Goal: Task Accomplishment & Management: Complete application form

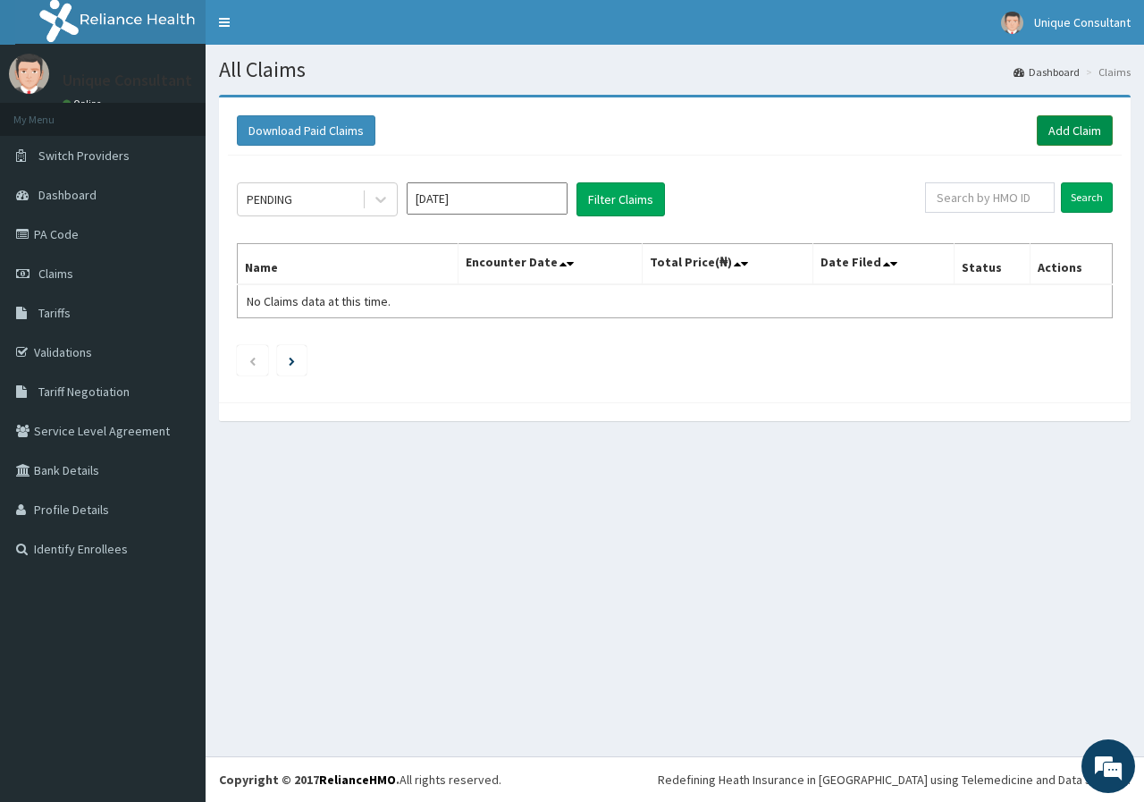
click at [1058, 121] on link "Add Claim" at bounding box center [1075, 130] width 76 height 30
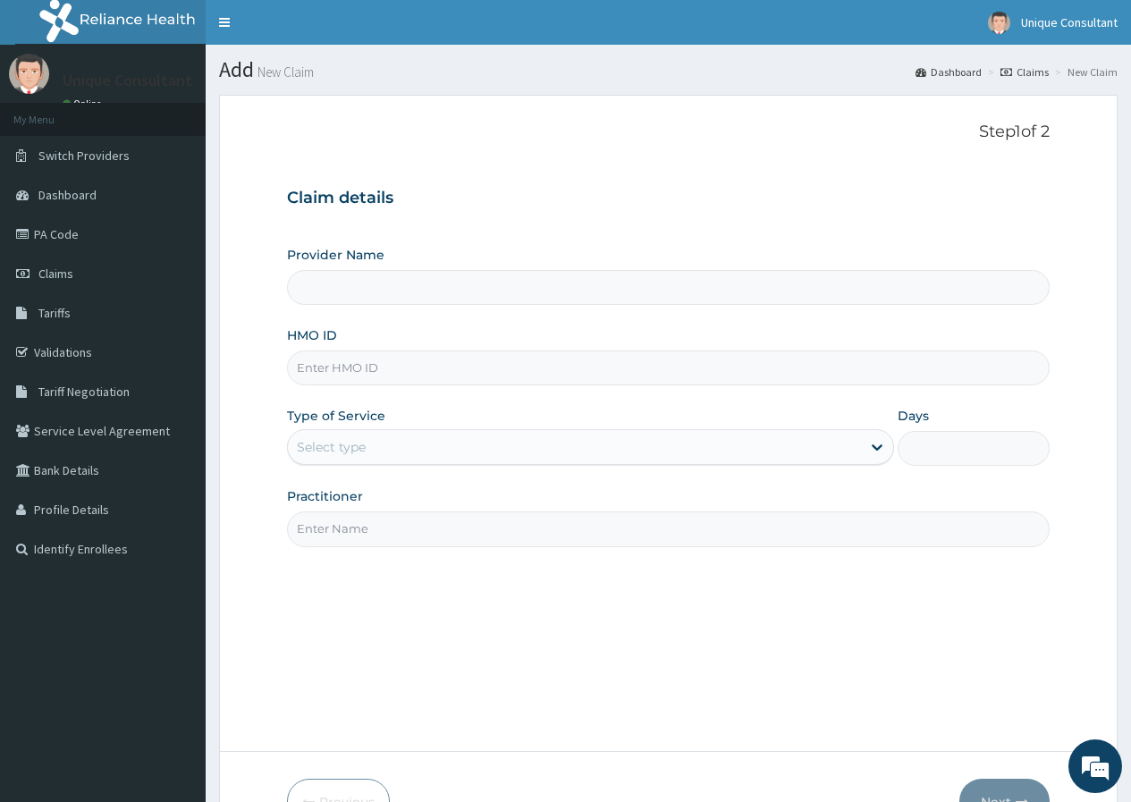
type input "Unique-Plus Multisystem Hospital"
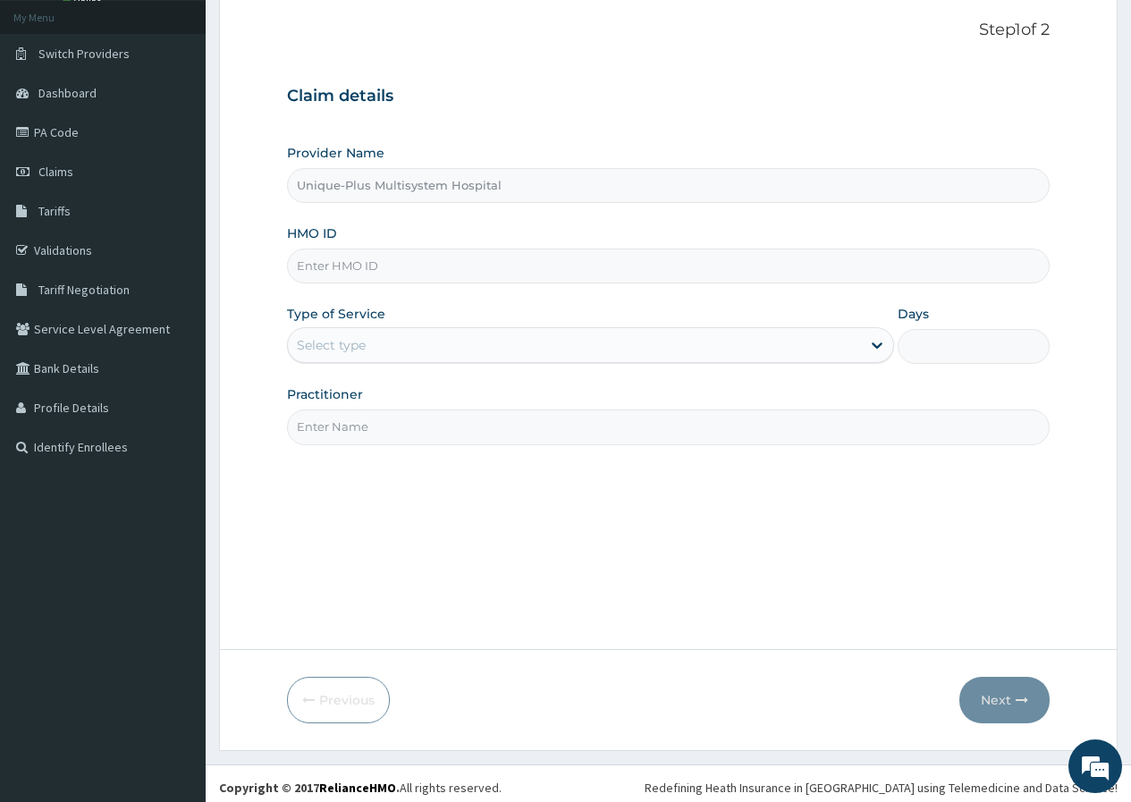
scroll to position [110, 0]
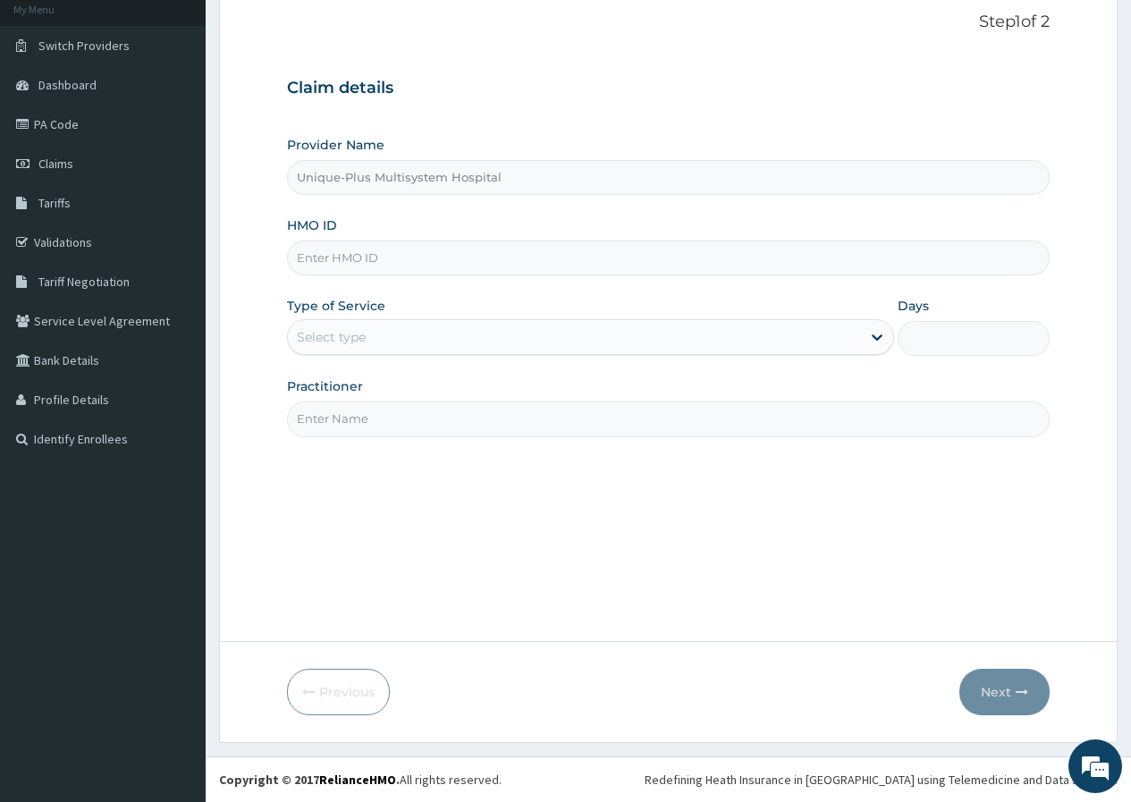
click at [386, 248] on input "HMO ID" at bounding box center [668, 257] width 762 height 35
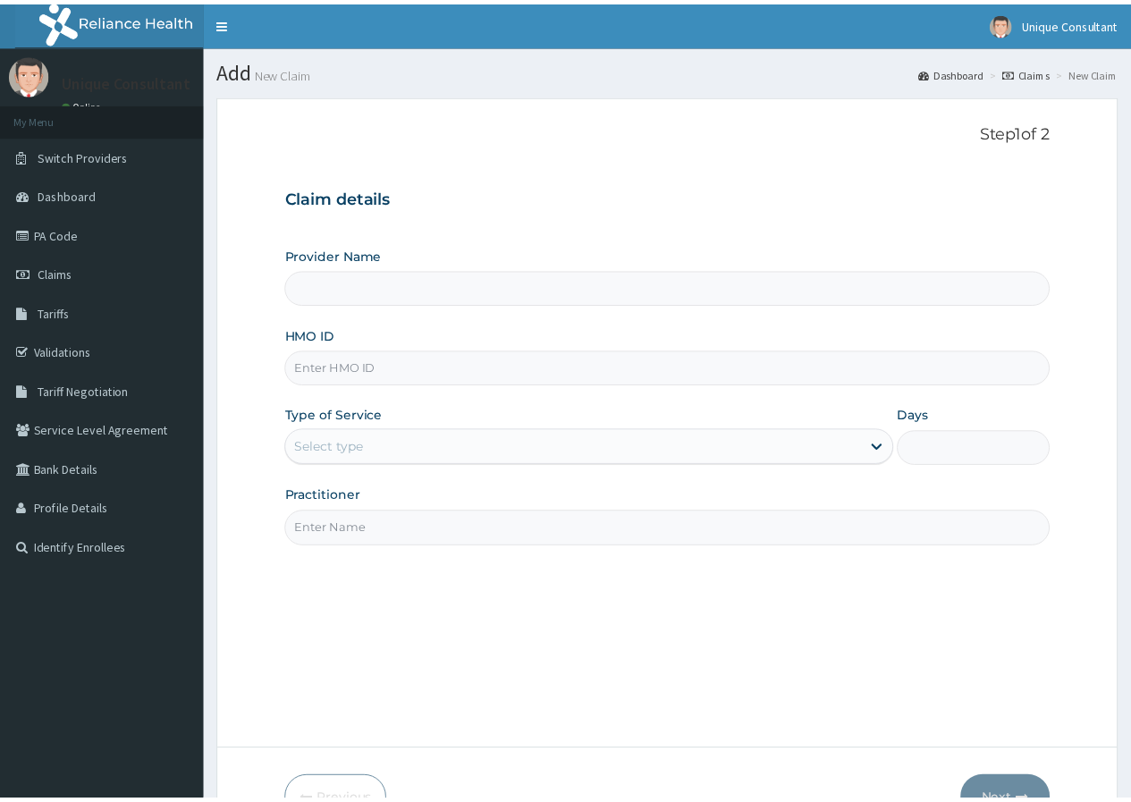
scroll to position [100, 0]
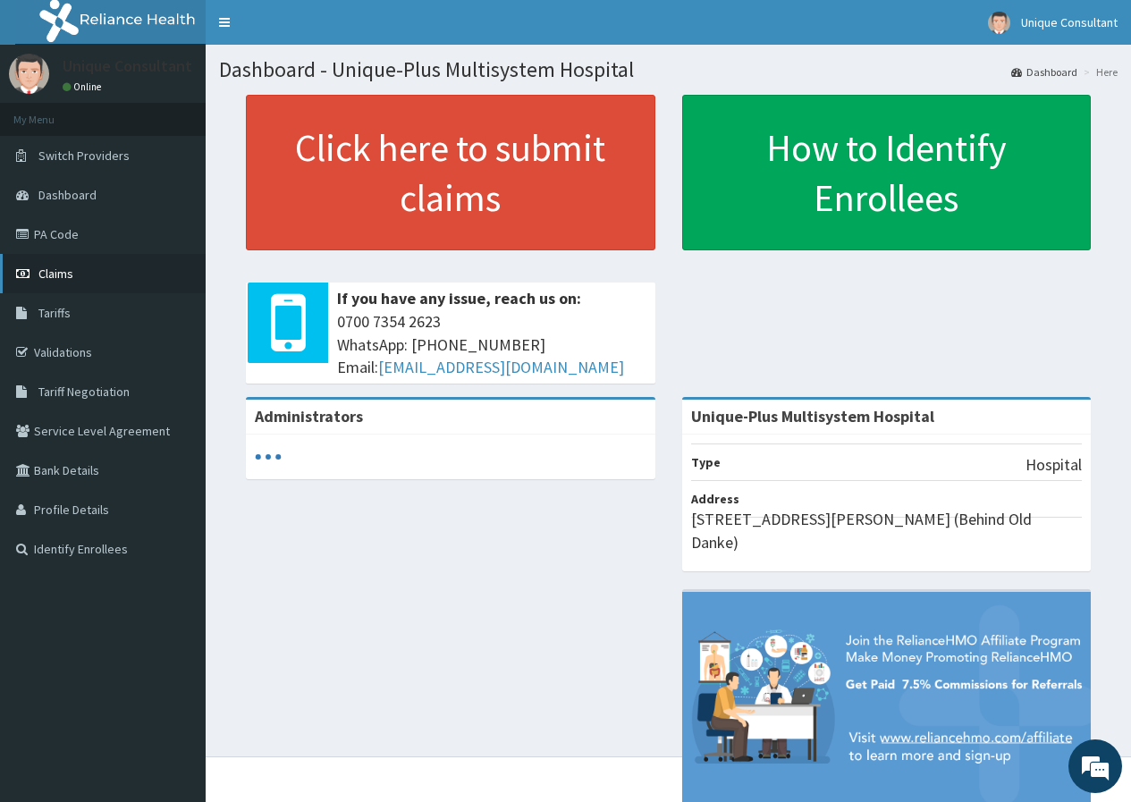
click at [50, 270] on span "Claims" at bounding box center [55, 273] width 35 height 16
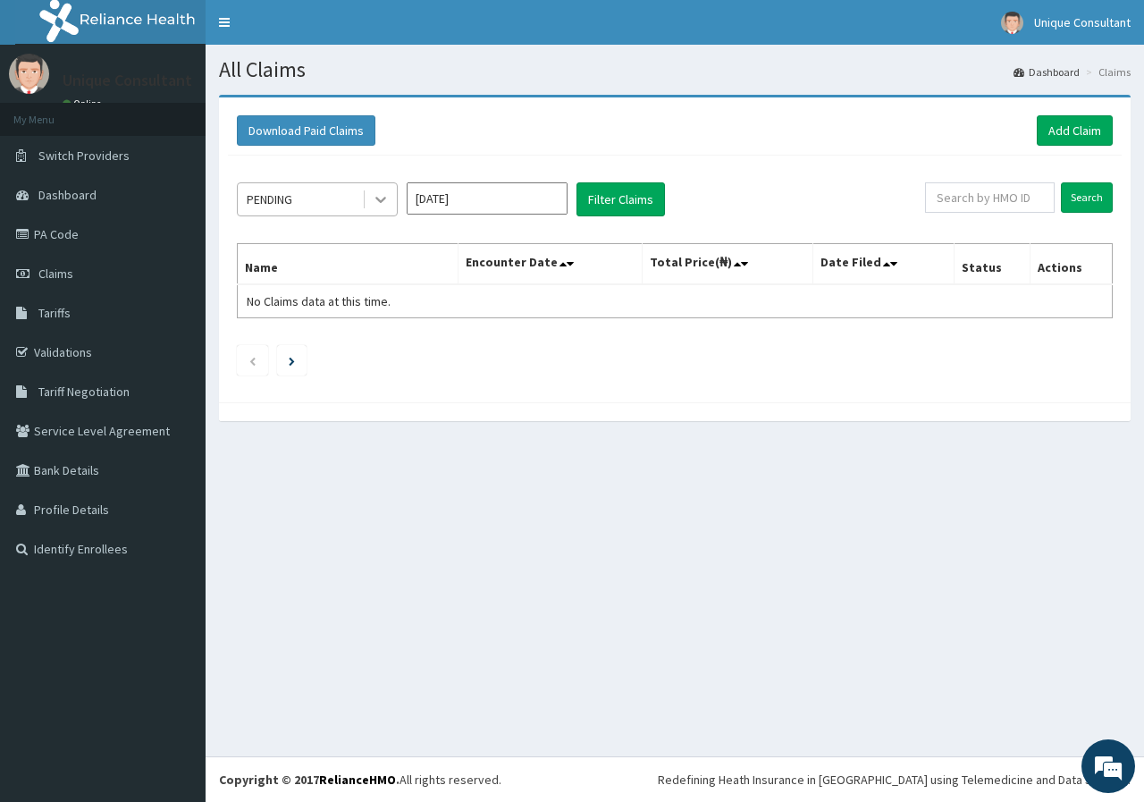
click at [377, 197] on icon at bounding box center [381, 199] width 18 height 18
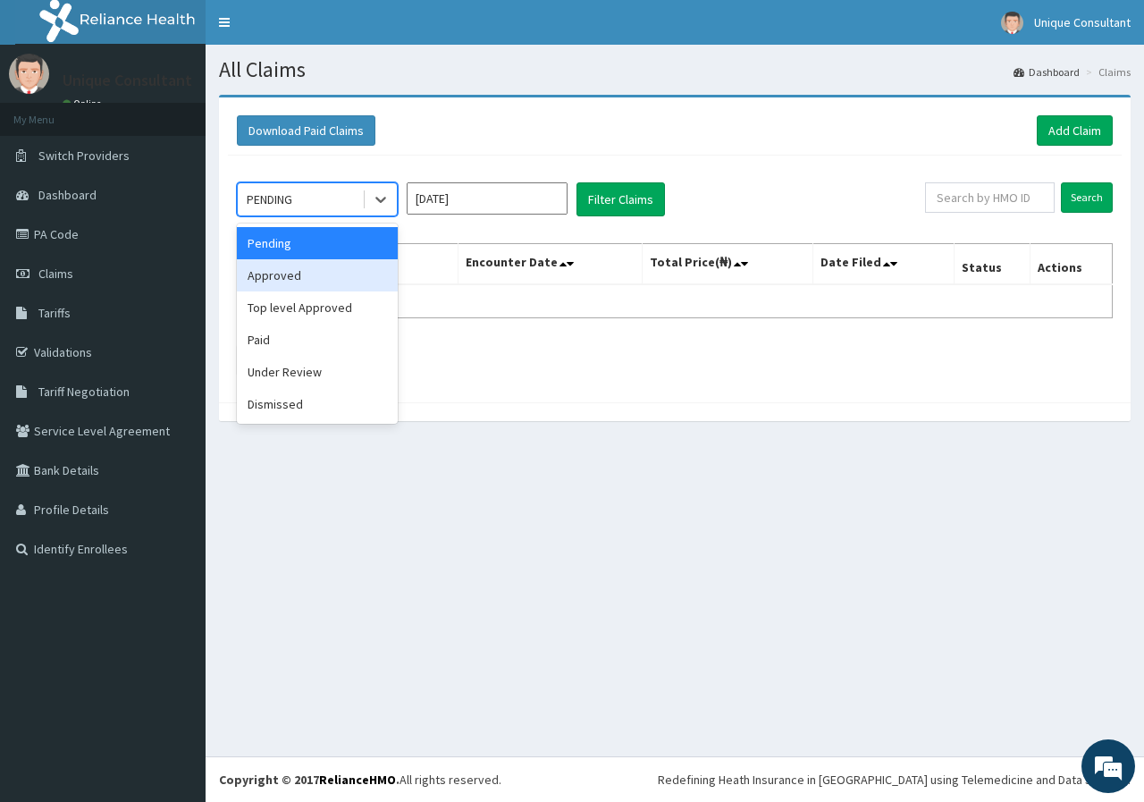
click at [381, 268] on div "Approved" at bounding box center [317, 275] width 161 height 32
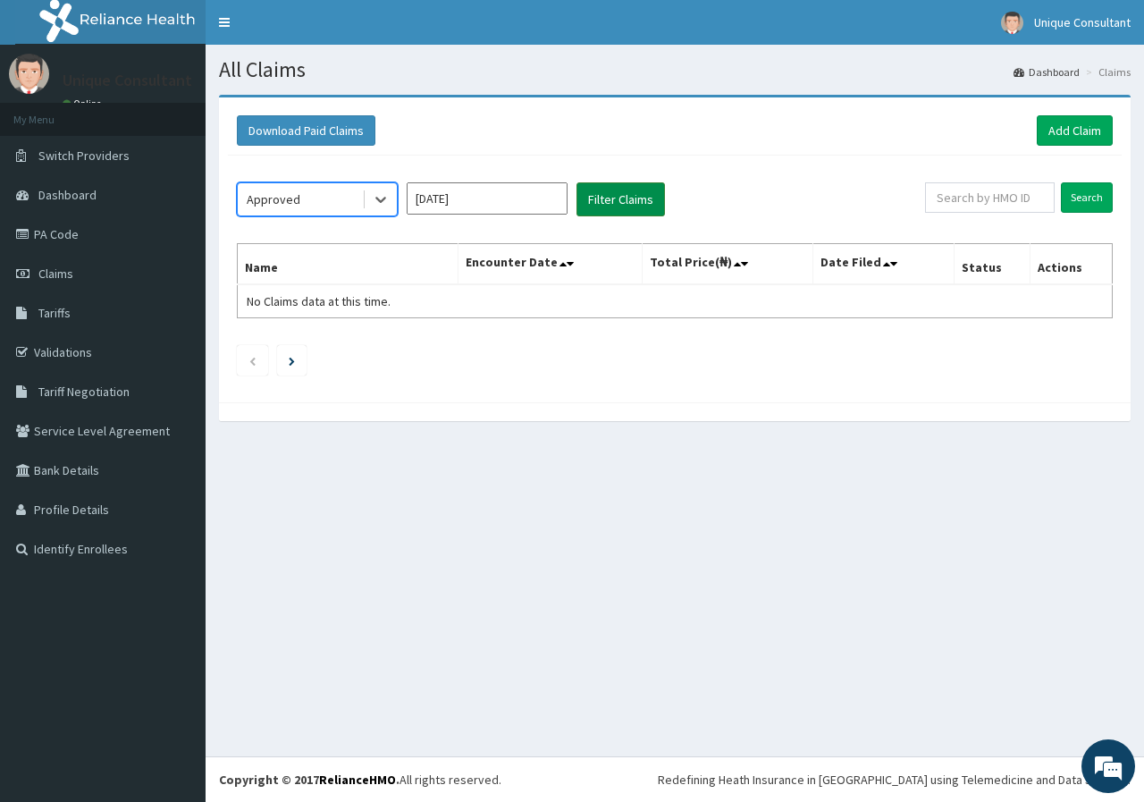
click at [597, 193] on button "Filter Claims" at bounding box center [621, 199] width 88 height 34
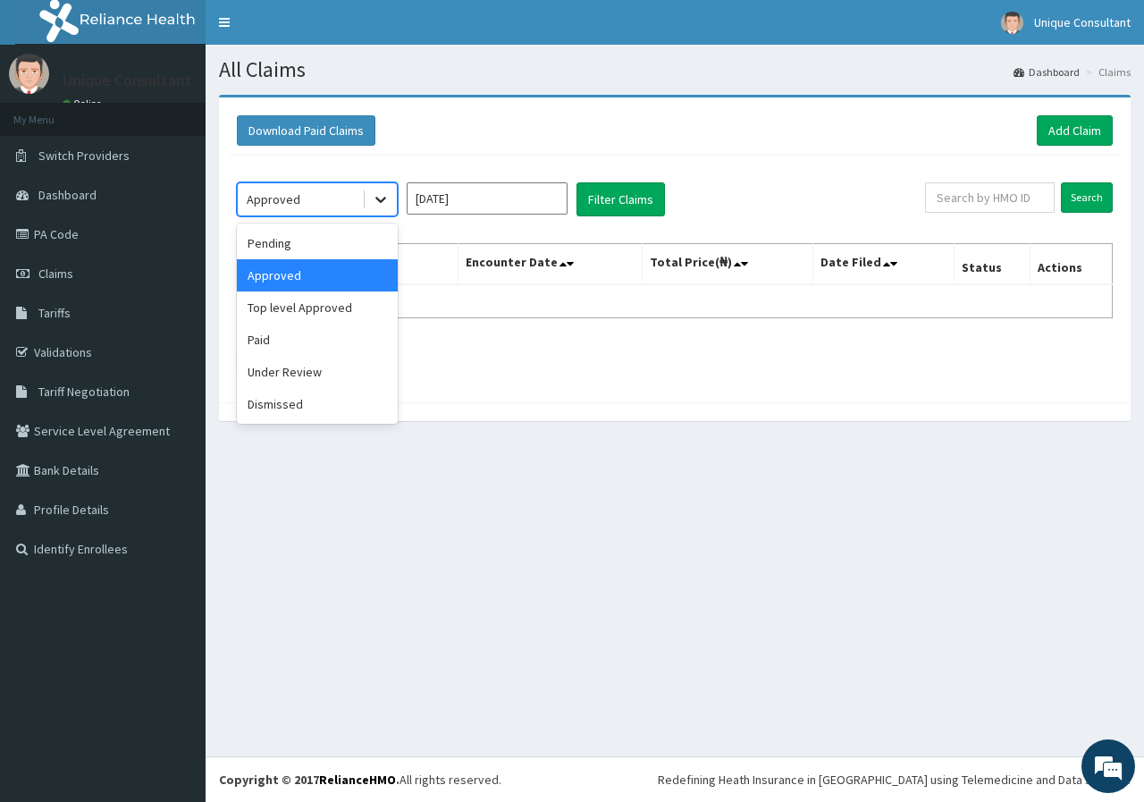
click at [382, 198] on icon at bounding box center [381, 199] width 18 height 18
click at [345, 305] on div "Top level Approved" at bounding box center [317, 307] width 161 height 32
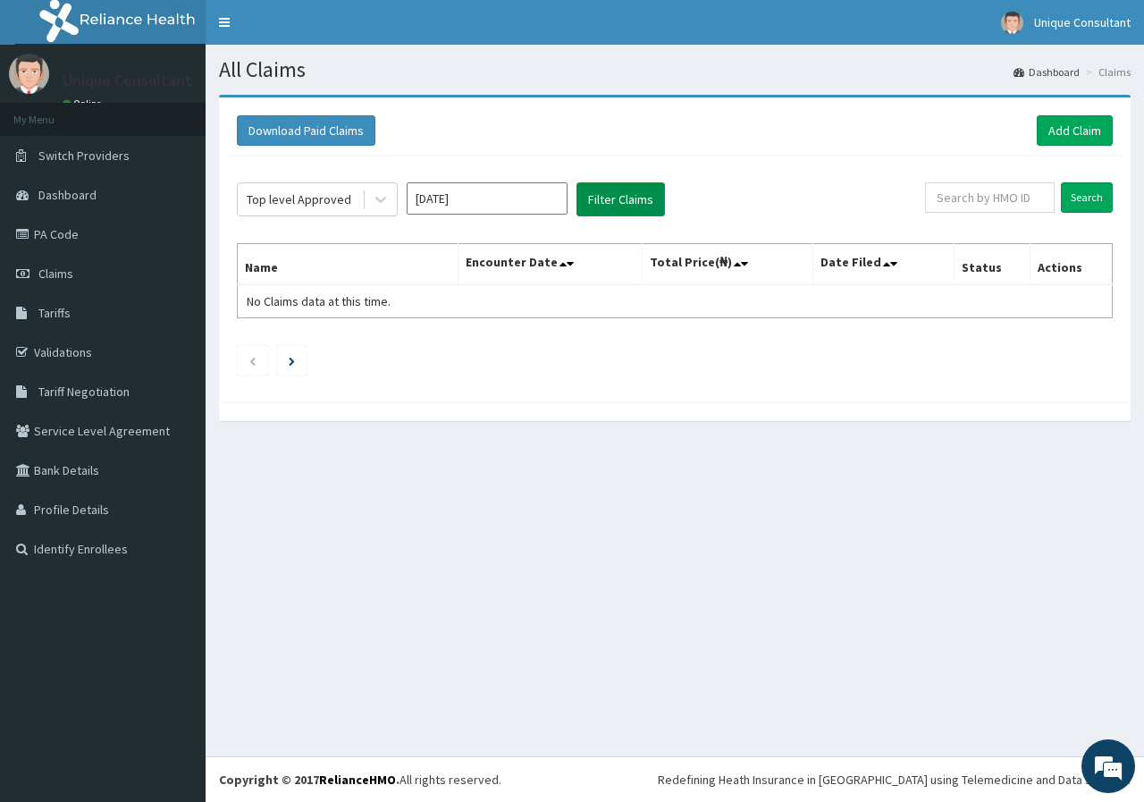
click at [628, 200] on button "Filter Claims" at bounding box center [621, 199] width 88 height 34
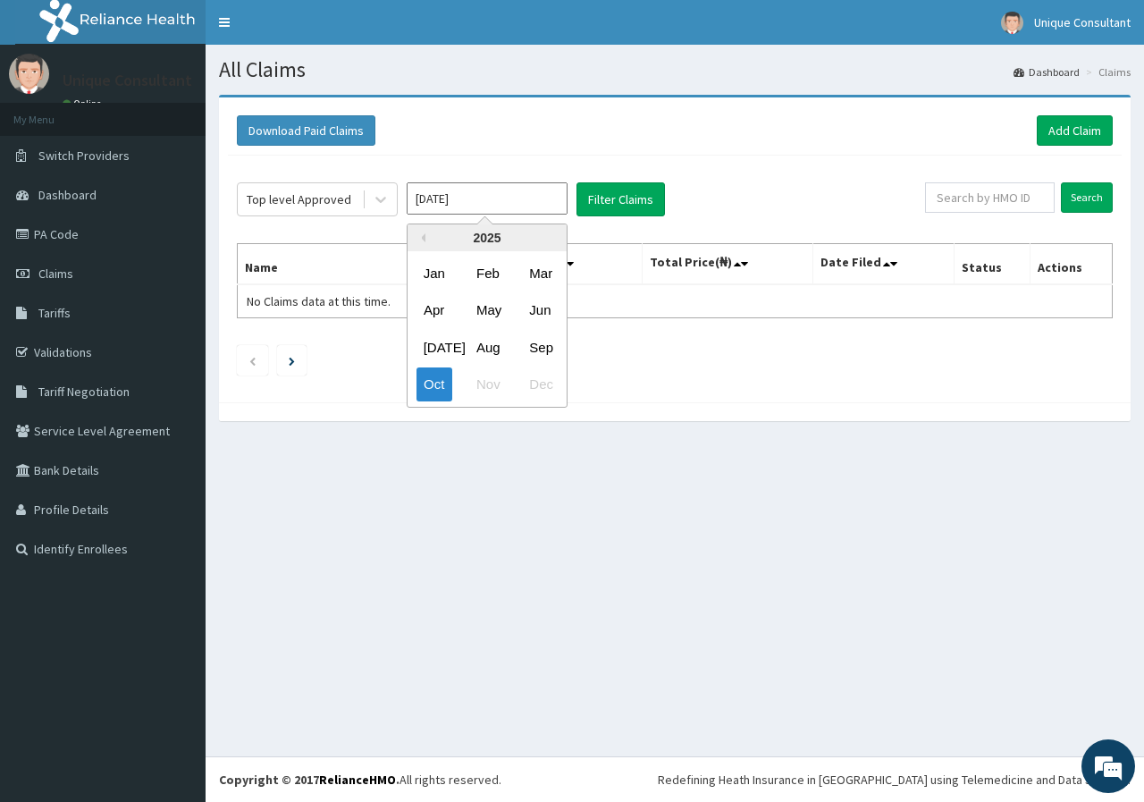
click at [475, 205] on input "[DATE]" at bounding box center [487, 198] width 161 height 32
click at [534, 348] on div "Sep" at bounding box center [540, 347] width 36 height 33
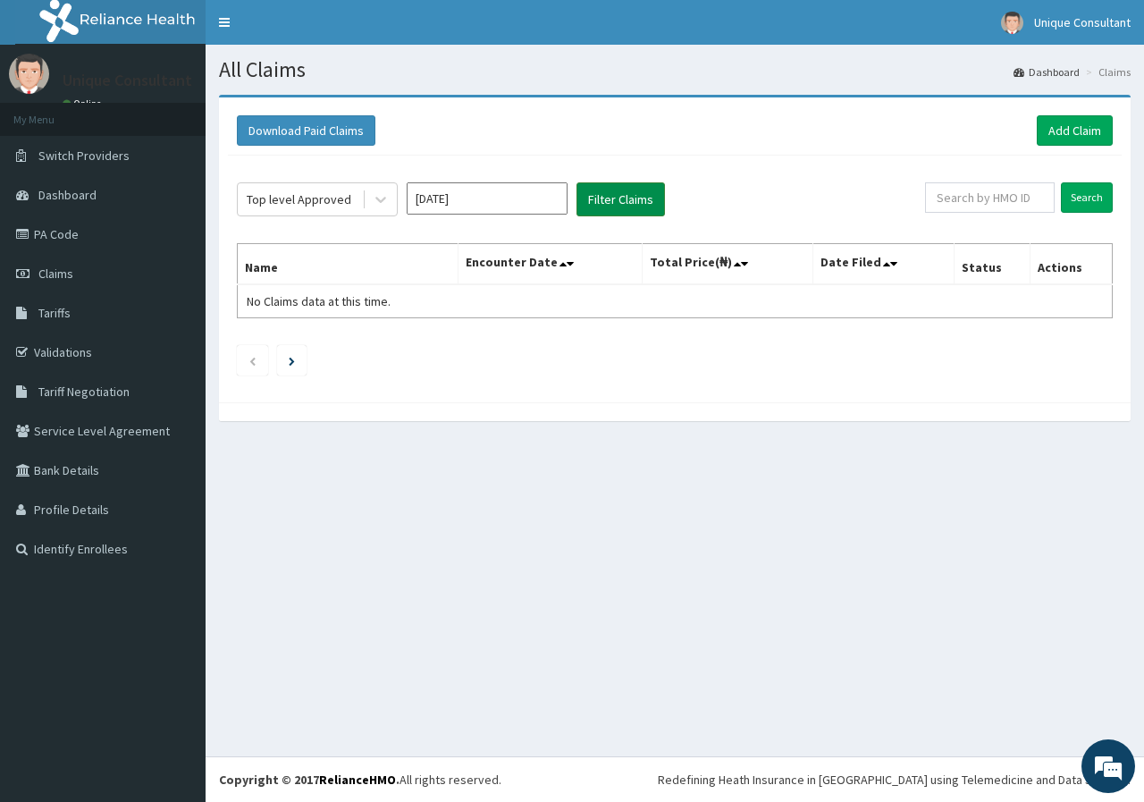
click at [619, 195] on button "Filter Claims" at bounding box center [621, 199] width 88 height 34
click at [366, 190] on div at bounding box center [381, 199] width 32 height 32
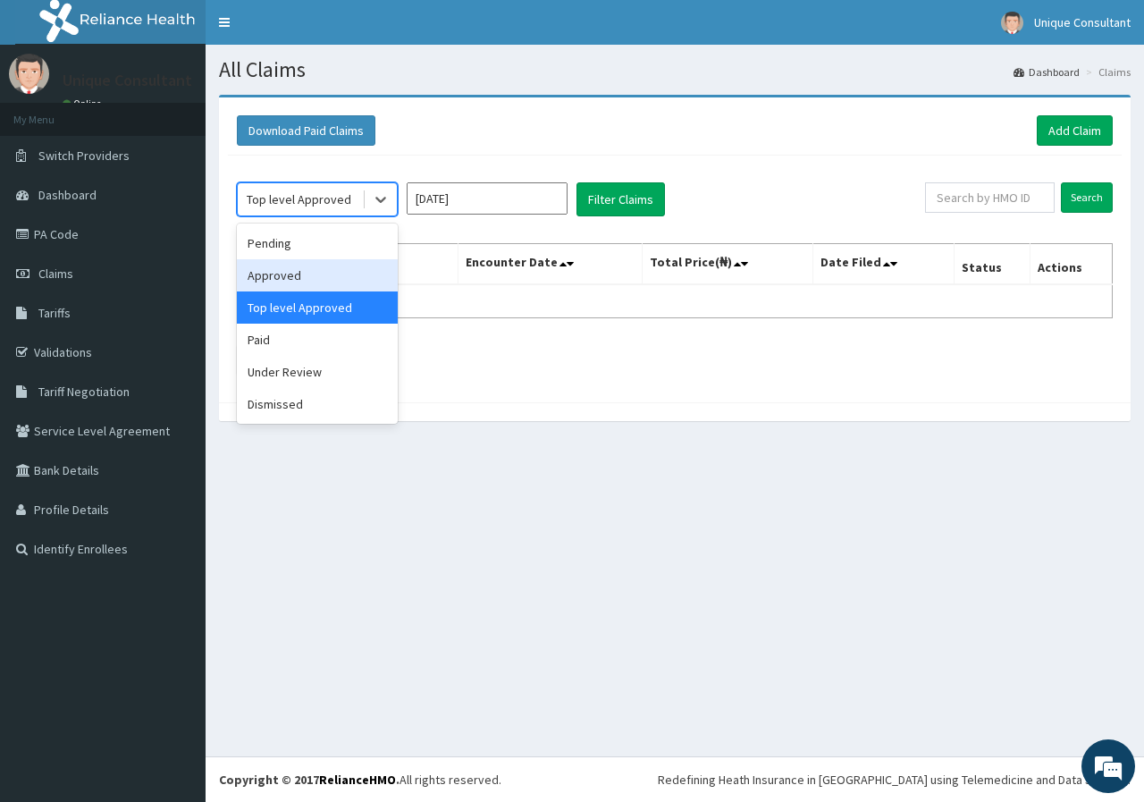
click at [345, 270] on div "Approved" at bounding box center [317, 275] width 161 height 32
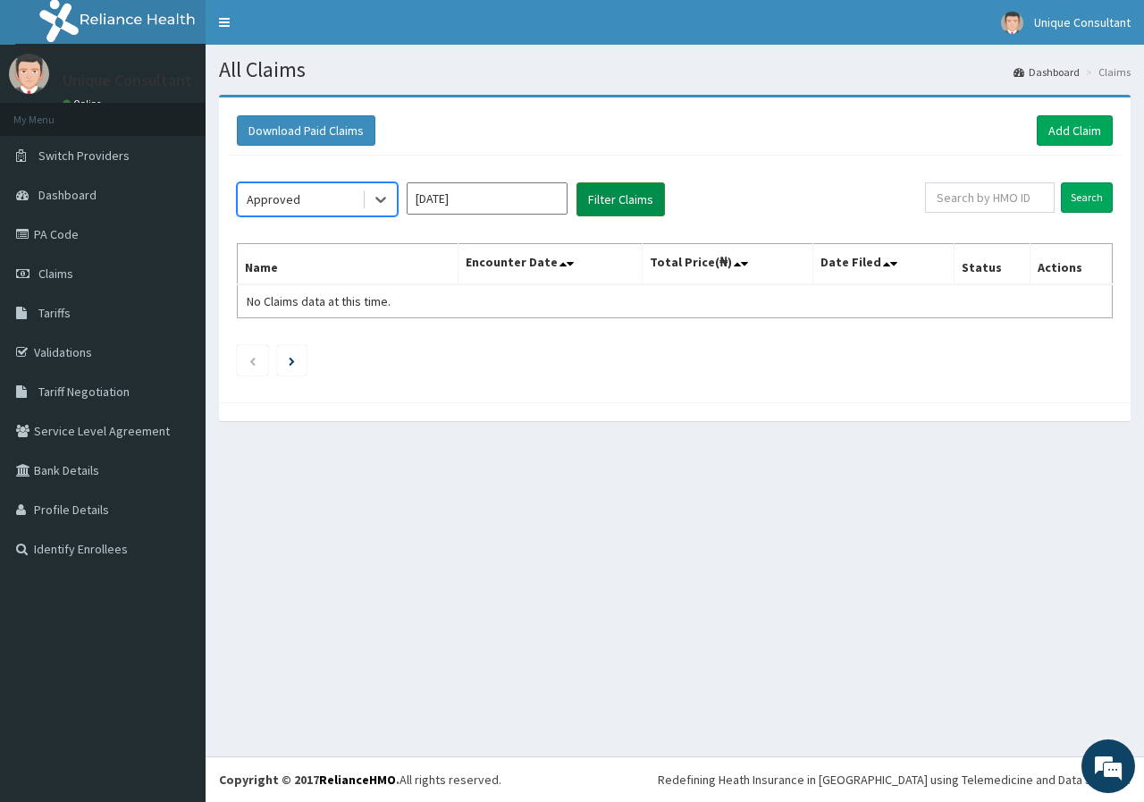
click at [612, 199] on button "Filter Claims" at bounding box center [621, 199] width 88 height 34
click at [381, 194] on icon at bounding box center [381, 199] width 18 height 18
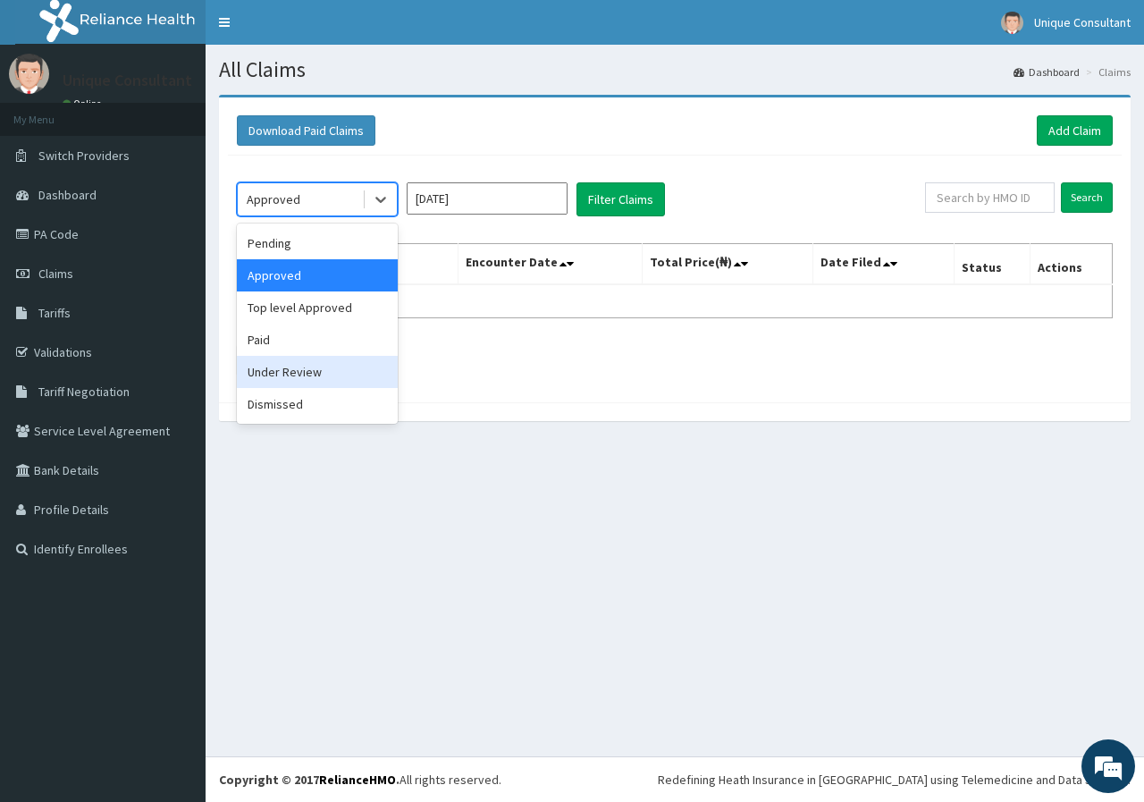
drag, startPoint x: 319, startPoint y: 363, endPoint x: 461, endPoint y: 291, distance: 159.5
click at [319, 364] on div "Under Review" at bounding box center [317, 372] width 161 height 32
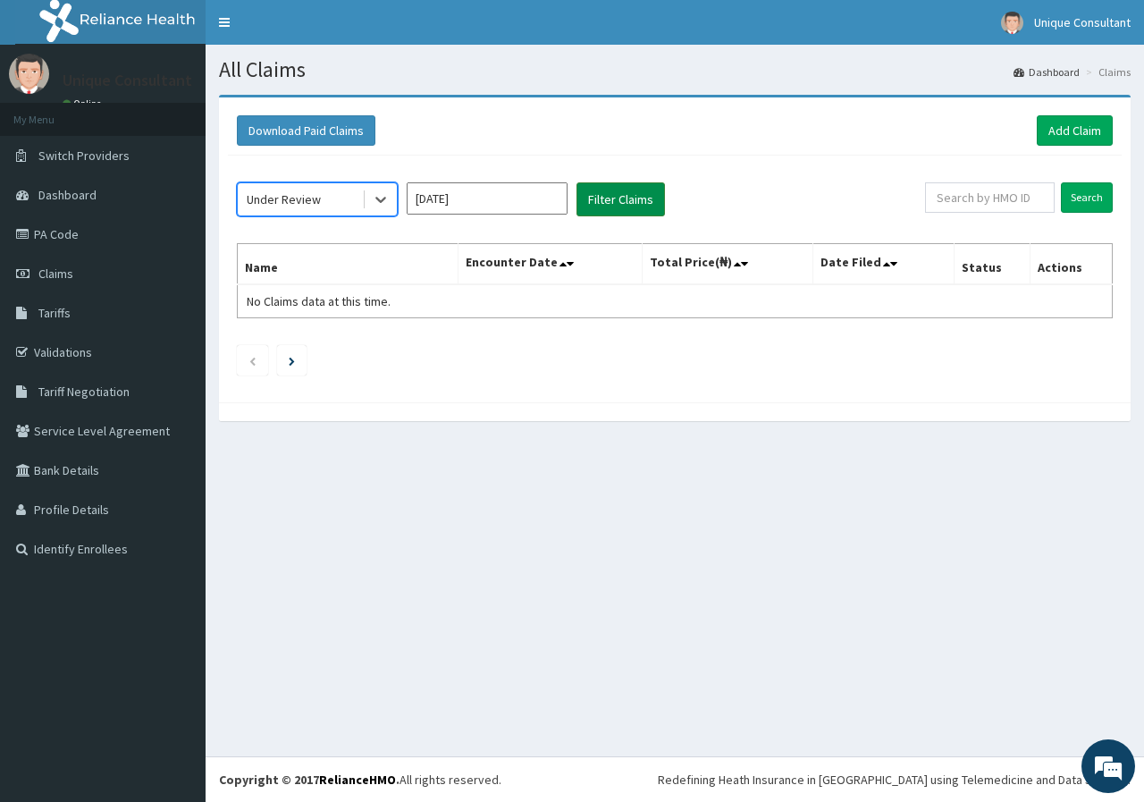
click at [608, 196] on button "Filter Claims" at bounding box center [621, 199] width 88 height 34
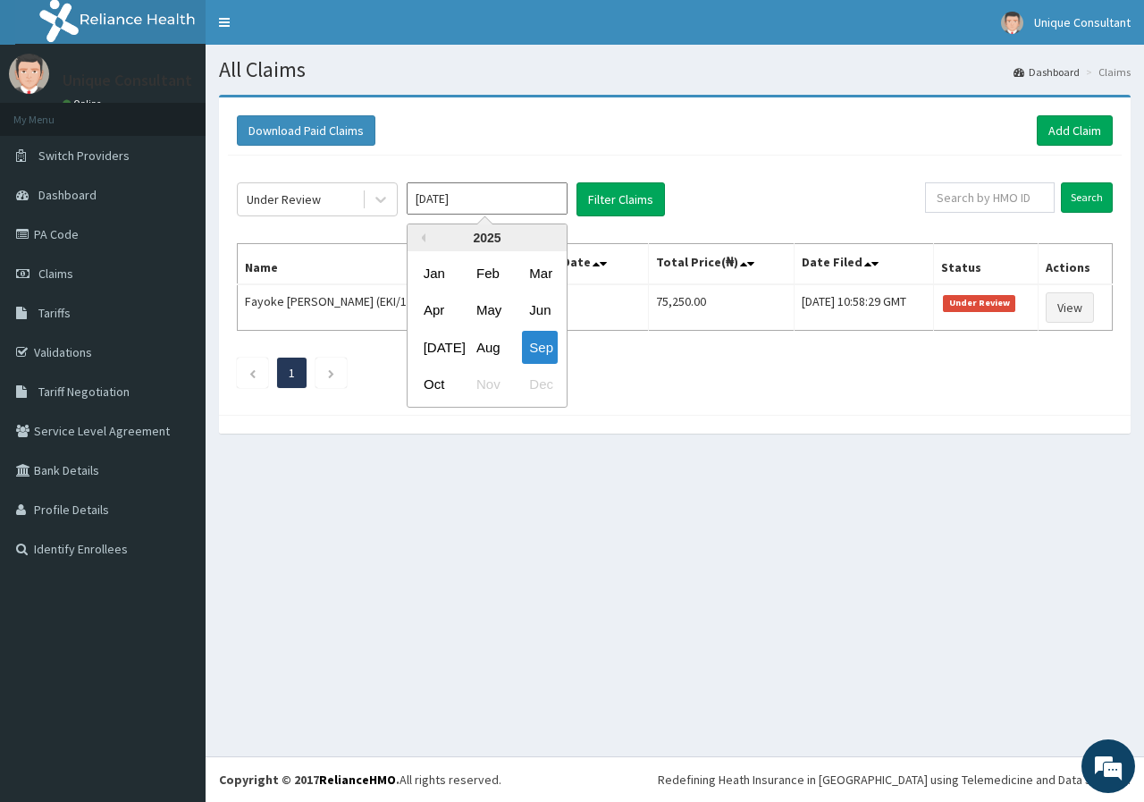
click at [467, 202] on input "Sep 2025" at bounding box center [487, 198] width 161 height 32
click at [427, 382] on div "Oct" at bounding box center [435, 384] width 36 height 33
type input "Oct 2025"
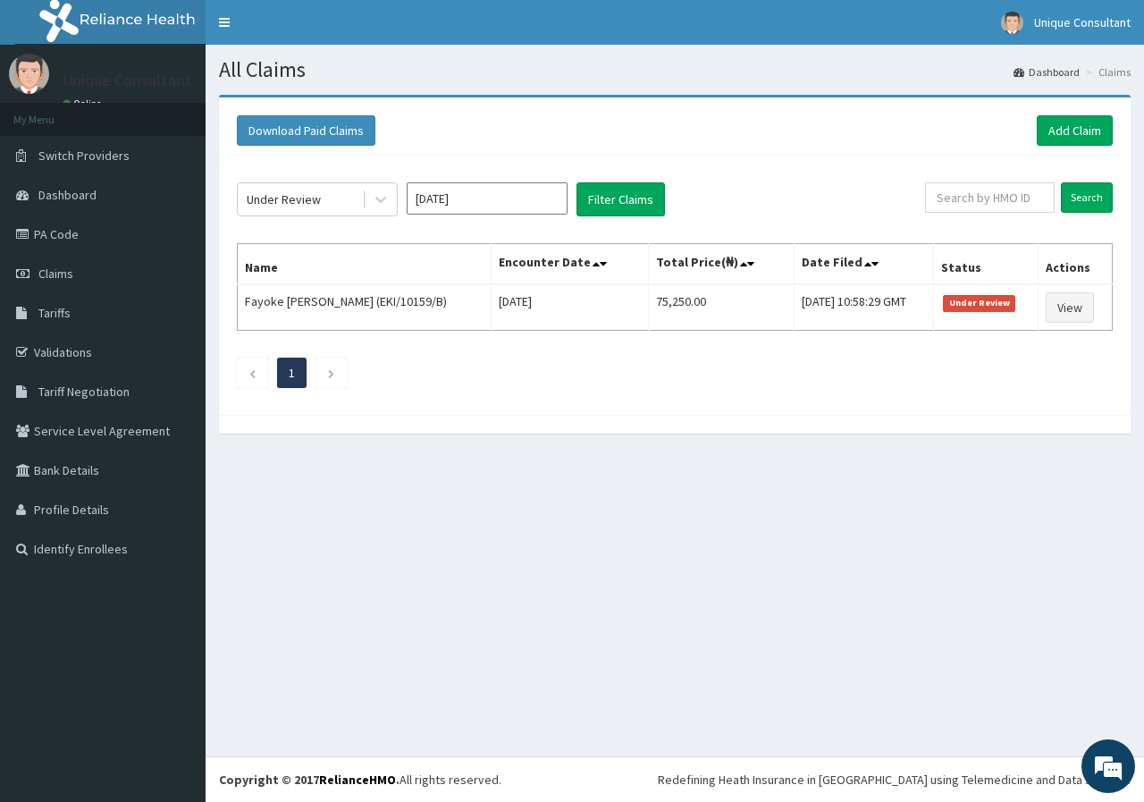
click at [613, 178] on div "Under Review Oct 2025 Filter Claims Search Name Encounter Date Total Price(₦) D…" at bounding box center [675, 281] width 894 height 250
click at [613, 206] on button "Filter Claims" at bounding box center [621, 199] width 88 height 34
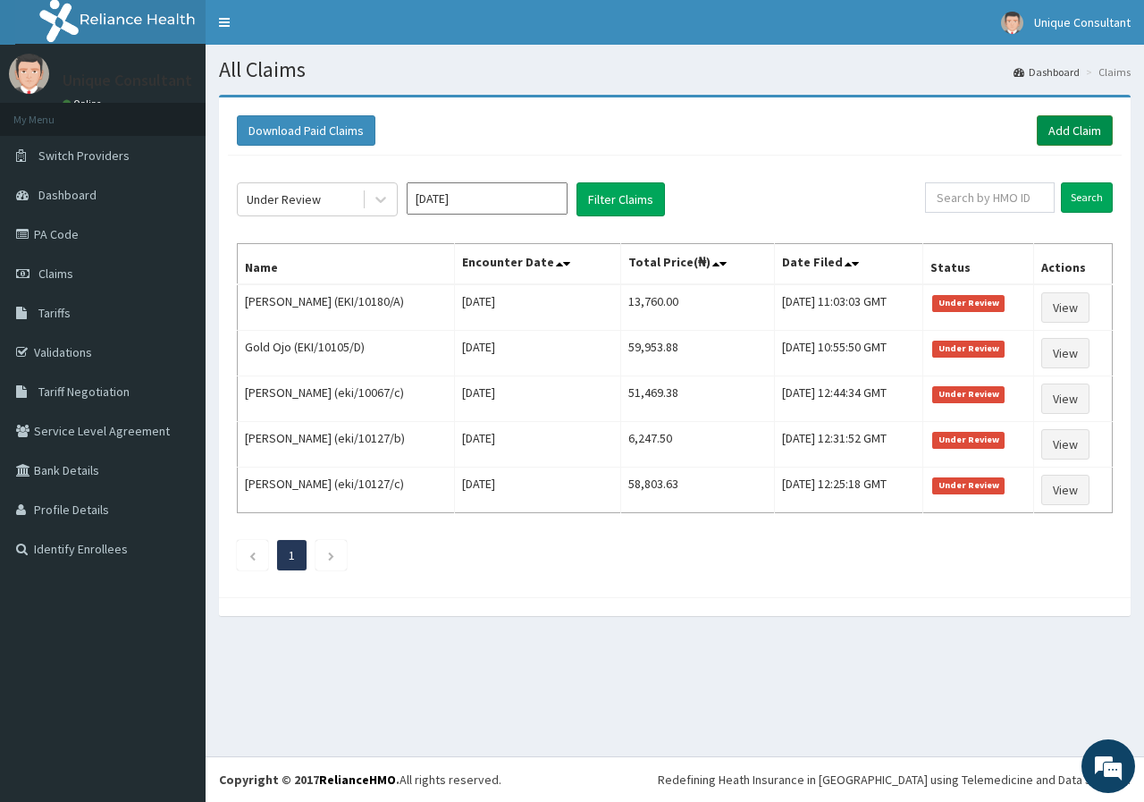
click at [1049, 132] on link "Add Claim" at bounding box center [1075, 130] width 76 height 30
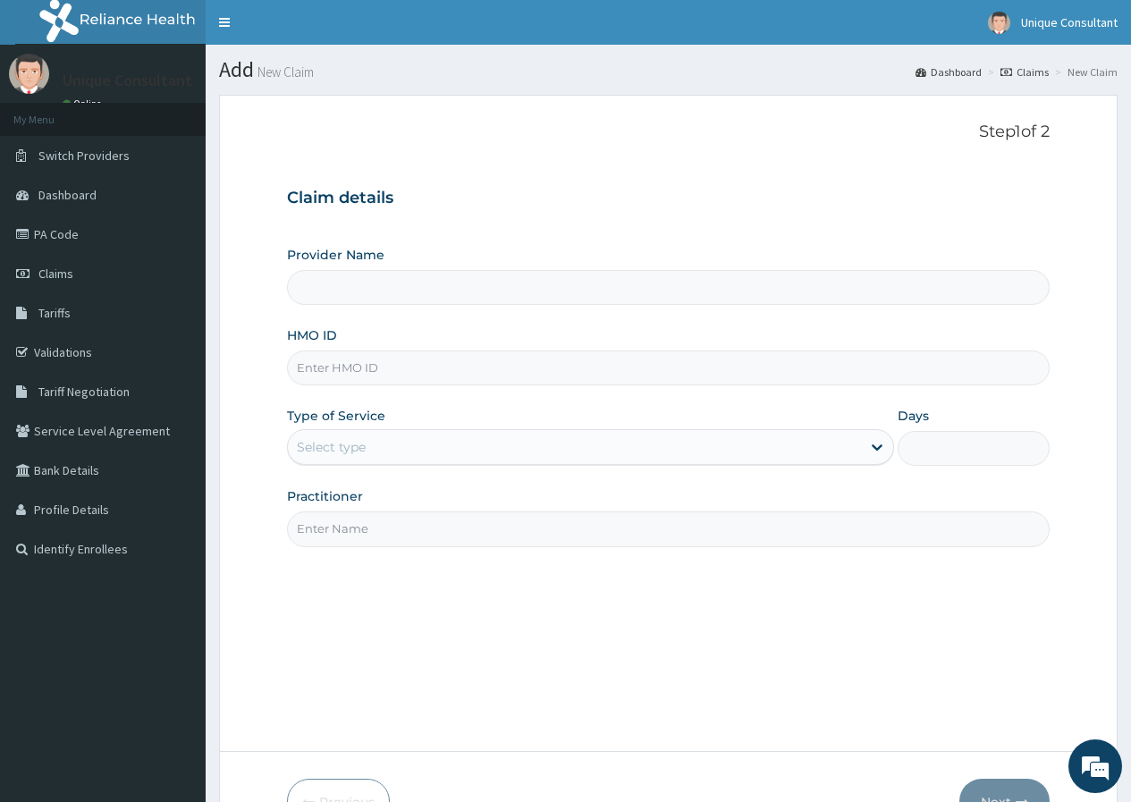
click at [458, 350] on div "HMO ID" at bounding box center [668, 355] width 762 height 59
click at [461, 372] on input "HMO ID" at bounding box center [668, 367] width 762 height 35
type input "Unique-Plus Multisystem Hospital"
type input "EKI/10106/E"
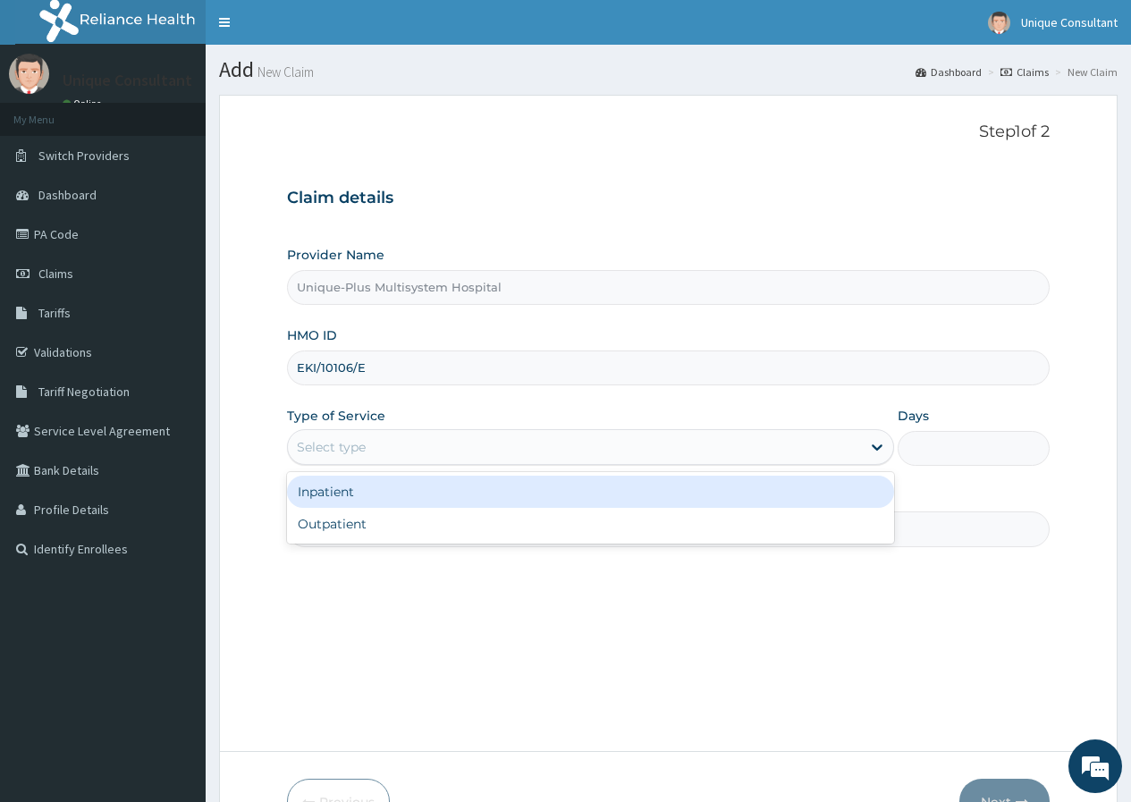
click at [465, 454] on div "Select type" at bounding box center [574, 447] width 573 height 29
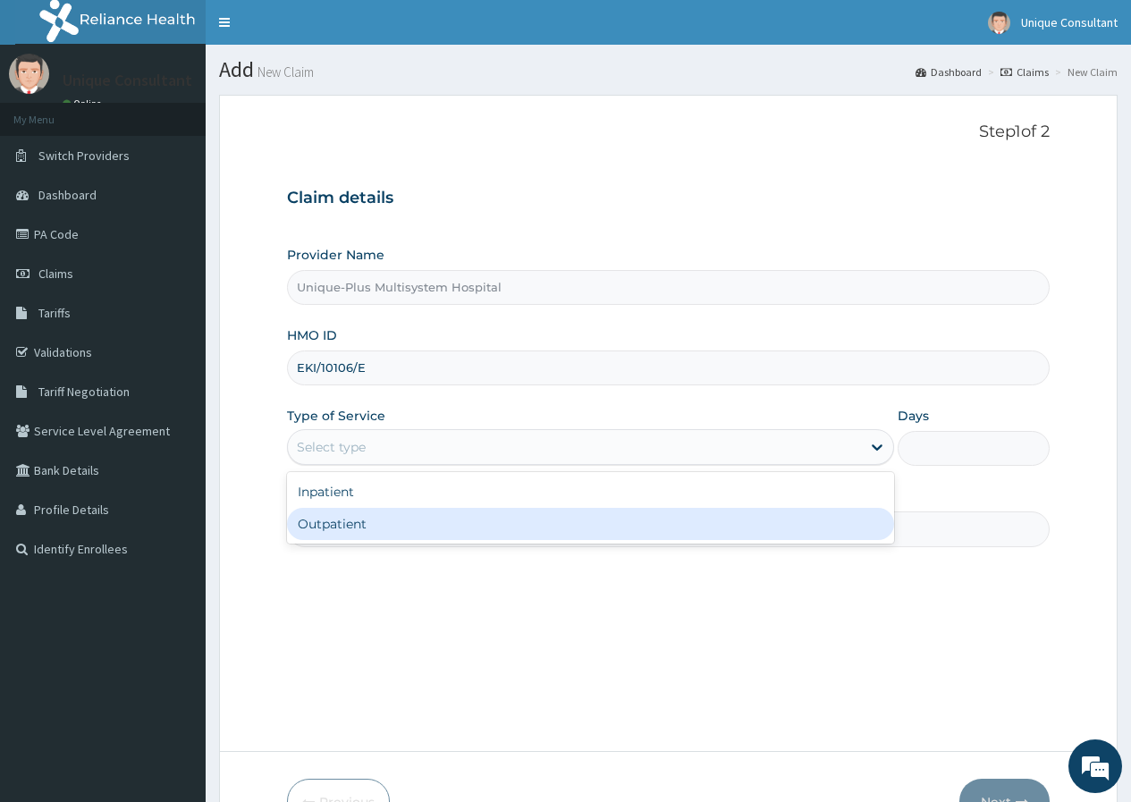
click at [416, 518] on div "Outpatient" at bounding box center [590, 524] width 607 height 32
type input "1"
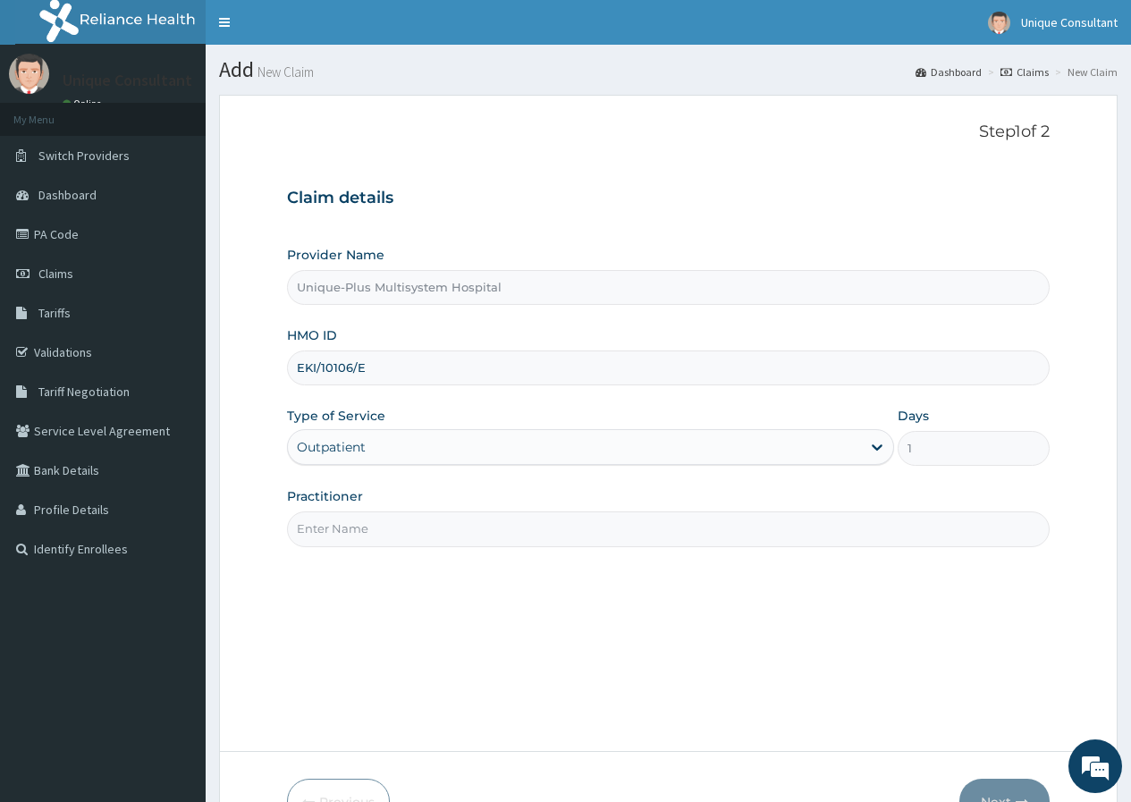
click at [415, 525] on input "Practitioner" at bounding box center [668, 528] width 762 height 35
type input "d"
type input "Dr. Orire"
click at [987, 781] on button "Next" at bounding box center [1004, 802] width 90 height 46
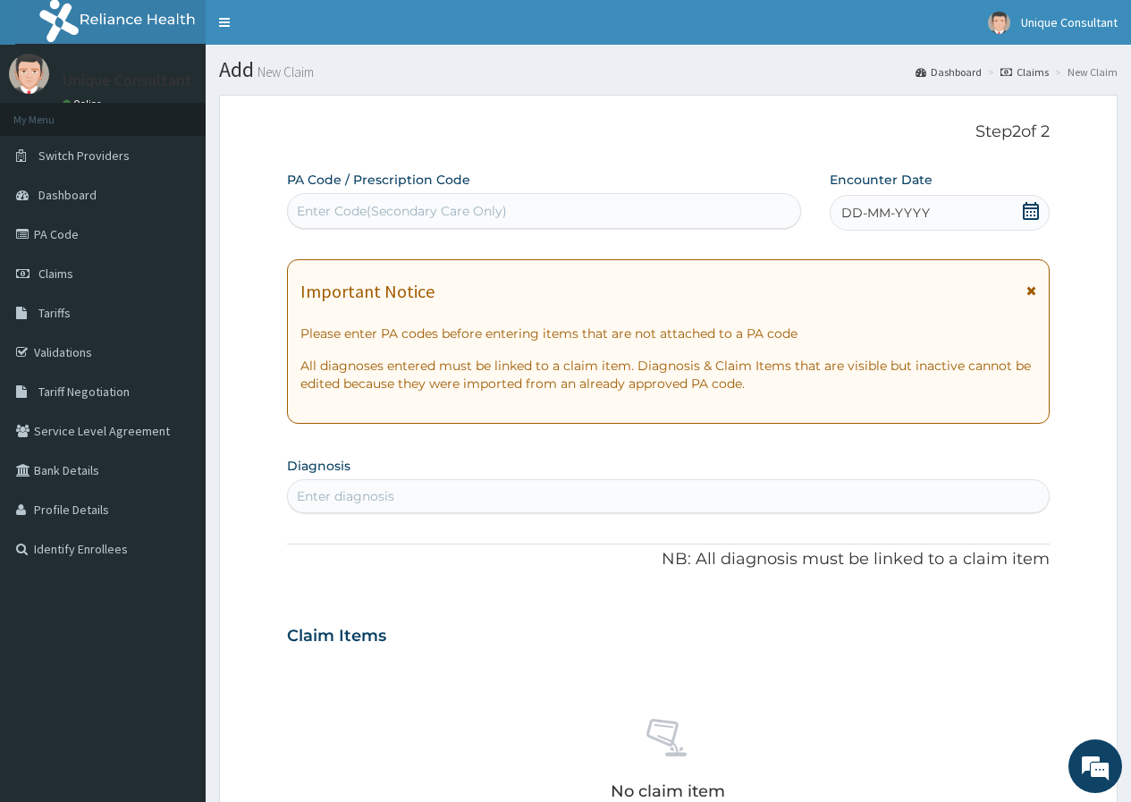
click at [968, 215] on div "DD-MM-YYYY" at bounding box center [940, 213] width 220 height 36
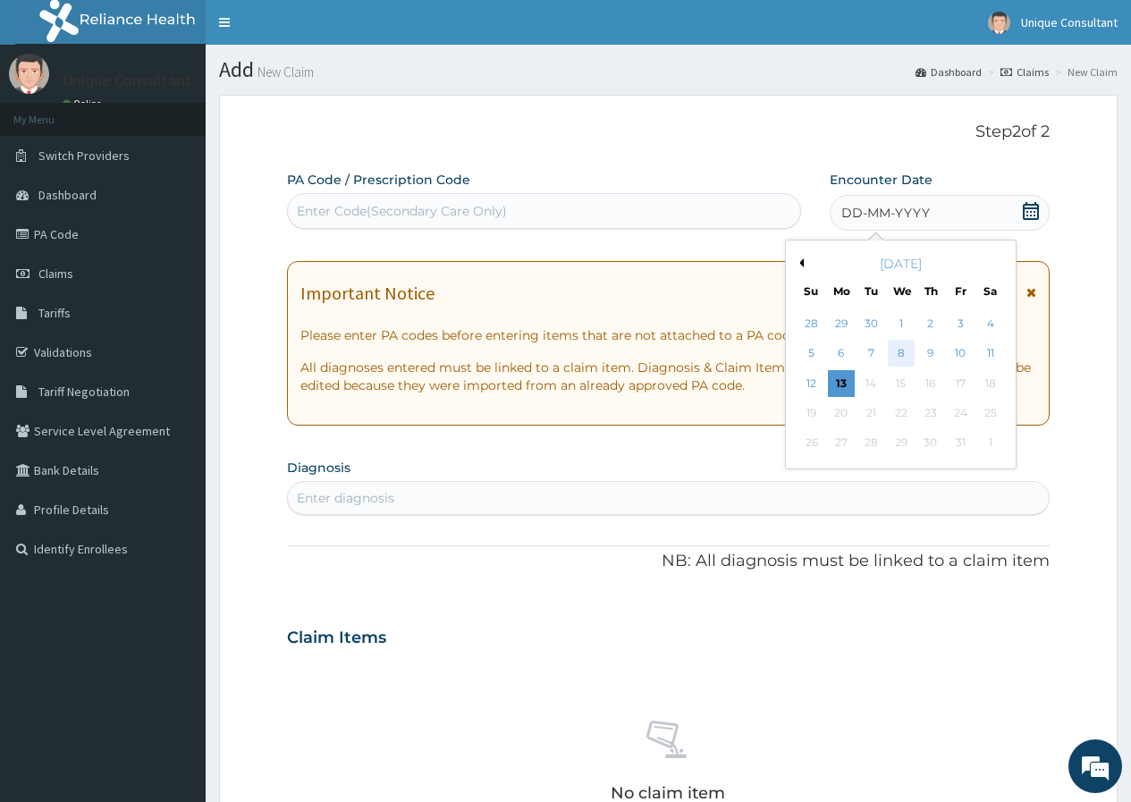
click at [902, 350] on div "8" at bounding box center [900, 354] width 27 height 27
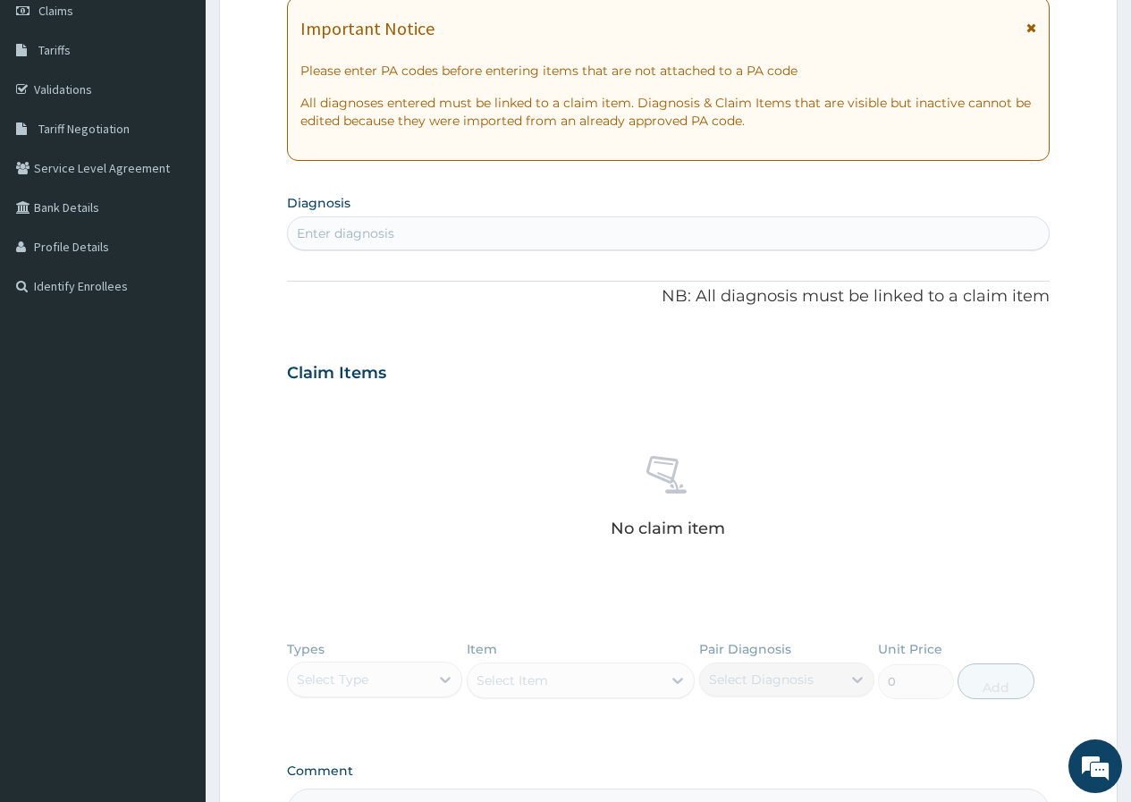
scroll to position [264, 0]
click at [407, 225] on div "Enter diagnosis" at bounding box center [668, 232] width 761 height 29
type input "plasmodium"
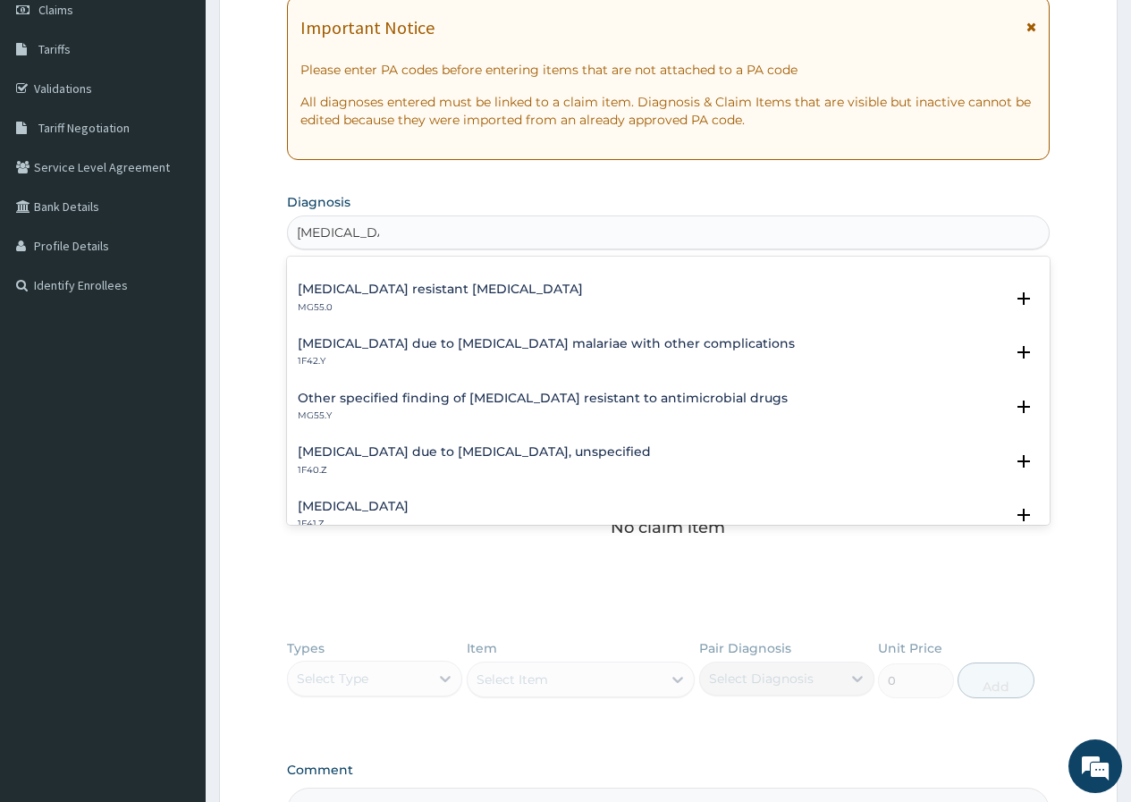
scroll to position [206, 0]
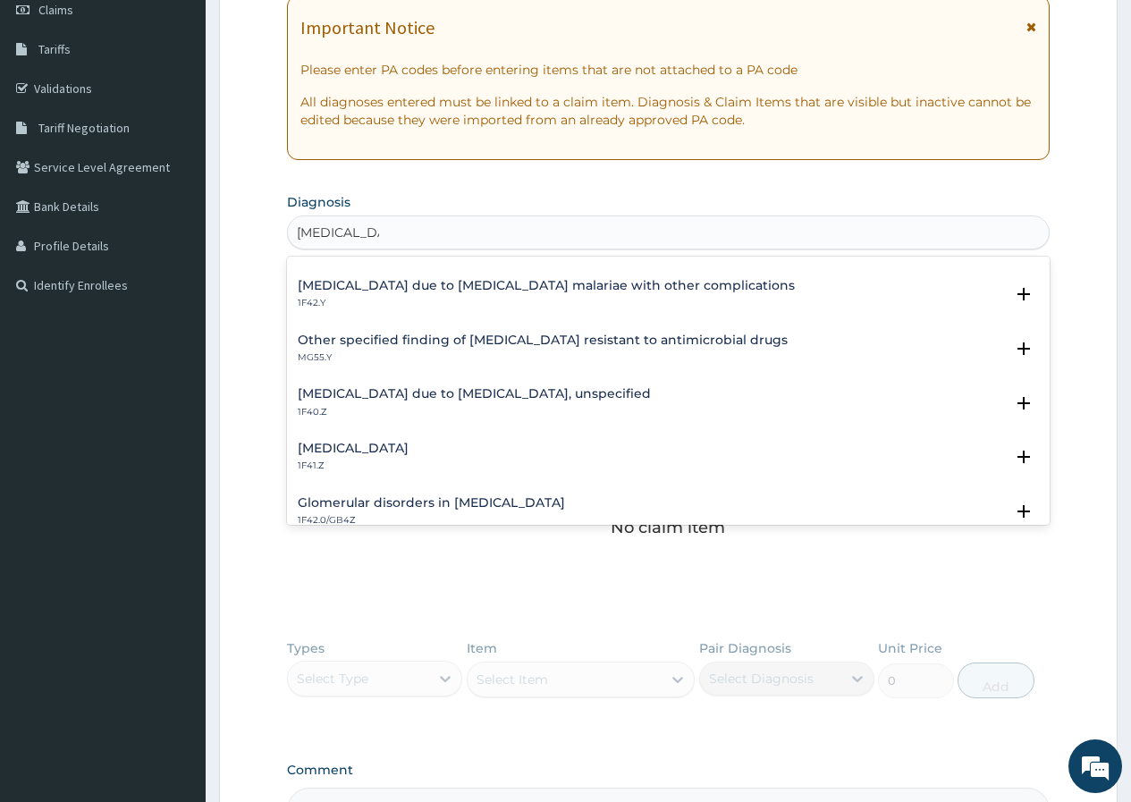
click at [529, 380] on div "Malaria due to Plasmodium falciparum, unspecified 1F40.Z Select Status Query Qu…" at bounding box center [668, 407] width 762 height 55
click at [502, 392] on h4 "Malaria due to Plasmodium falciparum, unspecified" at bounding box center [474, 393] width 353 height 13
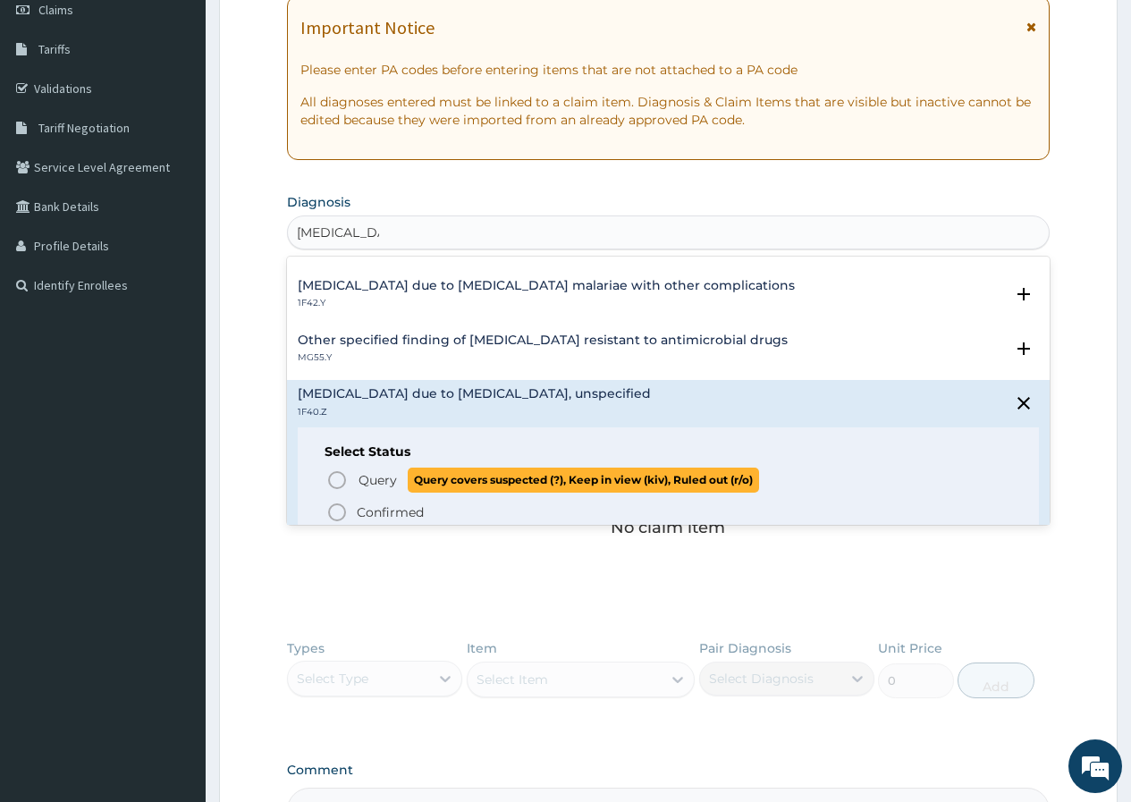
click at [384, 476] on span "Query" at bounding box center [377, 480] width 38 height 18
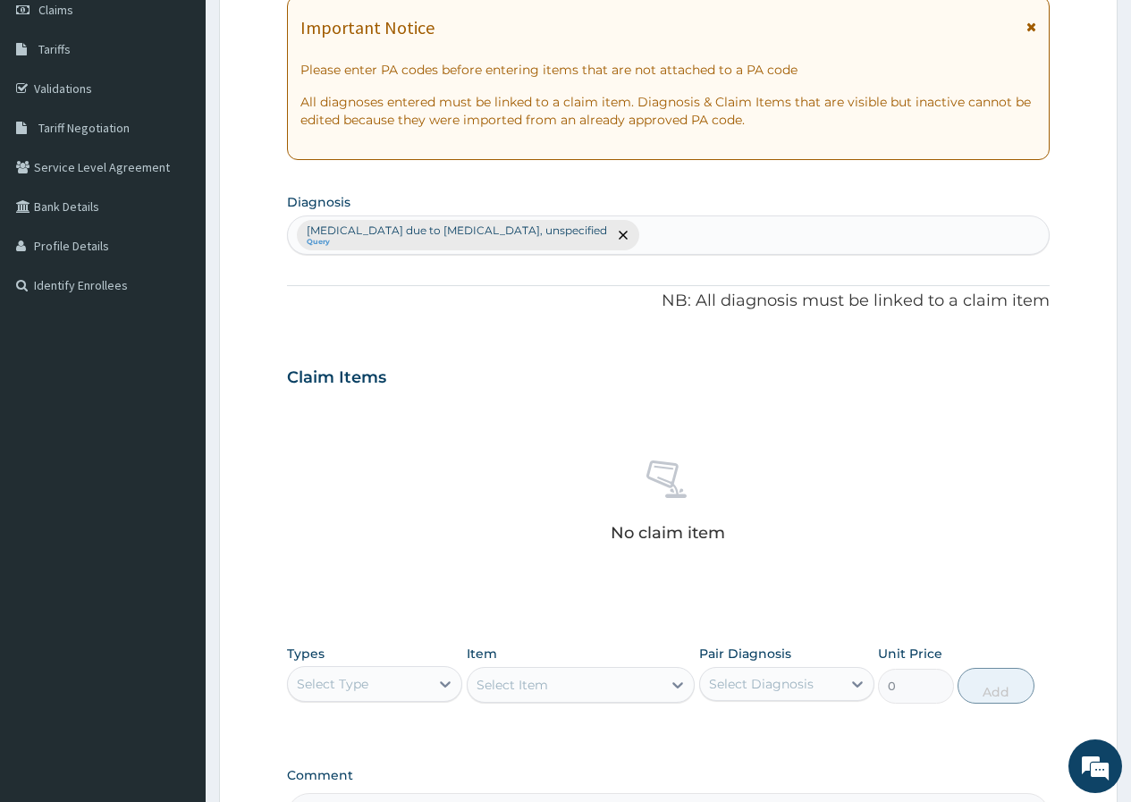
scroll to position [487, 0]
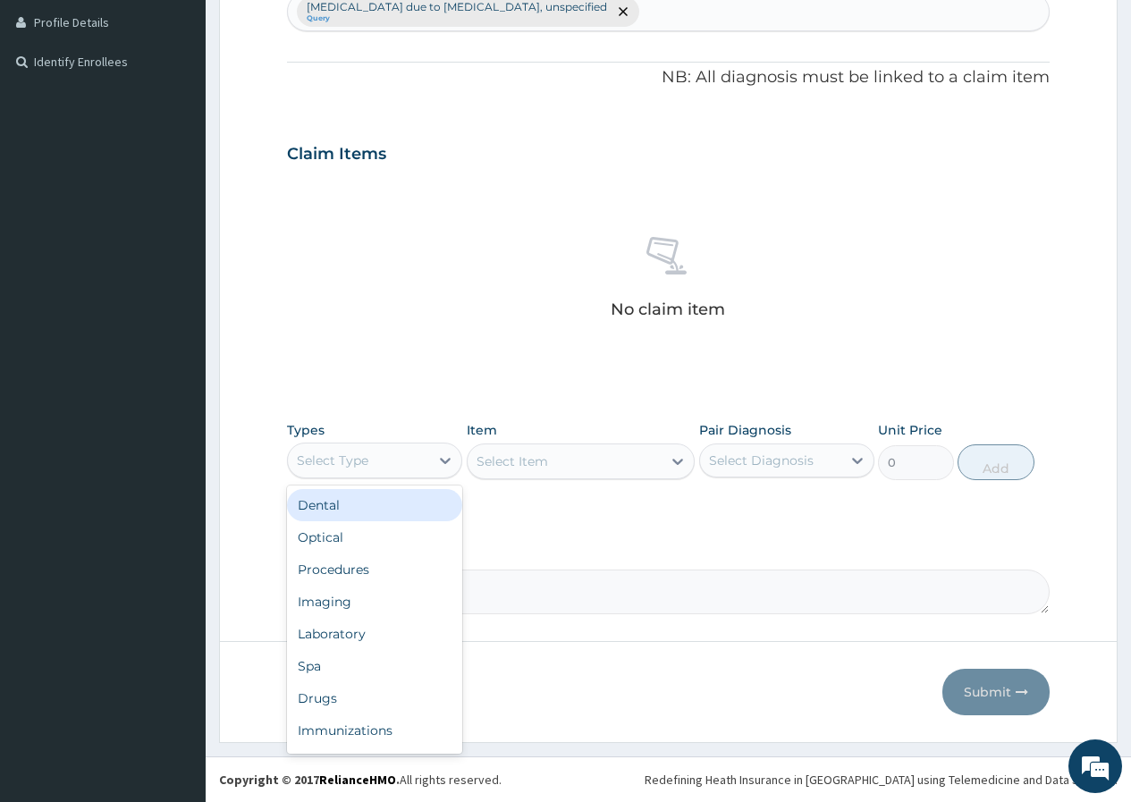
click at [359, 451] on div "Select Type" at bounding box center [333, 460] width 72 height 18
click at [383, 564] on div "Procedures" at bounding box center [374, 569] width 175 height 32
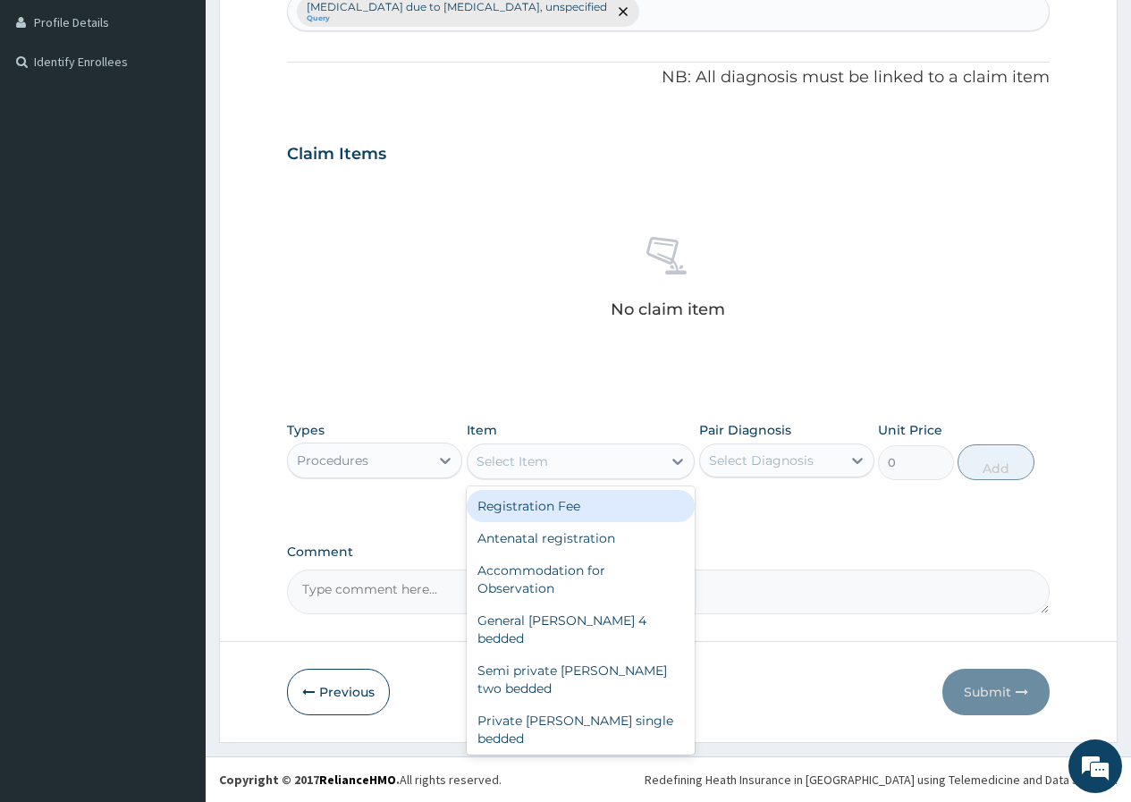
click at [634, 454] on div "Select Item" at bounding box center [565, 461] width 195 height 29
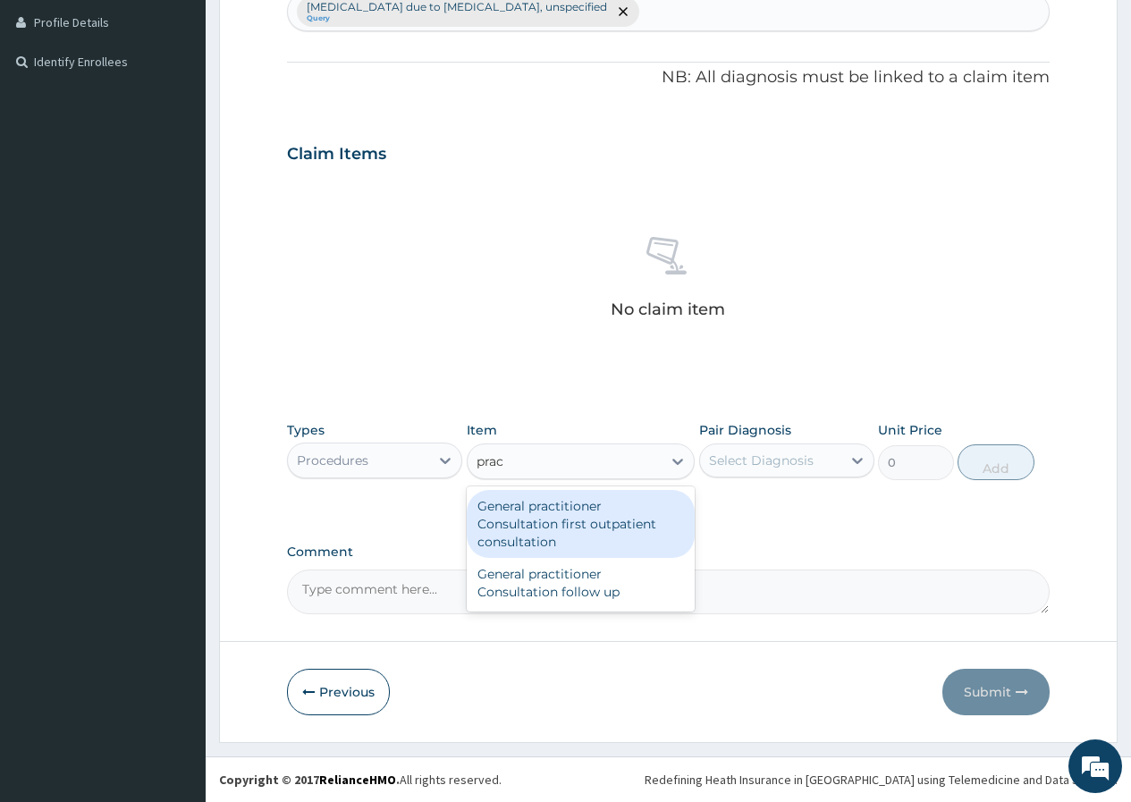
type input "pract"
click at [653, 522] on div "General practitioner Consultation first outpatient consultation" at bounding box center [581, 524] width 229 height 68
type input "3547.5"
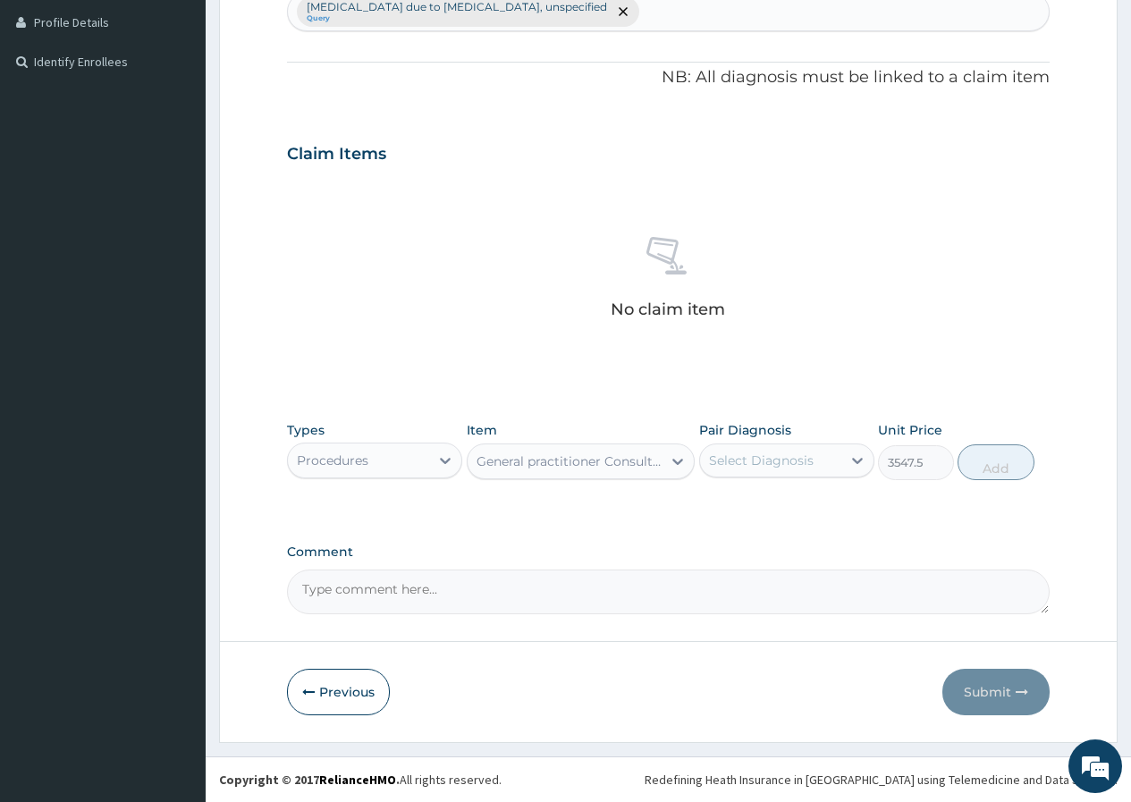
click at [796, 467] on div "Select Diagnosis" at bounding box center [761, 460] width 105 height 18
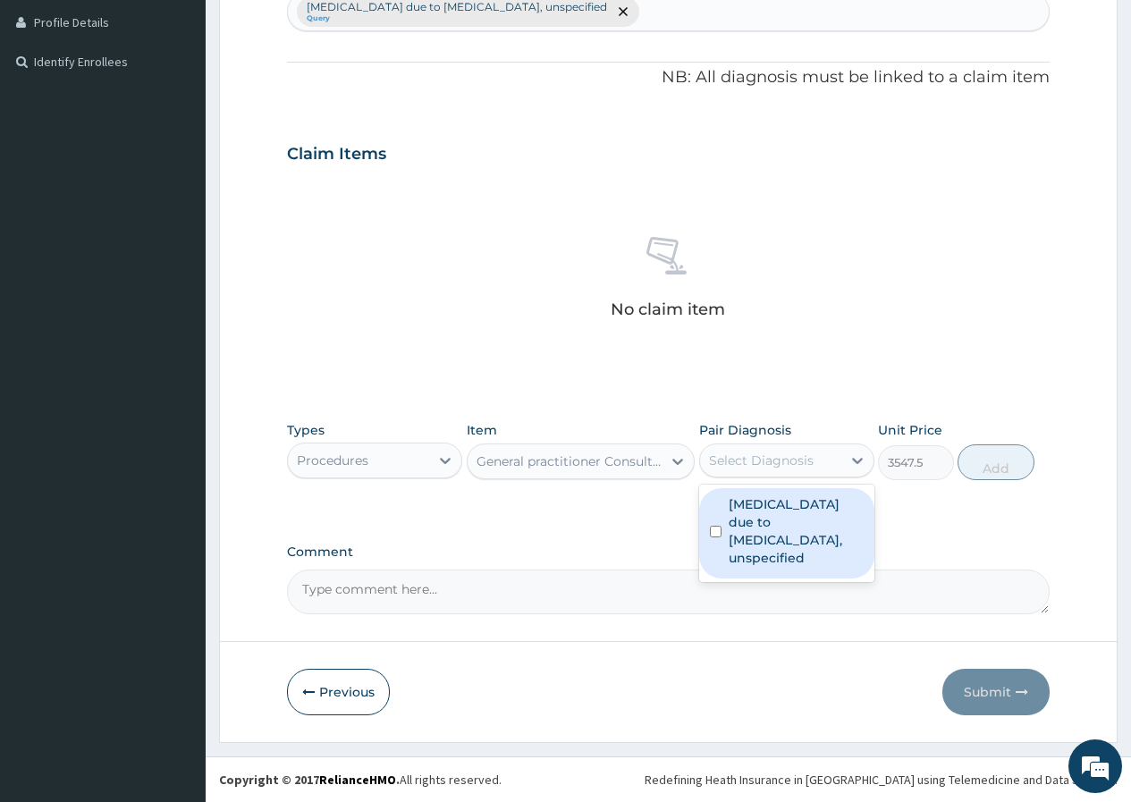
click at [794, 512] on label "[MEDICAL_DATA] due to [MEDICAL_DATA], unspecified" at bounding box center [796, 531] width 135 height 72
checkbox input "true"
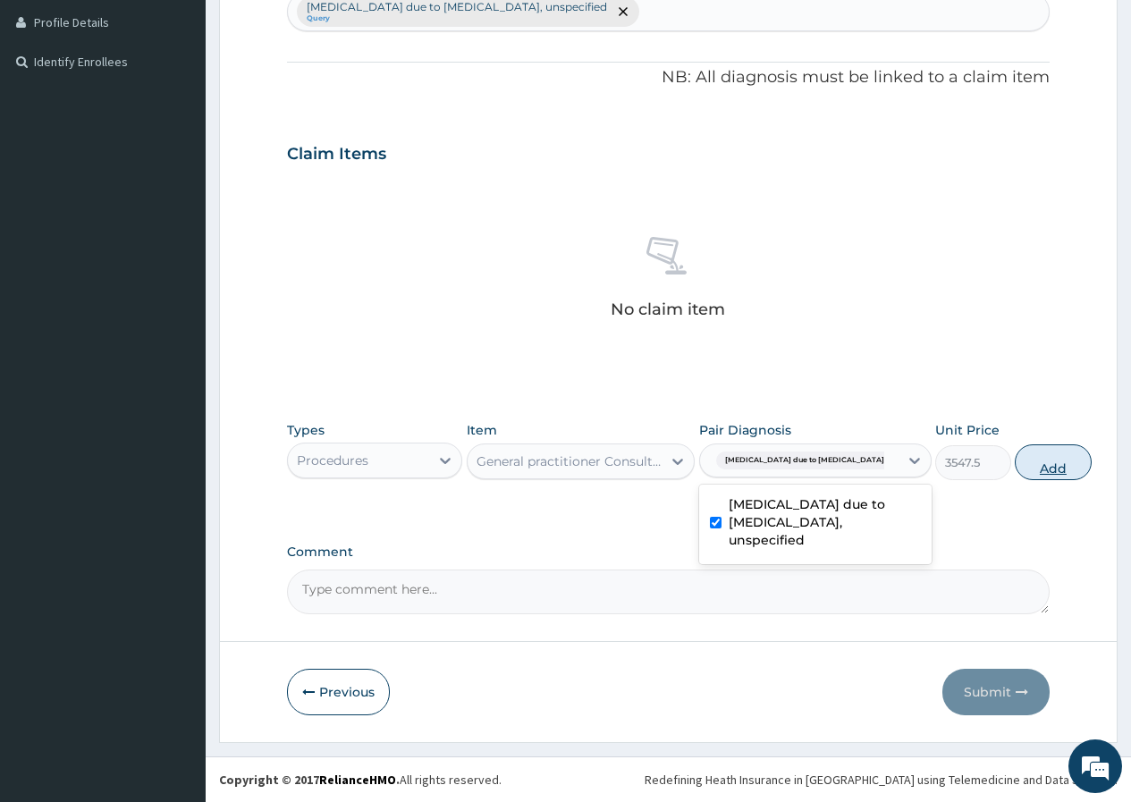
click at [1015, 460] on button "Add" at bounding box center [1053, 462] width 76 height 36
type input "0"
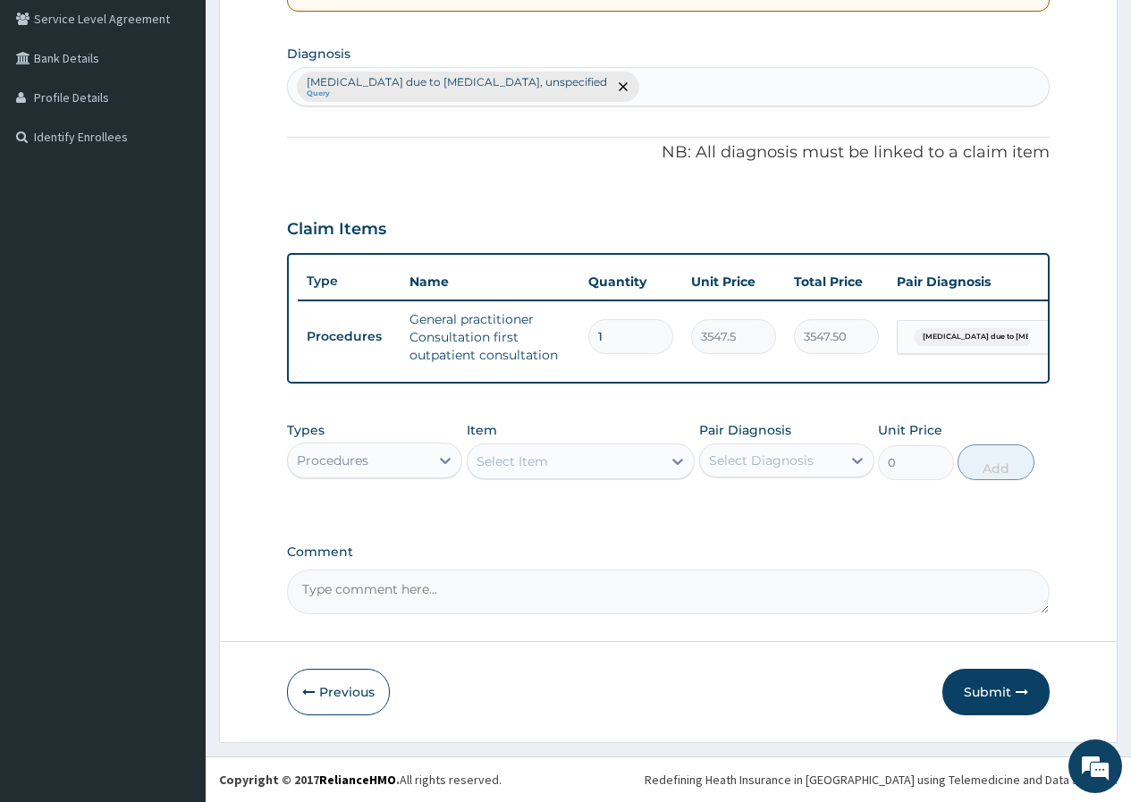
scroll to position [425, 0]
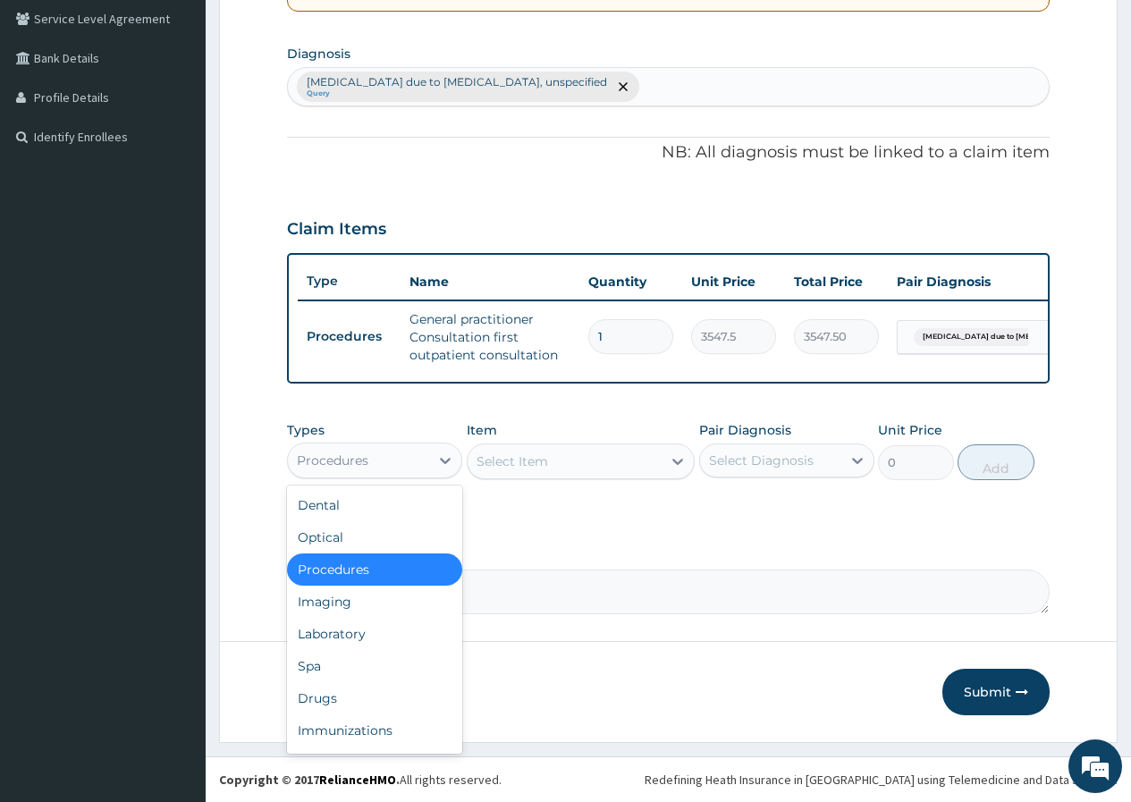
click at [328, 468] on div "Procedures" at bounding box center [333, 460] width 72 height 18
click at [343, 626] on div "Laboratory" at bounding box center [374, 634] width 175 height 32
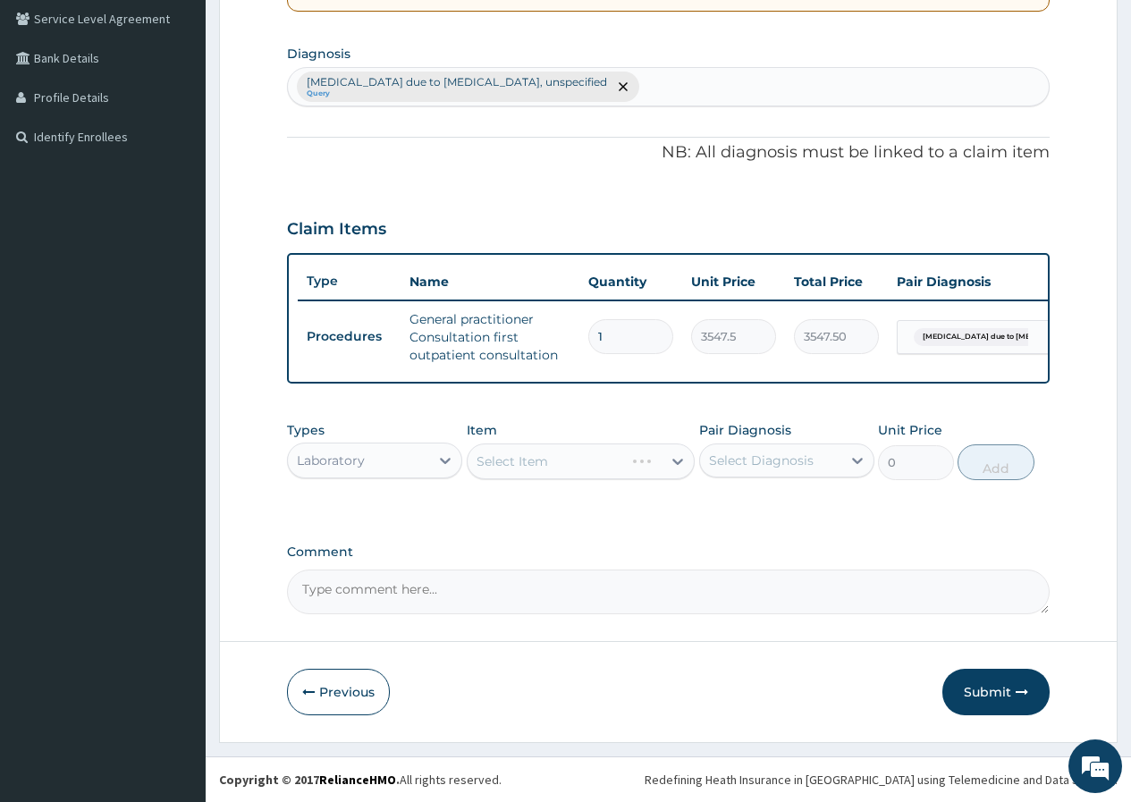
click at [628, 458] on div "Select Item" at bounding box center [581, 461] width 229 height 36
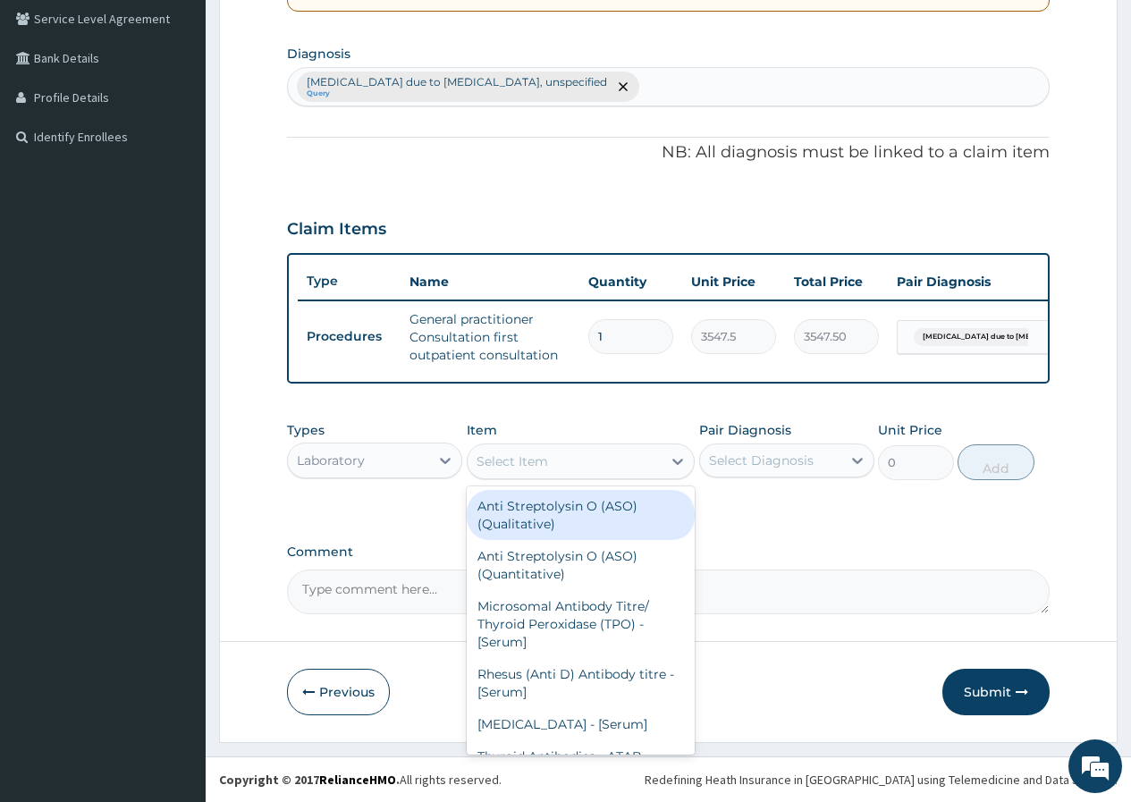
click at [643, 466] on div "Select Item" at bounding box center [565, 461] width 195 height 29
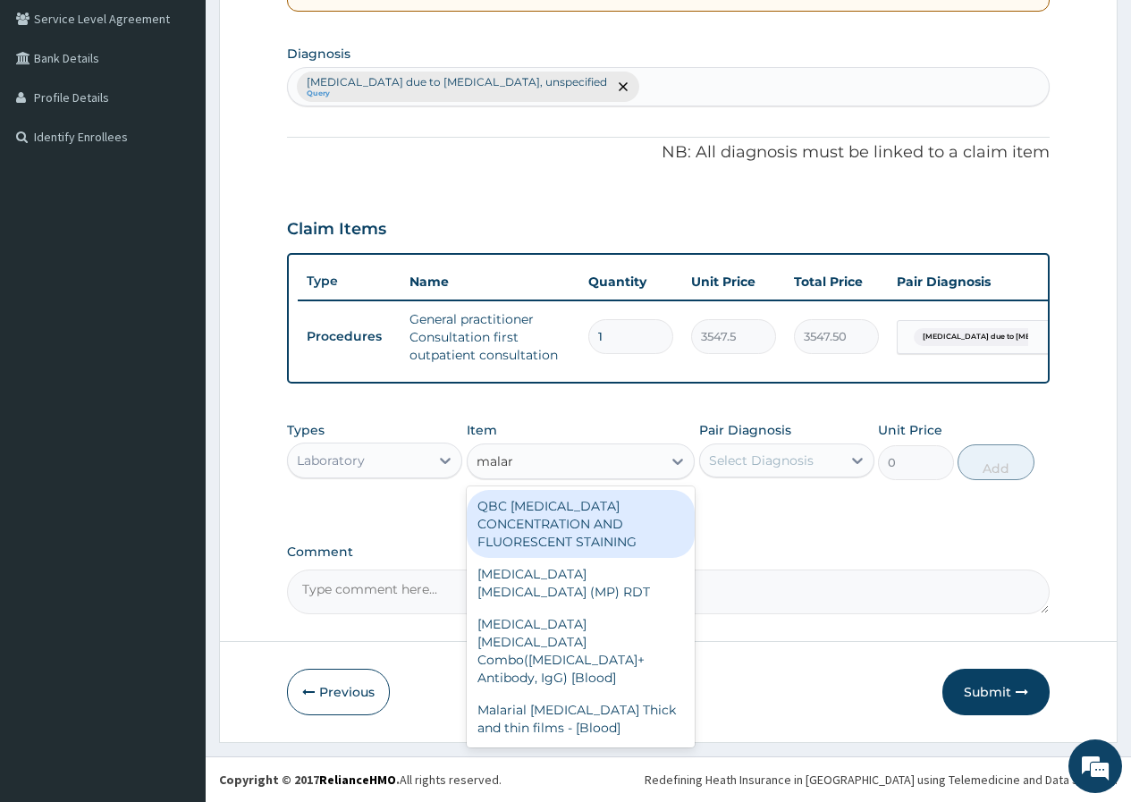
type input "malari"
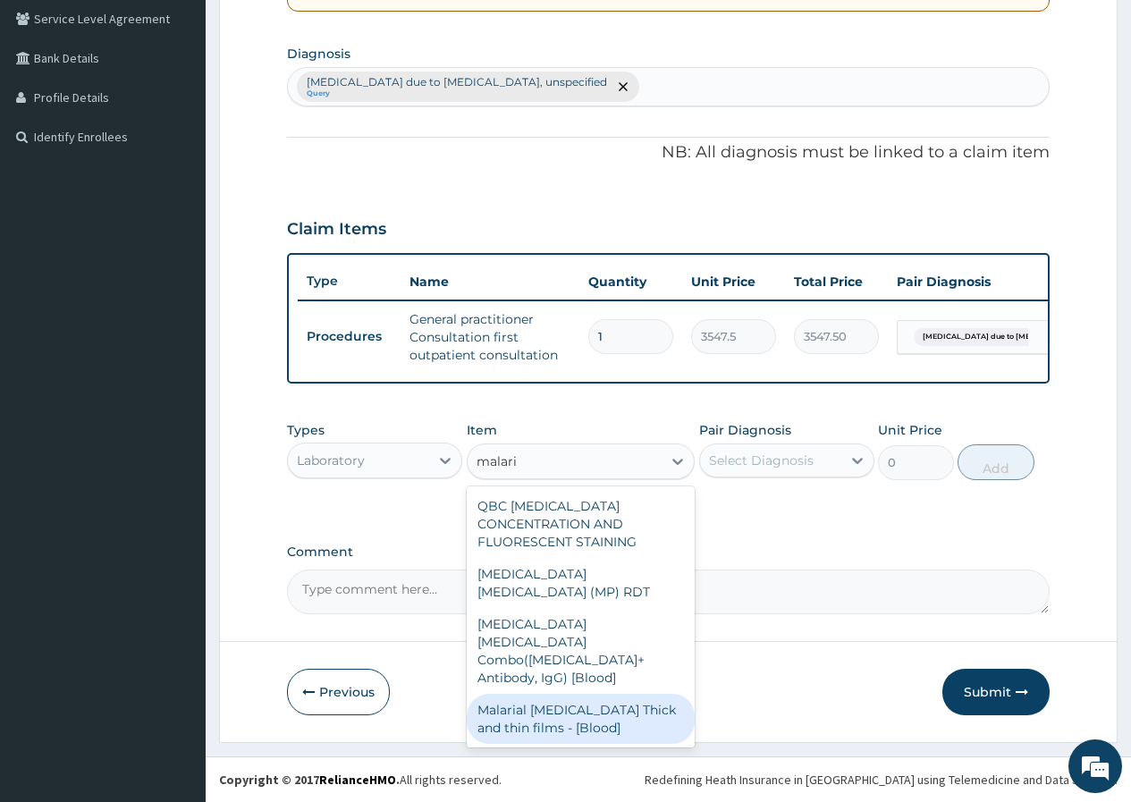
click at [598, 694] on div "Malarial Parasite Thick and thin films - [Blood]" at bounding box center [581, 719] width 229 height 50
type input "2500"
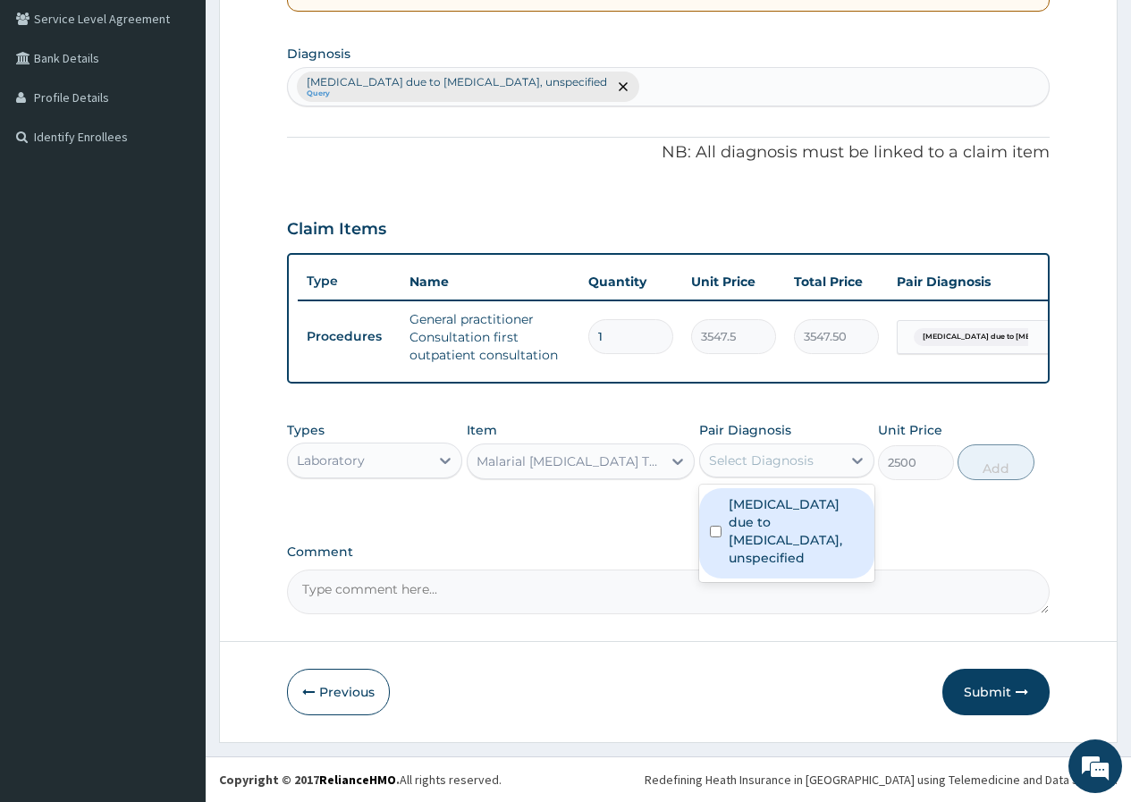
click at [759, 458] on div "Select Diagnosis" at bounding box center [761, 460] width 105 height 18
click at [770, 535] on label "Malaria due to Plasmodium falciparum, unspecified" at bounding box center [796, 531] width 135 height 72
checkbox input "true"
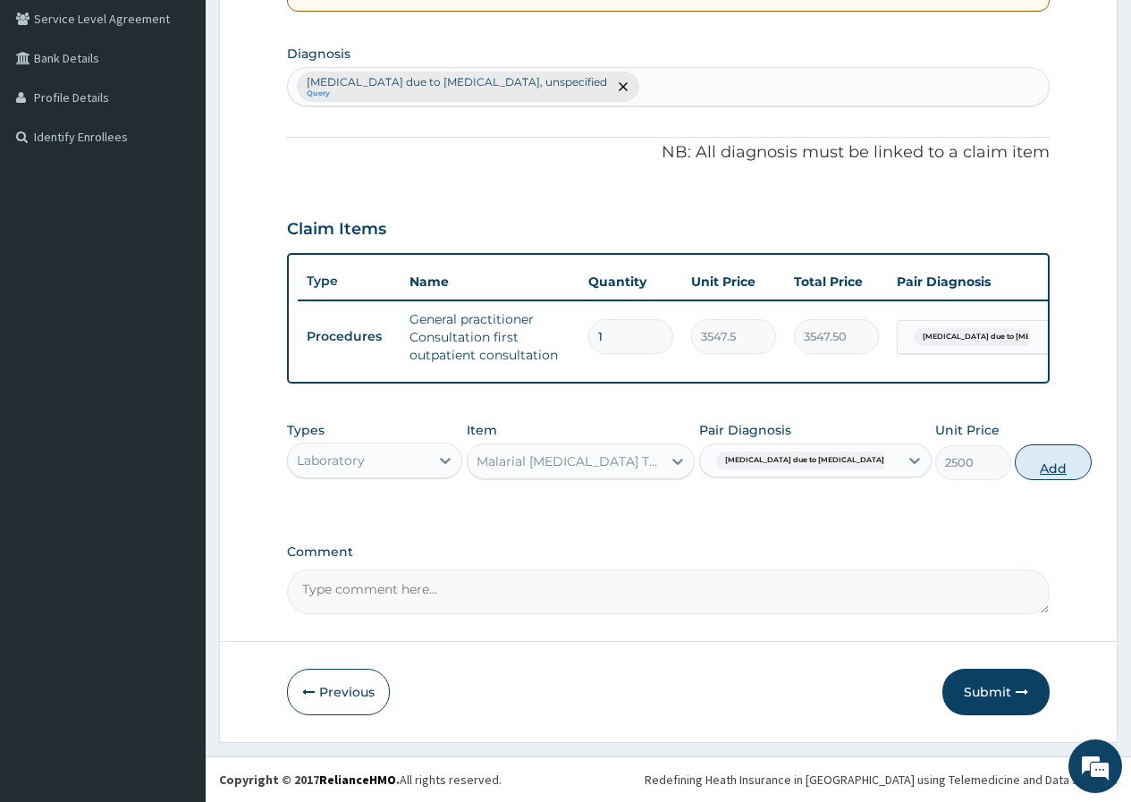
click at [1015, 461] on button "Add" at bounding box center [1053, 462] width 76 height 36
type input "0"
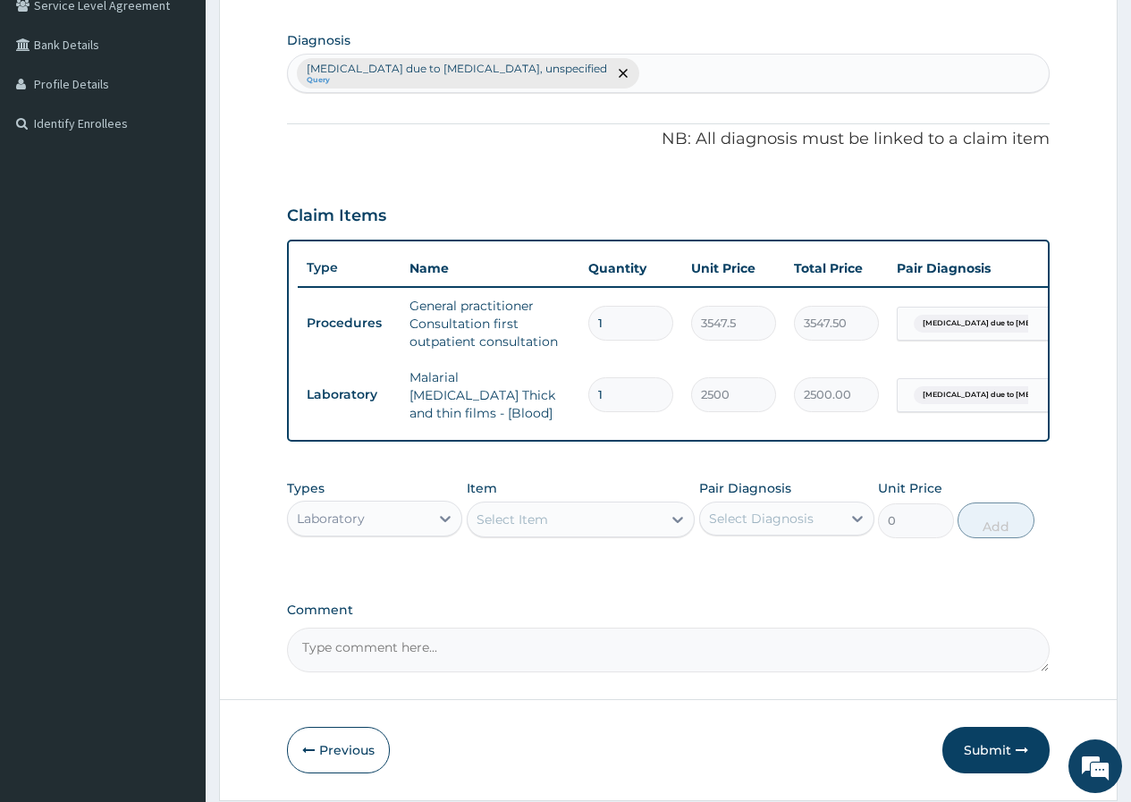
scroll to position [487, 0]
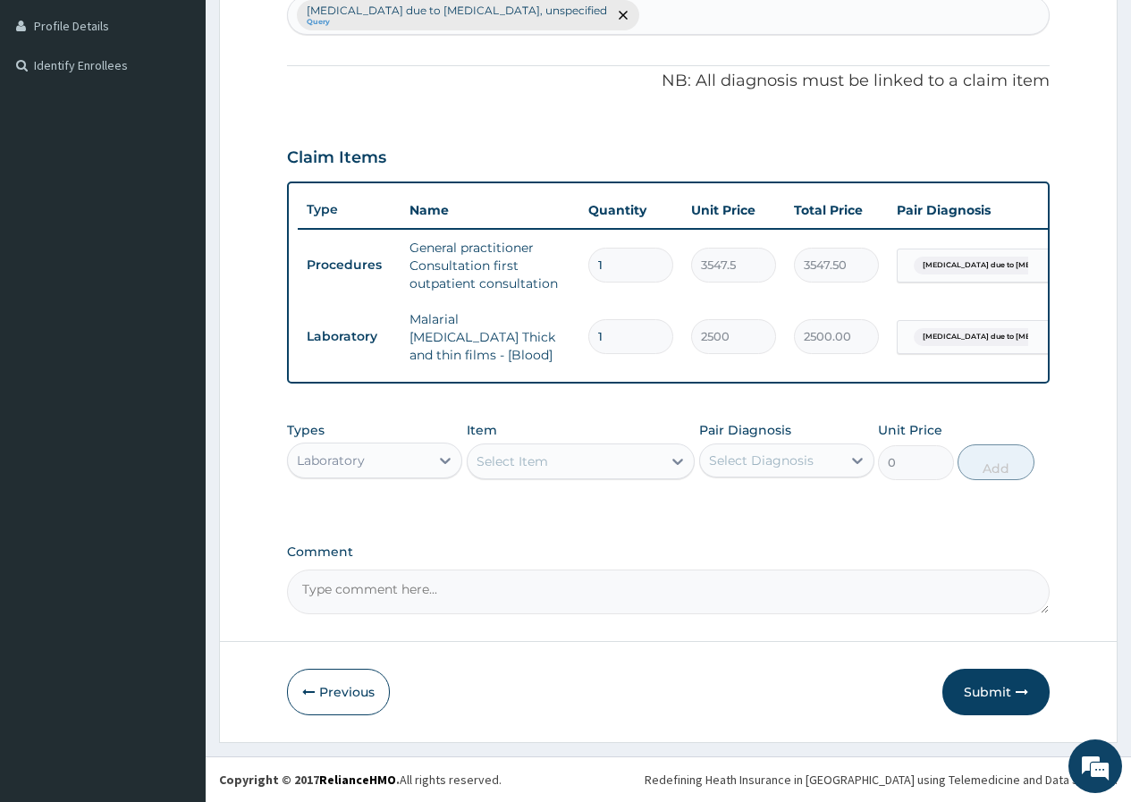
click at [380, 434] on div "Types Laboratory" at bounding box center [374, 450] width 175 height 59
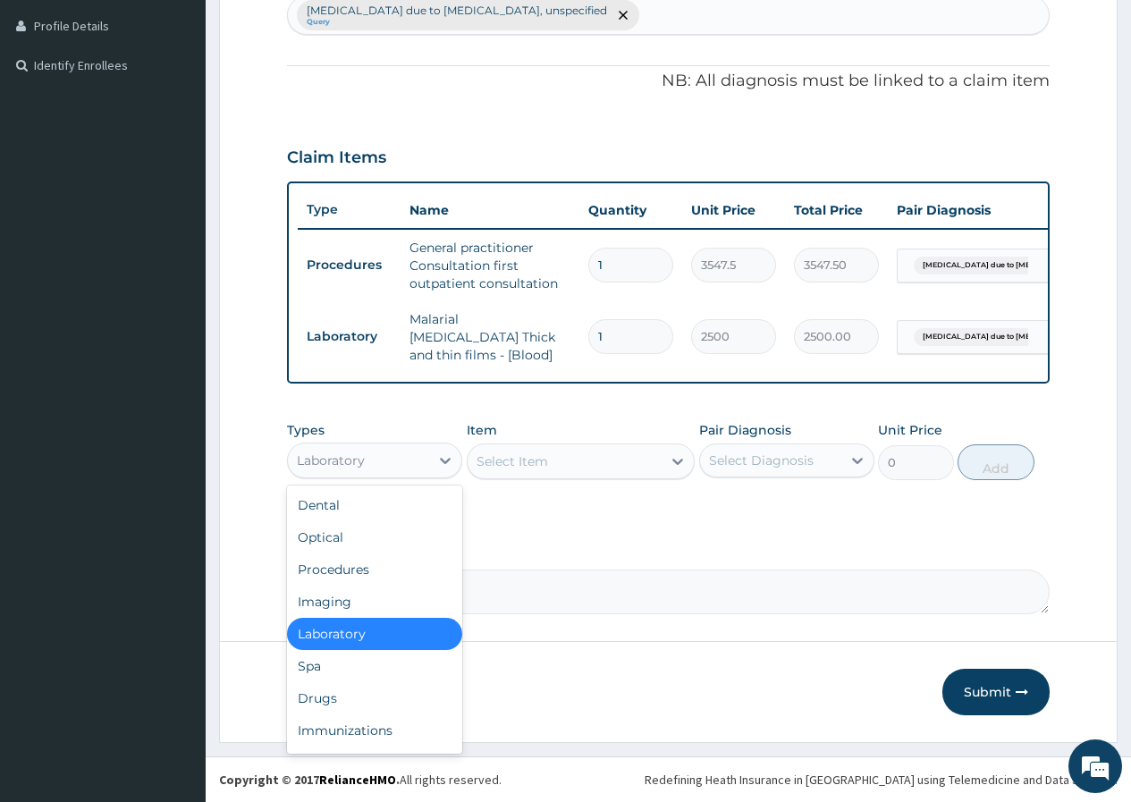
drag, startPoint x: 378, startPoint y: 462, endPoint x: 345, endPoint y: 535, distance: 80.4
click at [378, 464] on div "Laboratory" at bounding box center [358, 460] width 141 height 29
click at [354, 697] on div "Drugs" at bounding box center [374, 698] width 175 height 32
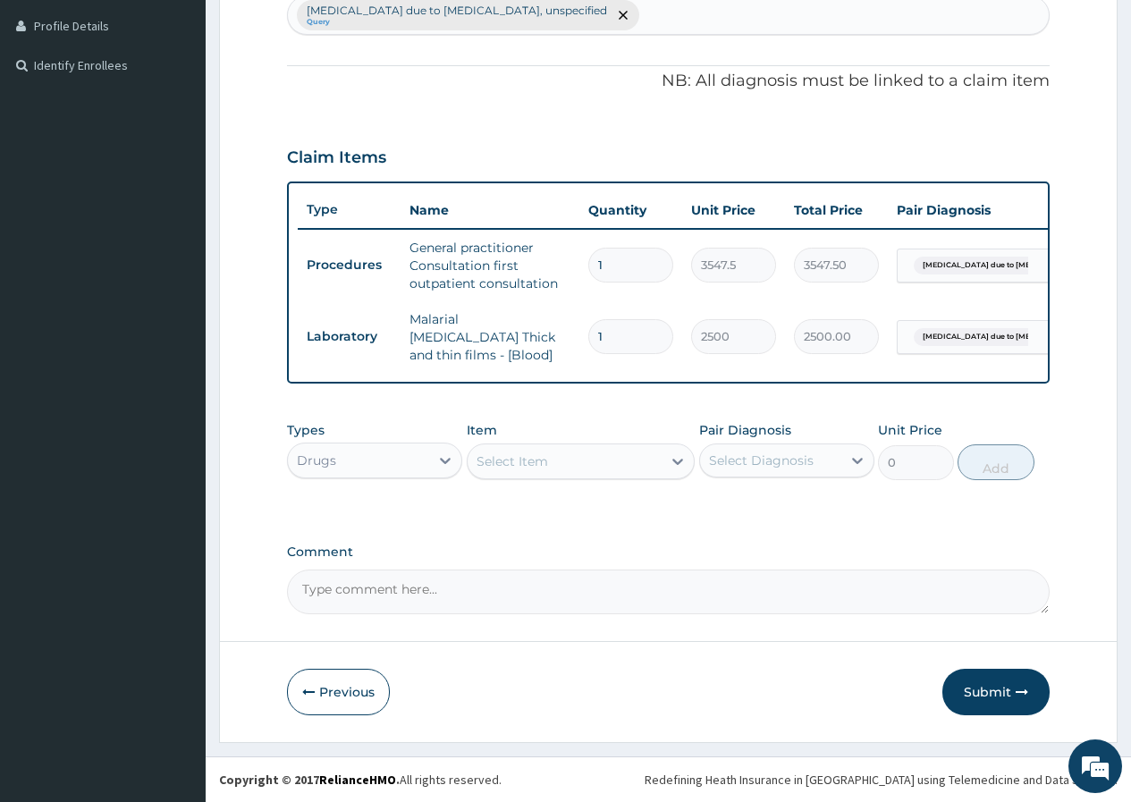
click at [607, 453] on div "Select Item" at bounding box center [565, 461] width 195 height 29
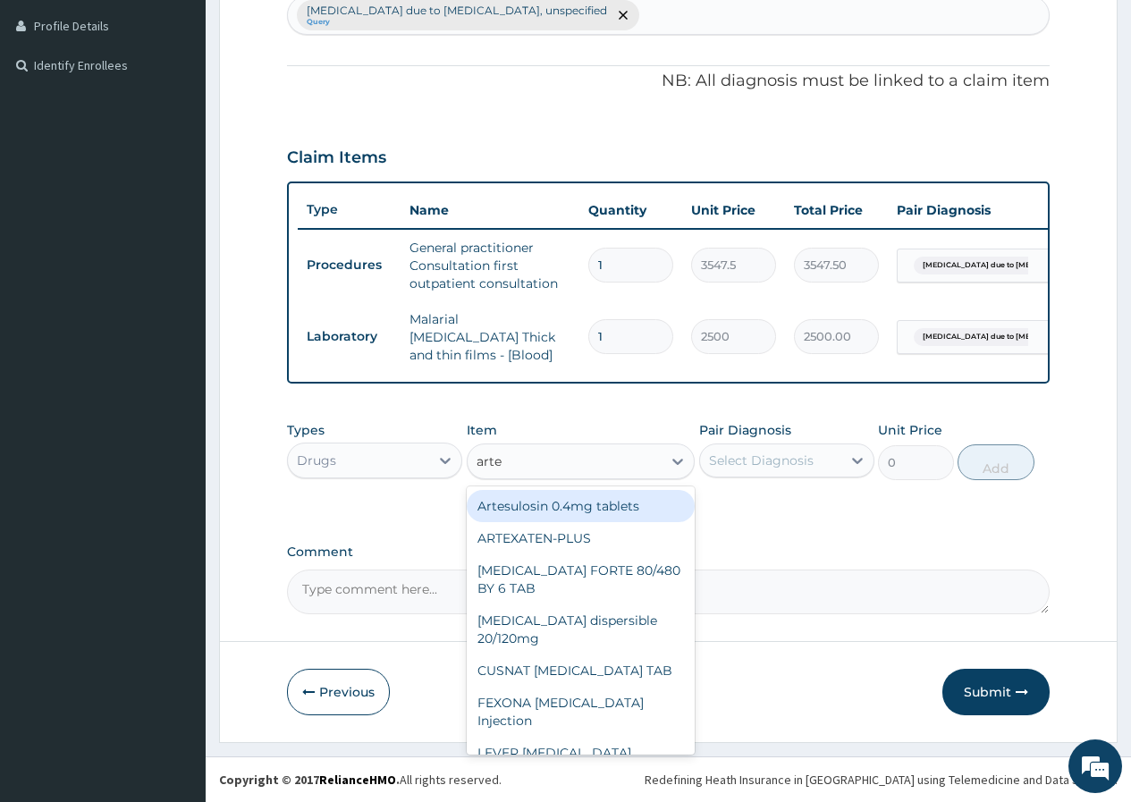
type input "artem"
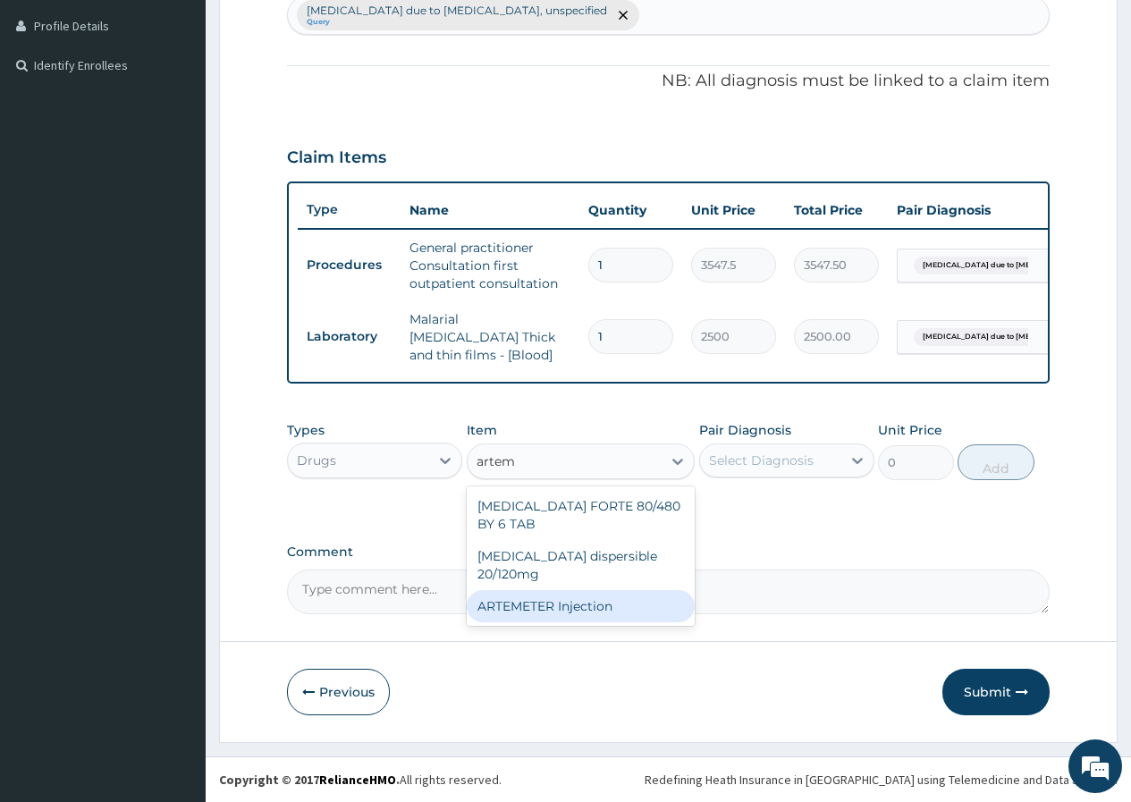
drag, startPoint x: 633, startPoint y: 594, endPoint x: 701, endPoint y: 568, distance: 73.0
click at [643, 594] on div "ARTEMETER Injection" at bounding box center [581, 606] width 229 height 32
type input "2000"
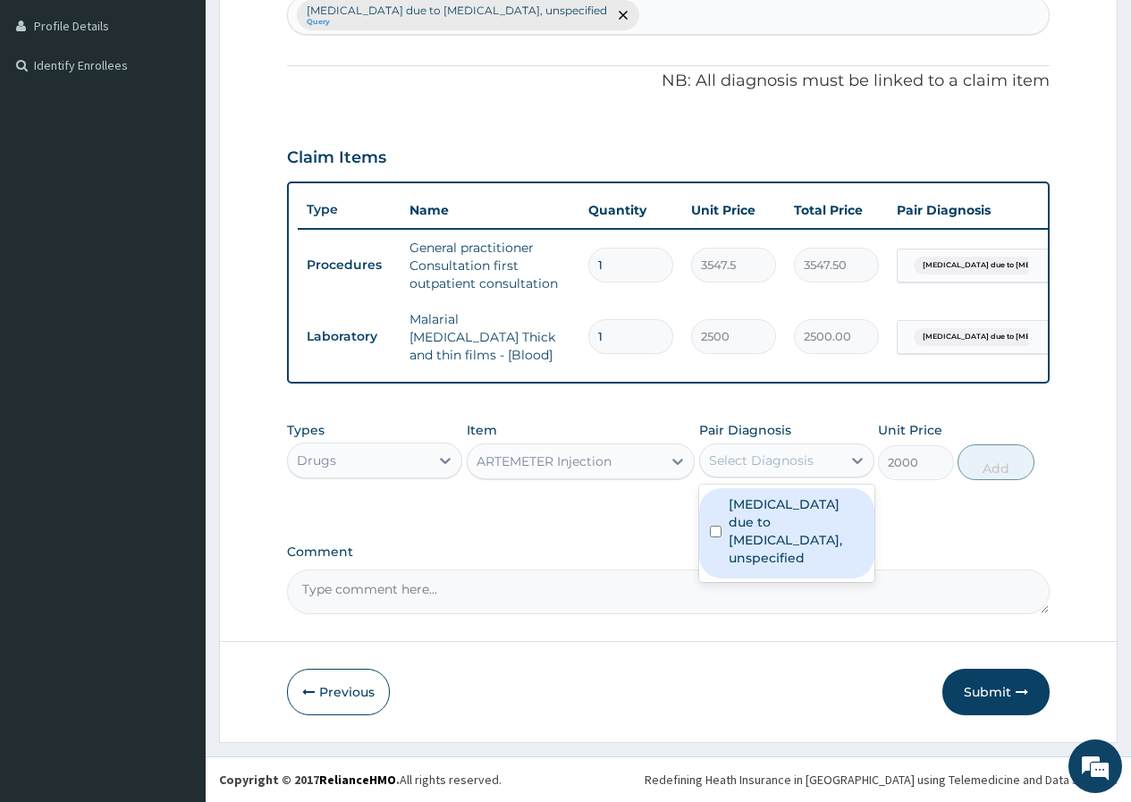
click at [788, 460] on div "Select Diagnosis" at bounding box center [761, 460] width 105 height 18
click at [788, 523] on label "Malaria due to Plasmodium falciparum, unspecified" at bounding box center [796, 531] width 135 height 72
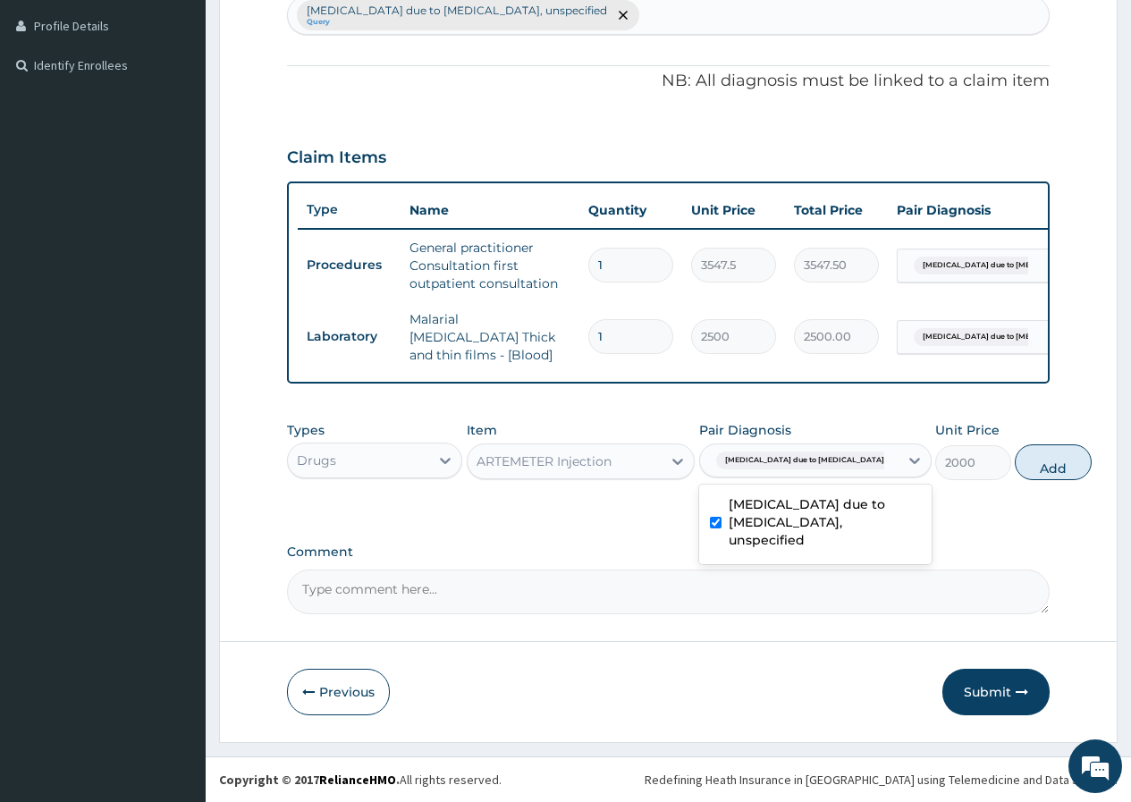
checkbox input "true"
click at [1015, 468] on button "Add" at bounding box center [1053, 462] width 76 height 36
type input "0"
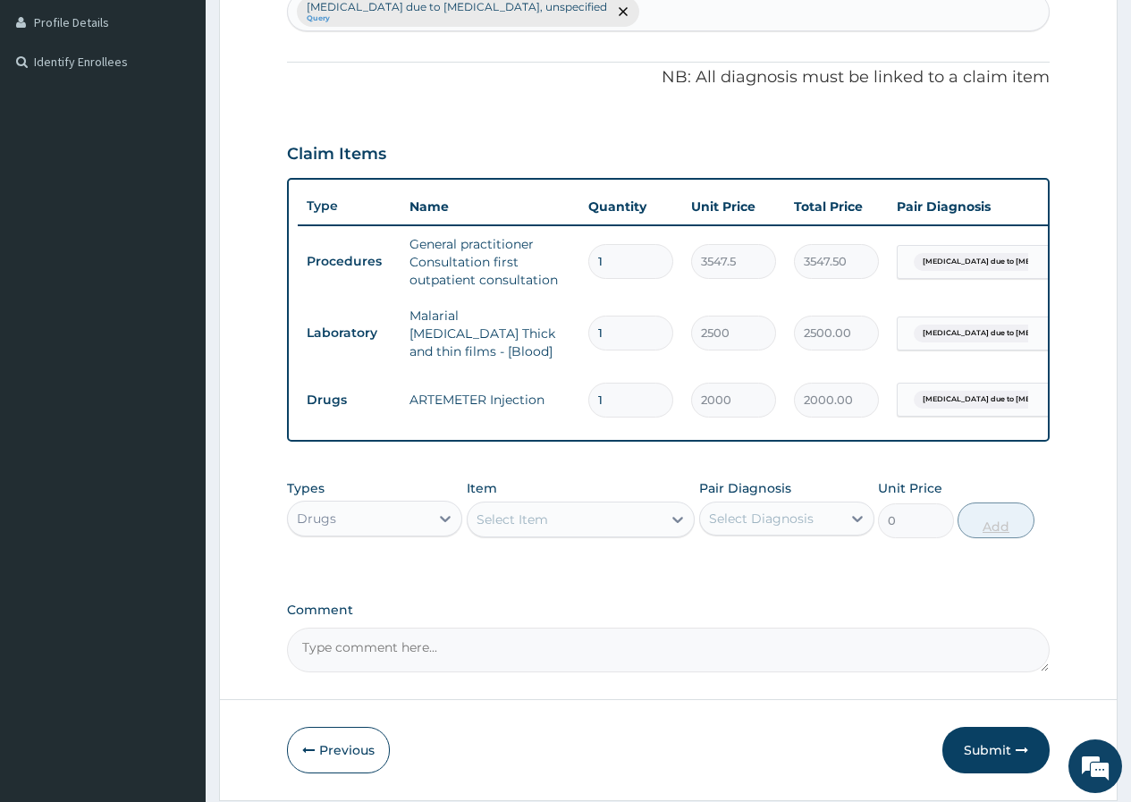
type input "2"
type input "4000.00"
type input "3"
type input "6000.00"
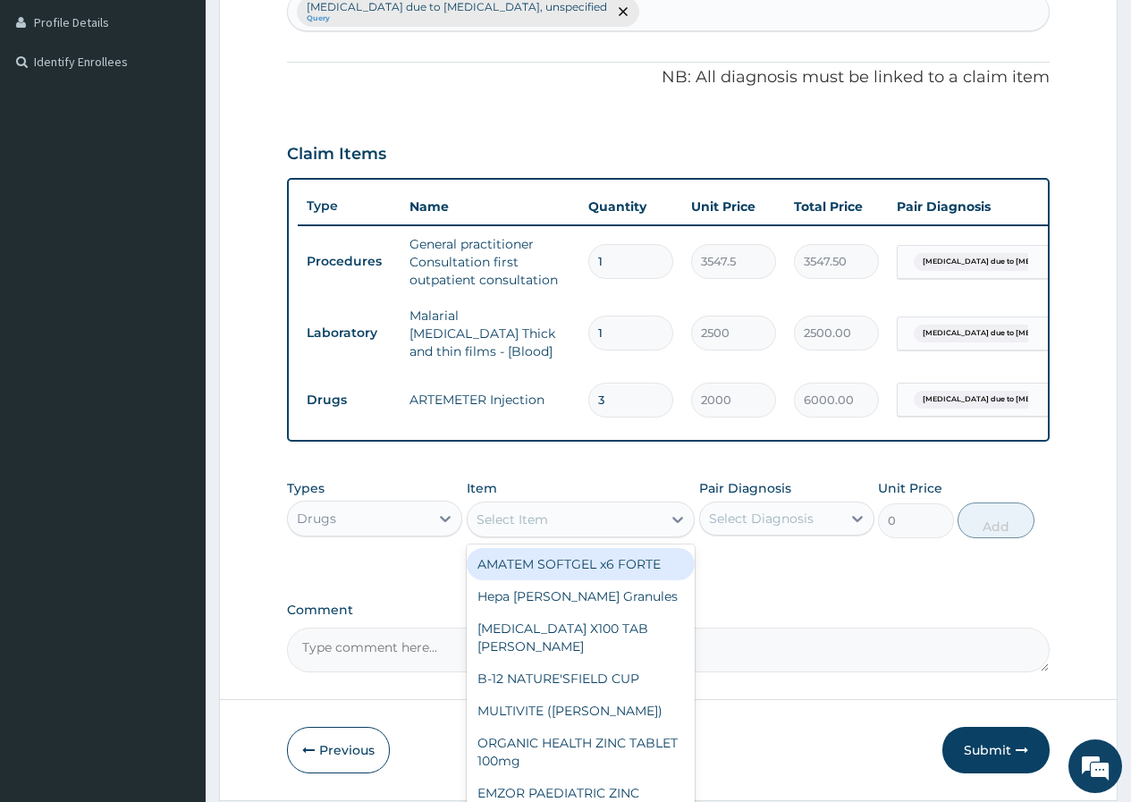
click at [515, 527] on div "Select Item" at bounding box center [512, 519] width 72 height 18
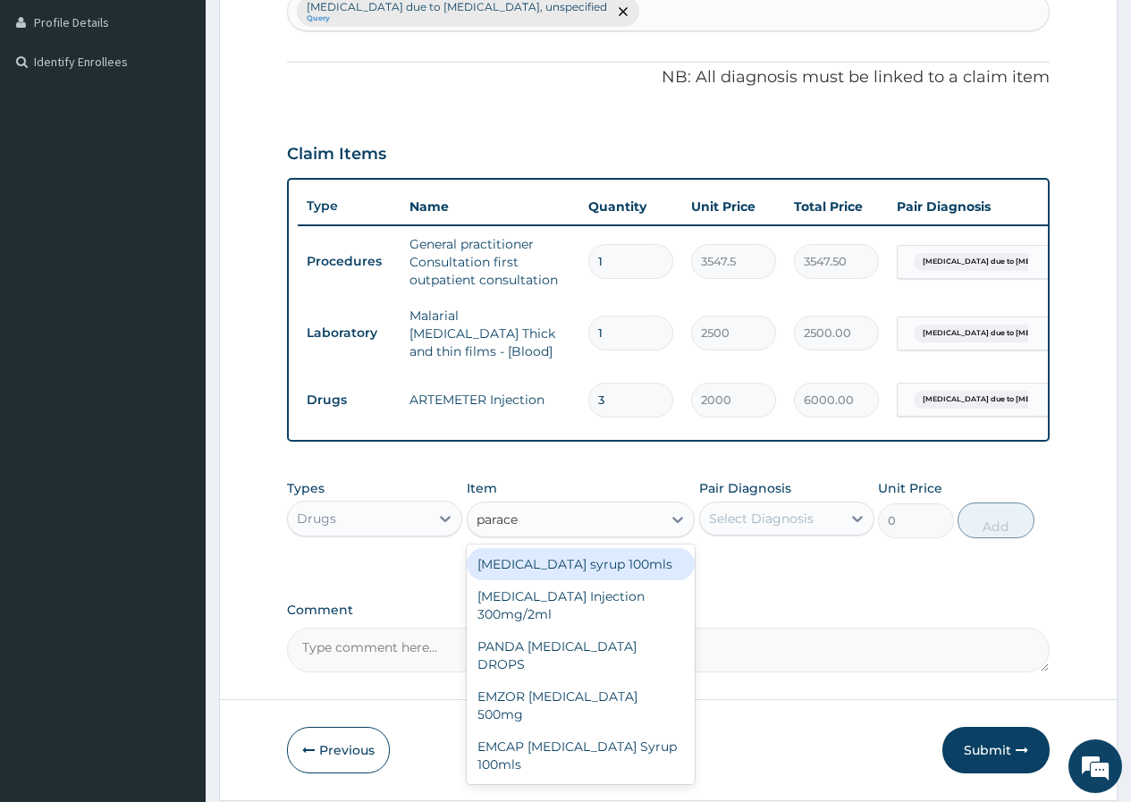
type input "paracet"
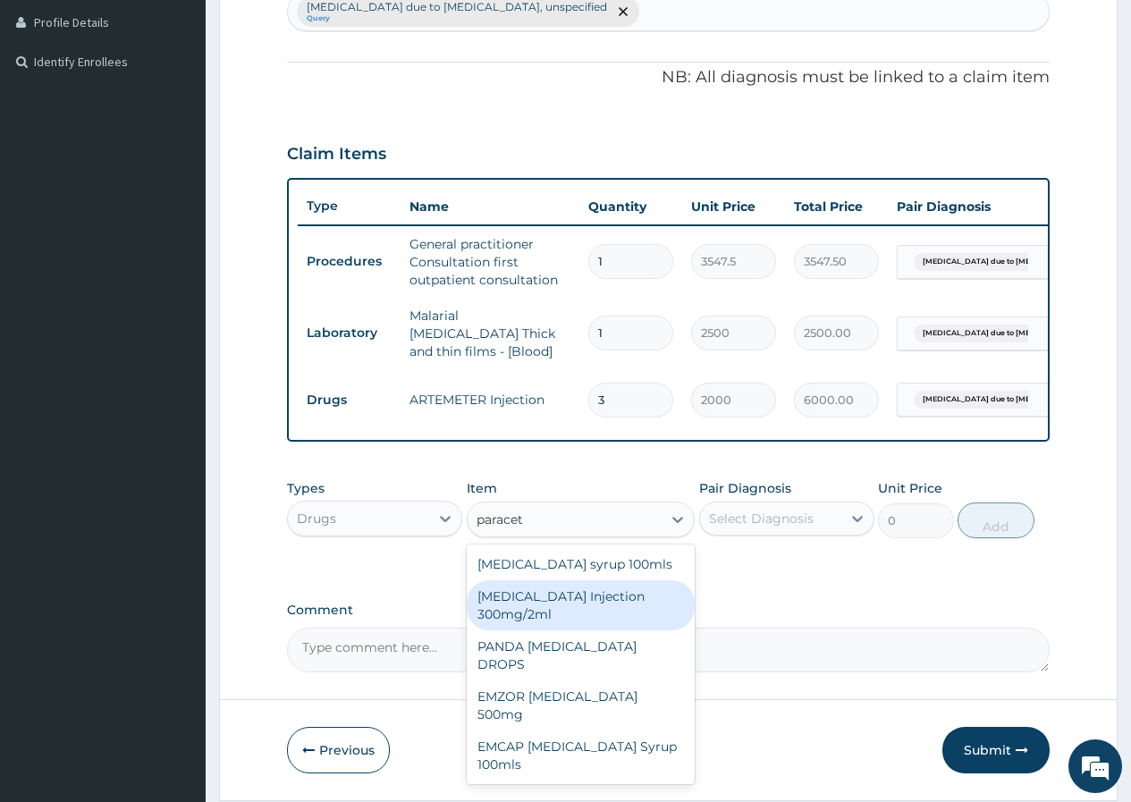
click at [559, 598] on div "[MEDICAL_DATA] Injection 300mg/2ml" at bounding box center [581, 605] width 229 height 50
type input "500"
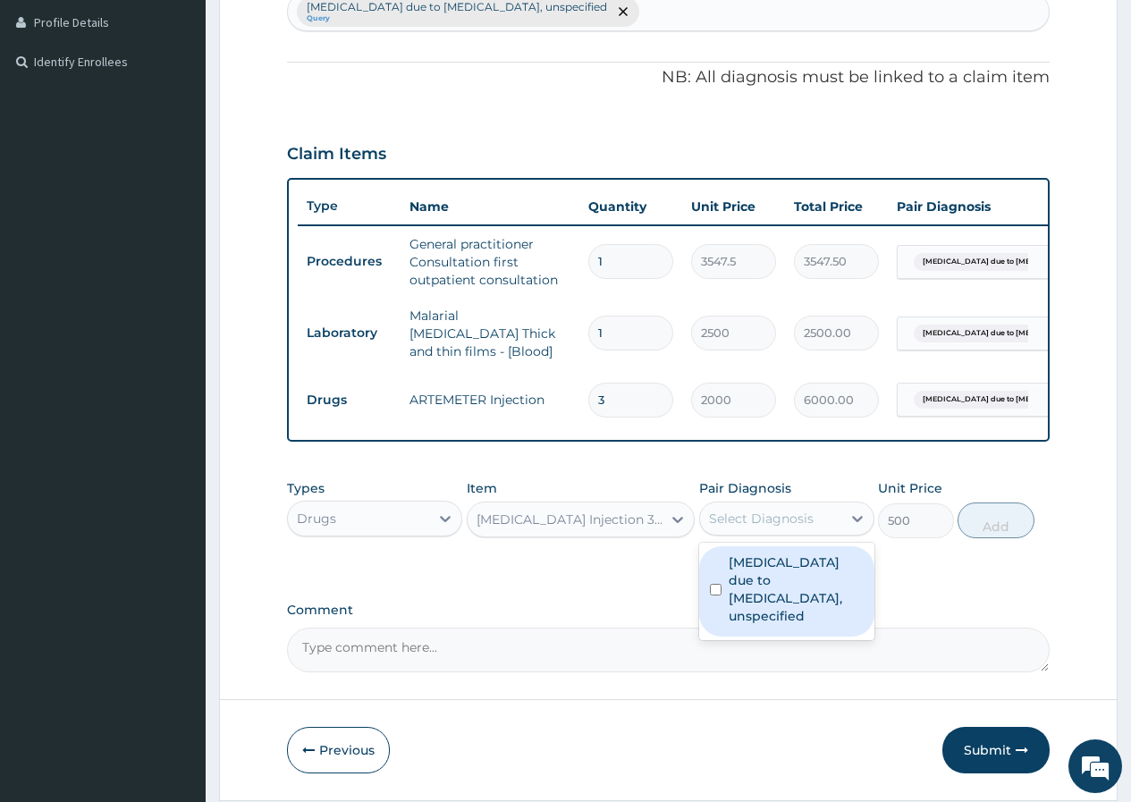
click at [779, 526] on div "Select Diagnosis" at bounding box center [761, 519] width 105 height 18
drag, startPoint x: 786, startPoint y: 588, endPoint x: 978, endPoint y: 560, distance: 194.3
click at [788, 589] on label "Malaria due to Plasmodium falciparum, unspecified" at bounding box center [796, 589] width 135 height 72
checkbox input "true"
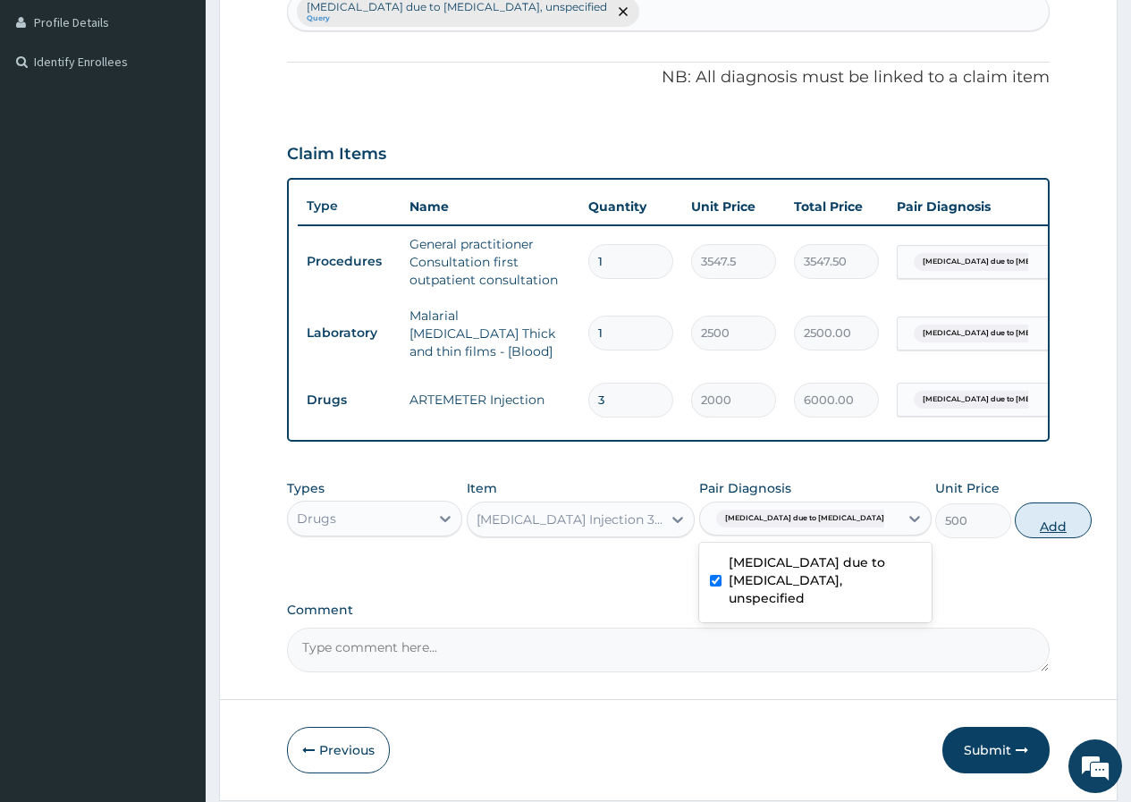
click at [1015, 527] on button "Add" at bounding box center [1053, 520] width 76 height 36
type input "0"
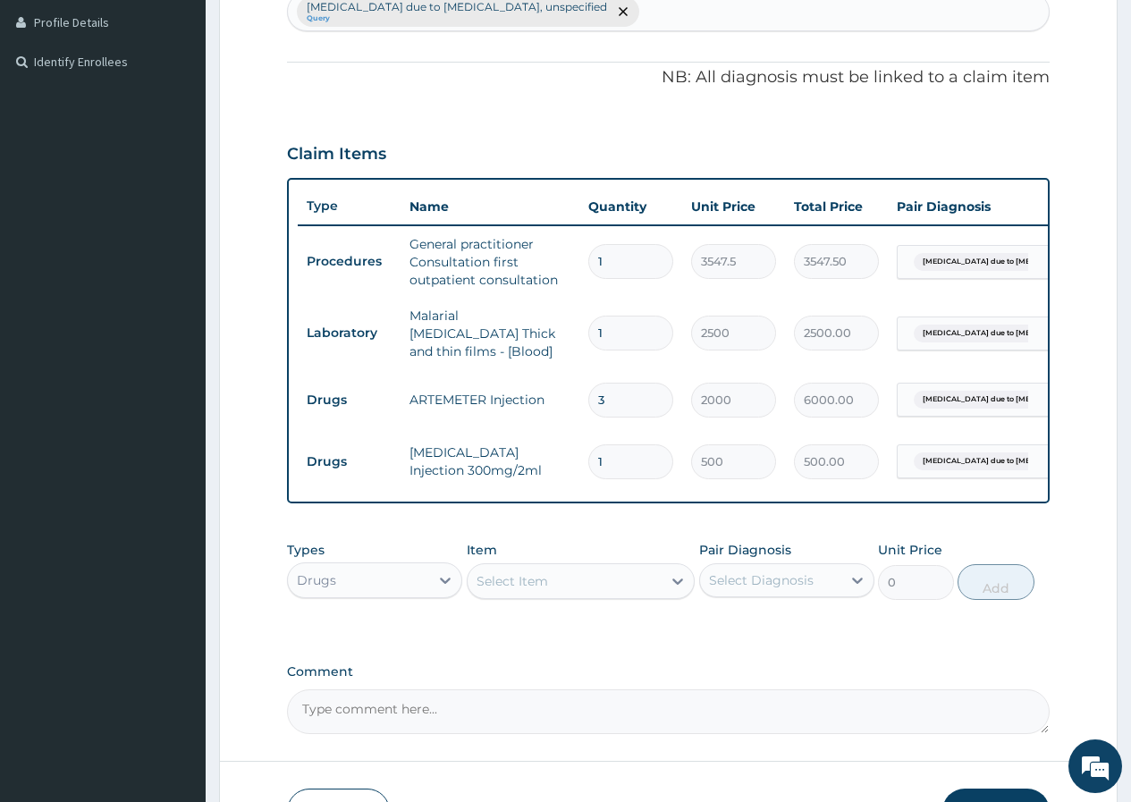
click at [555, 586] on div "Select Item" at bounding box center [565, 581] width 195 height 29
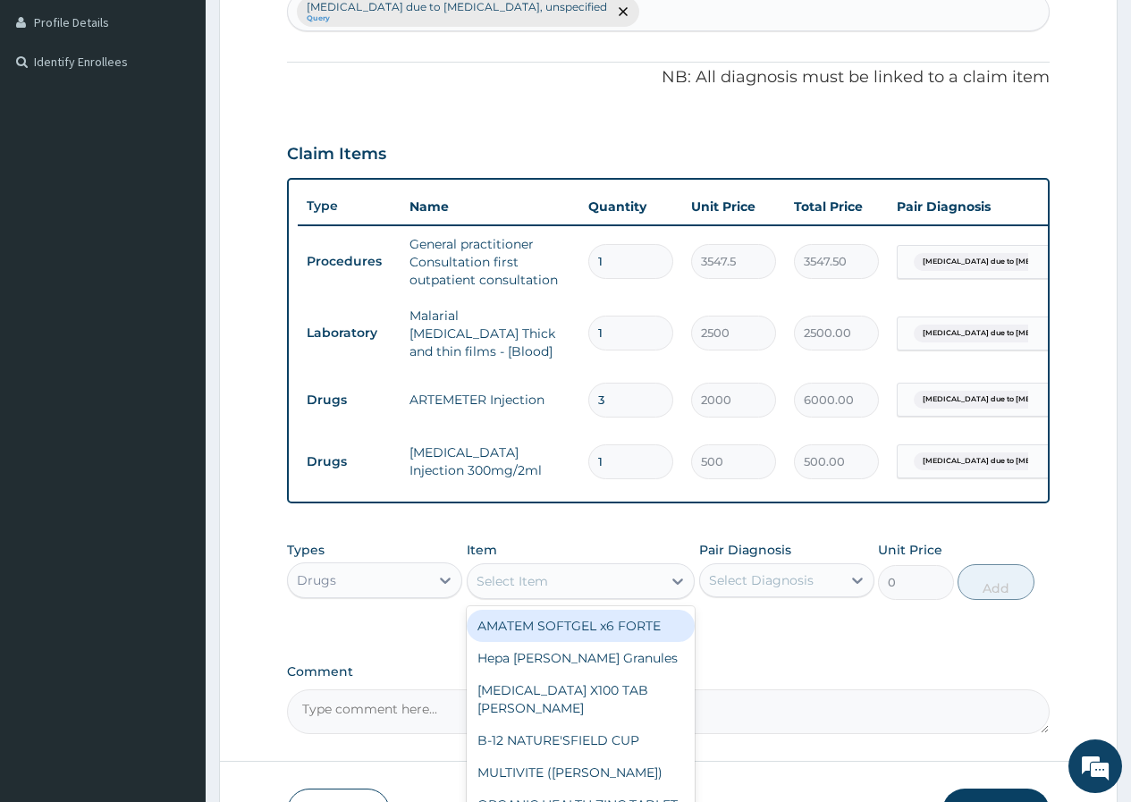
type input "c"
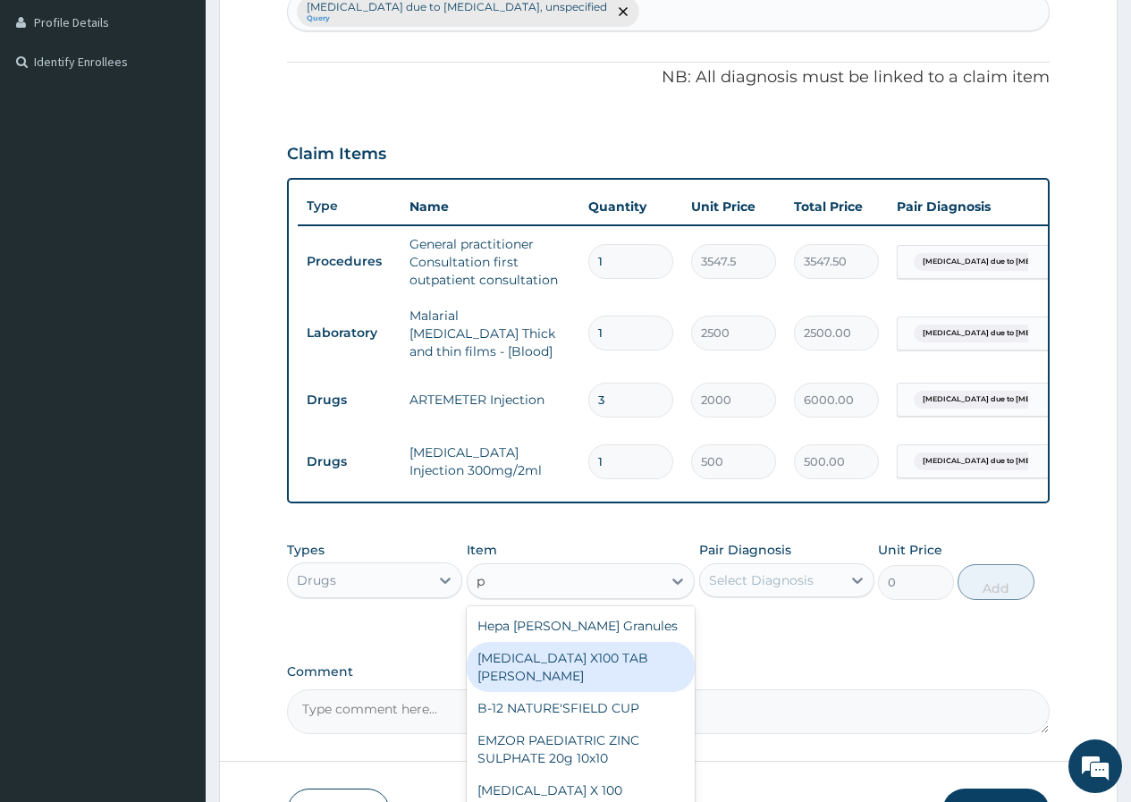
type input "p-"
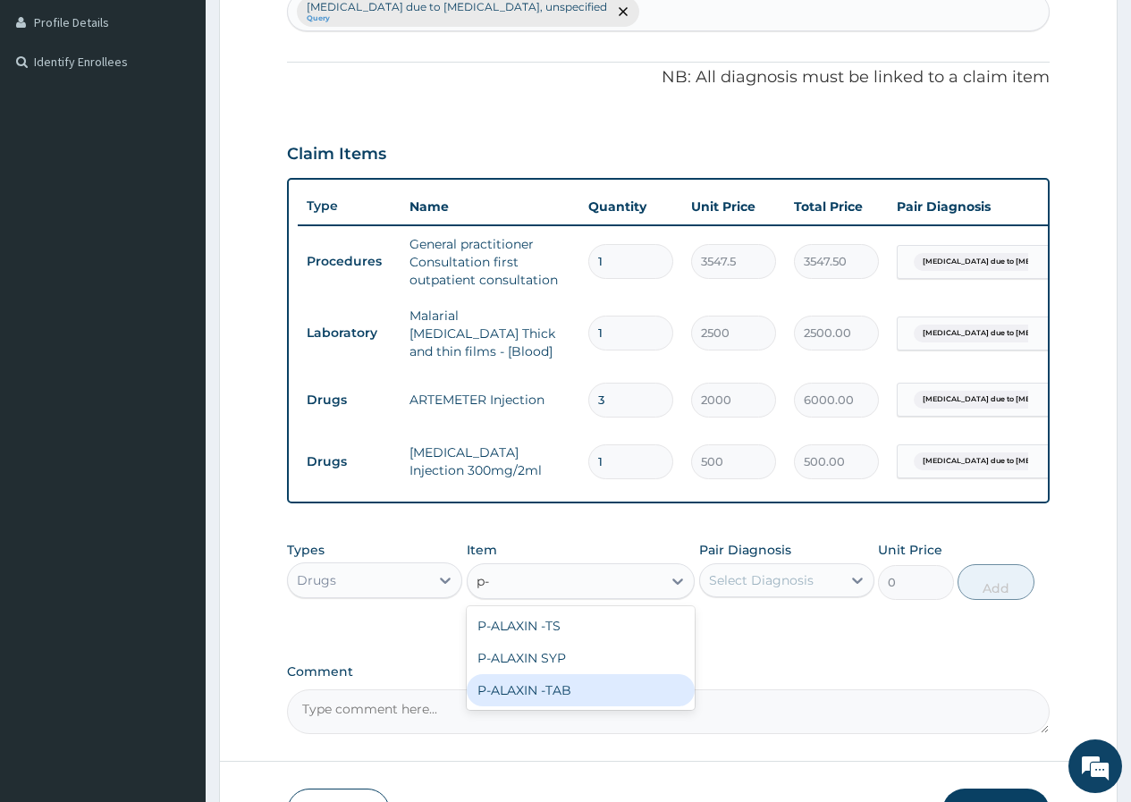
click at [596, 701] on div "P-ALAXIN -TAB" at bounding box center [581, 690] width 229 height 32
type input "106.425"
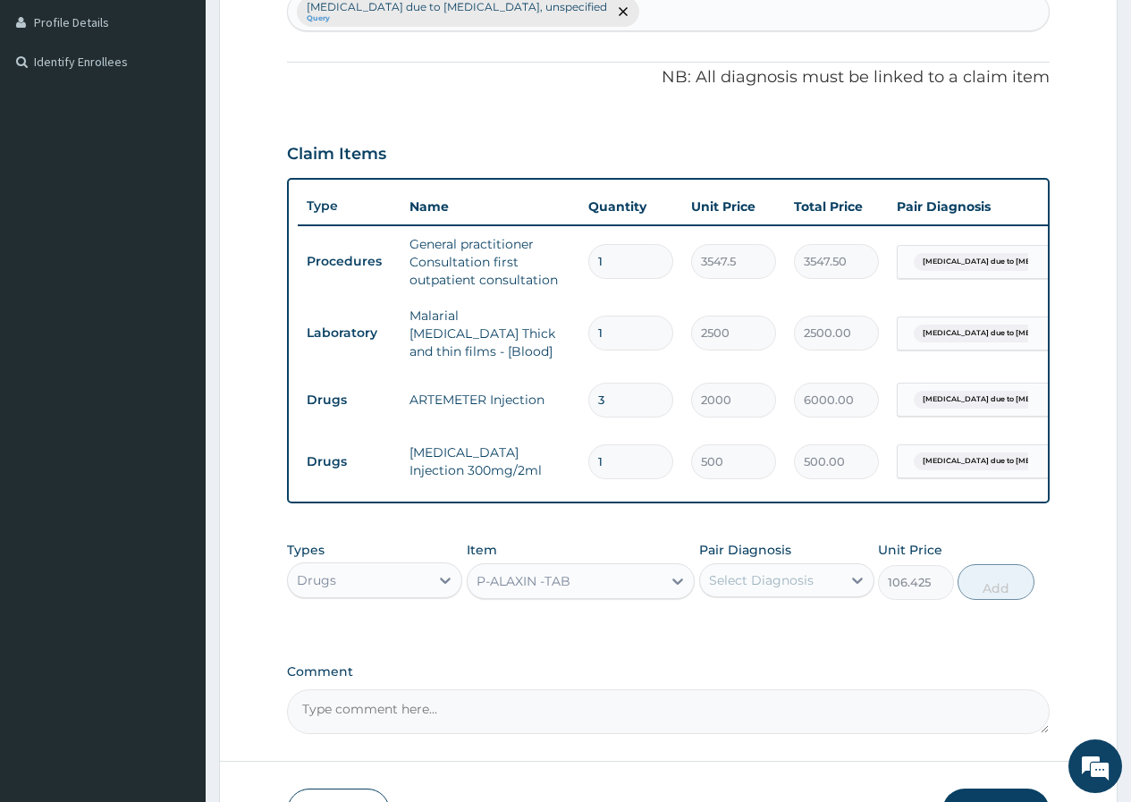
drag, startPoint x: 746, startPoint y: 582, endPoint x: 746, endPoint y: 604, distance: 22.3
click at [746, 583] on div "Select Diagnosis" at bounding box center [761, 580] width 105 height 18
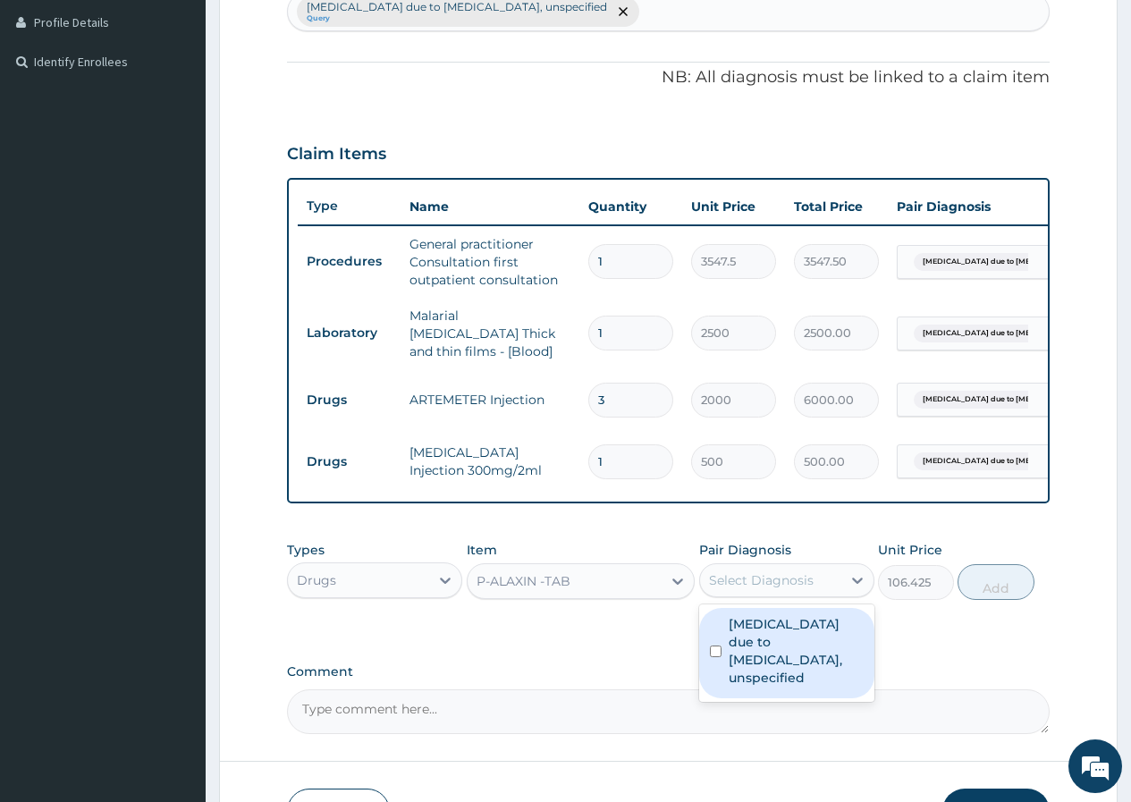
drag, startPoint x: 751, startPoint y: 631, endPoint x: 916, endPoint y: 620, distance: 165.7
click at [752, 632] on label "[MEDICAL_DATA] due to [MEDICAL_DATA], unspecified" at bounding box center [796, 651] width 135 height 72
checkbox input "true"
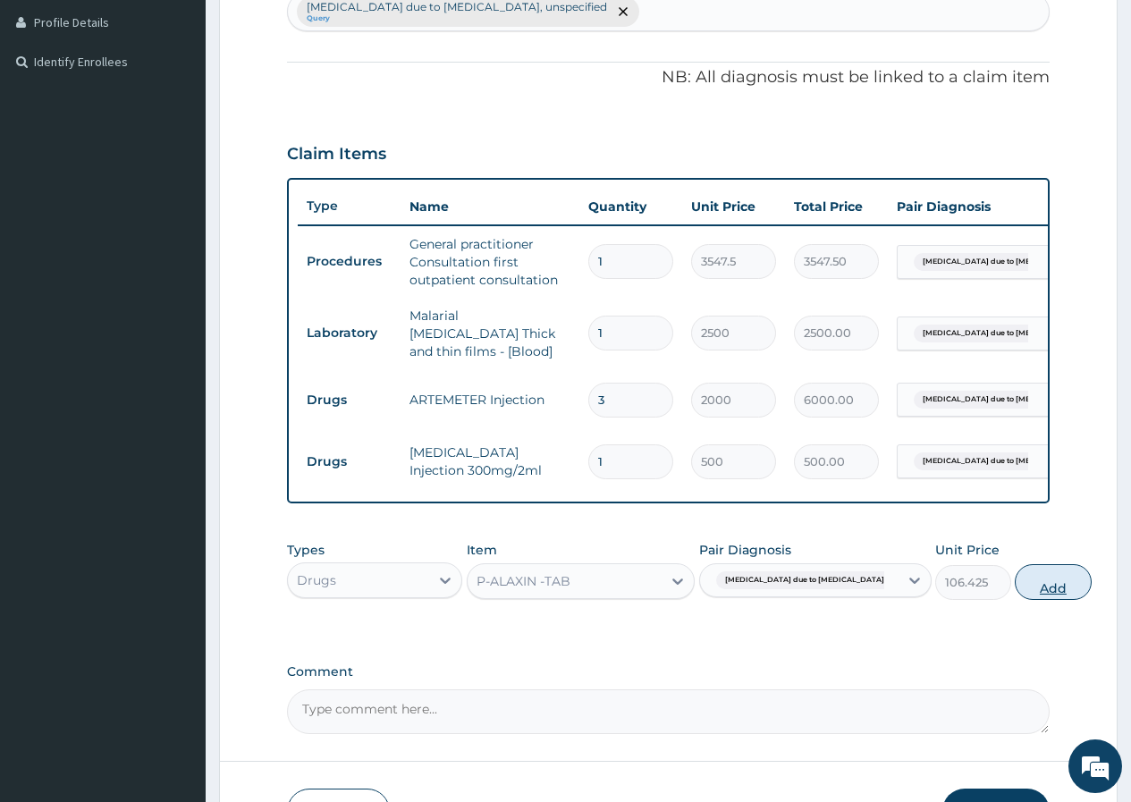
click at [1030, 586] on button "Add" at bounding box center [1053, 582] width 76 height 36
type input "0"
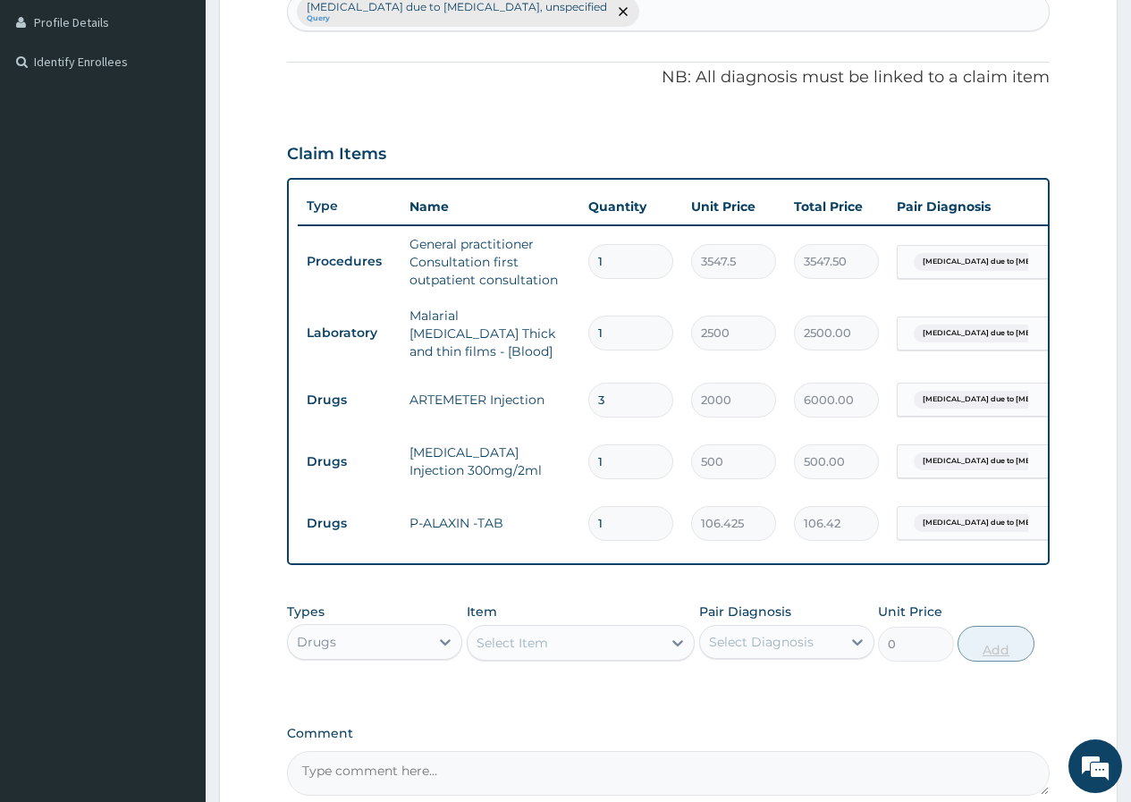
type input "12"
type input "1277.10"
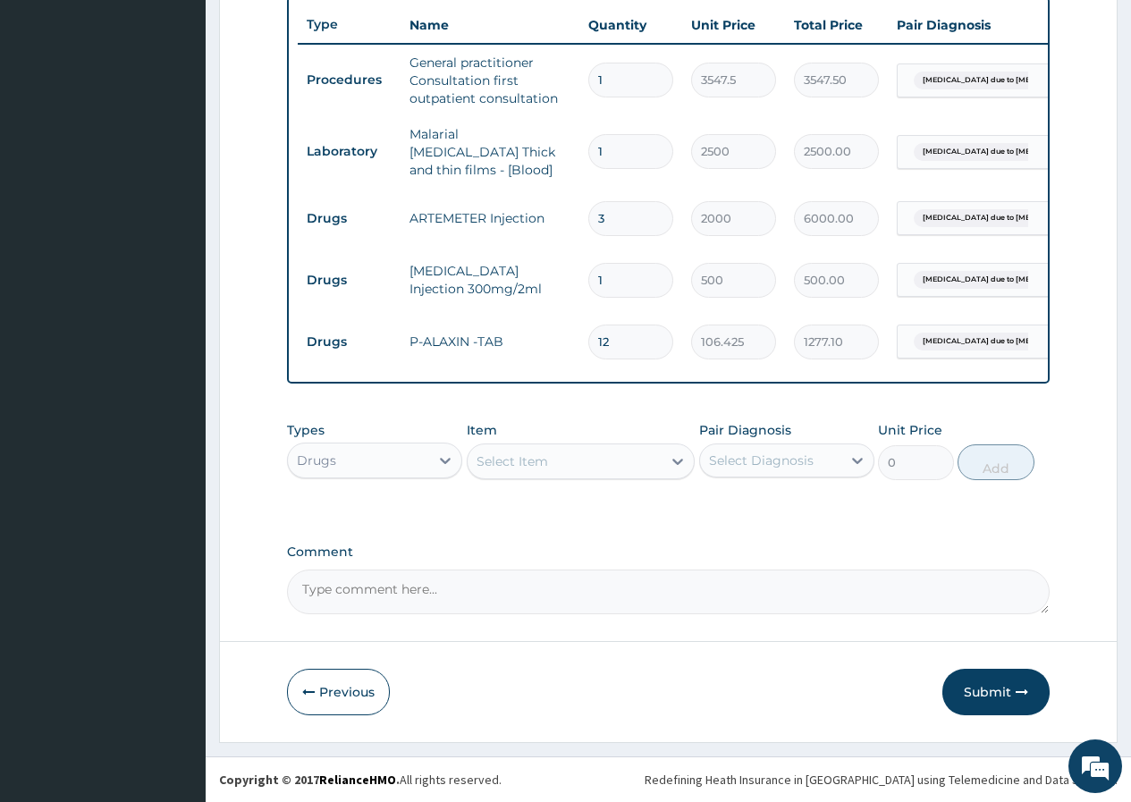
type input "12"
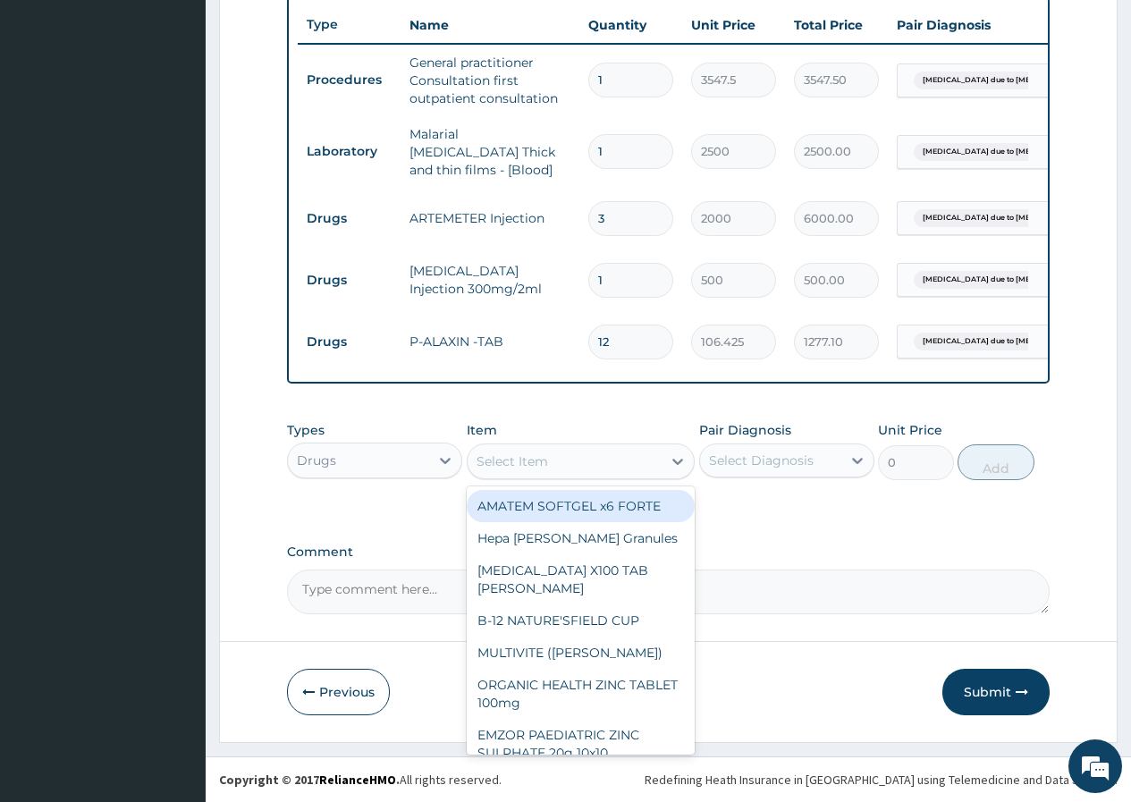
click at [555, 461] on div "Select Item" at bounding box center [565, 461] width 195 height 29
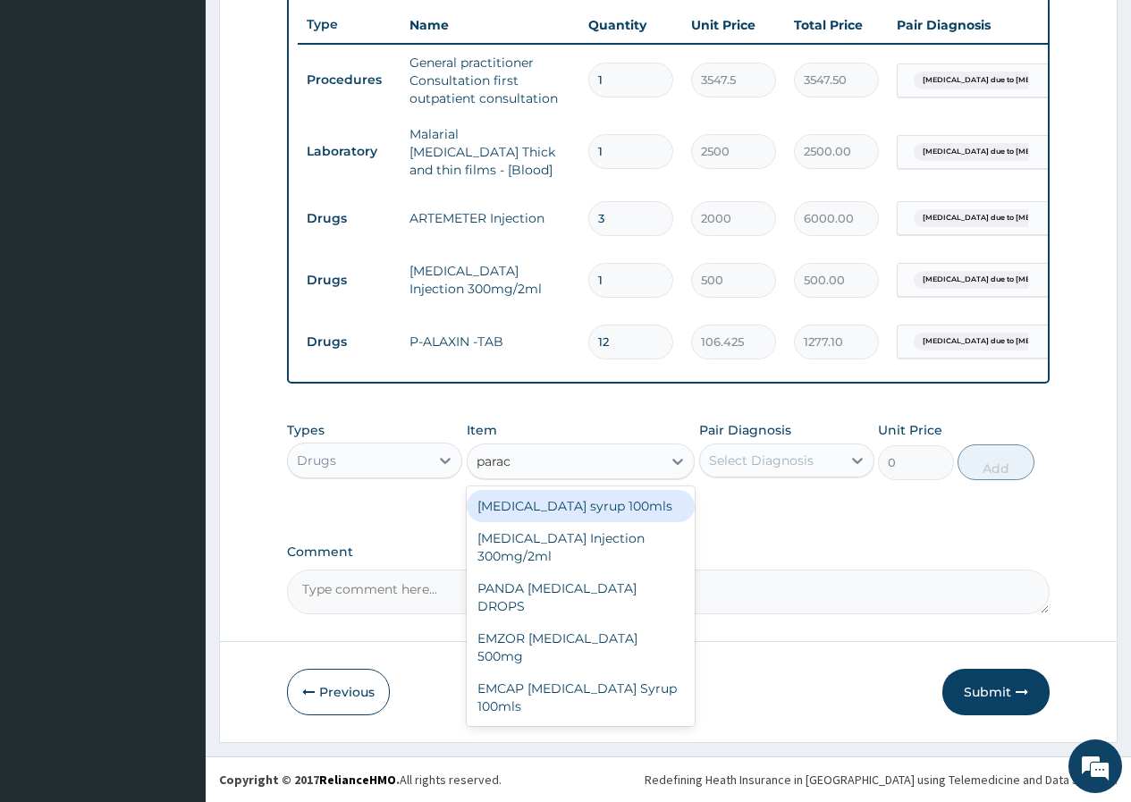
type input "parace"
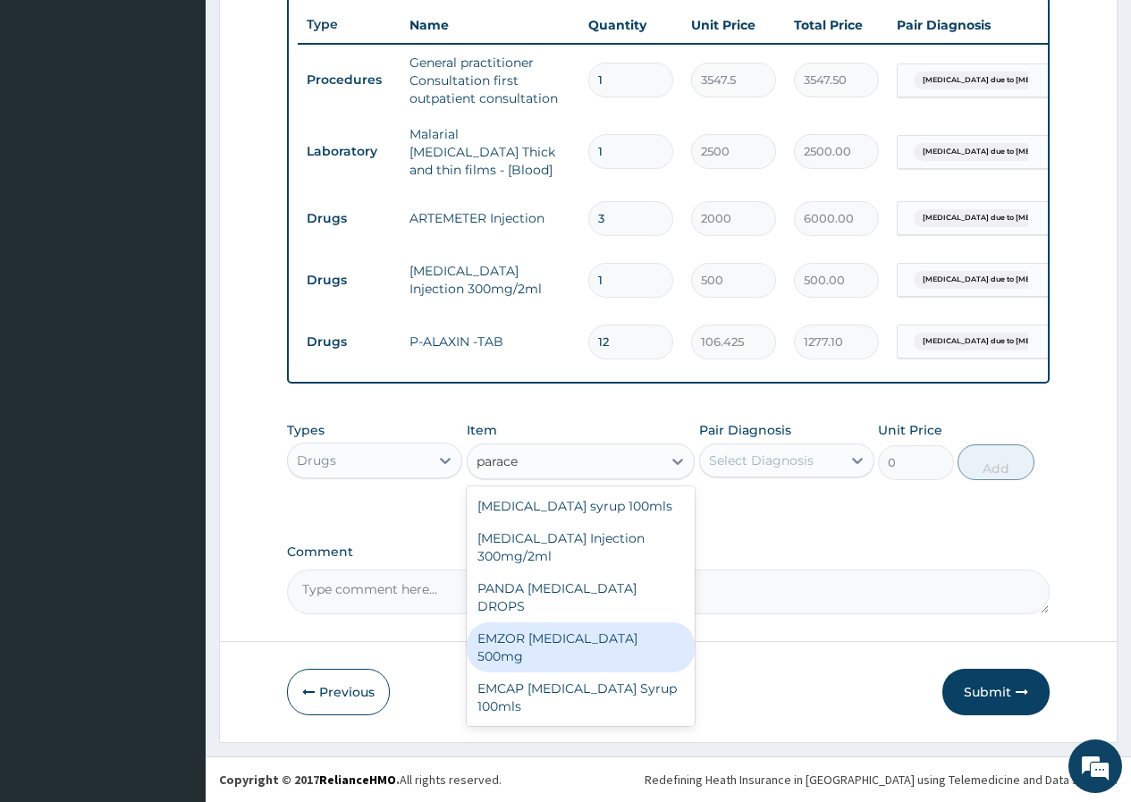
drag, startPoint x: 577, startPoint y: 624, endPoint x: 813, endPoint y: 442, distance: 297.7
click at [577, 625] on div "EMZOR [MEDICAL_DATA] 500mg" at bounding box center [581, 647] width 229 height 50
type input "23.65"
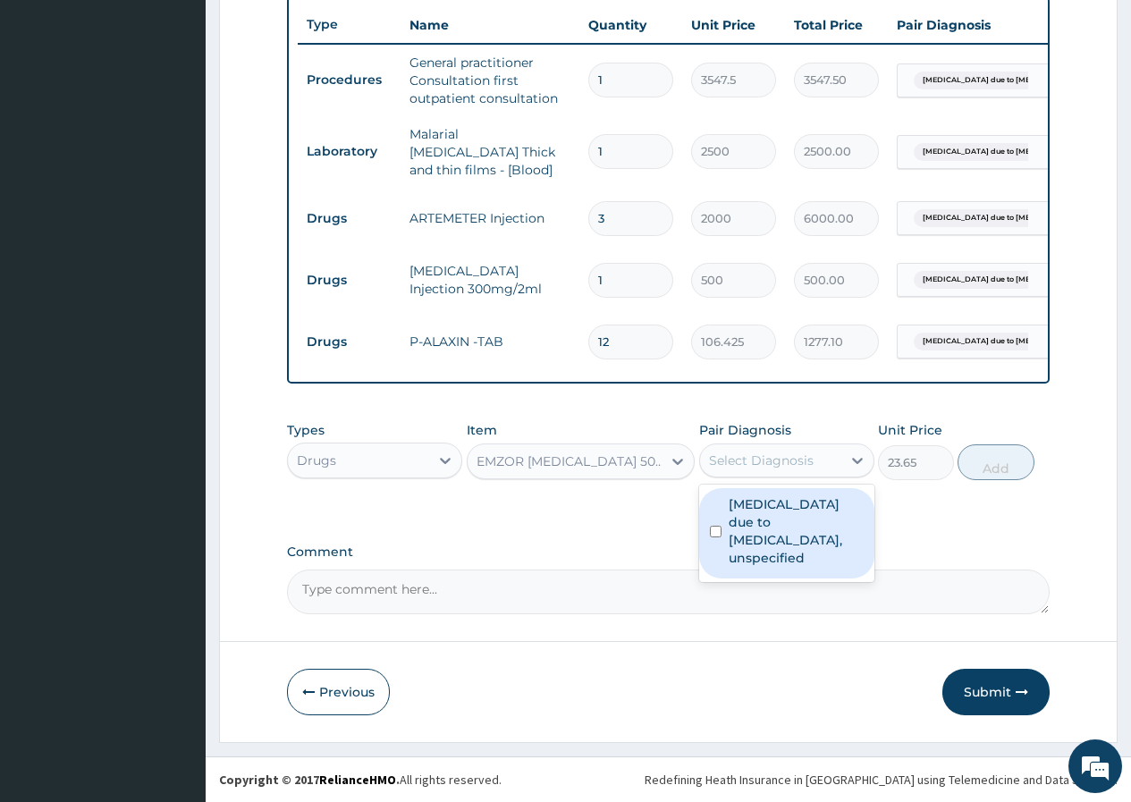
click at [813, 456] on div "Select Diagnosis" at bounding box center [770, 460] width 141 height 29
click at [820, 527] on label "[MEDICAL_DATA] due to [MEDICAL_DATA], unspecified" at bounding box center [796, 531] width 135 height 72
checkbox input "true"
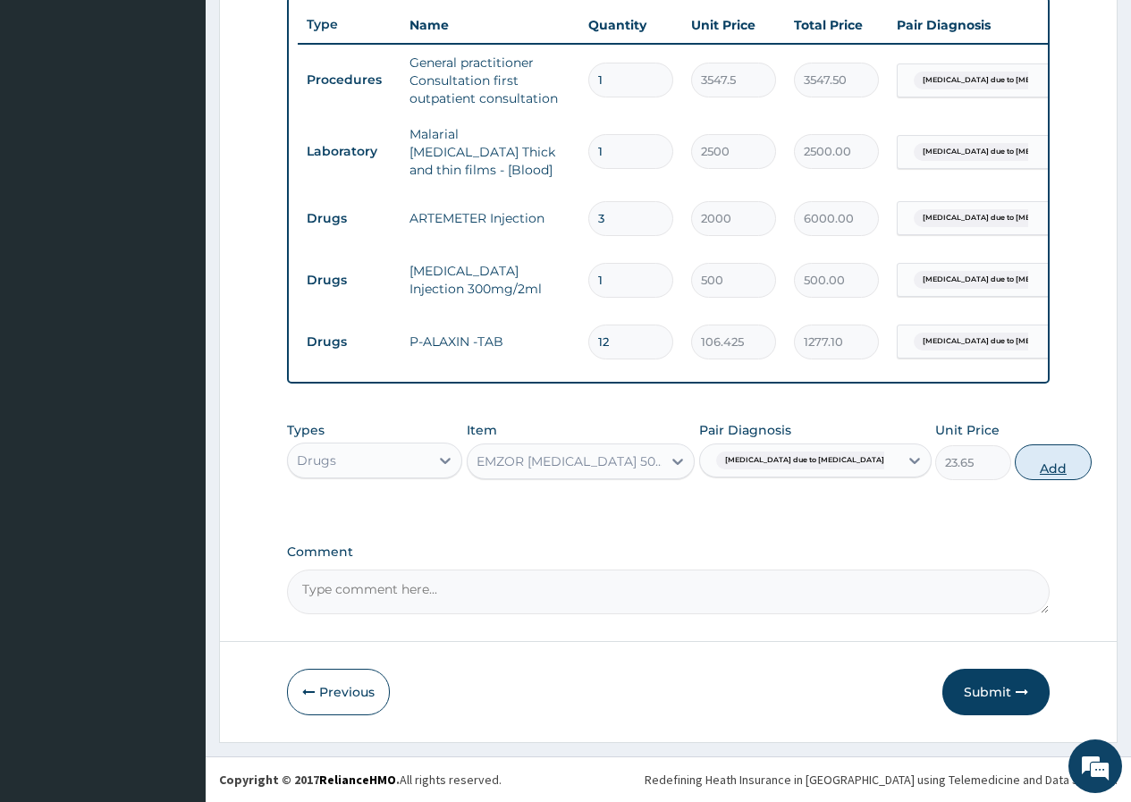
click at [1015, 462] on button "Add" at bounding box center [1053, 462] width 76 height 36
type input "0"
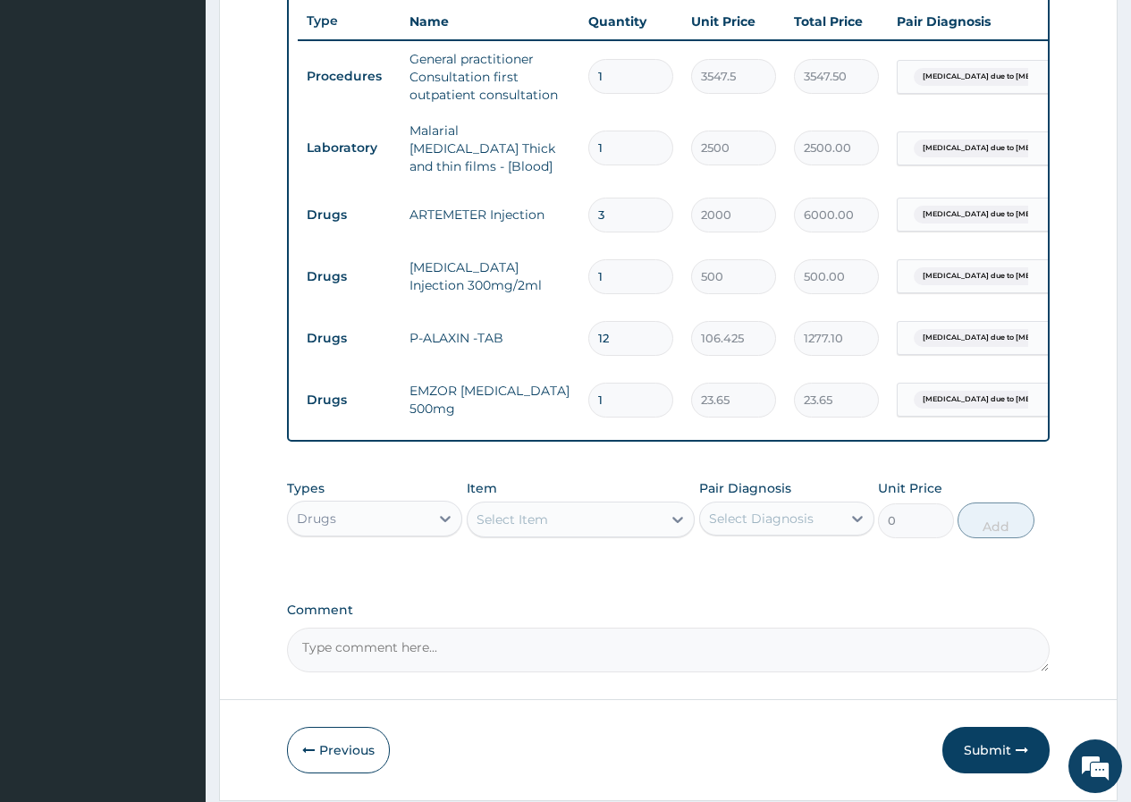
type input "2"
type input "47.30"
type input "3"
type input "70.95"
type input "4"
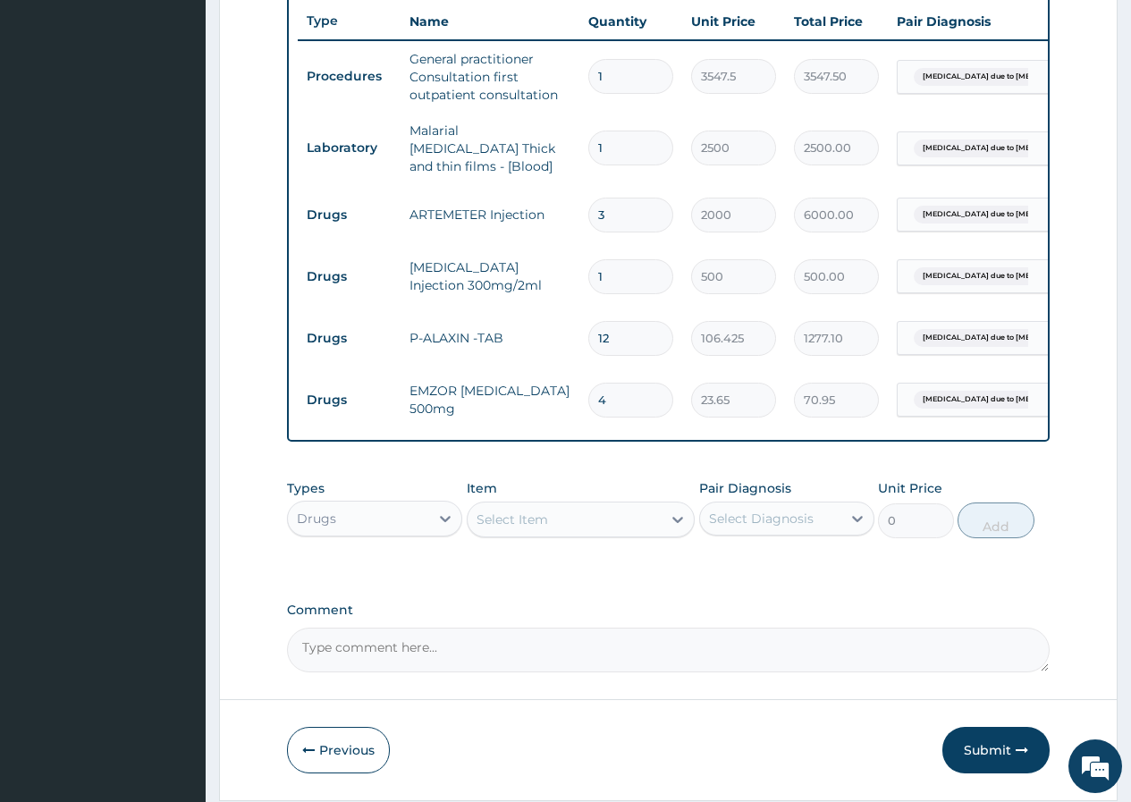
type input "94.60"
type input "5"
type input "118.25"
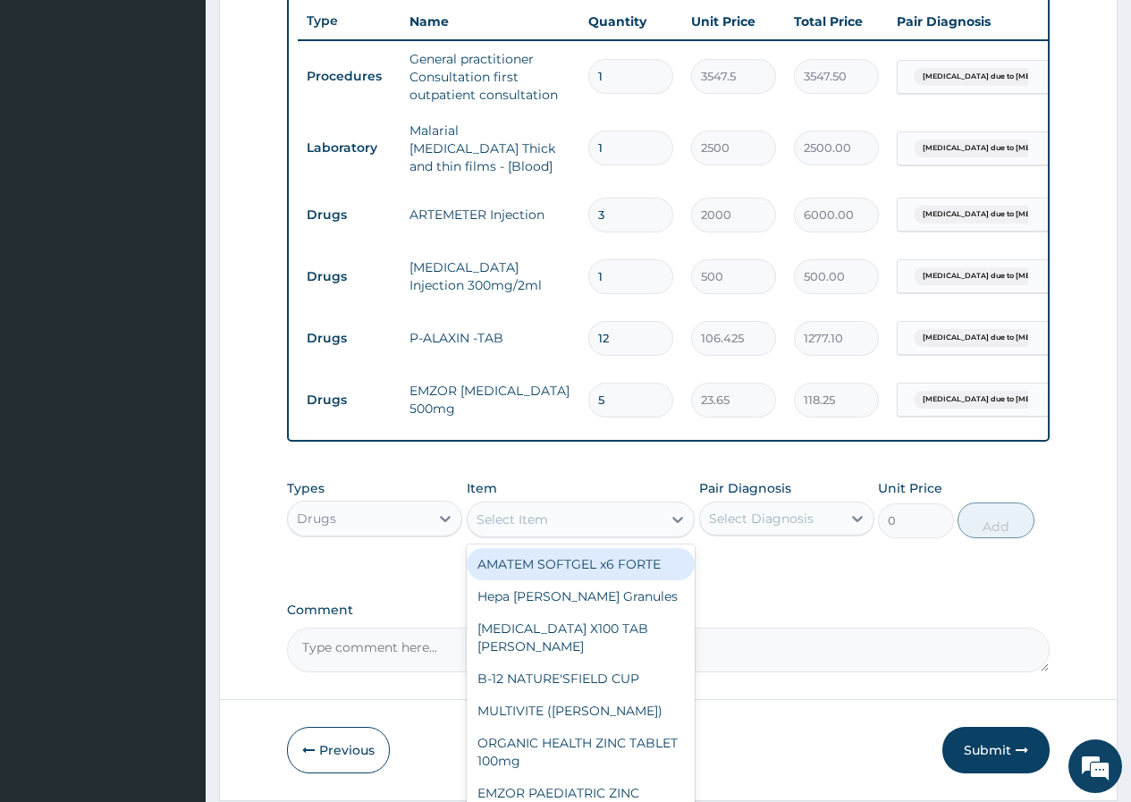
click at [638, 532] on div "Select Item" at bounding box center [565, 519] width 195 height 29
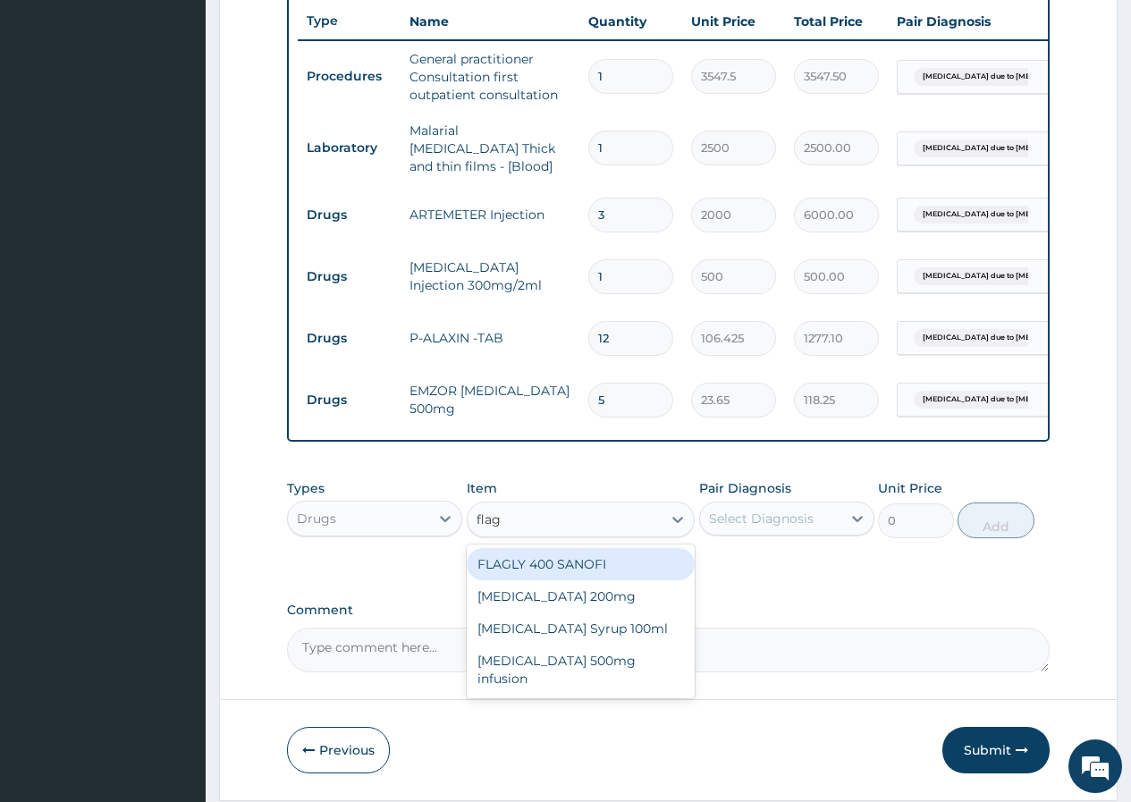
type input "flagy"
click at [614, 560] on div "[MEDICAL_DATA] 200mg" at bounding box center [581, 564] width 229 height 32
type input "47.3"
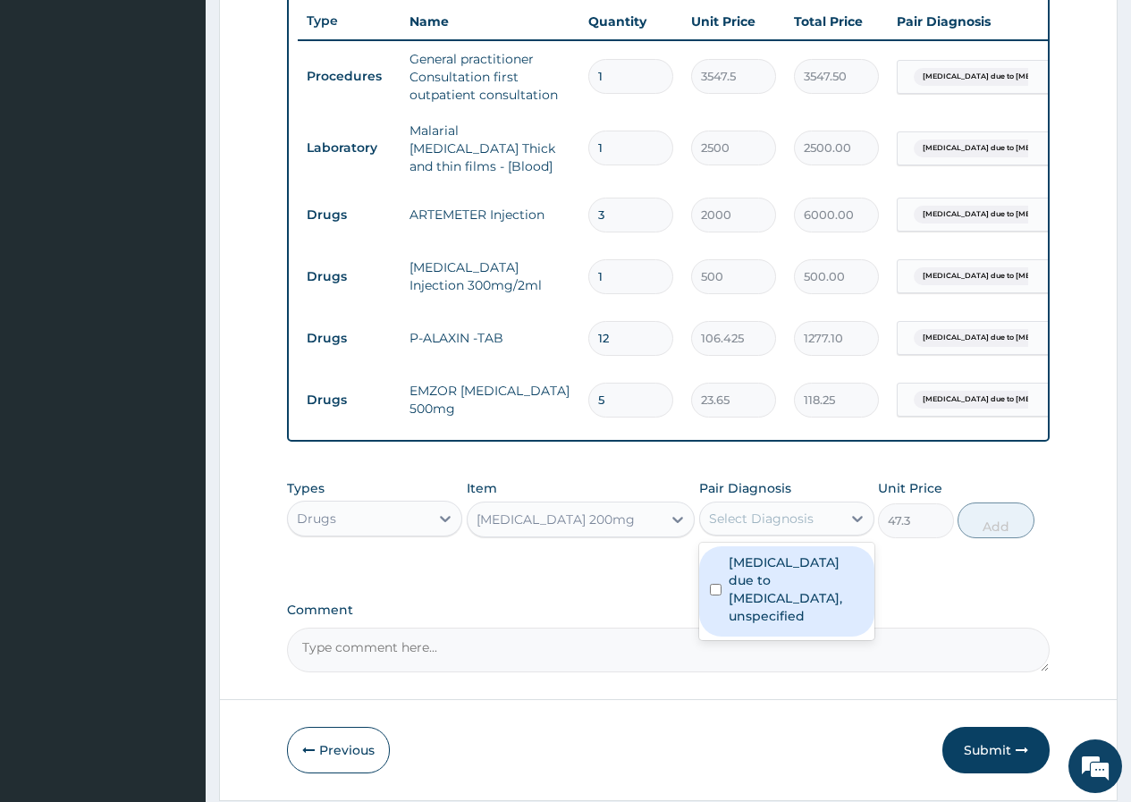
click at [720, 521] on div "Select Diagnosis" at bounding box center [761, 519] width 105 height 18
click at [741, 596] on label "[MEDICAL_DATA] due to [MEDICAL_DATA], unspecified" at bounding box center [796, 589] width 135 height 72
checkbox input "true"
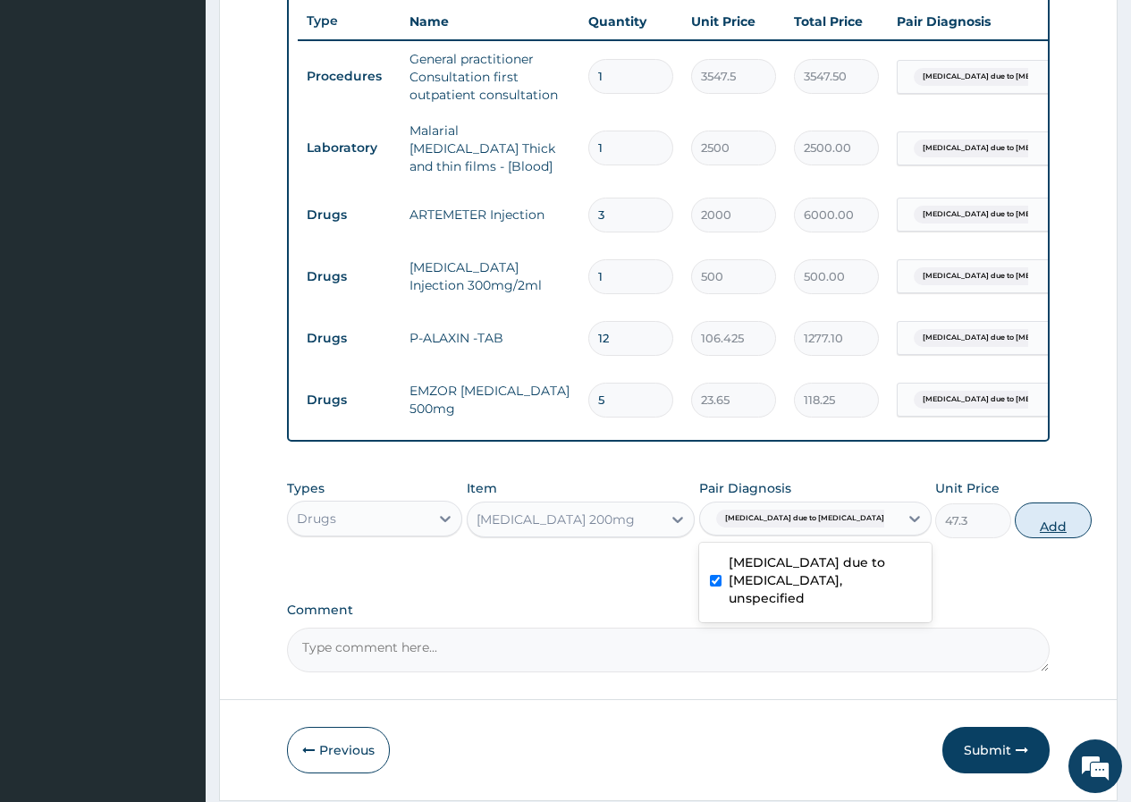
click at [1015, 517] on button "Add" at bounding box center [1053, 520] width 76 height 36
type input "0"
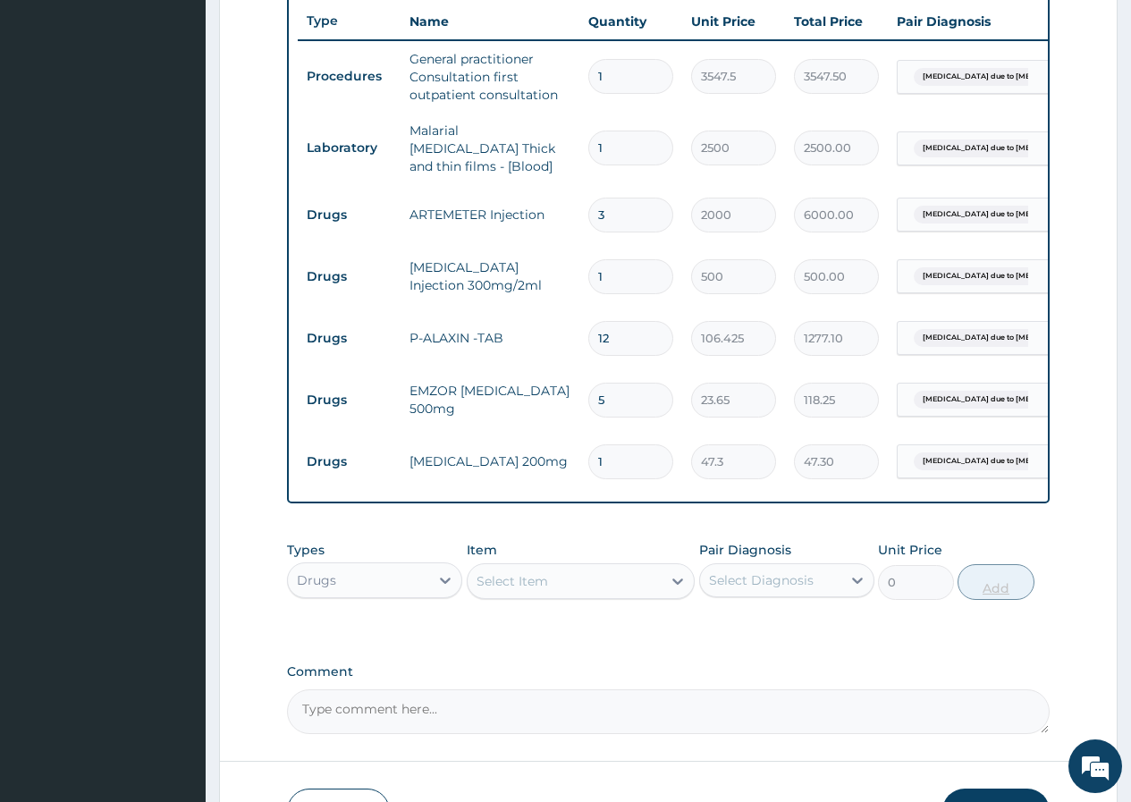
type input "15"
type input "709.50"
type input "15"
click at [589, 586] on div "Select Item" at bounding box center [565, 581] width 195 height 29
type input "d"
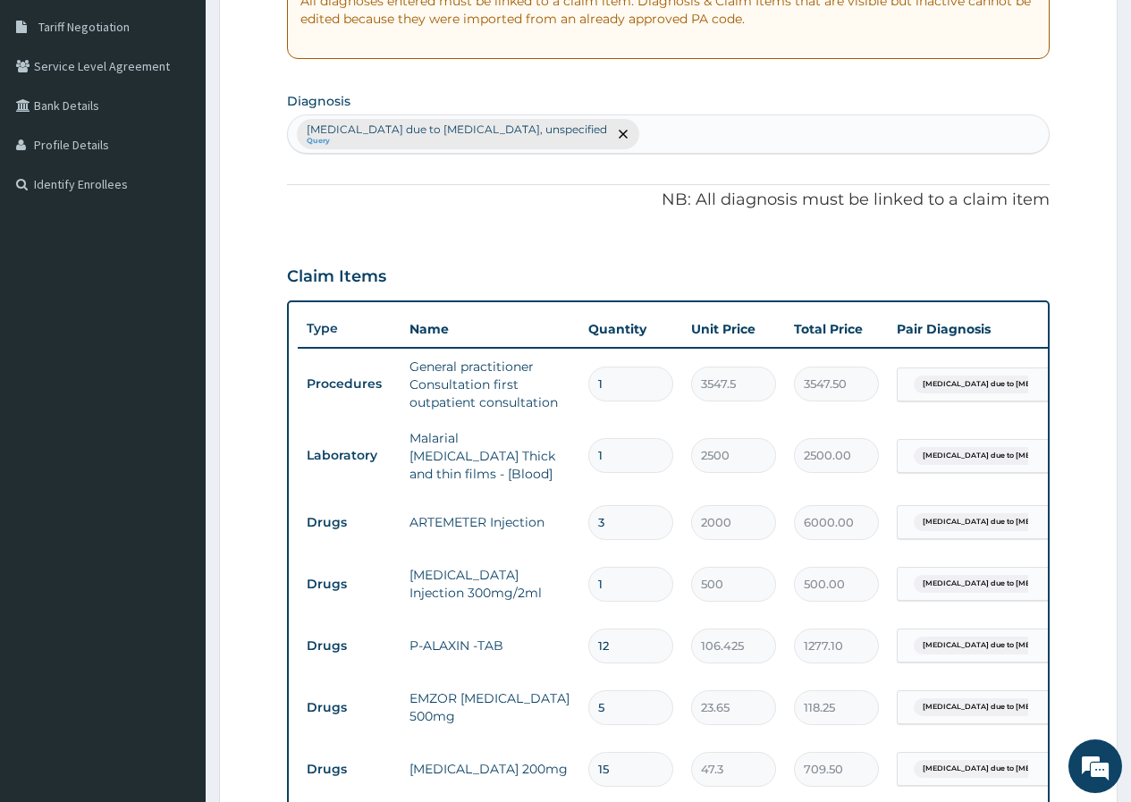
scroll to position [363, 0]
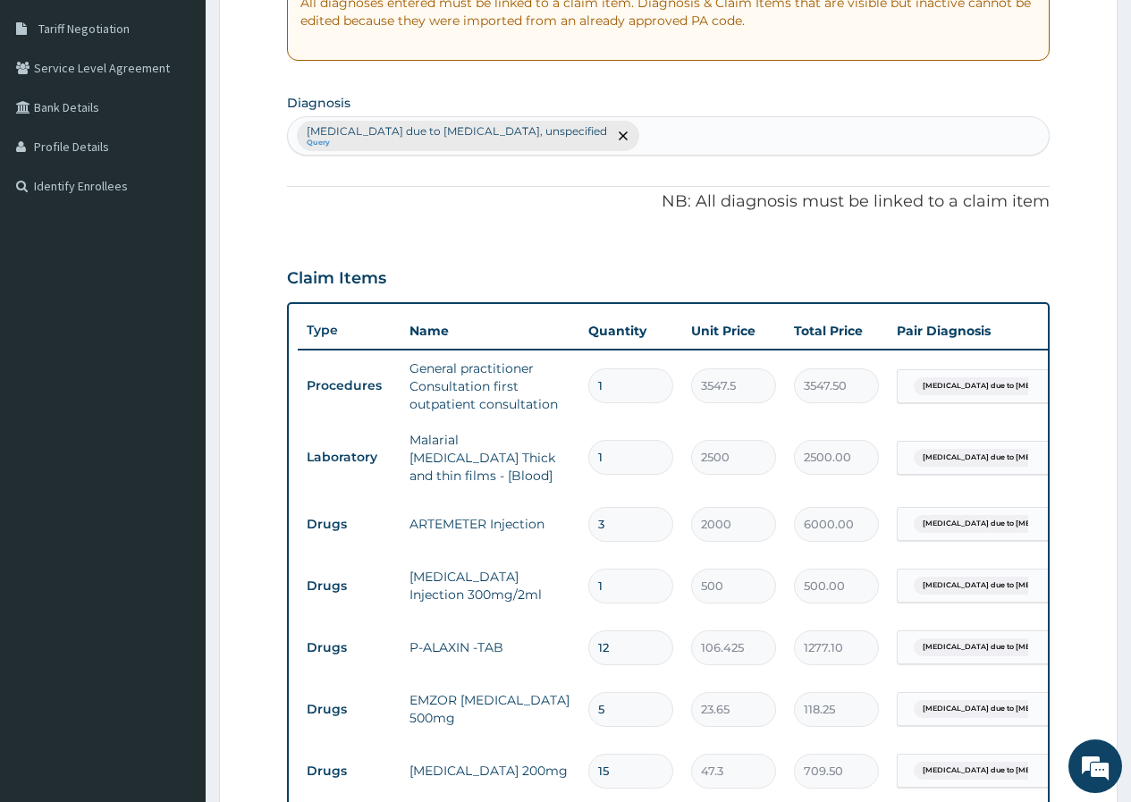
click at [643, 131] on div "Malaria due to Plasmodium falciparum, unspecified Query" at bounding box center [668, 136] width 761 height 38
type input "d"
type input "watery stool"
click at [349, 206] on div "Diarrhoea ME05.1 Select Status Query Query covers suspected (?), Keep in view (…" at bounding box center [668, 193] width 741 height 40
click at [321, 191] on p "ME05.1" at bounding box center [330, 197] width 64 height 13
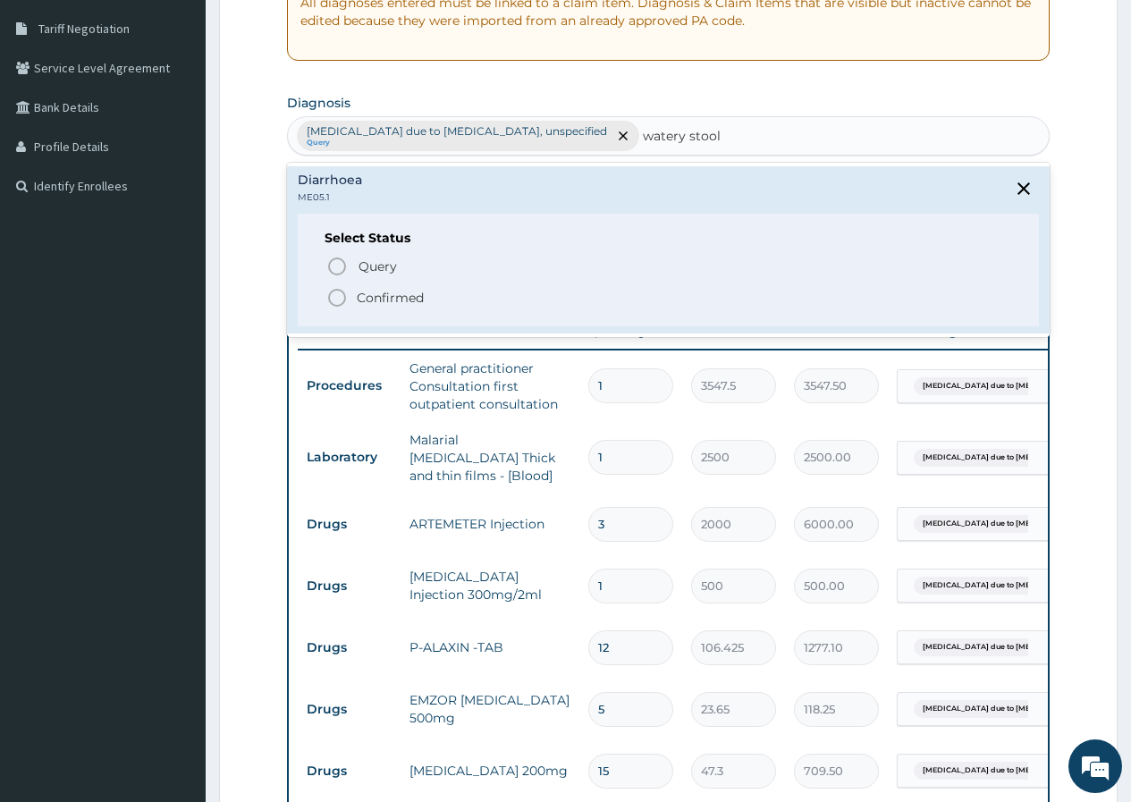
click at [366, 295] on p "Confirmed" at bounding box center [390, 298] width 67 height 18
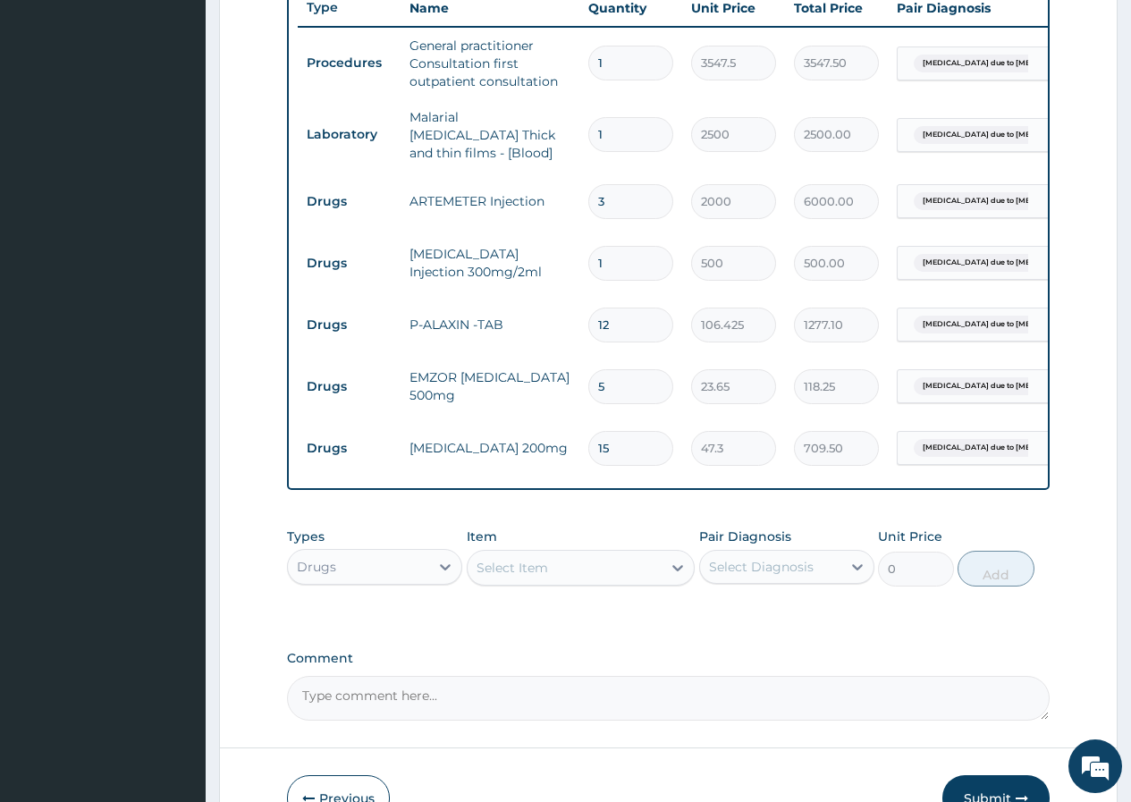
scroll to position [796, 0]
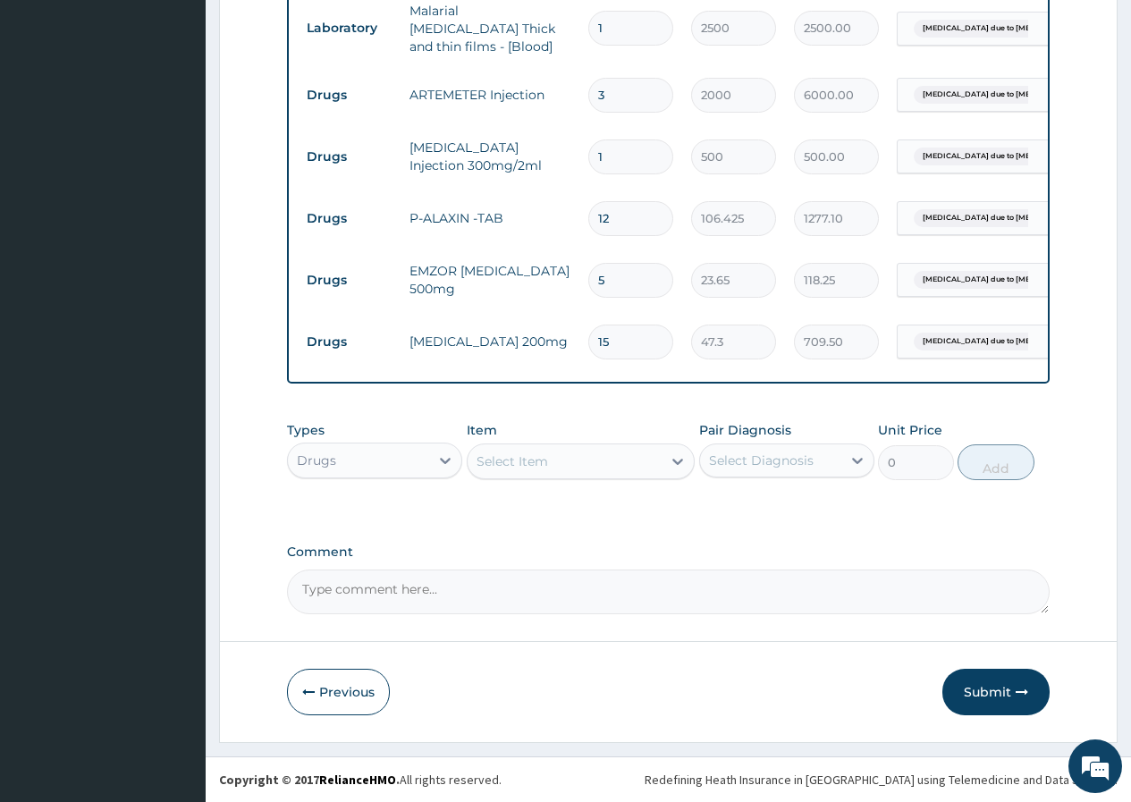
click at [952, 333] on span "Malaria due to Plasmodium falc..." at bounding box center [1013, 342] width 198 height 18
drag, startPoint x: 926, startPoint y: 382, endPoint x: 926, endPoint y: 419, distance: 37.5
click at [926, 388] on label "Malaria due to Plasmodium falciparum, unspecified" at bounding box center [1017, 393] width 183 height 54
checkbox input "false"
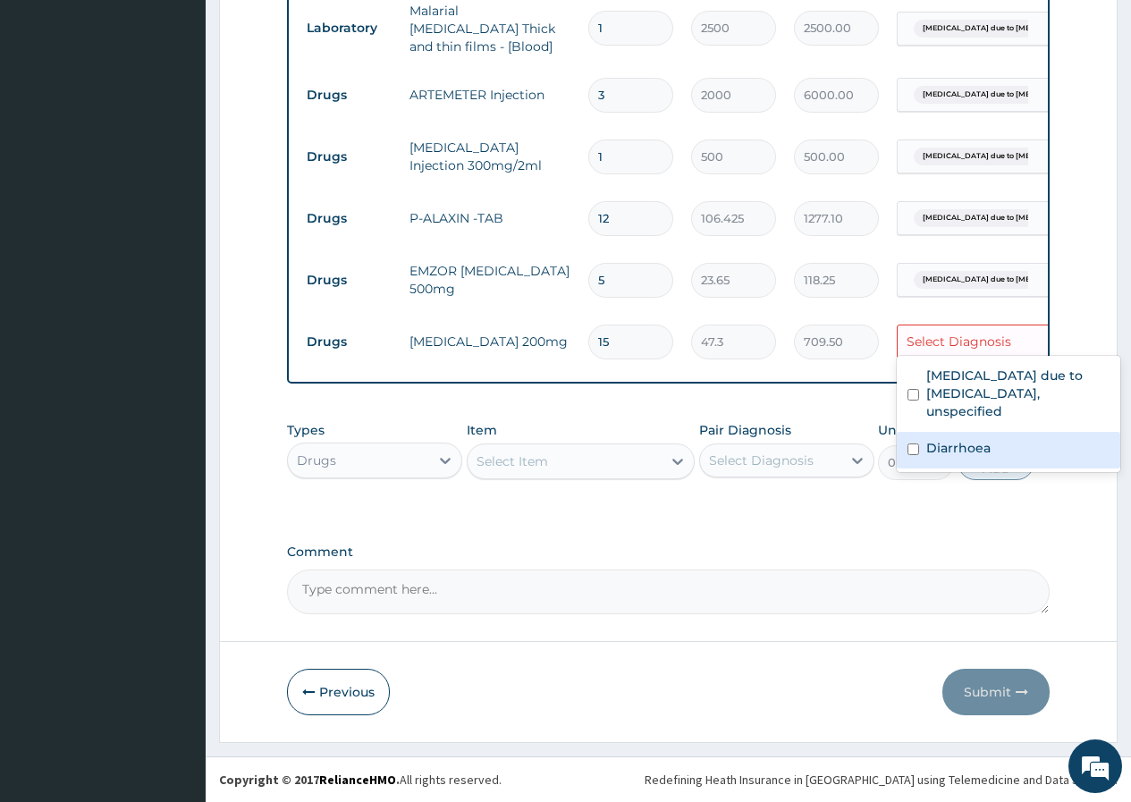
click at [926, 439] on label "Diarrhoea" at bounding box center [958, 448] width 64 height 18
checkbox input "true"
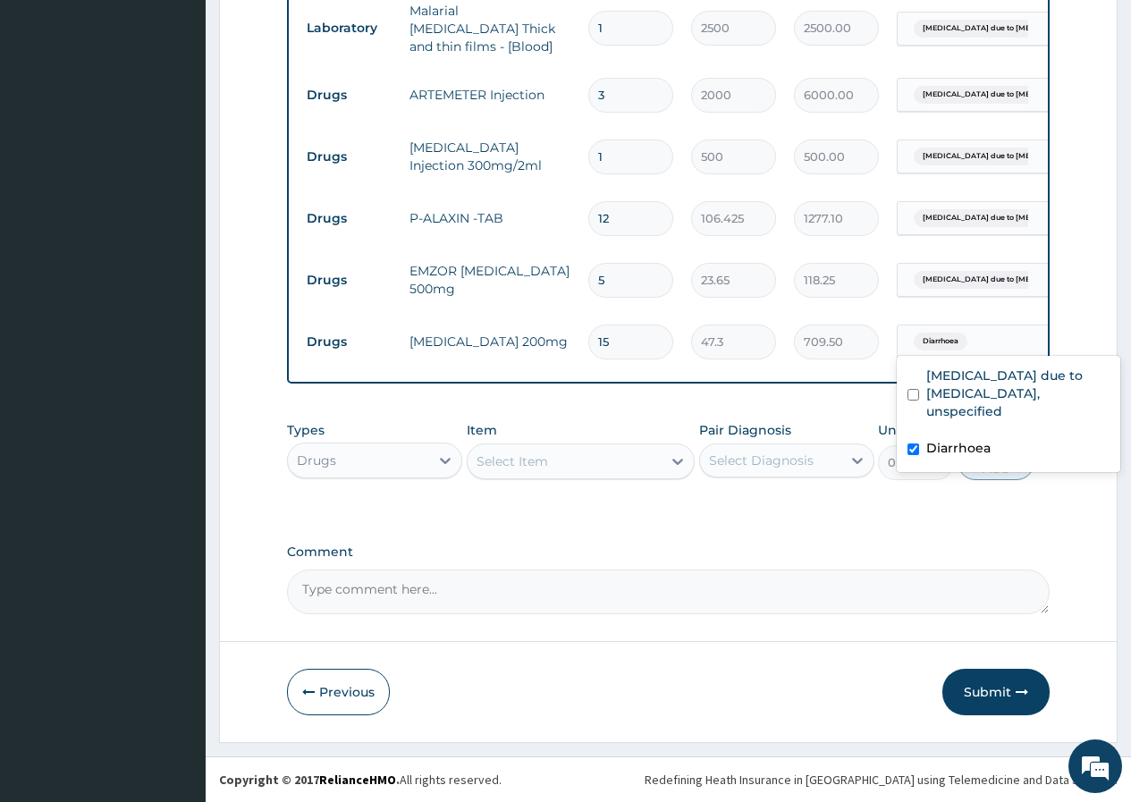
click at [898, 498] on div "Types Drugs Item Select Item Pair Diagnosis Select Diagnosis Unit Price 0 Add" at bounding box center [668, 464] width 762 height 104
click at [992, 695] on button "Submit" at bounding box center [995, 692] width 107 height 46
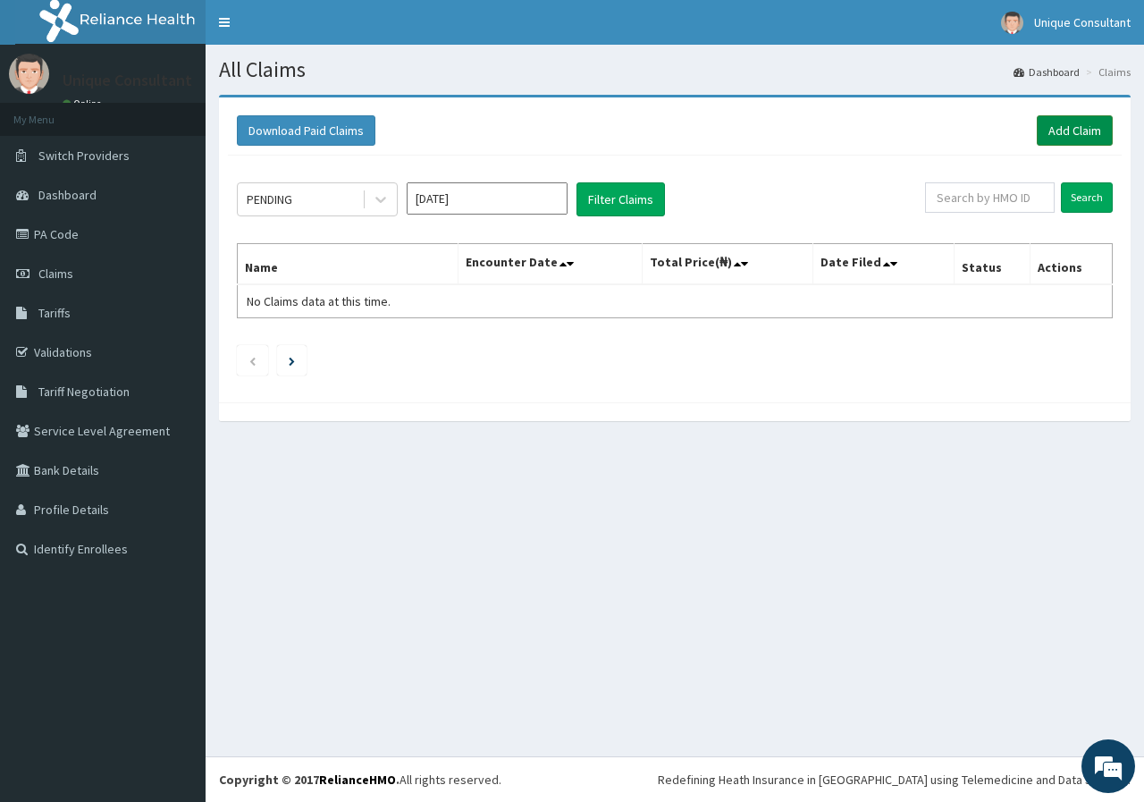
click at [1071, 130] on link "Add Claim" at bounding box center [1075, 130] width 76 height 30
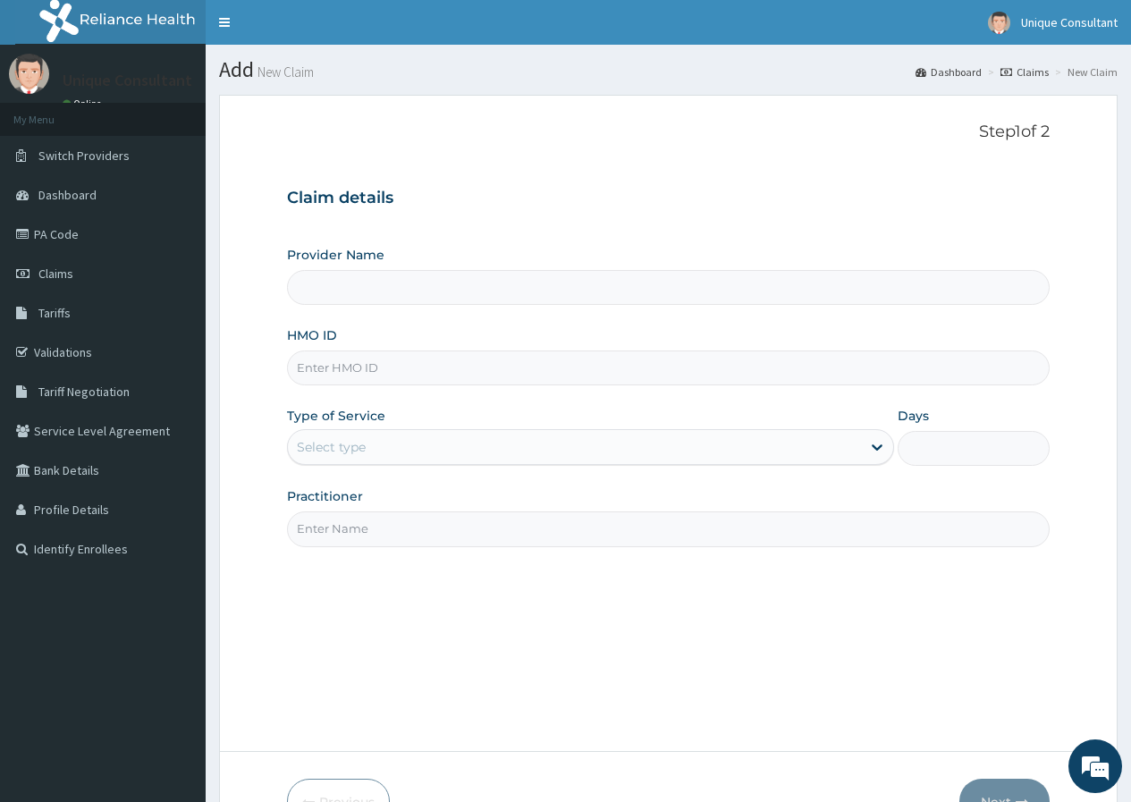
click at [328, 350] on input "HMO ID" at bounding box center [668, 367] width 762 height 35
type input "eki"
type input "Unique-Plus Multisystem Hospital"
type input "eki/10106/f"
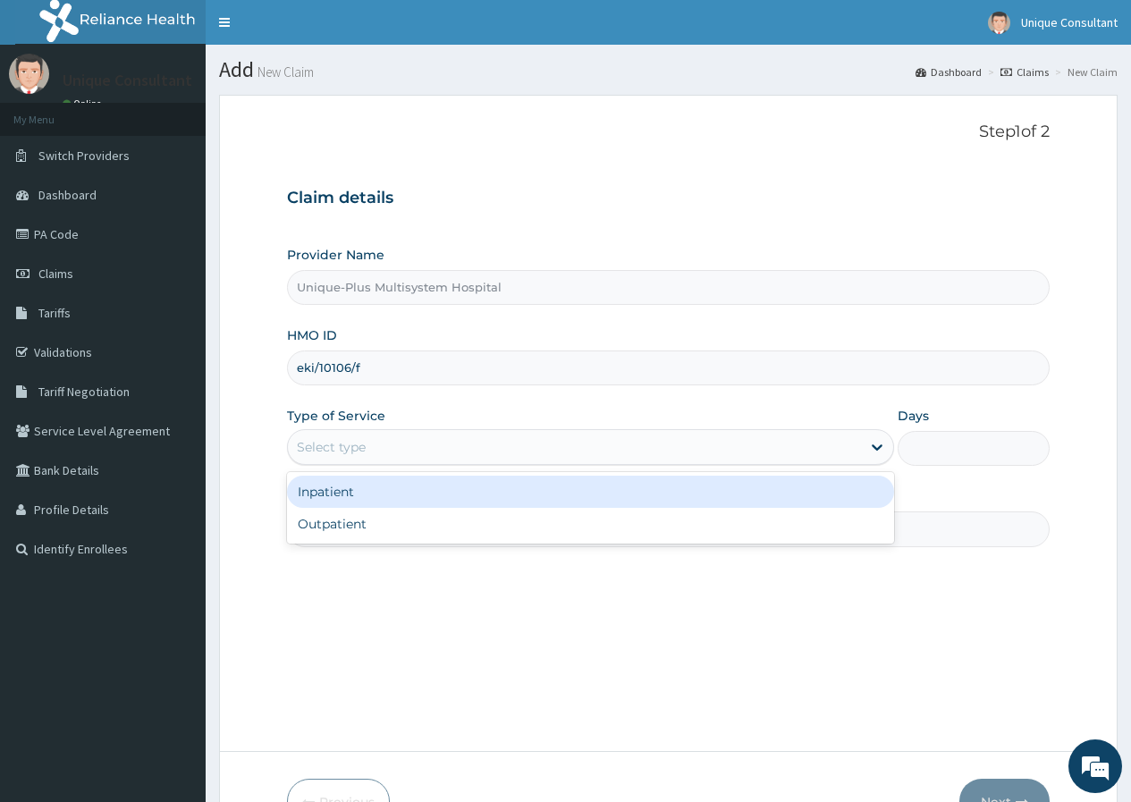
click at [331, 434] on div "Select type" at bounding box center [574, 447] width 573 height 29
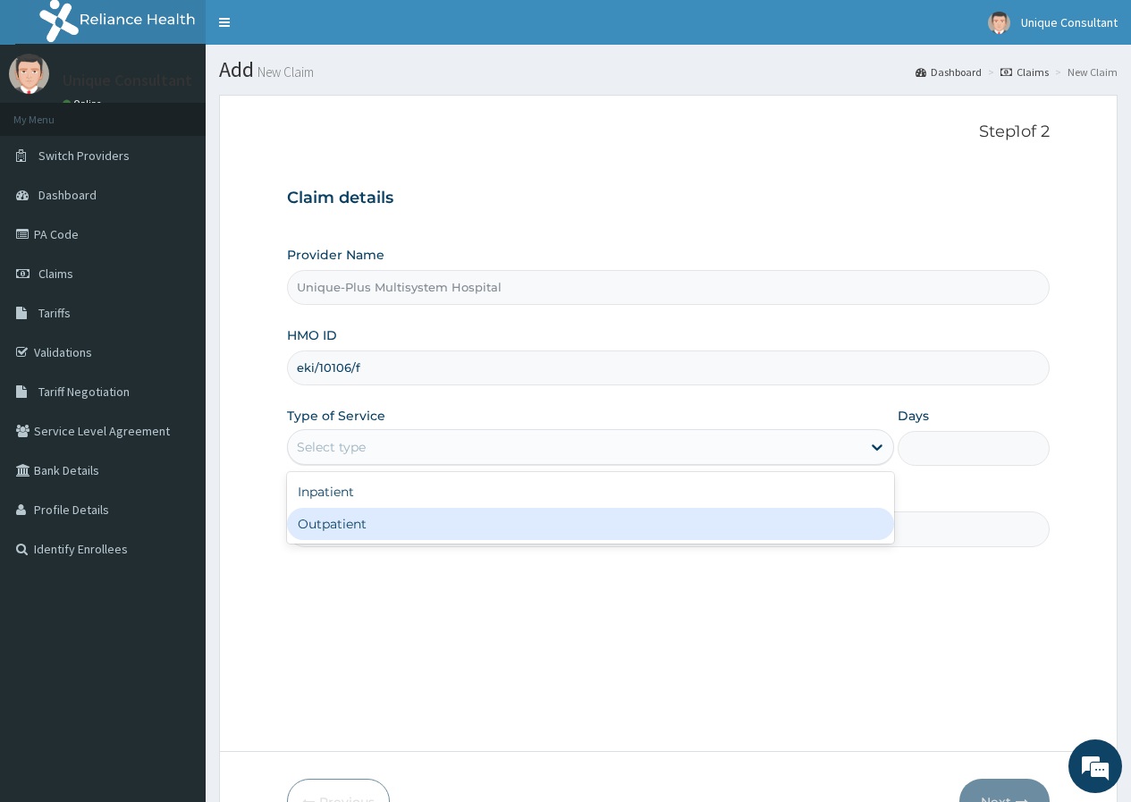
click at [333, 523] on div "Outpatient" at bounding box center [590, 524] width 607 height 32
type input "1"
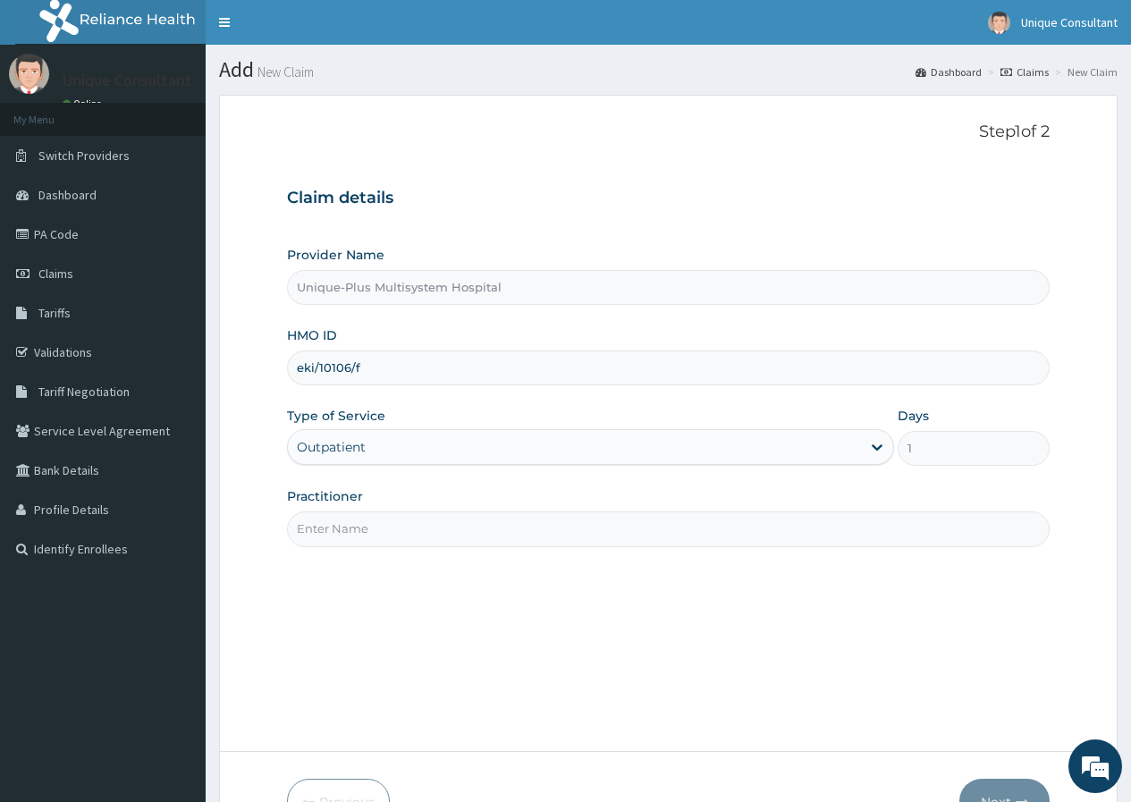
click at [363, 534] on input "Practitioner" at bounding box center [668, 528] width 762 height 35
type input "[PERSON_NAME]"
click at [1016, 783] on button "Next" at bounding box center [1004, 802] width 90 height 46
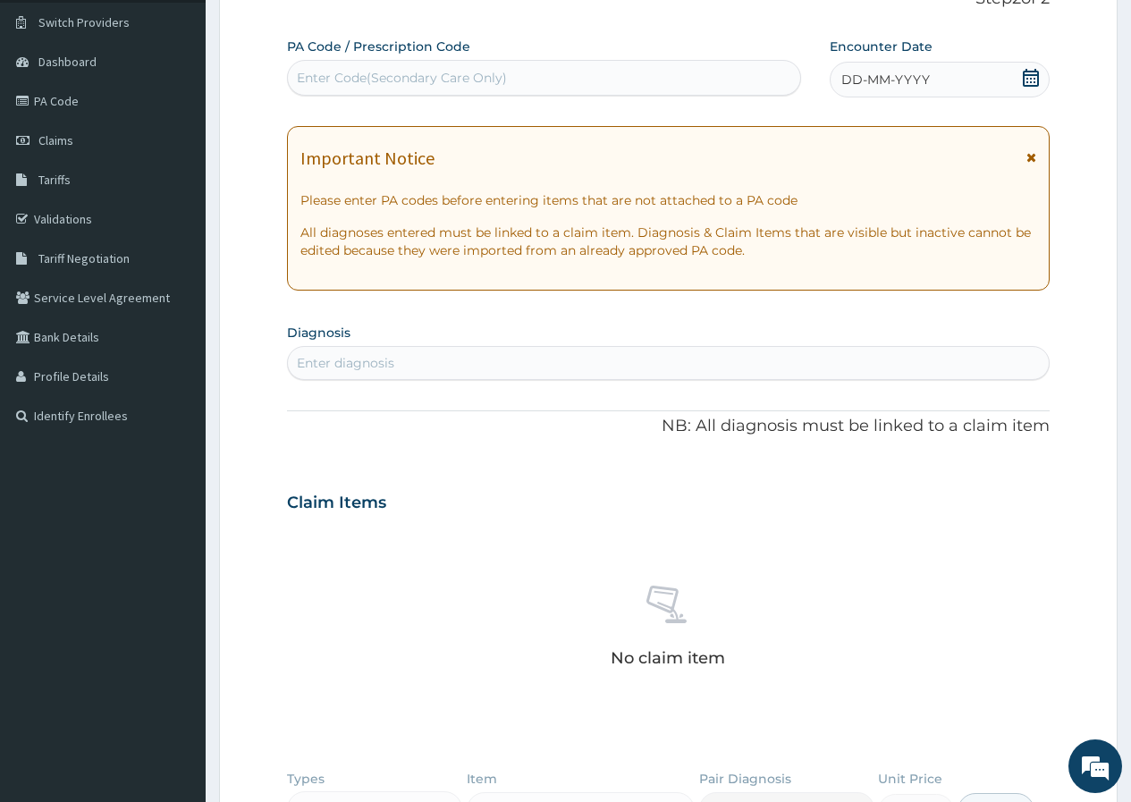
scroll to position [138, 0]
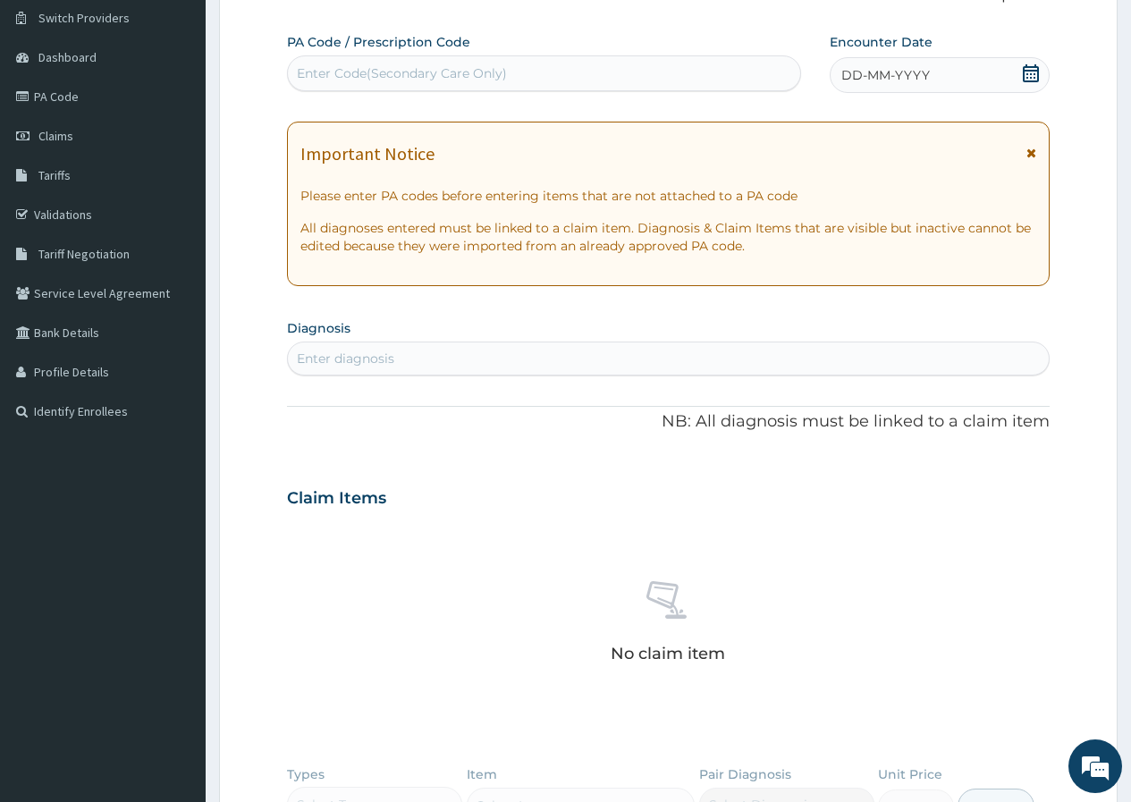
click at [898, 70] on span "DD-MM-YYYY" at bounding box center [885, 75] width 88 height 18
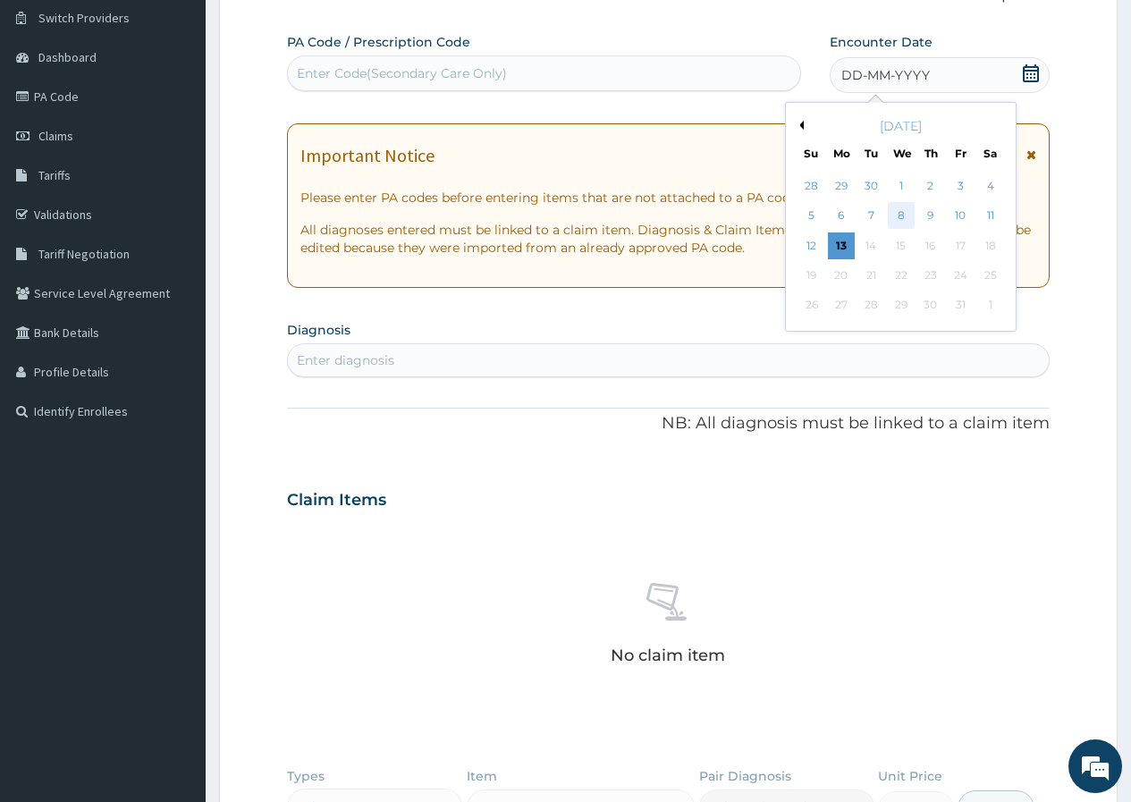
click at [893, 207] on div "8" at bounding box center [900, 216] width 27 height 27
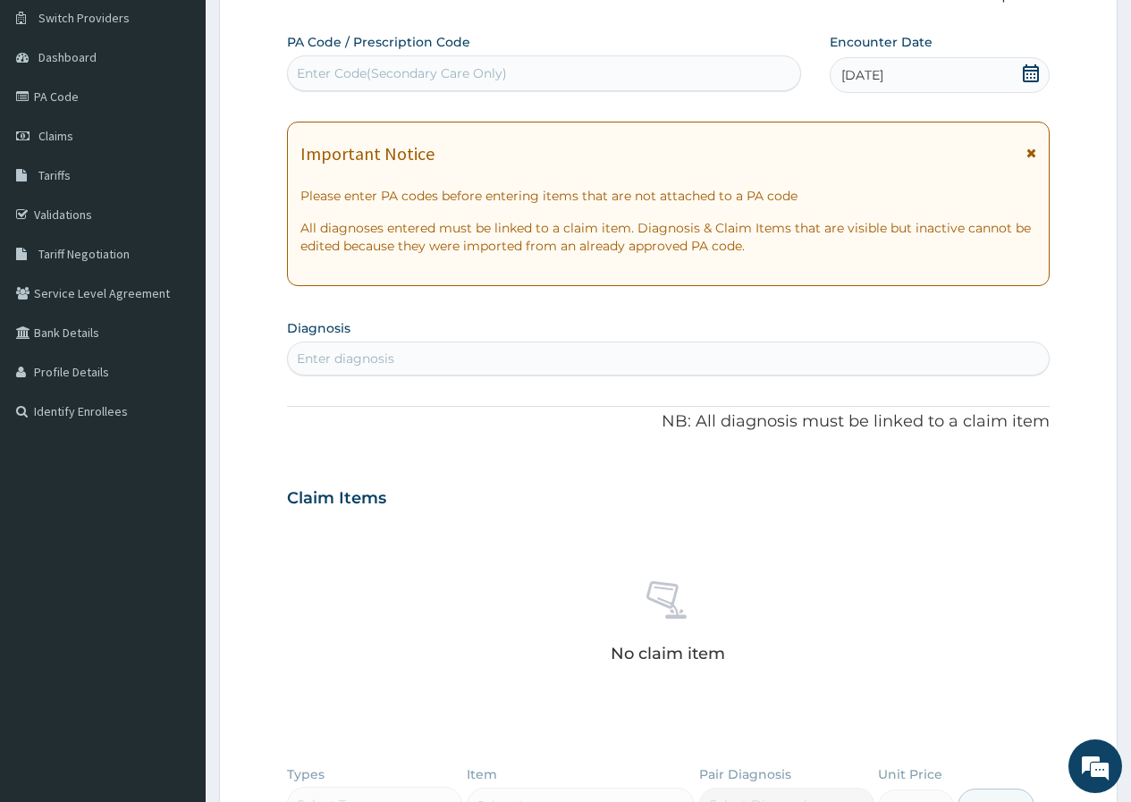
click at [501, 349] on div "Enter diagnosis" at bounding box center [668, 358] width 761 height 29
type input "plasmodium"
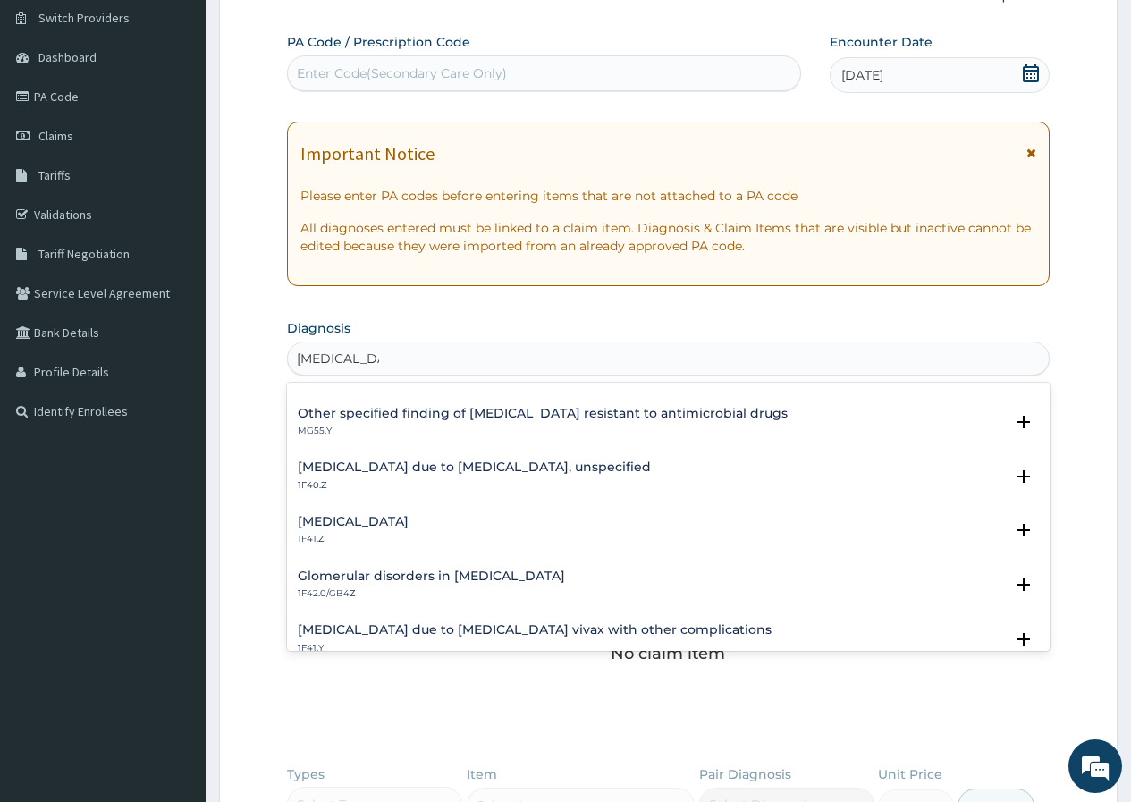
scroll to position [264, 0]
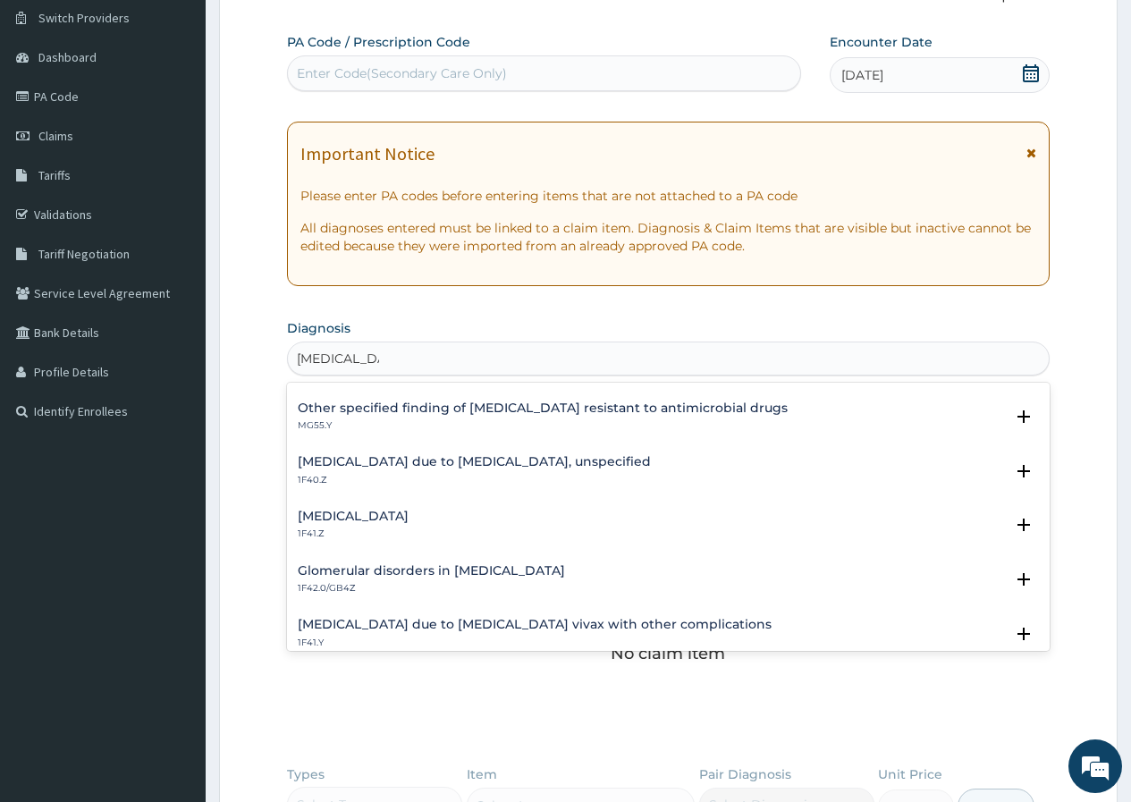
click at [358, 458] on h4 "Malaria due to Plasmodium falciparum, unspecified" at bounding box center [474, 461] width 353 height 13
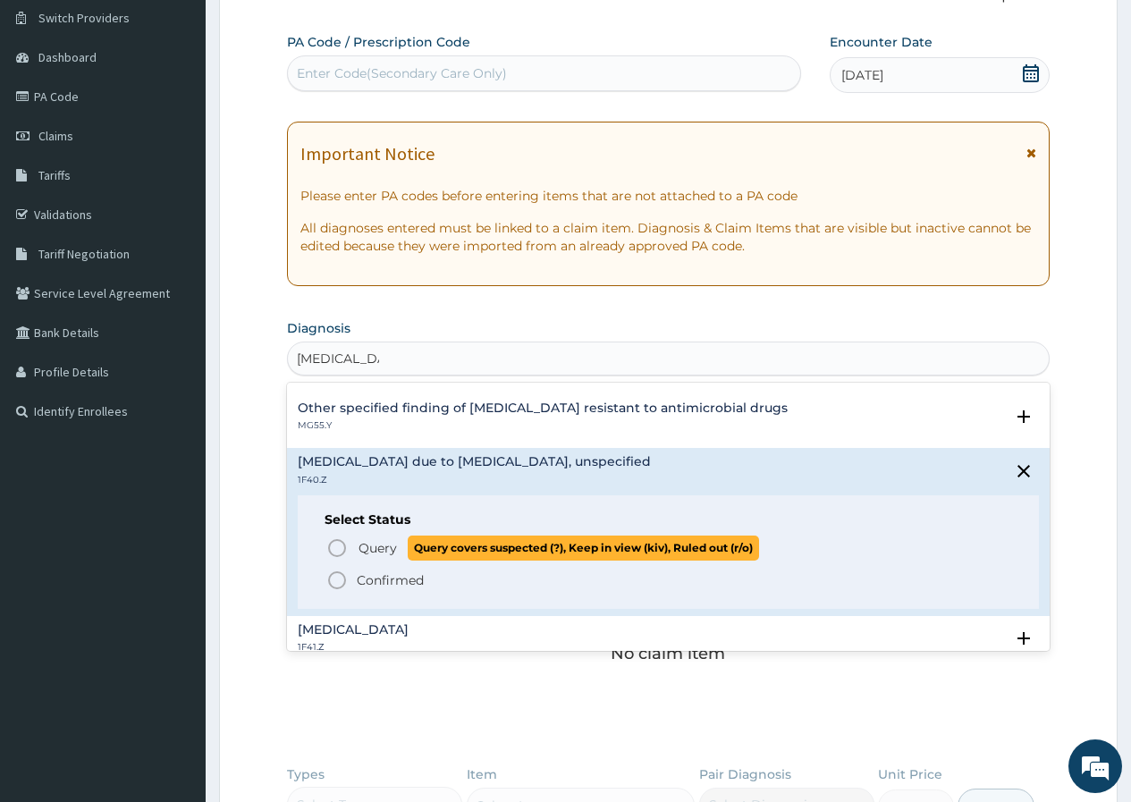
click at [364, 547] on span "Query" at bounding box center [377, 548] width 38 height 18
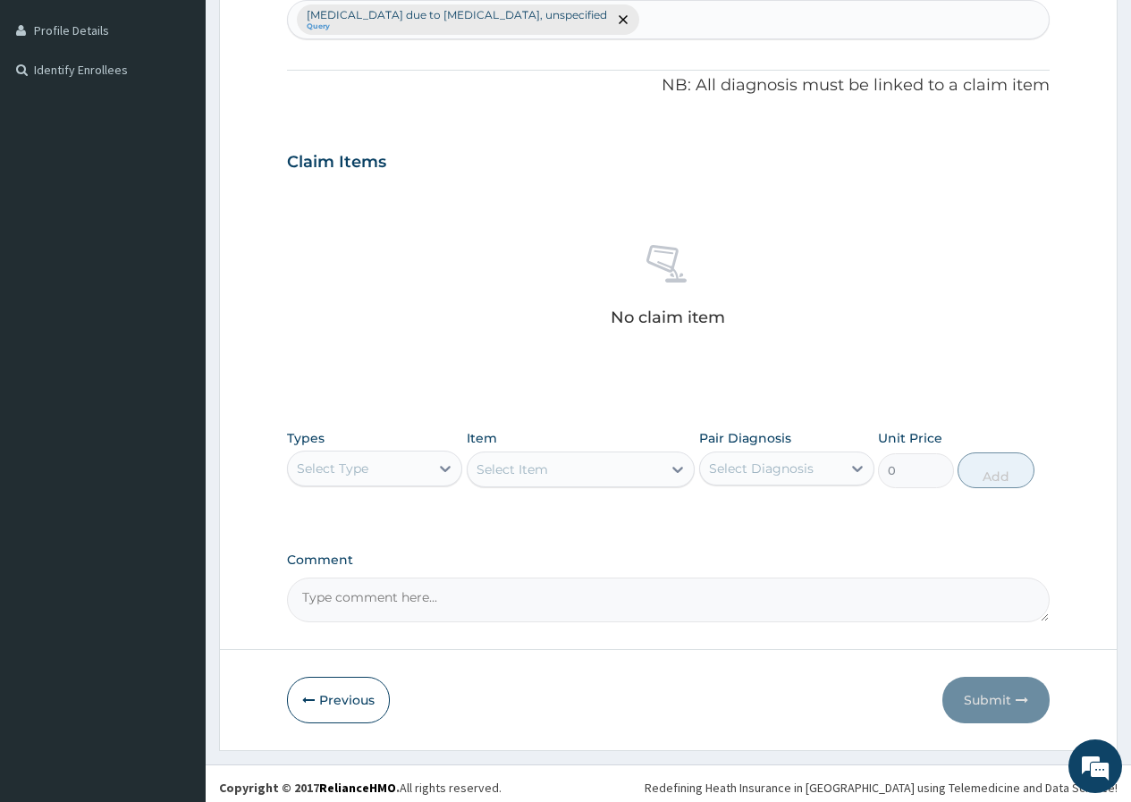
scroll to position [487, 0]
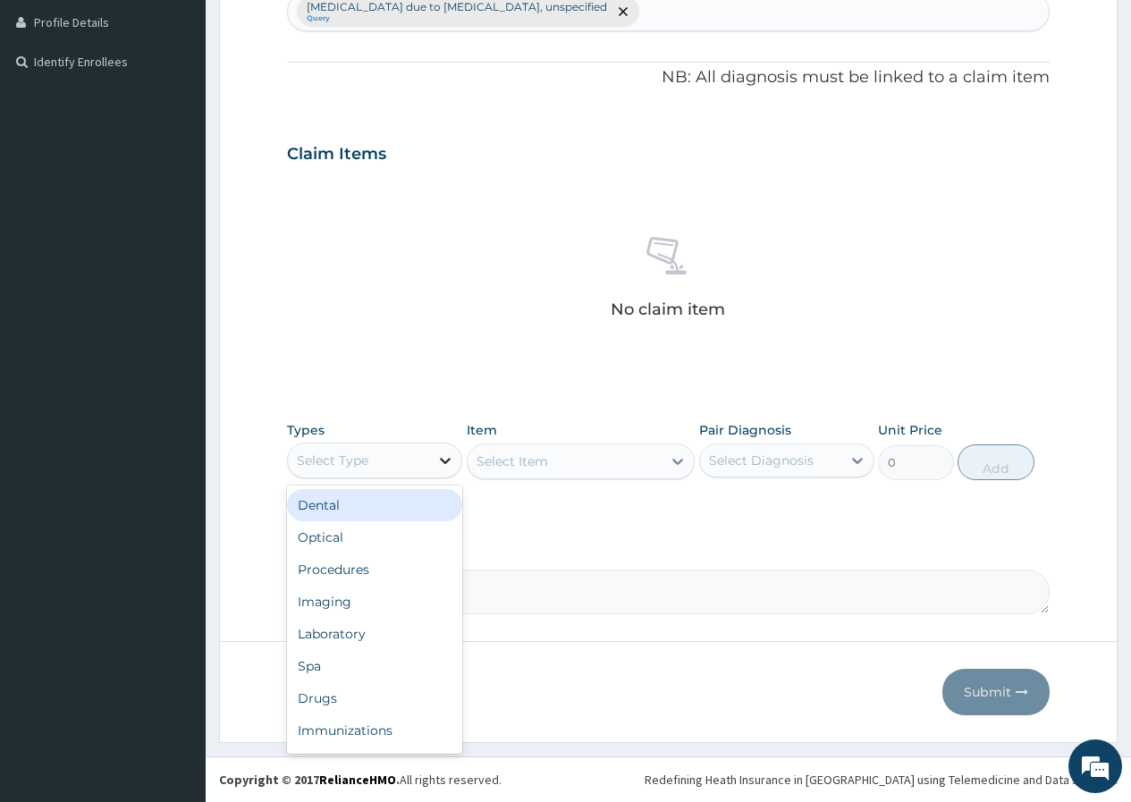
click at [433, 467] on div at bounding box center [445, 460] width 32 height 32
click at [383, 573] on div "Procedures" at bounding box center [374, 569] width 175 height 32
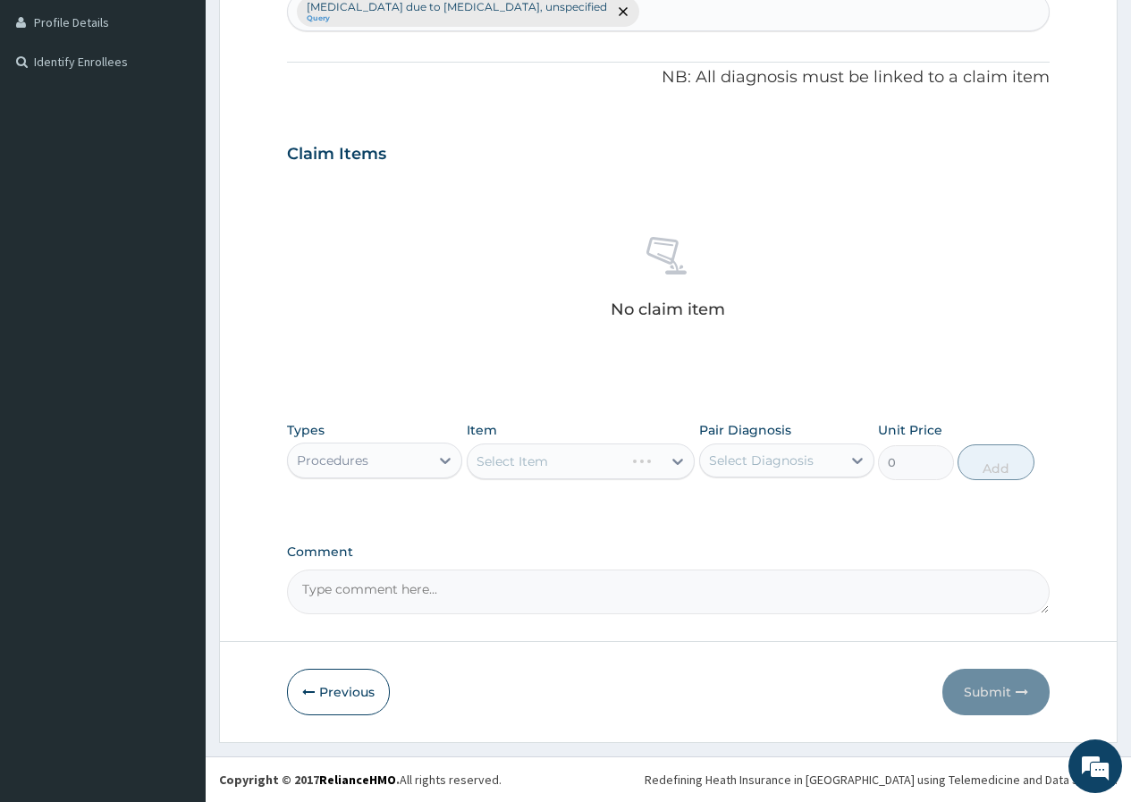
click at [636, 460] on div "Select Item" at bounding box center [581, 461] width 229 height 36
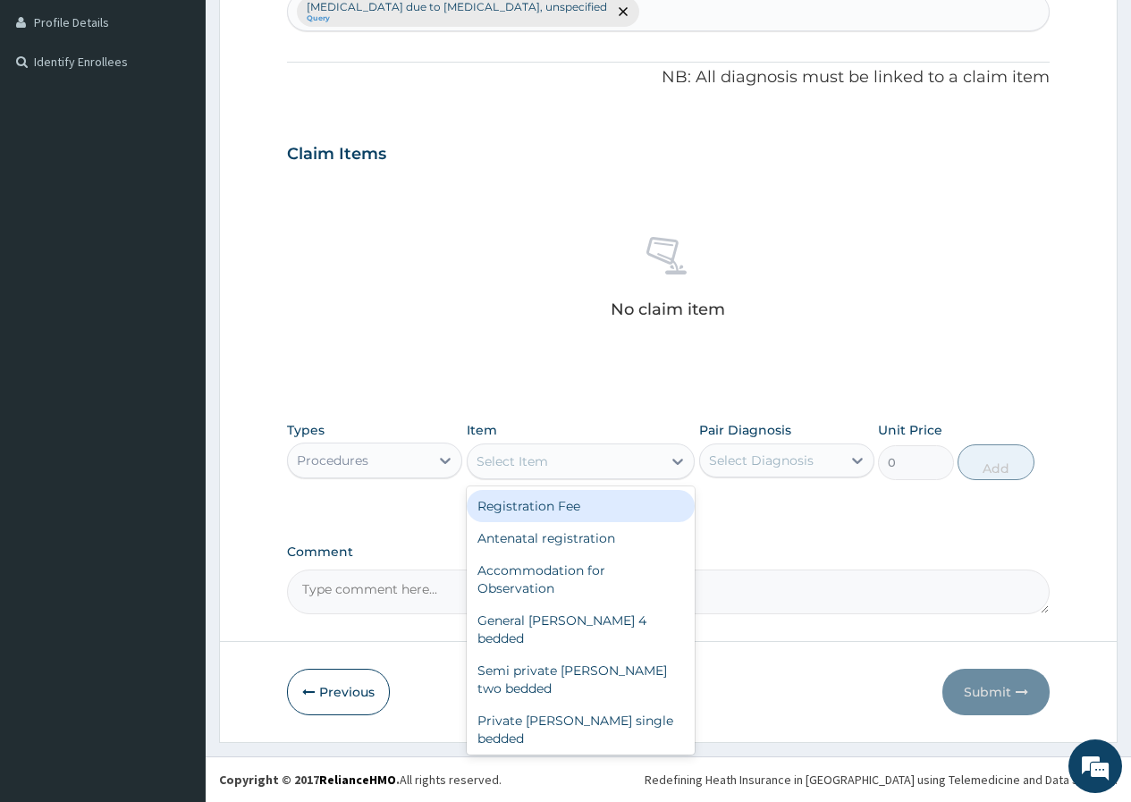
click at [632, 460] on div "Select Item" at bounding box center [565, 461] width 195 height 29
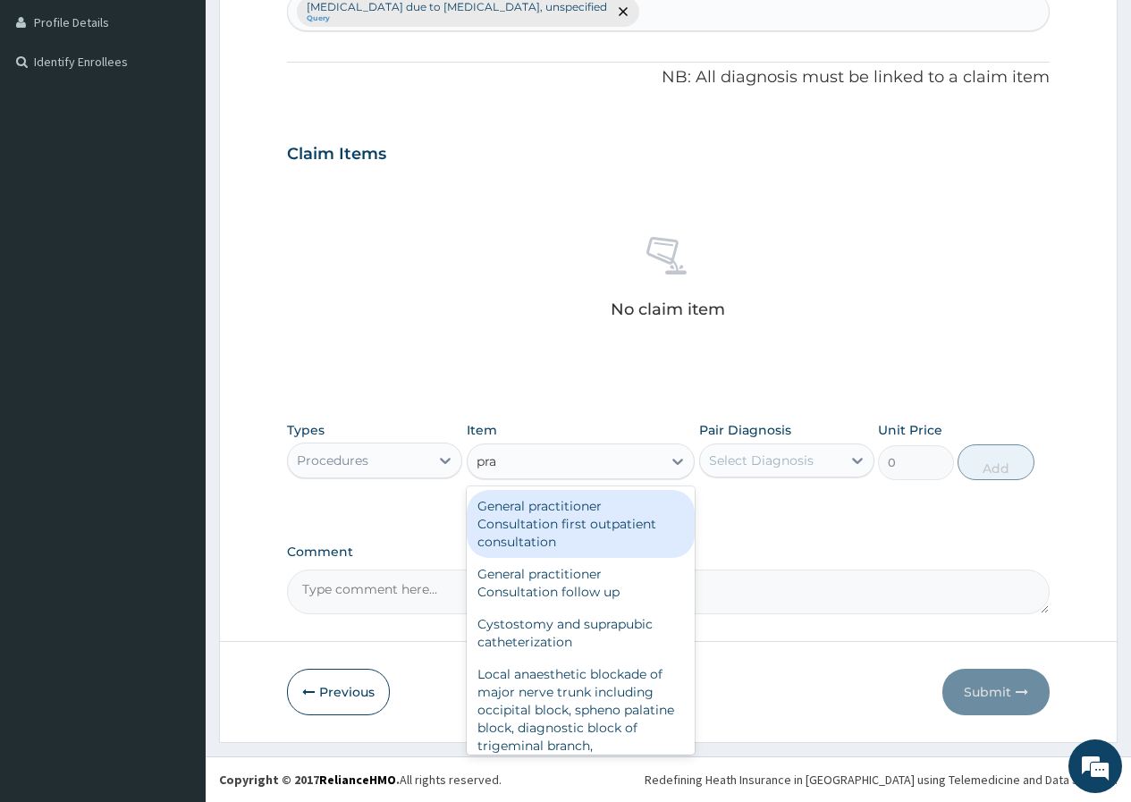
type input "prac"
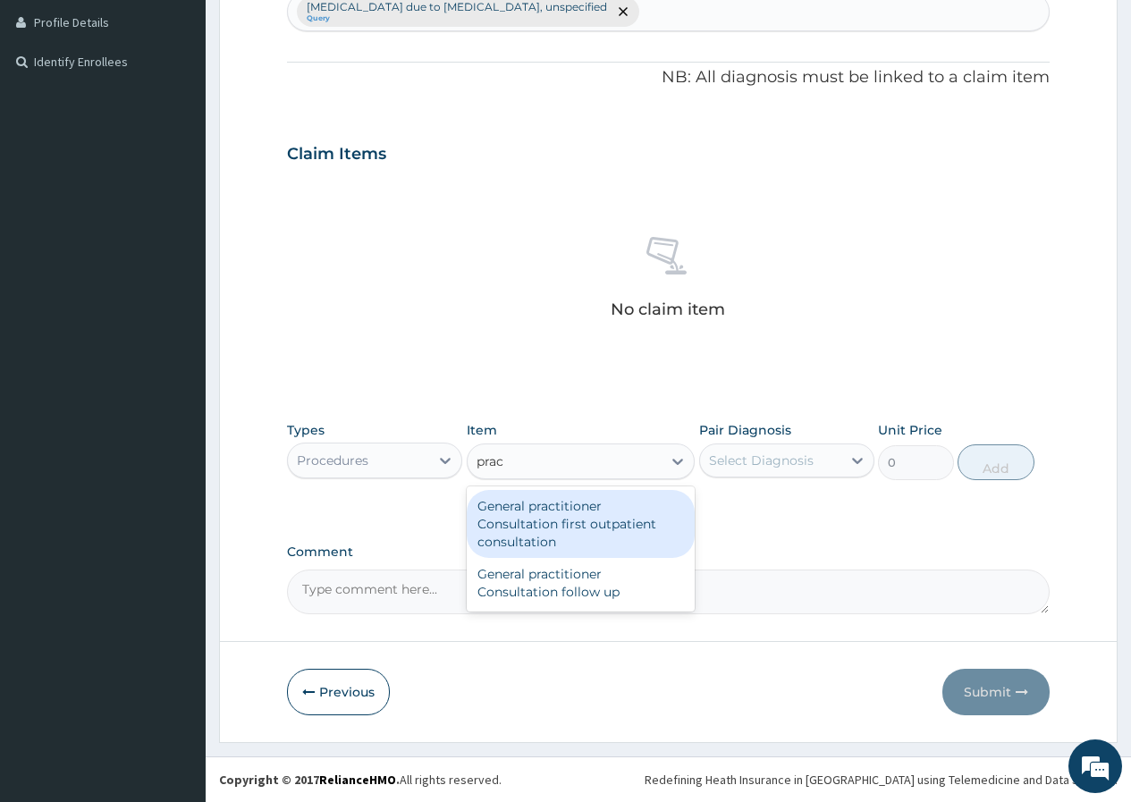
click at [631, 518] on div "General practitioner Consultation first outpatient consultation" at bounding box center [581, 524] width 229 height 68
type input "3547.5"
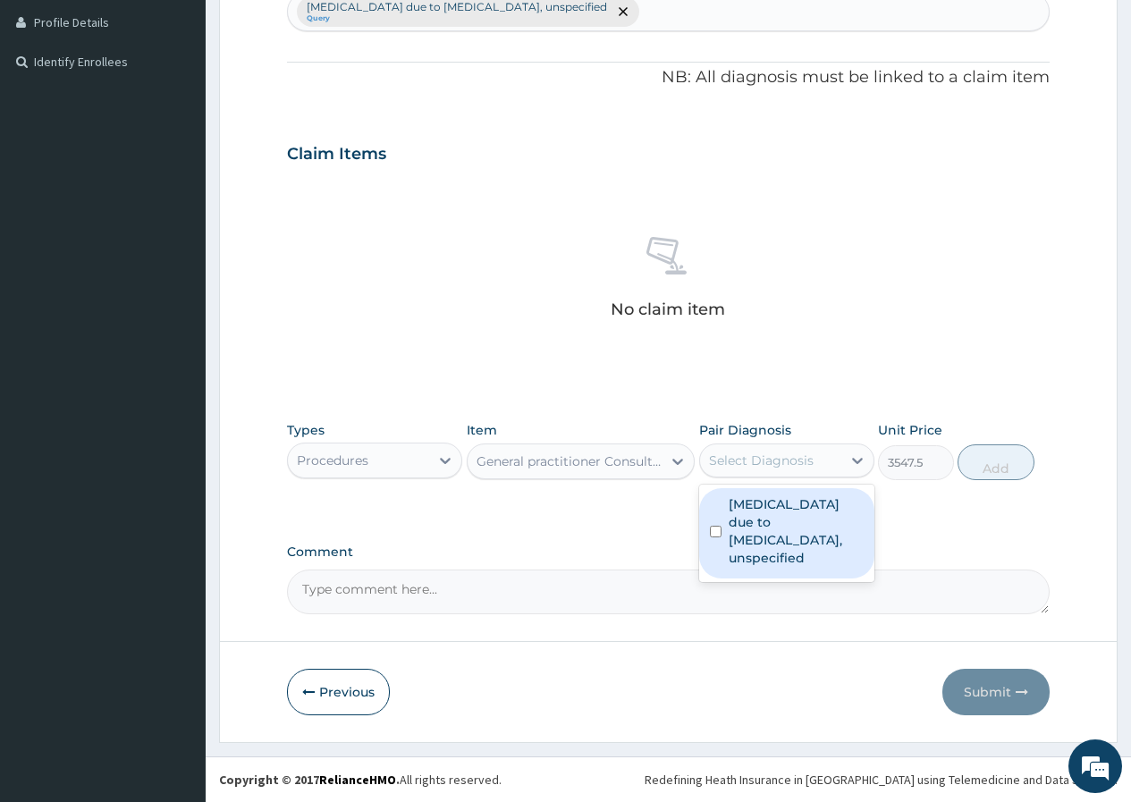
click at [742, 467] on div "Select Diagnosis" at bounding box center [761, 460] width 105 height 18
click at [763, 508] on label "Malaria due to Plasmodium falciparum, unspecified" at bounding box center [796, 531] width 135 height 72
checkbox input "true"
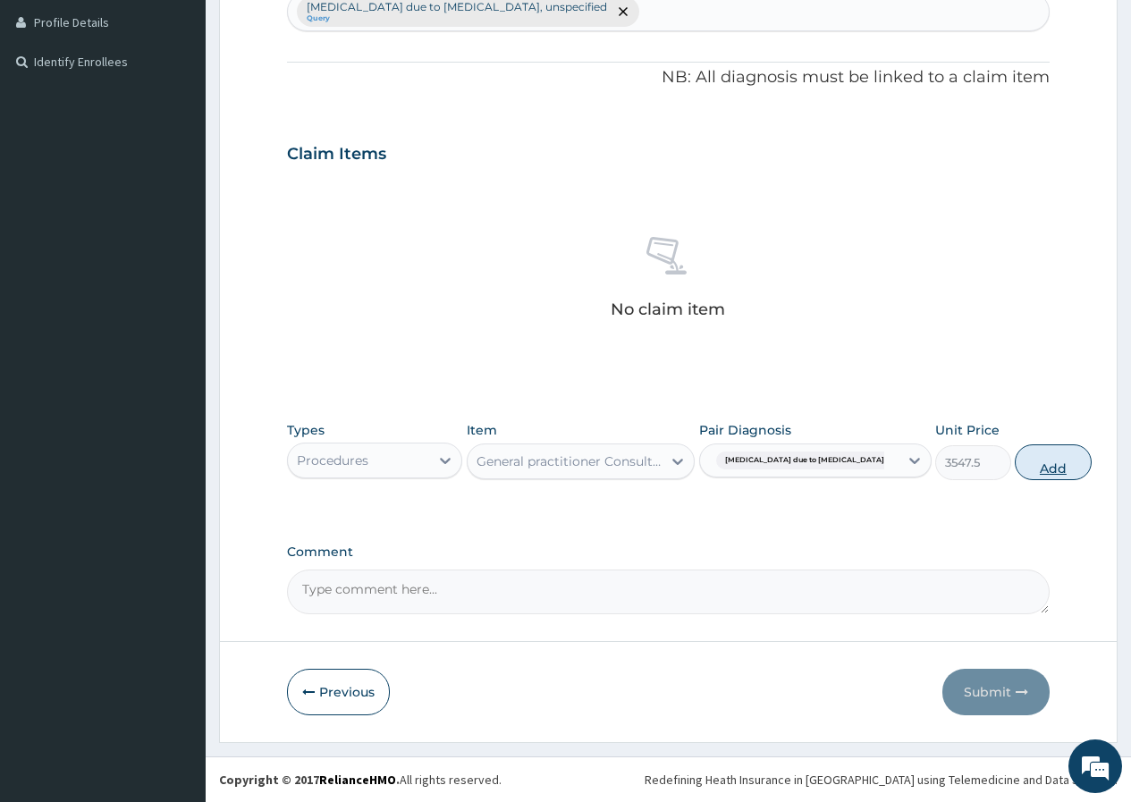
click at [1015, 478] on button "Add" at bounding box center [1053, 462] width 76 height 36
type input "0"
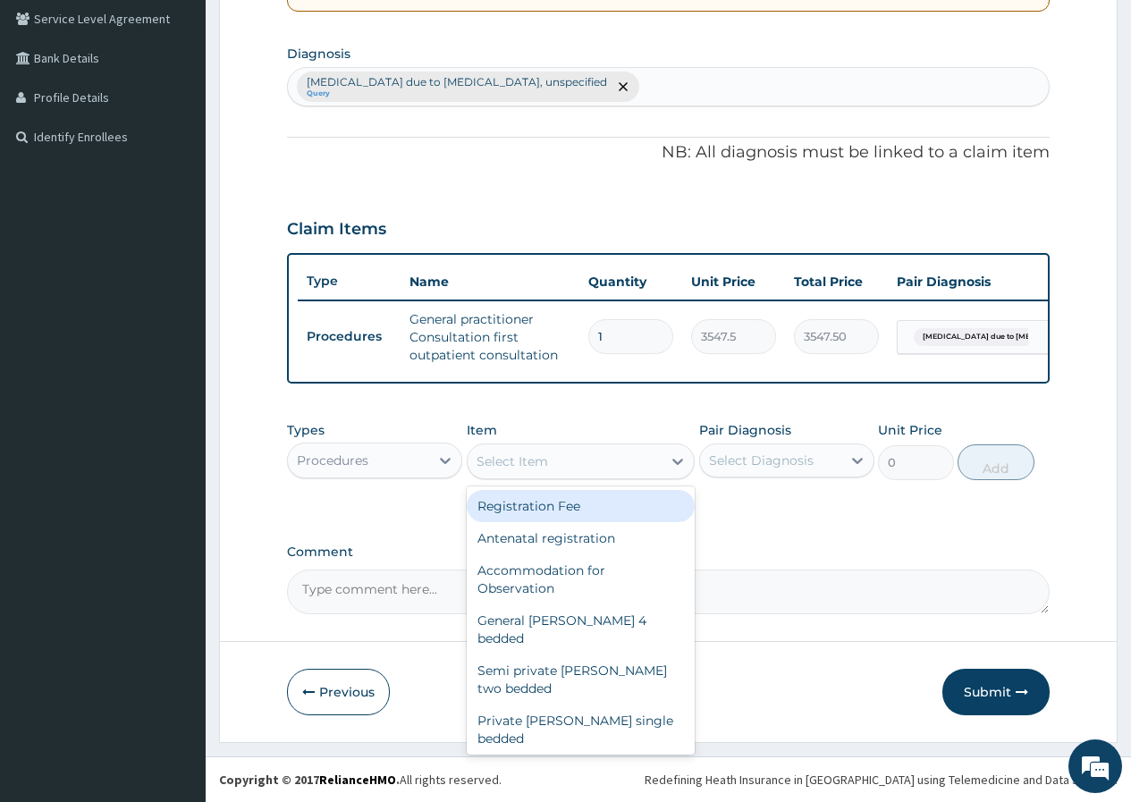
click at [630, 468] on div "Select Item" at bounding box center [565, 461] width 195 height 29
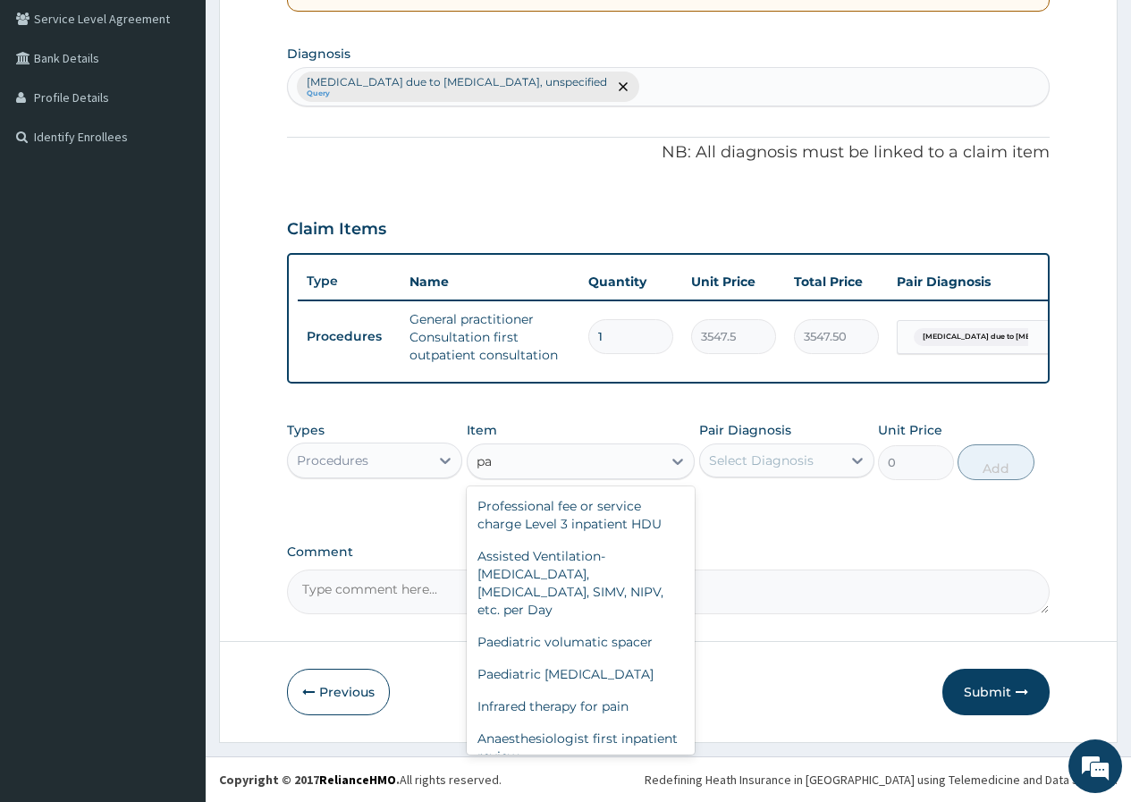
type input "p"
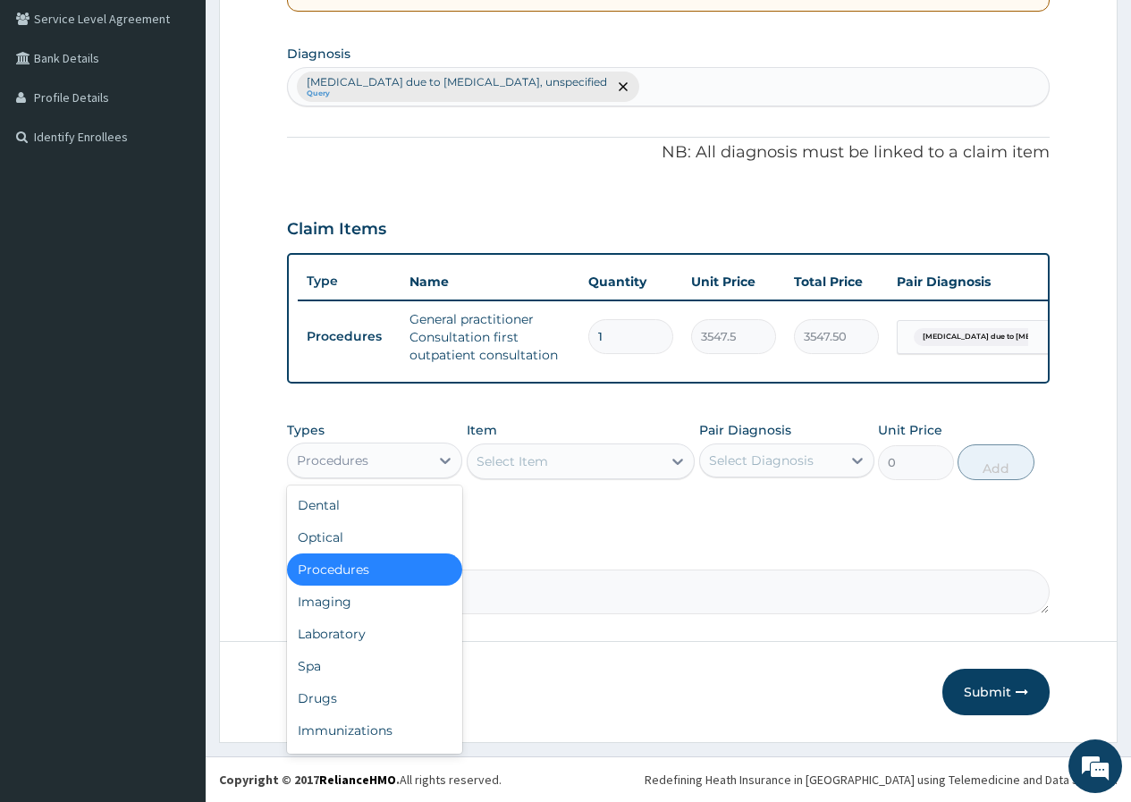
click at [326, 452] on div "Procedures" at bounding box center [333, 460] width 72 height 18
click at [338, 703] on div "Drugs" at bounding box center [374, 698] width 175 height 32
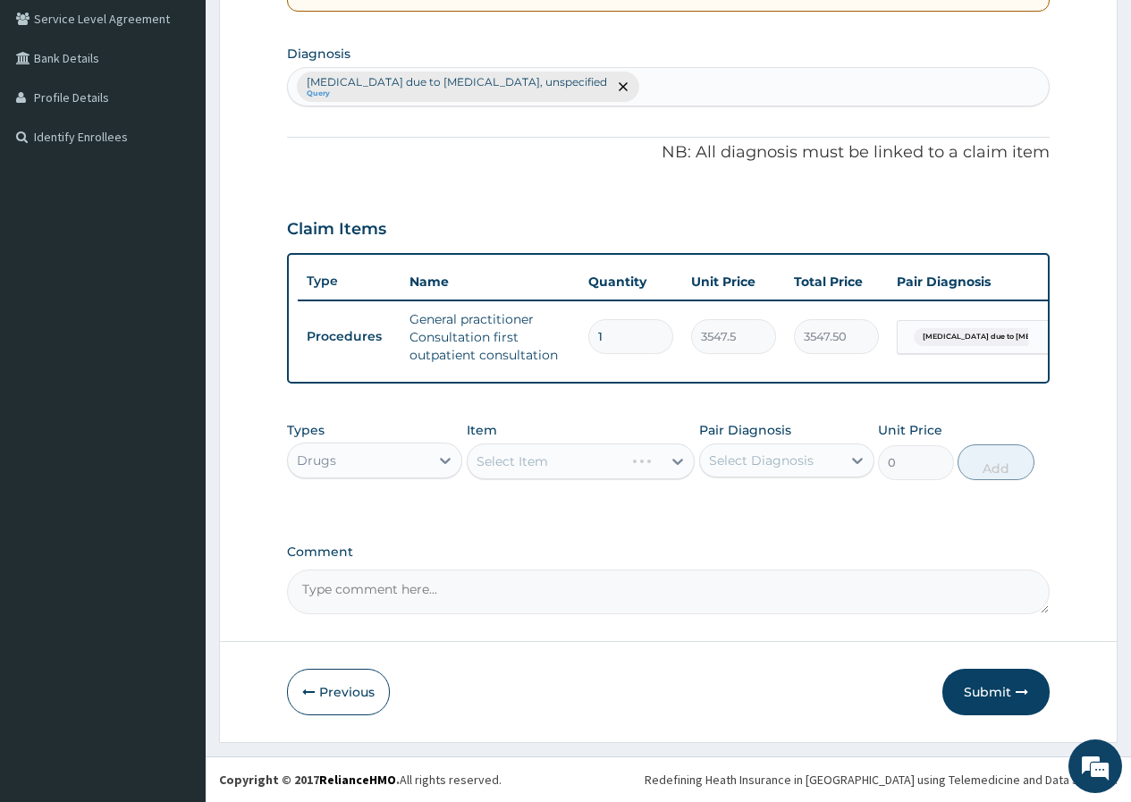
click at [540, 460] on div "Select Item" at bounding box center [581, 461] width 229 height 36
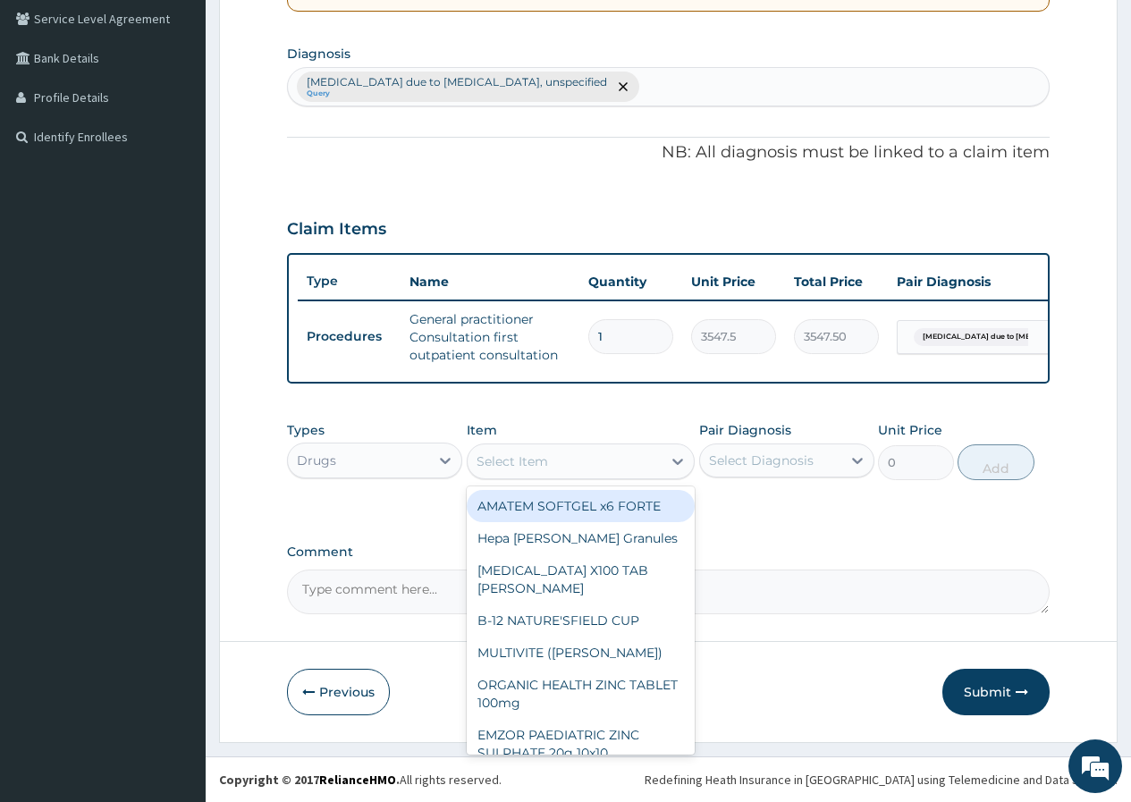
click at [660, 460] on div "Select Item" at bounding box center [565, 461] width 195 height 29
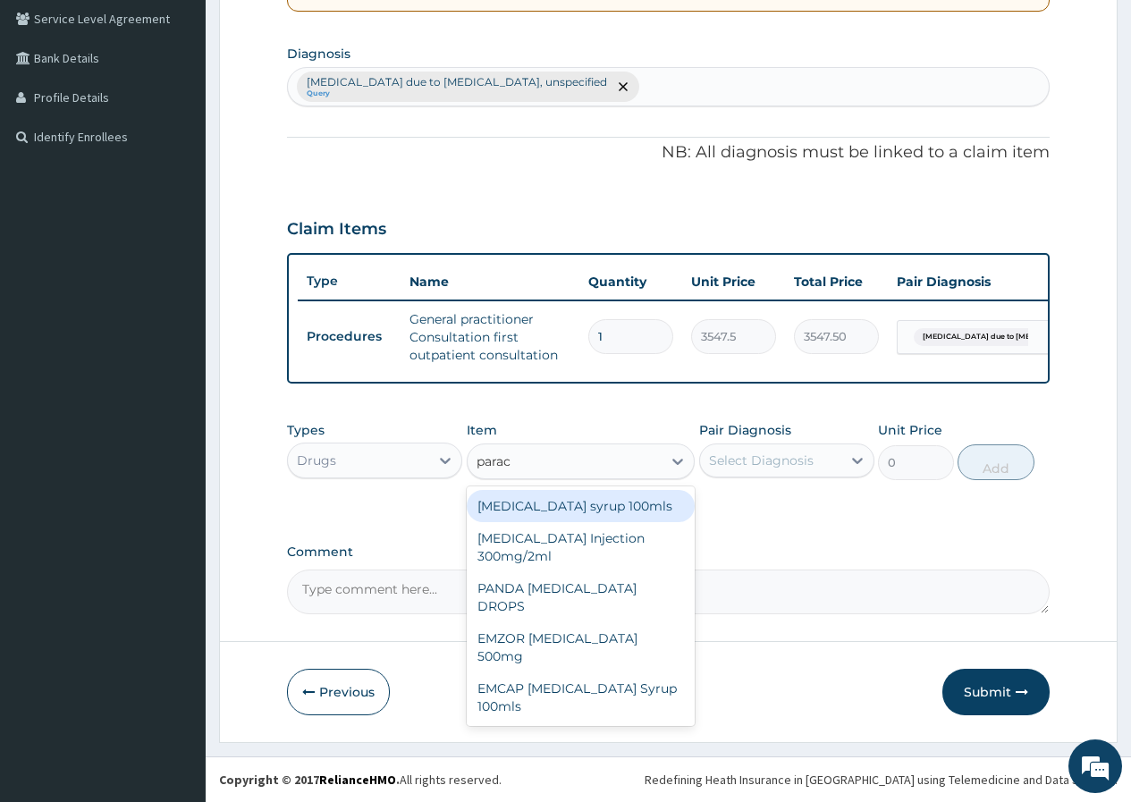
type input "parace"
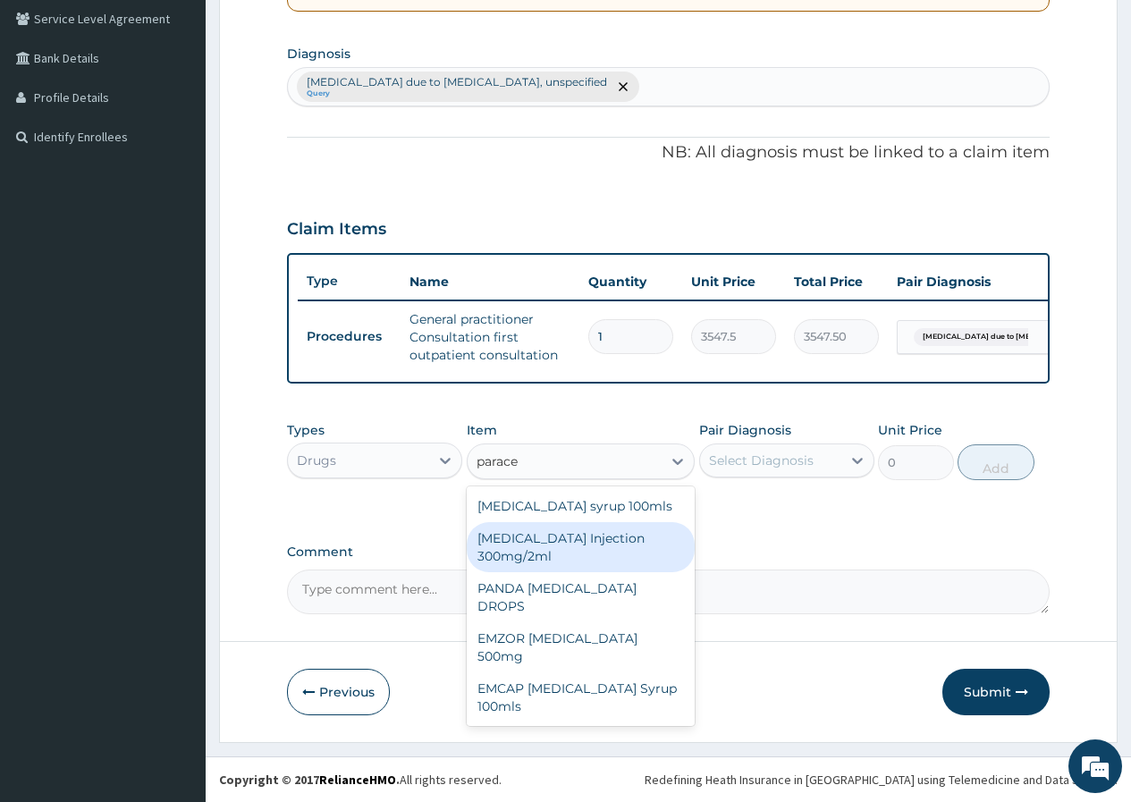
click at [624, 537] on div "PARACETAMOL Injection 300mg/2ml" at bounding box center [581, 547] width 229 height 50
type input "500"
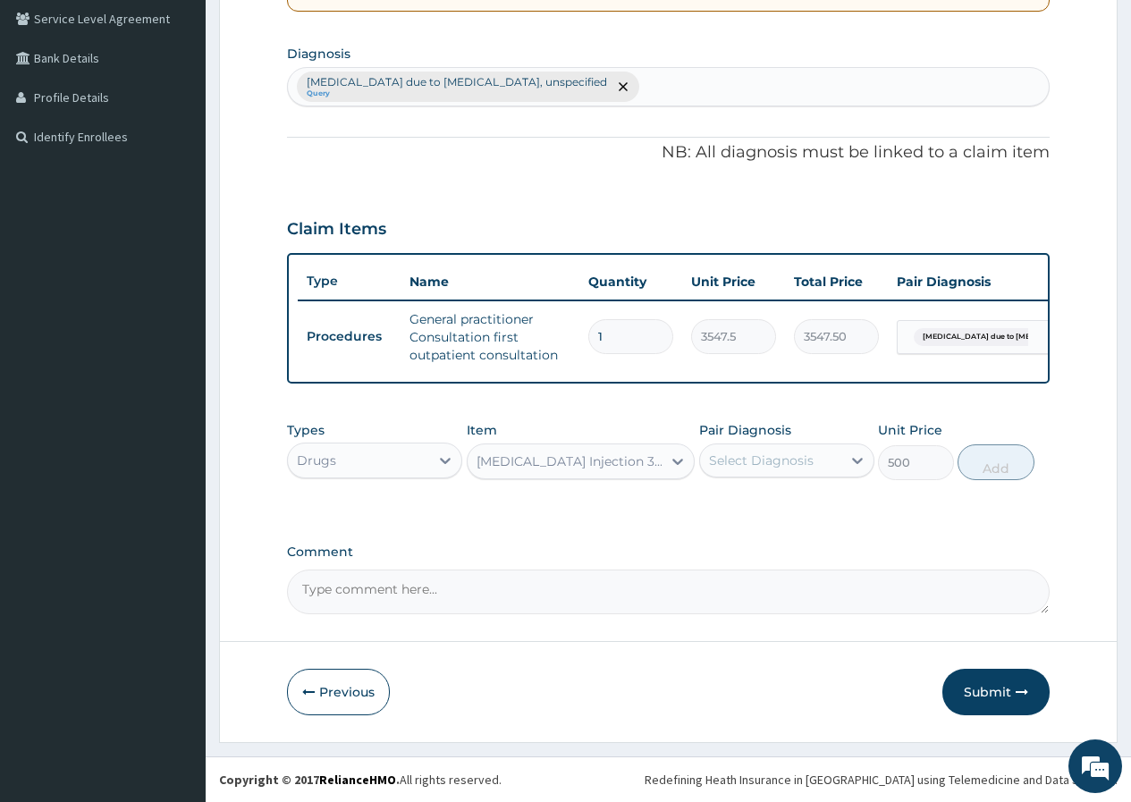
click at [737, 444] on div "Select Diagnosis" at bounding box center [786, 460] width 175 height 34
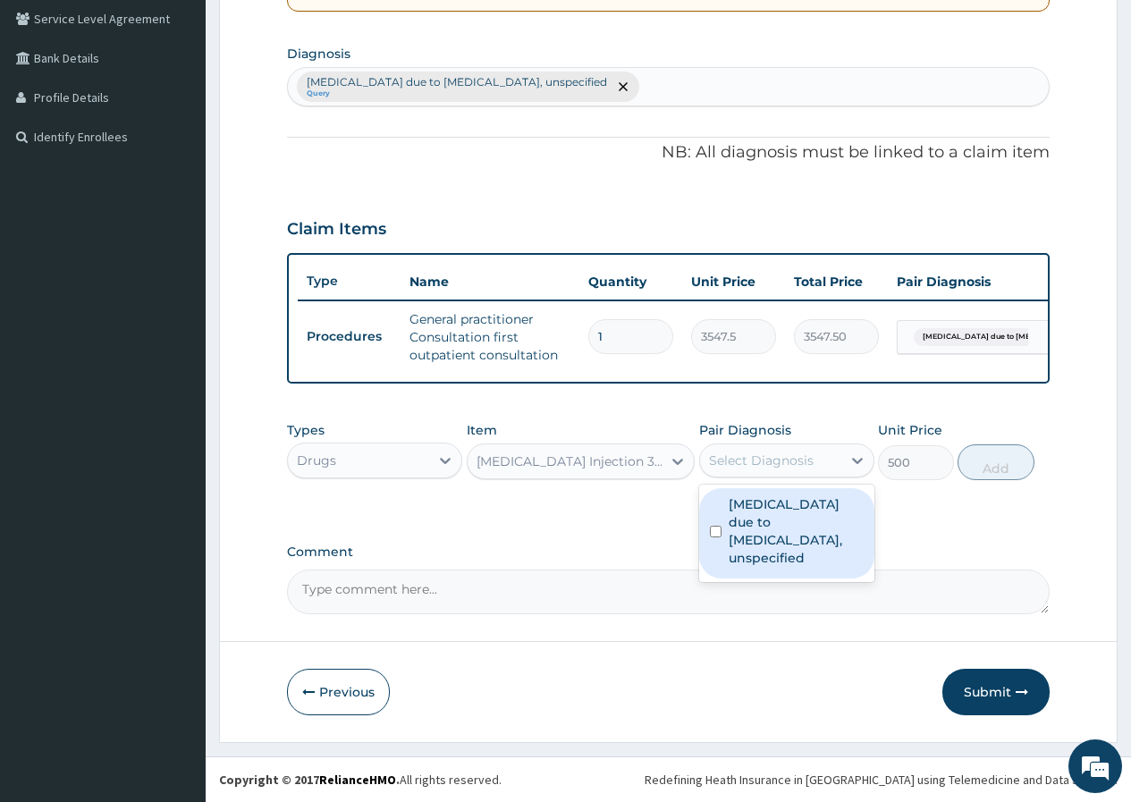
click at [759, 517] on label "Malaria due to Plasmodium falciparum, unspecified" at bounding box center [796, 531] width 135 height 72
checkbox input "true"
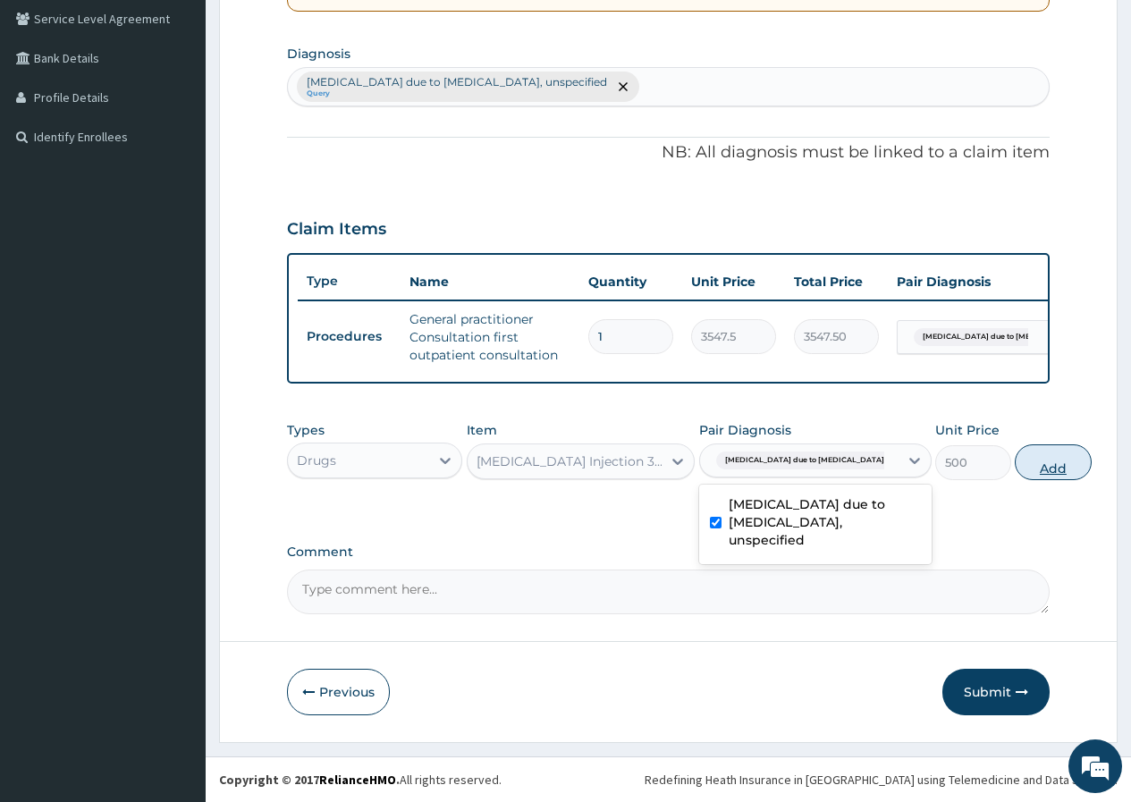
click at [1015, 468] on button "Add" at bounding box center [1053, 462] width 76 height 36
type input "0"
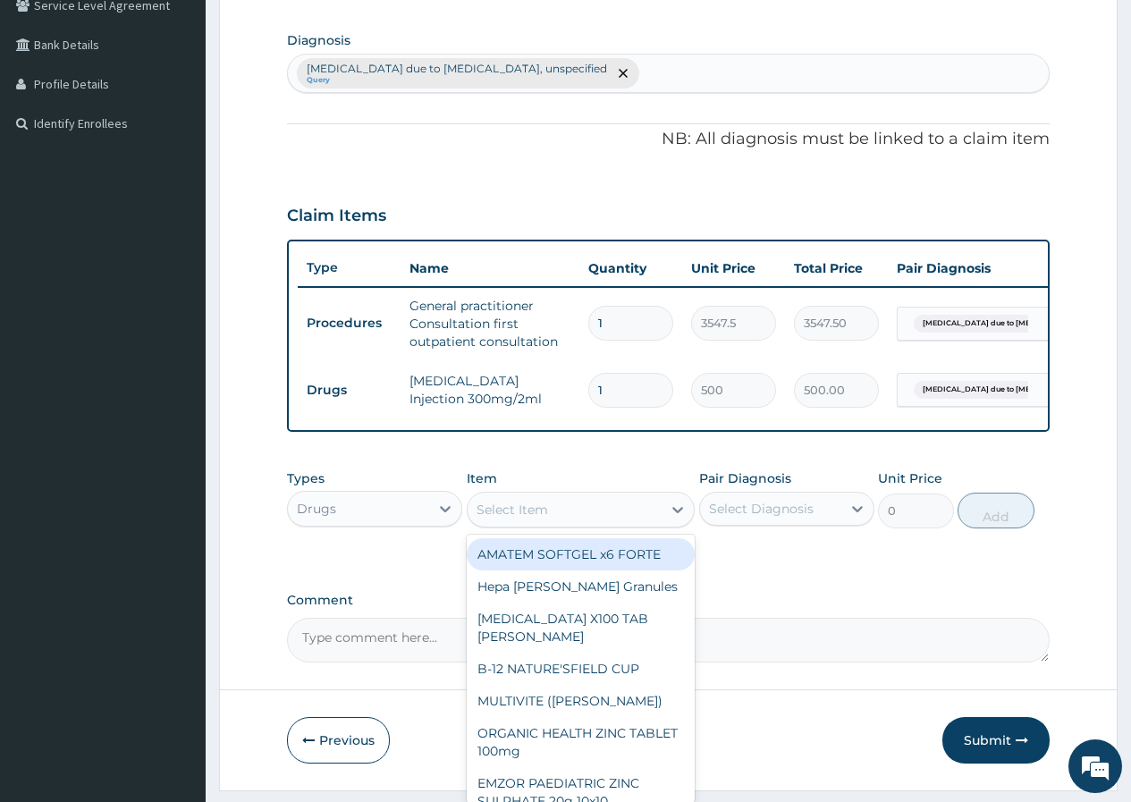
click at [611, 523] on div "Select Item" at bounding box center [565, 509] width 195 height 29
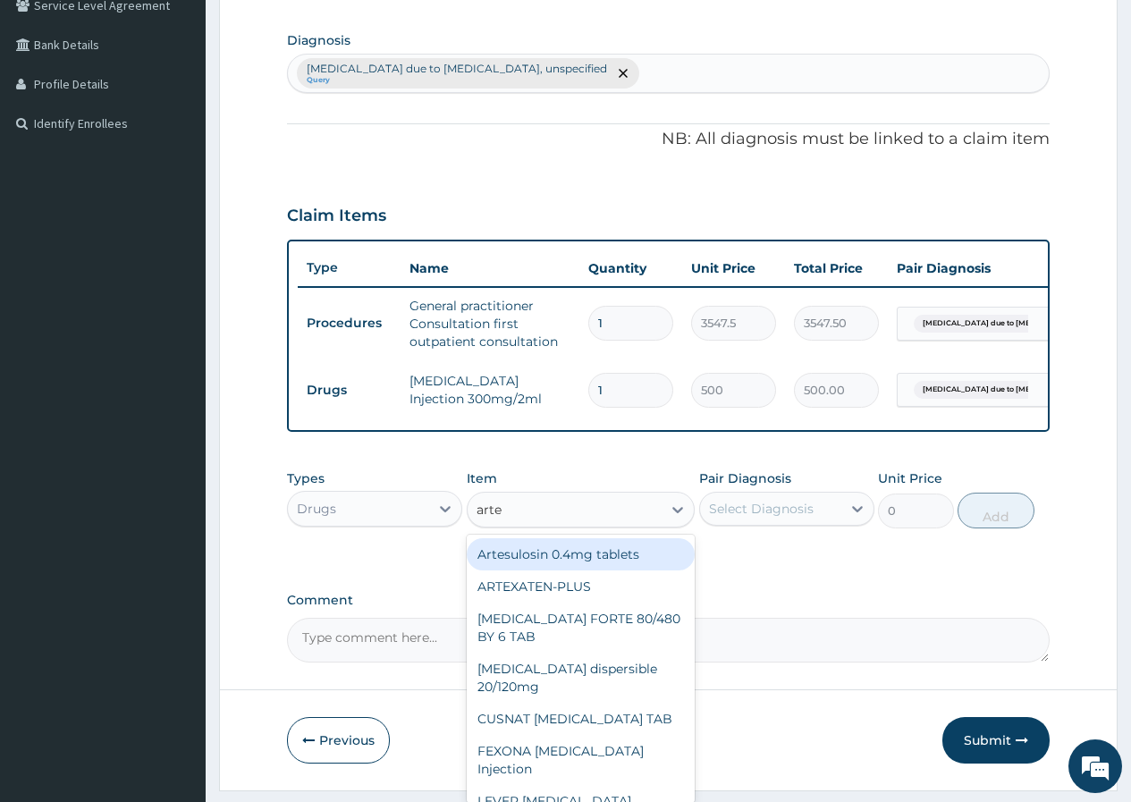
type input "artem"
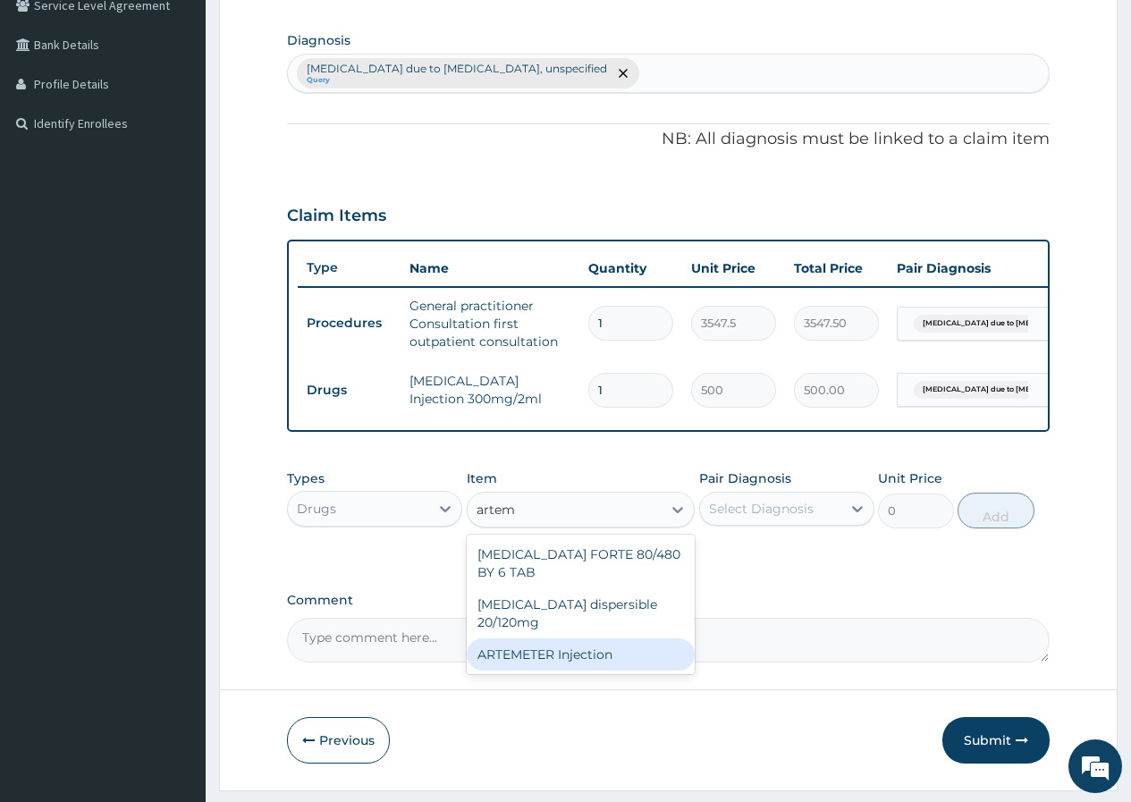
click at [618, 653] on div "ARTEMETER Injection" at bounding box center [581, 654] width 229 height 32
type input "2000"
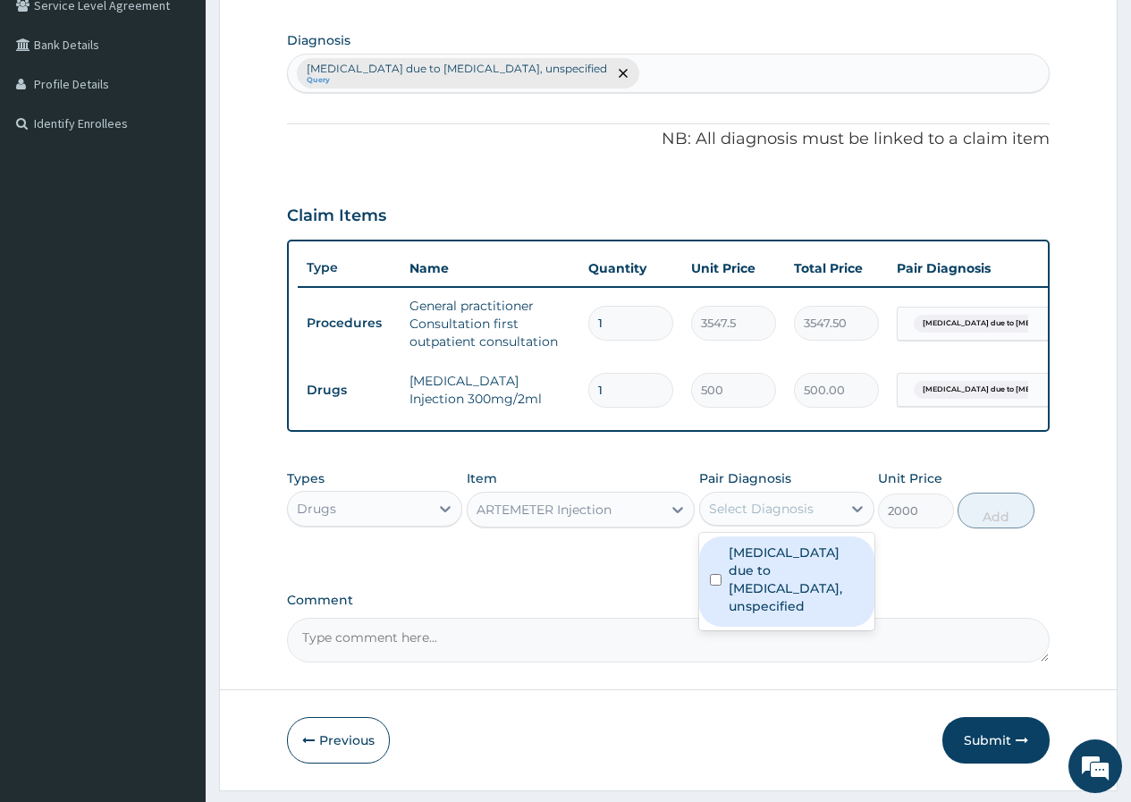
drag, startPoint x: 761, startPoint y: 525, endPoint x: 785, endPoint y: 577, distance: 57.2
click at [764, 518] on div "Select Diagnosis" at bounding box center [761, 509] width 105 height 18
drag, startPoint x: 785, startPoint y: 577, endPoint x: 794, endPoint y: 577, distance: 9.0
click at [787, 577] on label "Malaria due to Plasmodium falciparum, unspecified" at bounding box center [796, 579] width 135 height 72
checkbox input "true"
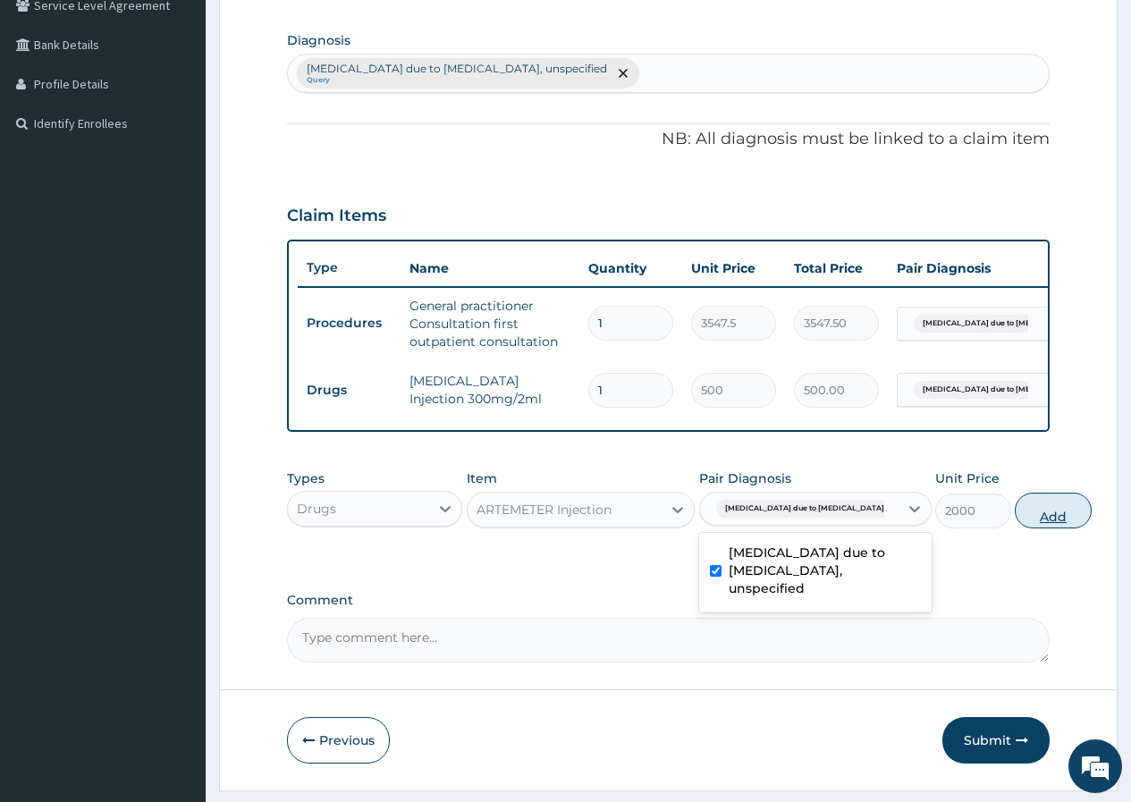
click at [1015, 526] on button "Add" at bounding box center [1053, 511] width 76 height 36
type input "0"
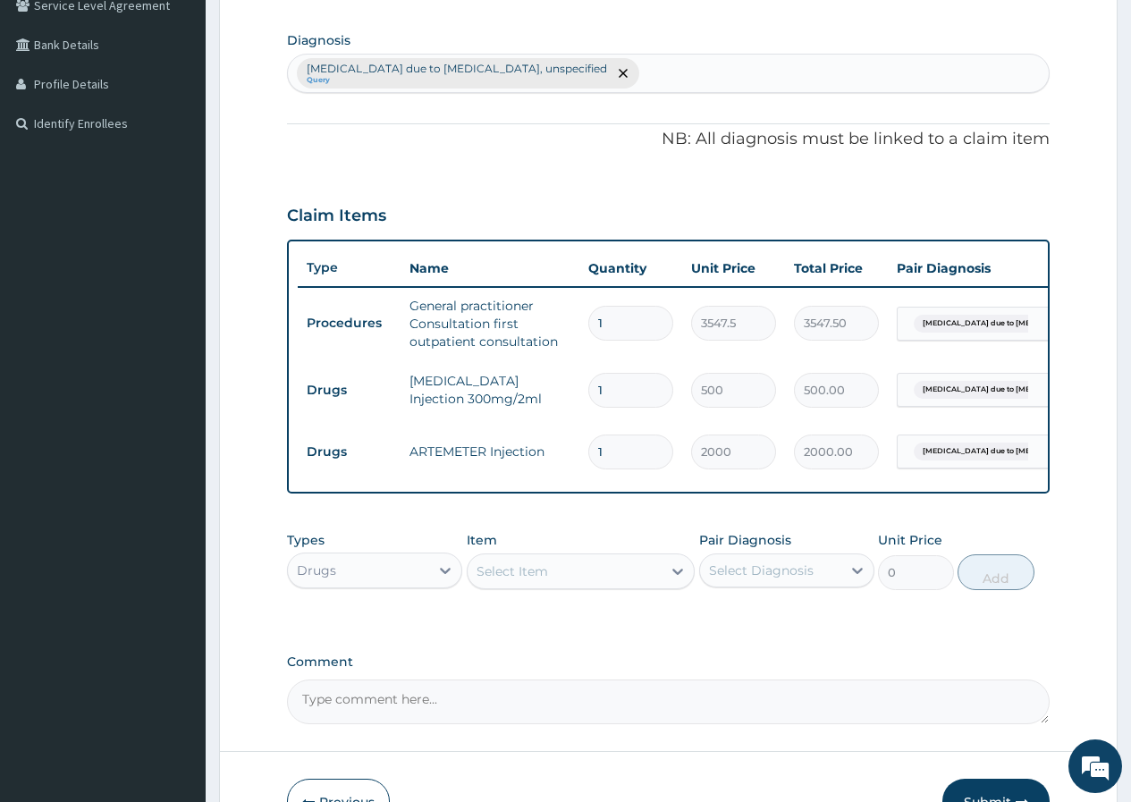
type input "2"
type input "4000.00"
type input "3"
type input "6000.00"
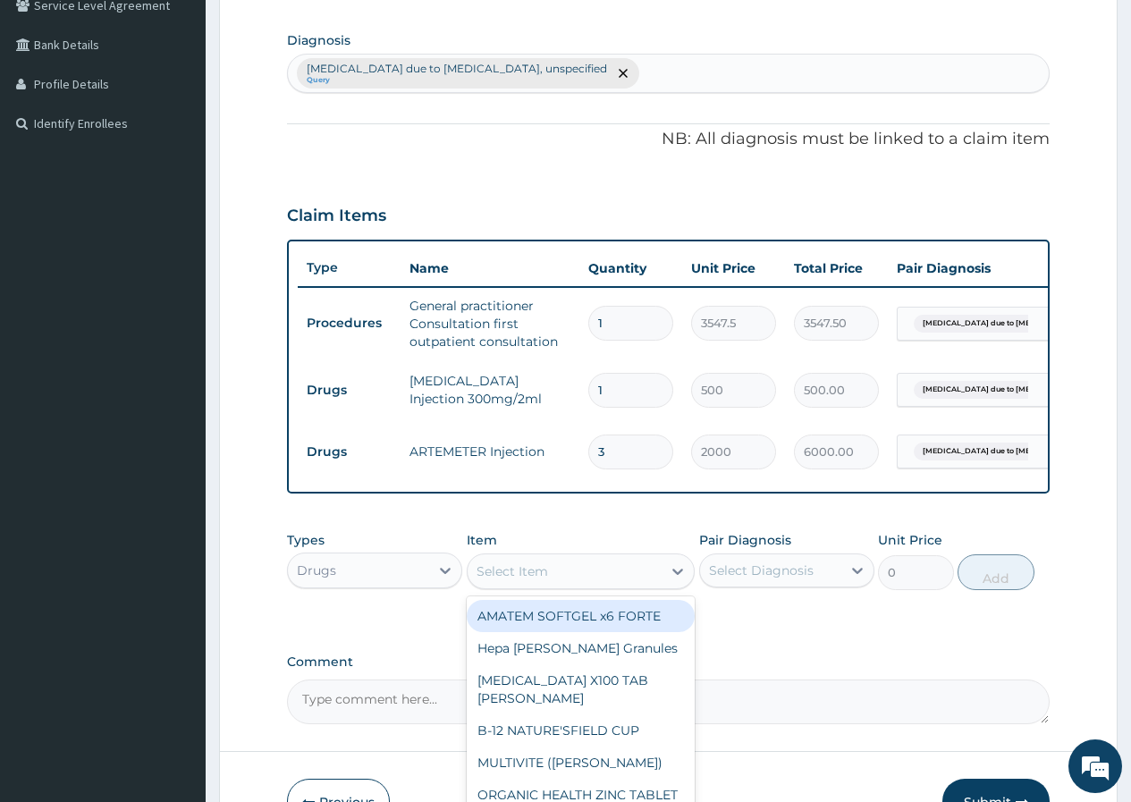
click at [569, 569] on div "Select Item" at bounding box center [565, 571] width 195 height 29
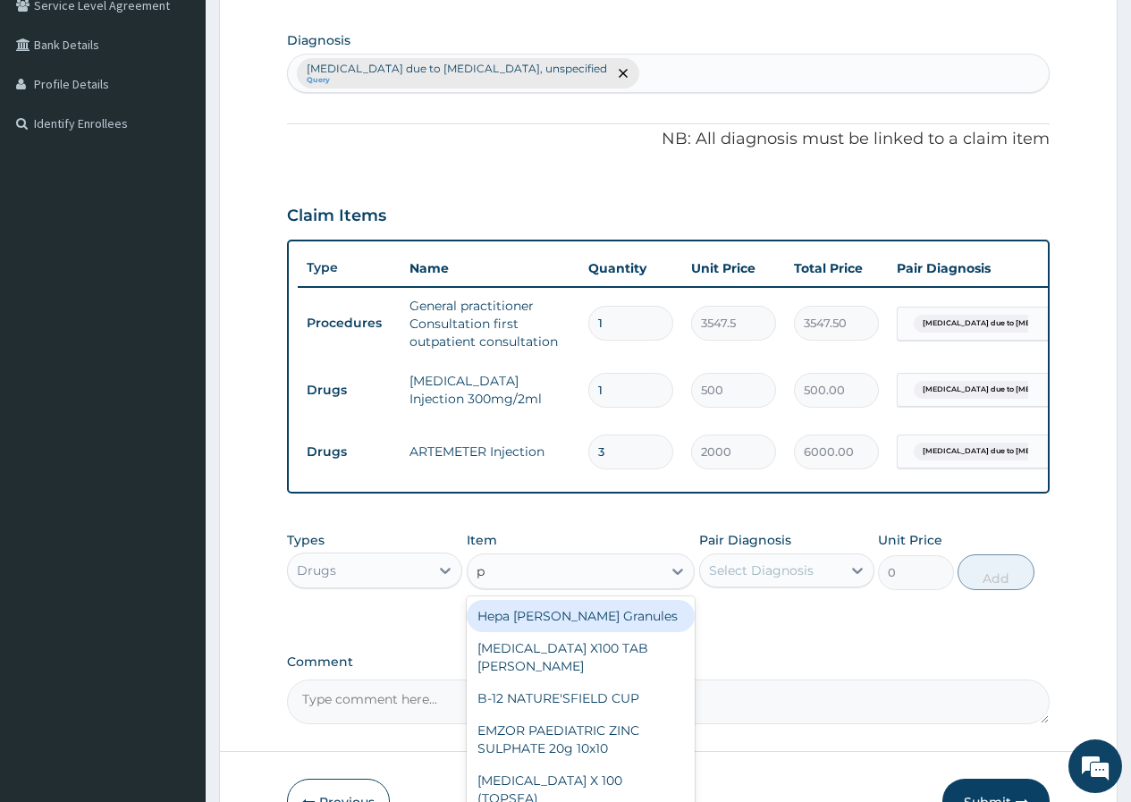
type input "p-"
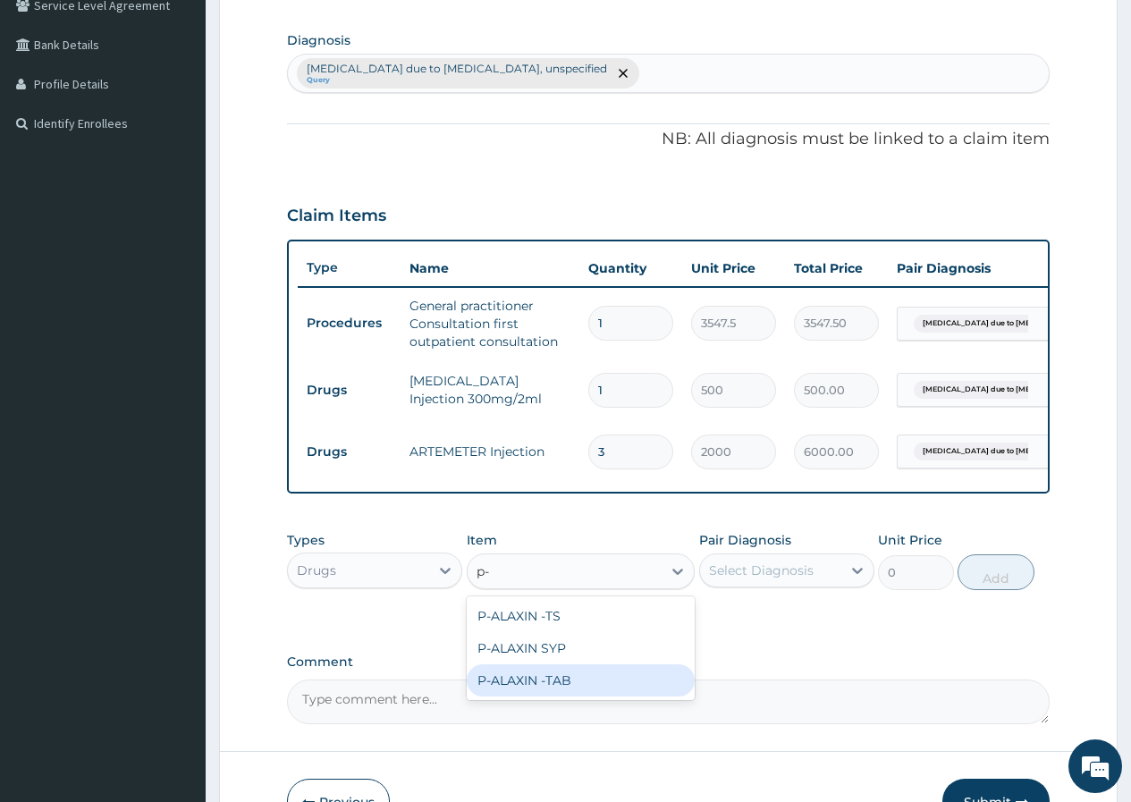
click at [602, 696] on div "P-ALAXIN -TAB" at bounding box center [581, 680] width 229 height 32
type input "106.425"
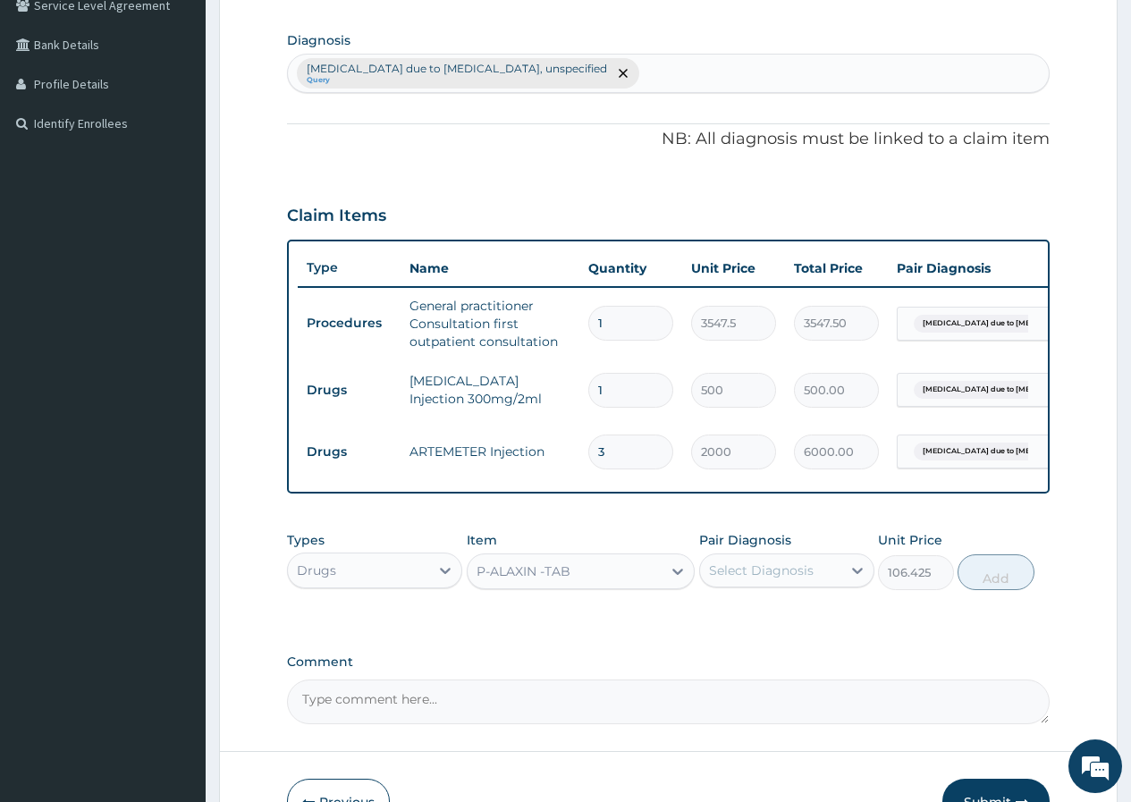
click at [737, 579] on div "Select Diagnosis" at bounding box center [761, 570] width 105 height 18
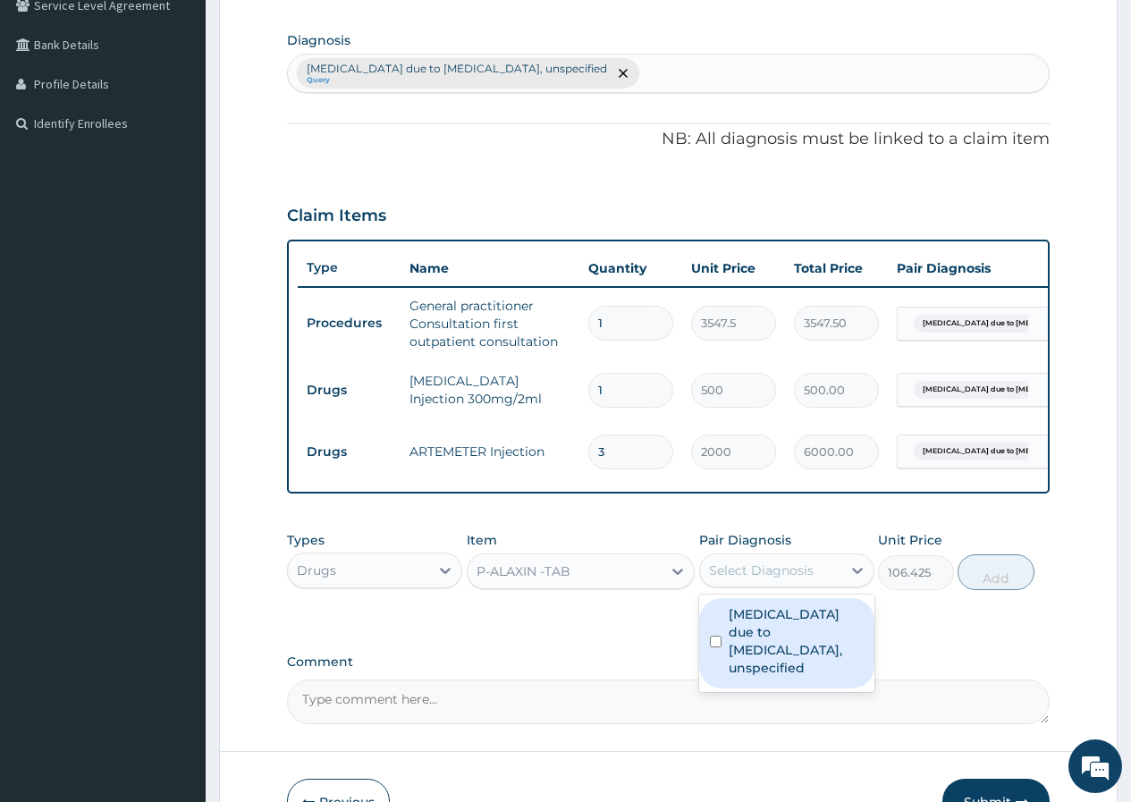
click at [754, 656] on label "Malaria due to Plasmodium falciparum, unspecified" at bounding box center [796, 641] width 135 height 72
checkbox input "true"
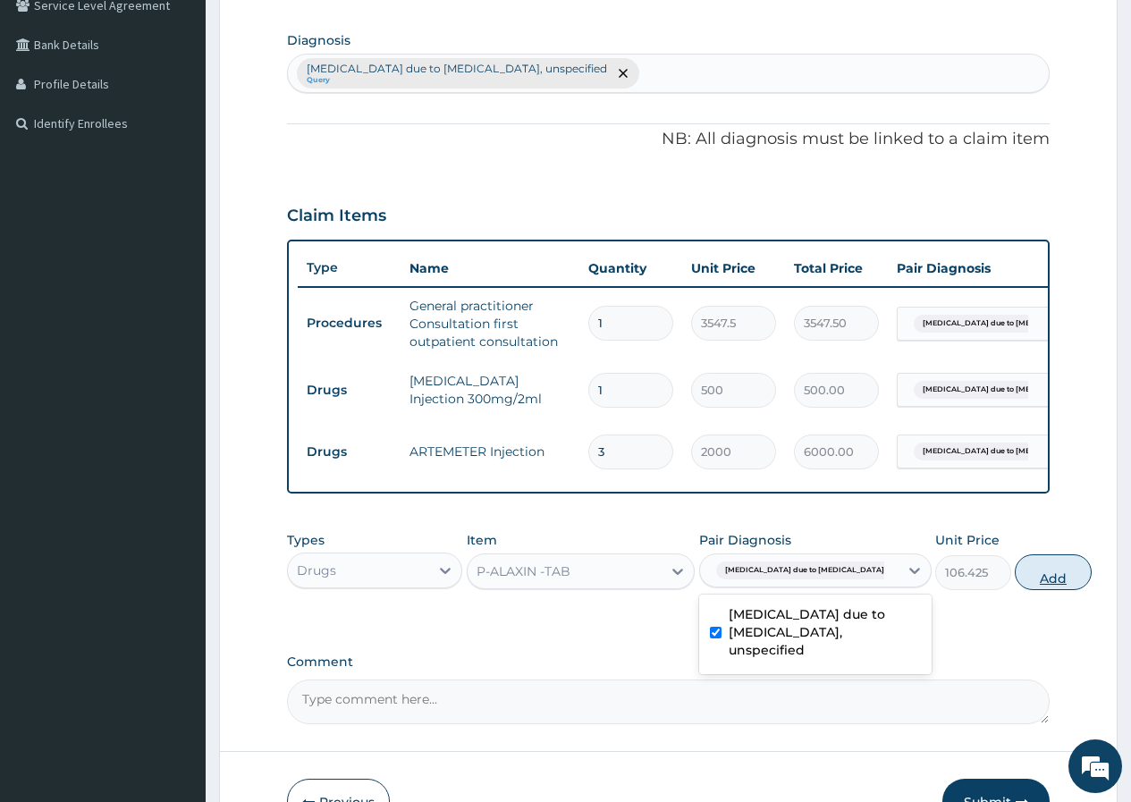
click at [1015, 583] on button "Add" at bounding box center [1053, 572] width 76 height 36
type input "0"
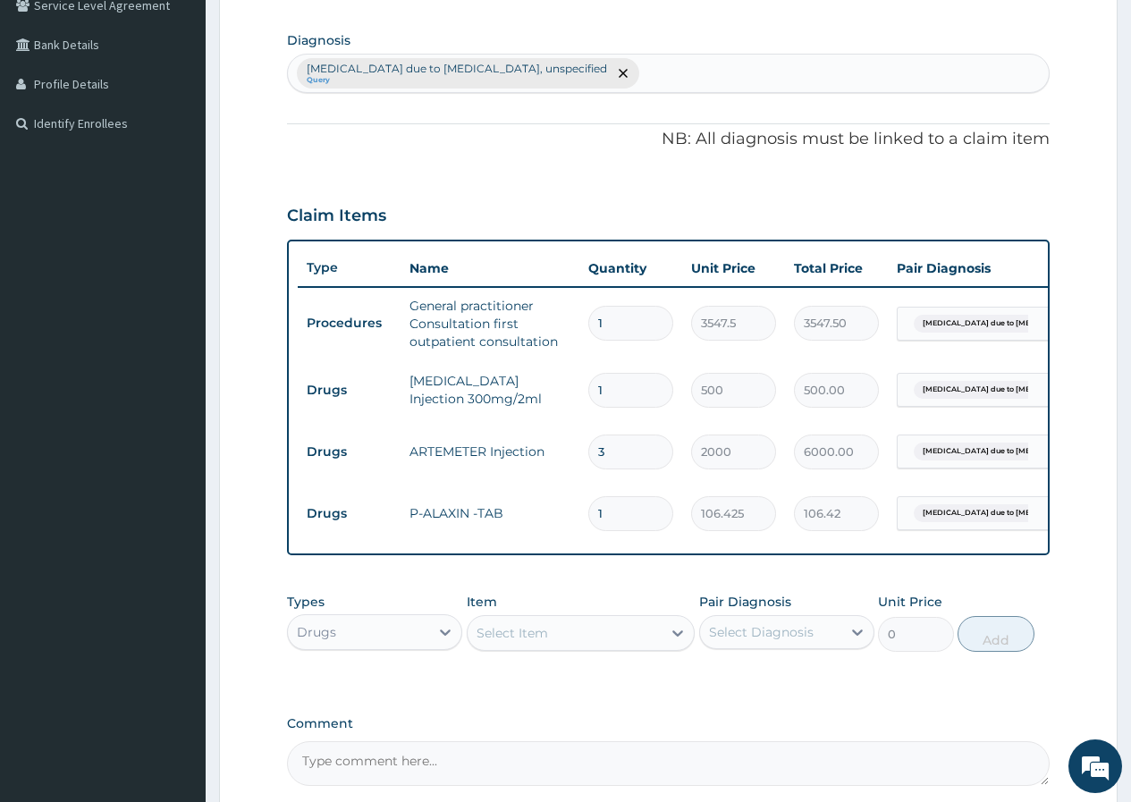
type input "12"
type input "1277.10"
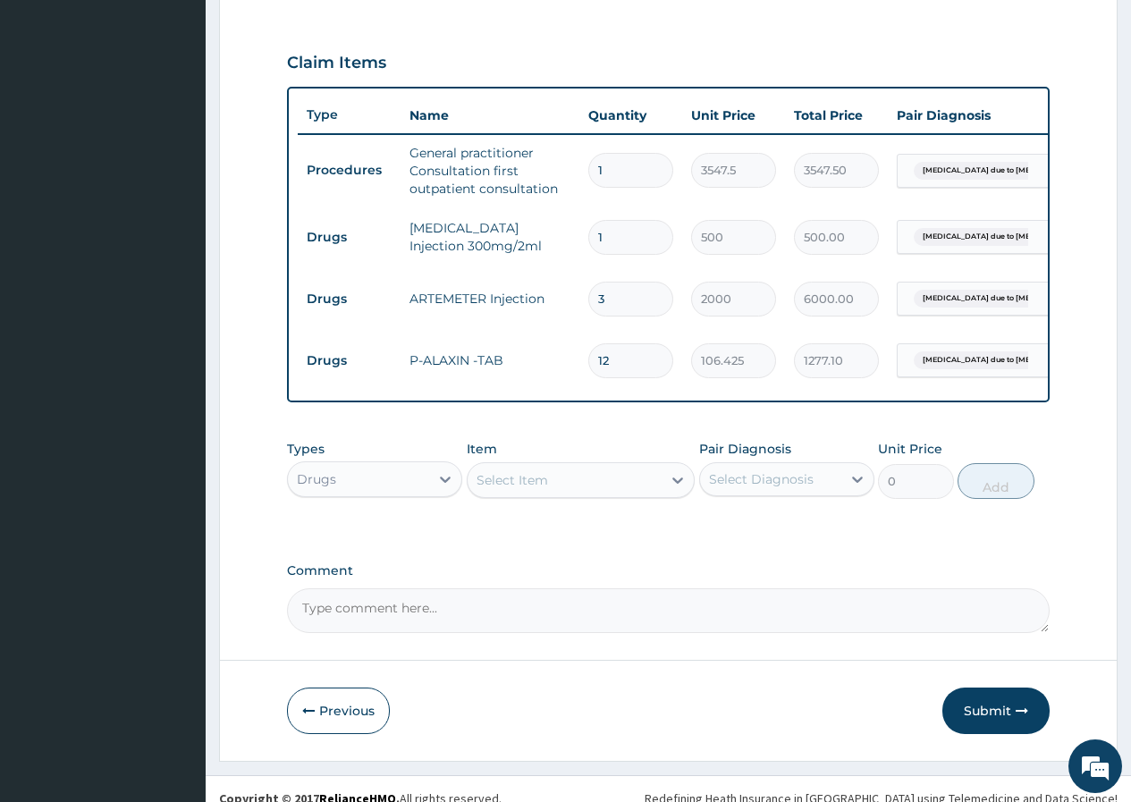
scroll to position [611, 0]
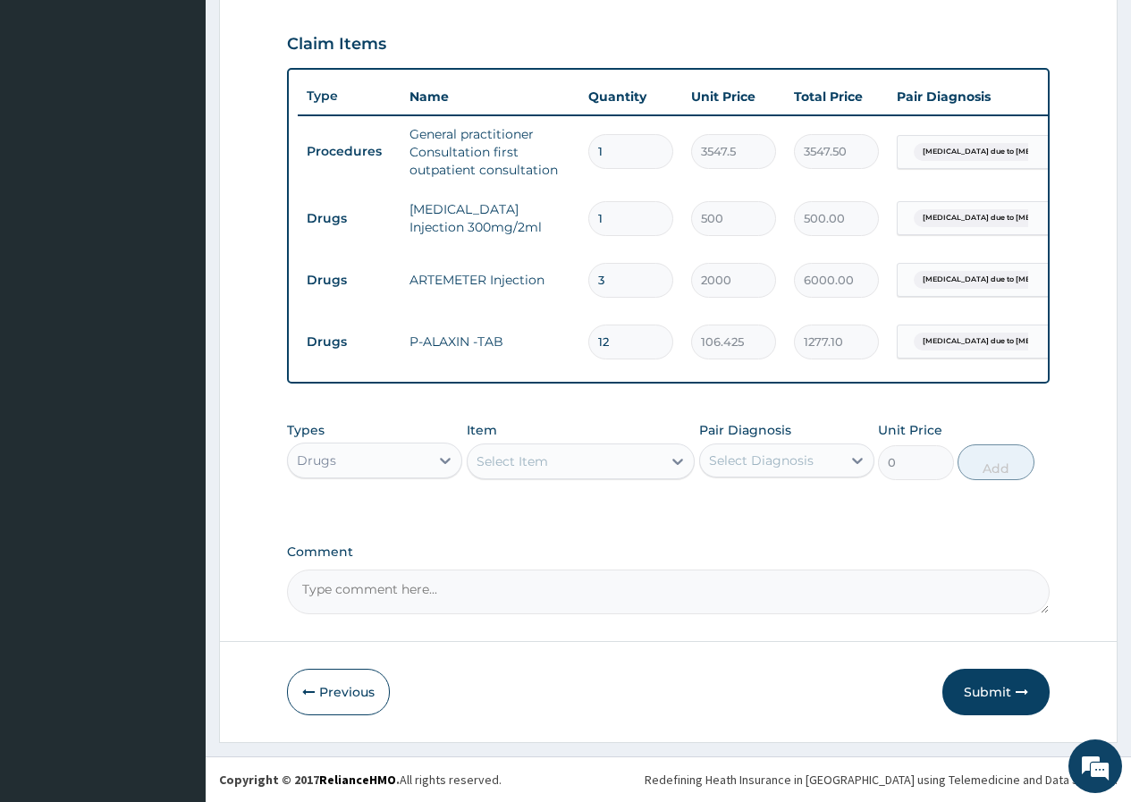
type input "12"
click at [621, 459] on div "Select Item" at bounding box center [565, 461] width 195 height 29
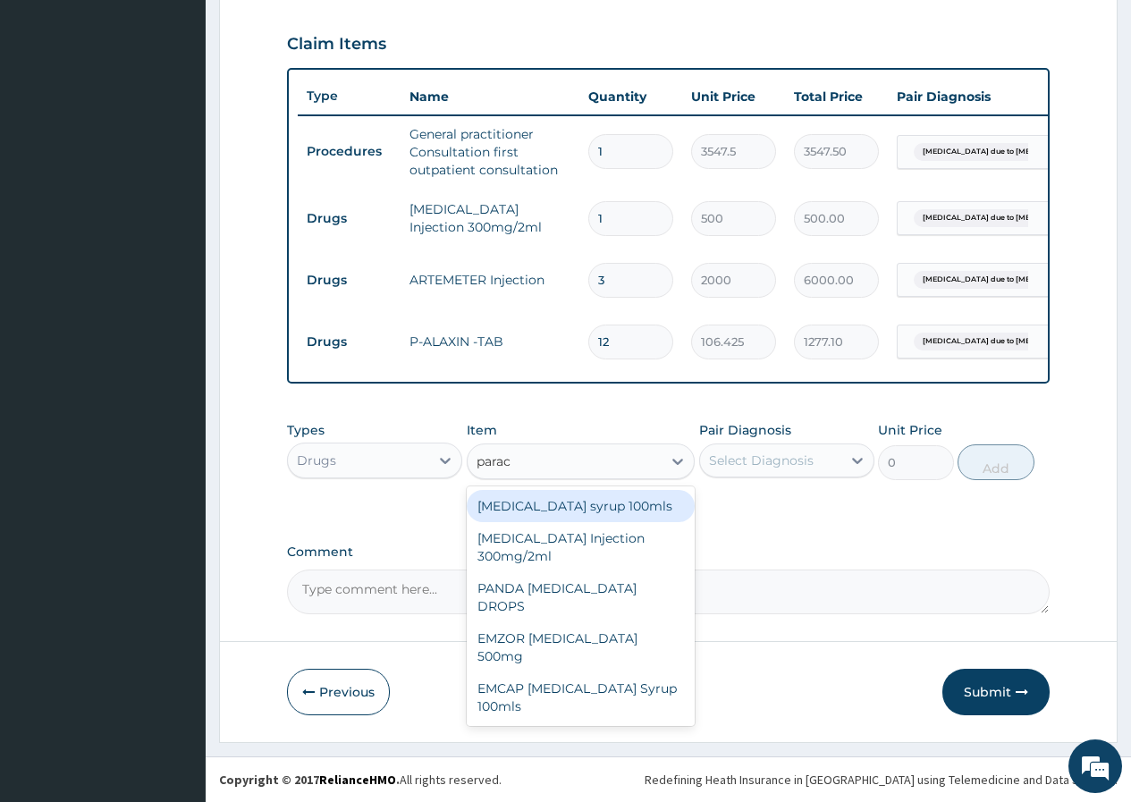
type input "parace"
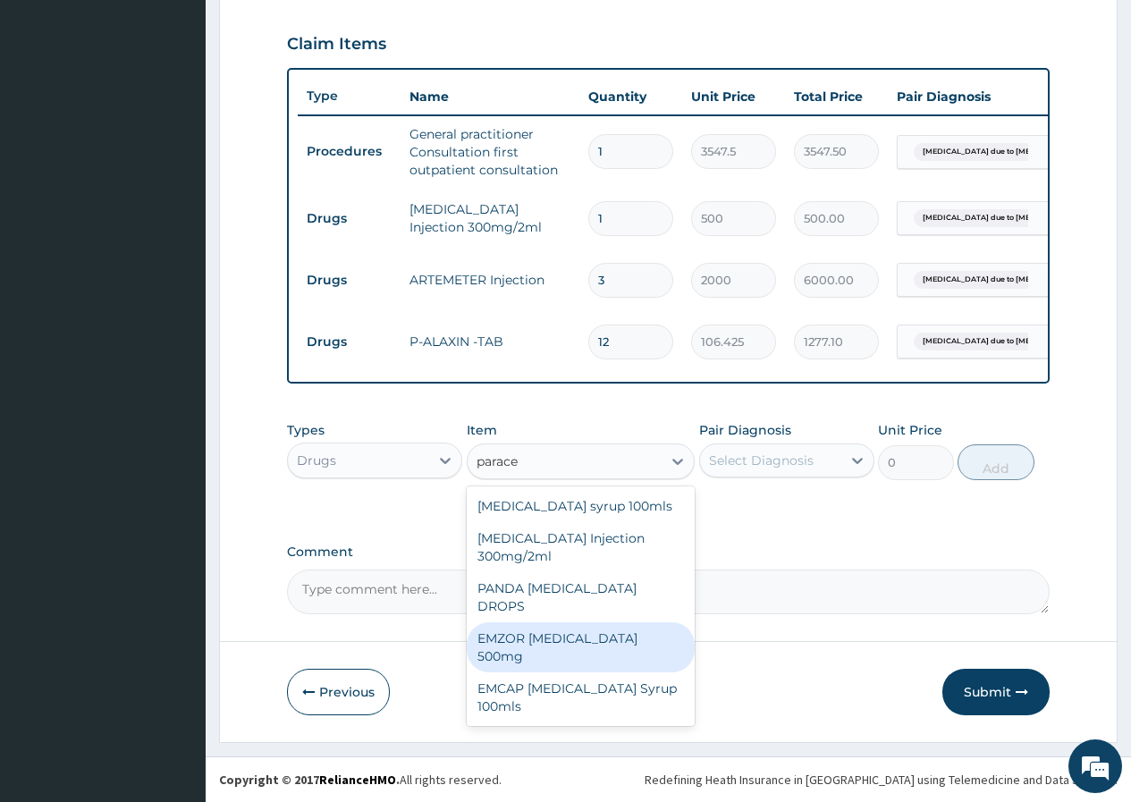
drag, startPoint x: 627, startPoint y: 631, endPoint x: 639, endPoint y: 624, distance: 14.4
click at [629, 630] on div "EMZOR [MEDICAL_DATA] 500mg" at bounding box center [581, 647] width 229 height 50
type input "23.65"
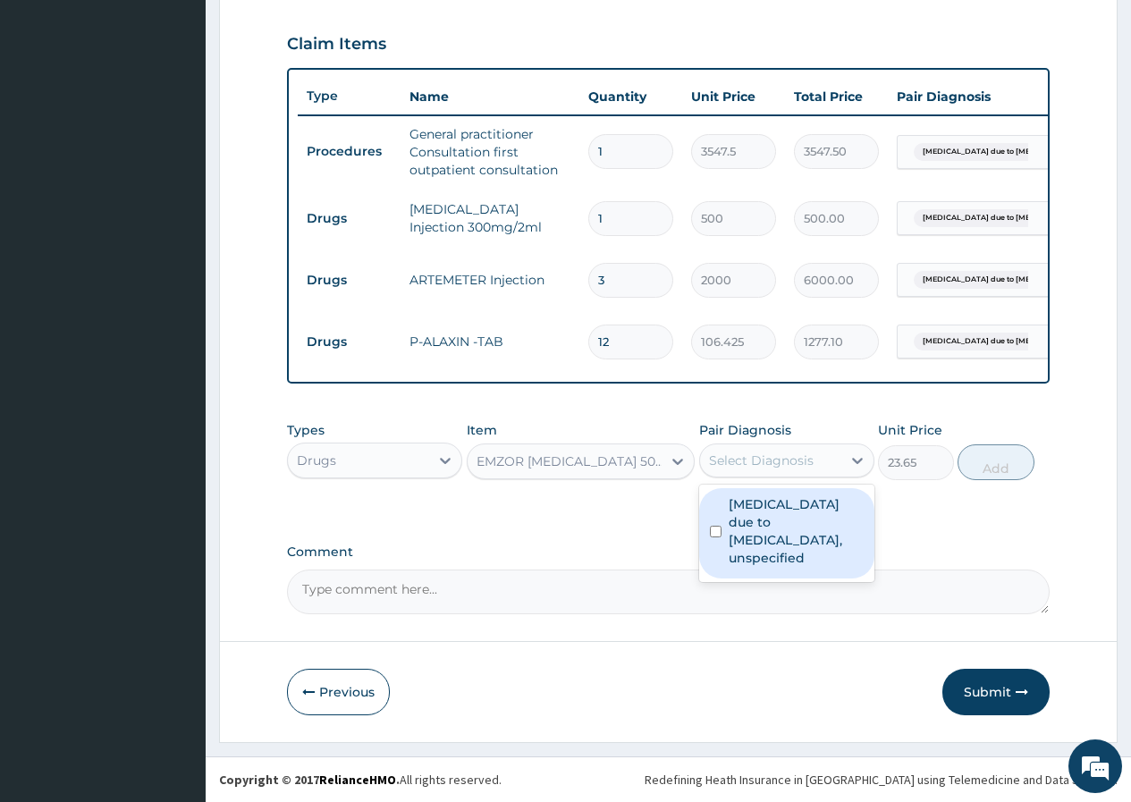
click at [754, 460] on div "Select Diagnosis" at bounding box center [761, 460] width 105 height 18
click at [786, 525] on label "Malaria due to Plasmodium falciparum, unspecified" at bounding box center [796, 531] width 135 height 72
checkbox input "true"
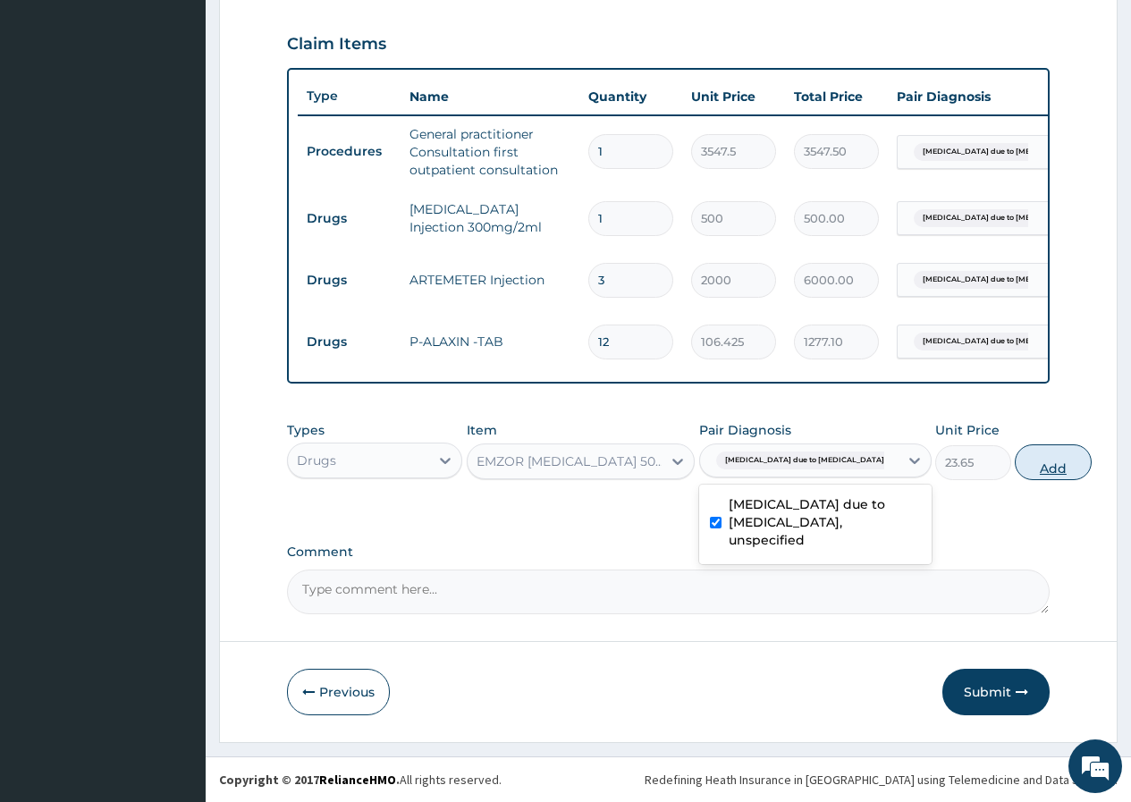
click at [1015, 468] on button "Add" at bounding box center [1053, 462] width 76 height 36
type input "0"
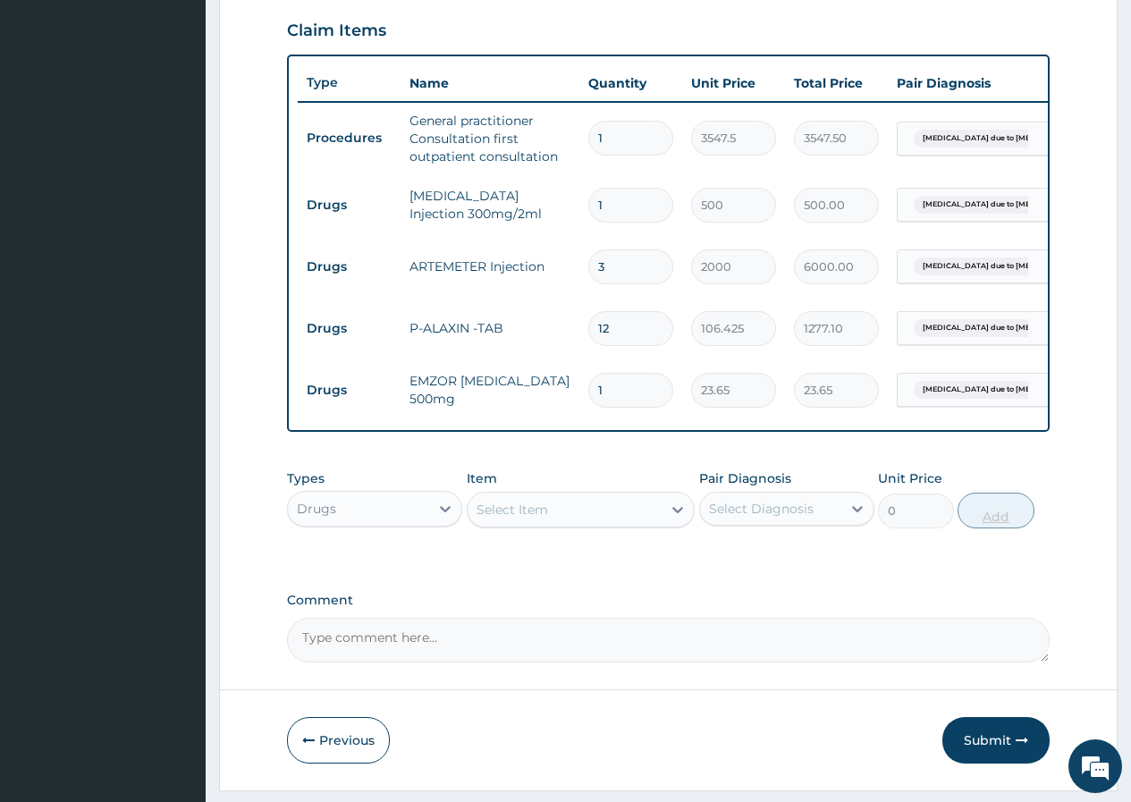
type input "2"
type input "47.30"
type input "3"
type input "70.95"
type input "4"
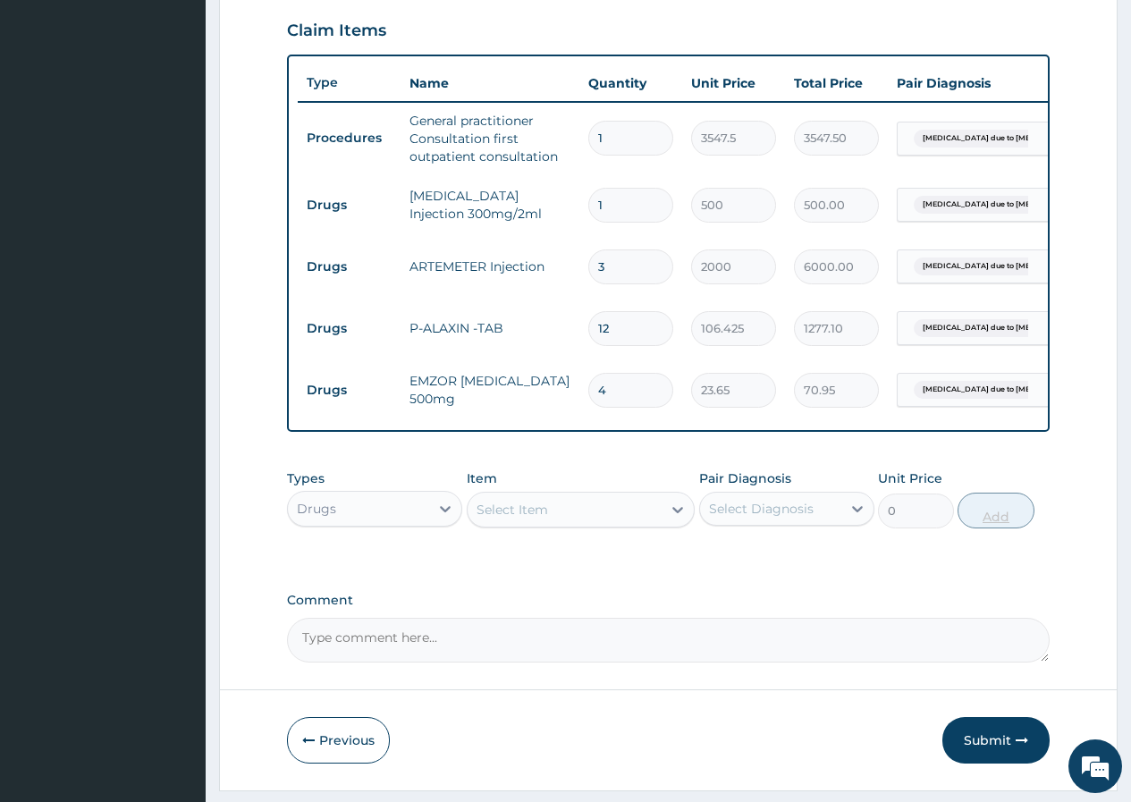
type input "94.60"
type input "5"
type input "118.25"
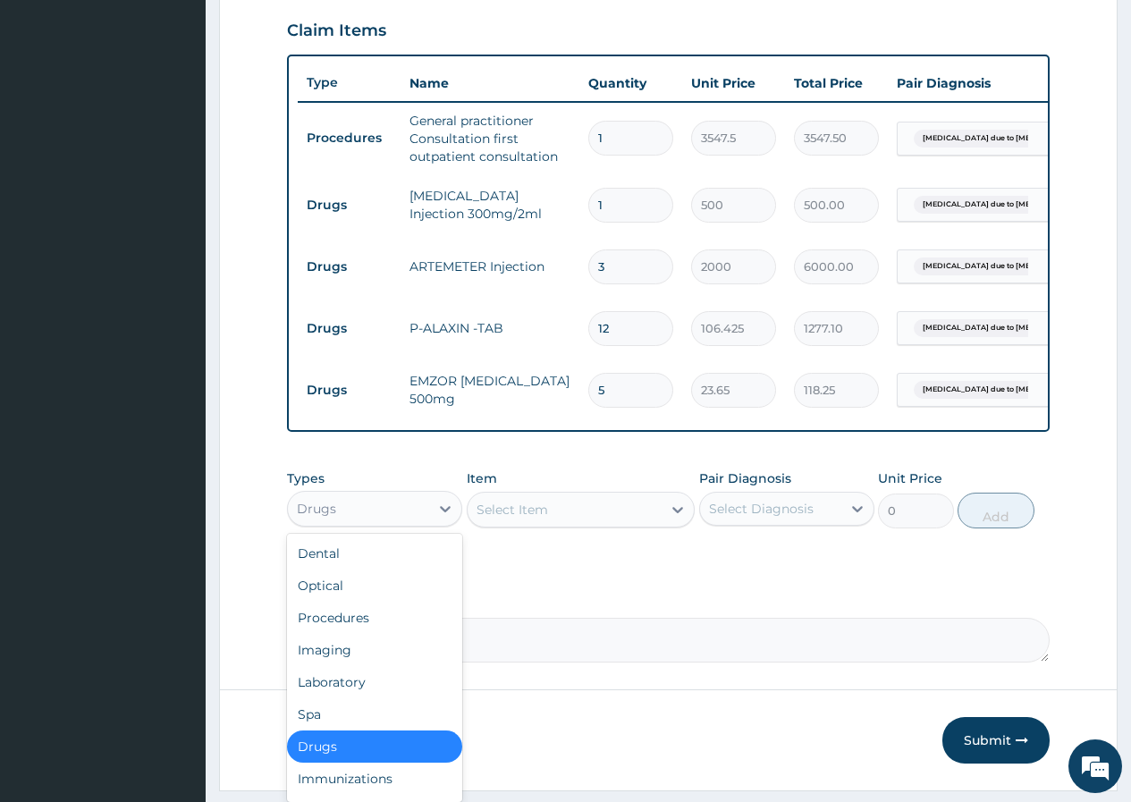
drag, startPoint x: 406, startPoint y: 522, endPoint x: 384, endPoint y: 571, distance: 53.6
click at [403, 523] on div "Drugs" at bounding box center [358, 508] width 141 height 29
click at [363, 698] on div "Laboratory" at bounding box center [374, 682] width 175 height 32
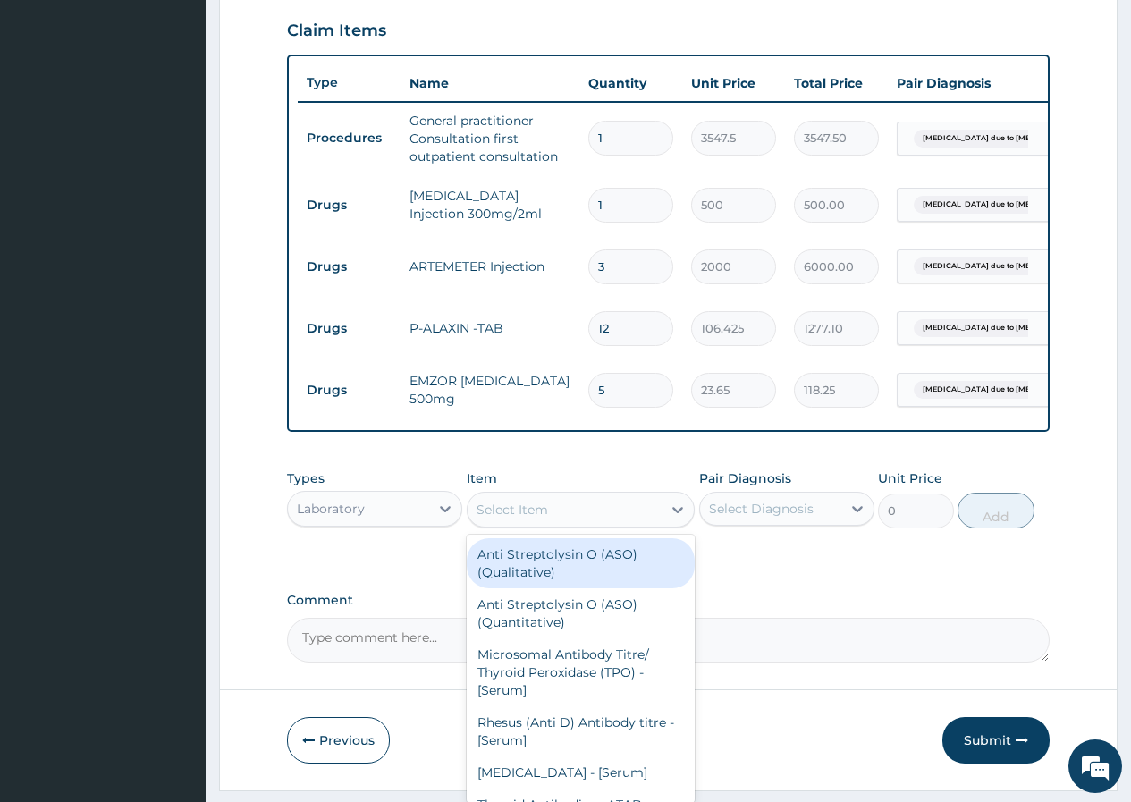
click at [598, 519] on div "Select Item" at bounding box center [565, 509] width 195 height 29
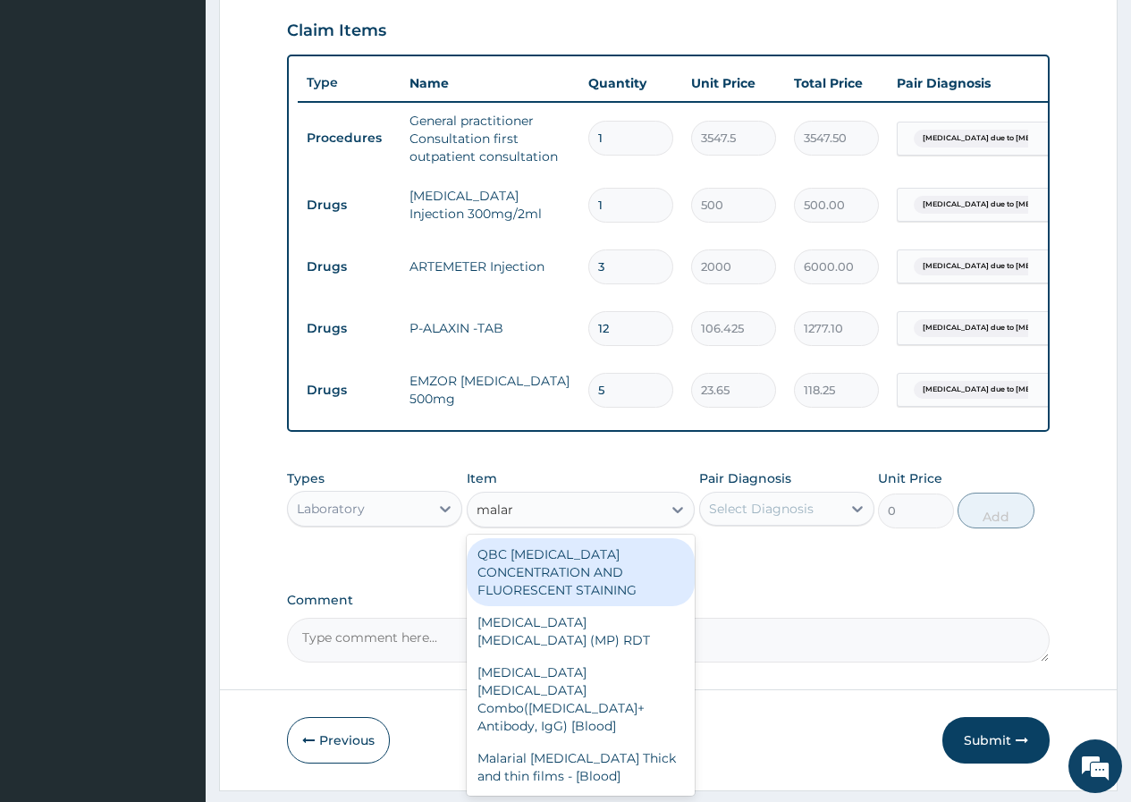
type input "malari"
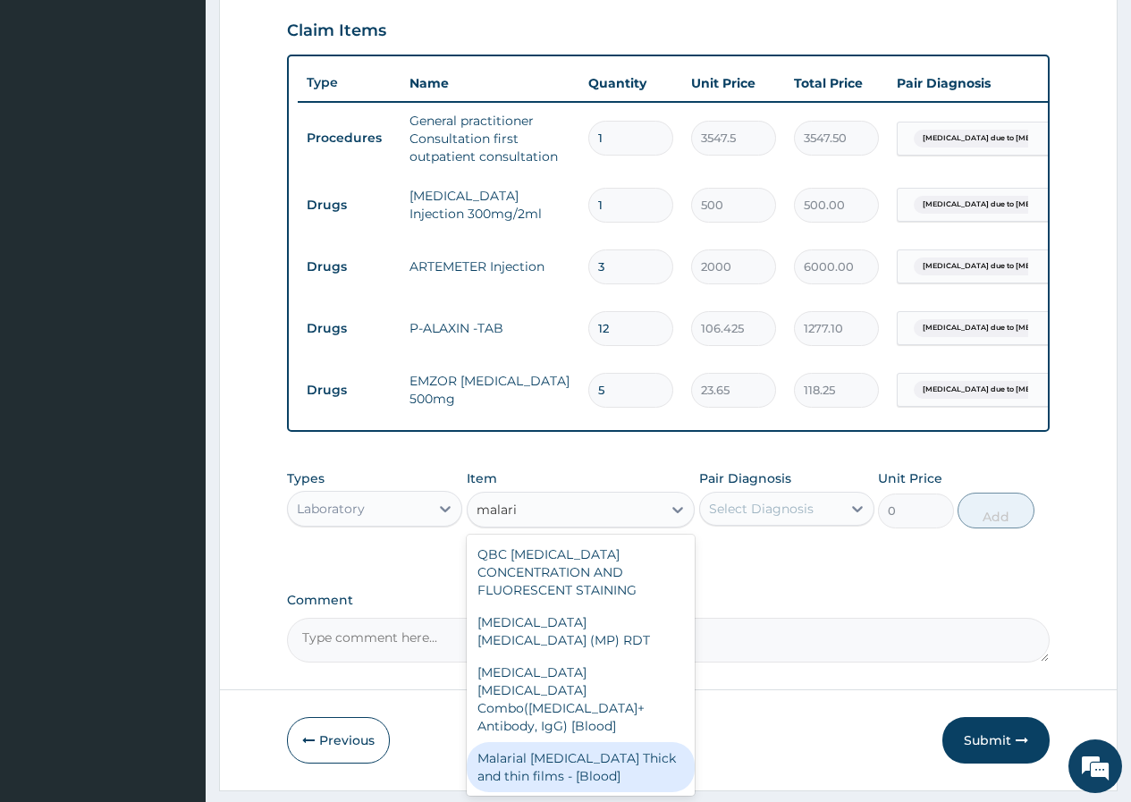
click at [607, 747] on div "Malarial Parasite Thick and thin films - [Blood]" at bounding box center [581, 767] width 229 height 50
type input "2500"
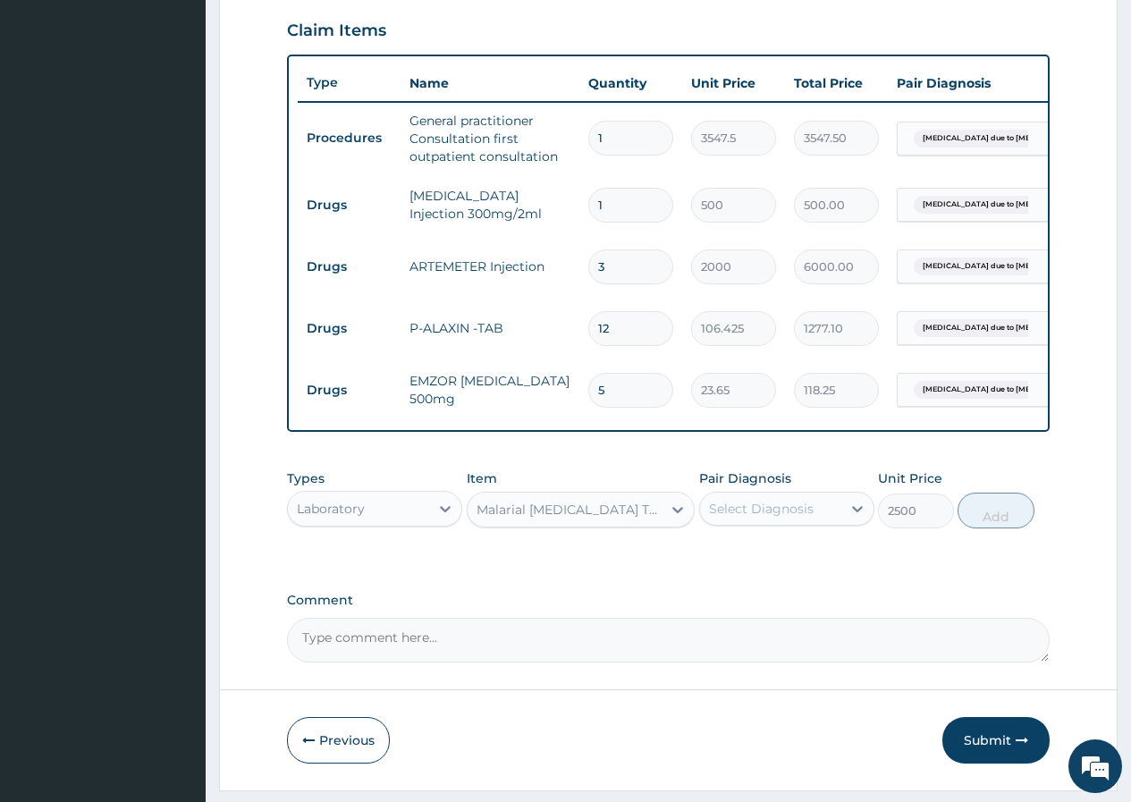
click at [768, 515] on div "Select Diagnosis" at bounding box center [761, 509] width 105 height 18
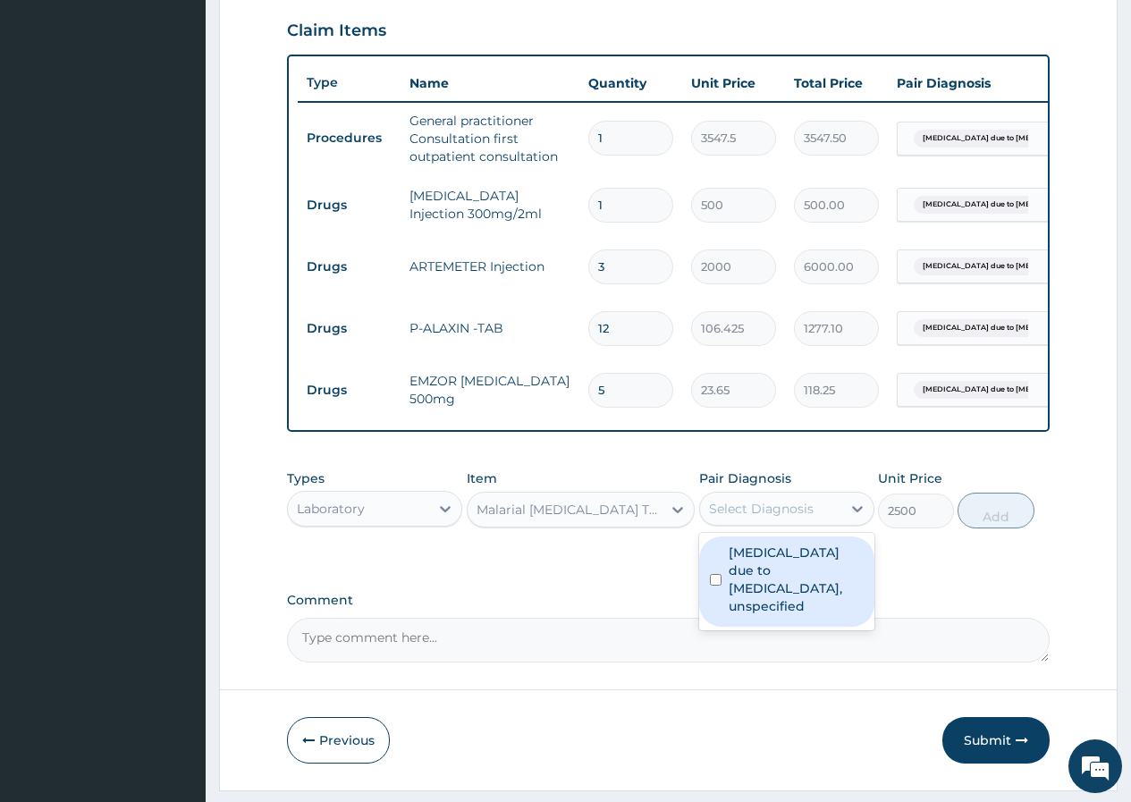
click at [771, 567] on label "Malaria due to Plasmodium falciparum, unspecified" at bounding box center [796, 579] width 135 height 72
checkbox input "true"
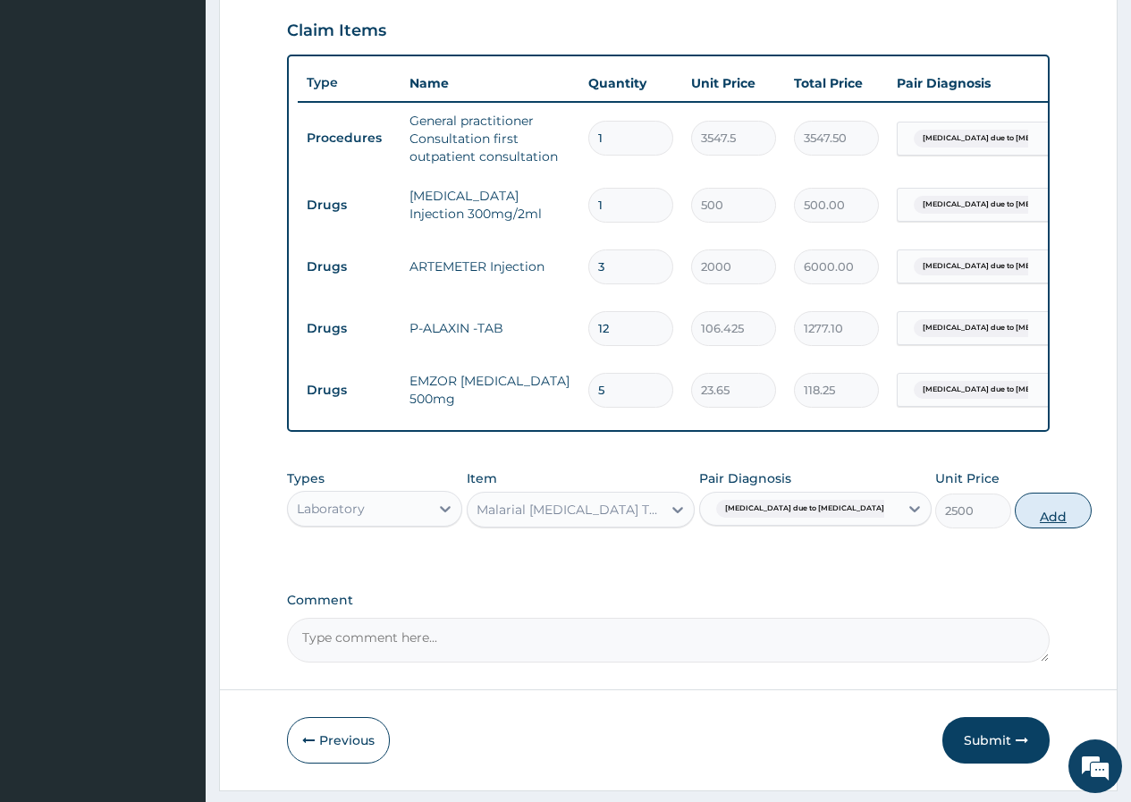
click at [1015, 528] on button "Add" at bounding box center [1053, 511] width 76 height 36
type input "0"
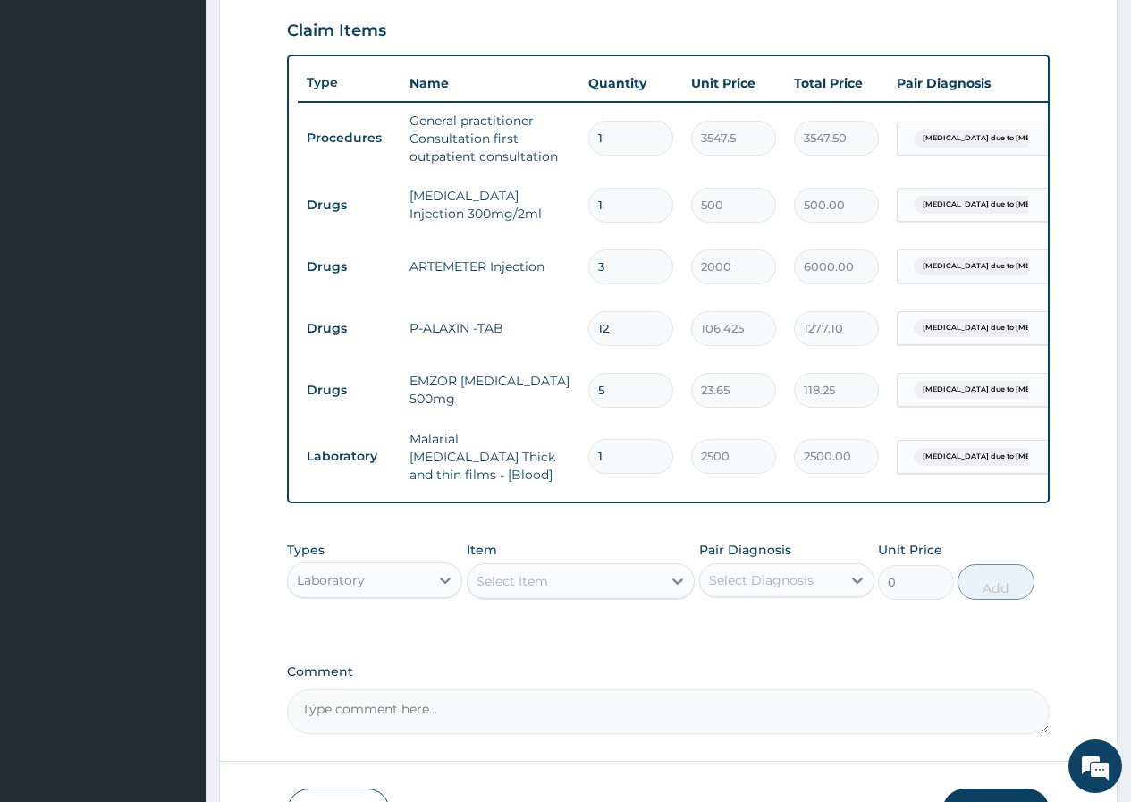
scroll to position [734, 0]
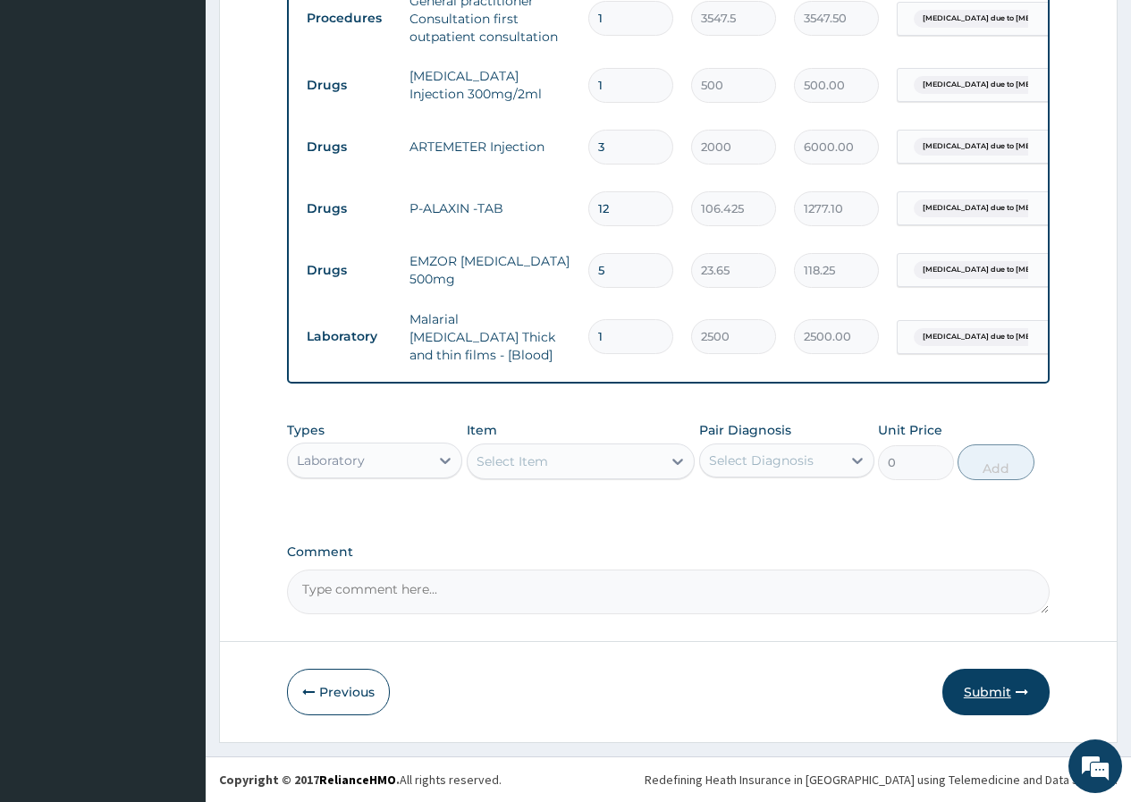
click at [1000, 695] on button "Submit" at bounding box center [995, 692] width 107 height 46
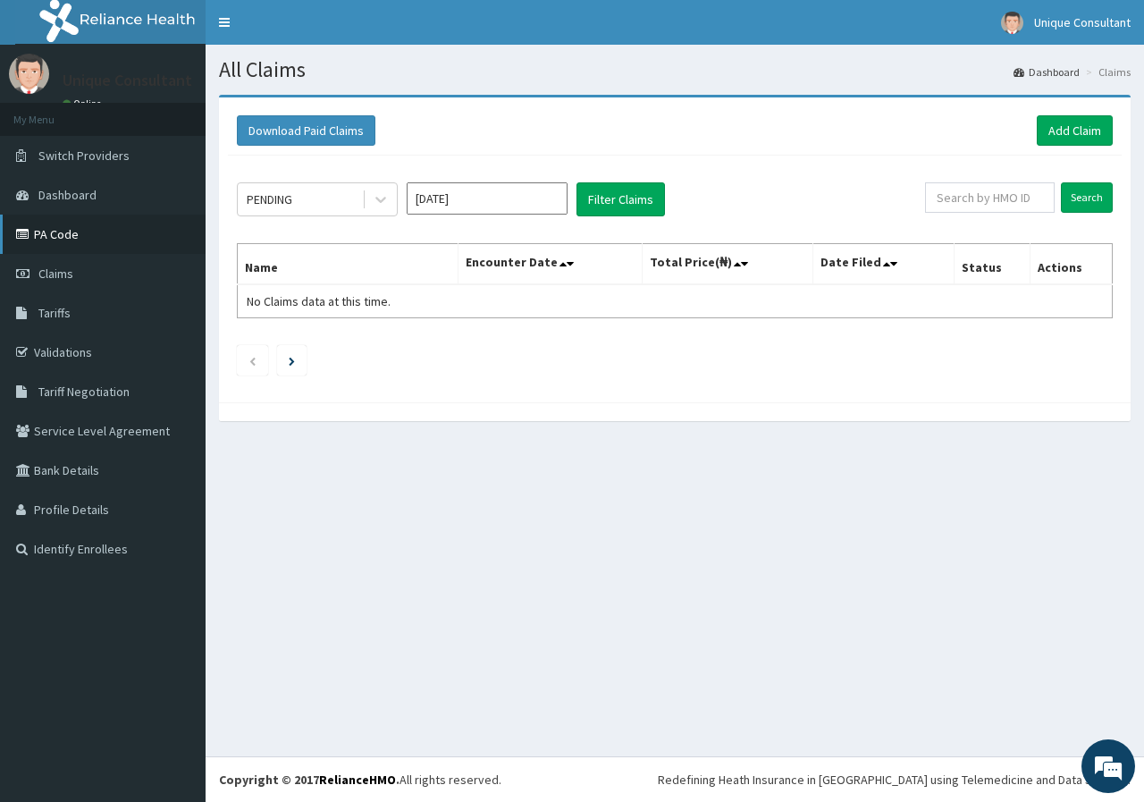
click at [62, 229] on link "PA Code" at bounding box center [103, 234] width 206 height 39
click at [1074, 128] on link "Add Claim" at bounding box center [1075, 130] width 76 height 30
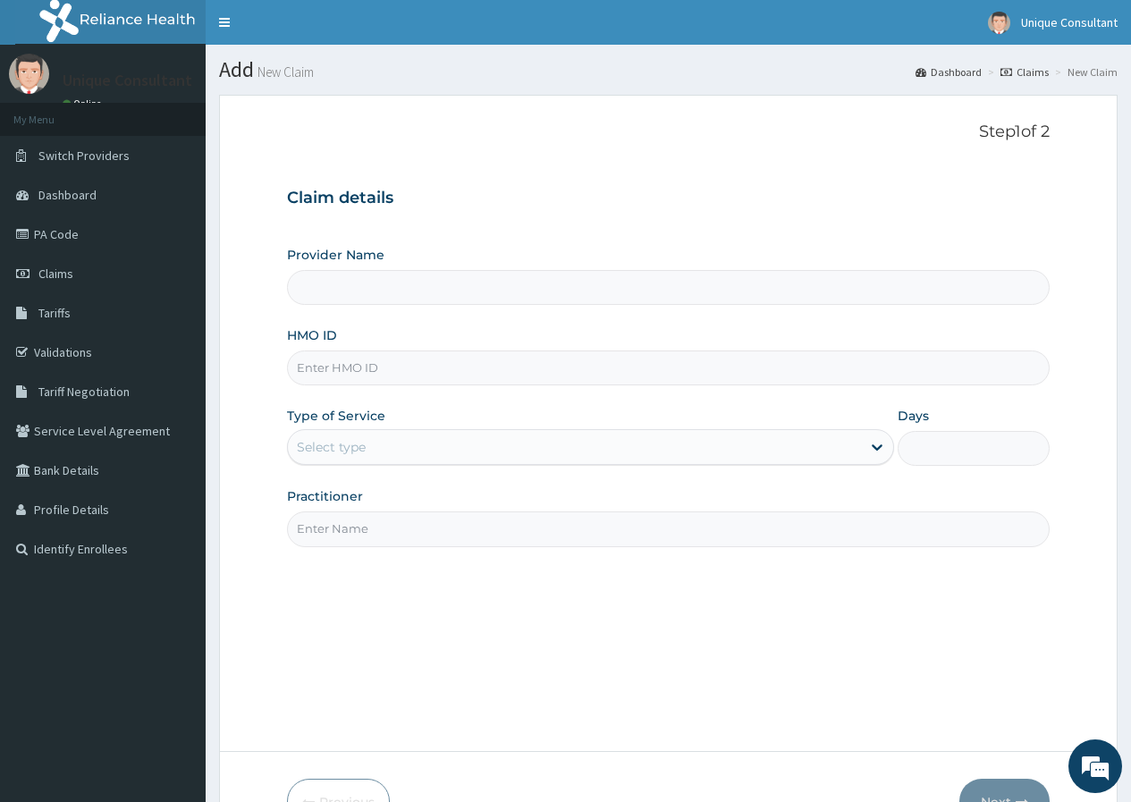
type input "Unique-Plus Multisystem Hospital"
click at [468, 375] on input "HMO ID" at bounding box center [668, 367] width 762 height 35
type input "tlf/10006/a"
click at [308, 440] on div "Select type" at bounding box center [331, 447] width 69 height 18
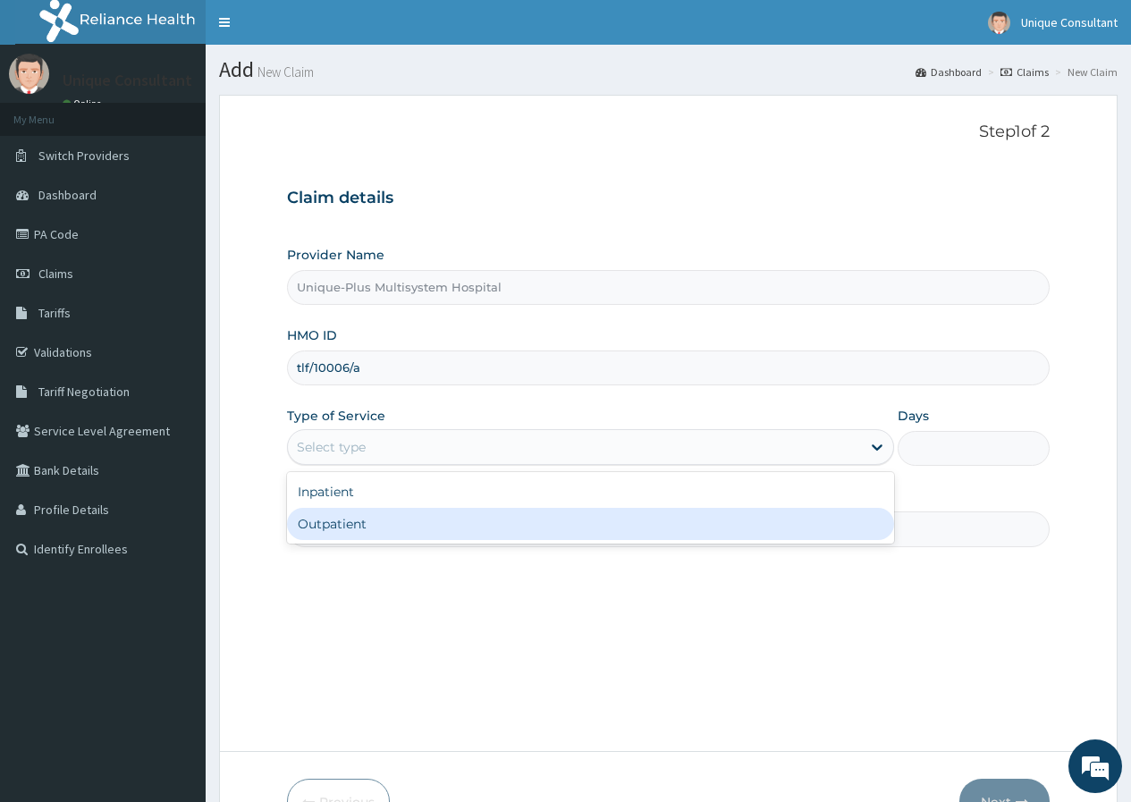
click at [350, 528] on div "Outpatient" at bounding box center [590, 524] width 607 height 32
type input "1"
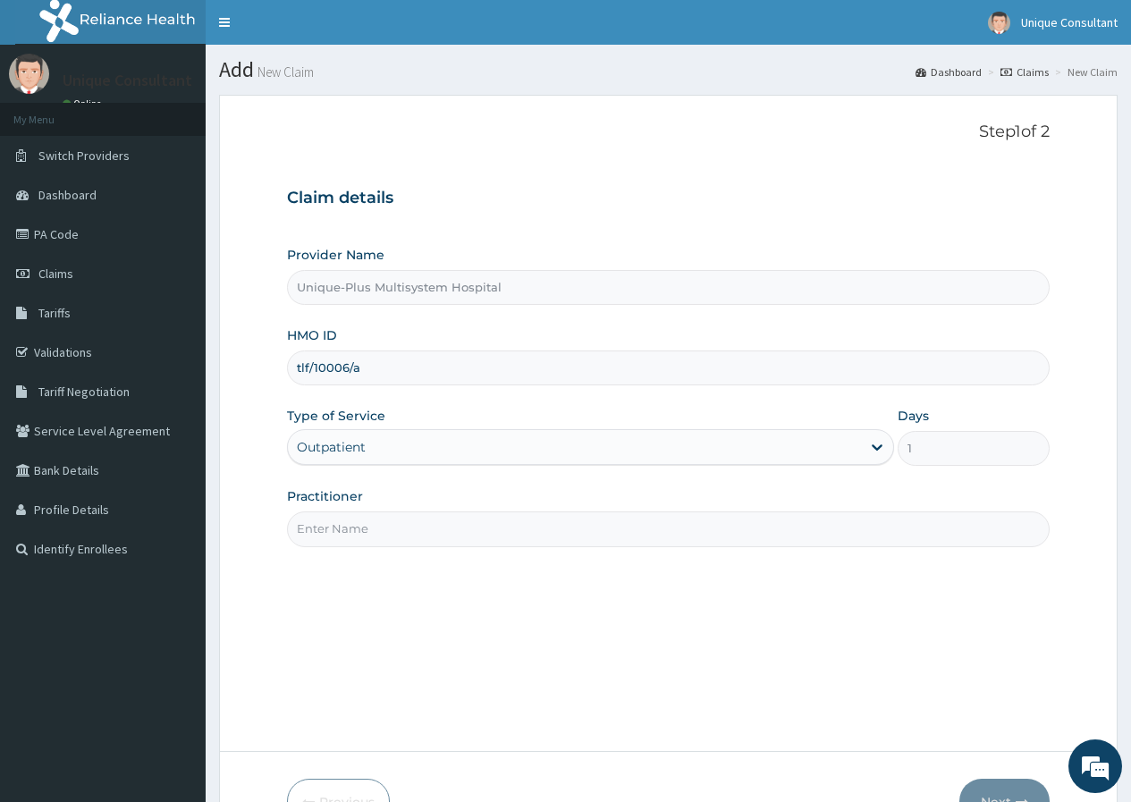
click at [361, 528] on input "Practitioner" at bounding box center [668, 528] width 762 height 35
type input "Dr. Odeyemi"
click at [990, 781] on button "Next" at bounding box center [1004, 802] width 90 height 46
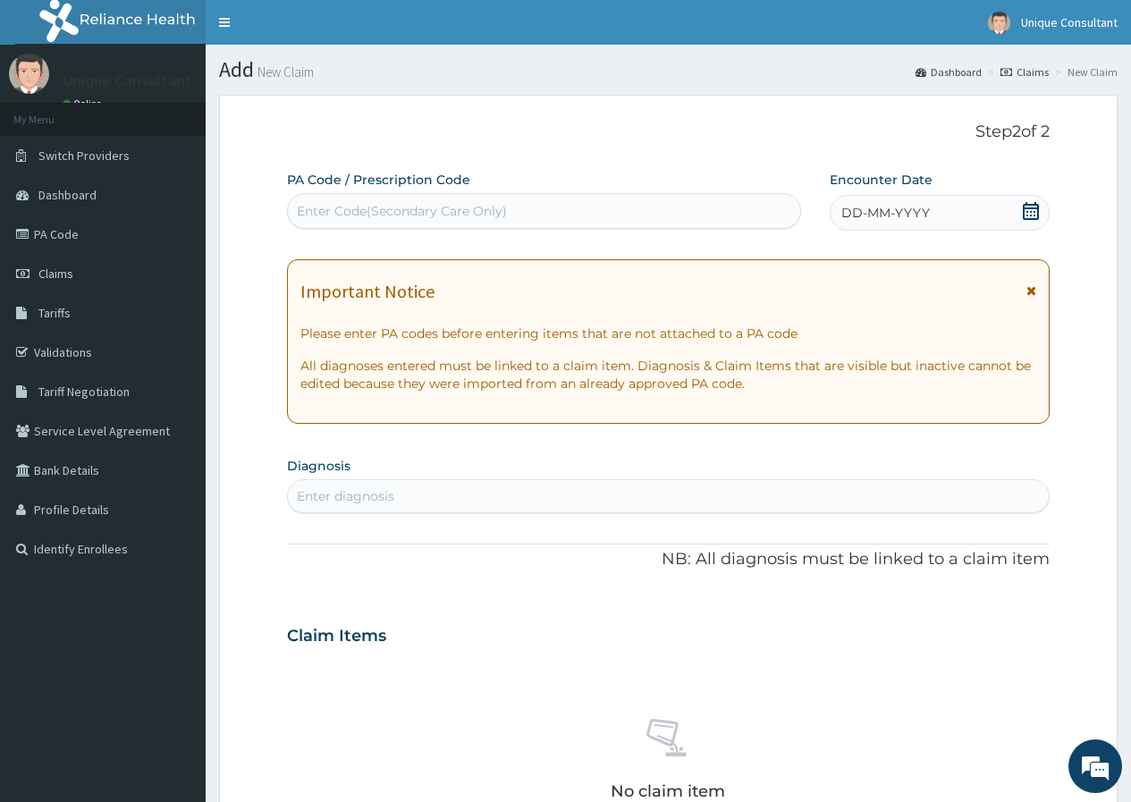
click at [1018, 204] on div "DD-MM-YYYY" at bounding box center [940, 213] width 220 height 36
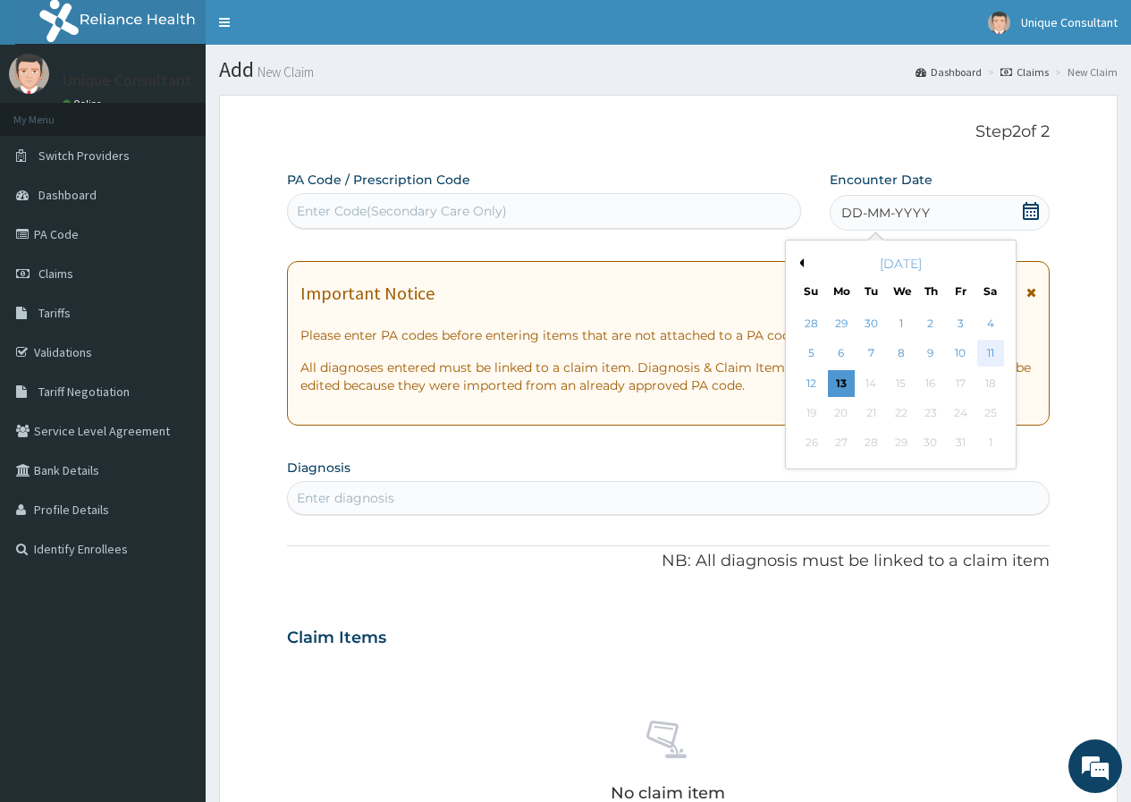
click at [987, 350] on div "11" at bounding box center [989, 354] width 27 height 27
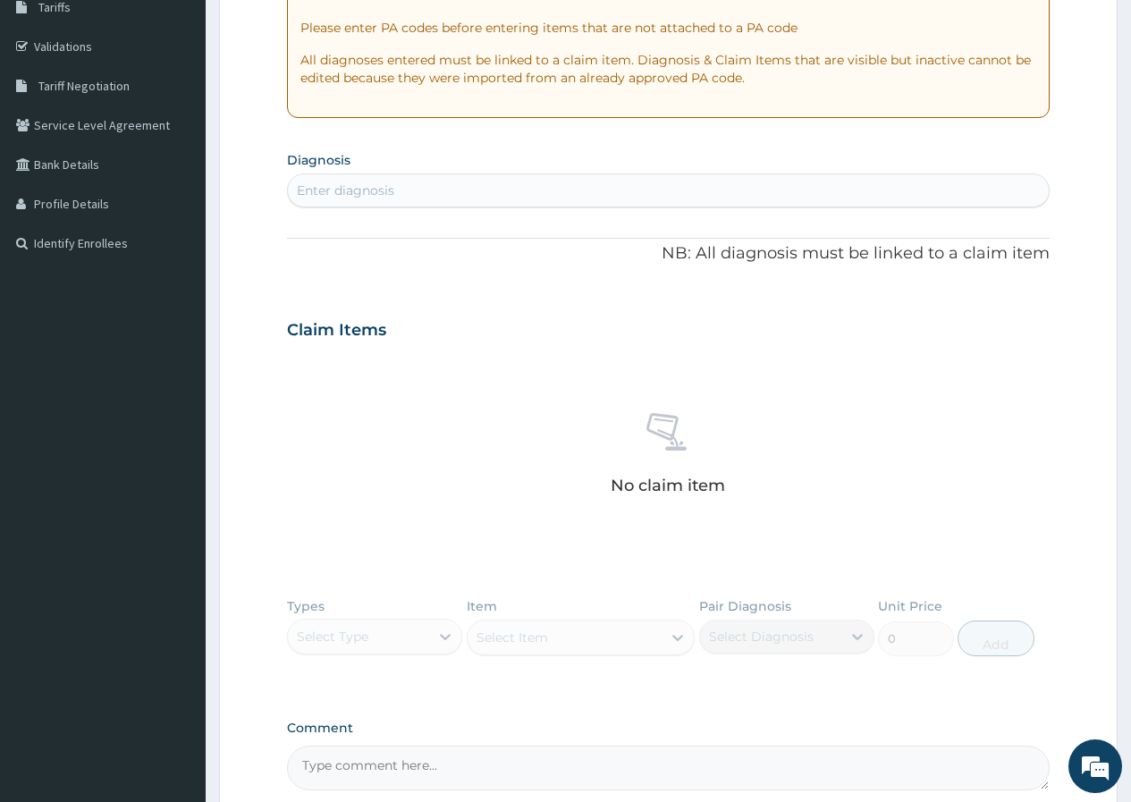
scroll to position [426, 0]
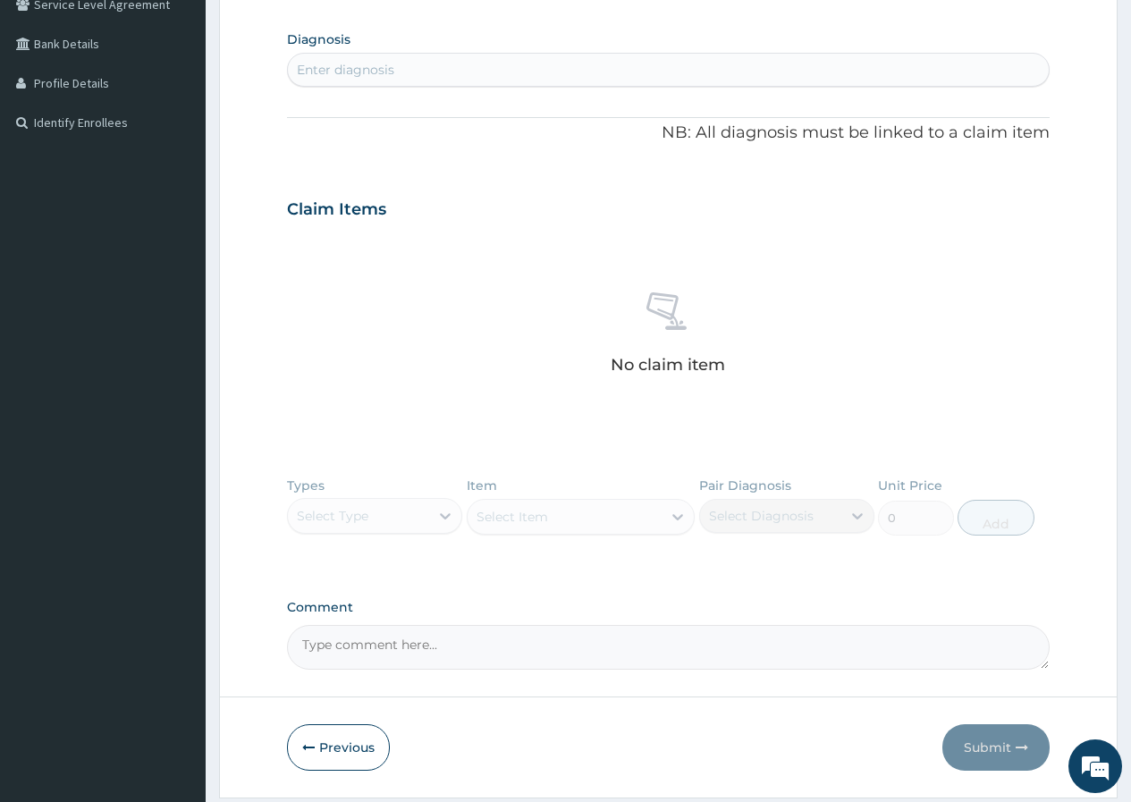
click at [389, 65] on div "Enter diagnosis" at bounding box center [345, 70] width 97 height 18
type input "rhi"
click at [391, 71] on div "Enter diagnosis" at bounding box center [345, 70] width 97 height 18
type input "r"
type input "a"
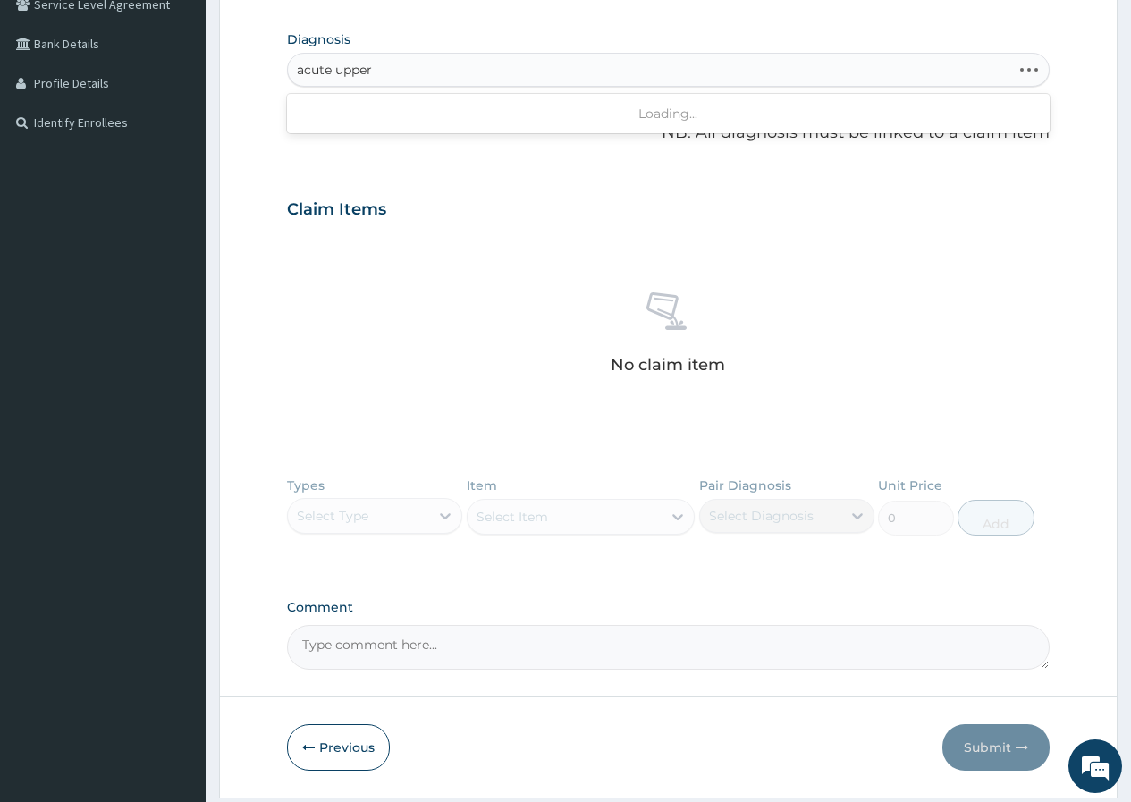
type input "acute upper"
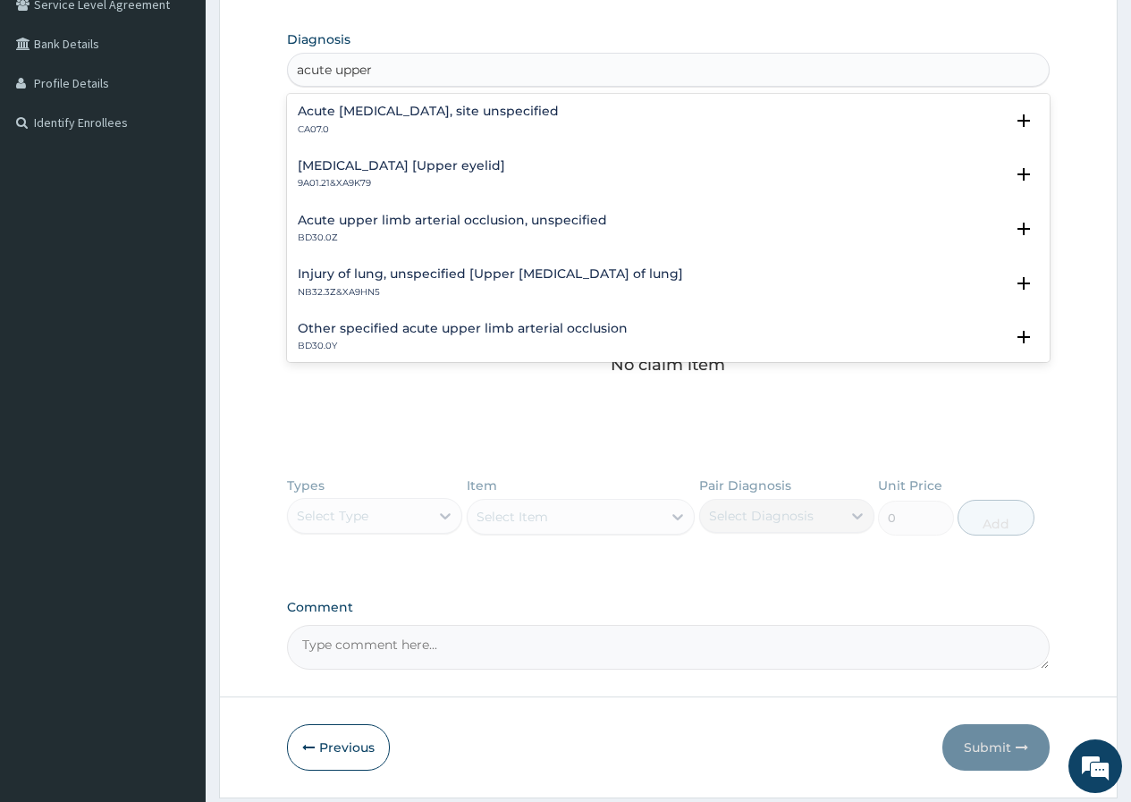
click at [419, 122] on div "Acute upper respiratory infection, site unspecified CA07.0" at bounding box center [428, 120] width 261 height 31
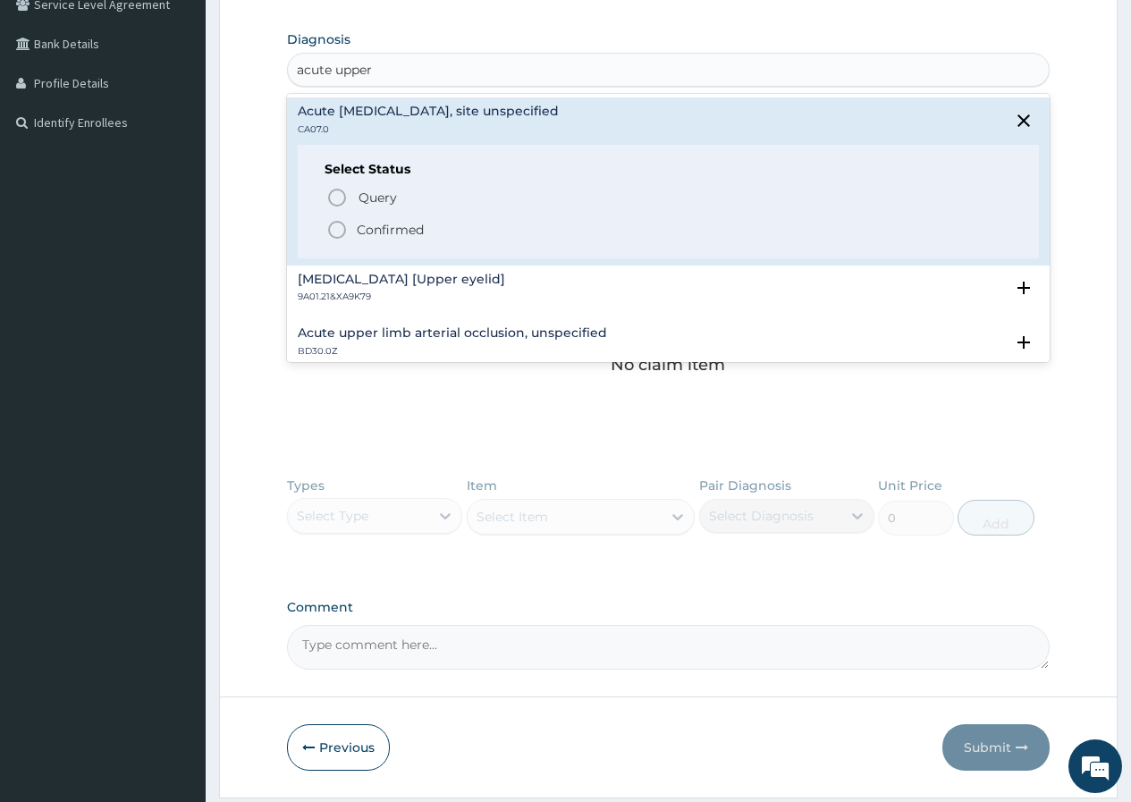
click at [396, 234] on p "Confirmed" at bounding box center [390, 230] width 67 height 18
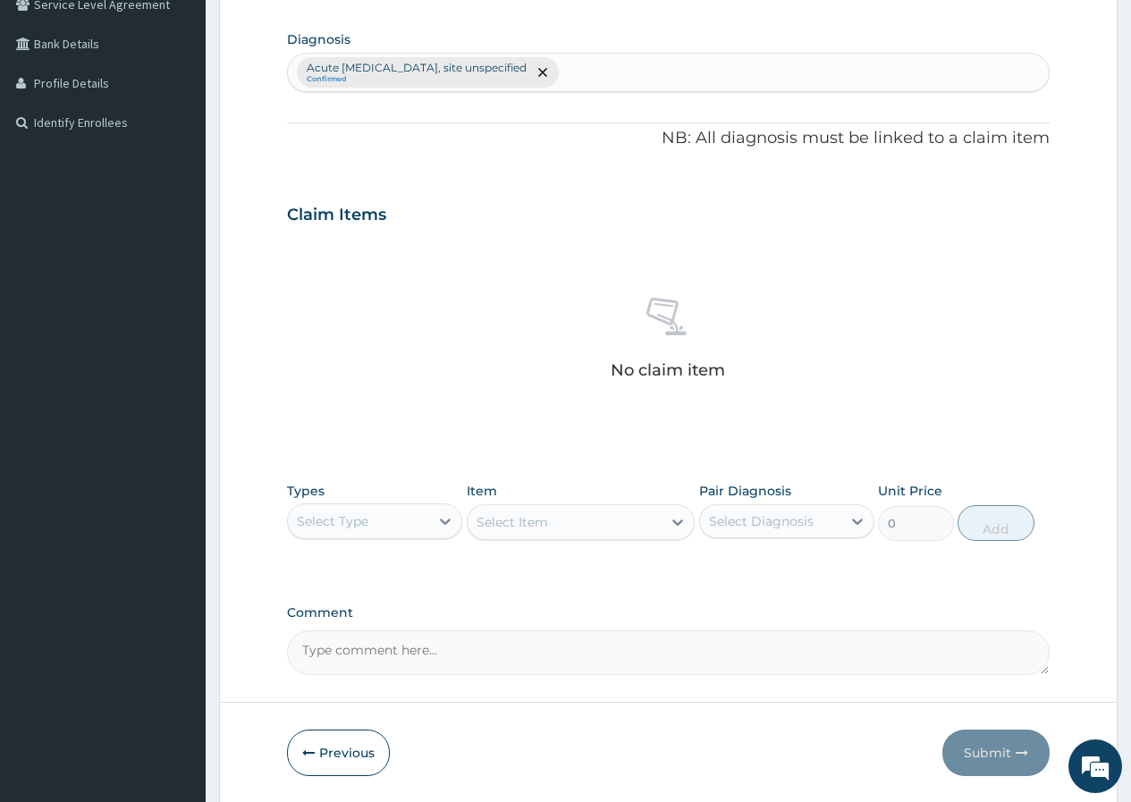
scroll to position [487, 0]
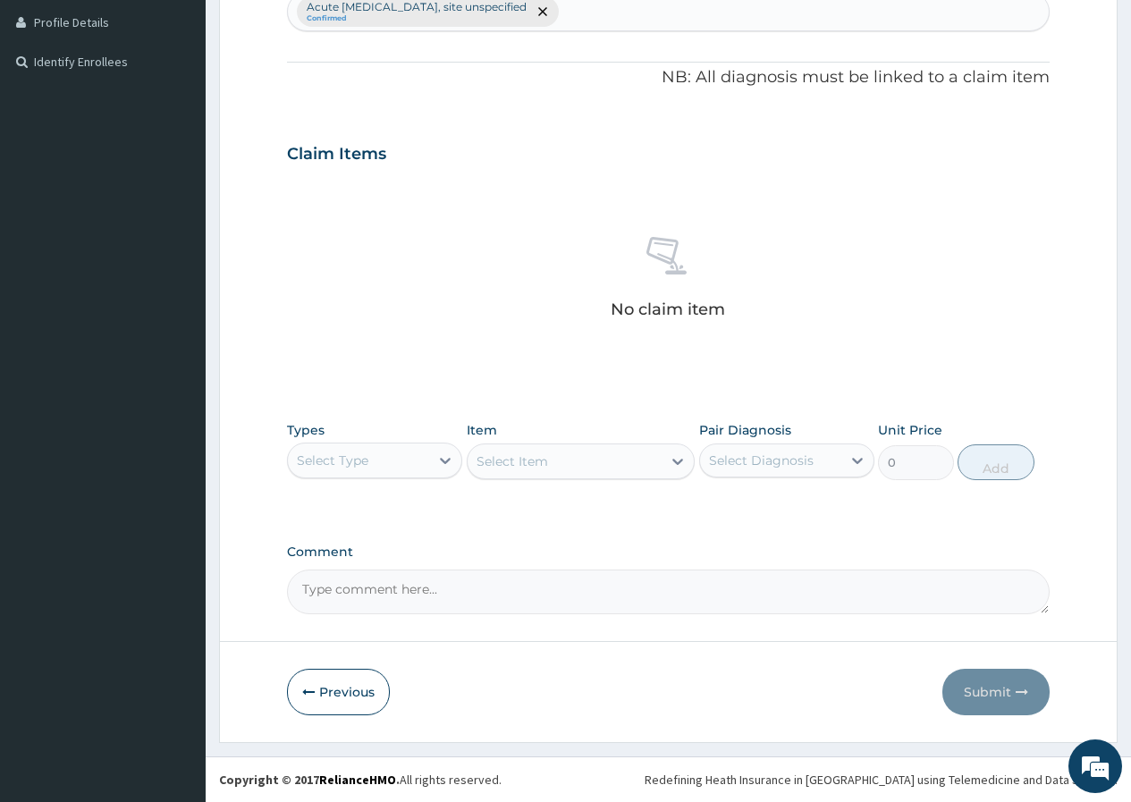
click at [429, 460] on div "Select Type" at bounding box center [358, 460] width 141 height 29
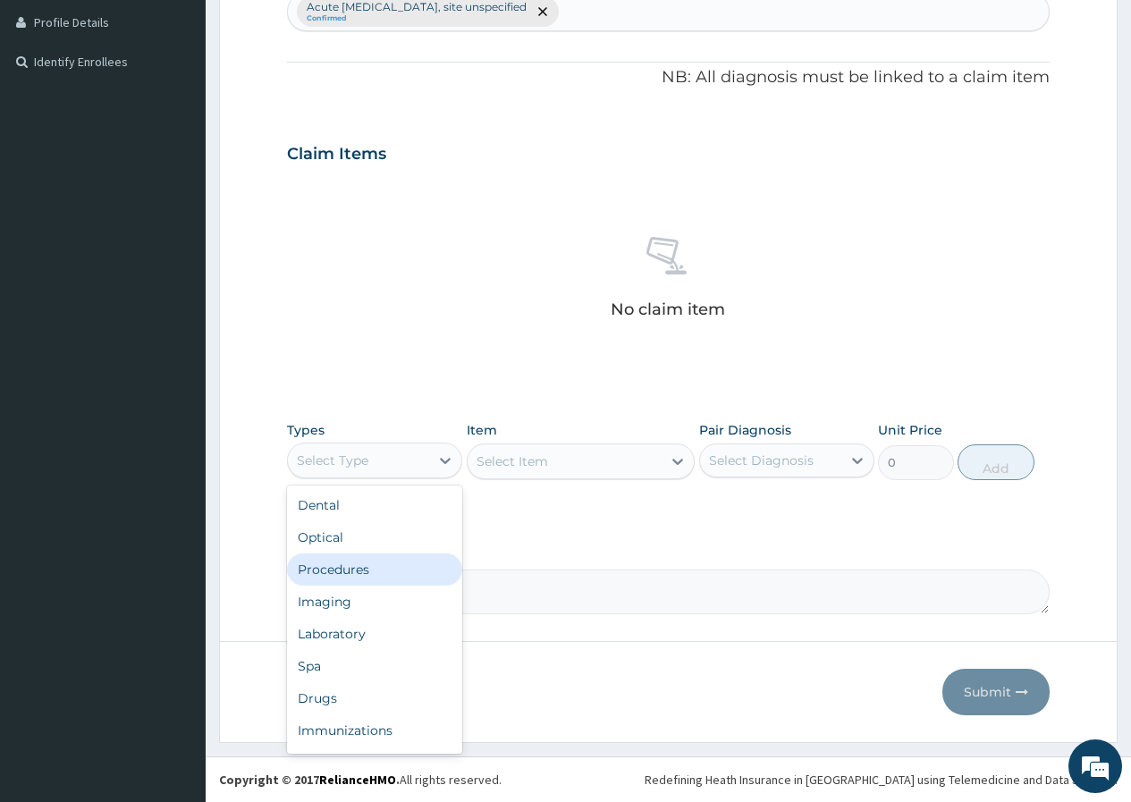
click at [413, 582] on div "Procedures" at bounding box center [374, 569] width 175 height 32
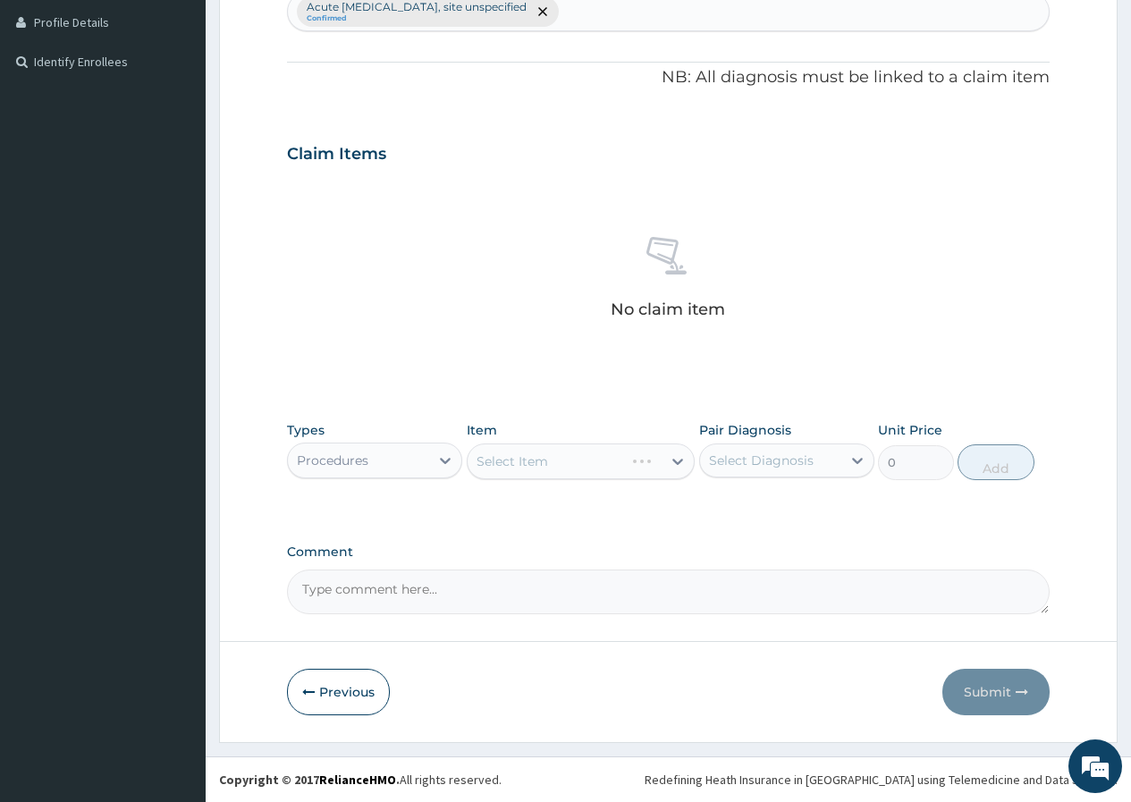
click at [599, 468] on div "Select Item" at bounding box center [581, 461] width 229 height 36
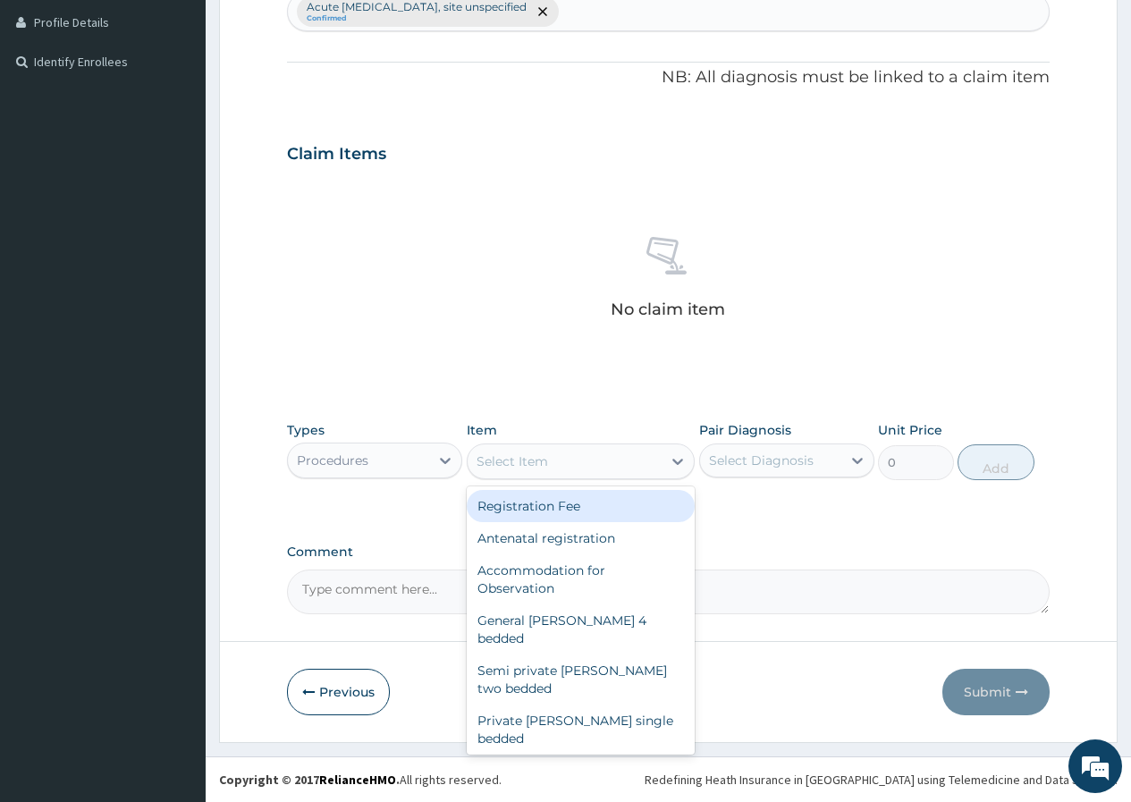
click at [599, 468] on div "Select Item" at bounding box center [565, 461] width 195 height 29
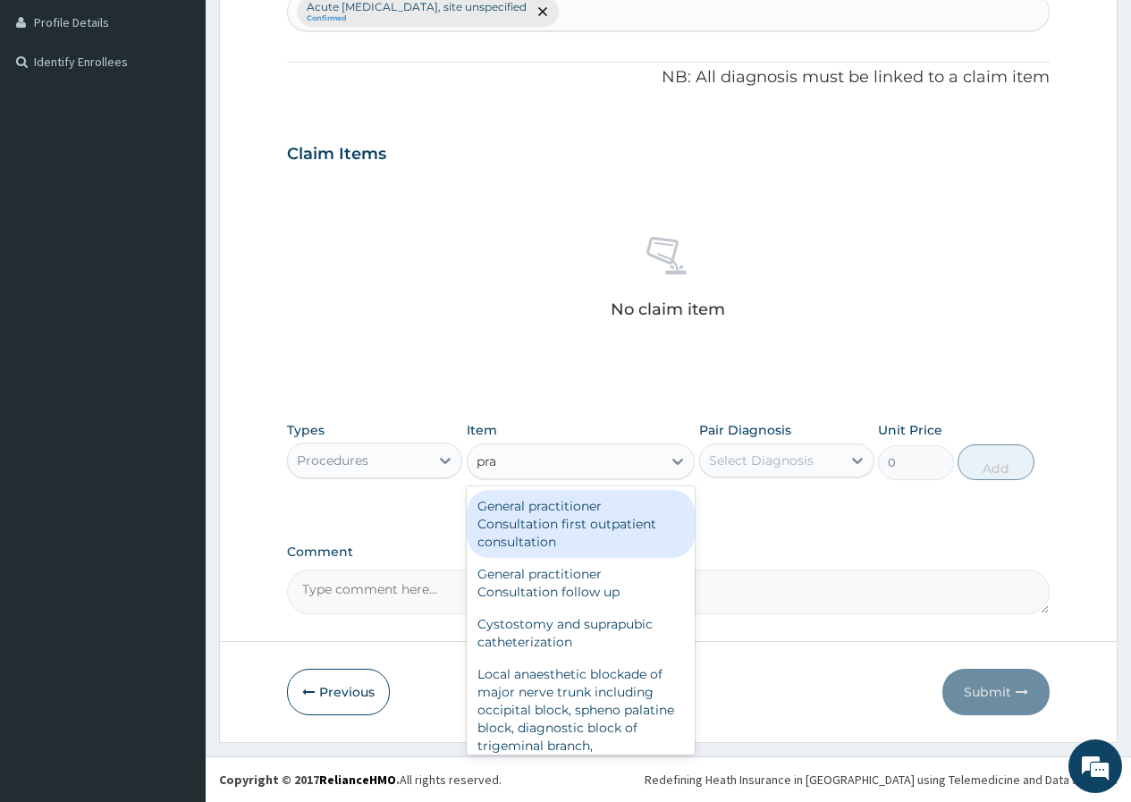
type input "prac"
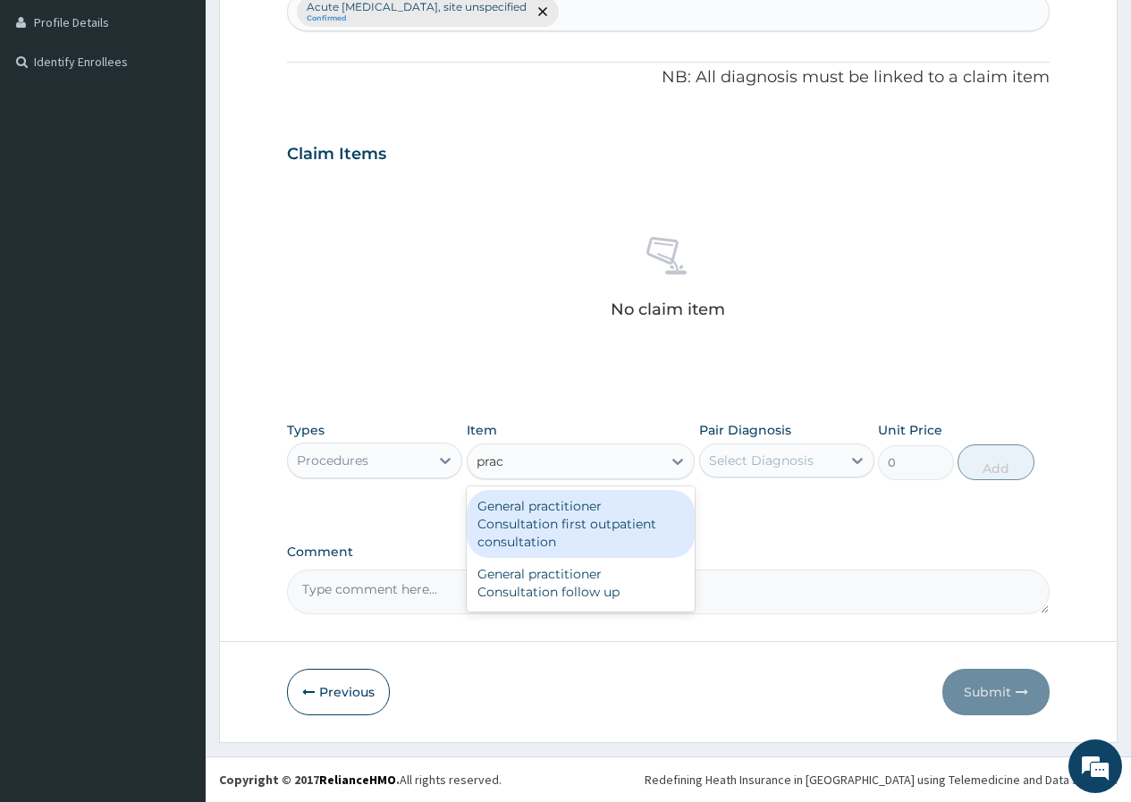
click at [594, 506] on div "General practitioner Consultation first outpatient consultation" at bounding box center [581, 524] width 229 height 68
type input "3547.5"
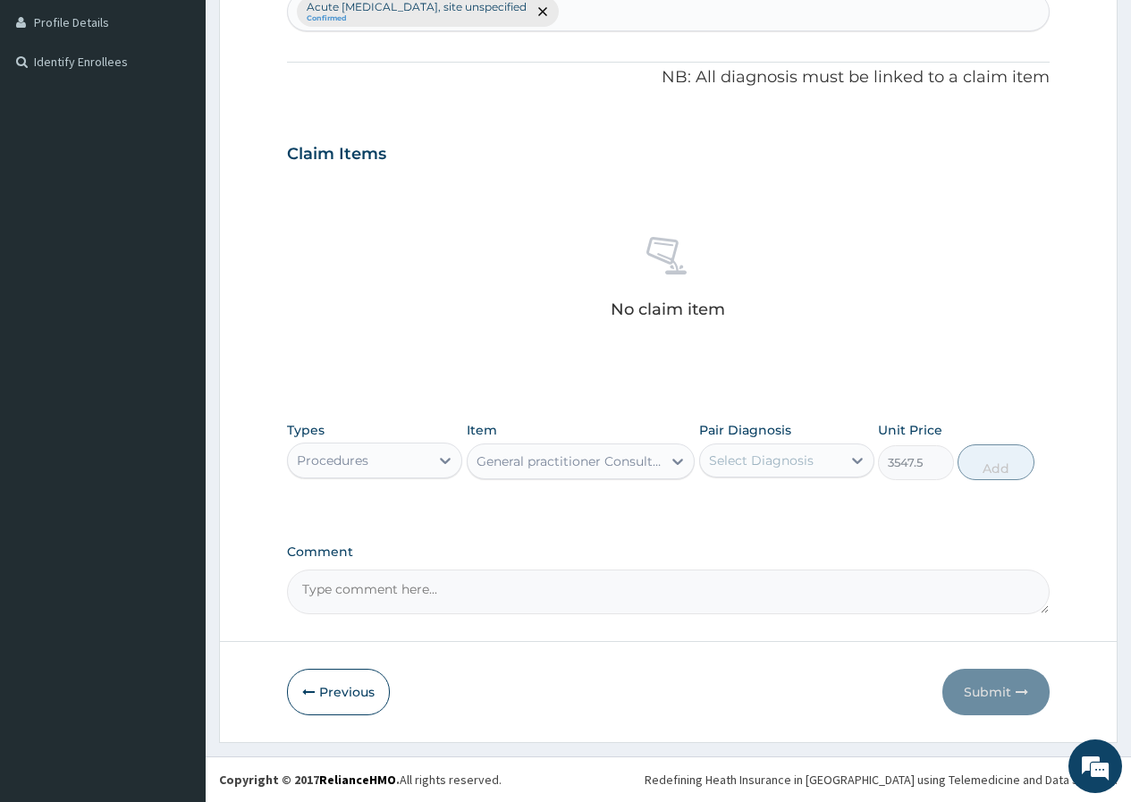
click at [751, 464] on div "Select Diagnosis" at bounding box center [761, 460] width 105 height 18
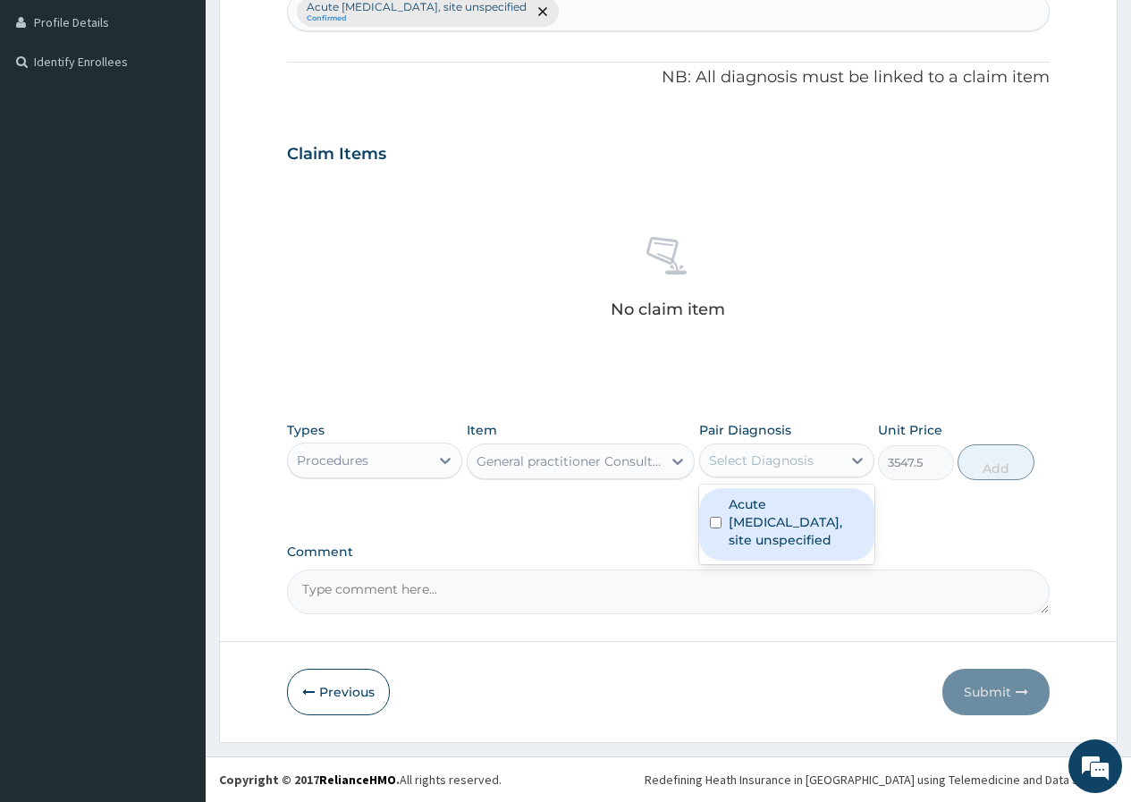
click at [751, 510] on label "Acute upper respiratory infection, site unspecified" at bounding box center [796, 522] width 135 height 54
checkbox input "true"
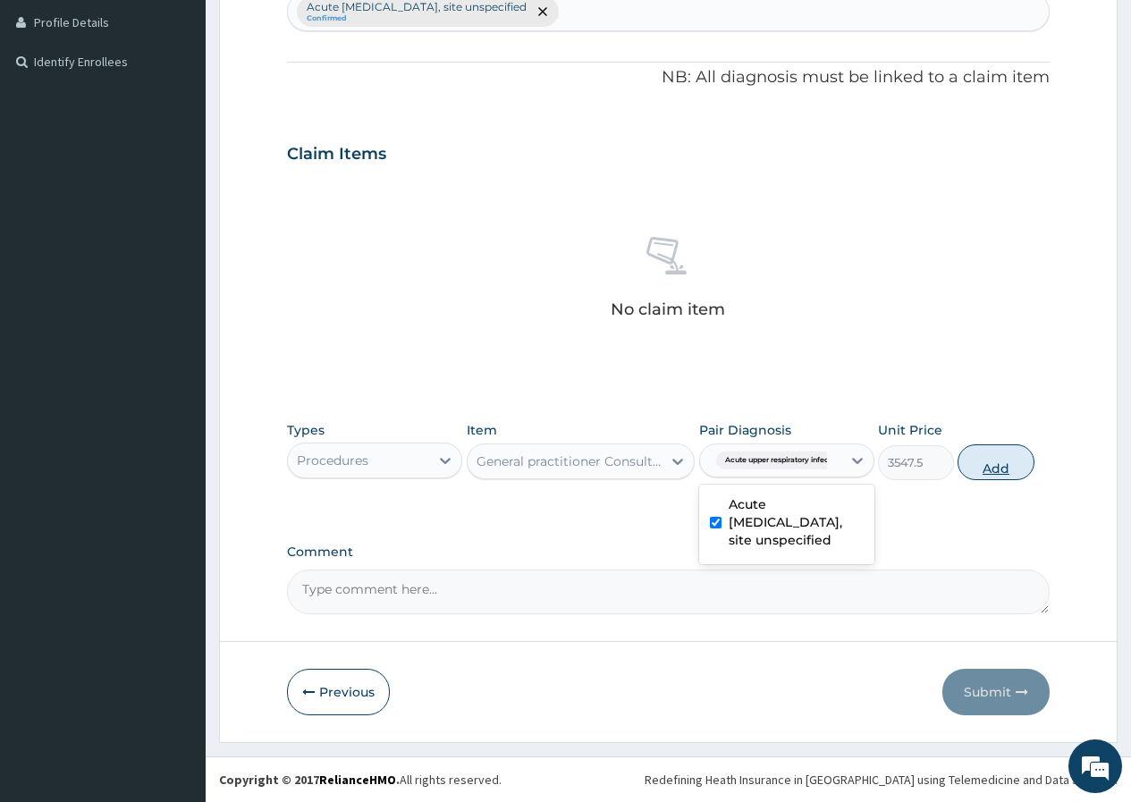
click at [975, 471] on button "Add" at bounding box center [995, 462] width 76 height 36
type input "0"
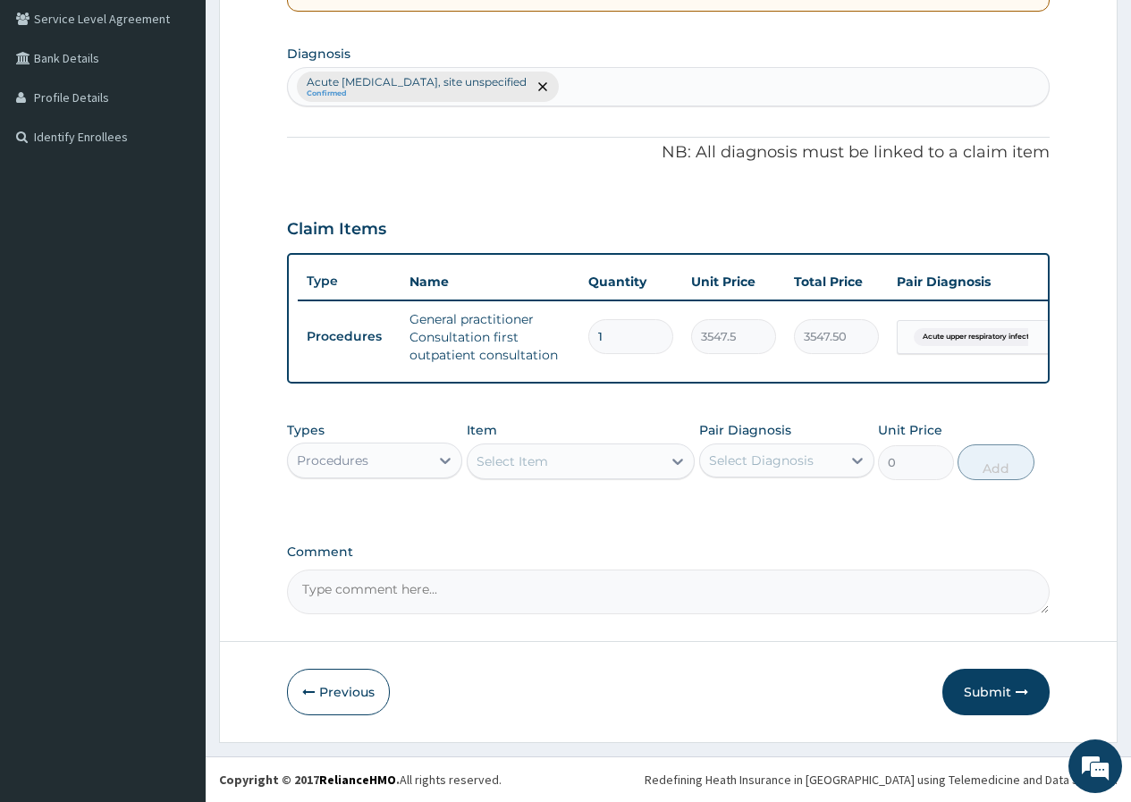
scroll to position [425, 0]
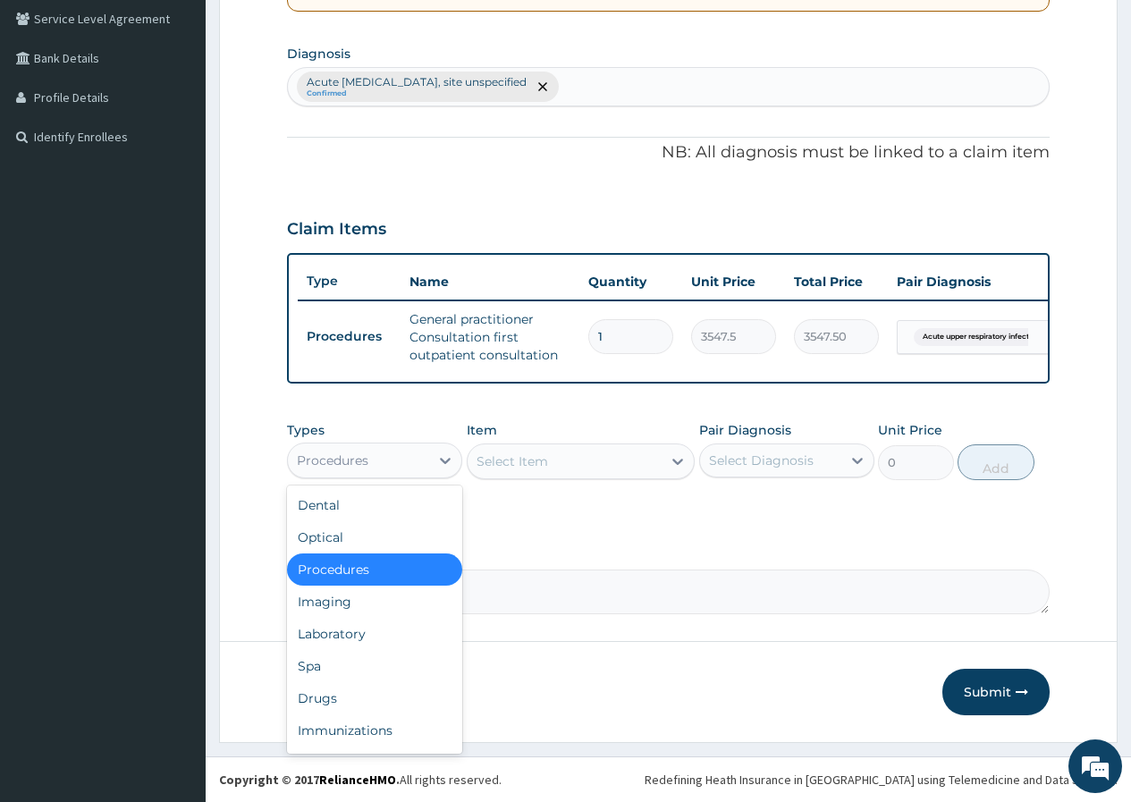
drag, startPoint x: 440, startPoint y: 454, endPoint x: 409, endPoint y: 552, distance: 103.2
click at [439, 454] on icon at bounding box center [445, 460] width 18 height 18
click at [343, 699] on div "Drugs" at bounding box center [374, 698] width 175 height 32
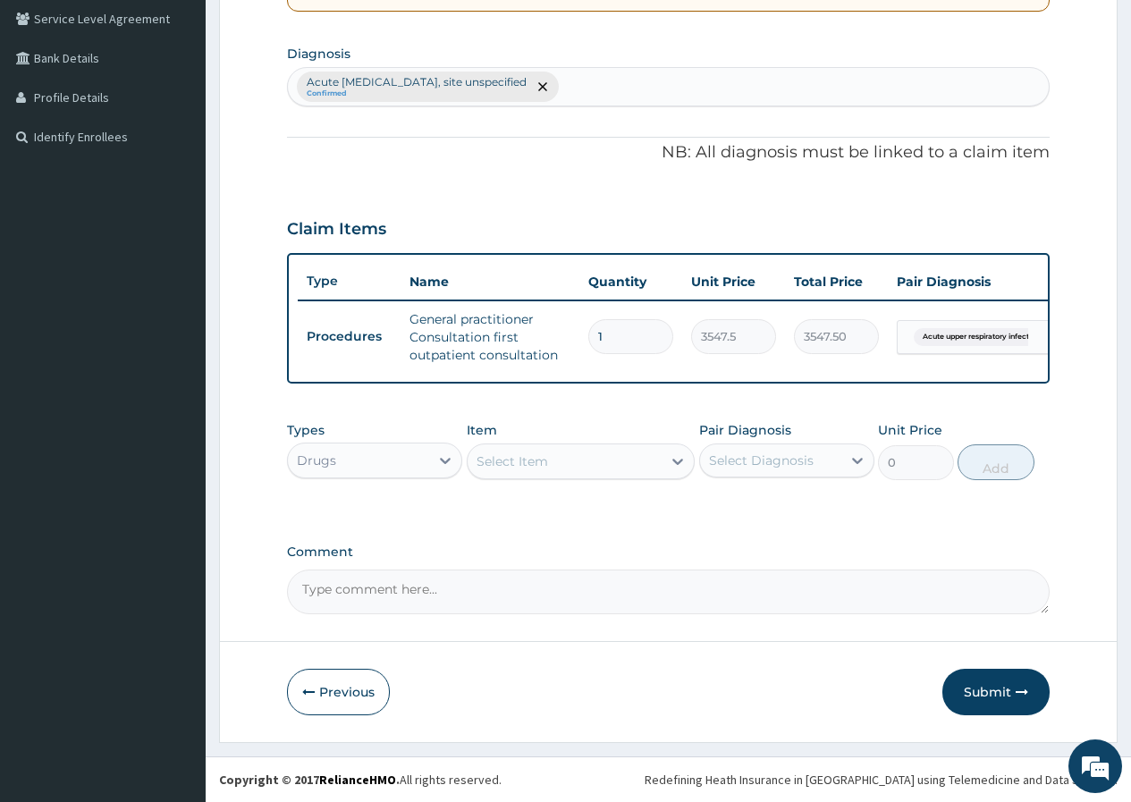
click at [565, 481] on div "Types Drugs Item Select Item Pair Diagnosis Select Diagnosis Unit Price 0 Add" at bounding box center [668, 450] width 762 height 77
click at [586, 468] on div "Select Item" at bounding box center [565, 461] width 195 height 29
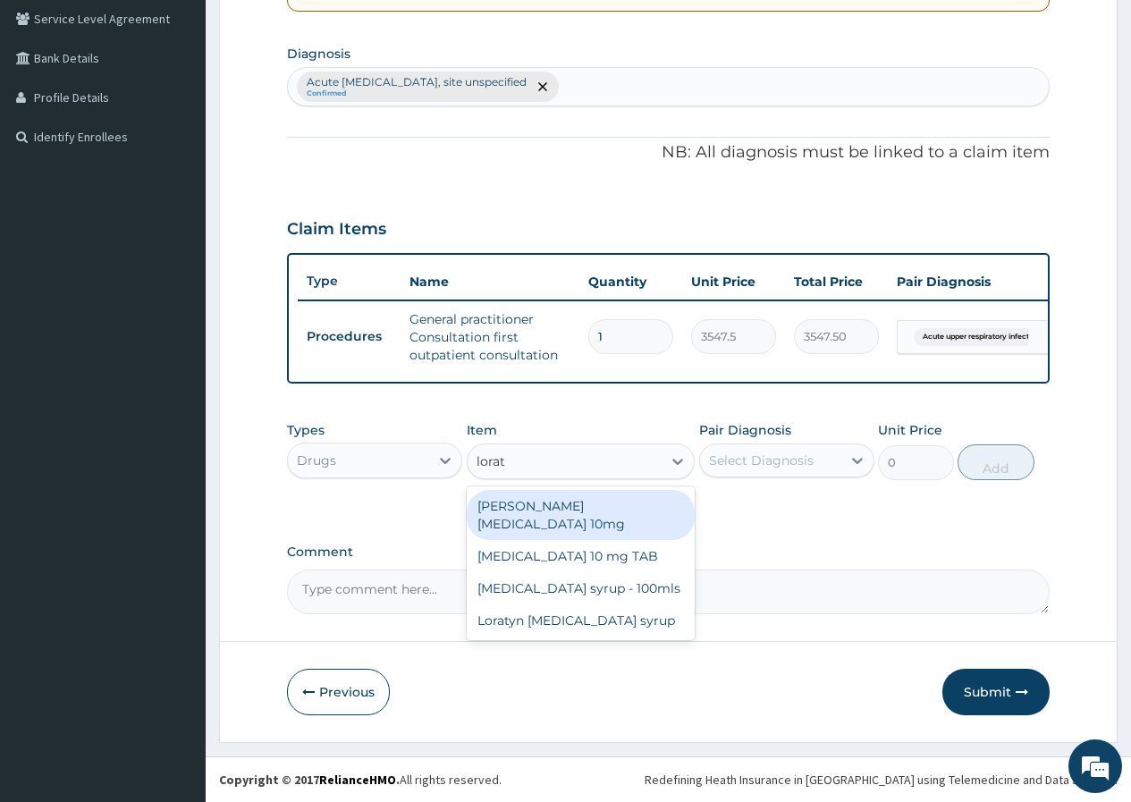
type input "lorata"
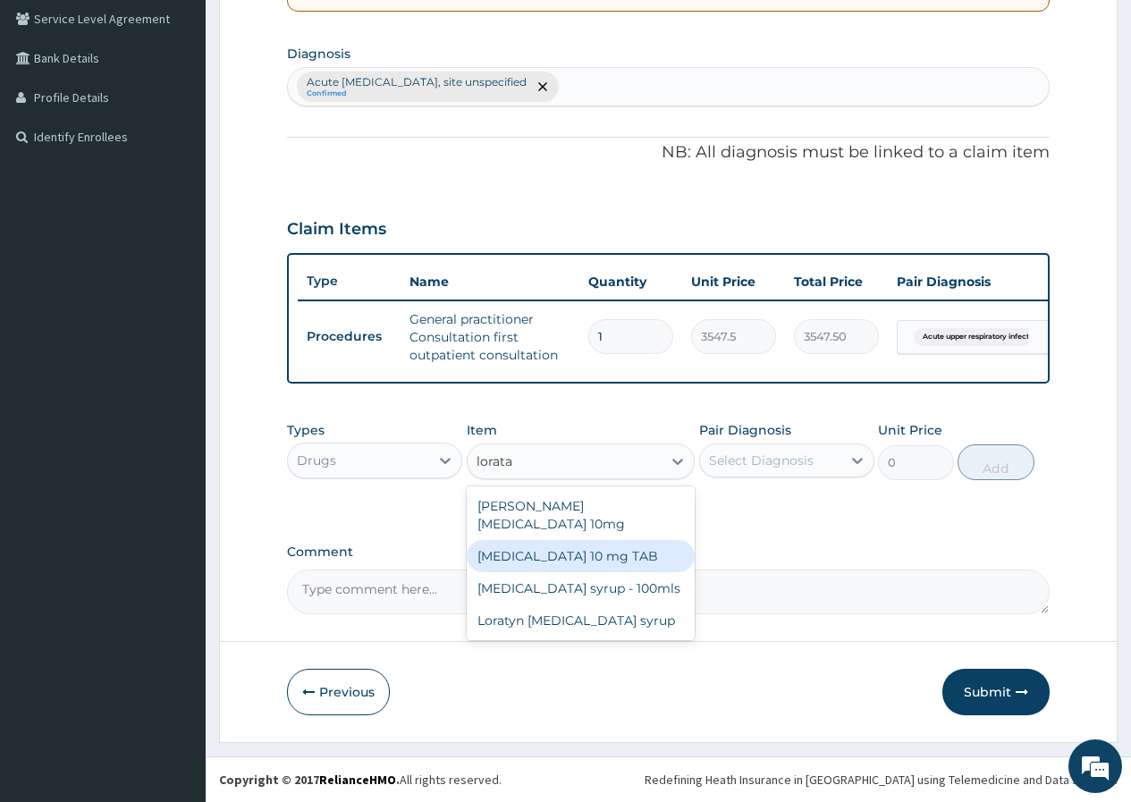
click at [575, 543] on div "[MEDICAL_DATA] 10 mg TAB" at bounding box center [581, 556] width 229 height 32
type input "120"
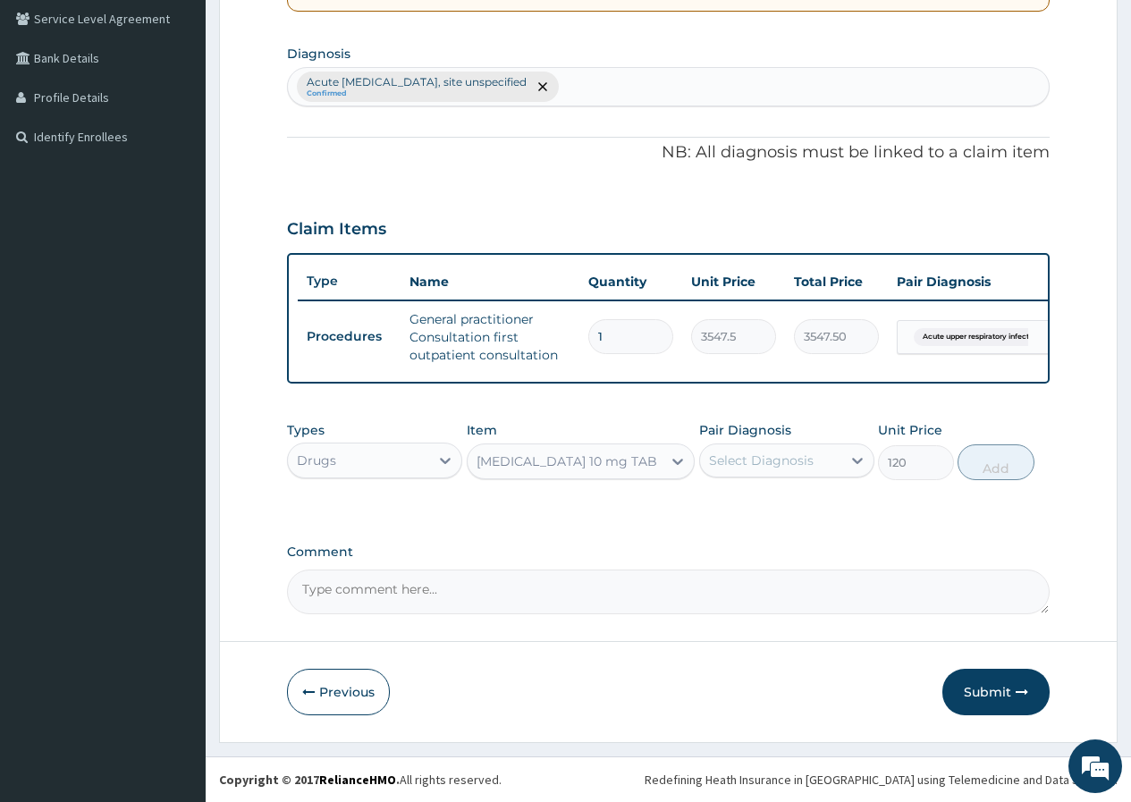
click at [745, 459] on div "Select Diagnosis" at bounding box center [761, 460] width 105 height 18
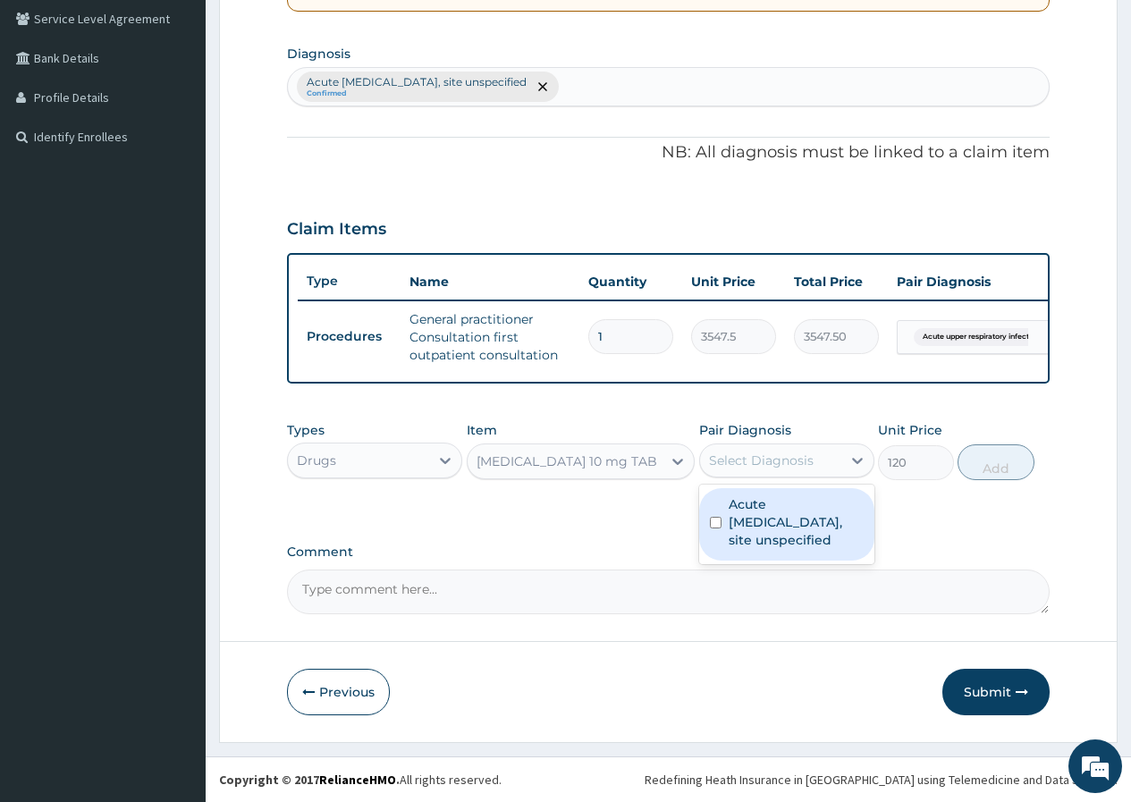
click at [766, 529] on label "Acute upper respiratory infection, site unspecified" at bounding box center [796, 522] width 135 height 54
checkbox input "true"
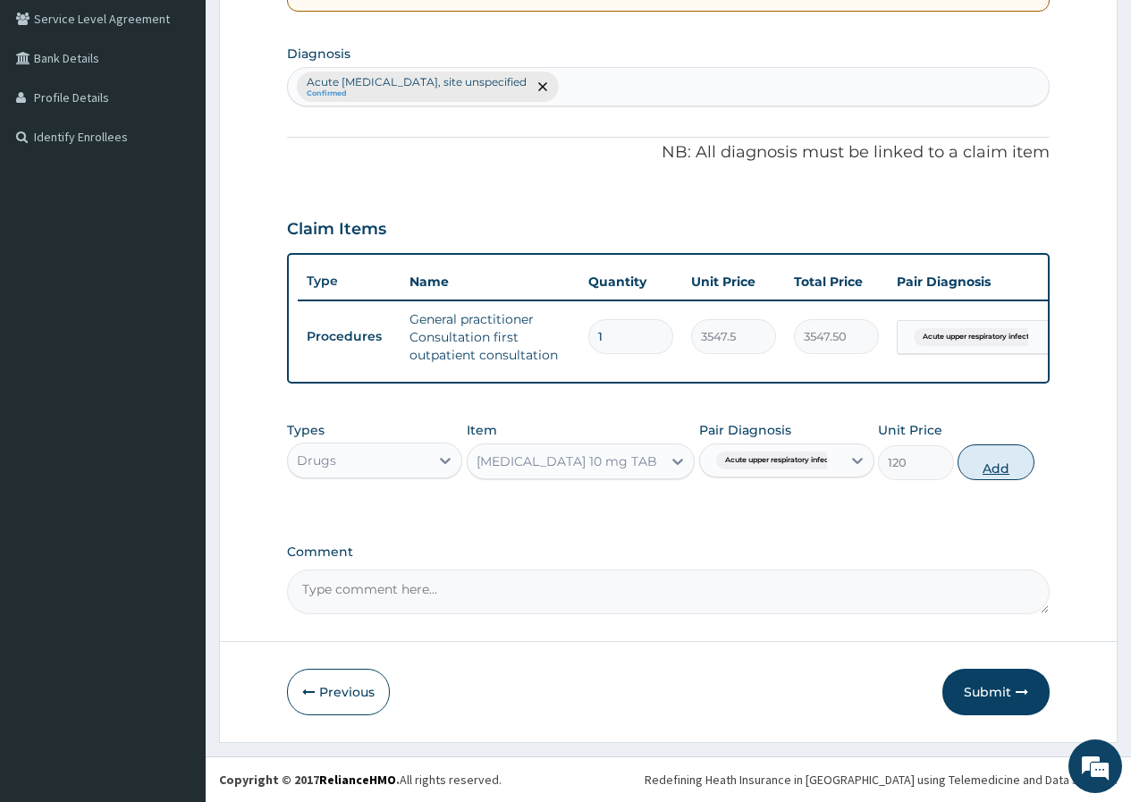
click at [973, 462] on button "Add" at bounding box center [995, 462] width 76 height 36
type input "0"
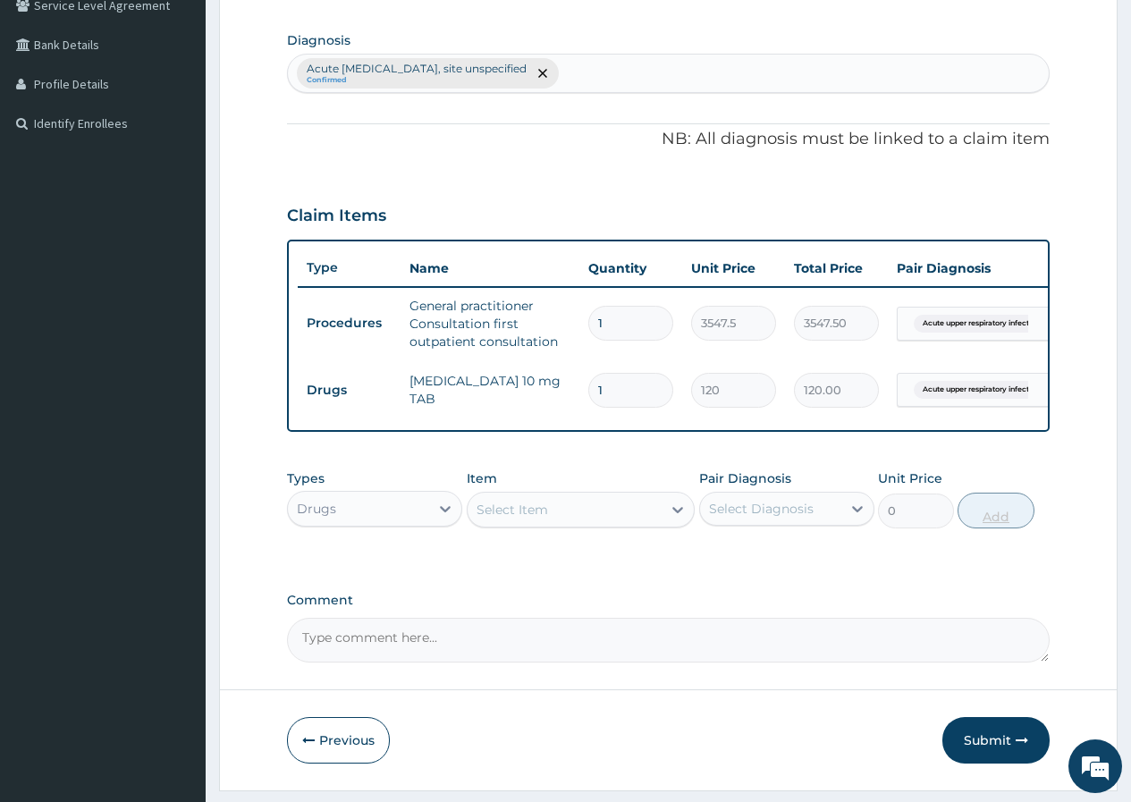
type input "17"
type input "2040.00"
type input "7"
type input "840.00"
type input "7"
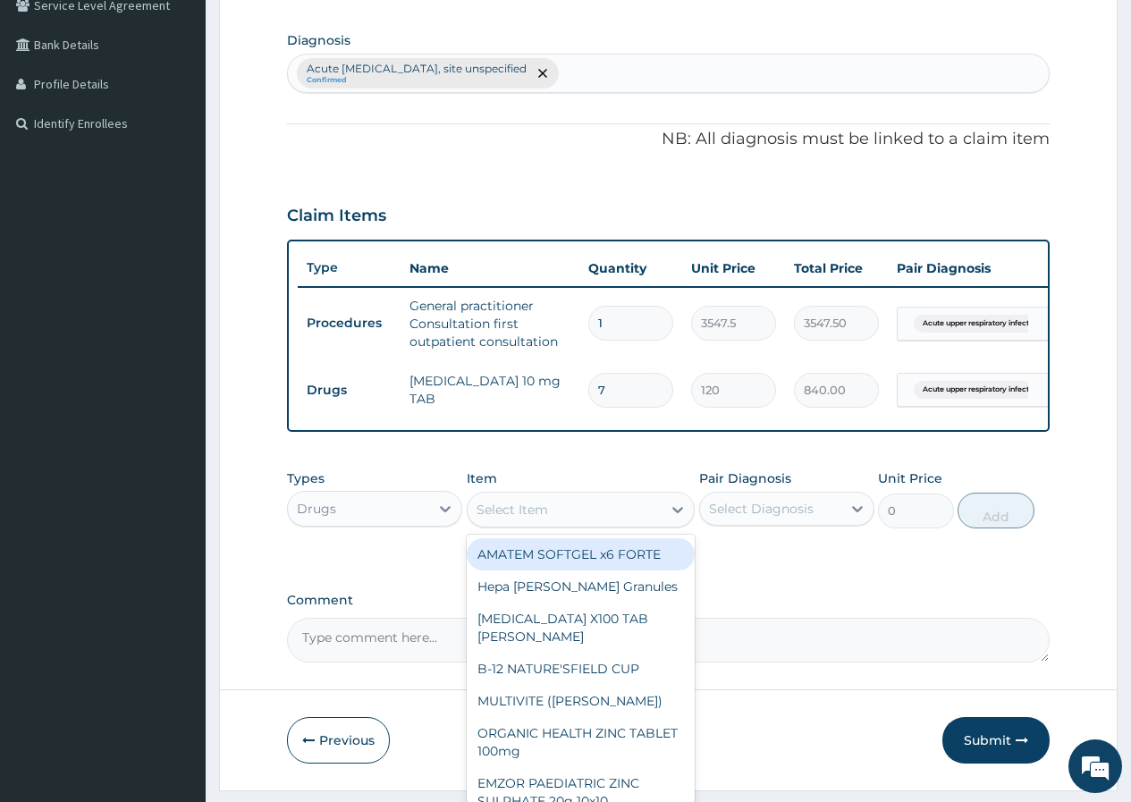
click at [577, 521] on div "Select Item" at bounding box center [565, 509] width 195 height 29
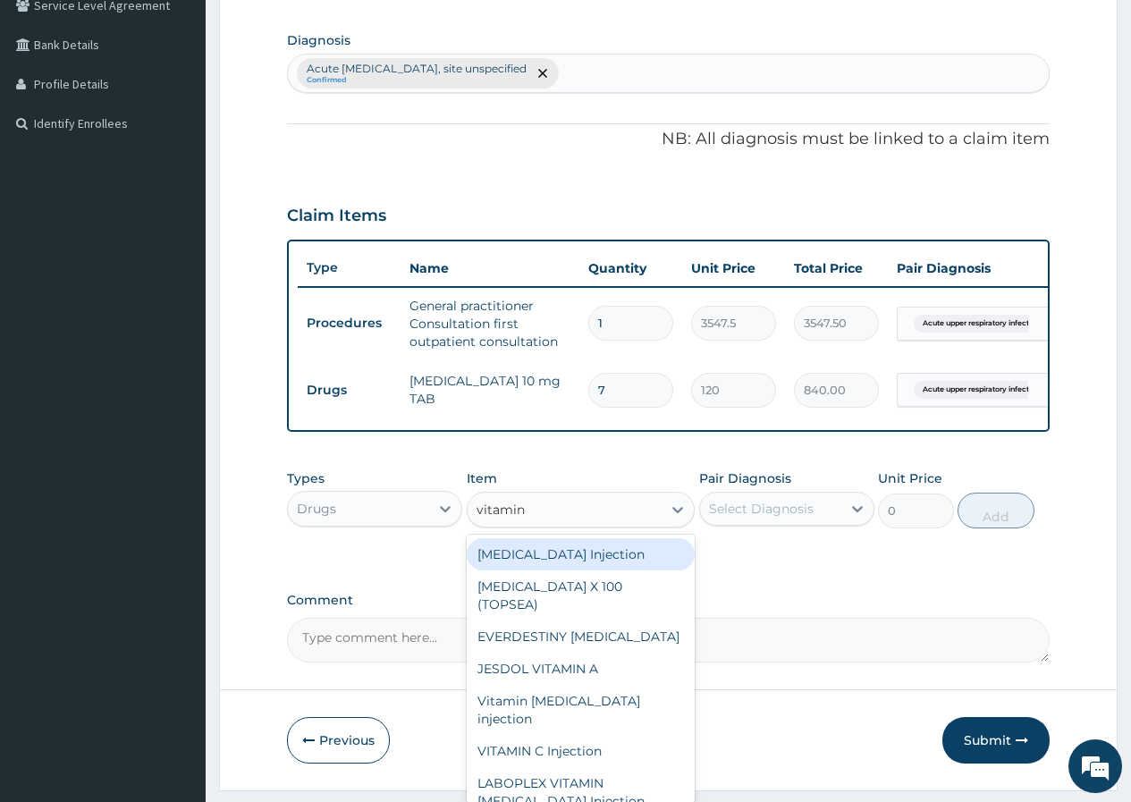
type input "vitamin c"
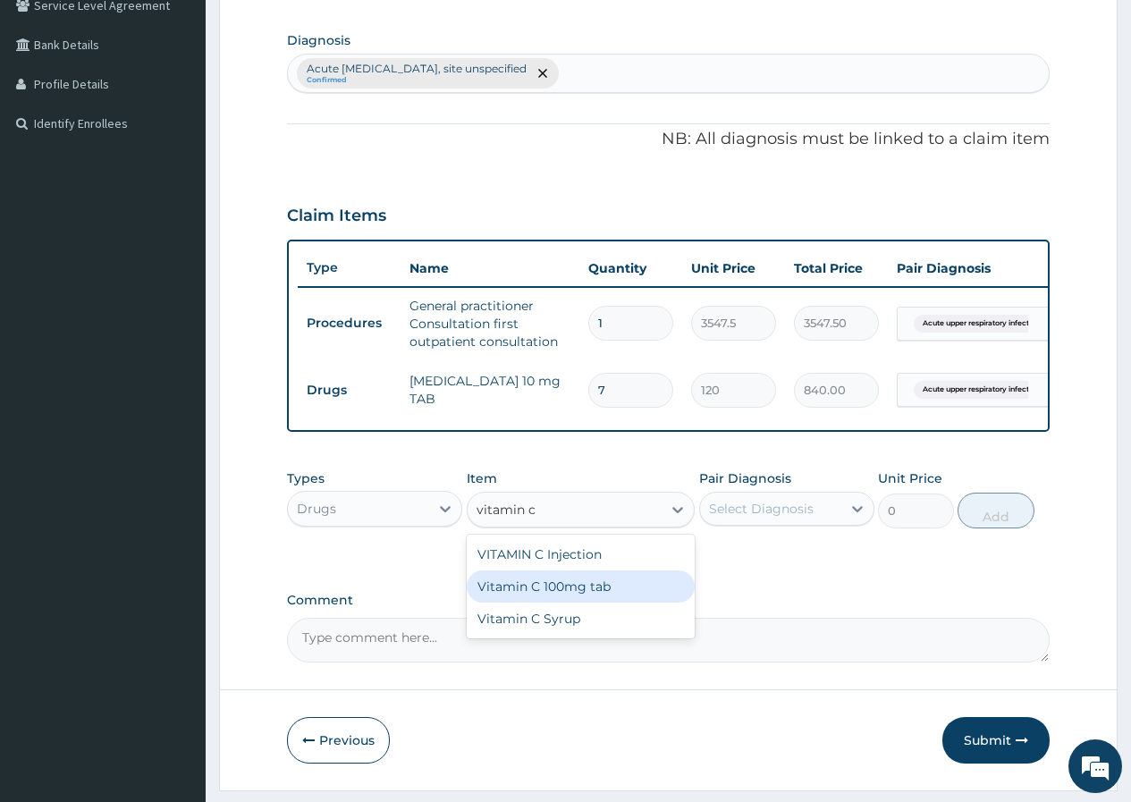
drag, startPoint x: 602, startPoint y: 604, endPoint x: 634, endPoint y: 594, distance: 33.6
click at [602, 602] on div "Vitamin C 100mg tab" at bounding box center [581, 586] width 229 height 32
type input "30"
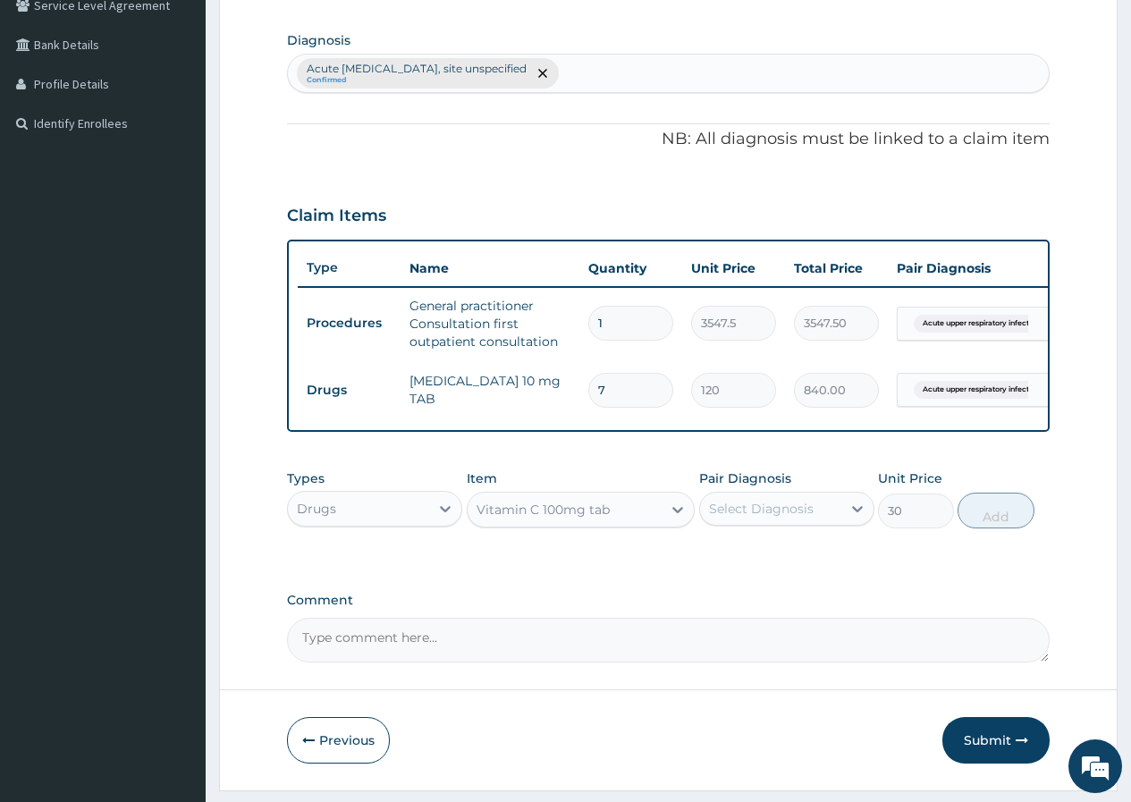
click at [762, 518] on div "Select Diagnosis" at bounding box center [761, 509] width 105 height 18
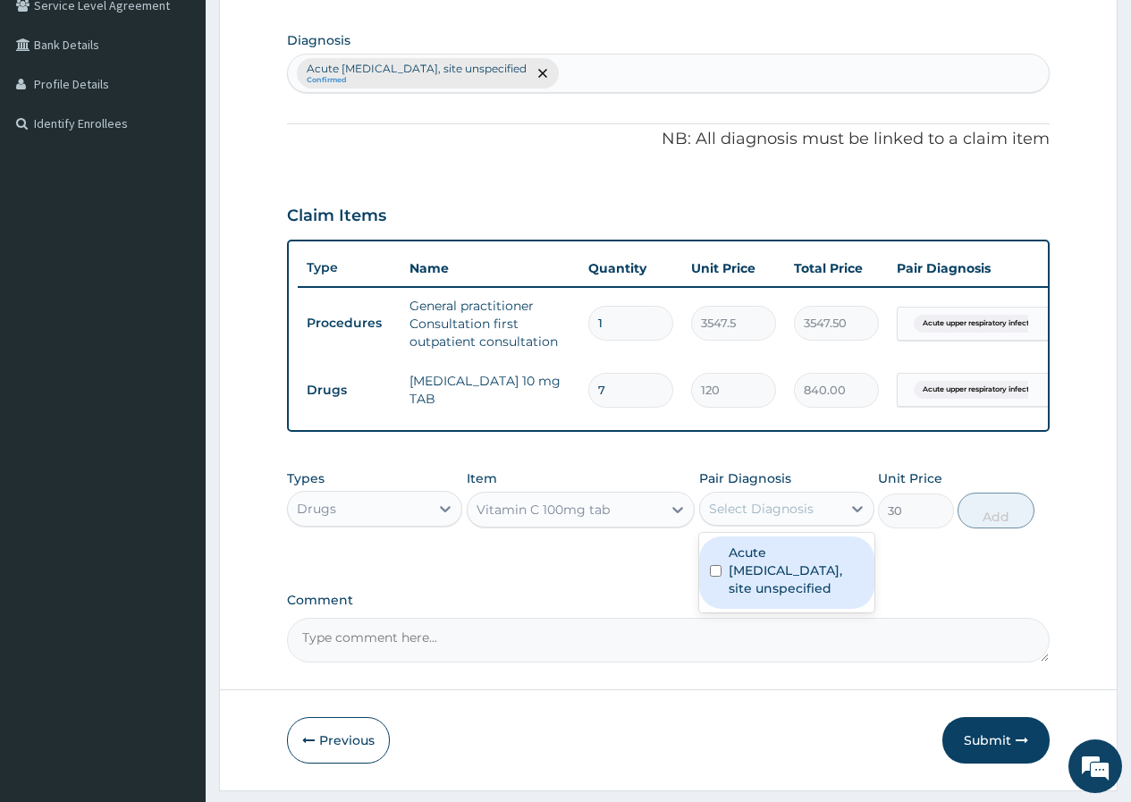
drag, startPoint x: 774, startPoint y: 574, endPoint x: 1002, endPoint y: 564, distance: 228.2
click at [774, 575] on label "Acute upper respiratory infection, site unspecified" at bounding box center [796, 570] width 135 height 54
checkbox input "true"
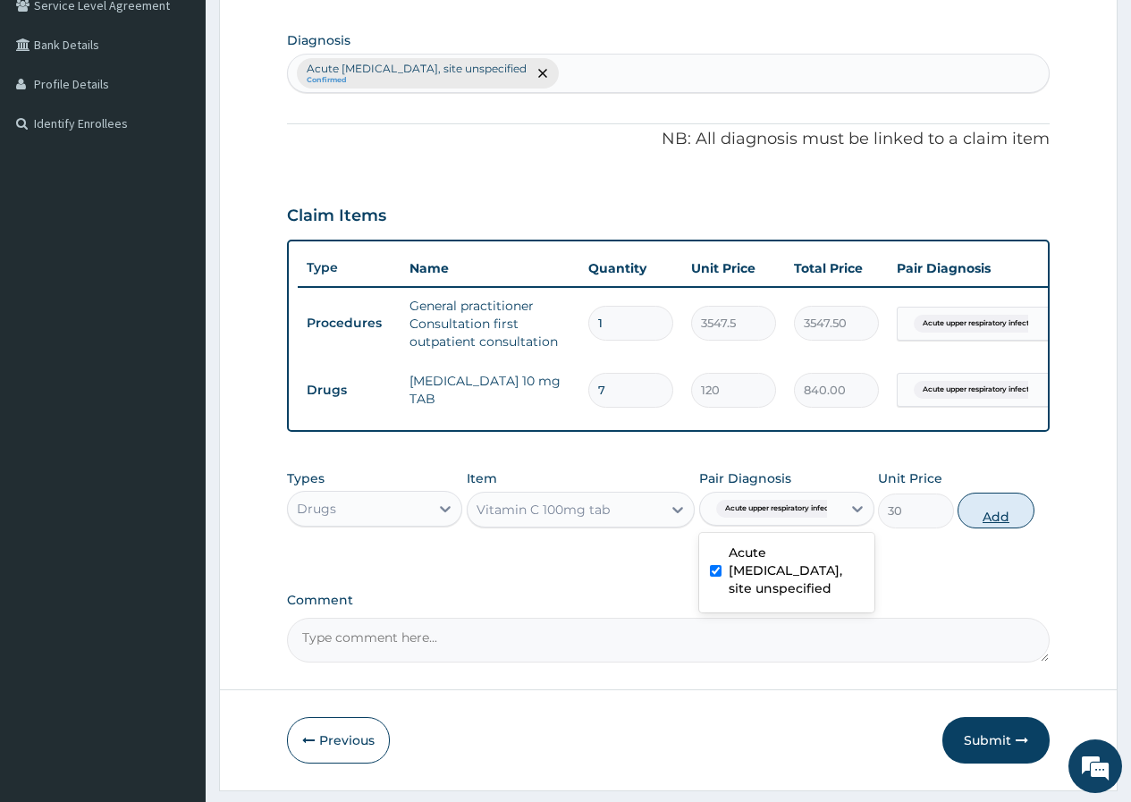
click at [1006, 528] on button "Add" at bounding box center [995, 511] width 76 height 36
type input "0"
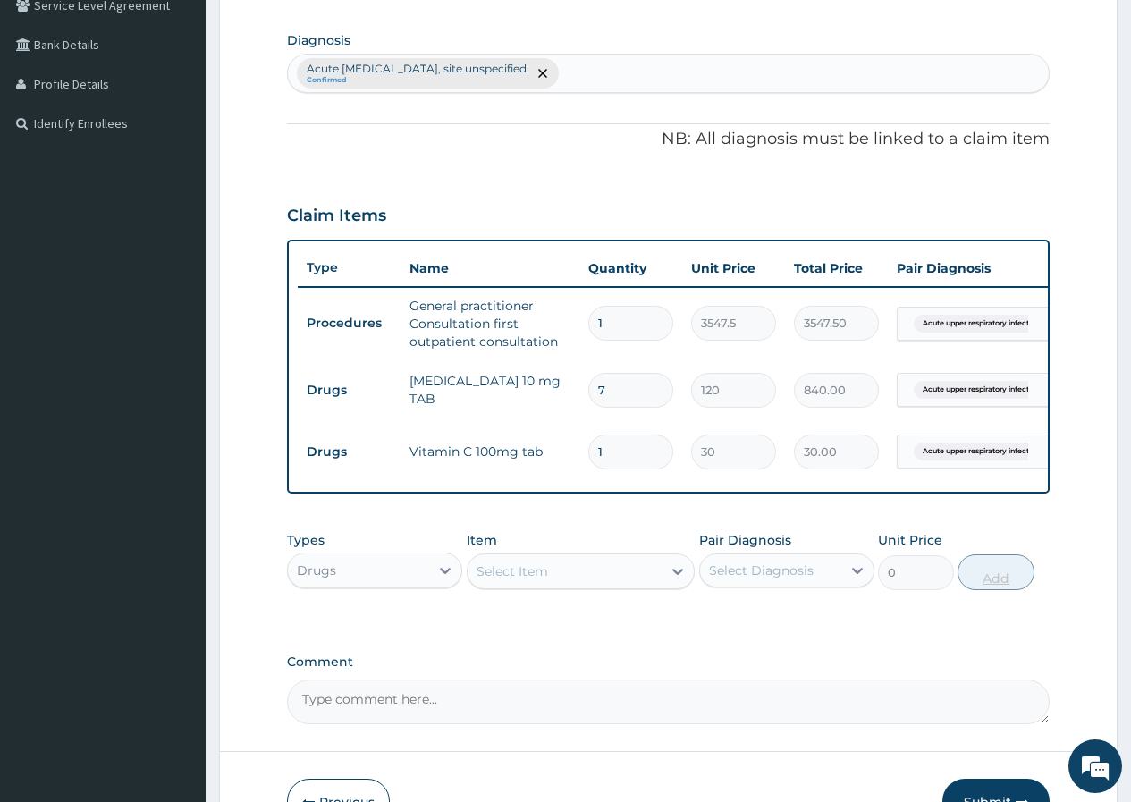
type input "0.00"
type input "4"
type input "120.00"
type input "42"
type input "1260.00"
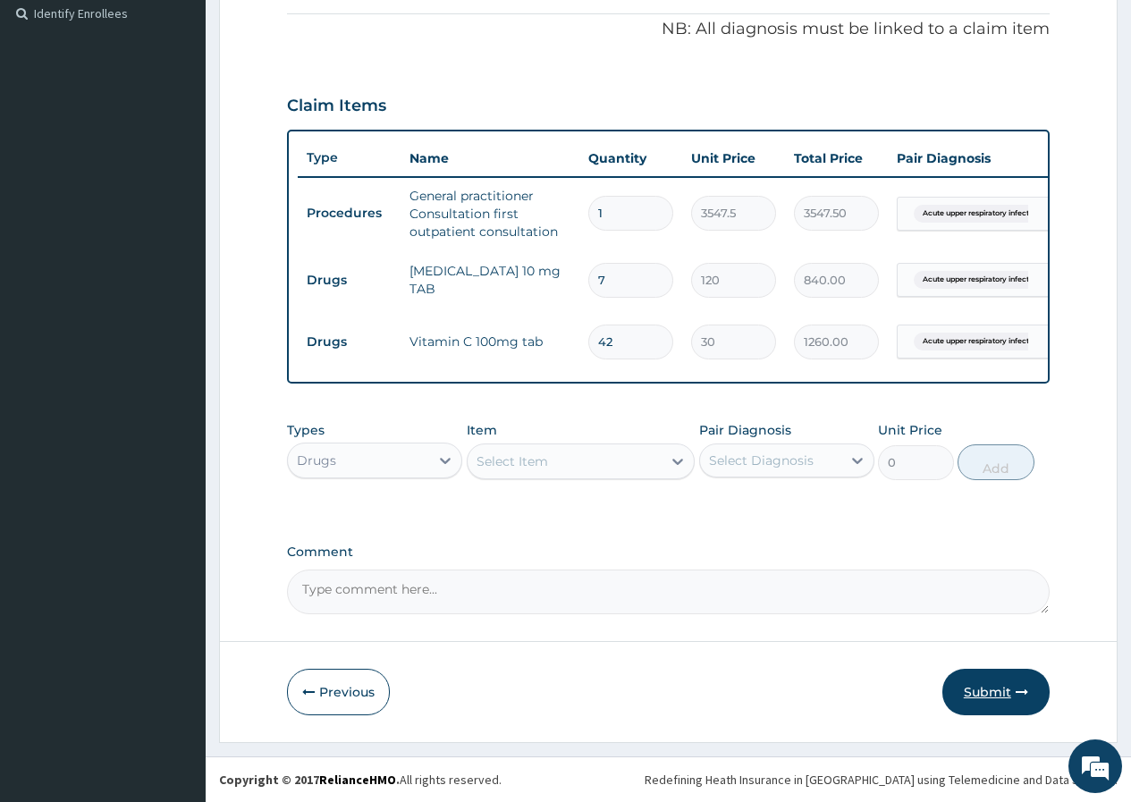
type input "42"
click at [1009, 695] on button "Submit" at bounding box center [995, 692] width 107 height 46
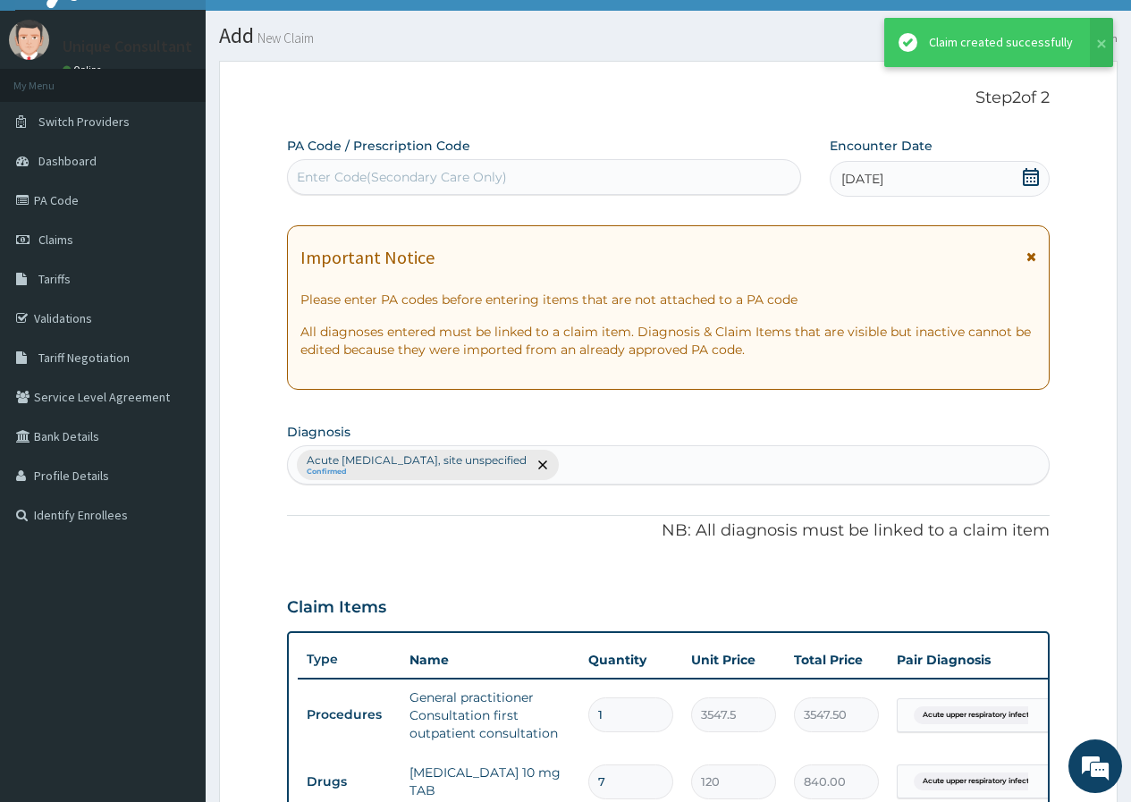
scroll to position [549, 0]
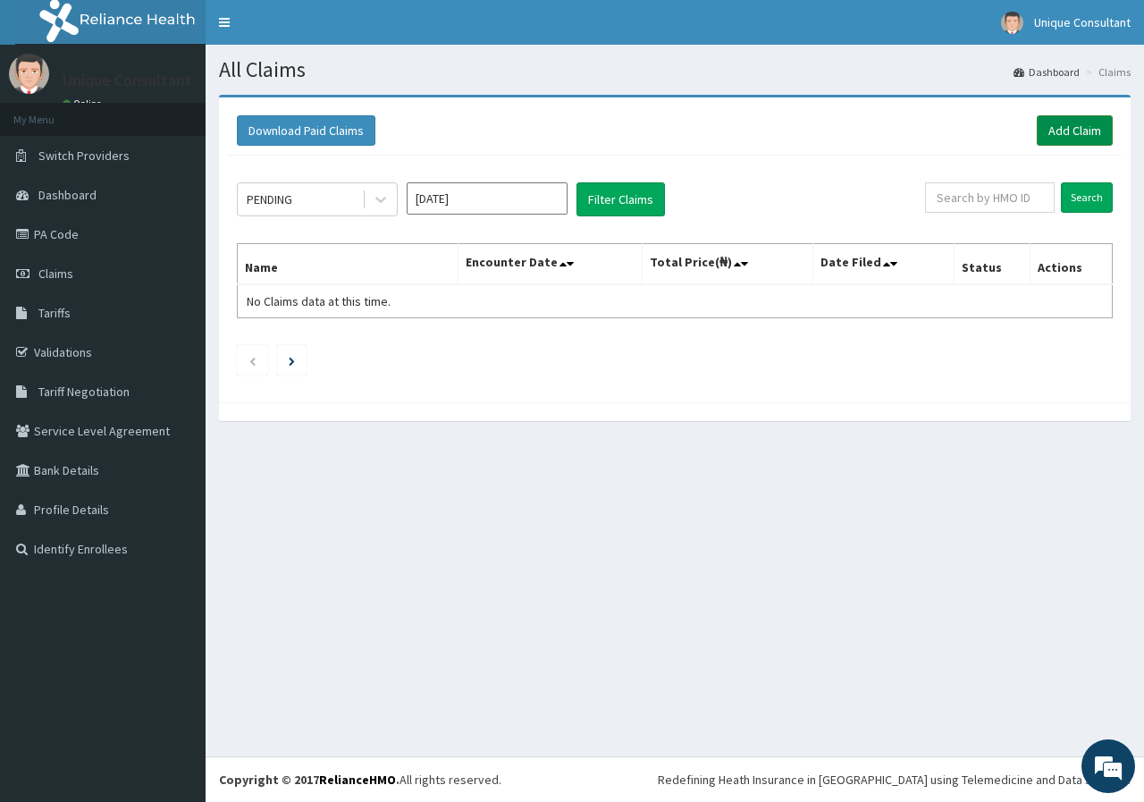
click at [1073, 126] on link "Add Claim" at bounding box center [1075, 130] width 76 height 30
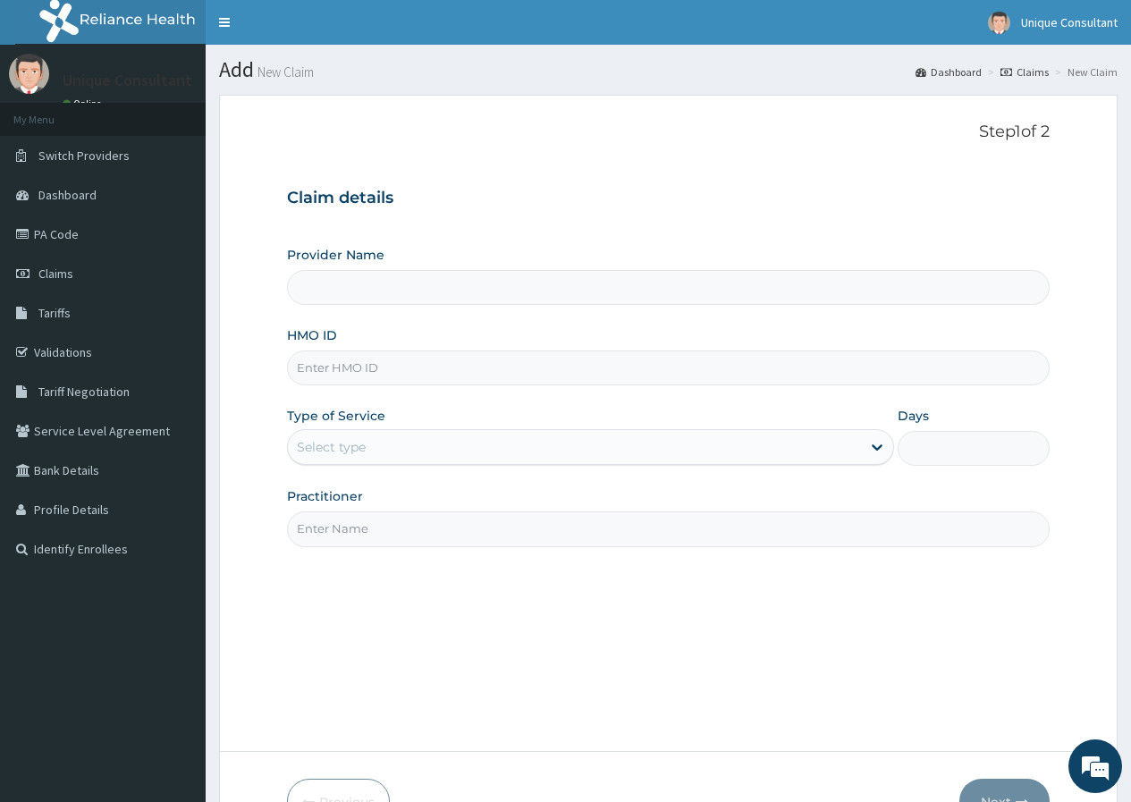
type input "Unique-Plus Multisystem Hospital"
click at [322, 372] on input "HMO ID" at bounding box center [668, 367] width 762 height 35
click at [42, 358] on link "Validations" at bounding box center [103, 352] width 206 height 39
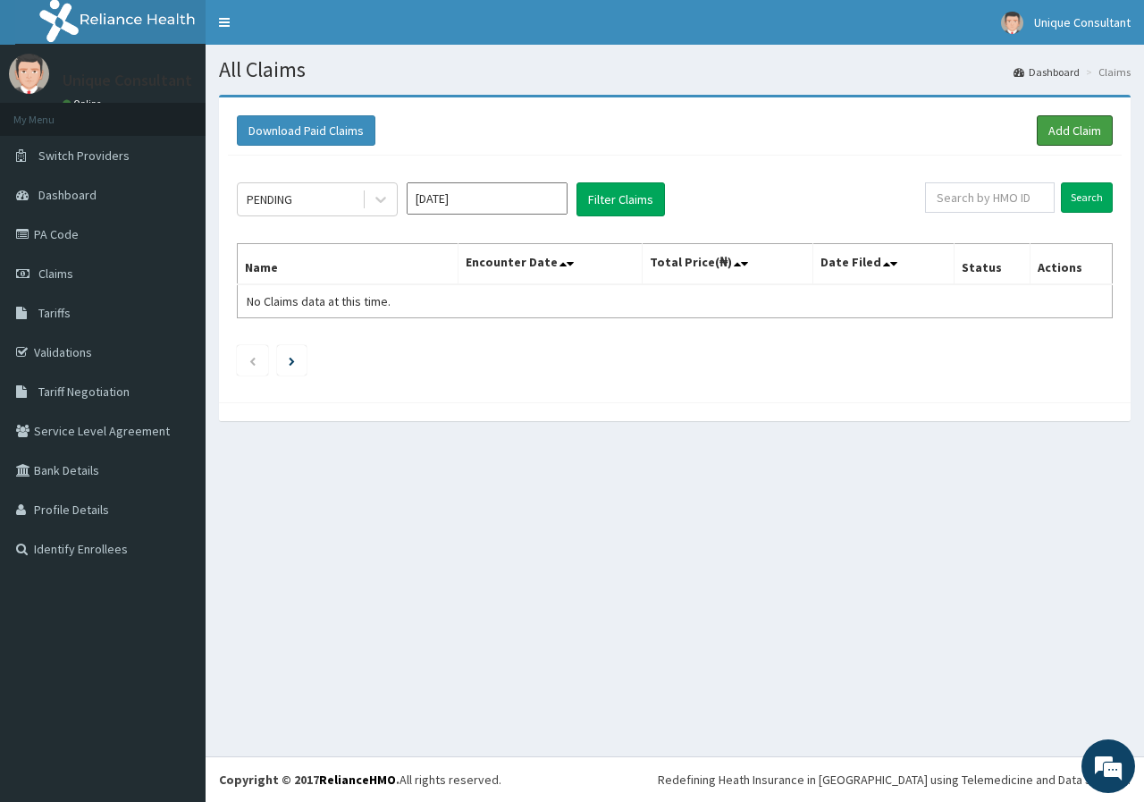
click at [1099, 131] on link "Add Claim" at bounding box center [1075, 130] width 76 height 30
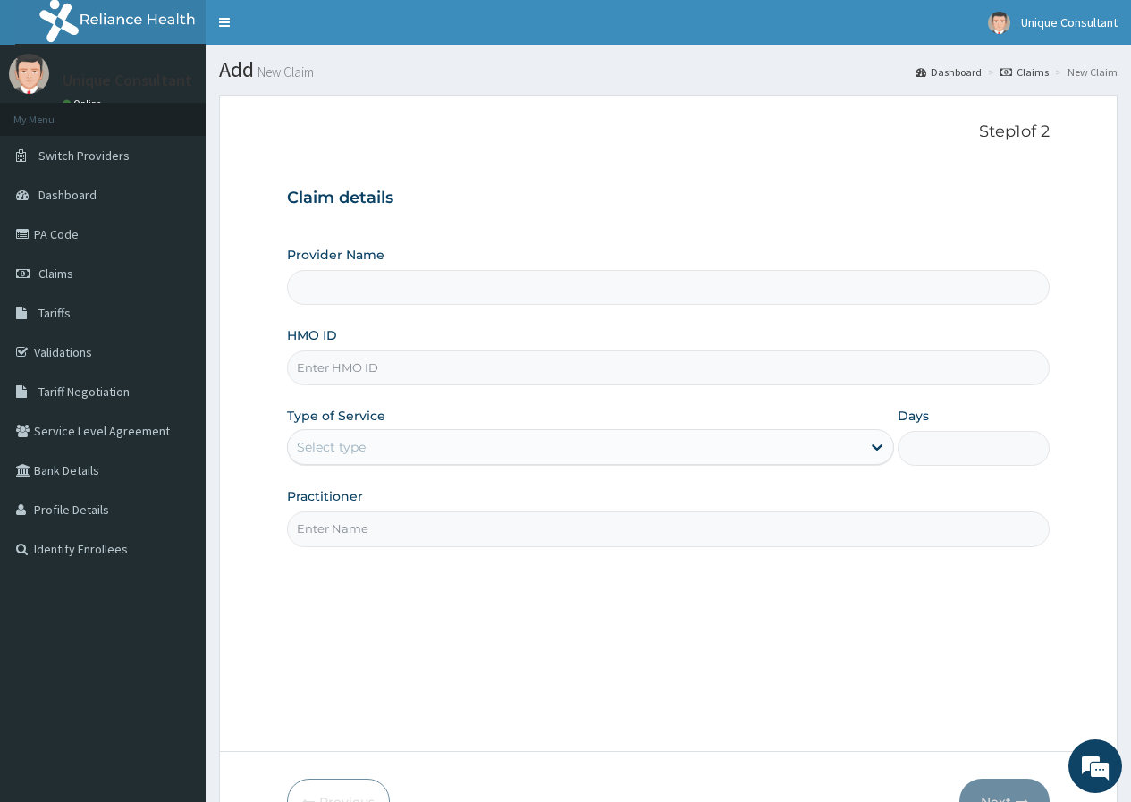
click at [396, 360] on input "HMO ID" at bounding box center [668, 367] width 762 height 35
type input "el"
type input "Unique-Plus Multisystem Hospital"
type input "eki/10026/b"
drag, startPoint x: 395, startPoint y: 436, endPoint x: 381, endPoint y: 460, distance: 28.1
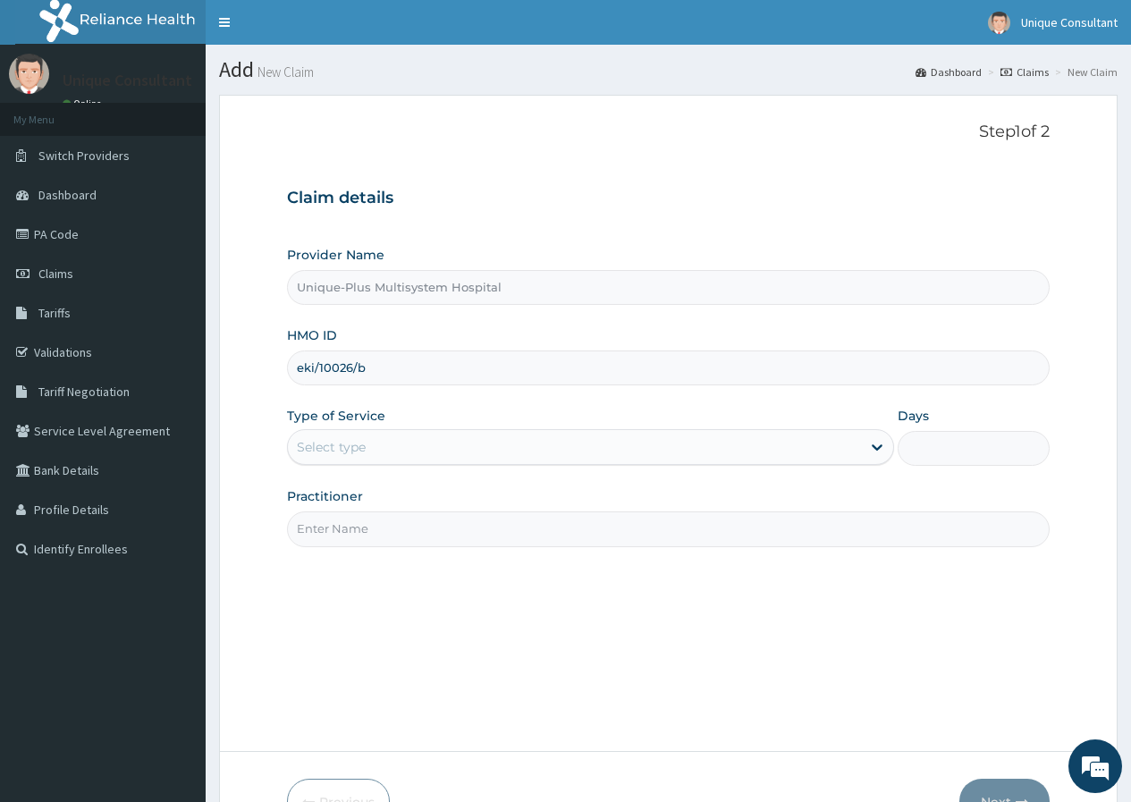
click at [390, 436] on div "Select type" at bounding box center [574, 447] width 573 height 29
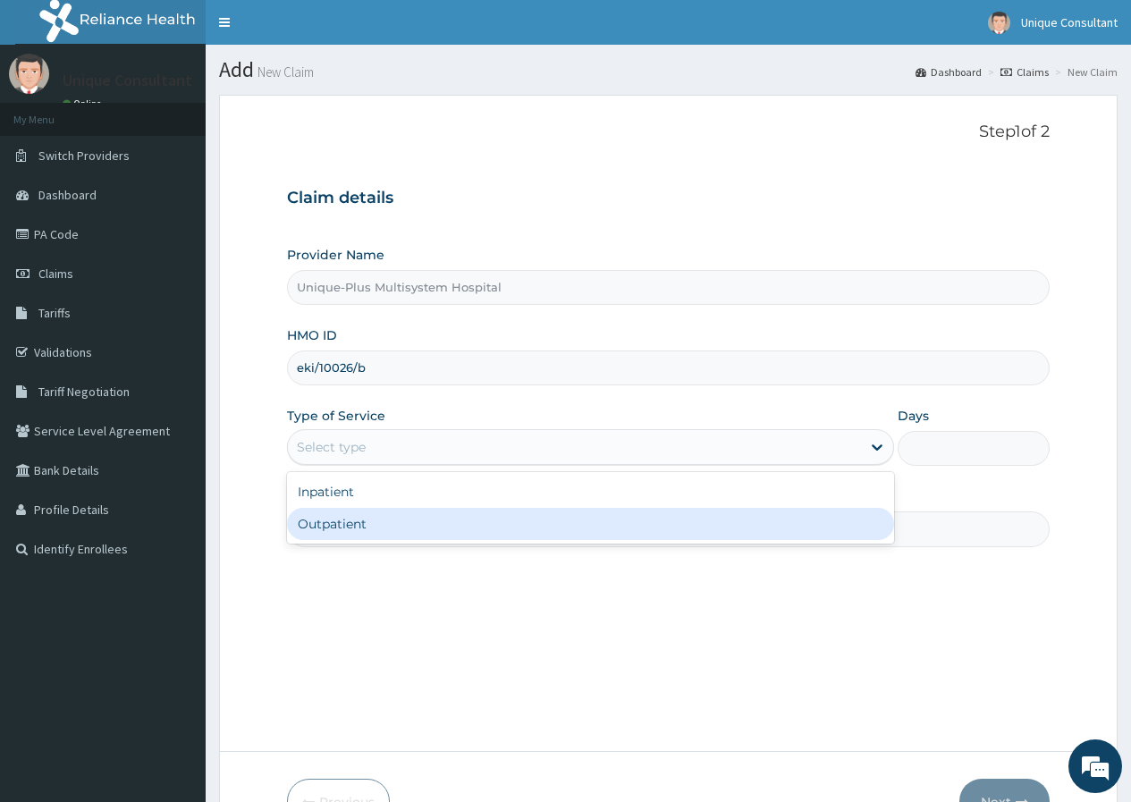
click at [358, 520] on div "Outpatient" at bounding box center [590, 524] width 607 height 32
type input "1"
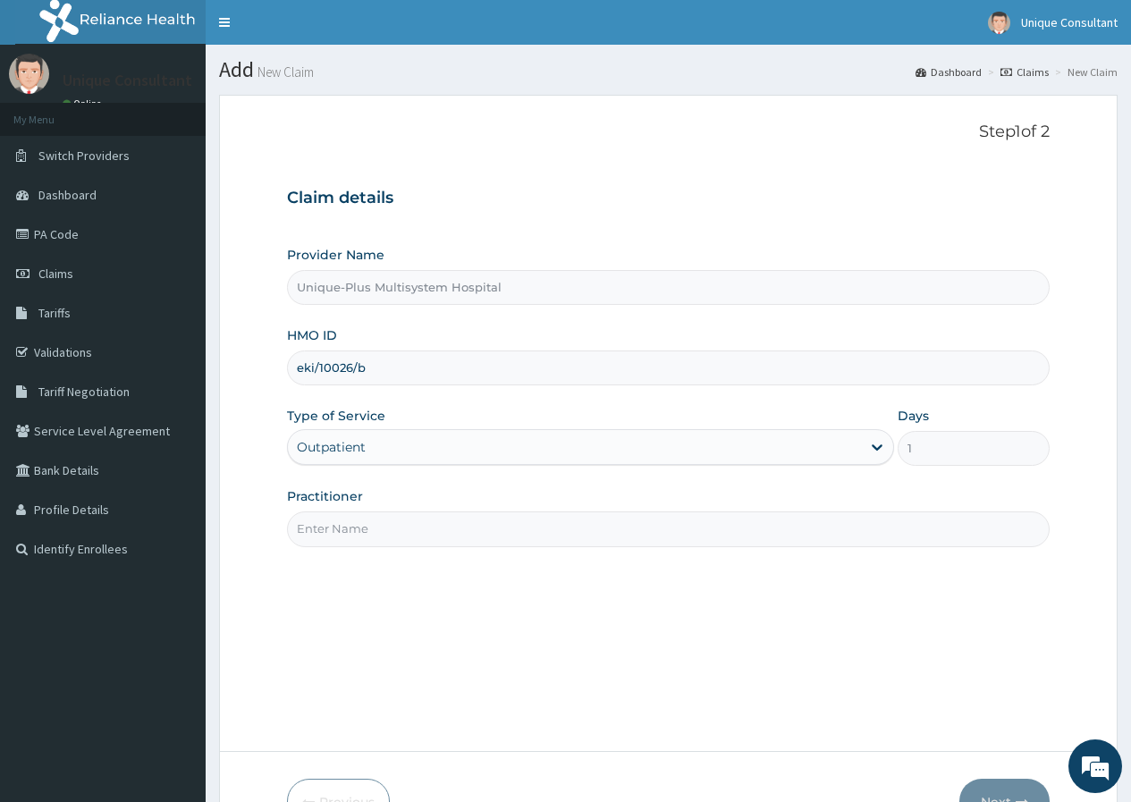
click at [358, 526] on input "Practitioner" at bounding box center [668, 528] width 762 height 35
type input "Dr. Yekeen"
click at [1002, 787] on button "Next" at bounding box center [1004, 802] width 90 height 46
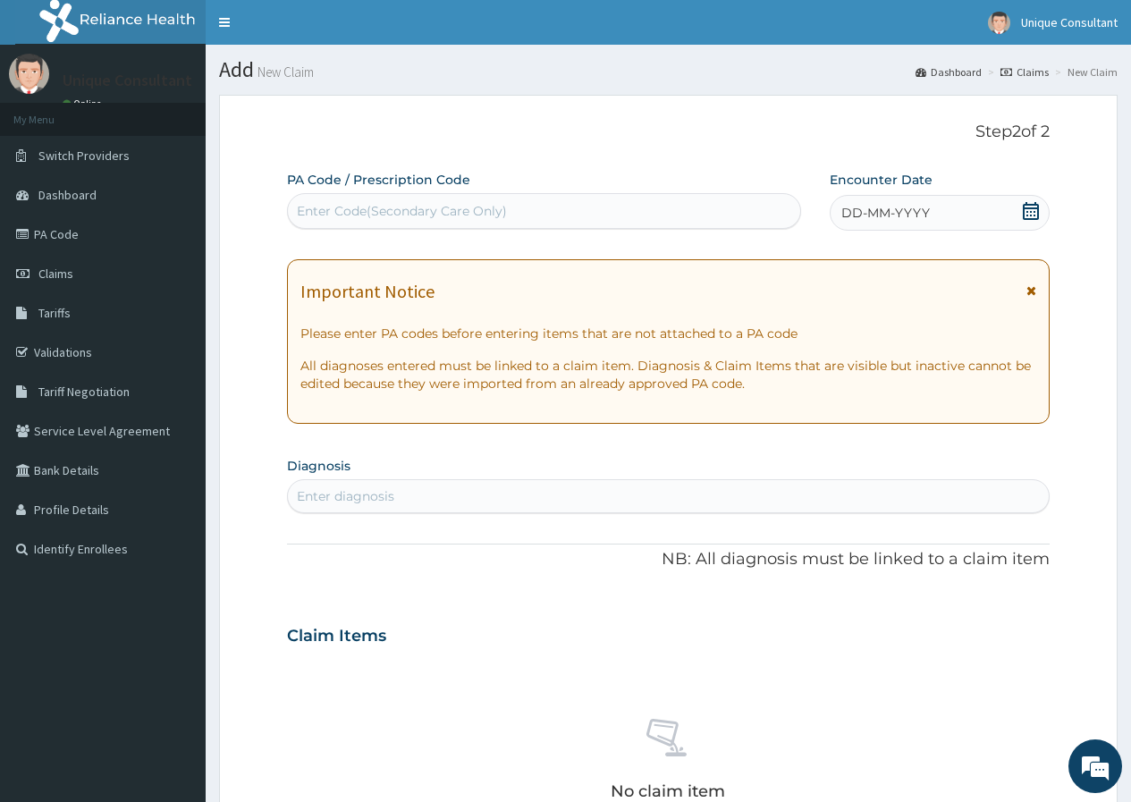
click at [508, 491] on div "Enter diagnosis" at bounding box center [668, 496] width 761 height 29
type input "acute upper respiratory"
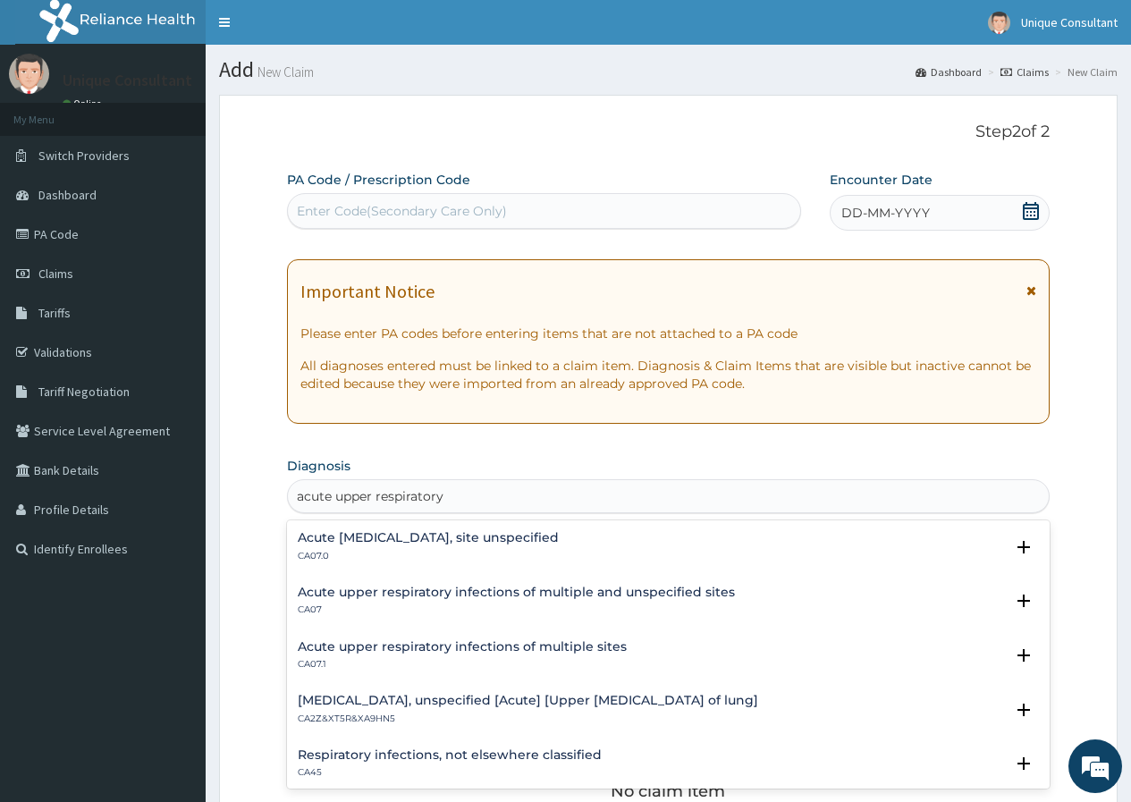
click at [463, 548] on div "Acute [MEDICAL_DATA], site unspecified CA07.0" at bounding box center [428, 546] width 261 height 31
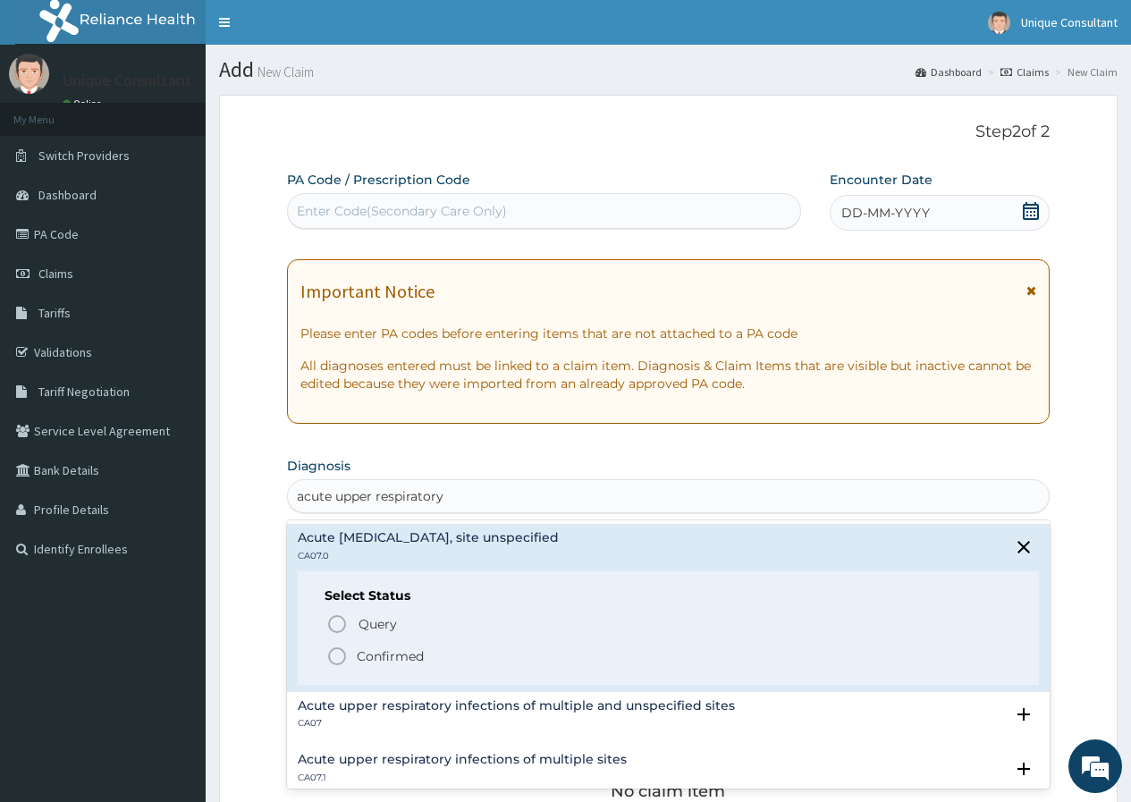
click at [385, 655] on p "Confirmed" at bounding box center [390, 656] width 67 height 18
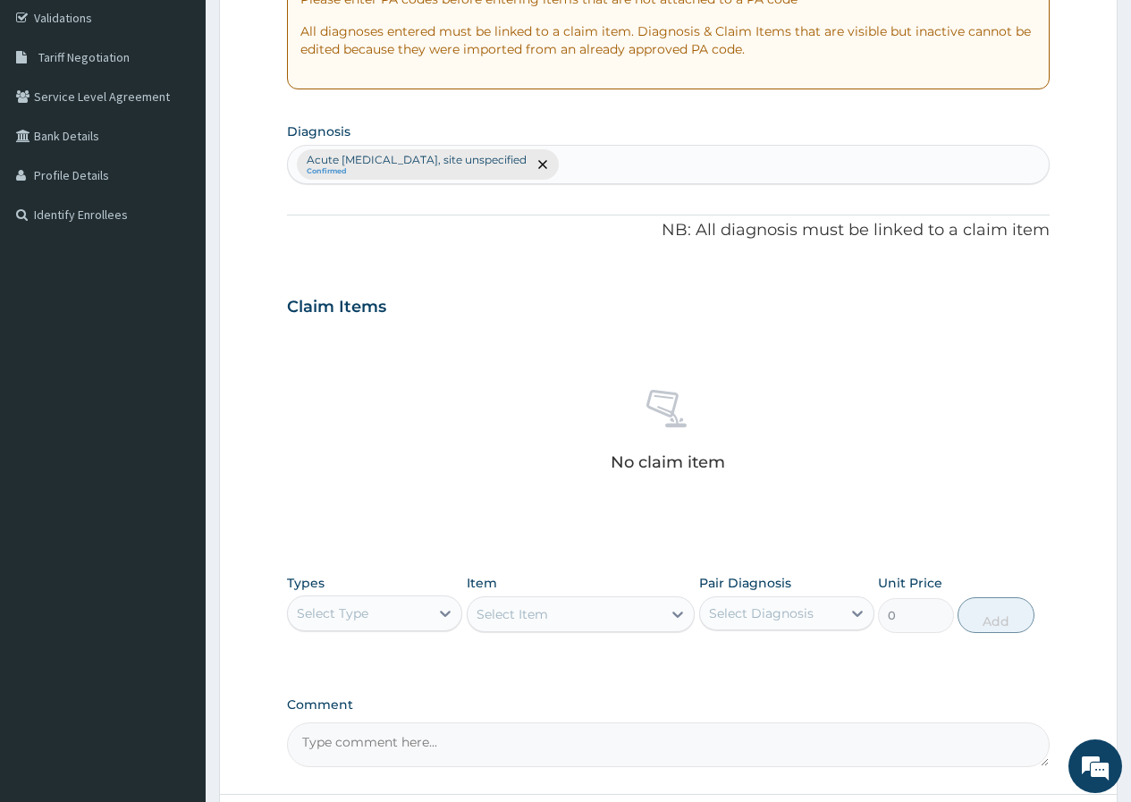
scroll to position [487, 0]
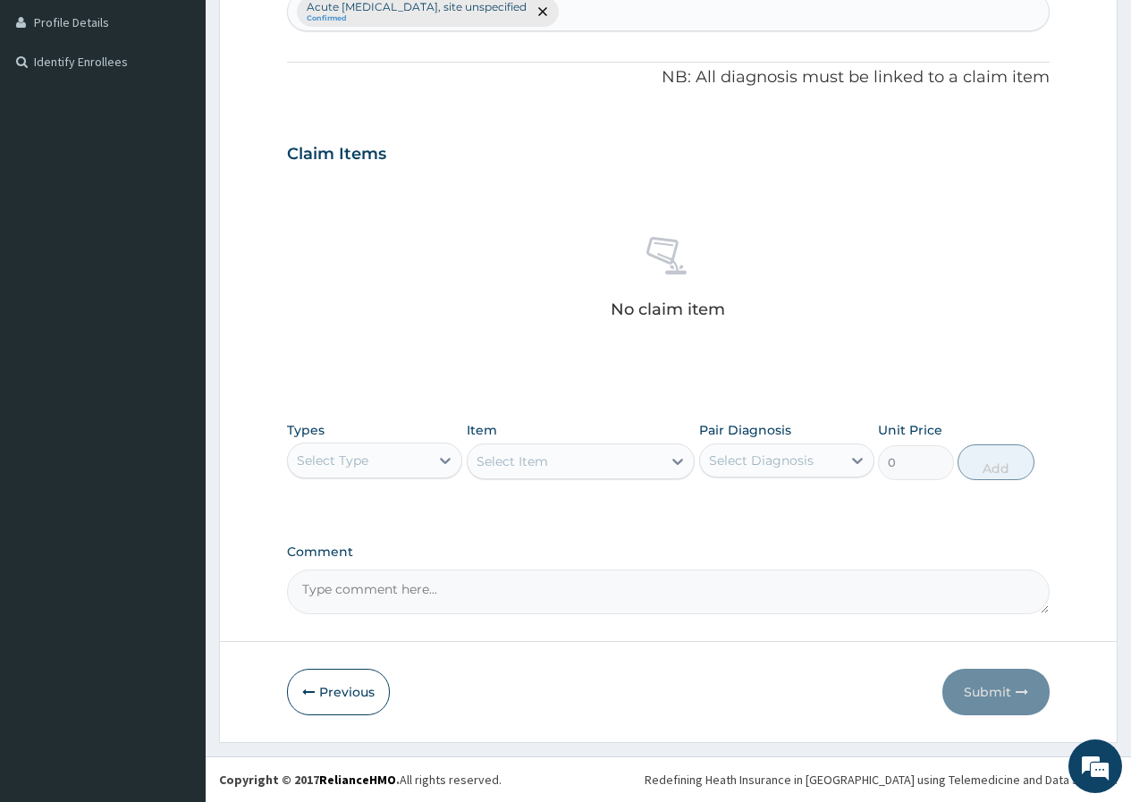
drag, startPoint x: 392, startPoint y: 460, endPoint x: 383, endPoint y: 476, distance: 18.9
click at [389, 464] on div "Select Type" at bounding box center [358, 460] width 141 height 29
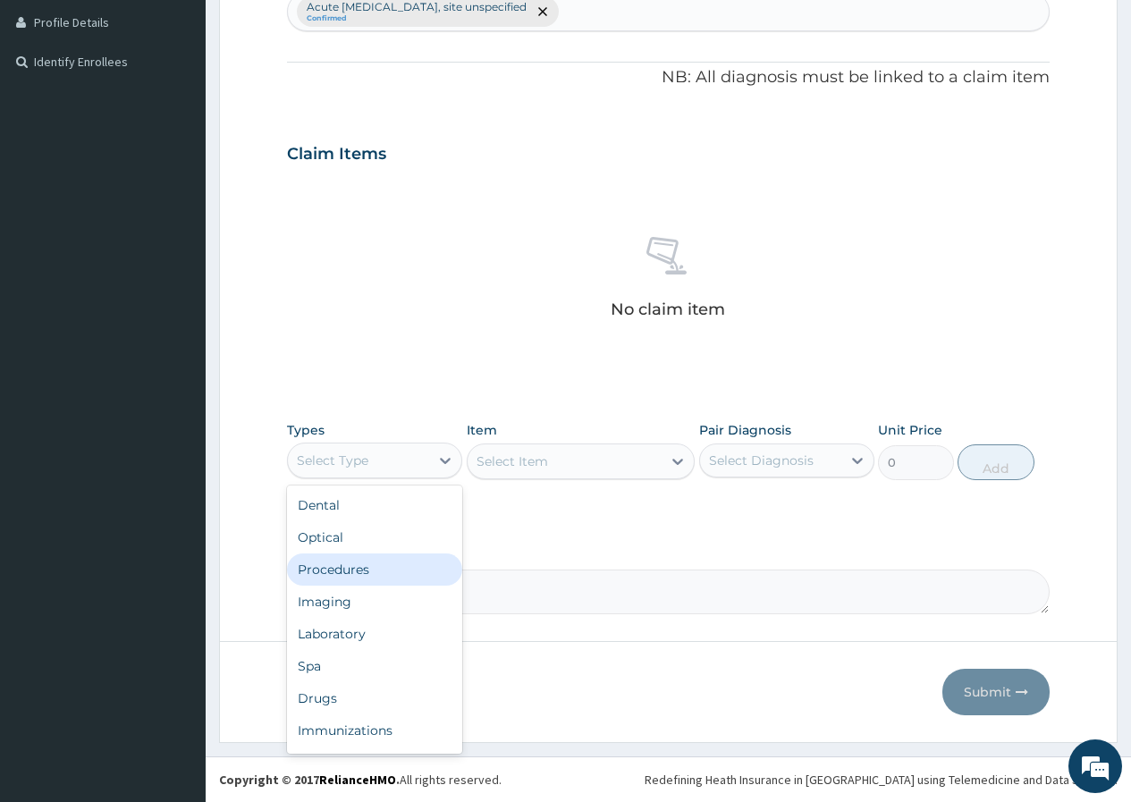
click at [364, 568] on div "Procedures" at bounding box center [374, 569] width 175 height 32
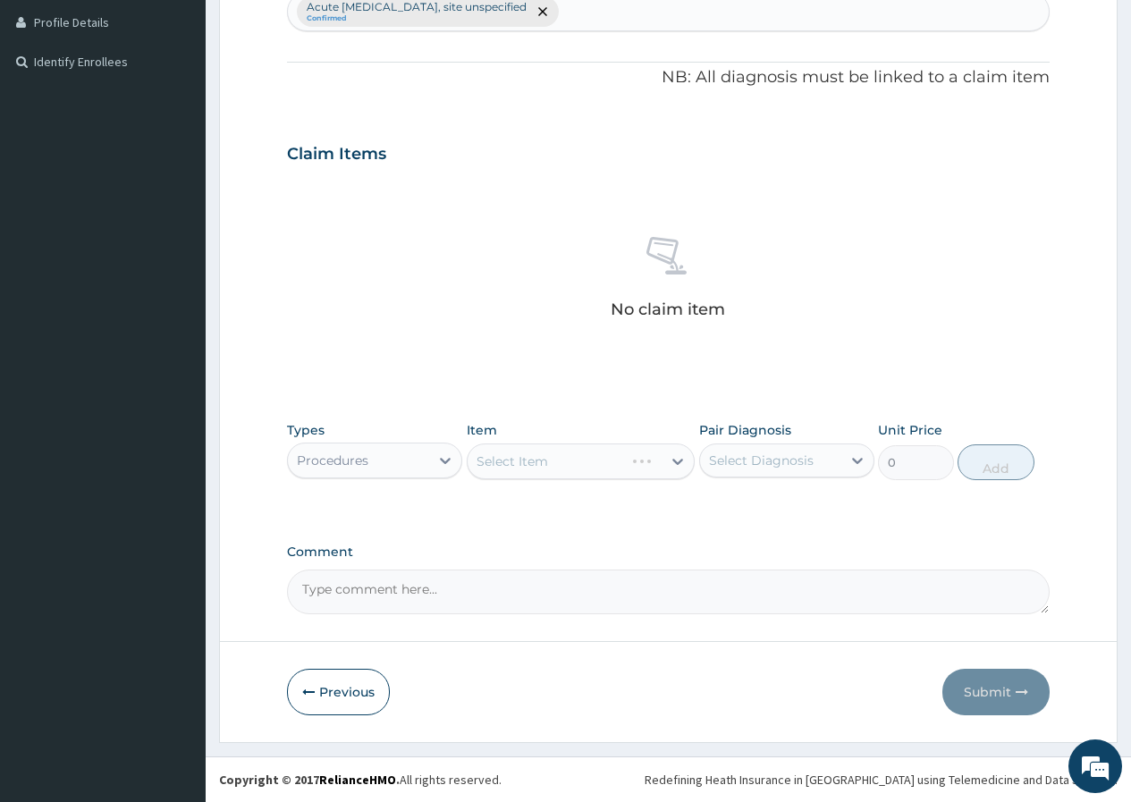
click at [619, 468] on div "Select Item" at bounding box center [581, 461] width 229 height 36
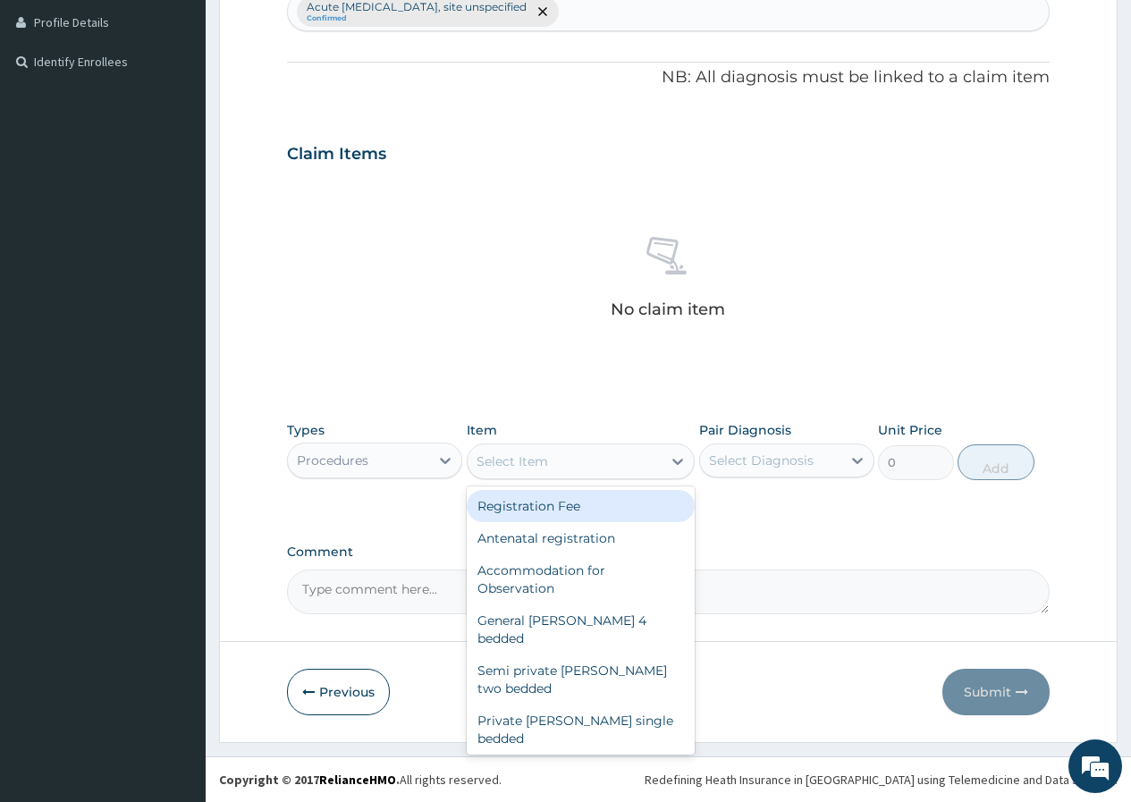
click at [619, 468] on div "Select Item" at bounding box center [565, 461] width 195 height 29
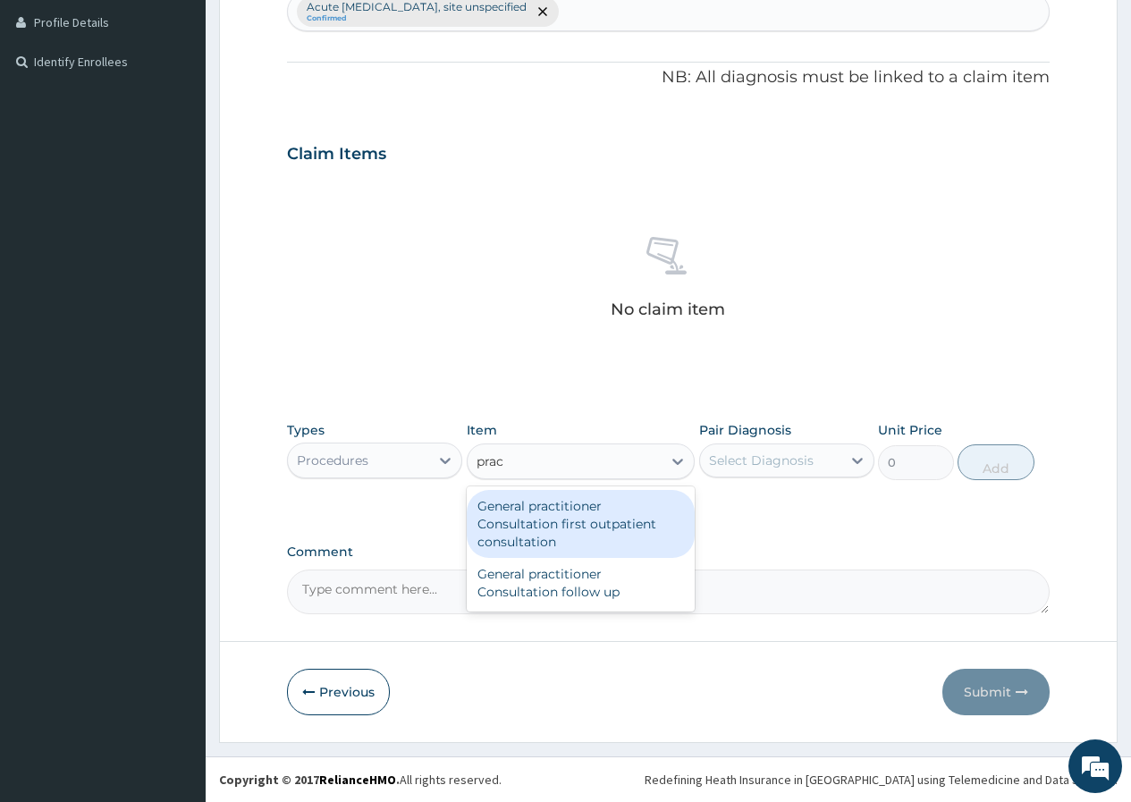
type input "pract"
click at [619, 530] on div "General practitioner Consultation first outpatient consultation" at bounding box center [581, 524] width 229 height 68
type input "3547.5"
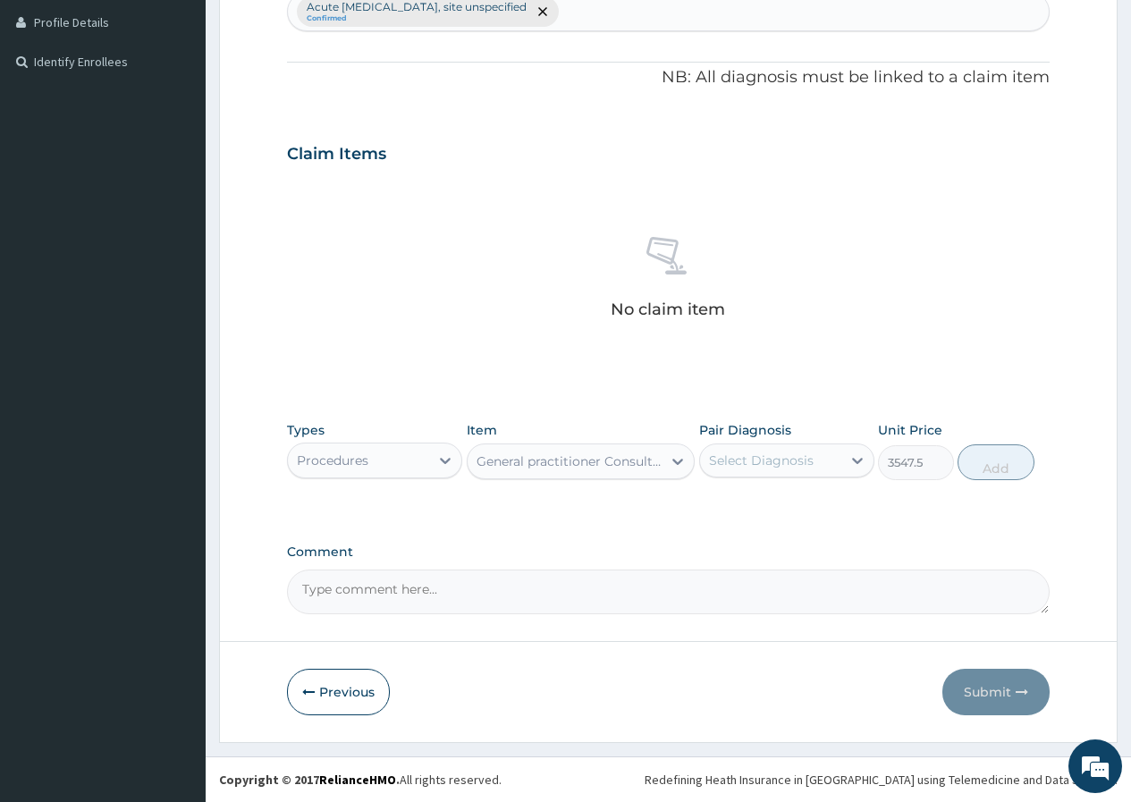
click at [720, 455] on div "Select Diagnosis" at bounding box center [761, 460] width 105 height 18
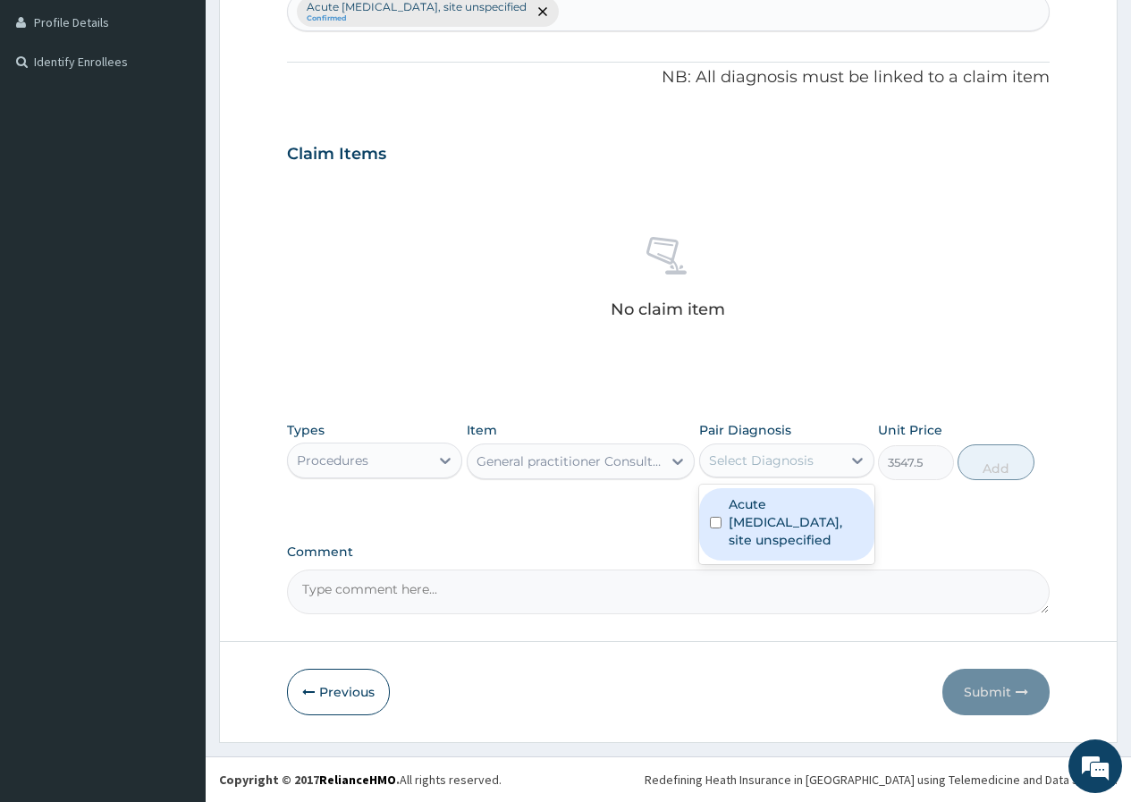
click at [740, 510] on label "Acute [MEDICAL_DATA], site unspecified" at bounding box center [796, 522] width 135 height 54
checkbox input "true"
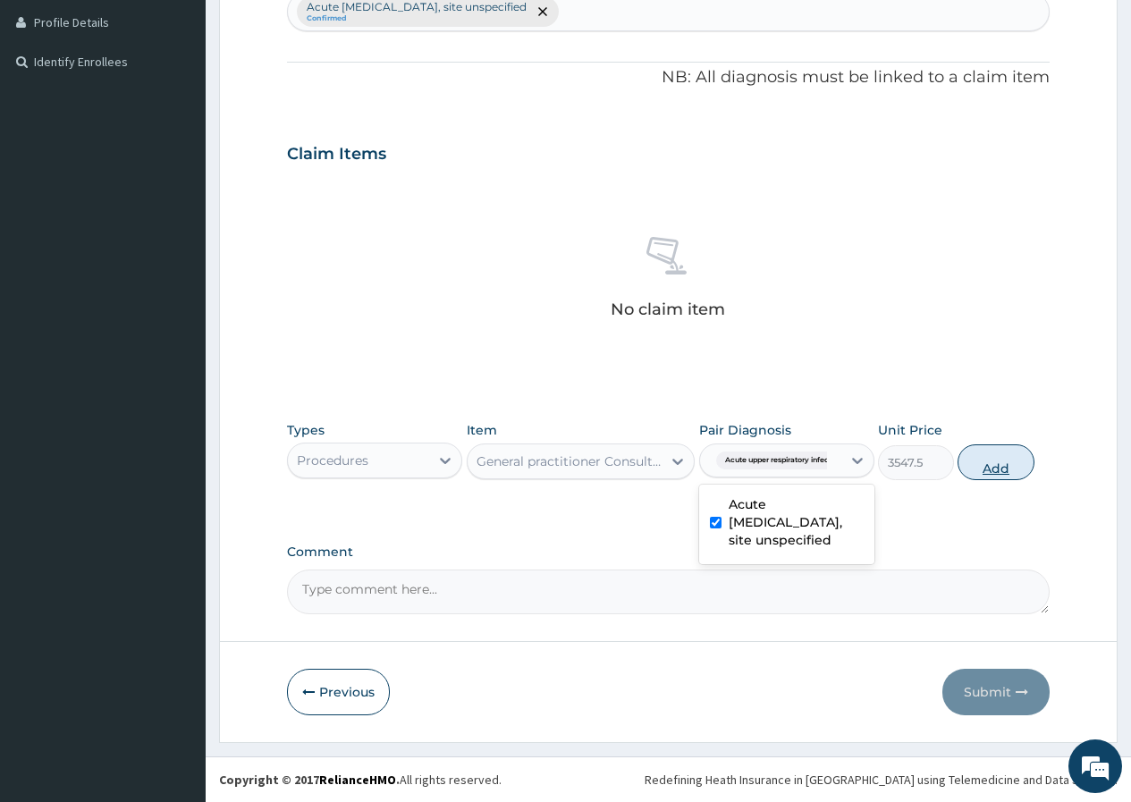
click at [992, 459] on button "Add" at bounding box center [995, 462] width 76 height 36
type input "0"
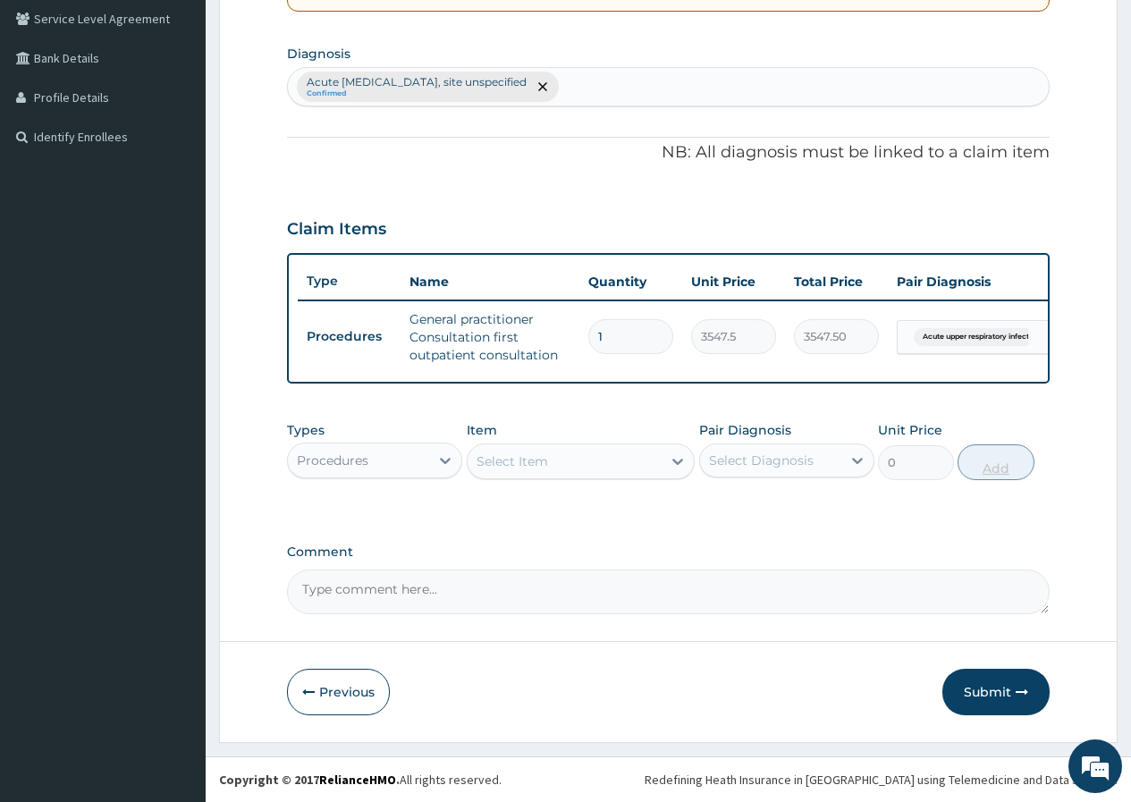
scroll to position [425, 0]
click at [420, 457] on div "Procedures" at bounding box center [358, 460] width 141 height 29
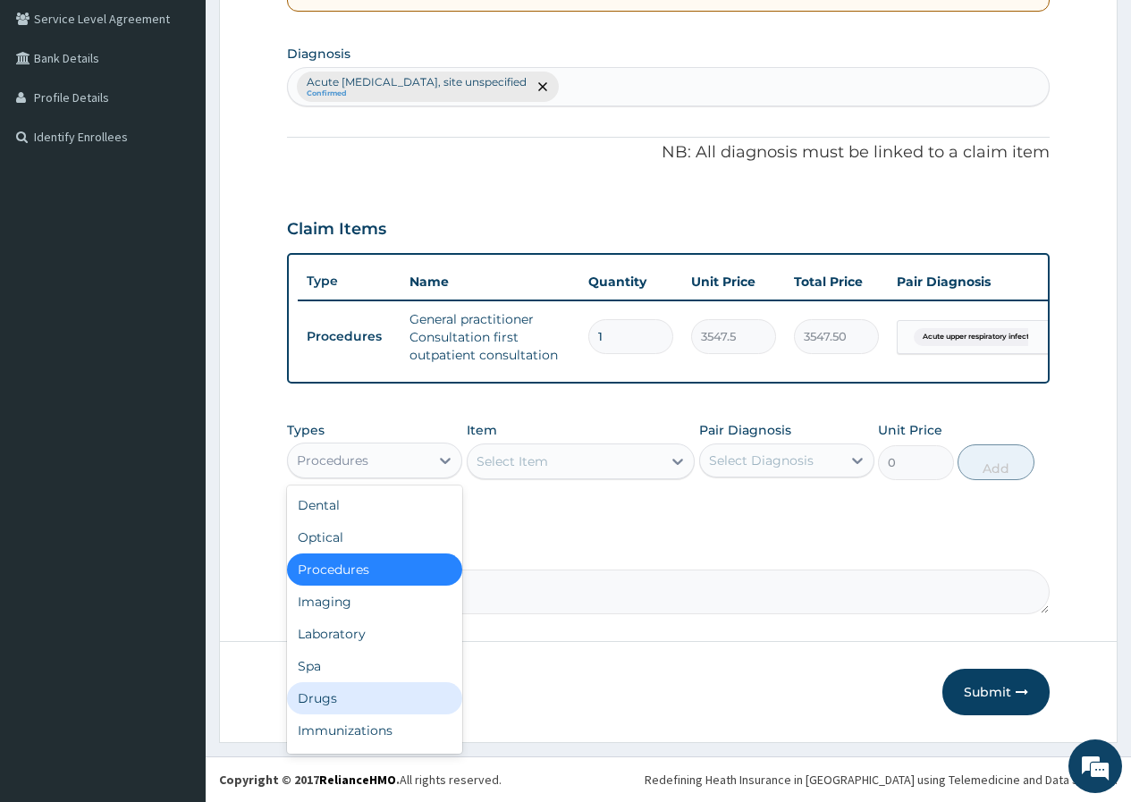
click at [366, 697] on div "Drugs" at bounding box center [374, 698] width 175 height 32
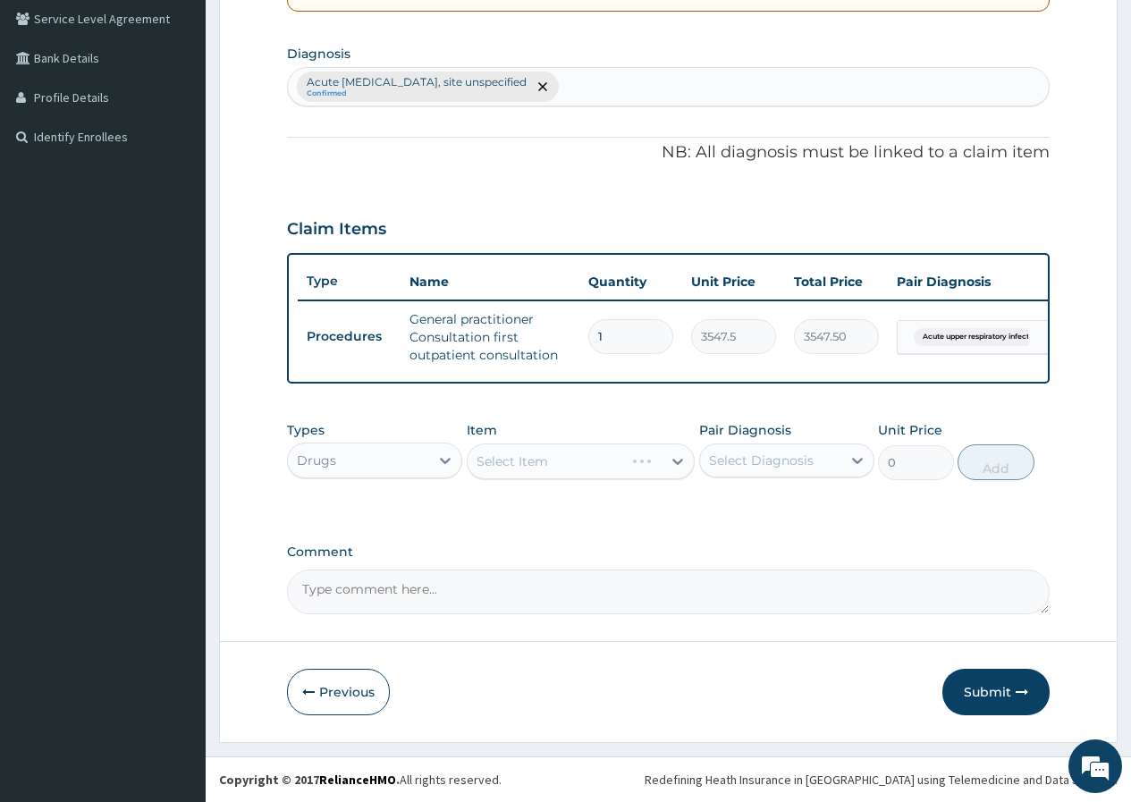
click at [623, 465] on div "Select Item" at bounding box center [581, 461] width 229 height 36
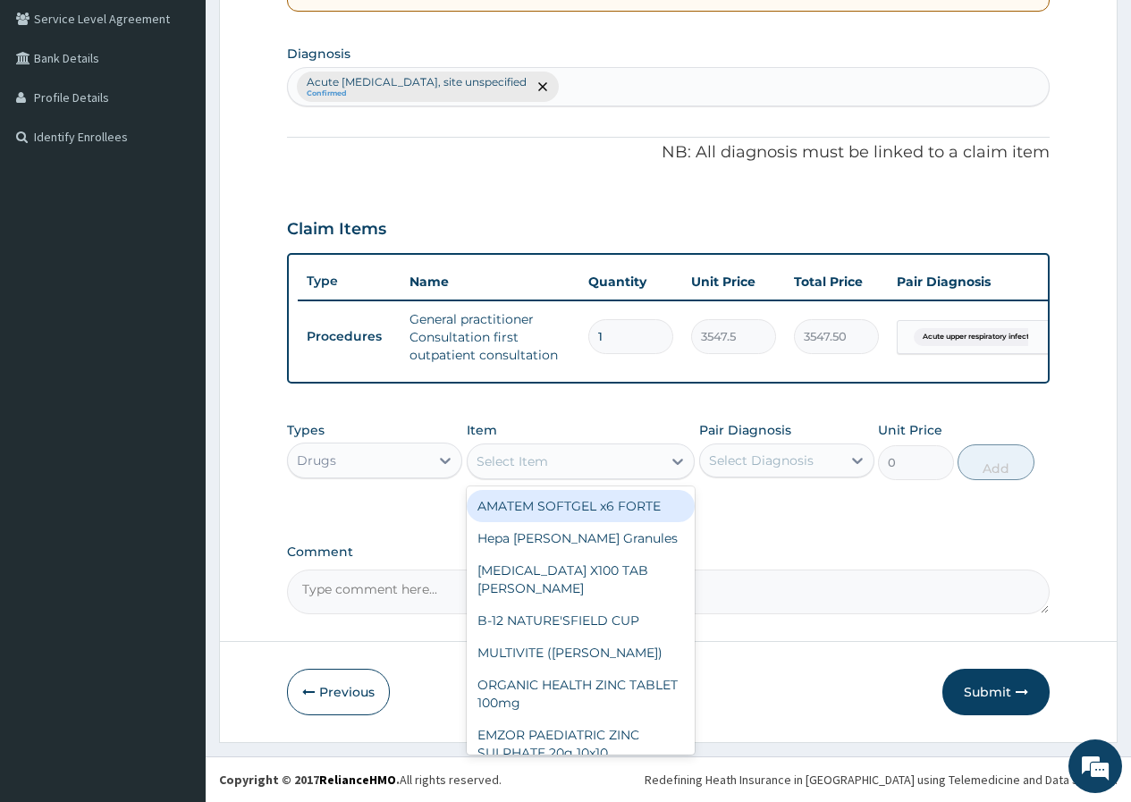
click at [623, 465] on div "Select Item" at bounding box center [565, 461] width 195 height 29
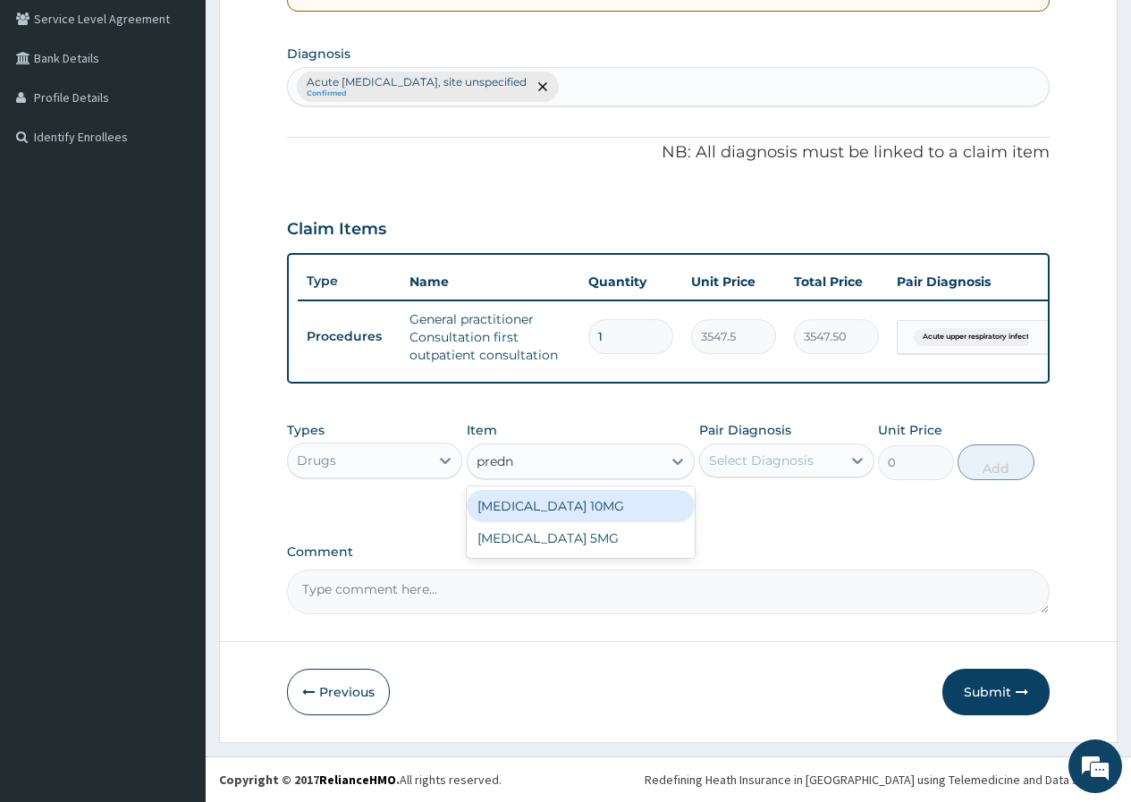
type input "predni"
click at [611, 498] on div "PREDNISOLONE 10MG" at bounding box center [581, 506] width 229 height 32
type input "100"
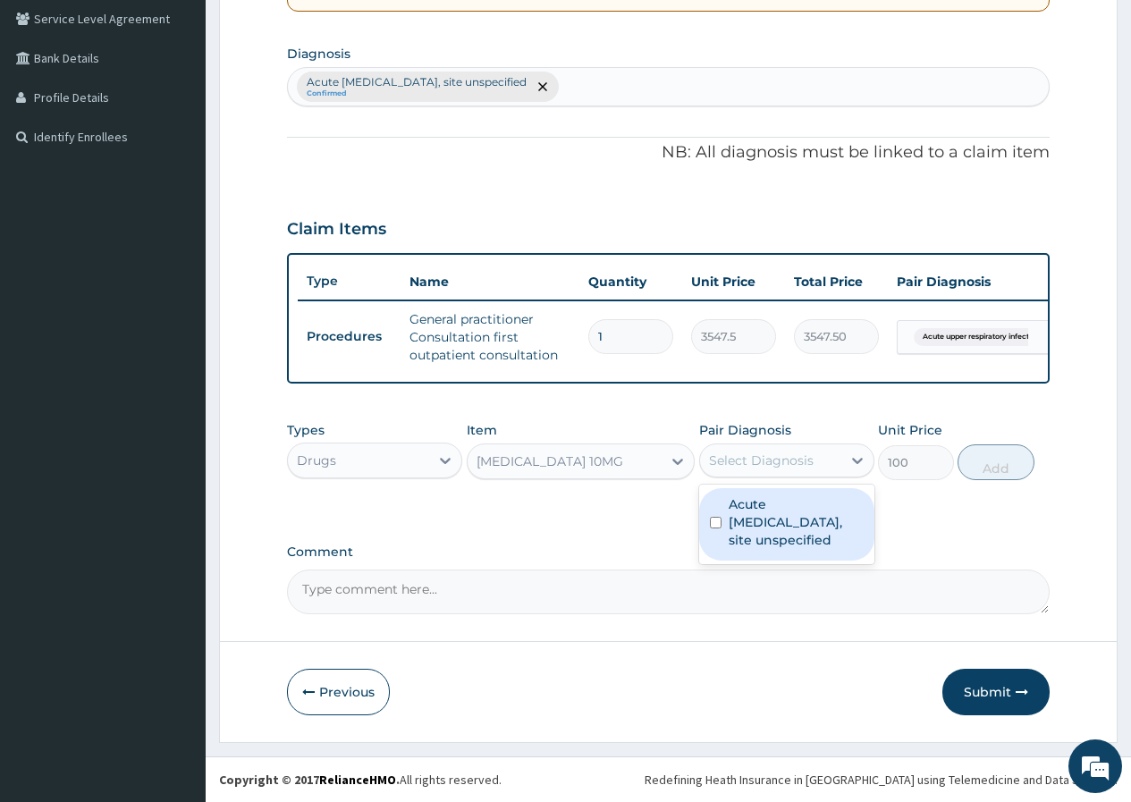
click at [768, 465] on div "Select Diagnosis" at bounding box center [761, 460] width 105 height 18
click at [767, 517] on label "Acute upper respiratory infection, site unspecified" at bounding box center [796, 522] width 135 height 54
checkbox input "true"
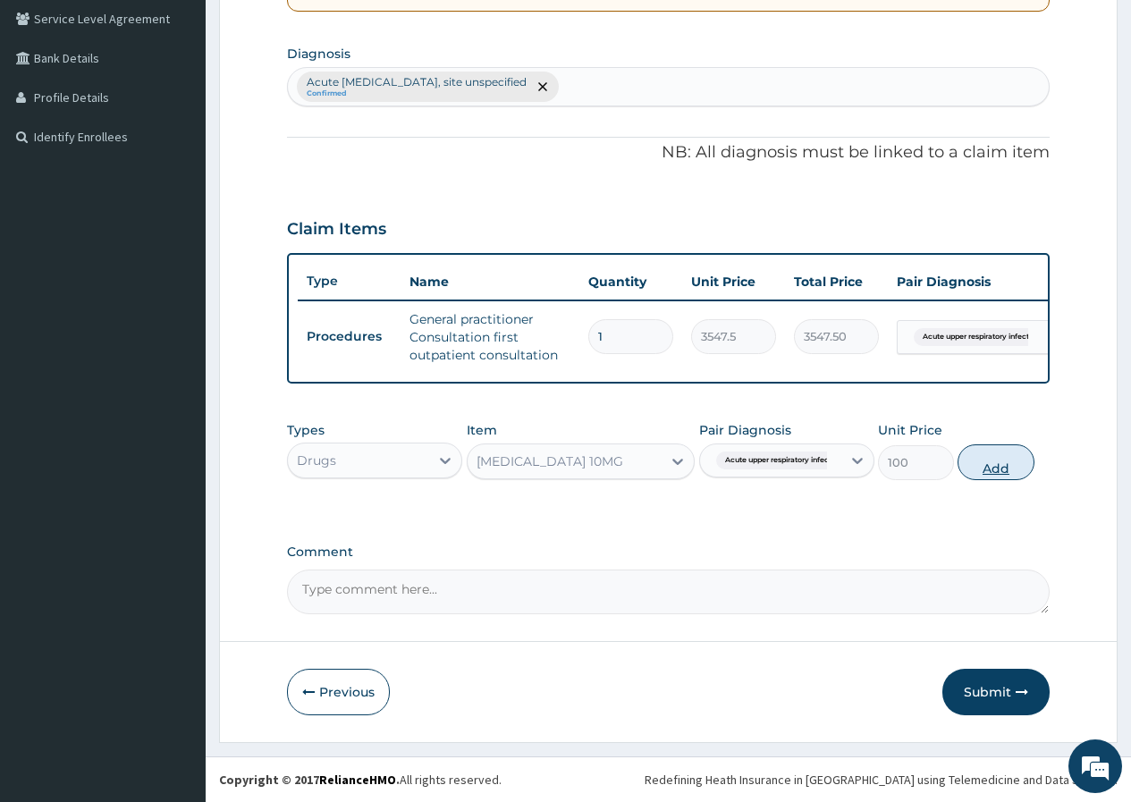
click at [965, 467] on button "Add" at bounding box center [995, 462] width 76 height 36
type input "0"
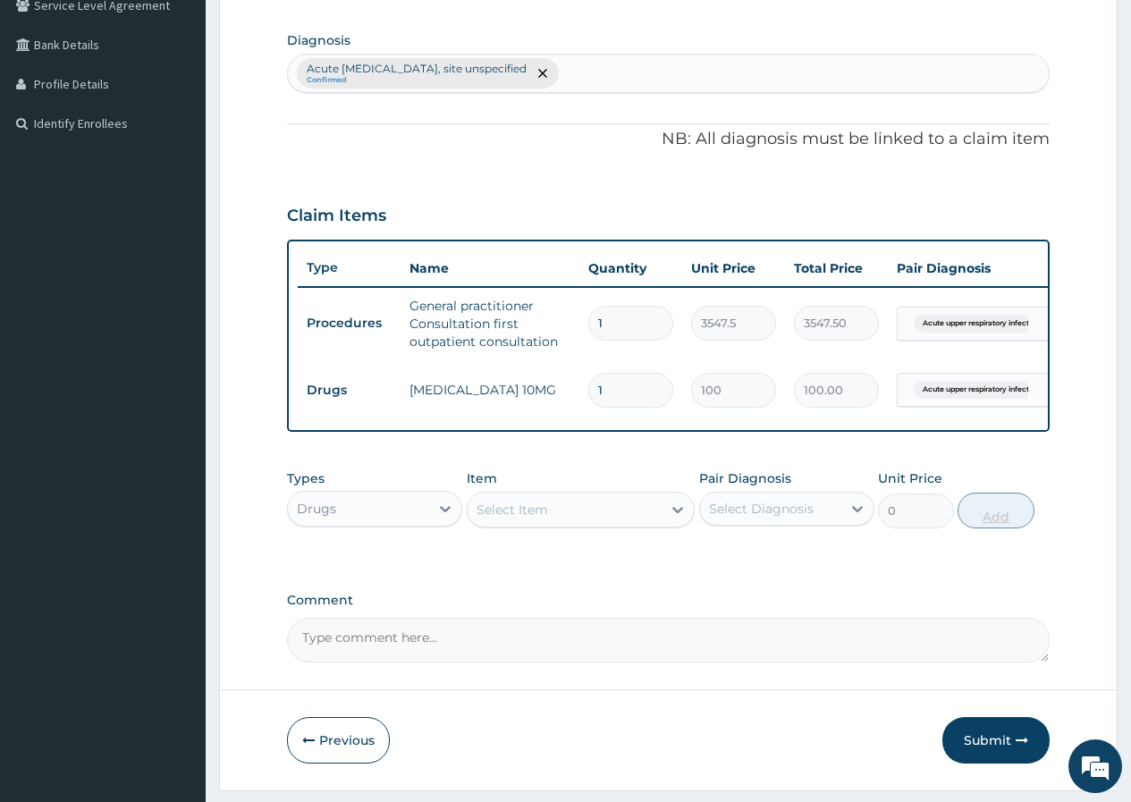
type input "10"
type input "1000.00"
type input "10"
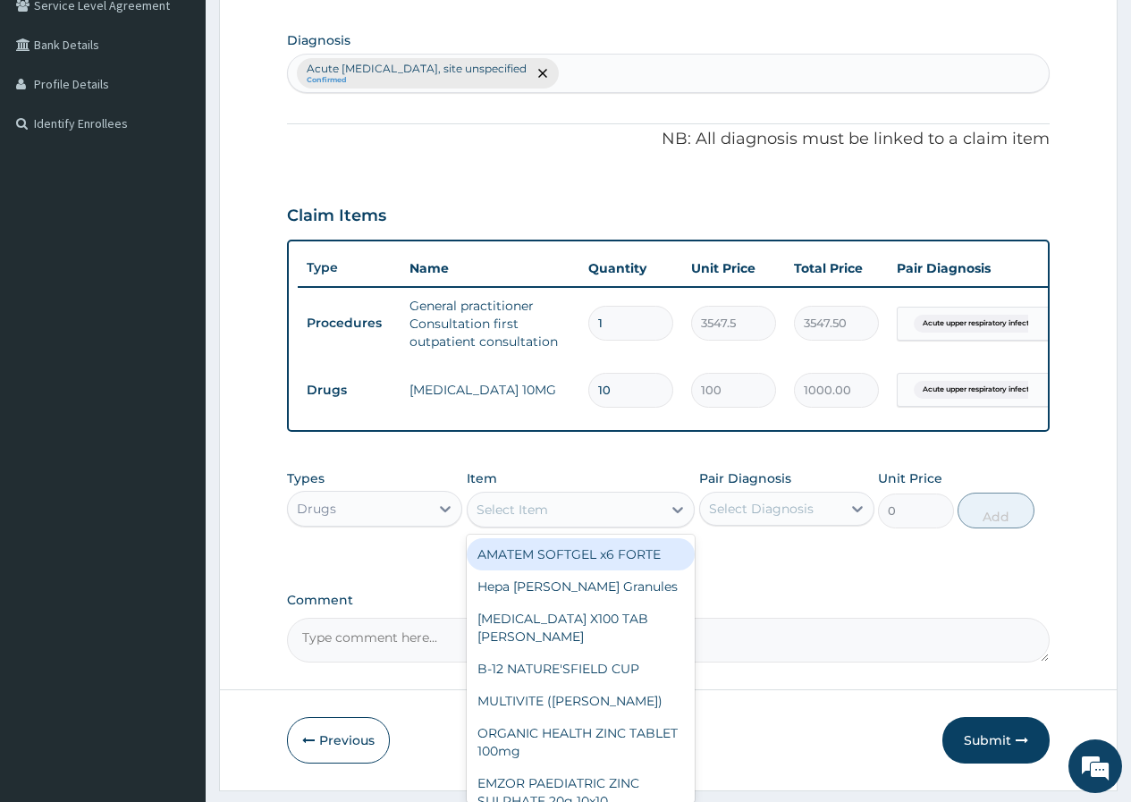
click at [528, 517] on div "Select Item" at bounding box center [512, 510] width 72 height 18
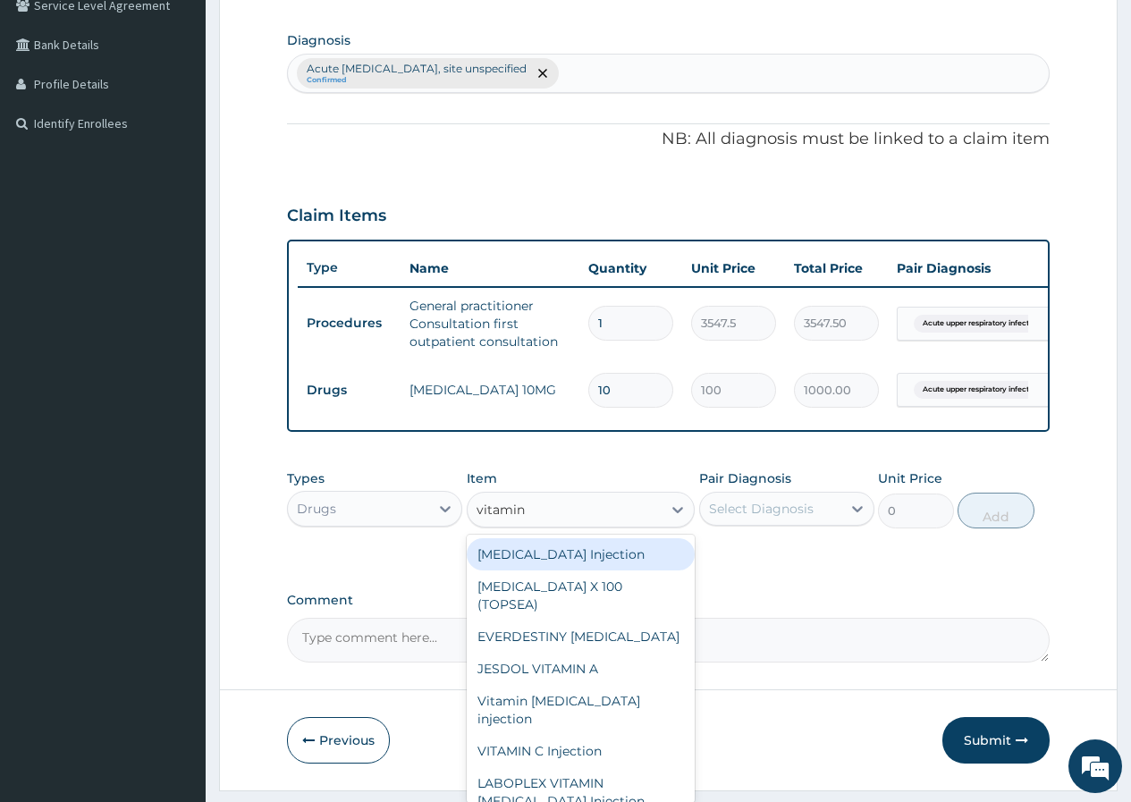
type input "vitamin c"
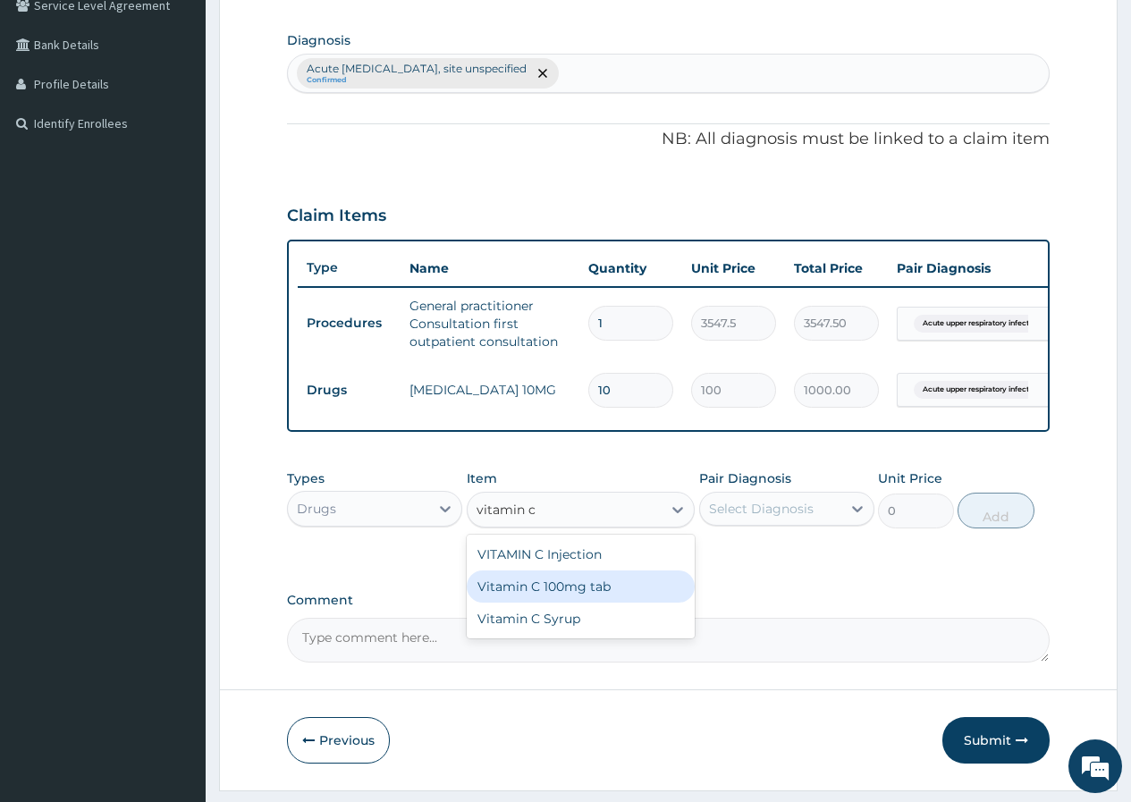
click at [527, 587] on div "Vitamin C 100mg tab" at bounding box center [581, 586] width 229 height 32
type input "30"
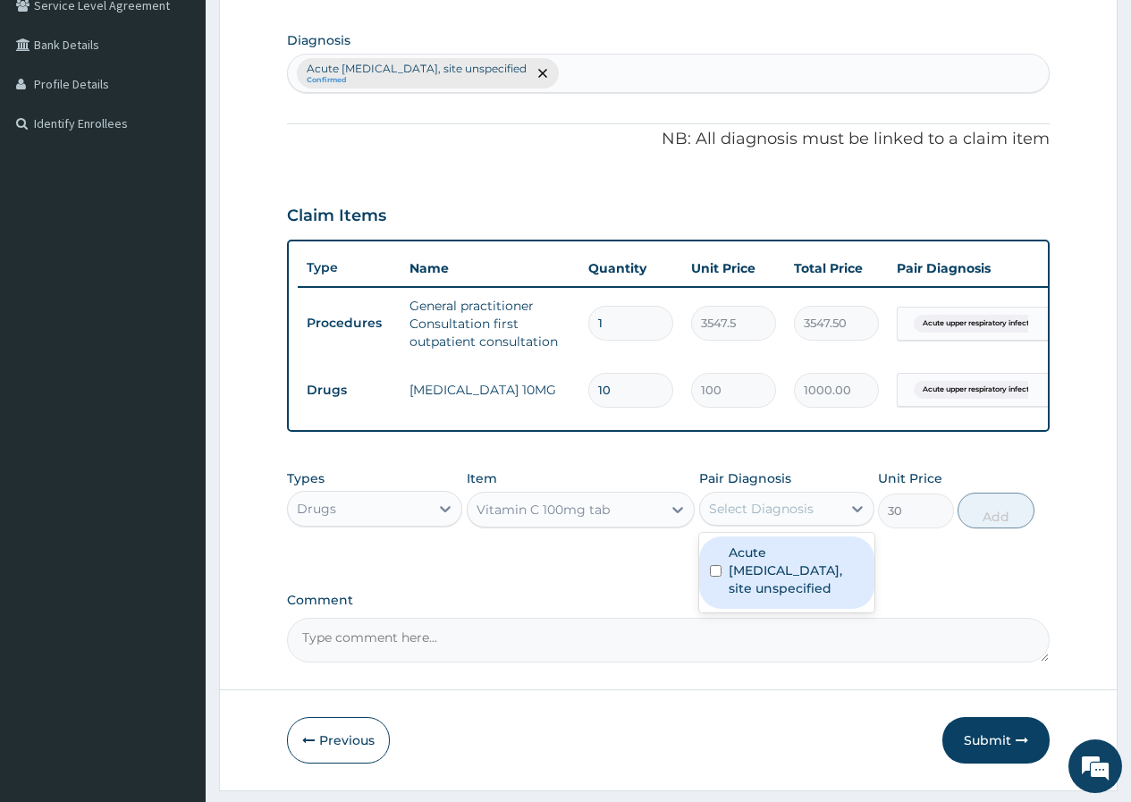
click at [771, 518] on div "Select Diagnosis" at bounding box center [761, 509] width 105 height 18
click at [771, 580] on label "Acute [MEDICAL_DATA], site unspecified" at bounding box center [796, 570] width 135 height 54
checkbox input "true"
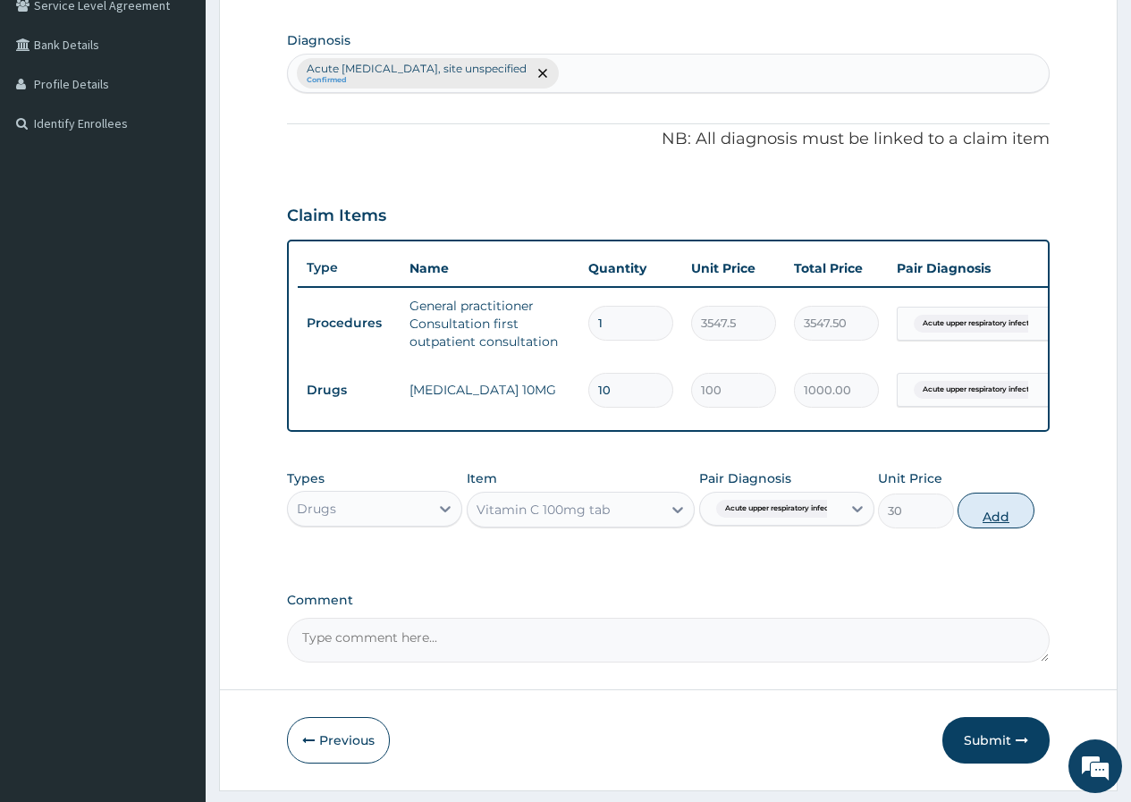
click at [1003, 528] on button "Add" at bounding box center [995, 511] width 76 height 36
type input "0"
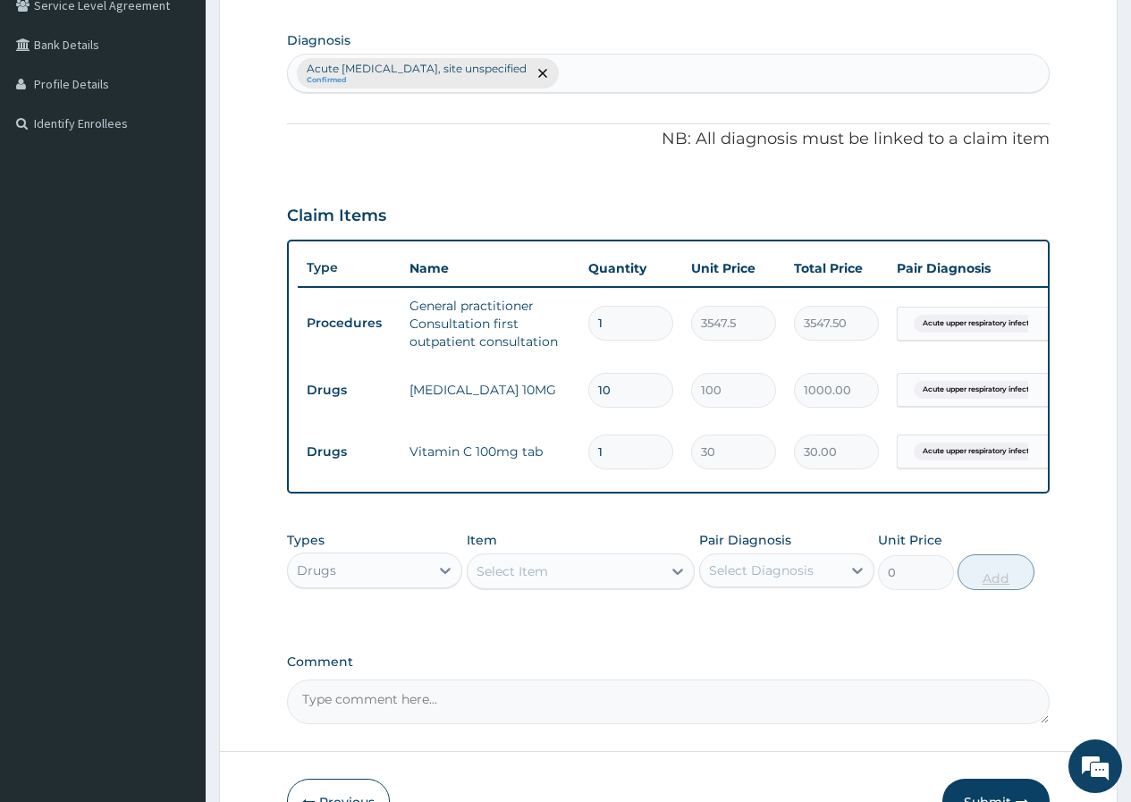
type input "14"
type input "420.00"
type input "142"
type input "4260.00"
type input "42"
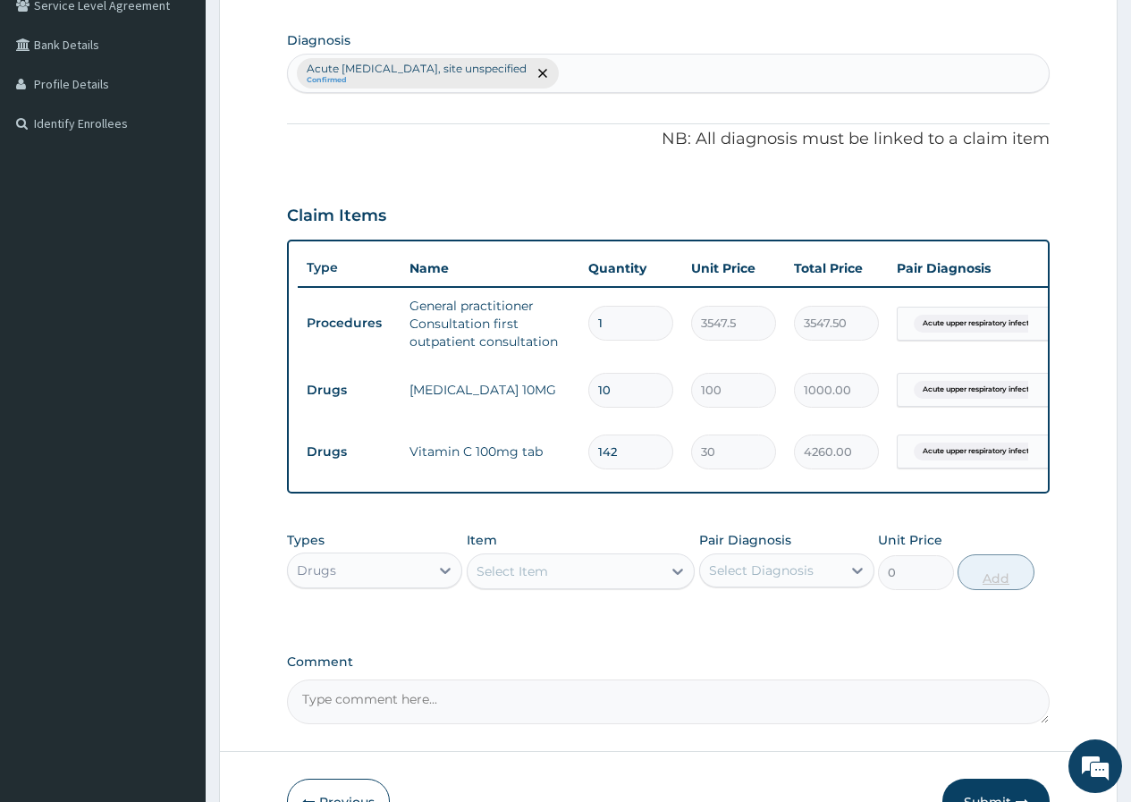
type input "1260.00"
type input "42"
click at [644, 580] on div "Select Item" at bounding box center [565, 571] width 195 height 29
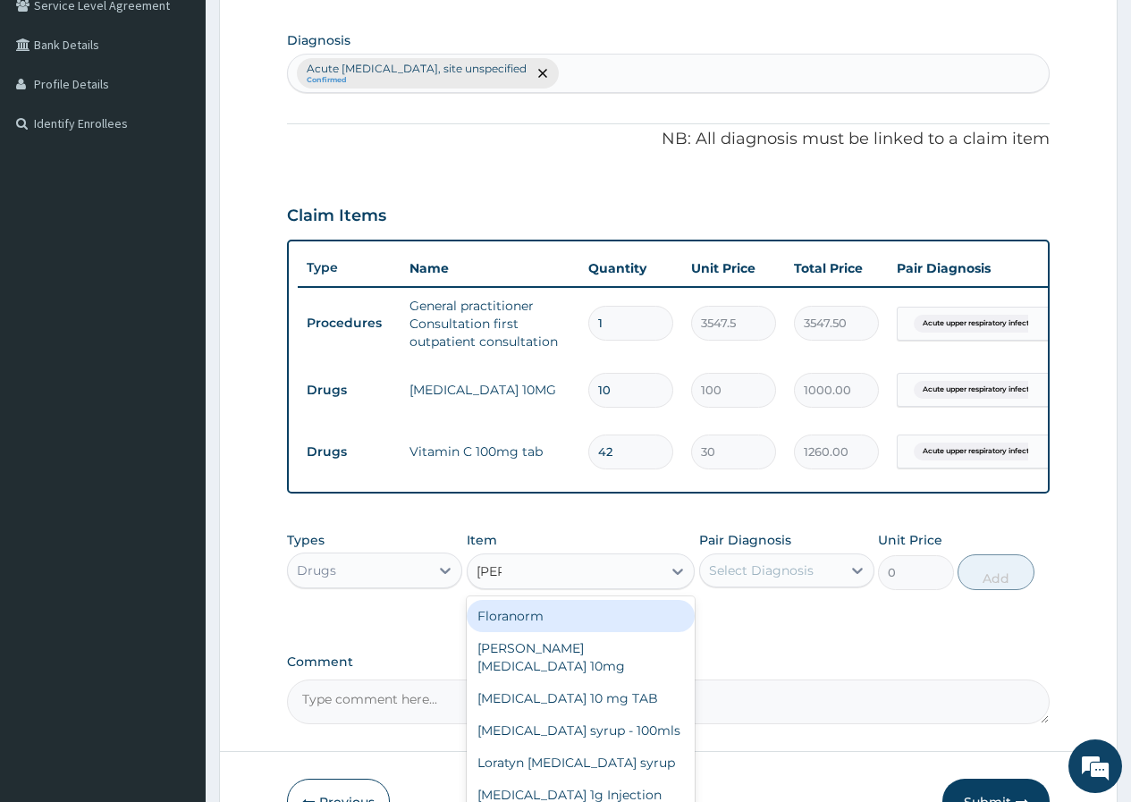
type input "lorat"
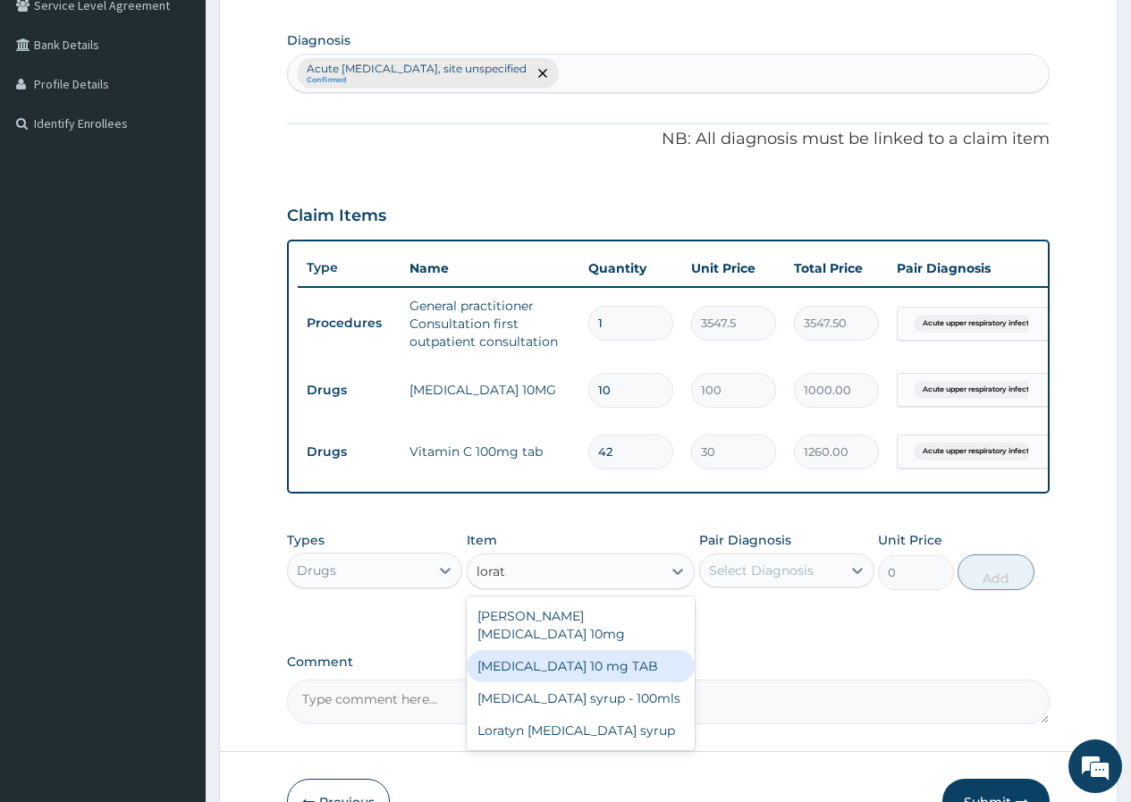
click at [610, 660] on div "[MEDICAL_DATA] 10 mg TAB" at bounding box center [581, 666] width 229 height 32
type input "120"
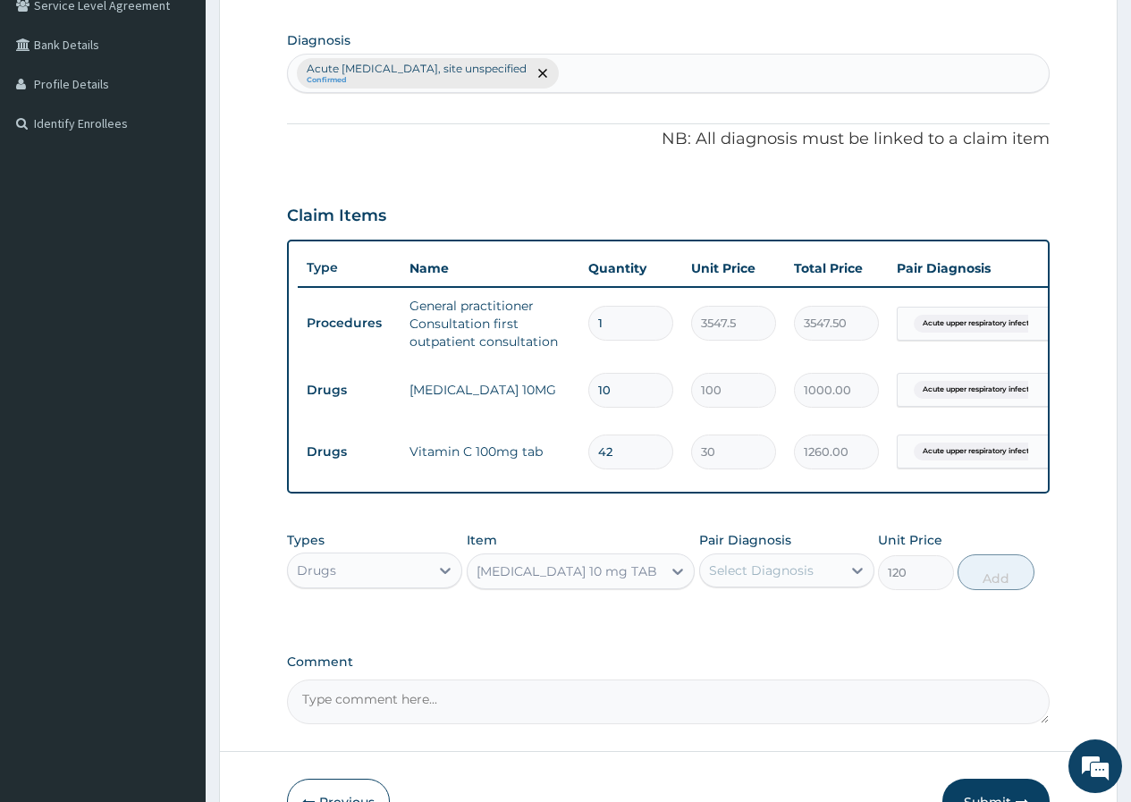
click at [734, 579] on div "Select Diagnosis" at bounding box center [761, 570] width 105 height 18
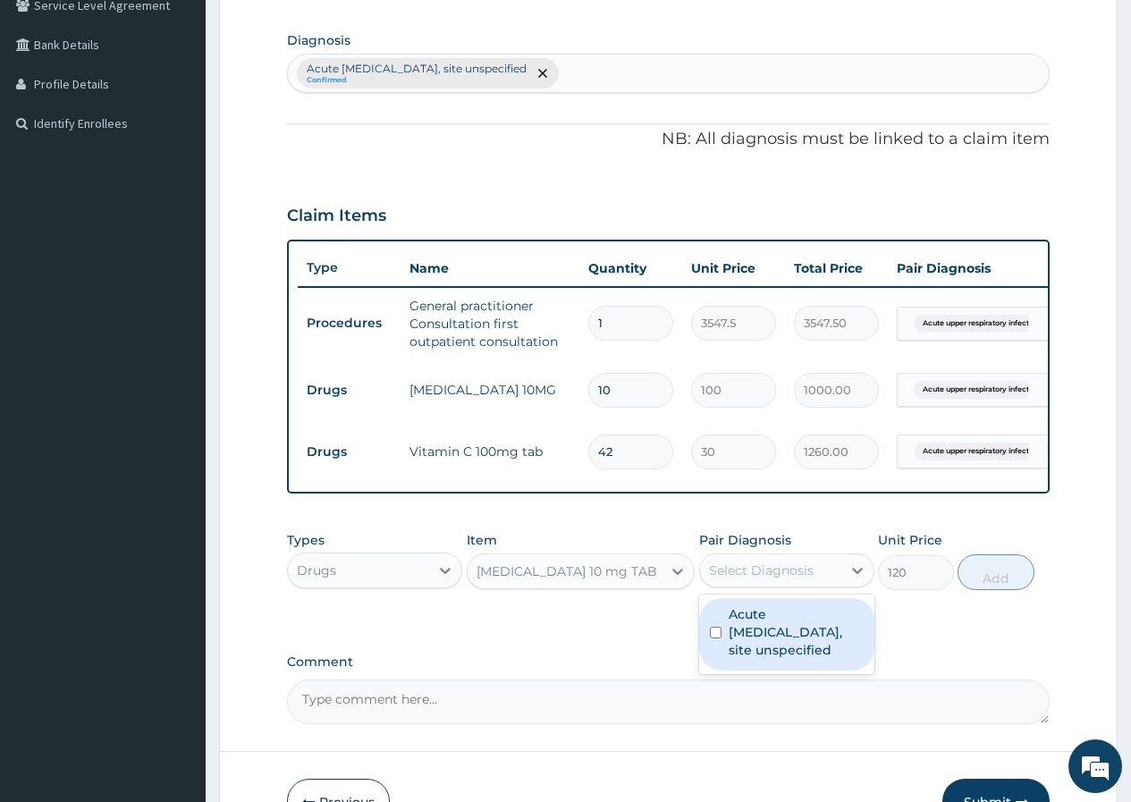
click at [737, 634] on label "Acute [MEDICAL_DATA], site unspecified" at bounding box center [796, 632] width 135 height 54
checkbox input "true"
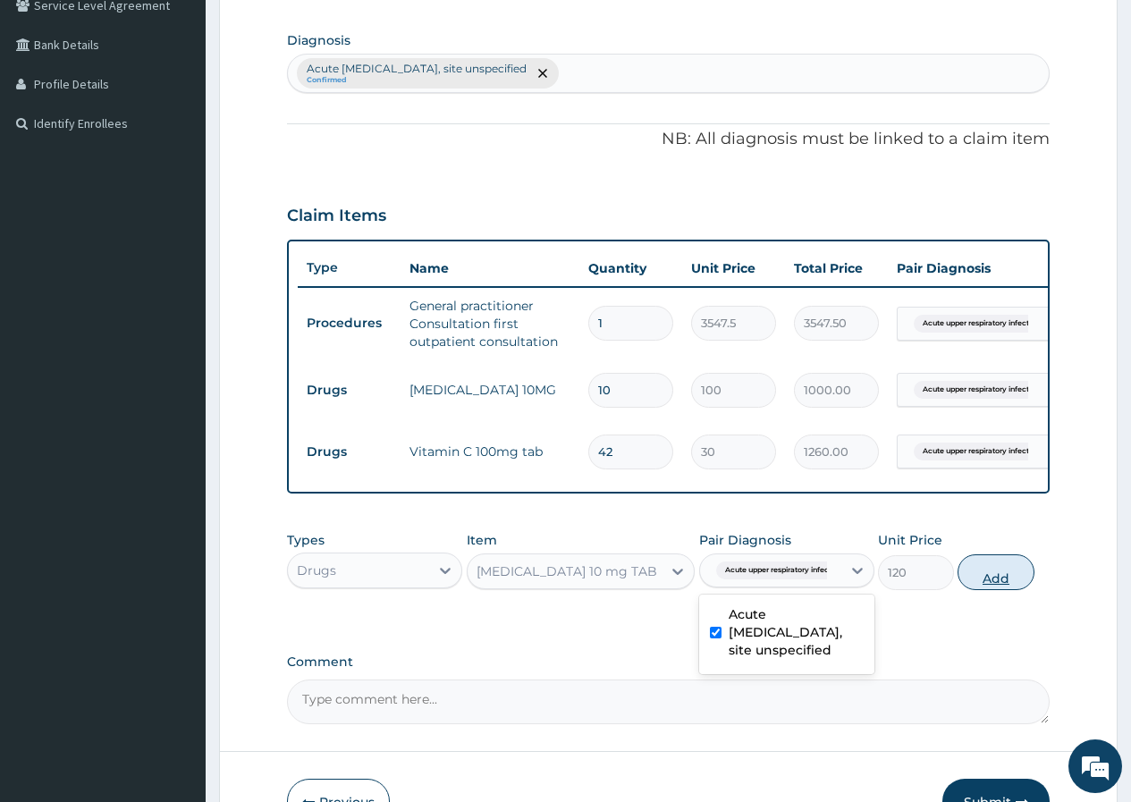
click at [979, 586] on button "Add" at bounding box center [995, 572] width 76 height 36
type input "0"
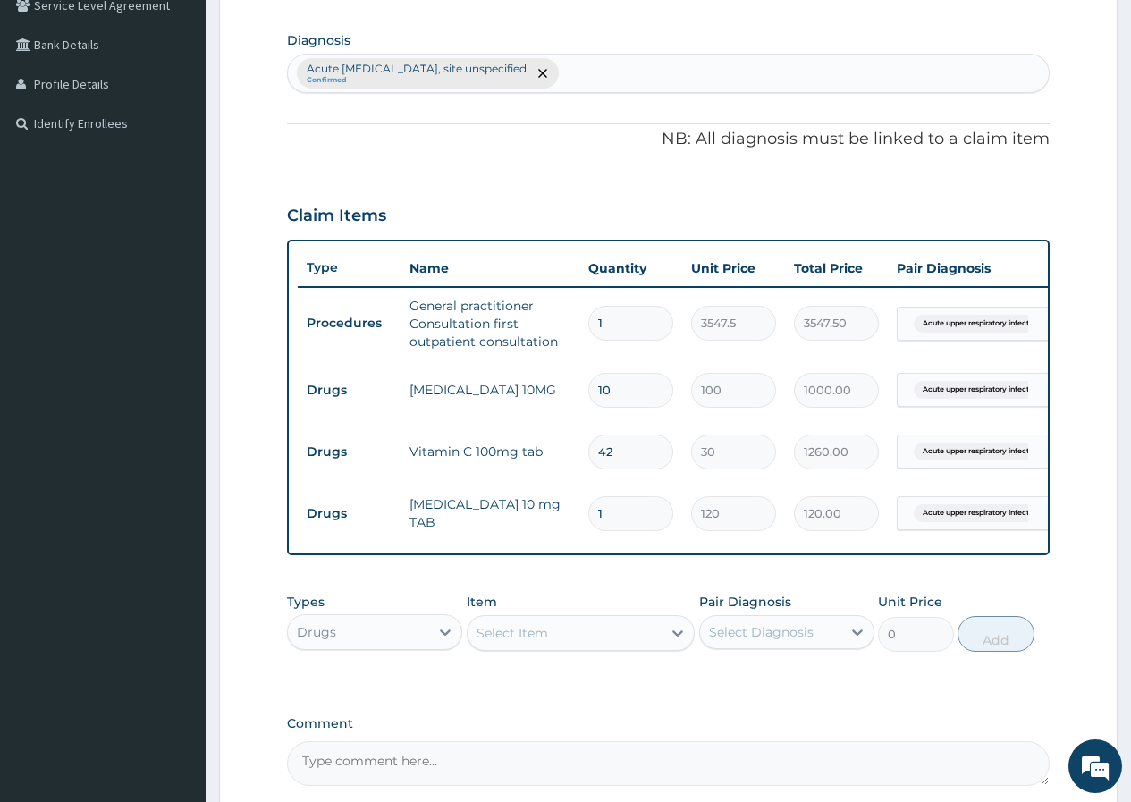
type input "10"
type input "1200.00"
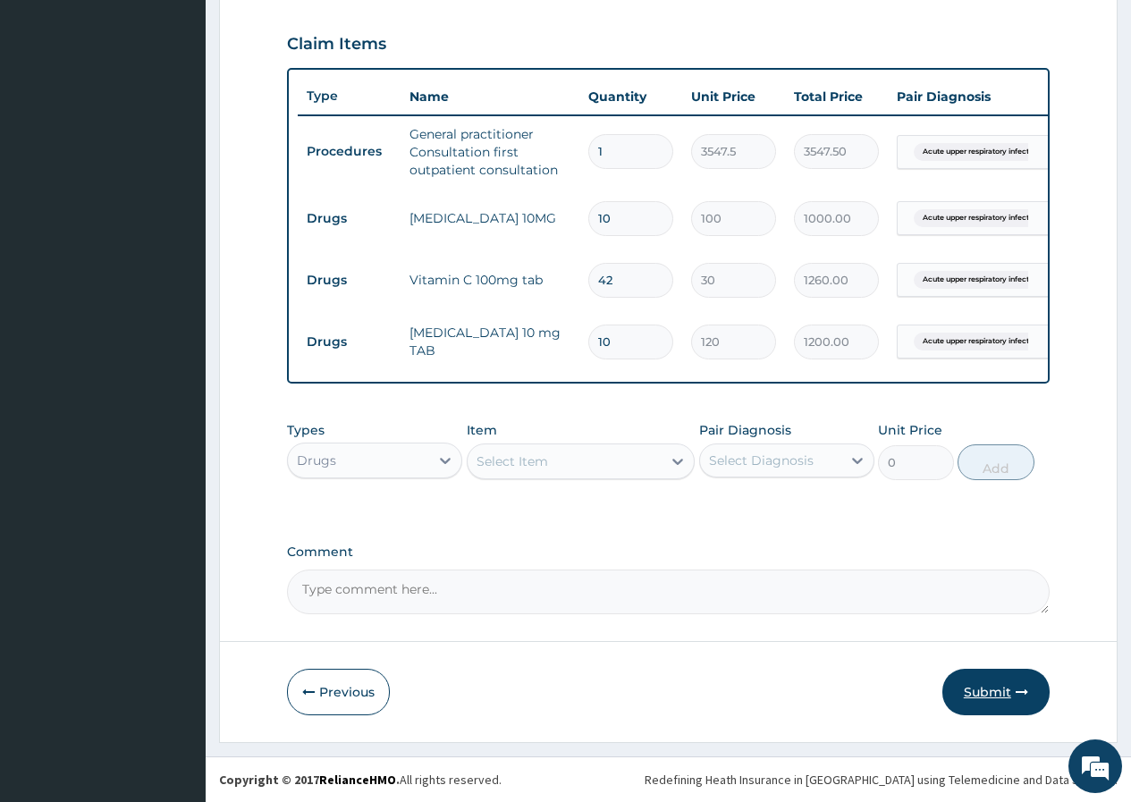
type input "10"
click at [981, 690] on button "Submit" at bounding box center [995, 692] width 107 height 46
click at [1009, 682] on button "Submit" at bounding box center [995, 692] width 107 height 46
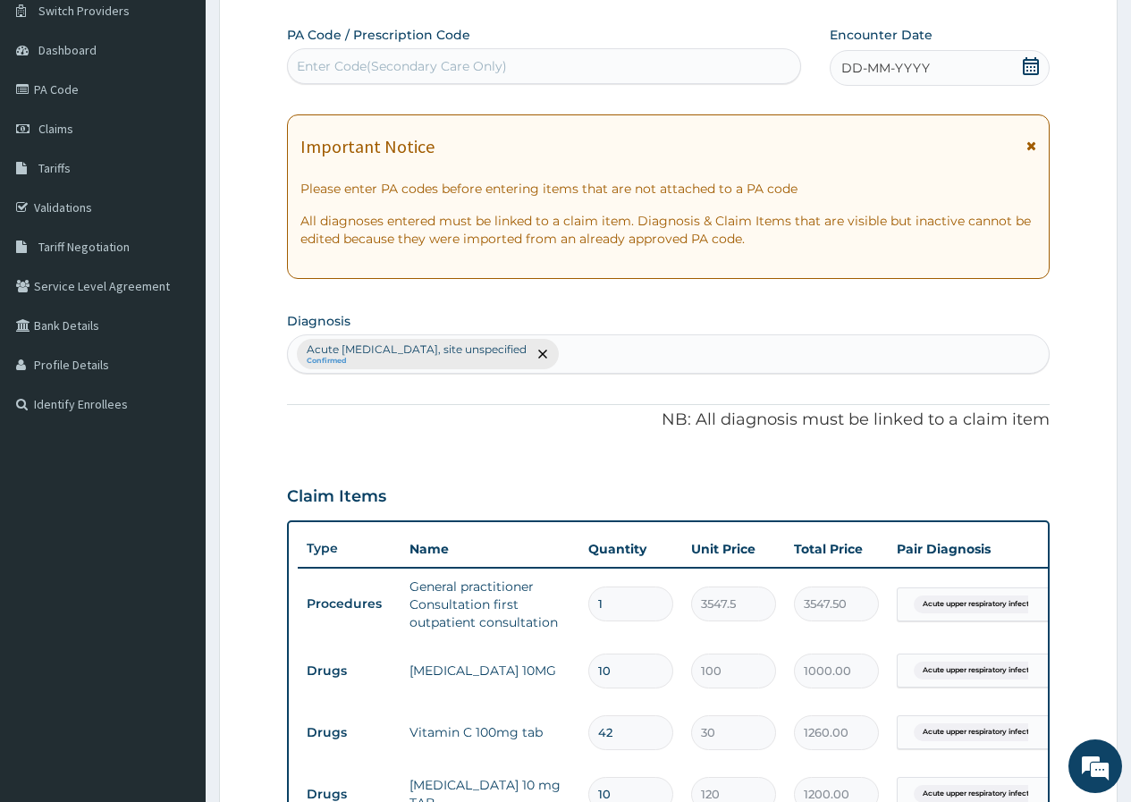
scroll to position [135, 0]
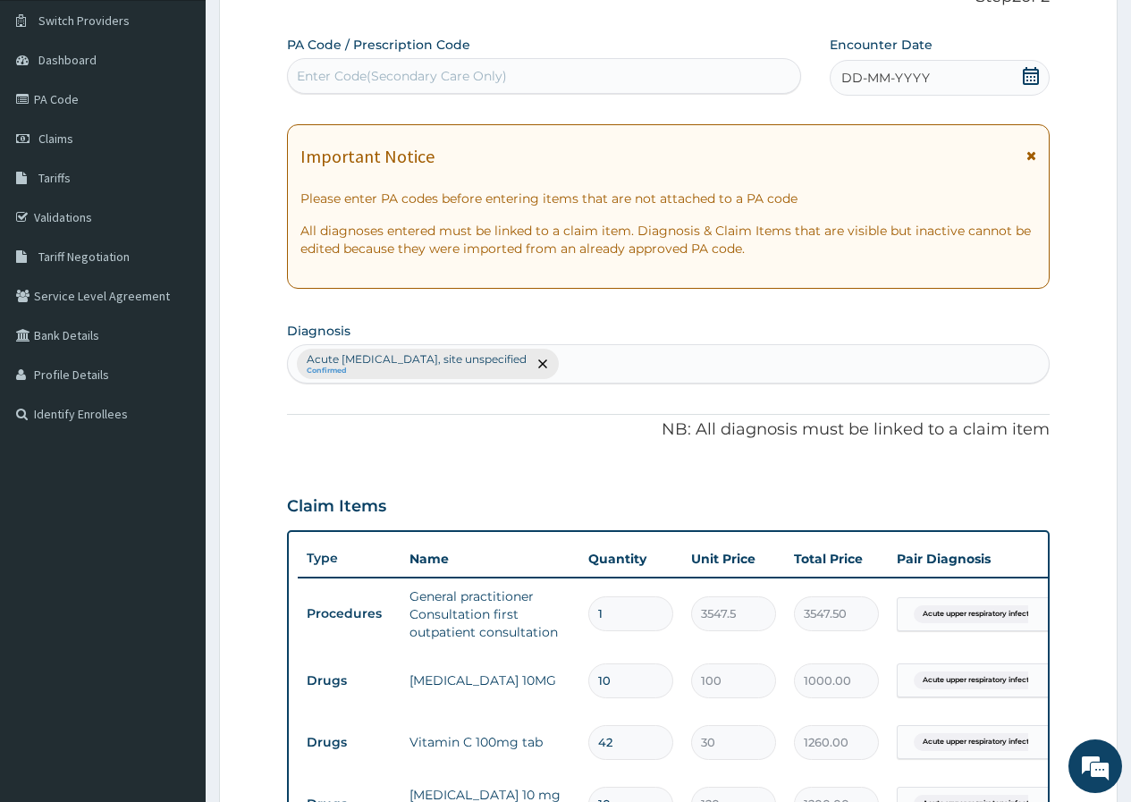
click at [940, 80] on div "DD-MM-YYYY" at bounding box center [940, 78] width 220 height 36
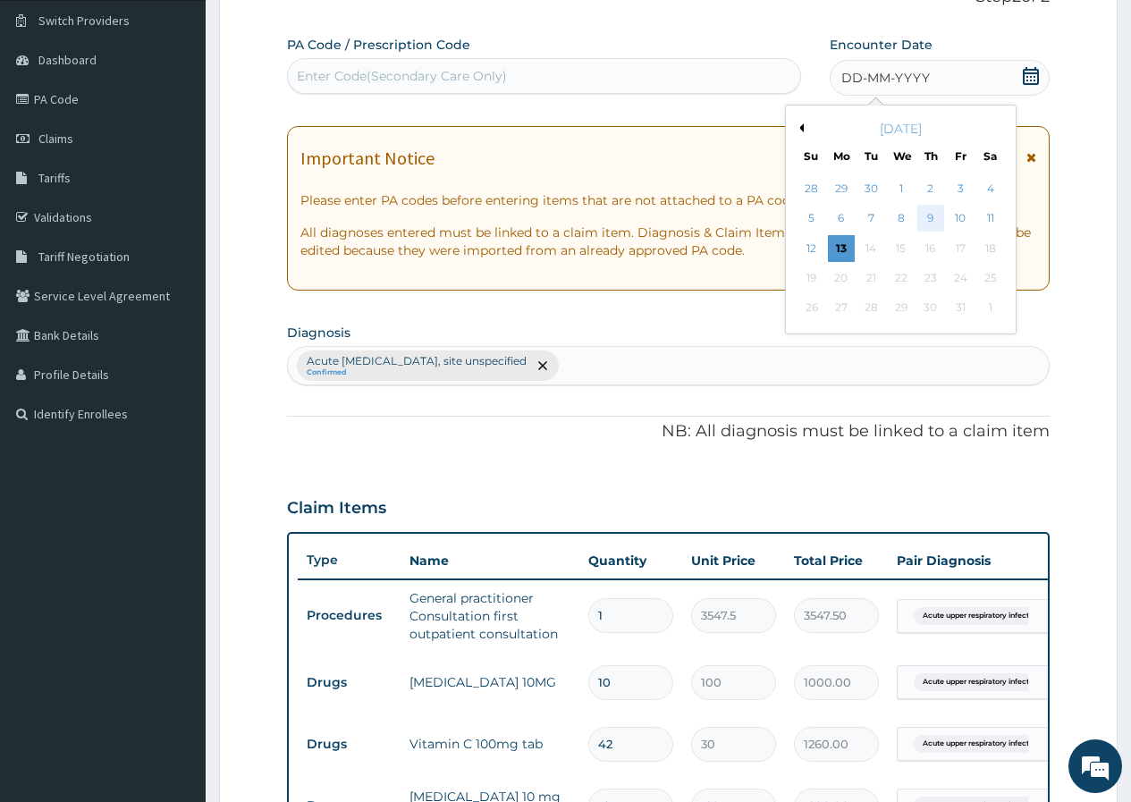
click at [930, 215] on div "9" at bounding box center [930, 219] width 27 height 27
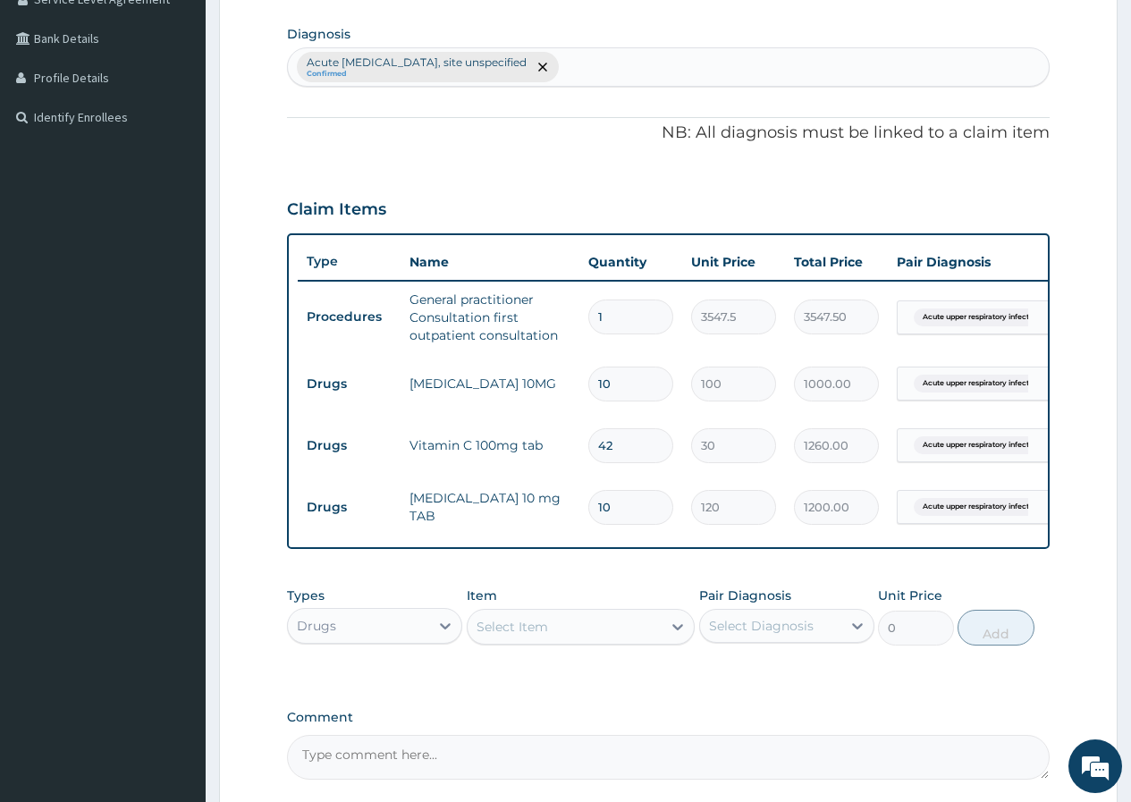
scroll to position [611, 0]
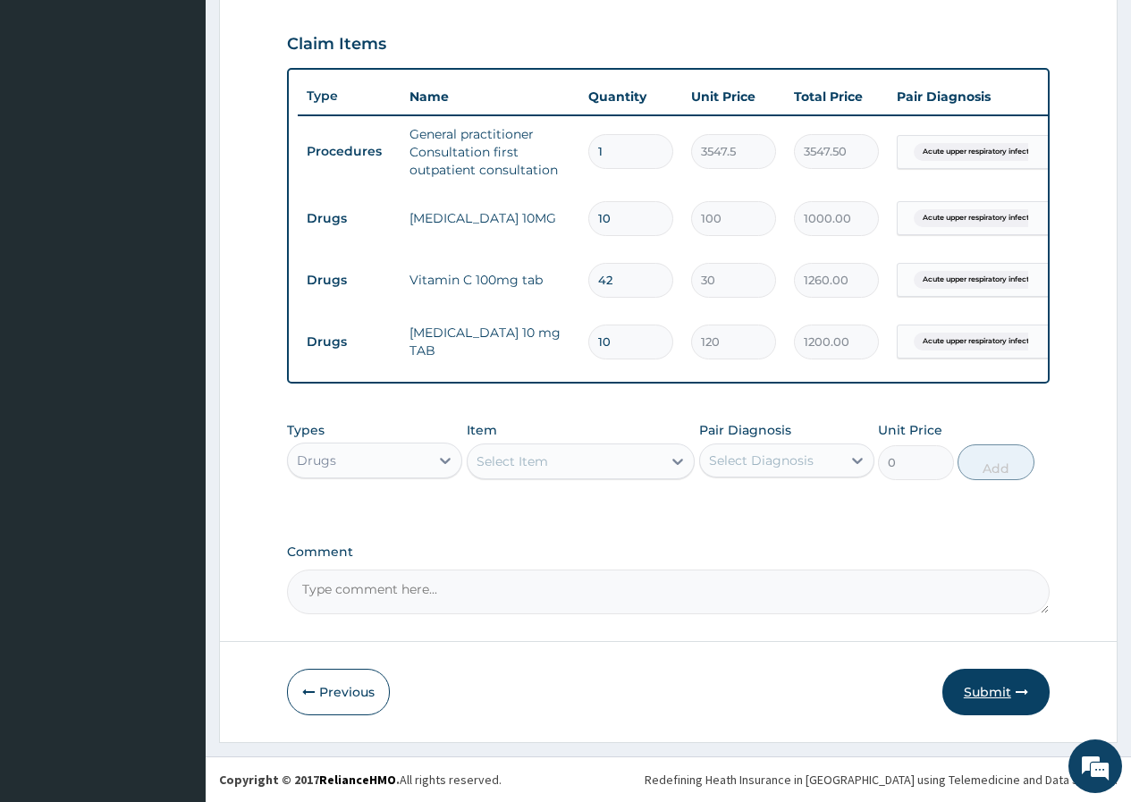
click at [992, 691] on button "Submit" at bounding box center [995, 692] width 107 height 46
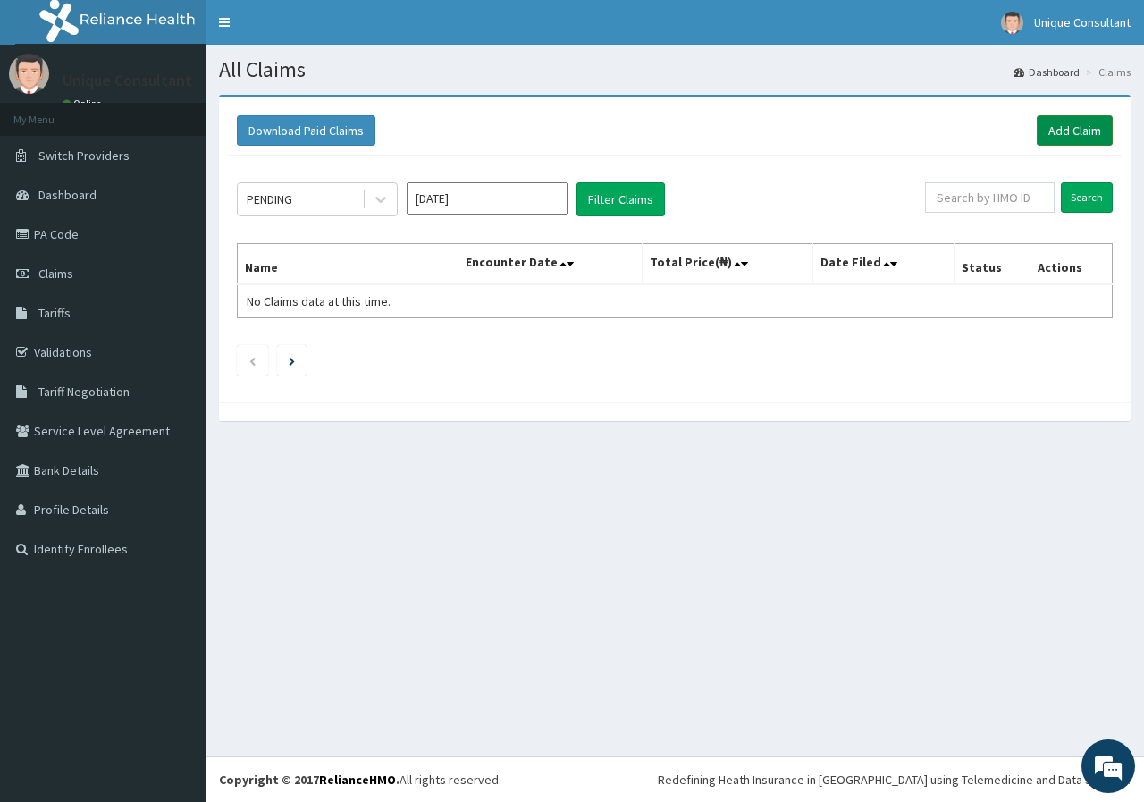
click at [1078, 130] on link "Add Claim" at bounding box center [1075, 130] width 76 height 30
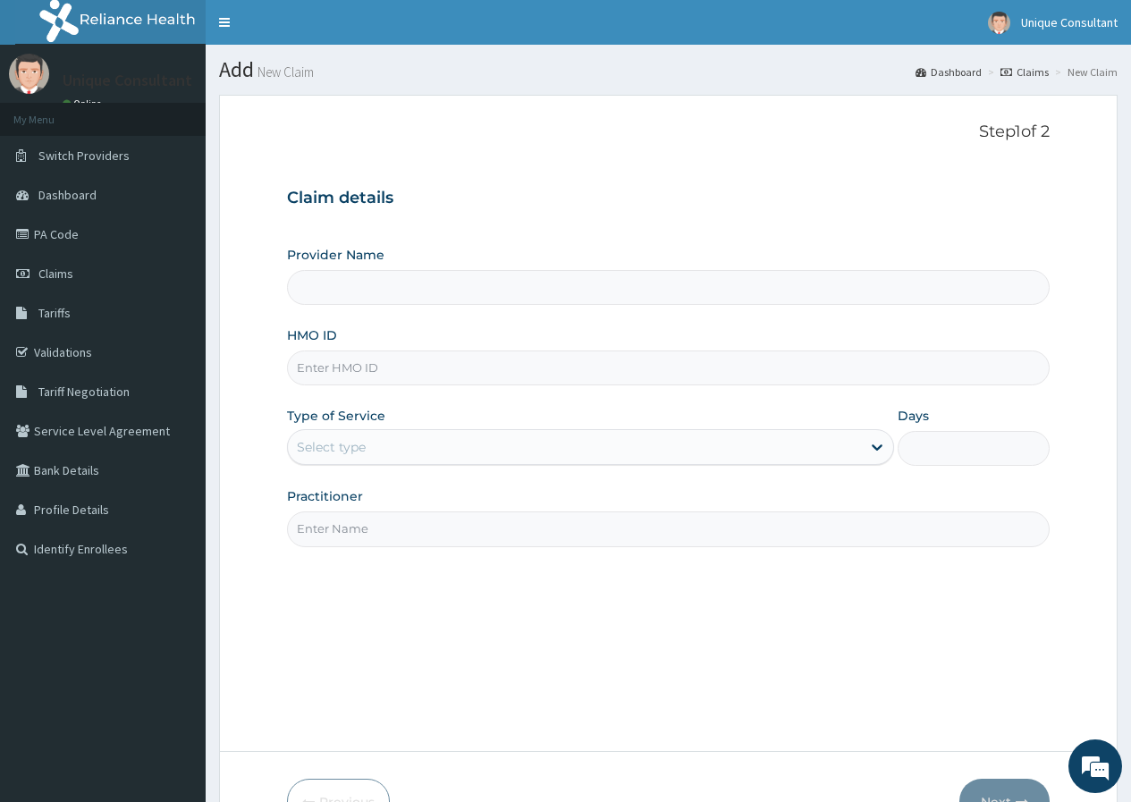
click at [391, 364] on input "HMO ID" at bounding box center [668, 367] width 762 height 35
type input "Unique-Plus Multisystem Hospital"
type input "eki/10026/c"
click at [370, 444] on div "Select type" at bounding box center [574, 447] width 573 height 29
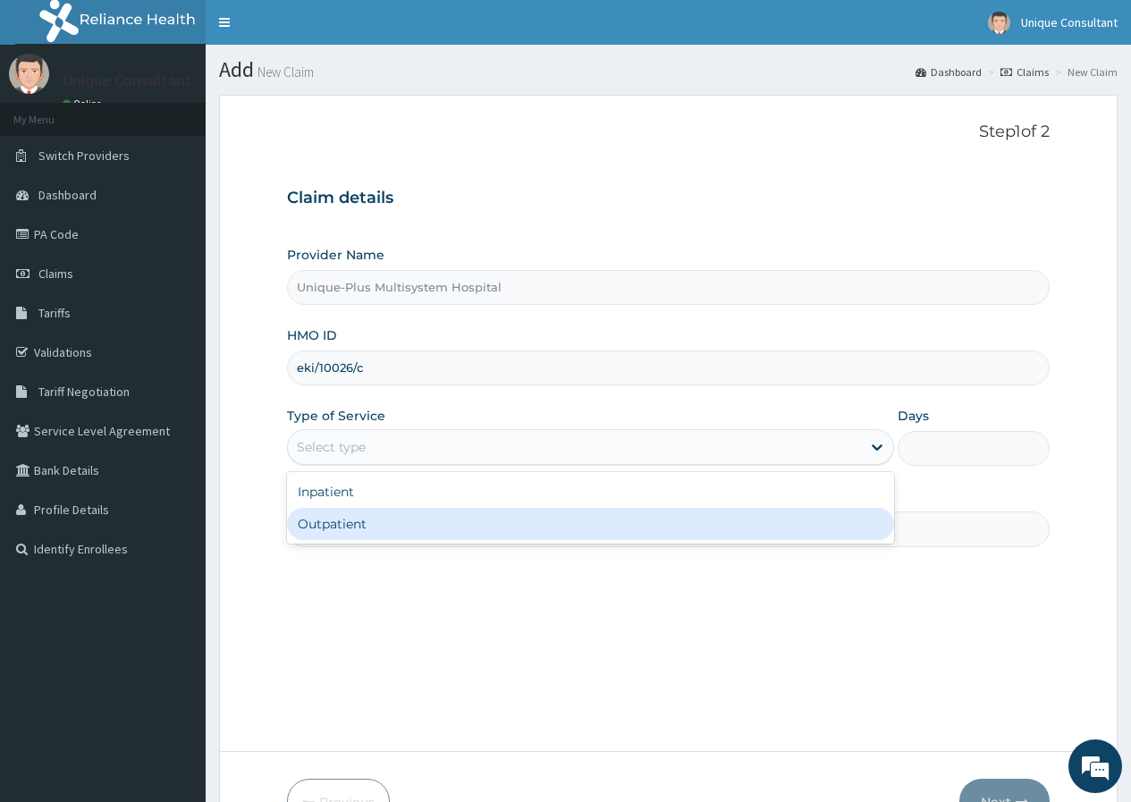
click at [385, 514] on div "Outpatient" at bounding box center [590, 524] width 607 height 32
type input "1"
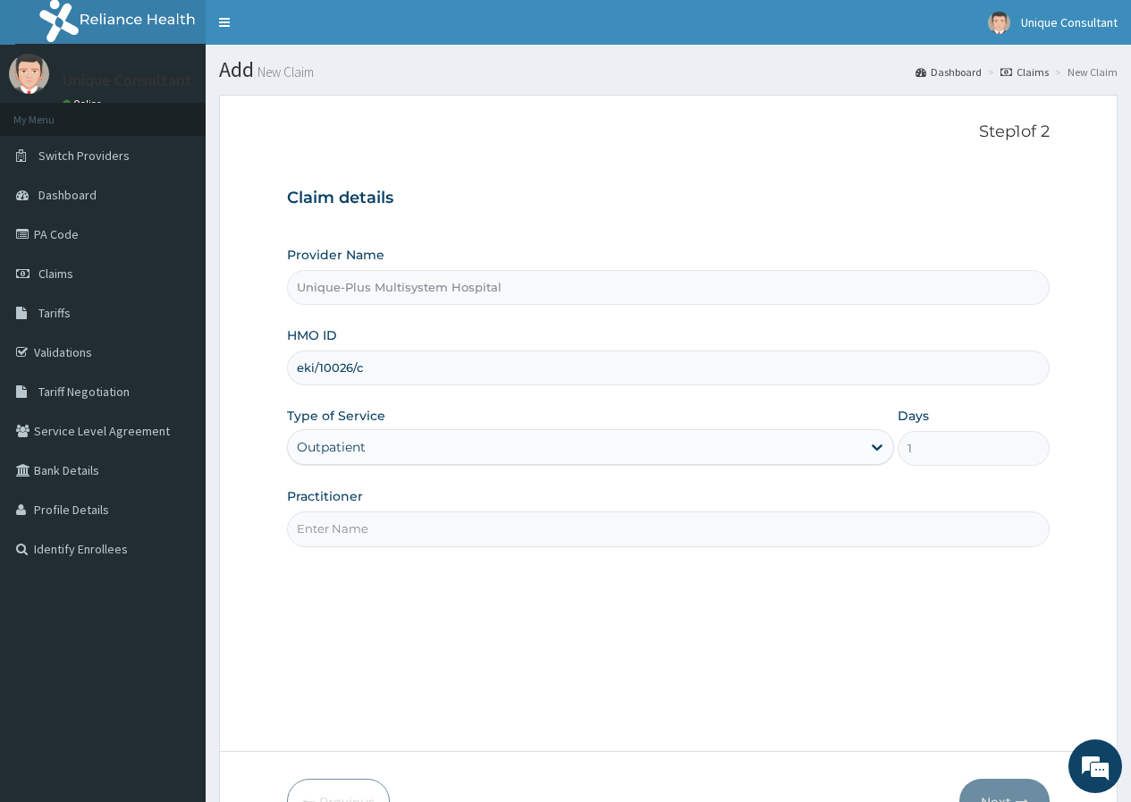
click at [386, 517] on input "Practitioner" at bounding box center [668, 528] width 762 height 35
type input "Dr. Yekeen"
click at [1007, 788] on button "Next" at bounding box center [1004, 802] width 90 height 46
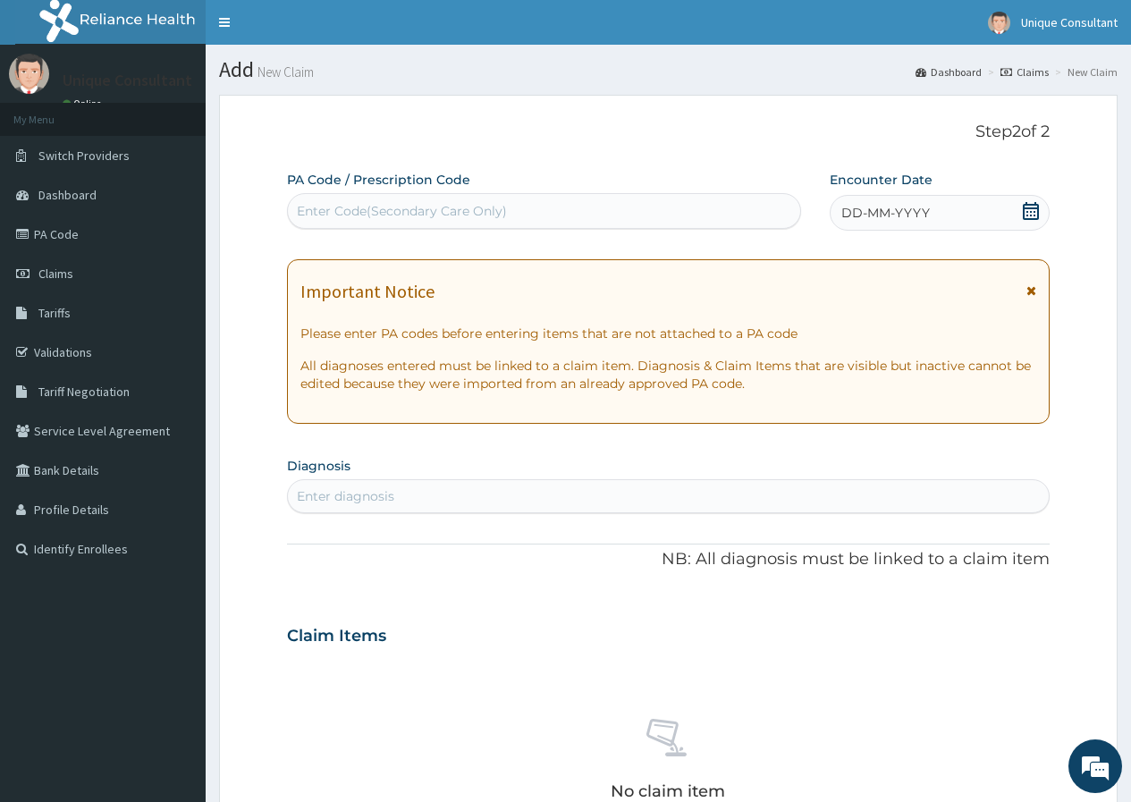
click at [978, 203] on div "DD-MM-YYYY" at bounding box center [940, 213] width 220 height 36
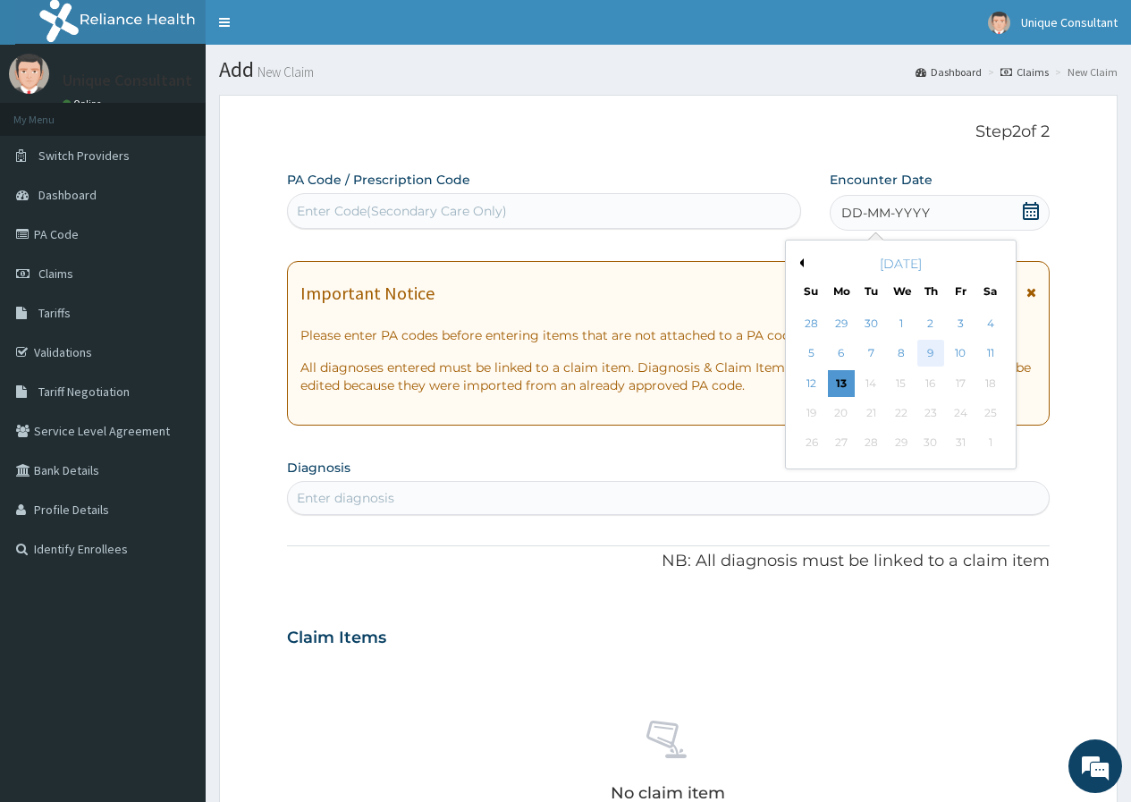
click at [935, 346] on div "9" at bounding box center [930, 354] width 27 height 27
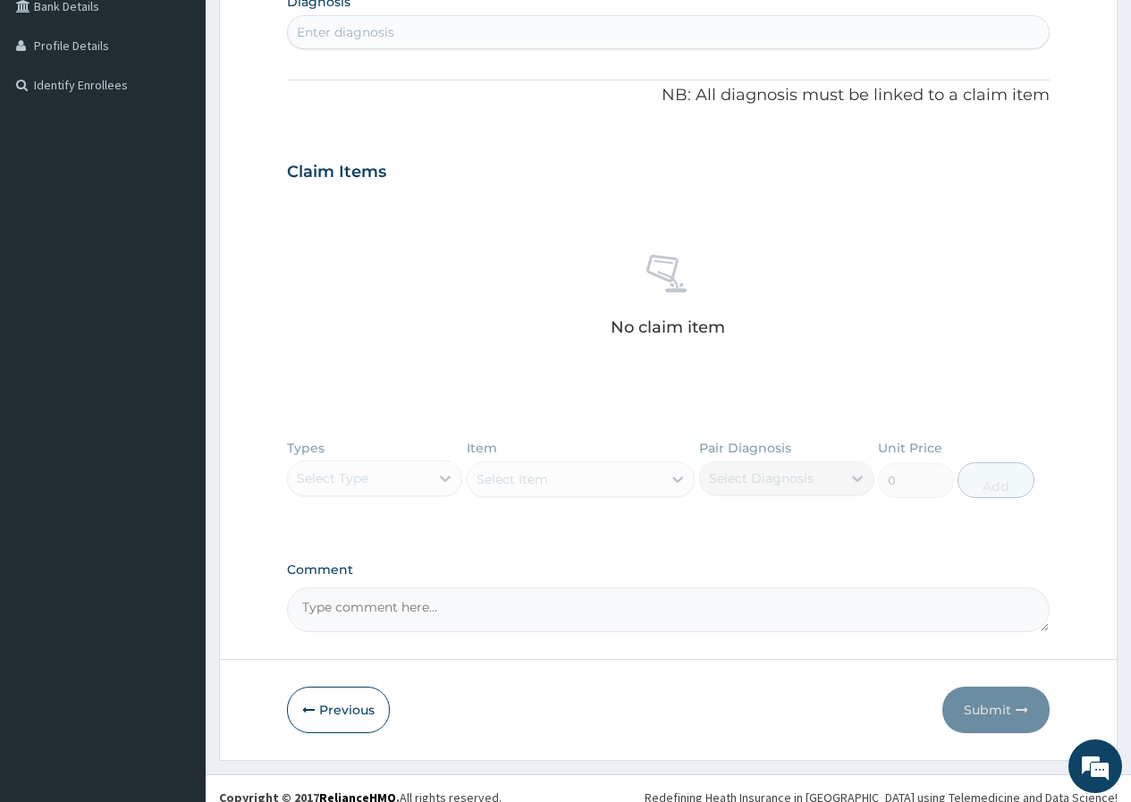
scroll to position [482, 0]
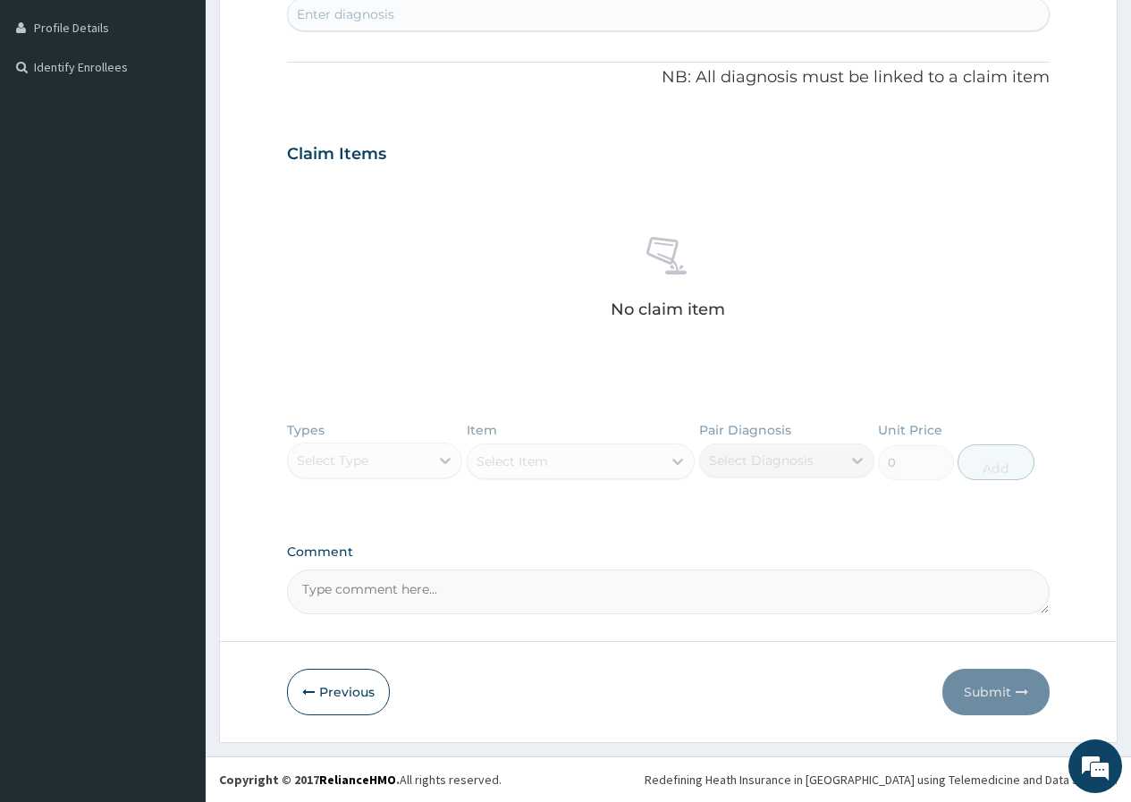
click at [478, 9] on div "Enter diagnosis" at bounding box center [668, 14] width 761 height 29
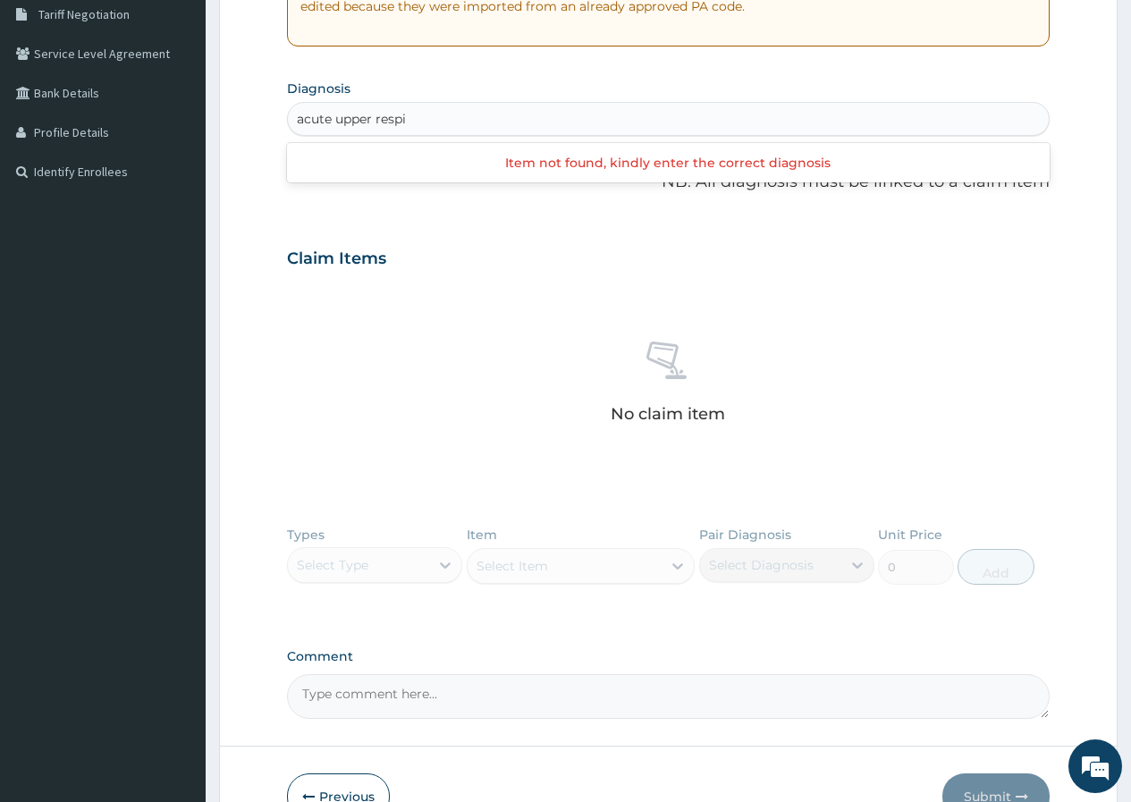
scroll to position [372, 0]
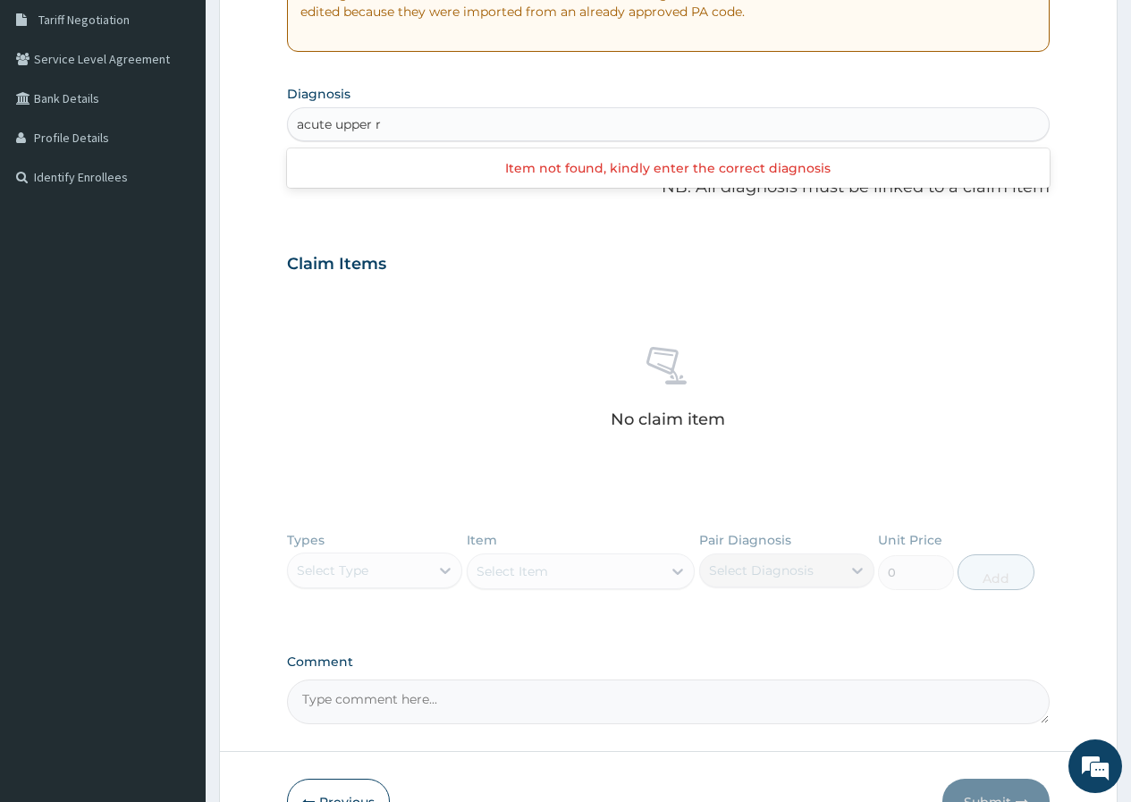
type input "acute upper"
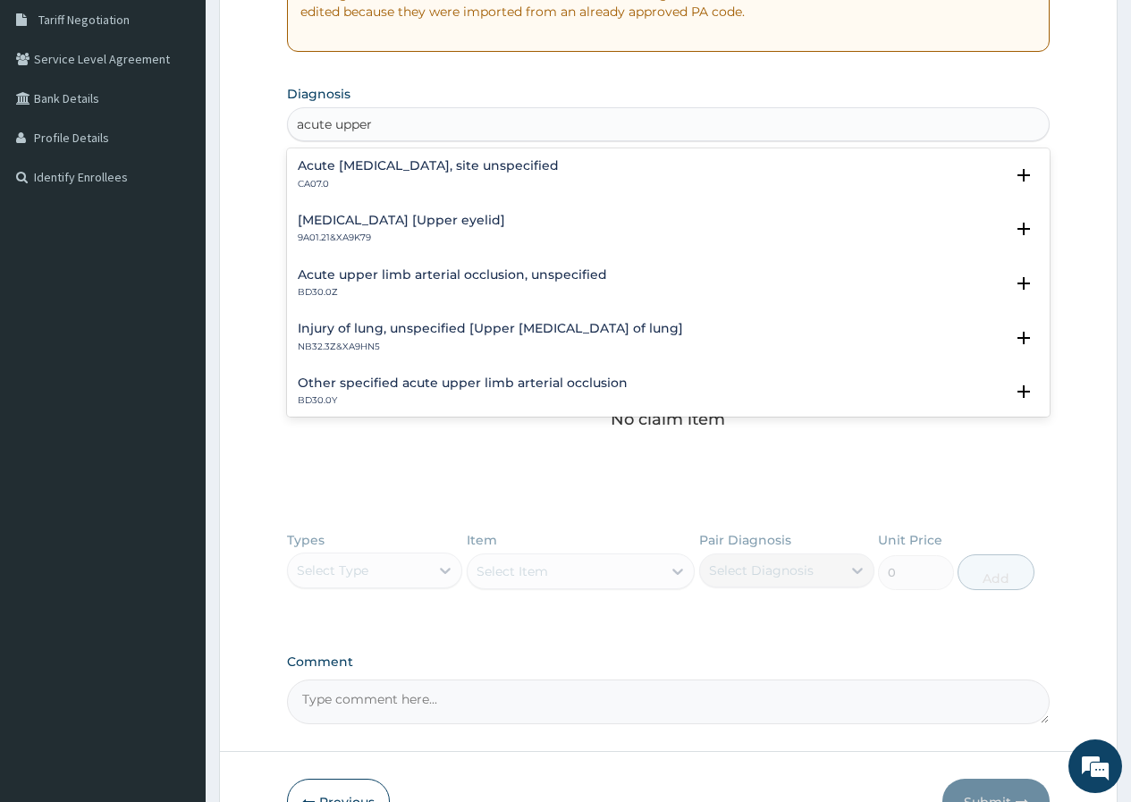
click at [362, 166] on h4 "Acute upper respiratory infection, site unspecified" at bounding box center [428, 165] width 261 height 13
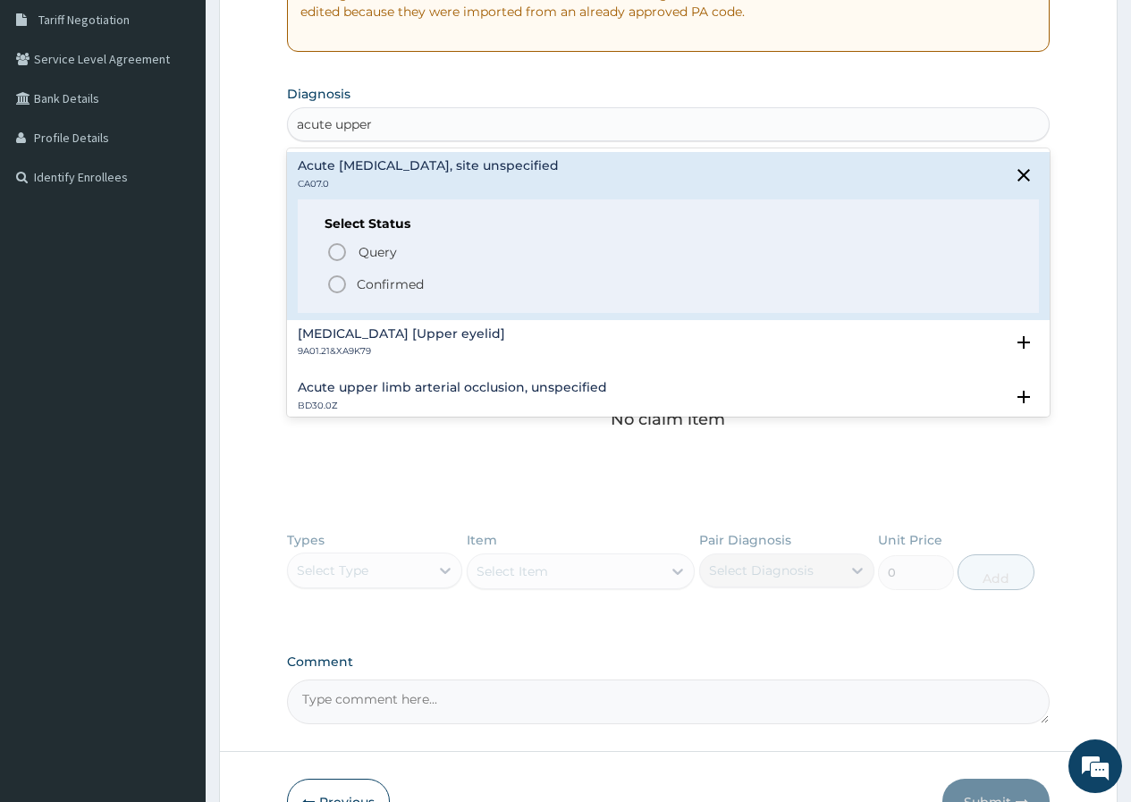
click at [368, 281] on p "Confirmed" at bounding box center [390, 284] width 67 height 18
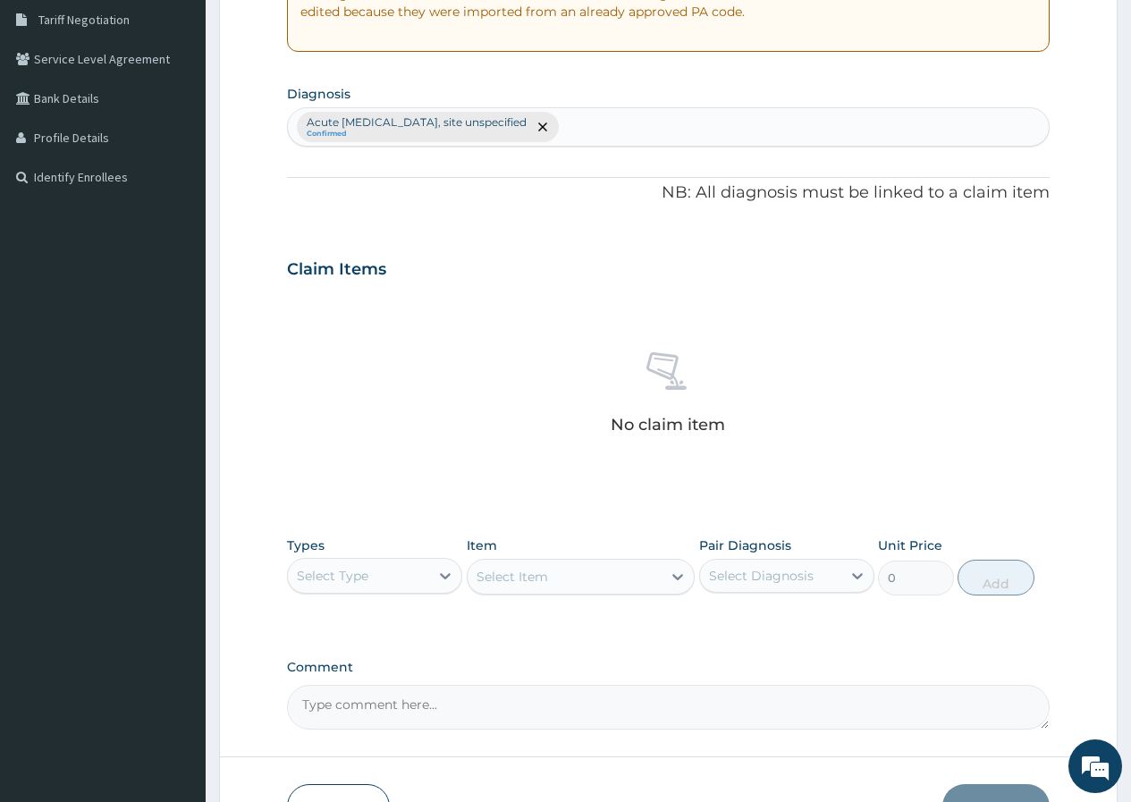
scroll to position [487, 0]
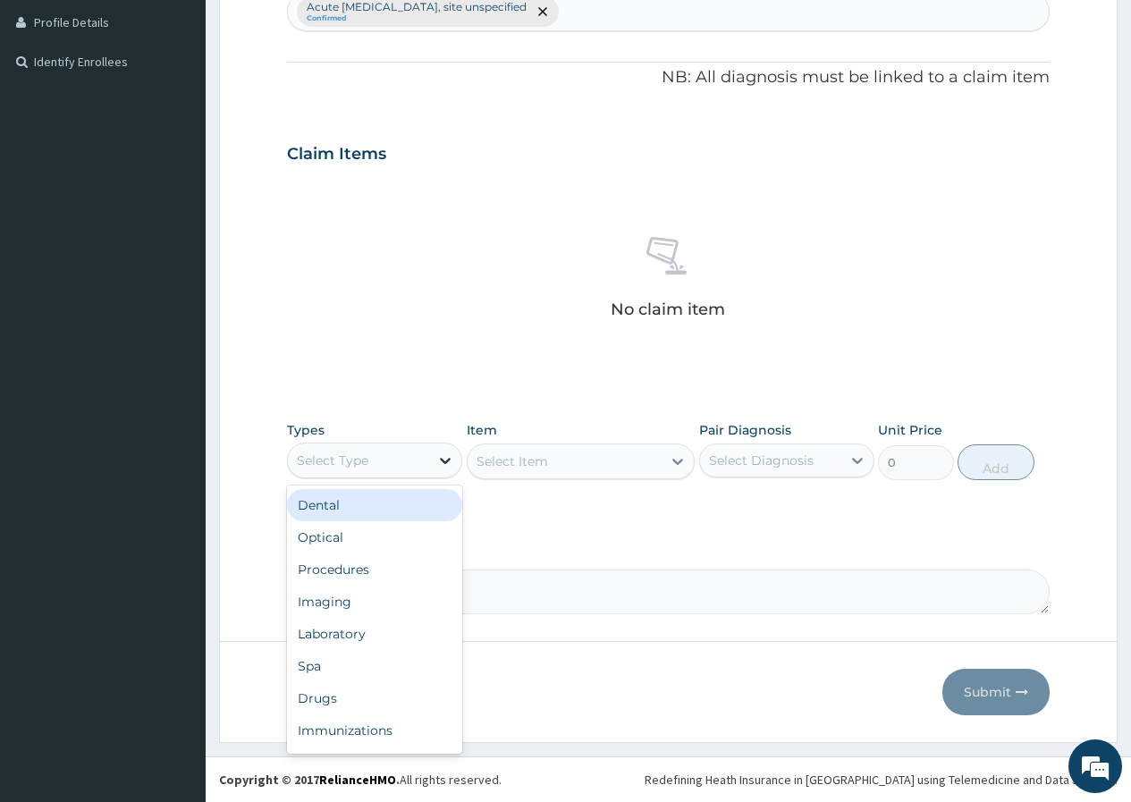
click at [442, 461] on icon at bounding box center [445, 460] width 18 height 18
click at [375, 575] on div "Procedures" at bounding box center [374, 569] width 175 height 32
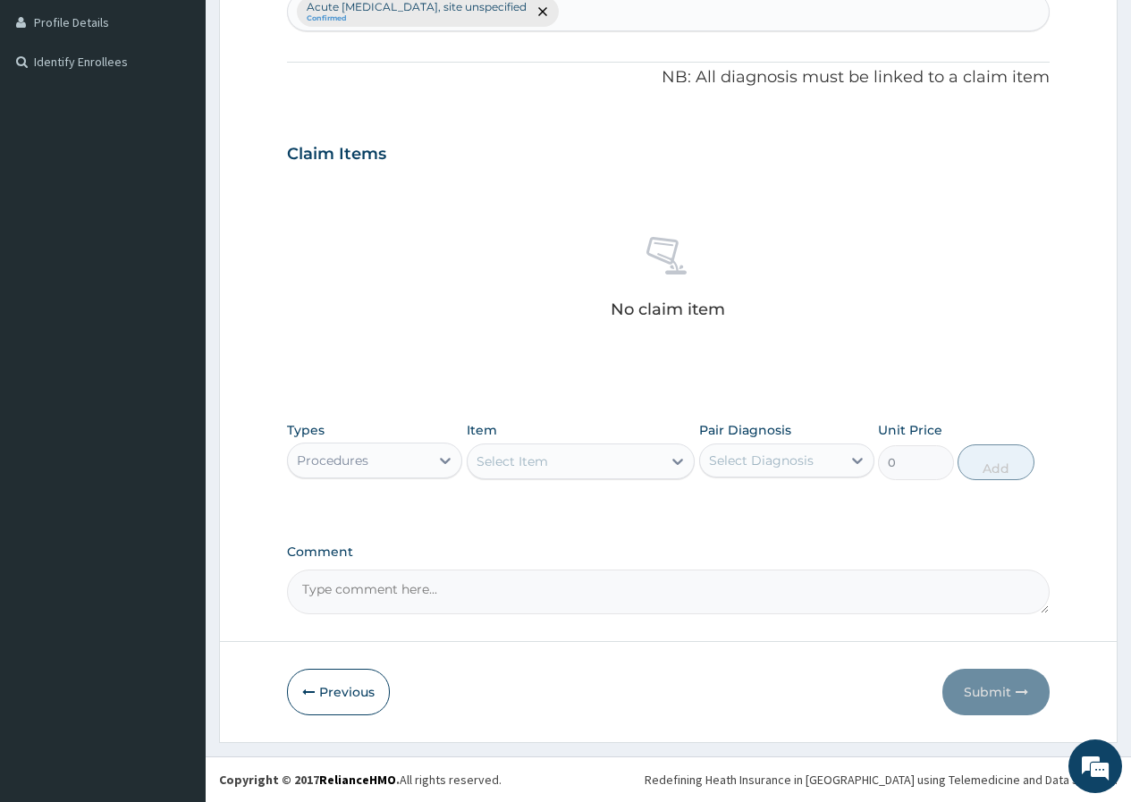
click at [545, 482] on div "Types Procedures Item Select Item Pair Diagnosis Select Diagnosis Unit Price 0 …" at bounding box center [668, 450] width 762 height 77
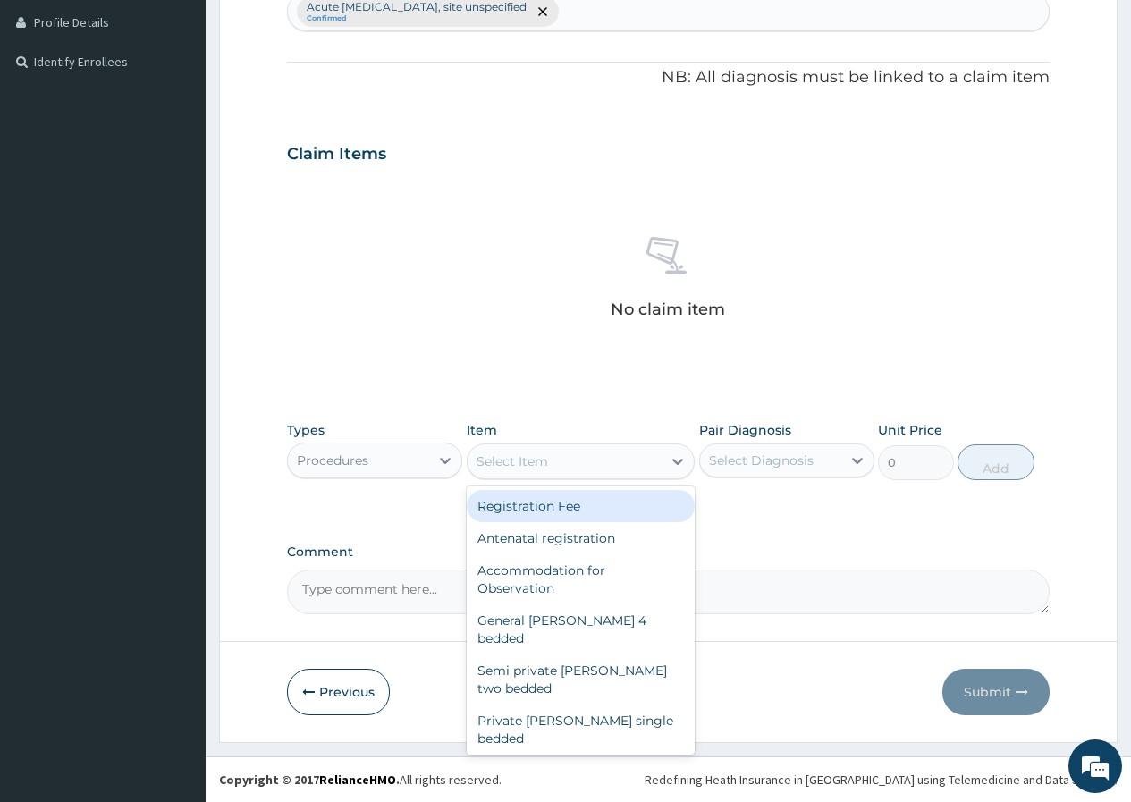
click at [612, 461] on div "Select Item" at bounding box center [565, 461] width 195 height 29
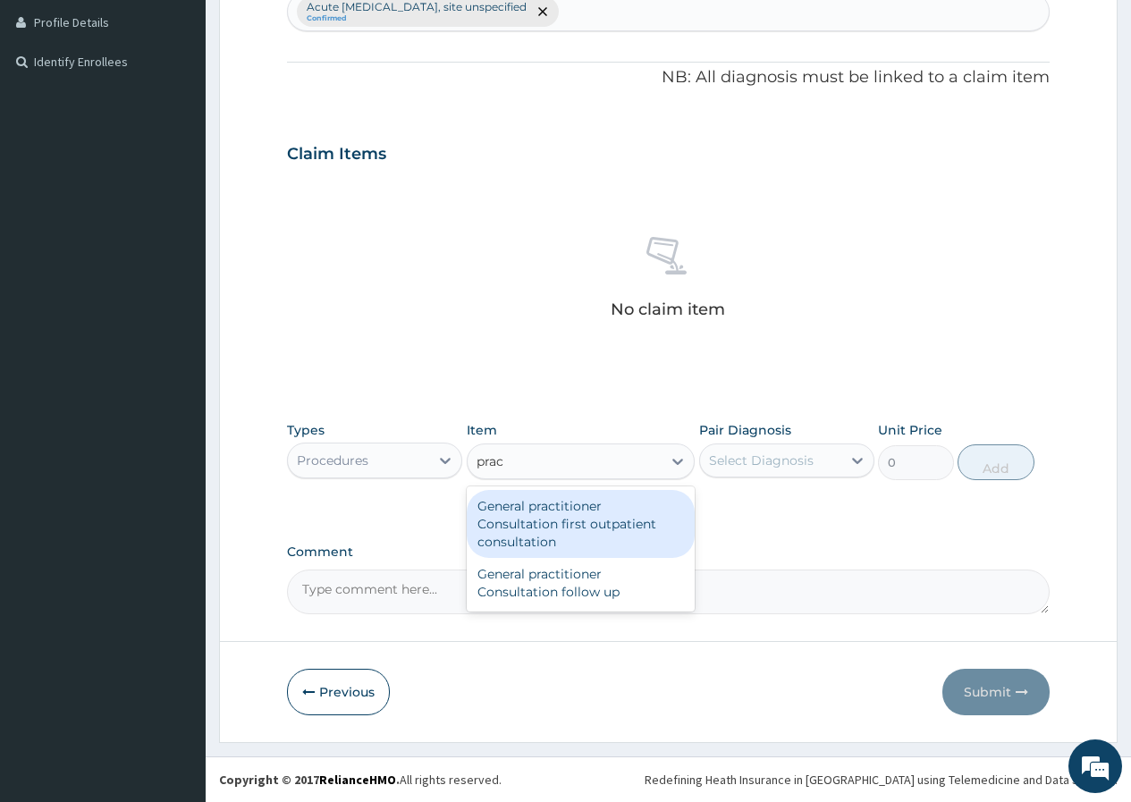
type input "pract"
drag, startPoint x: 627, startPoint y: 535, endPoint x: 802, endPoint y: 442, distance: 198.3
click at [629, 535] on div "General practitioner Consultation first outpatient consultation" at bounding box center [581, 524] width 229 height 68
type input "3547.5"
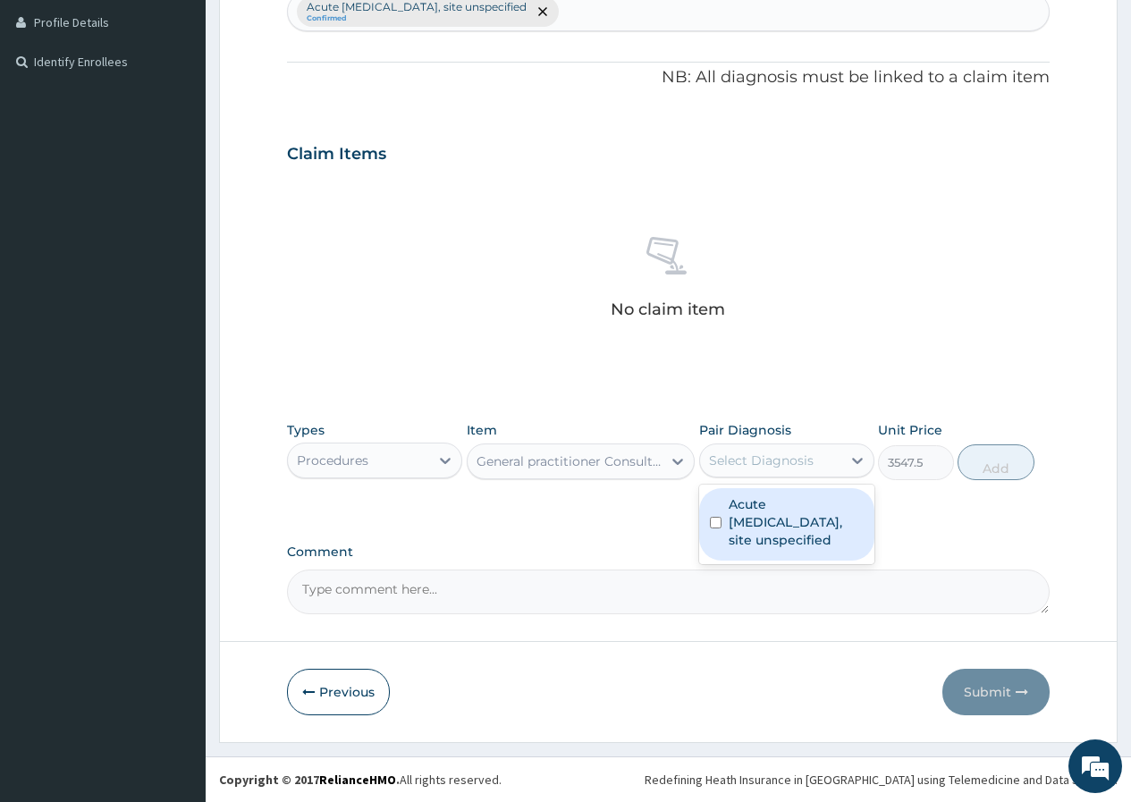
click at [803, 453] on div "Select Diagnosis" at bounding box center [761, 460] width 105 height 18
click at [808, 499] on label "Acute upper respiratory infection, site unspecified" at bounding box center [796, 522] width 135 height 54
checkbox input "true"
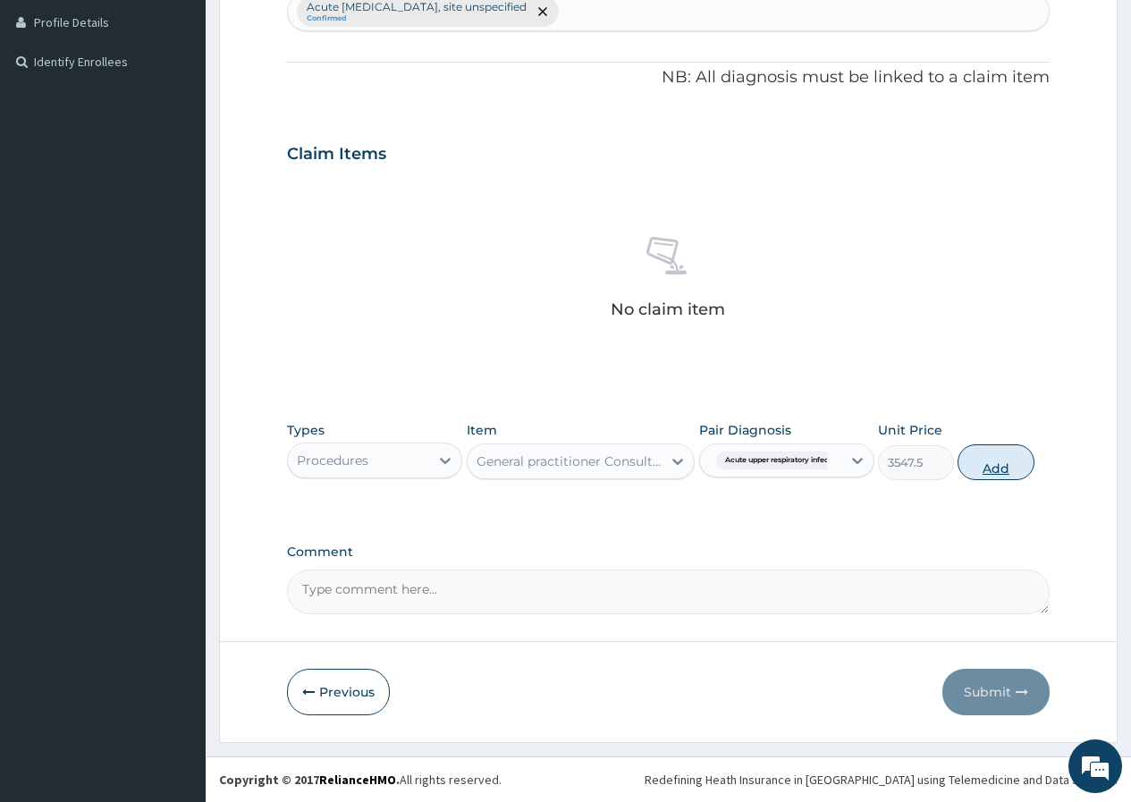
click at [1004, 465] on button "Add" at bounding box center [995, 462] width 76 height 36
type input "0"
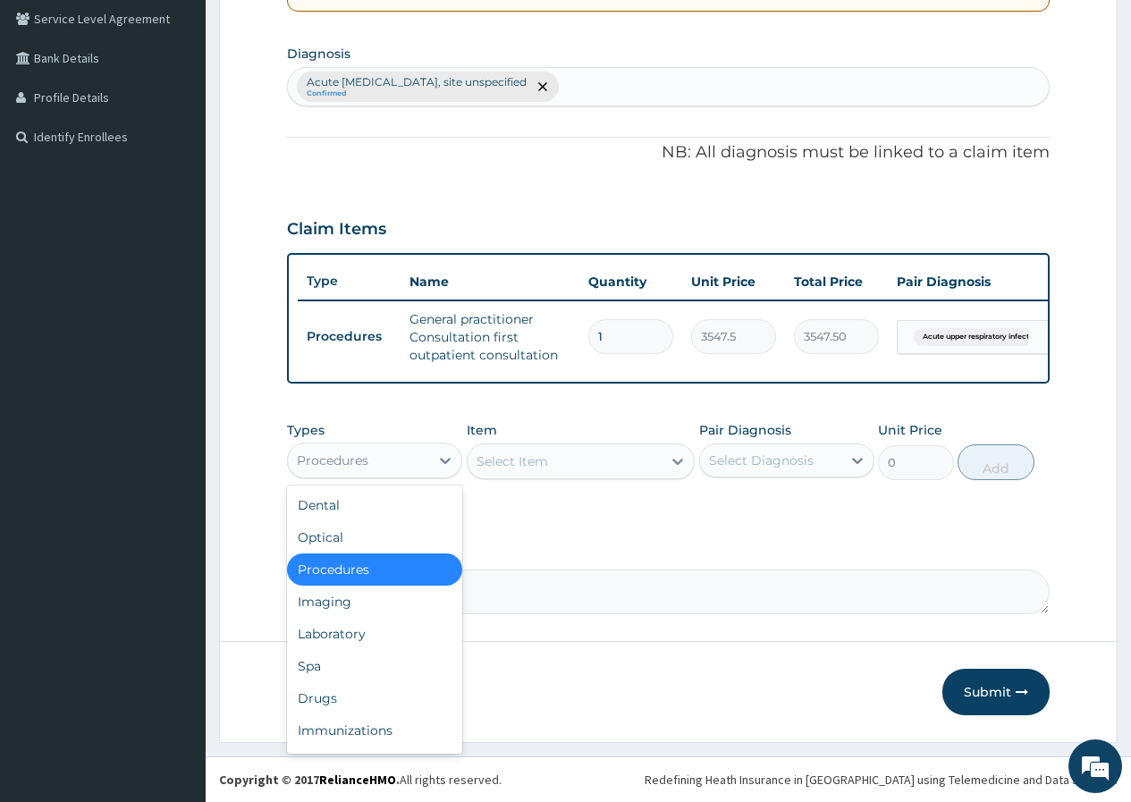
click at [412, 462] on div "Procedures" at bounding box center [358, 460] width 141 height 29
click at [350, 695] on div "Drugs" at bounding box center [374, 698] width 175 height 32
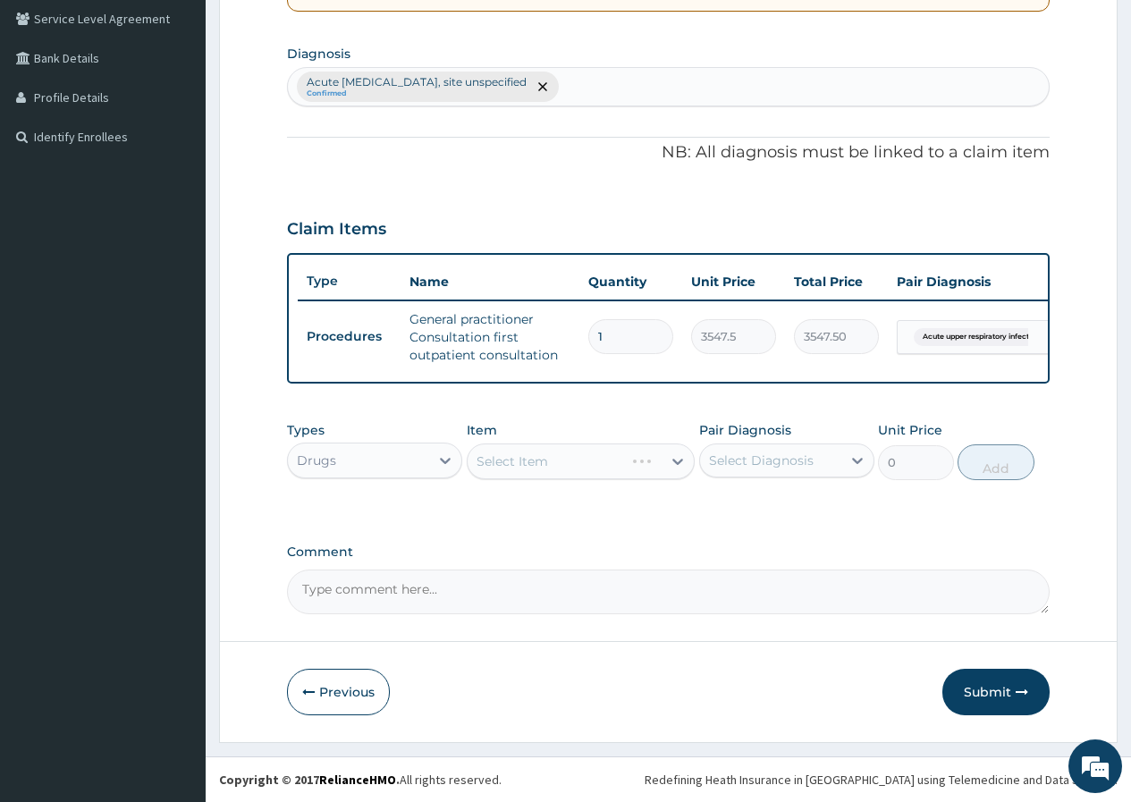
click at [594, 470] on div "Select Item" at bounding box center [581, 461] width 229 height 36
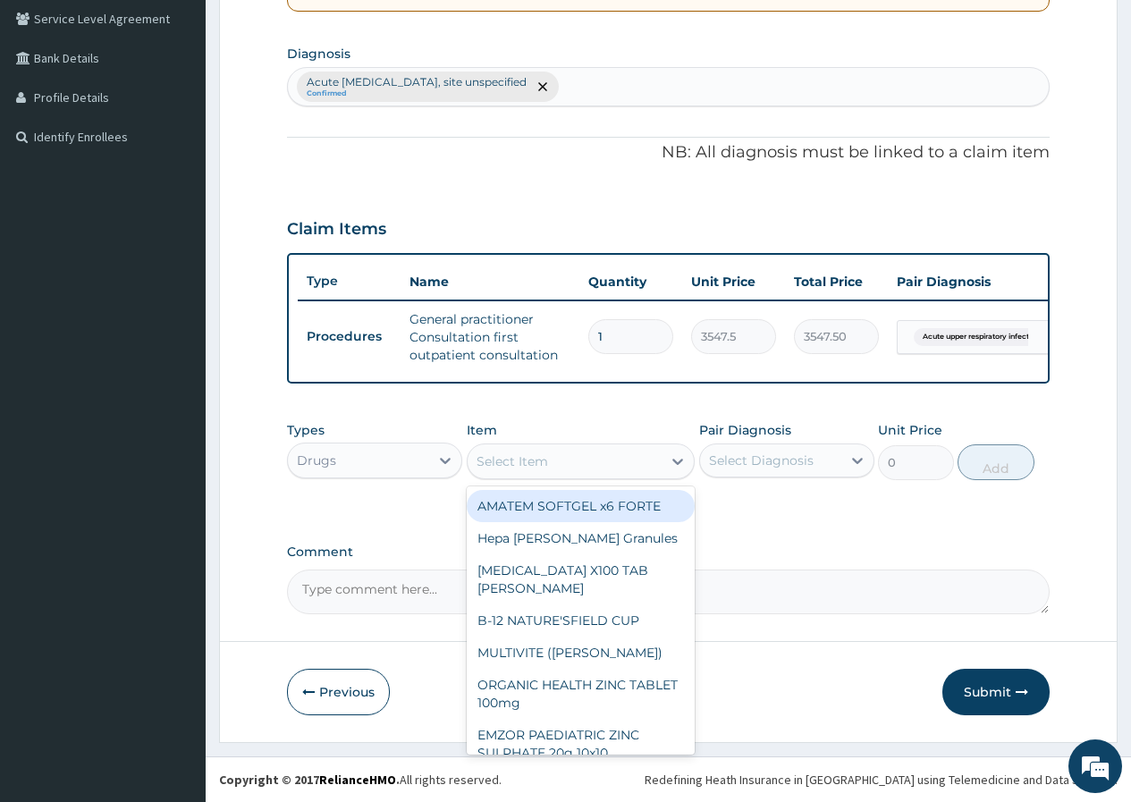
click at [594, 470] on div "Select Item" at bounding box center [565, 461] width 195 height 29
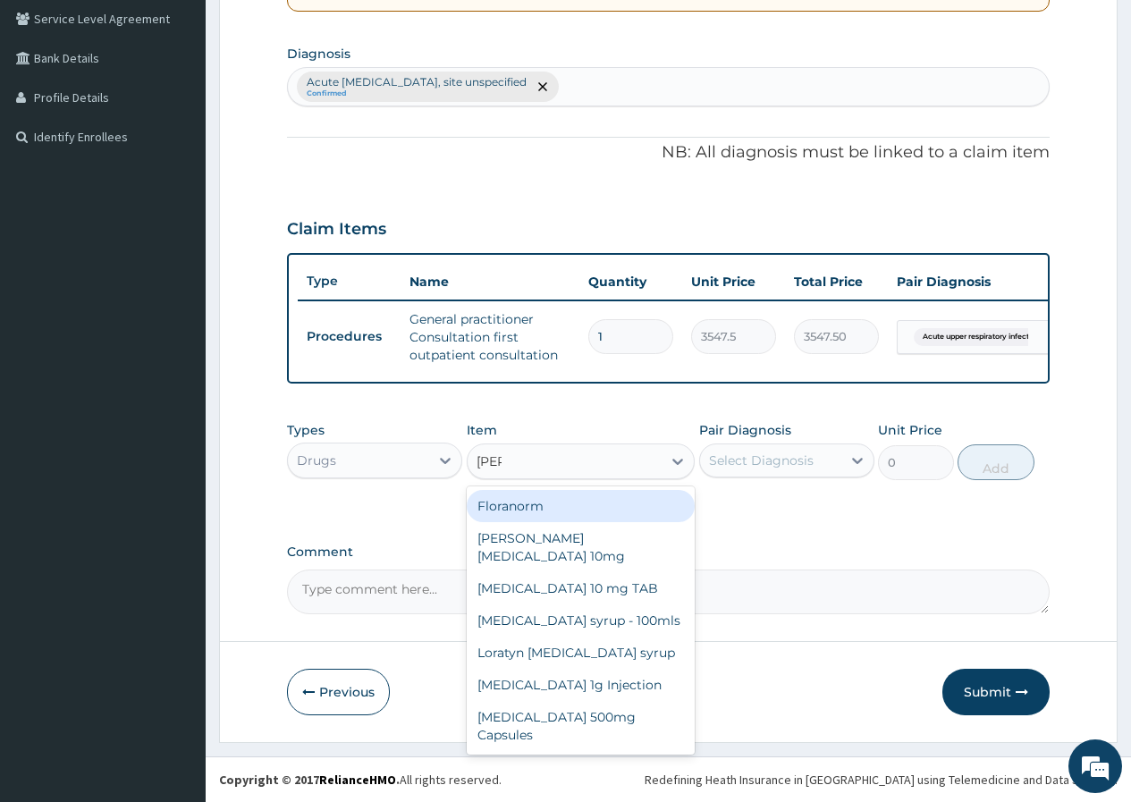
type input "lorat"
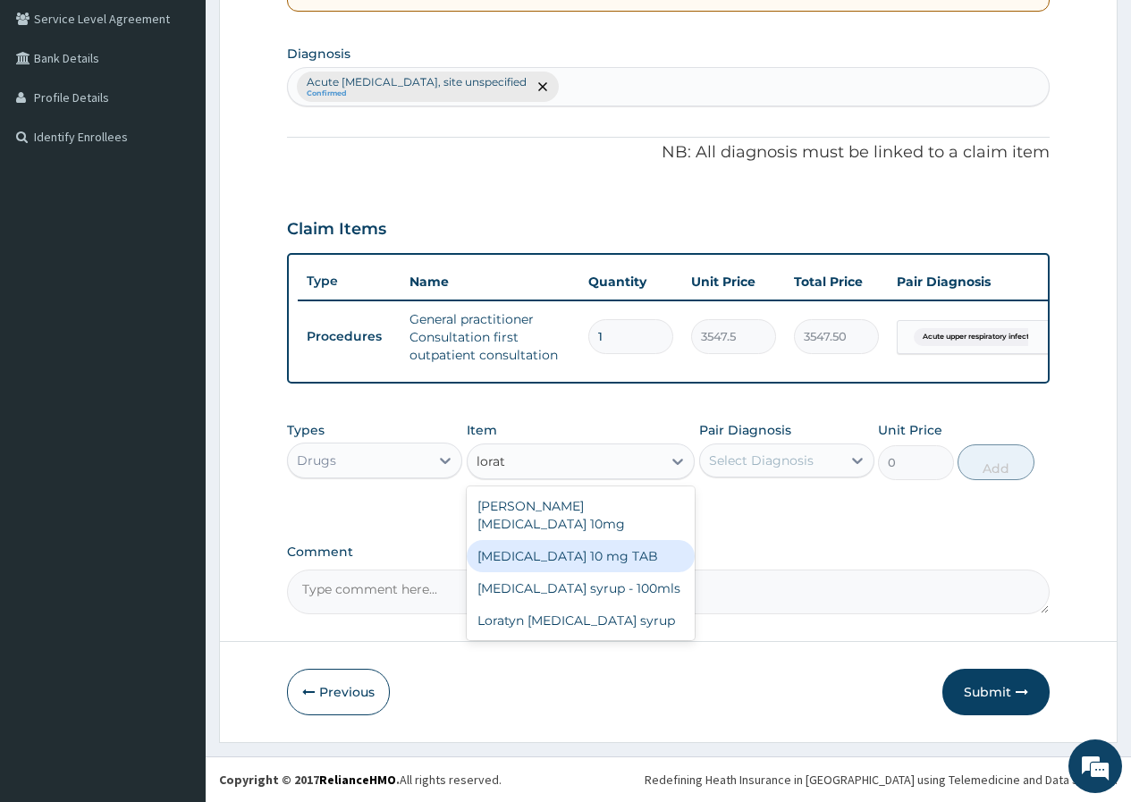
click at [589, 540] on div "[MEDICAL_DATA] 10 mg TAB" at bounding box center [581, 556] width 229 height 32
type input "120"
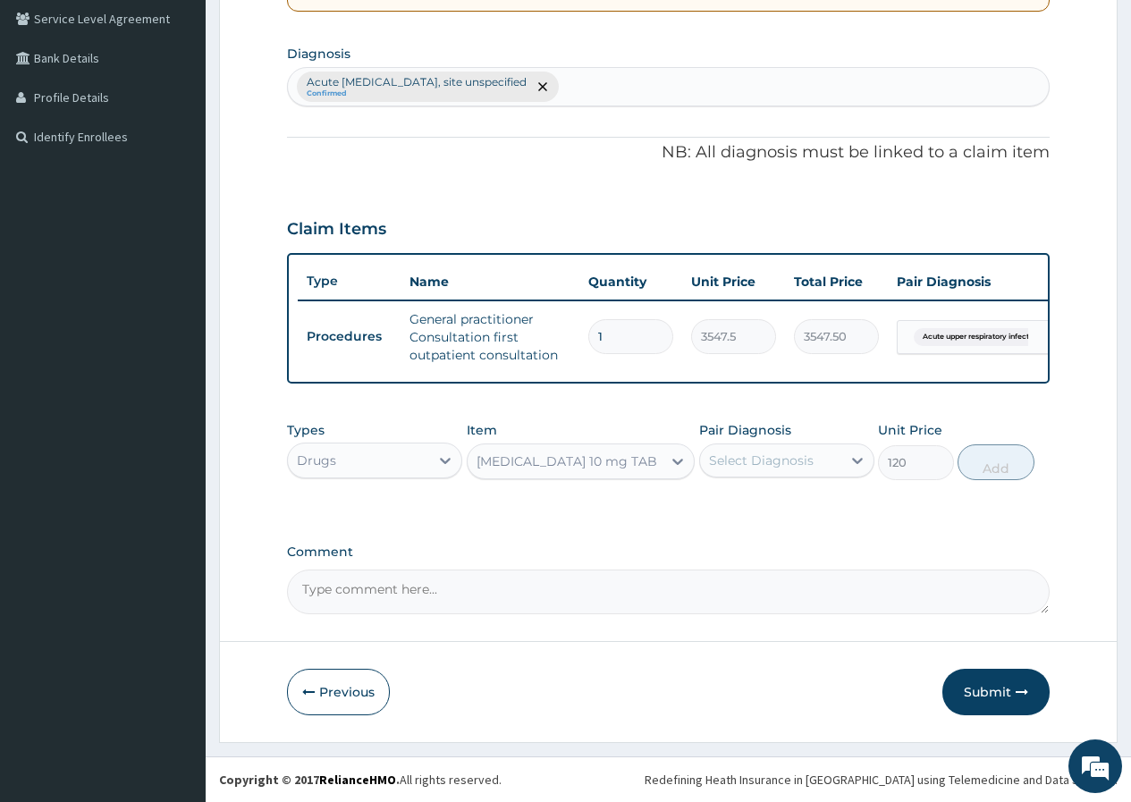
click at [745, 461] on div "Select Diagnosis" at bounding box center [761, 460] width 105 height 18
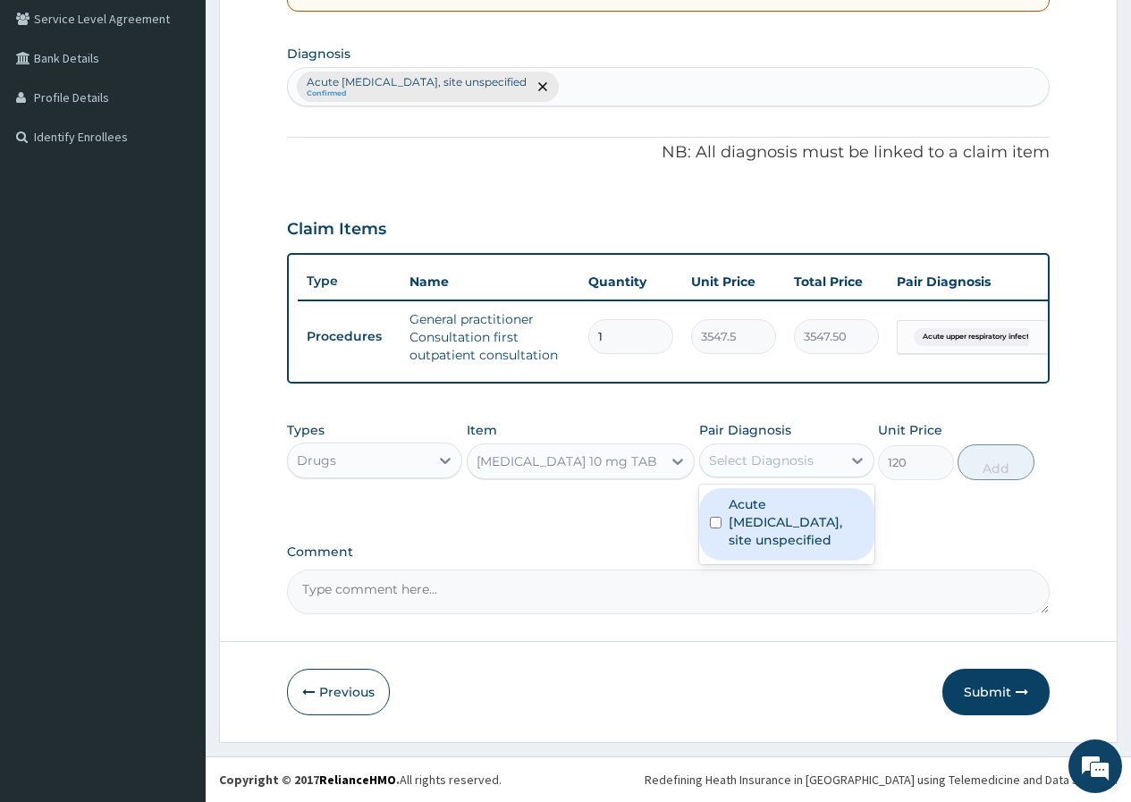
click at [757, 512] on label "Acute [MEDICAL_DATA], site unspecified" at bounding box center [796, 522] width 135 height 54
checkbox input "true"
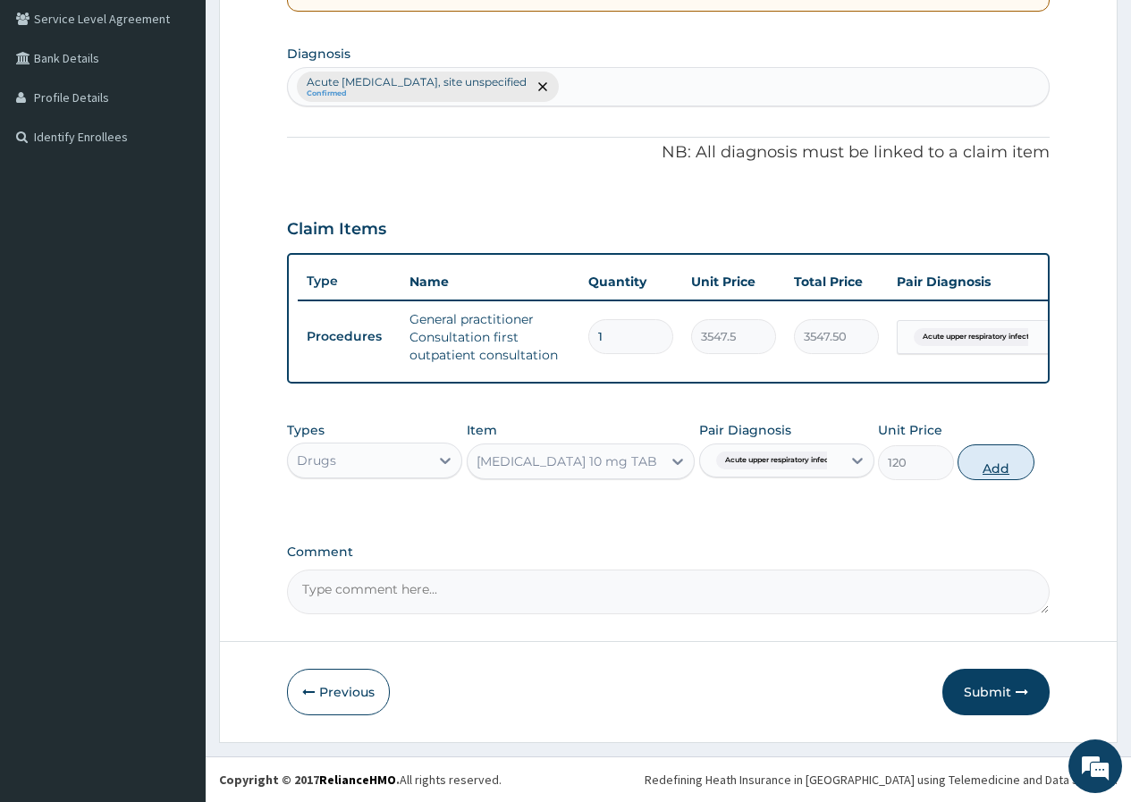
click at [996, 472] on button "Add" at bounding box center [995, 462] width 76 height 36
type input "0"
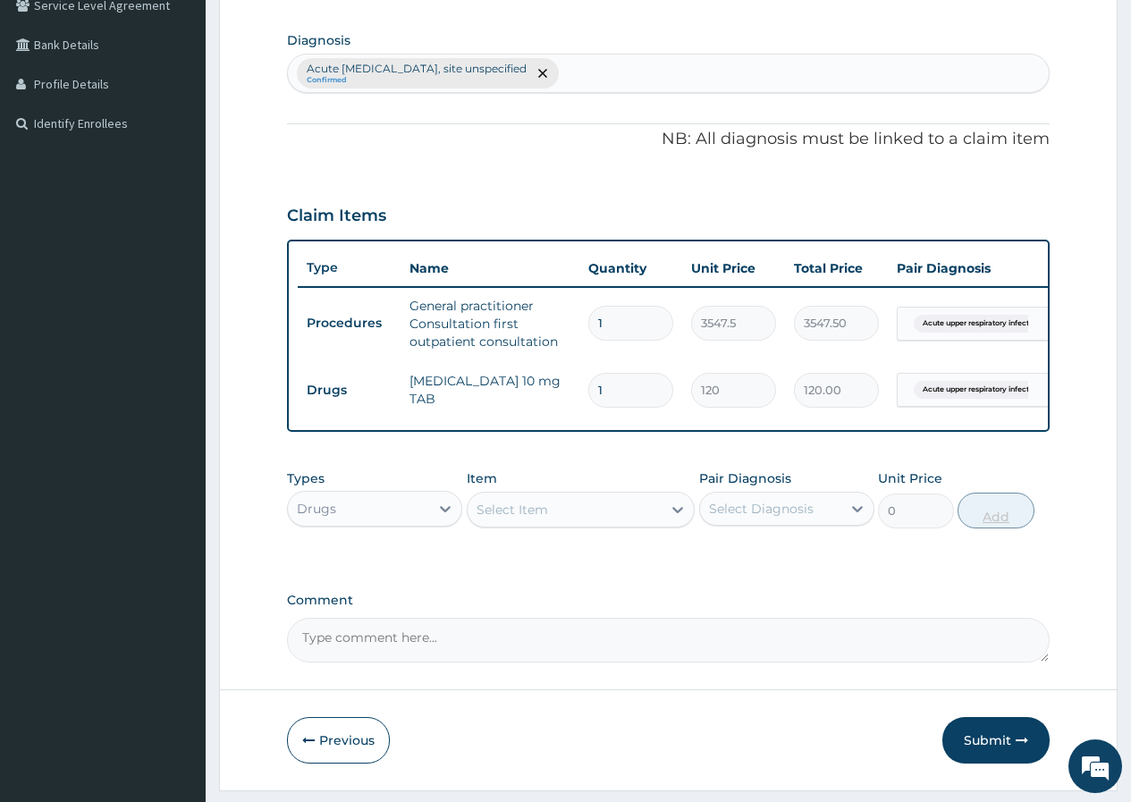
type input "2"
type input "240.00"
type input "3"
type input "360.00"
type input "4"
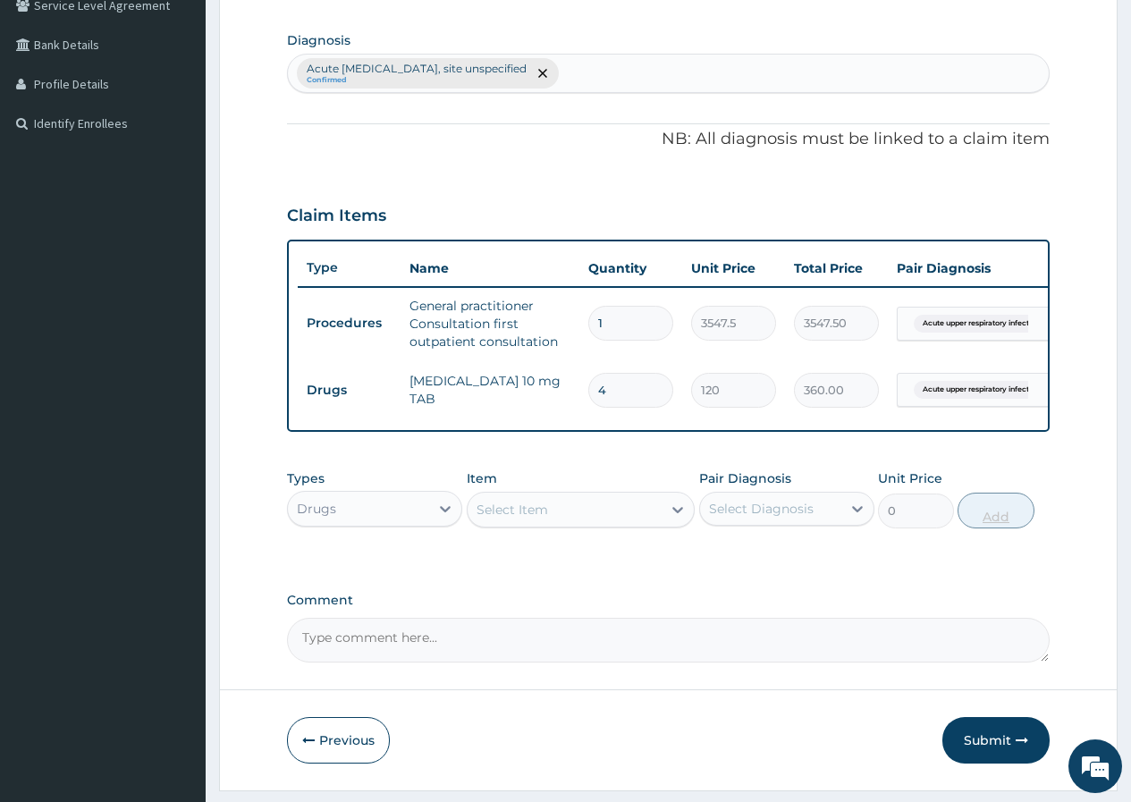
type input "480.00"
type input "5"
type input "600.00"
click at [648, 524] on div "Select Item" at bounding box center [565, 509] width 195 height 29
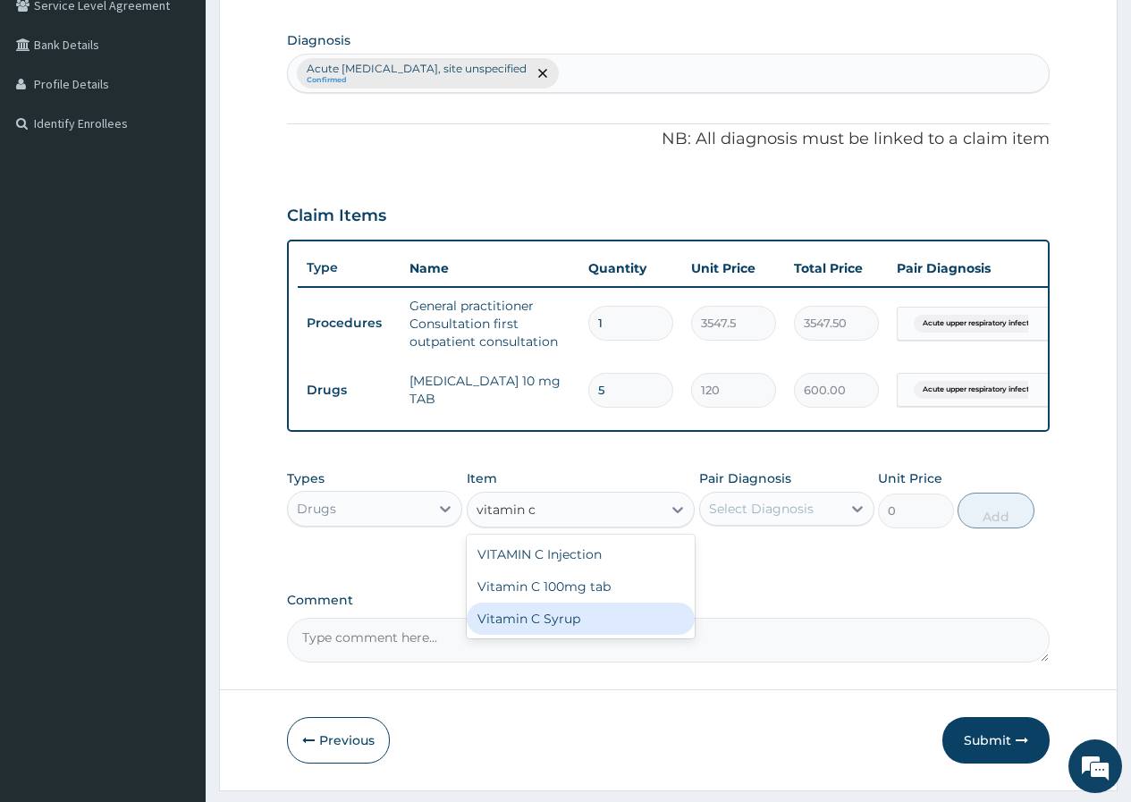
type input "vitamin c"
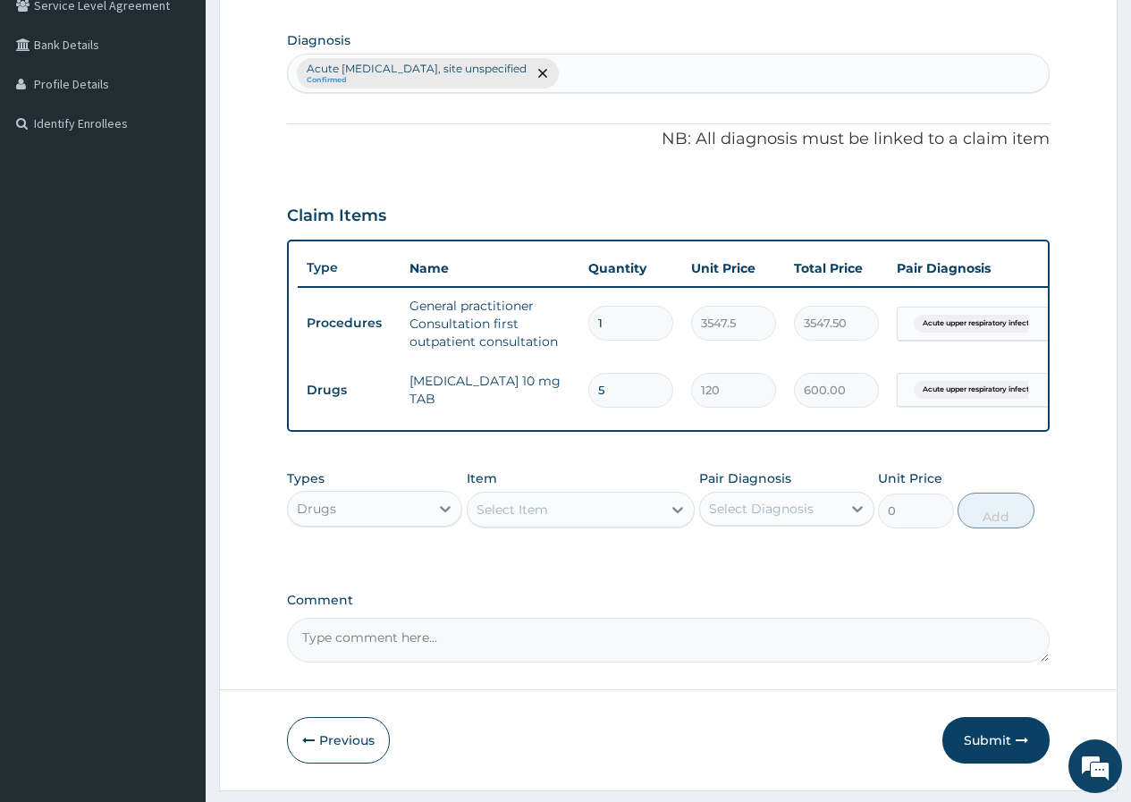
click at [620, 652] on textarea "Comment" at bounding box center [668, 640] width 762 height 45
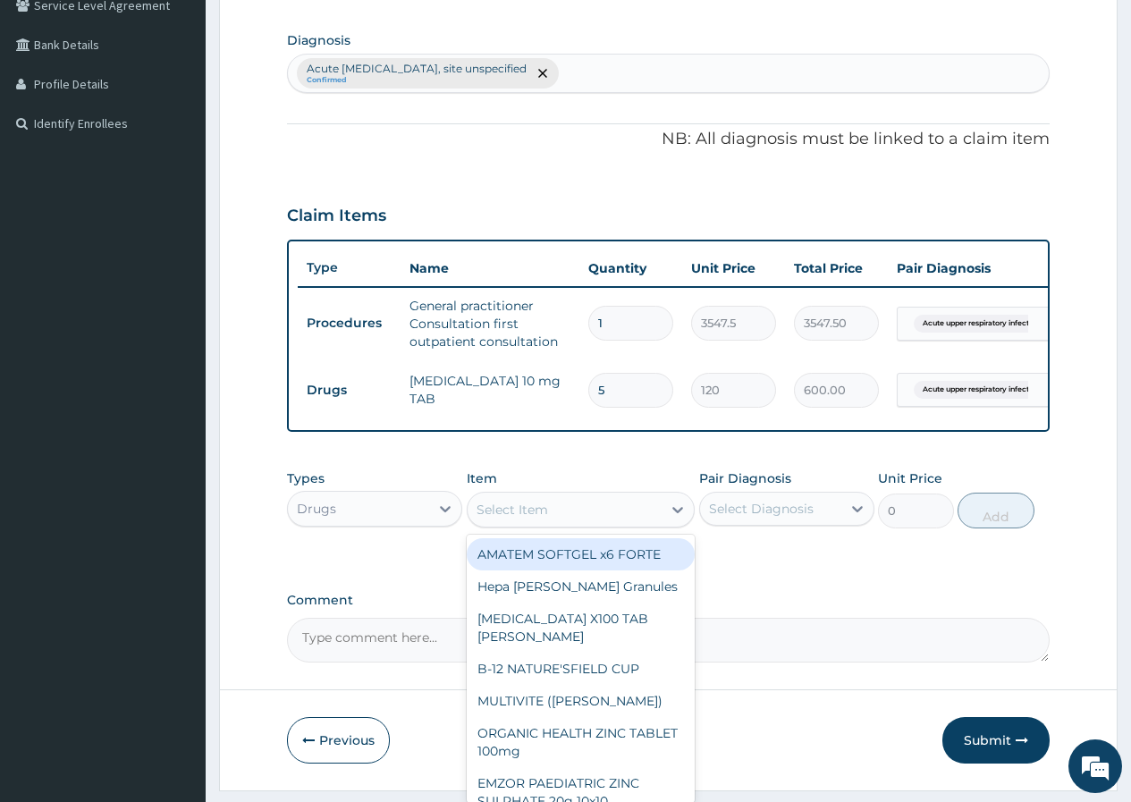
click at [550, 511] on div "Select Item" at bounding box center [565, 509] width 195 height 29
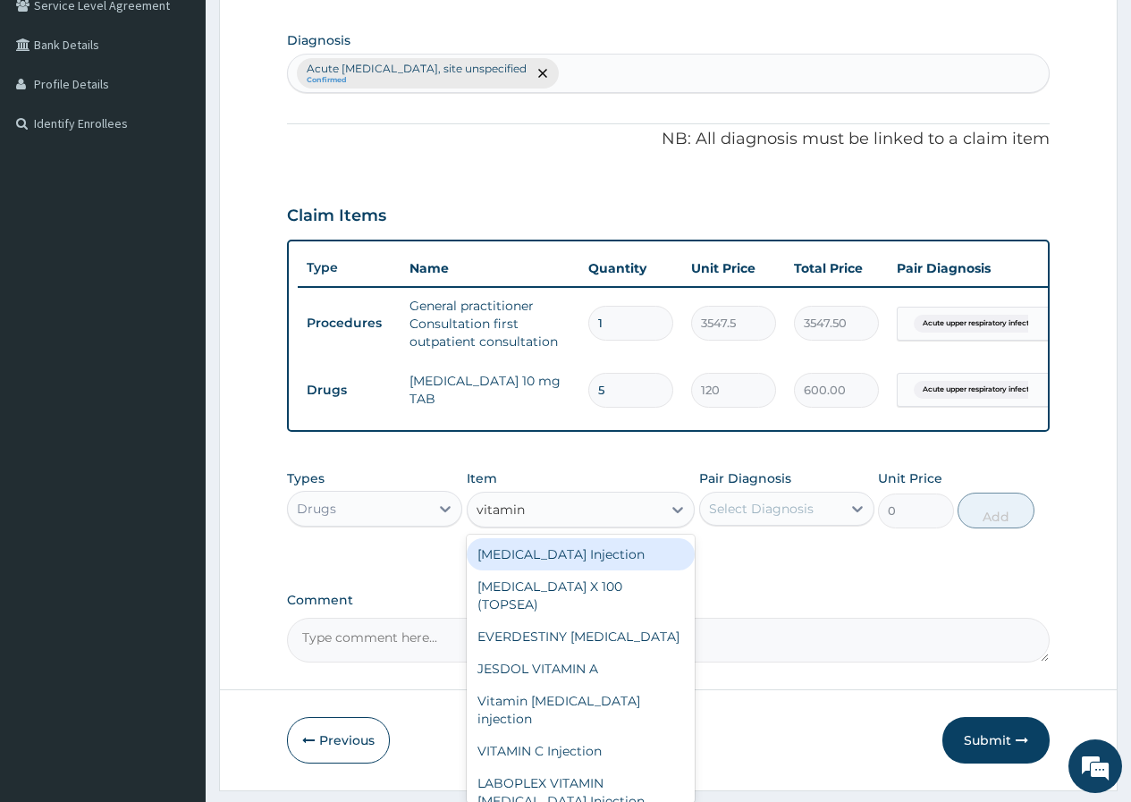
type input "vitamin c"
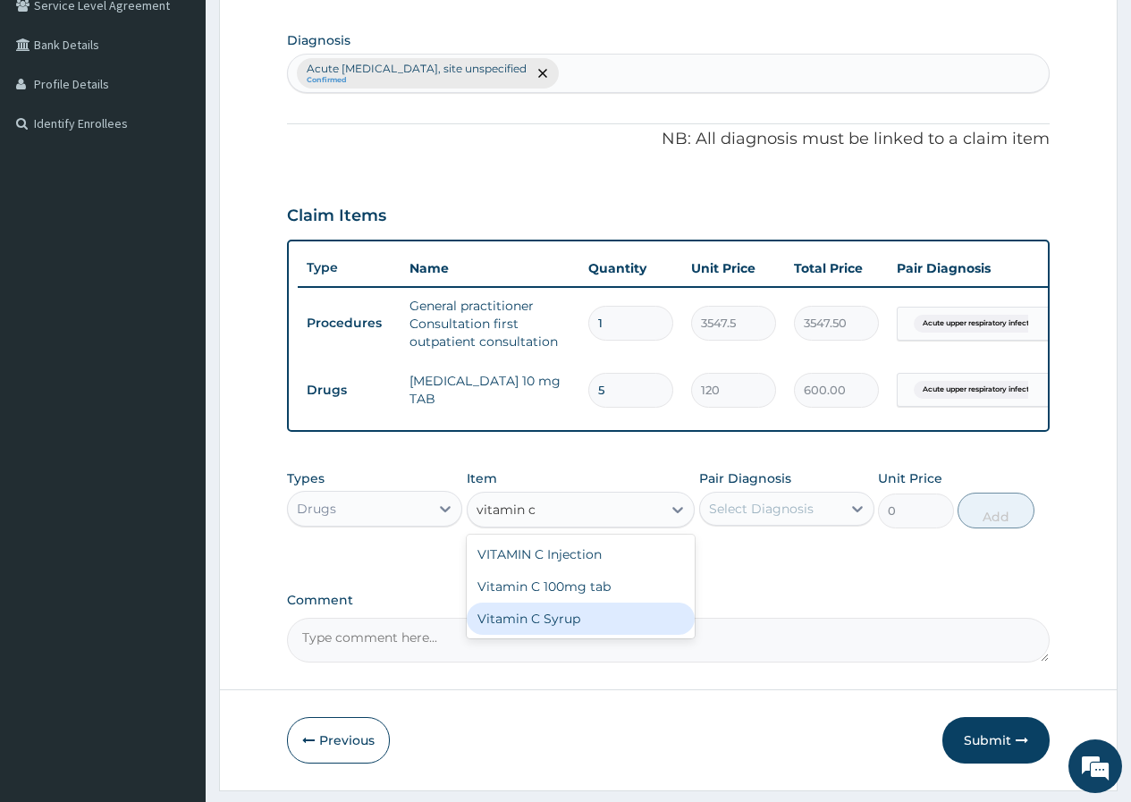
click at [550, 628] on div "Vitamin C Syrup" at bounding box center [581, 618] width 229 height 32
type input "1000"
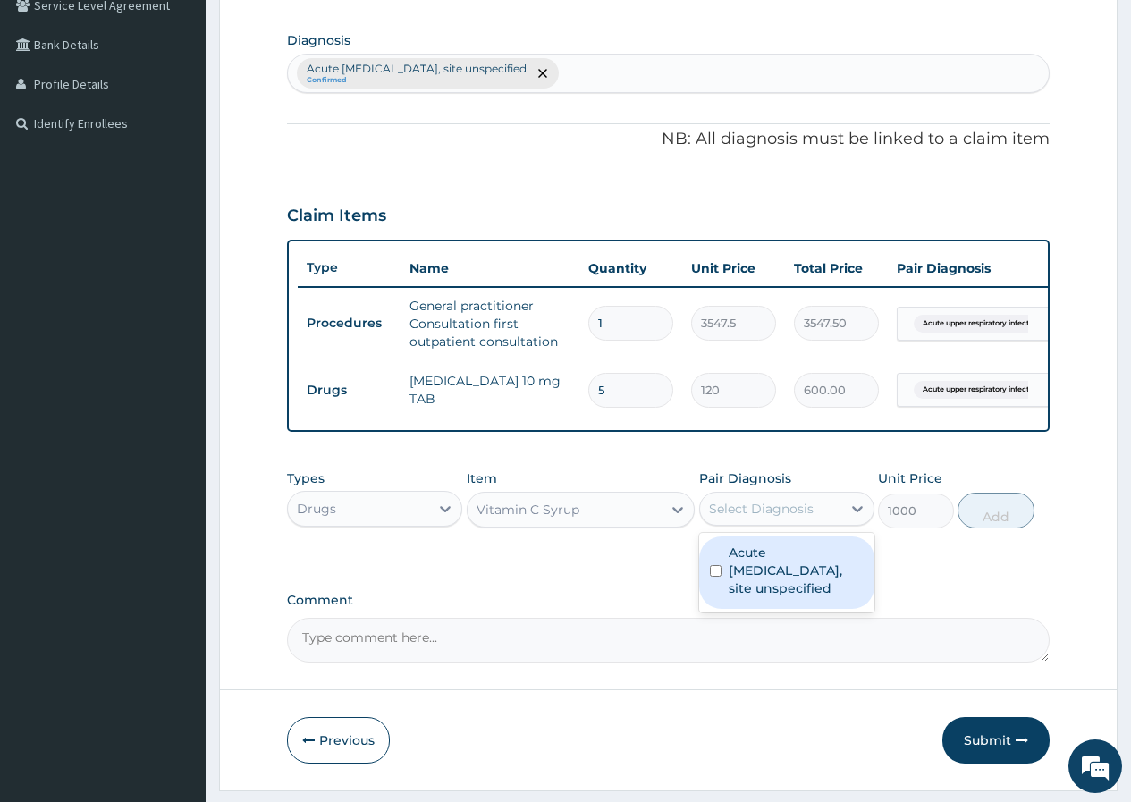
click at [733, 518] on div "Select Diagnosis" at bounding box center [761, 509] width 105 height 18
click at [737, 566] on label "Acute [MEDICAL_DATA], site unspecified" at bounding box center [796, 570] width 135 height 54
checkbox input "true"
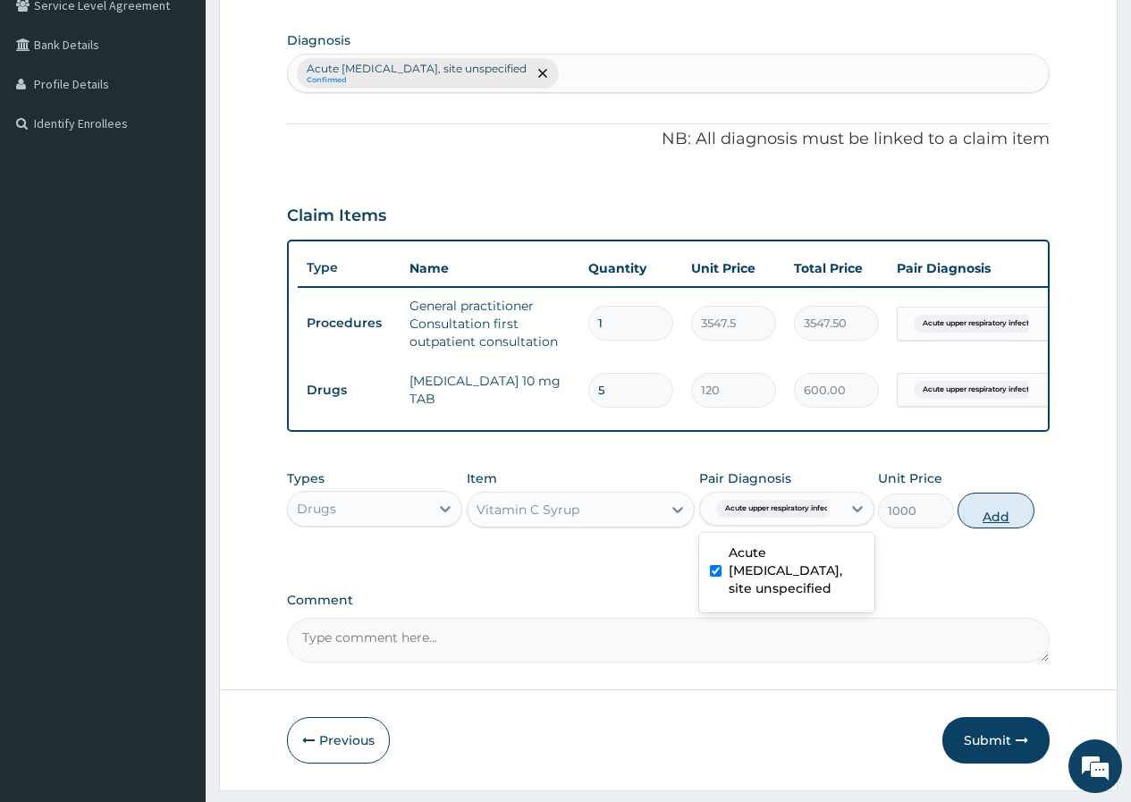
click at [991, 517] on button "Add" at bounding box center [995, 511] width 76 height 36
type input "0"
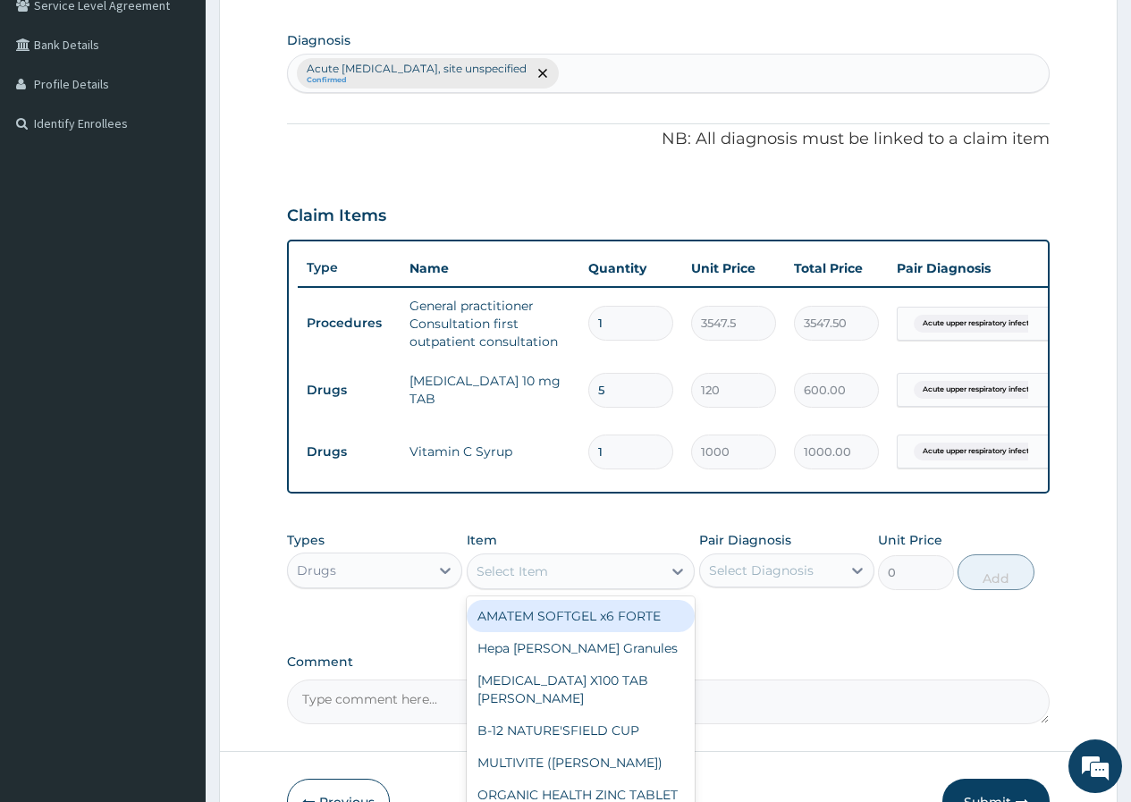
click at [503, 579] on div "Select Item" at bounding box center [512, 571] width 72 height 18
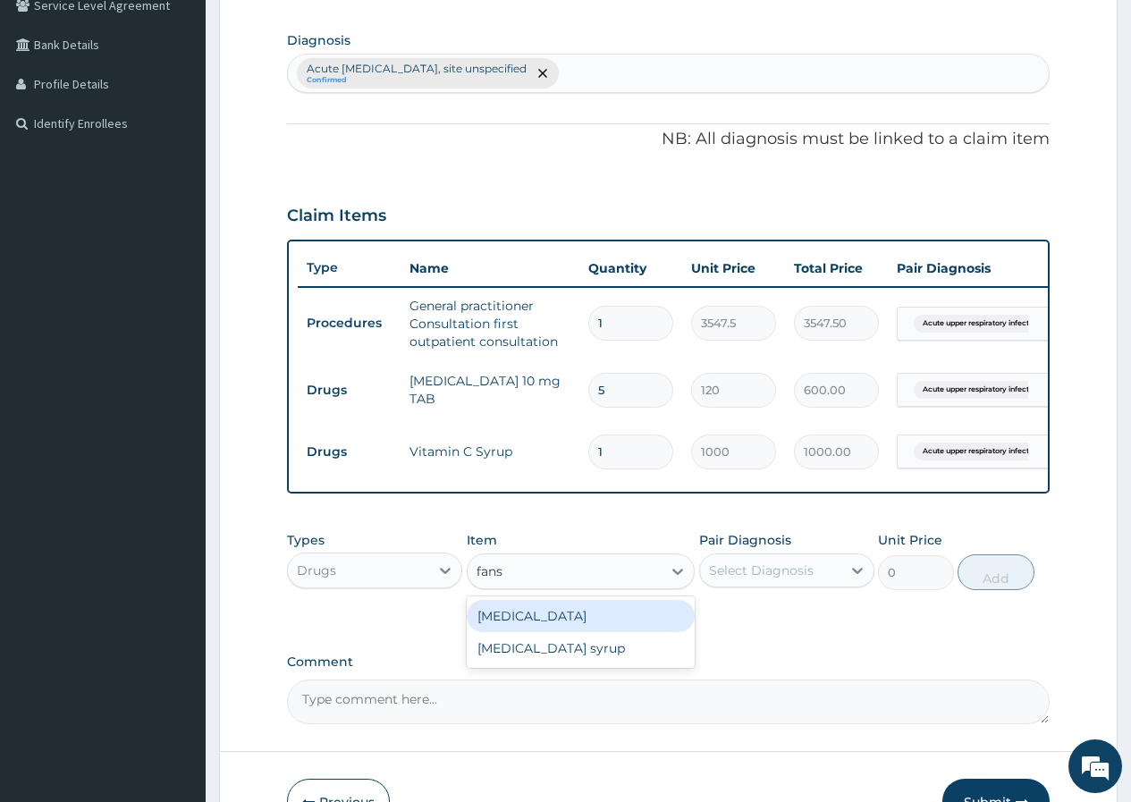
type input "fansi"
click at [540, 632] on div "[MEDICAL_DATA]" at bounding box center [581, 616] width 229 height 32
type input "212.85"
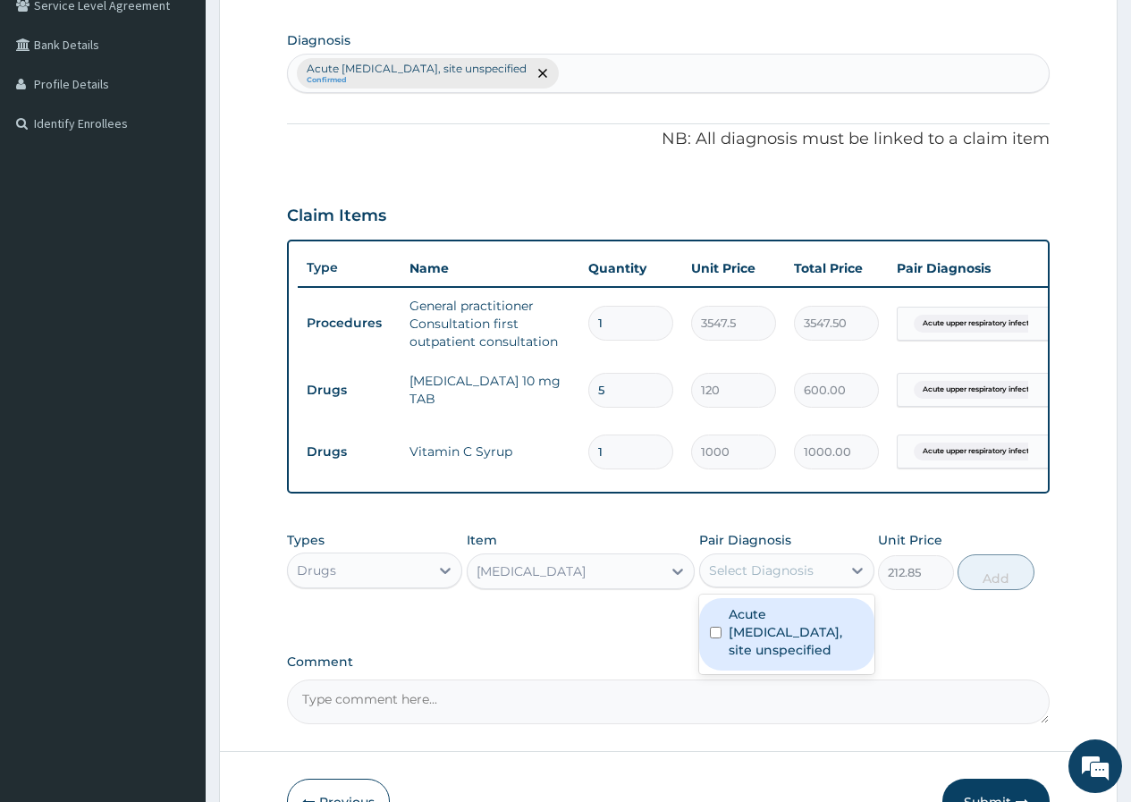
drag, startPoint x: 729, startPoint y: 574, endPoint x: 742, endPoint y: 611, distance: 39.6
click at [730, 577] on div "Select Diagnosis" at bounding box center [761, 570] width 105 height 18
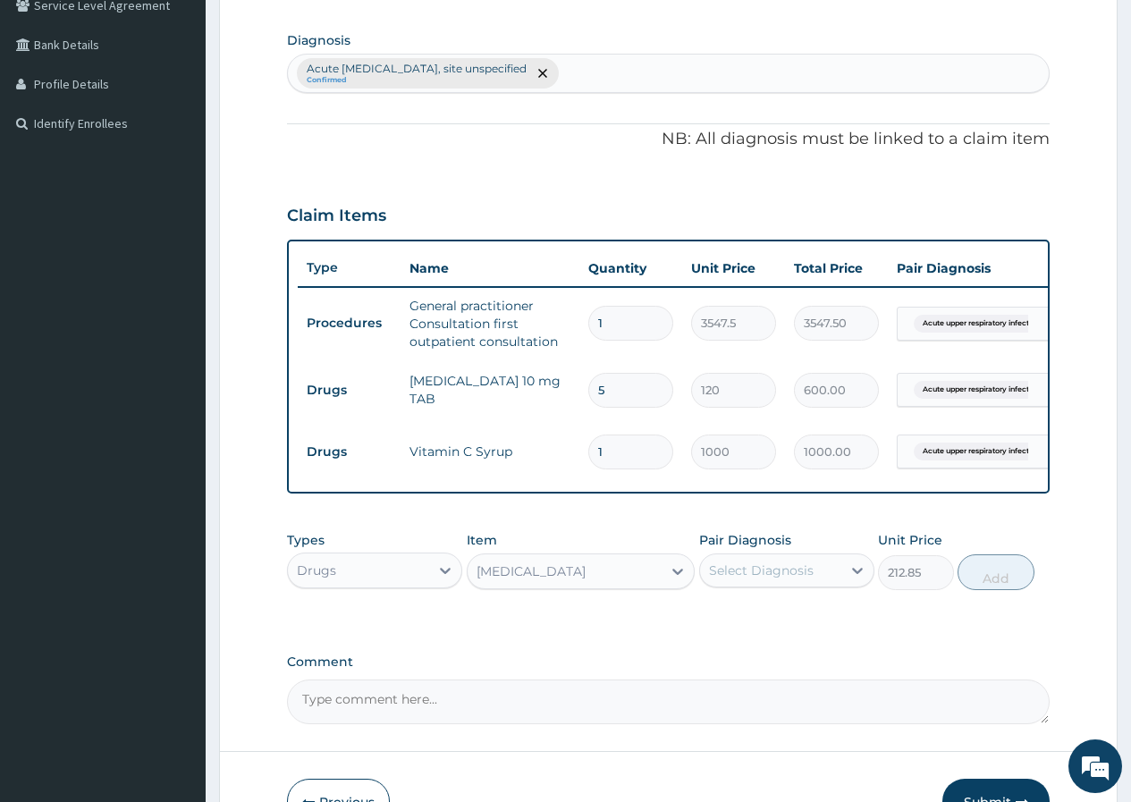
drag, startPoint x: 575, startPoint y: 650, endPoint x: 568, endPoint y: 243, distance: 406.8
click at [576, 649] on div "PA Code / Prescription Code Enter Code(Secondary Care Only) Encounter Date 09-1…" at bounding box center [668, 234] width 762 height 979
click at [628, 79] on div "Acute upper respiratory infection, site unspecified Confirmed" at bounding box center [668, 74] width 761 height 38
type input "[MEDICAL_DATA]"
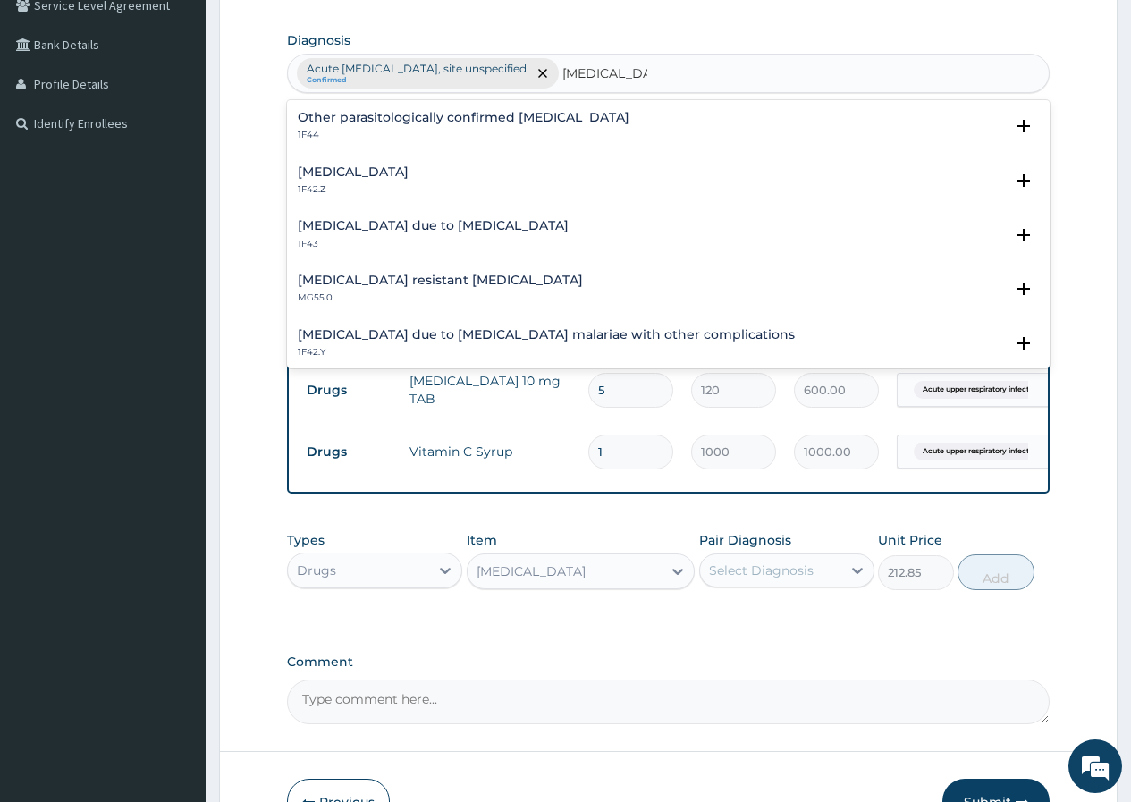
click at [409, 178] on h4 "[MEDICAL_DATA]" at bounding box center [353, 171] width 111 height 13
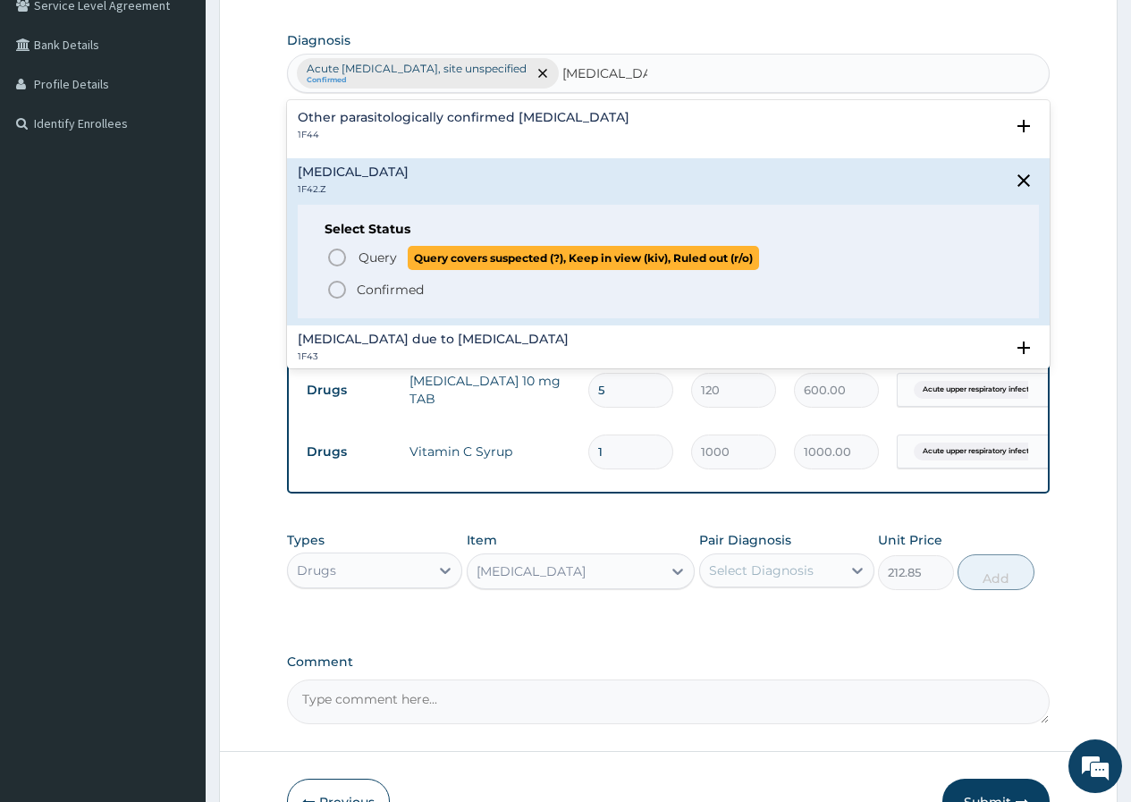
drag, startPoint x: 384, startPoint y: 263, endPoint x: 505, endPoint y: 350, distance: 149.1
click at [383, 263] on span "Query" at bounding box center [377, 258] width 38 height 18
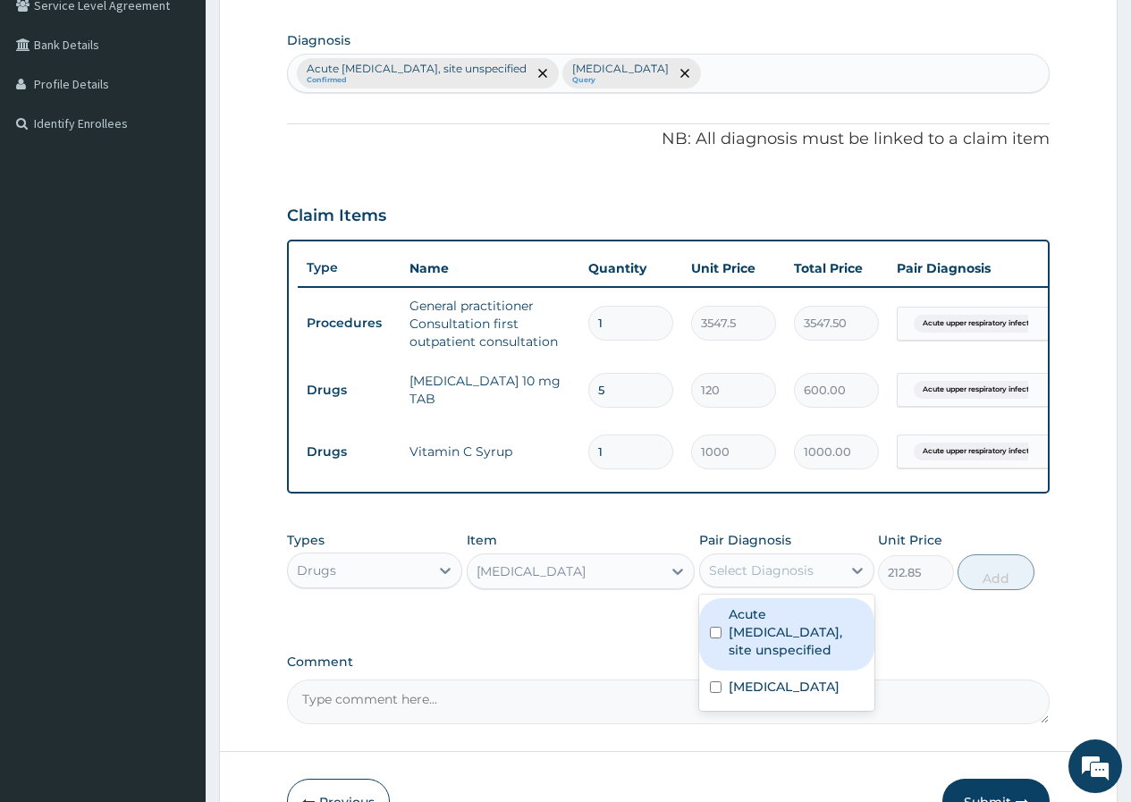
drag, startPoint x: 817, startPoint y: 594, endPoint x: 786, endPoint y: 671, distance: 83.0
click at [816, 585] on div "Select Diagnosis" at bounding box center [770, 570] width 141 height 29
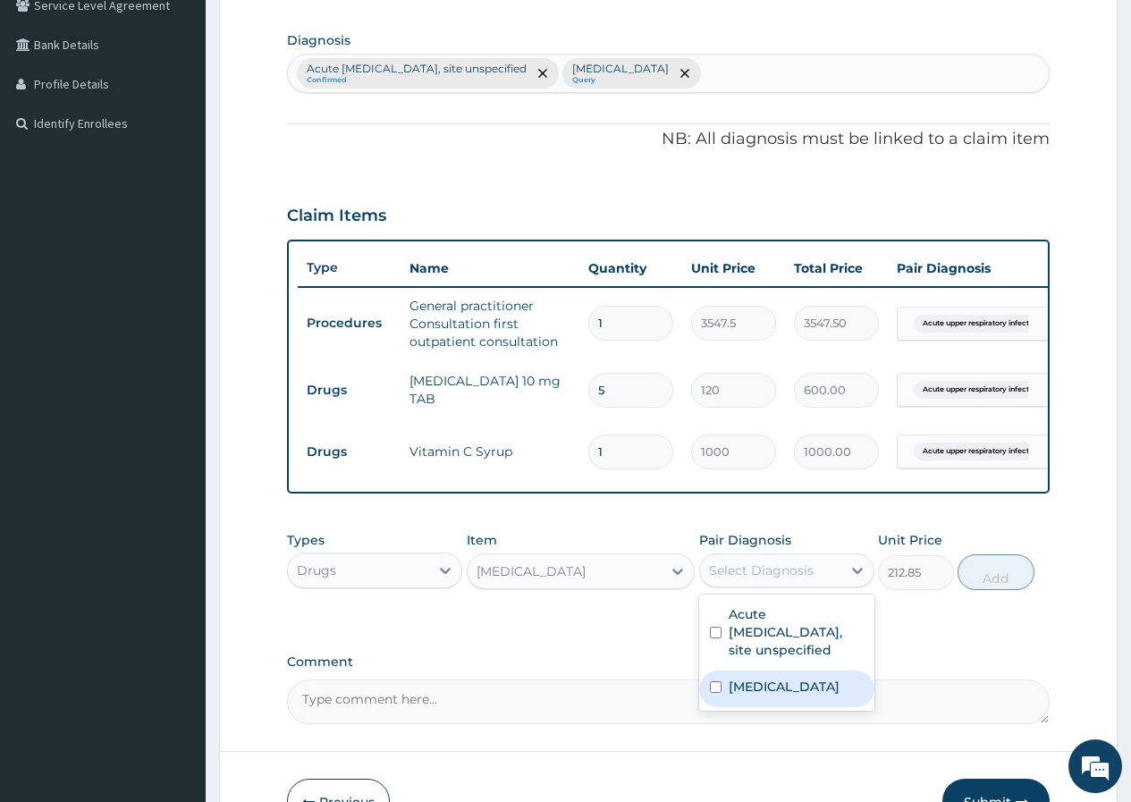
click at [780, 695] on label "Plasmodium malariae malaria without complication" at bounding box center [784, 687] width 111 height 18
checkbox input "true"
click at [994, 590] on button "Add" at bounding box center [995, 572] width 76 height 36
type input "0"
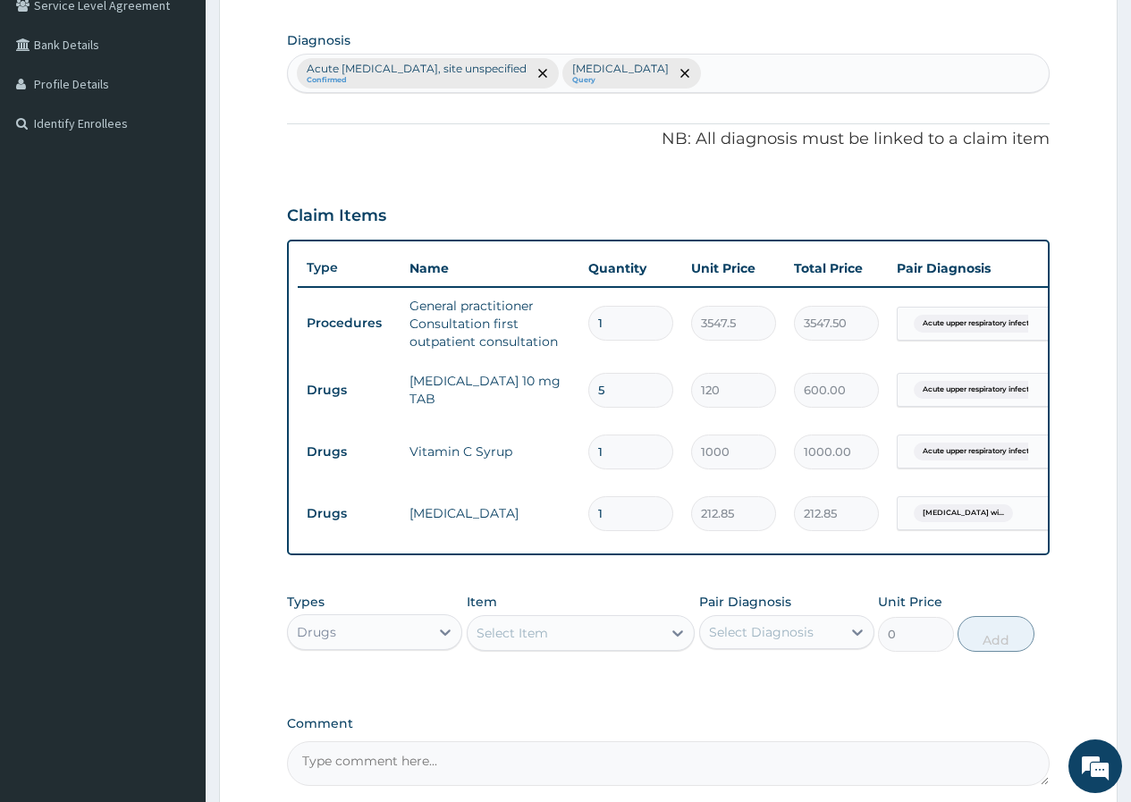
scroll to position [611, 0]
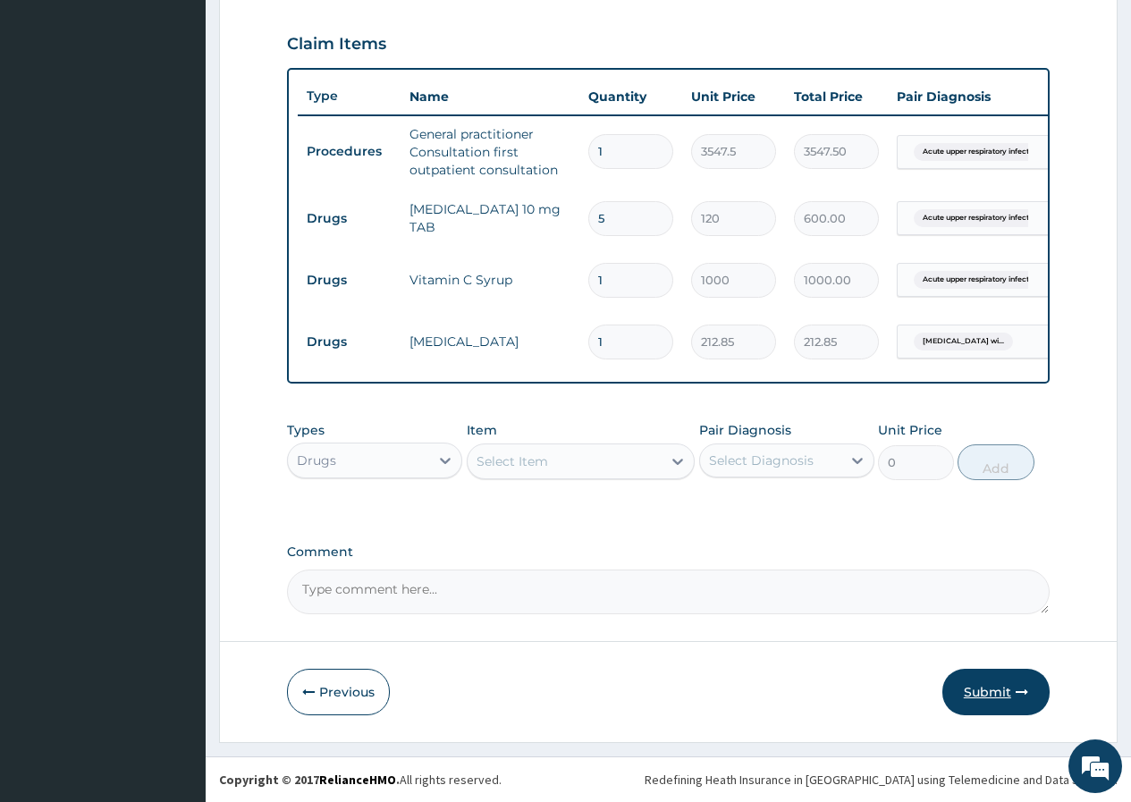
click at [993, 697] on button "Submit" at bounding box center [995, 692] width 107 height 46
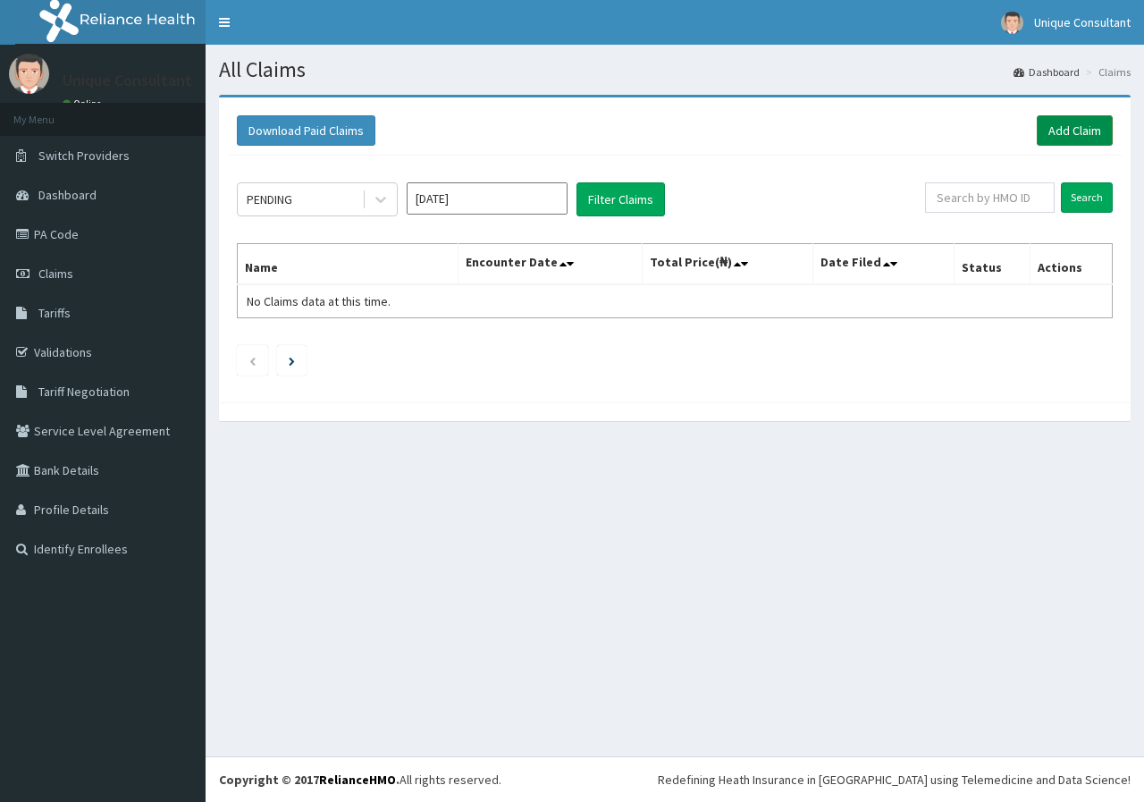
click at [1033, 128] on div "Download Paid Claims Add Claim" at bounding box center [675, 130] width 876 height 30
click at [1065, 122] on link "Add Claim" at bounding box center [1075, 130] width 76 height 30
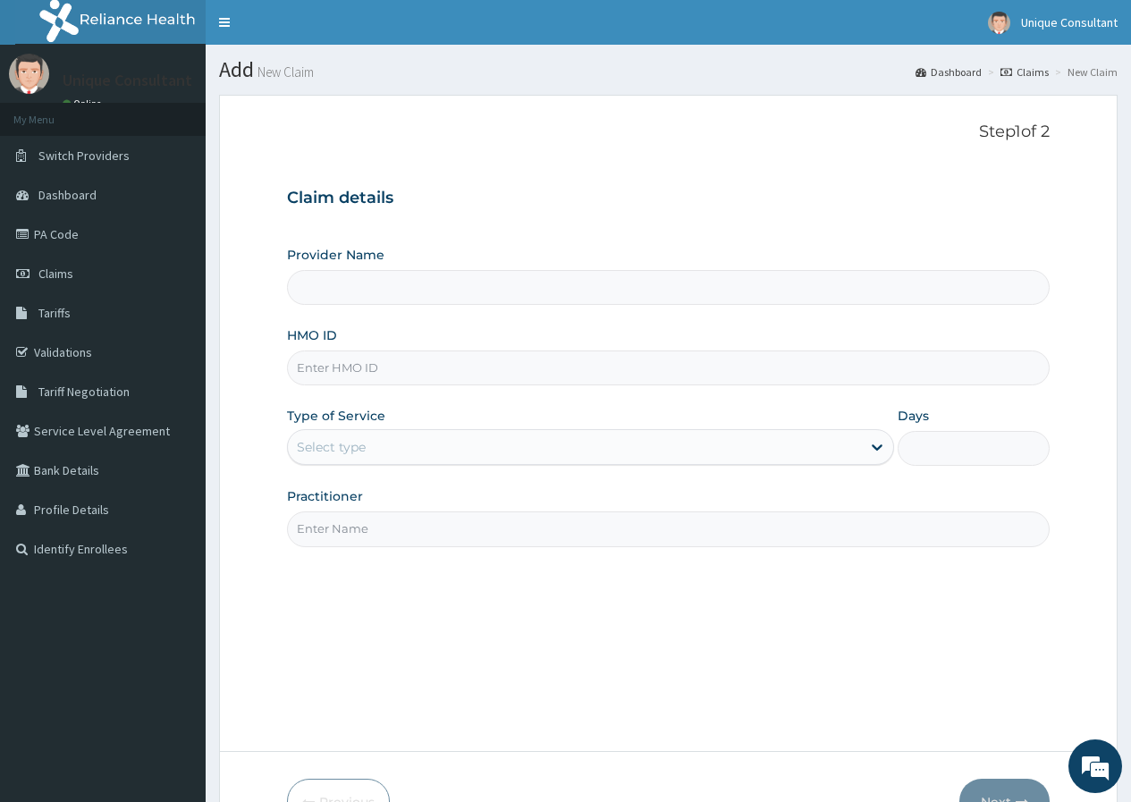
click at [490, 361] on input "HMO ID" at bounding box center [668, 367] width 762 height 35
type input "eki/"
type input "Unique-Plus Multisystem Hospital"
type input "eki/10026/c"
click at [503, 441] on div "Select type" at bounding box center [574, 447] width 573 height 29
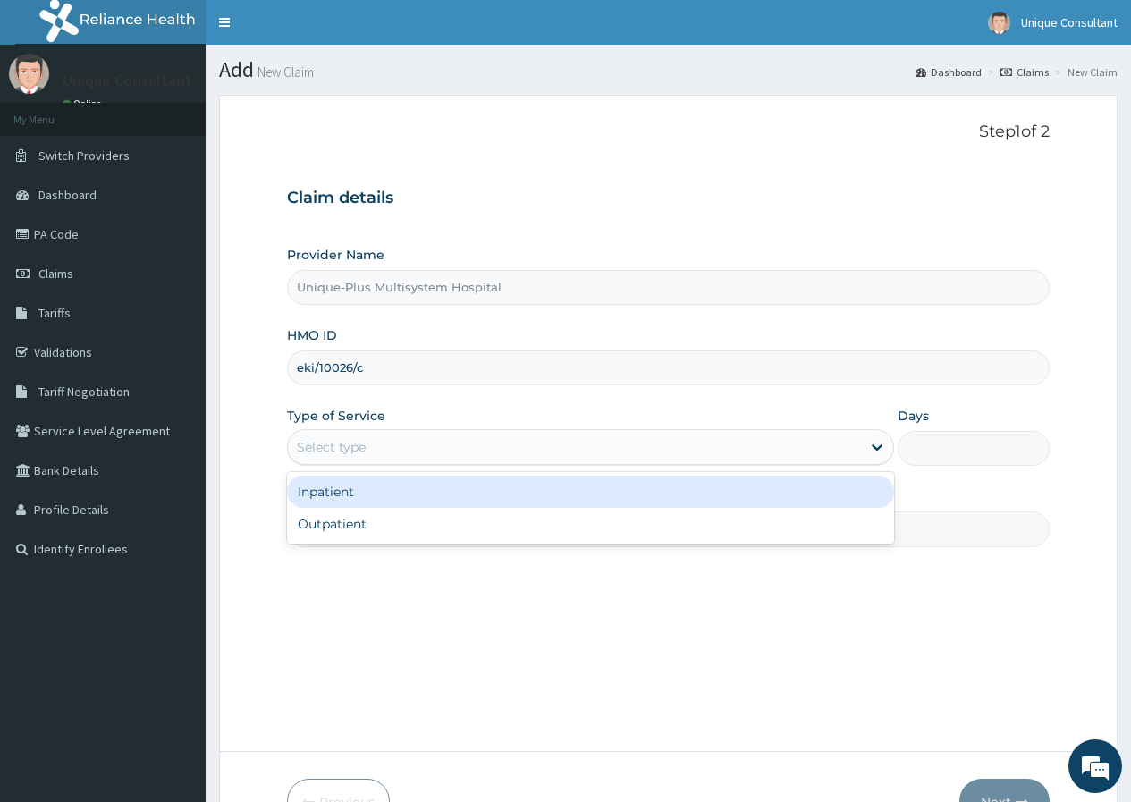
click at [488, 502] on div "Inpatient" at bounding box center [590, 492] width 607 height 32
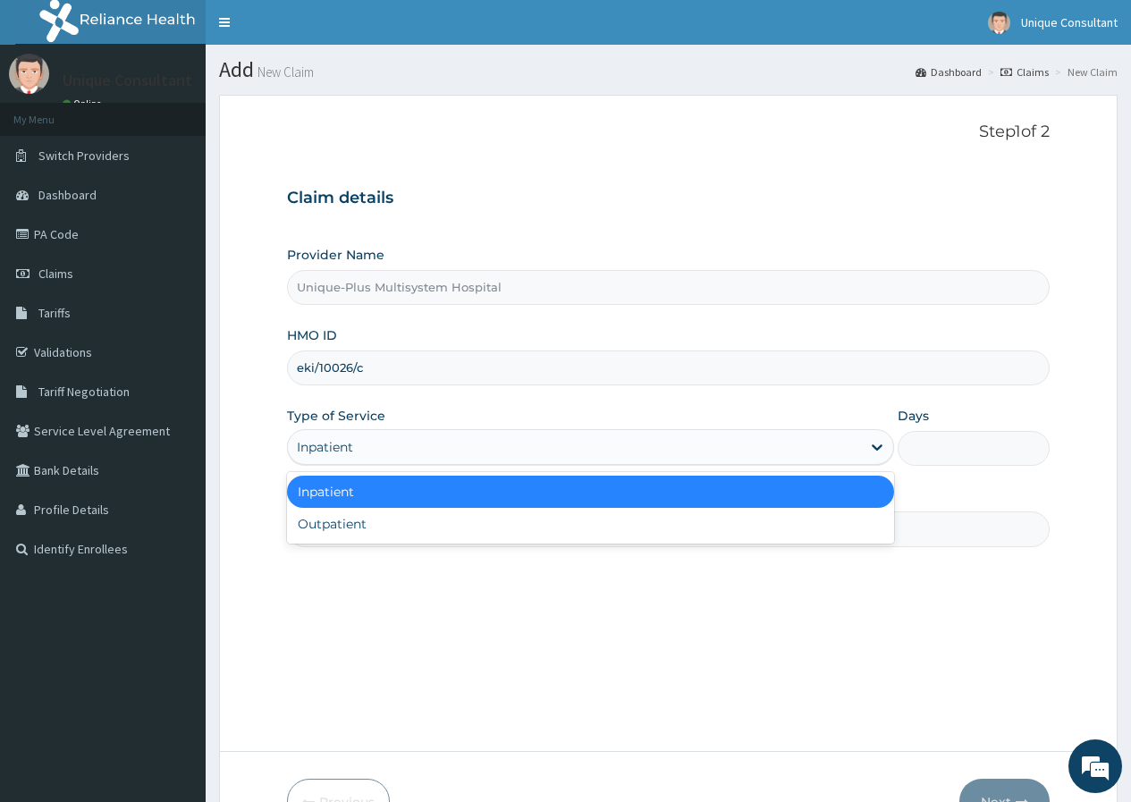
click at [463, 446] on div "Inpatient" at bounding box center [574, 447] width 573 height 29
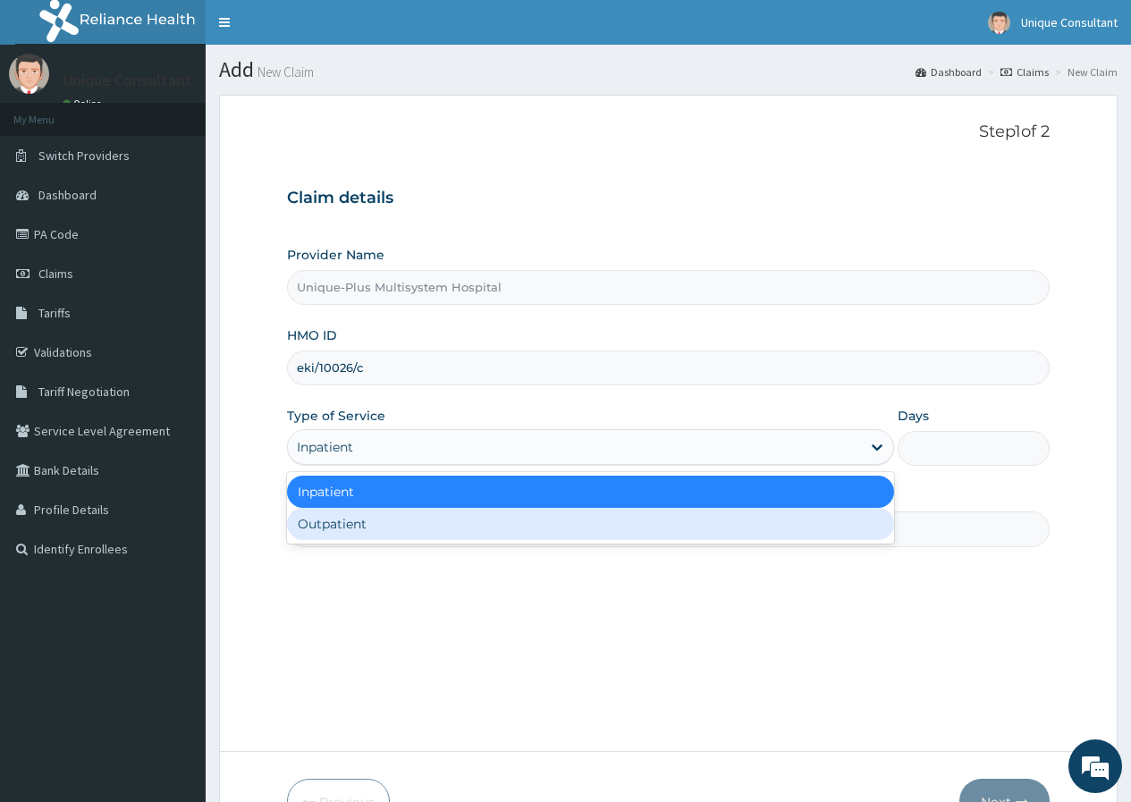
click at [463, 540] on div "Outpatient" at bounding box center [590, 524] width 607 height 32
type input "1"
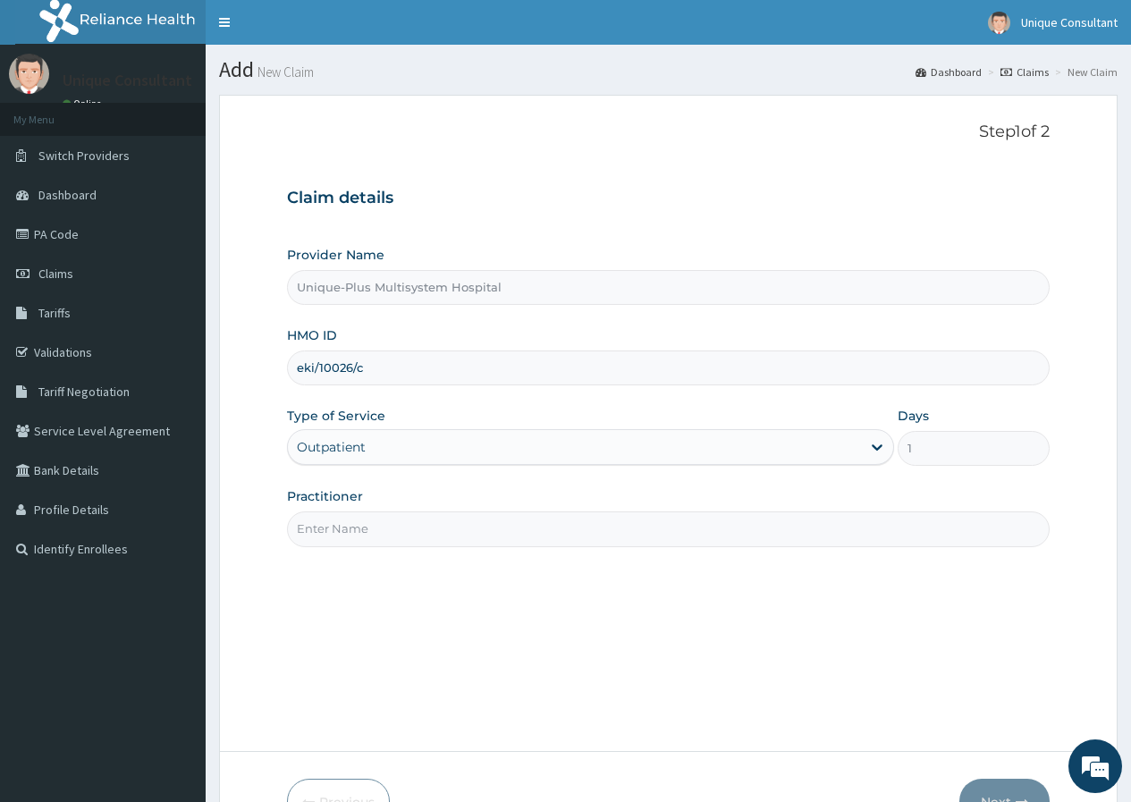
click at [437, 533] on input "Practitioner" at bounding box center [668, 528] width 762 height 35
type input "[PERSON_NAME]"
click at [971, 784] on button "Next" at bounding box center [1004, 802] width 90 height 46
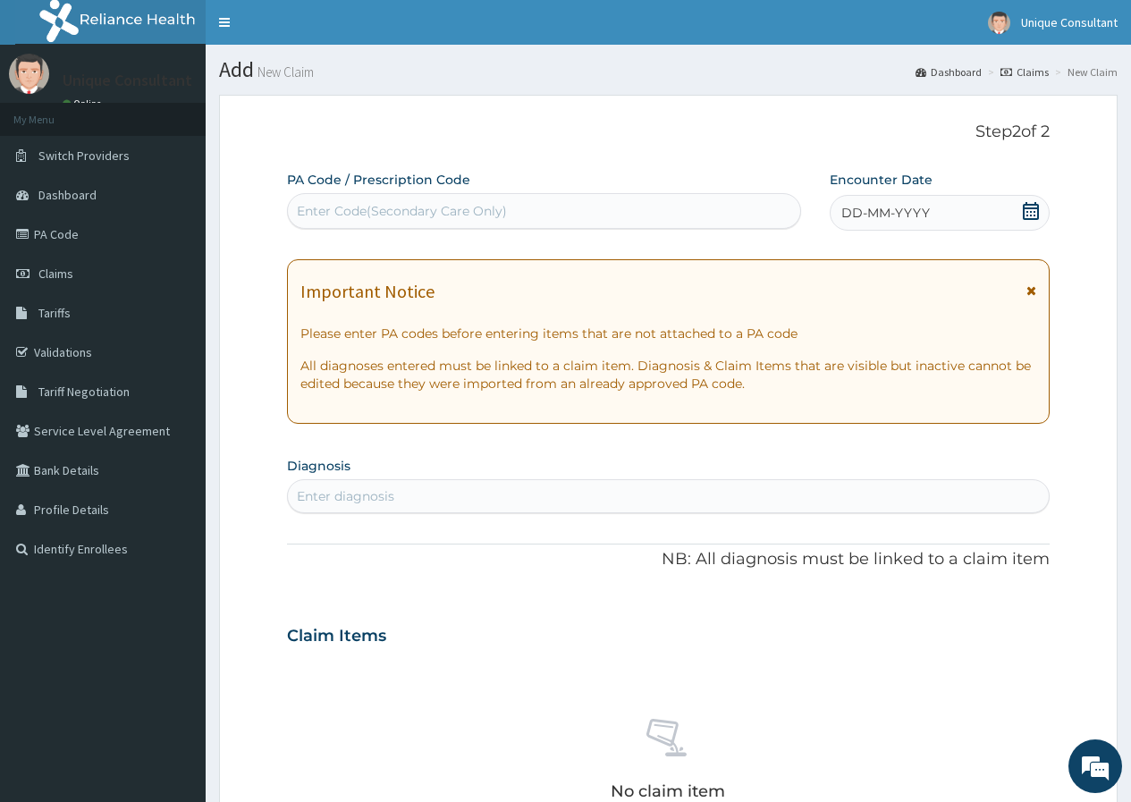
click at [1002, 216] on div "DD-MM-YYYY" at bounding box center [940, 213] width 220 height 36
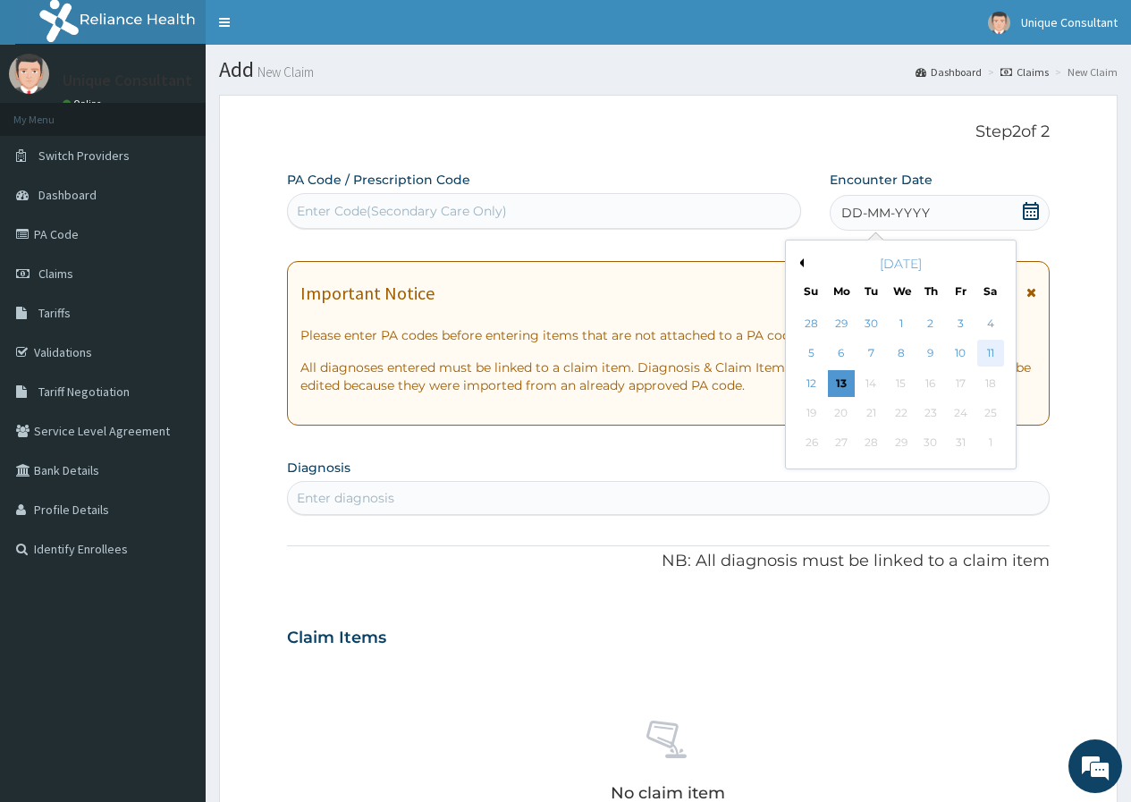
click at [994, 350] on div "11" at bounding box center [989, 354] width 27 height 27
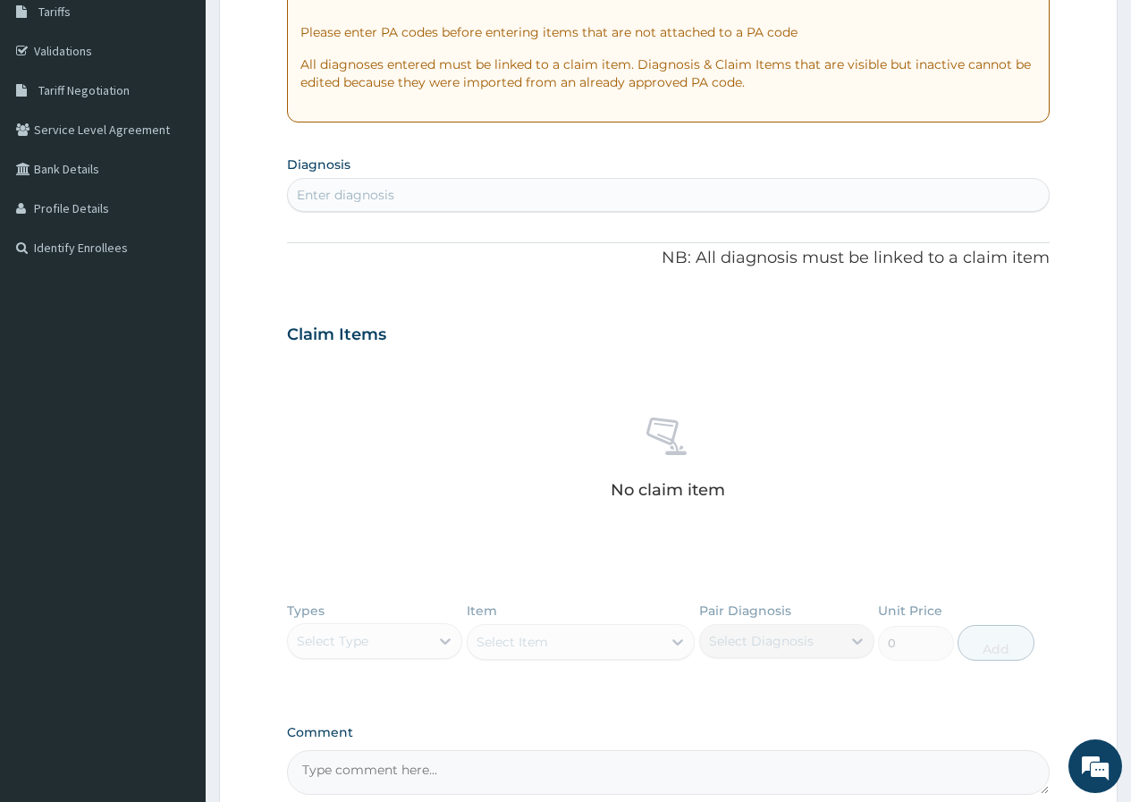
scroll to position [376, 0]
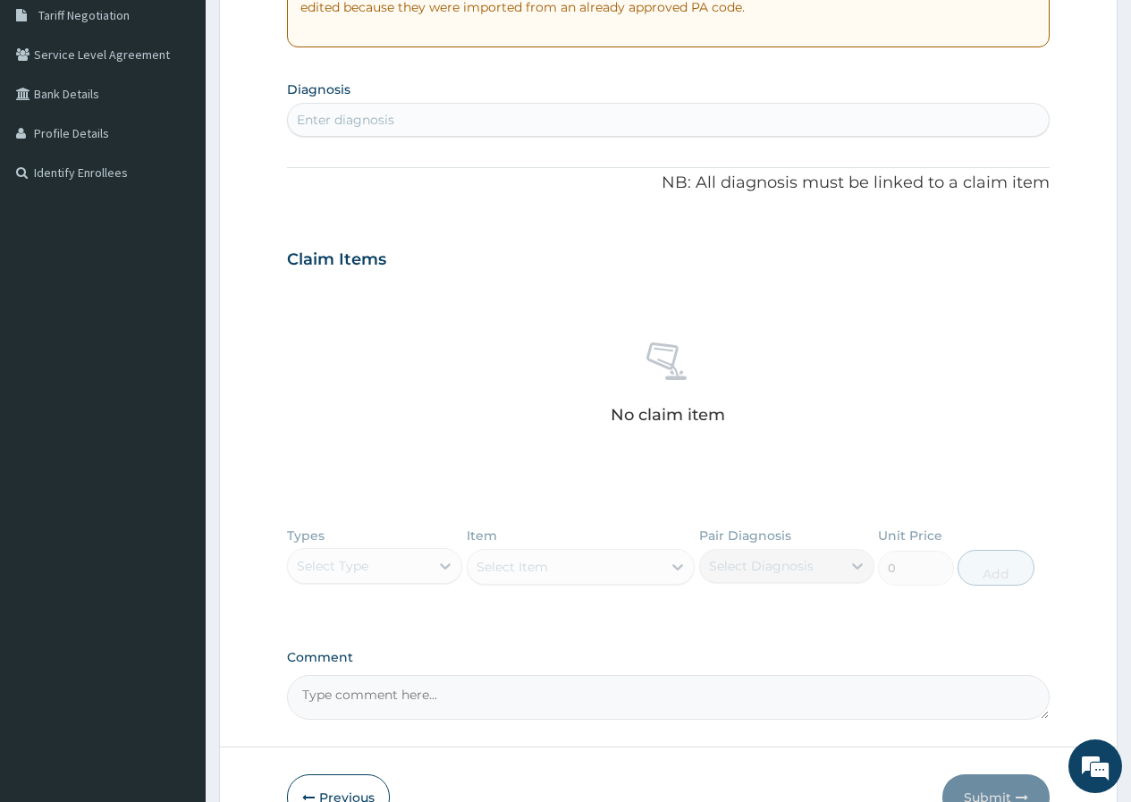
click at [493, 125] on div "Enter diagnosis" at bounding box center [668, 119] width 761 height 29
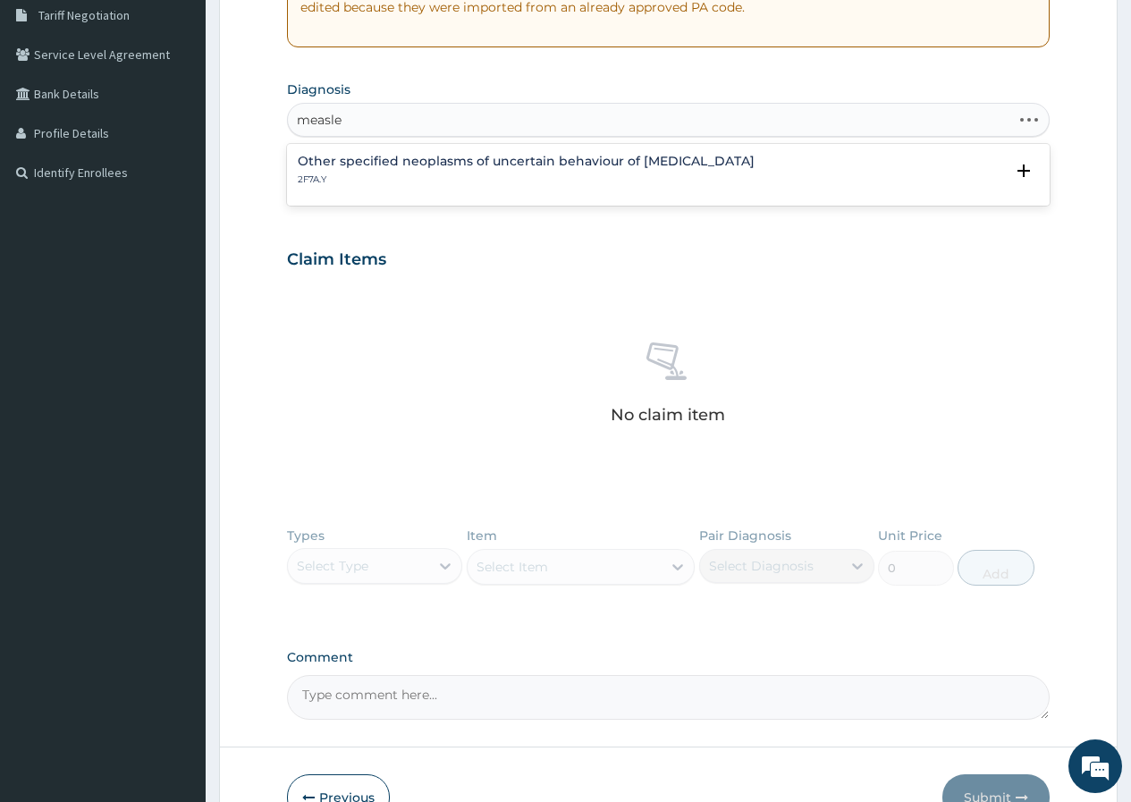
type input "[MEDICAL_DATA]"
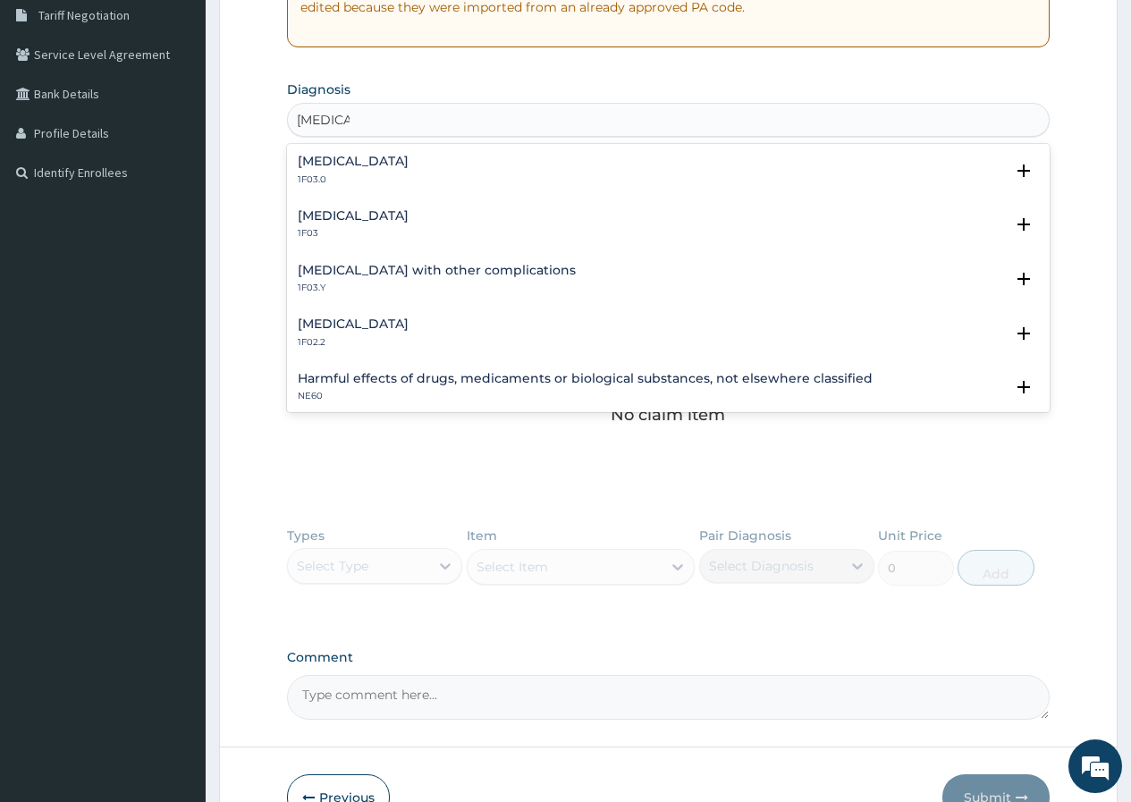
click at [328, 220] on h4 "[MEDICAL_DATA]" at bounding box center [353, 215] width 111 height 13
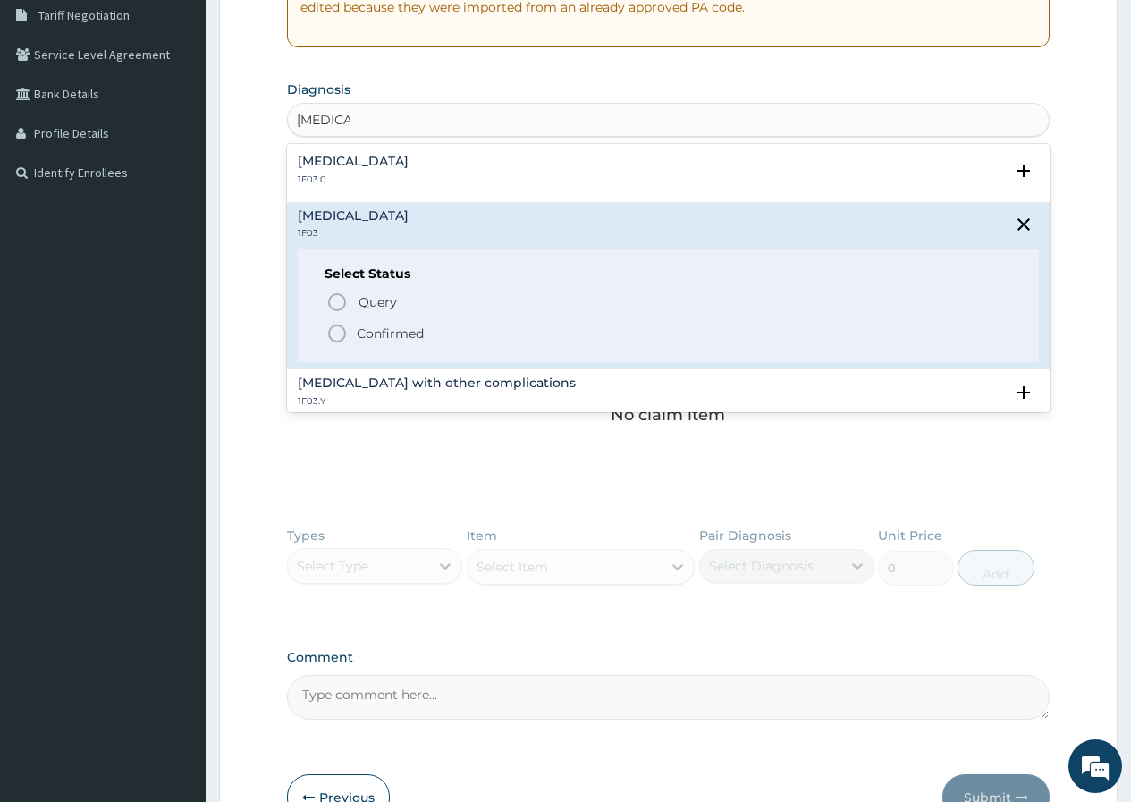
click at [359, 334] on p "Confirmed" at bounding box center [390, 333] width 67 height 18
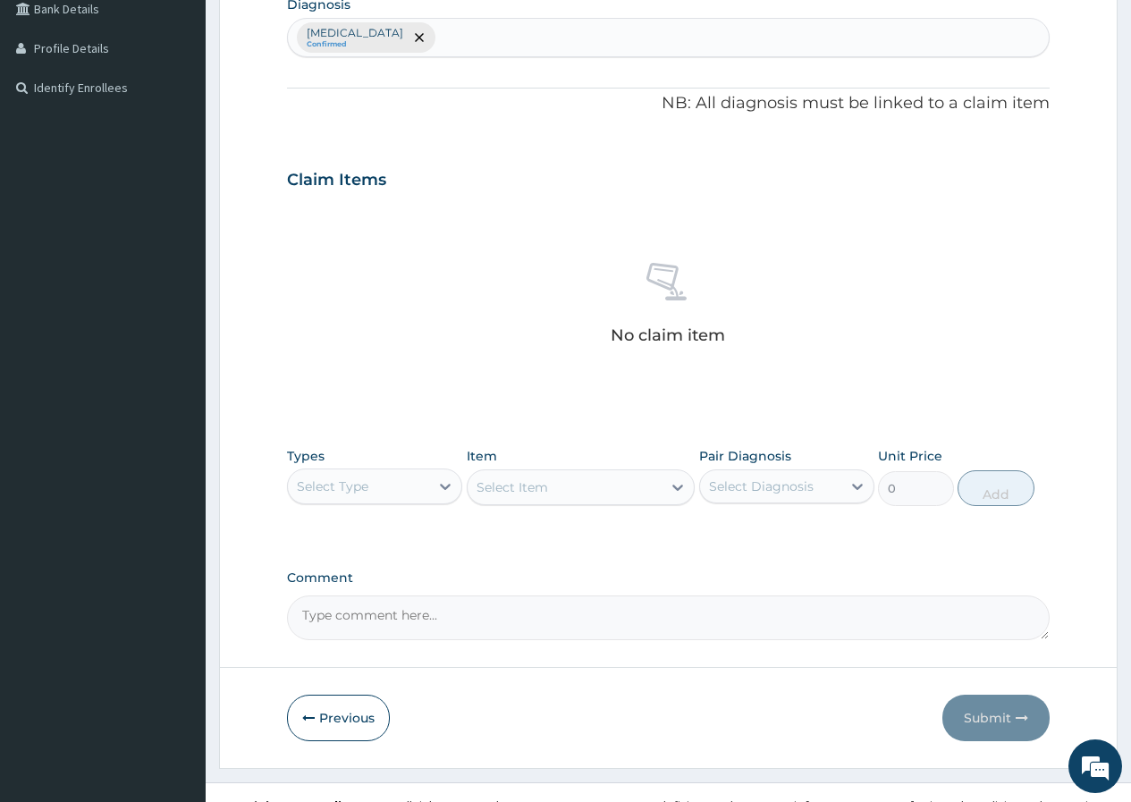
scroll to position [487, 0]
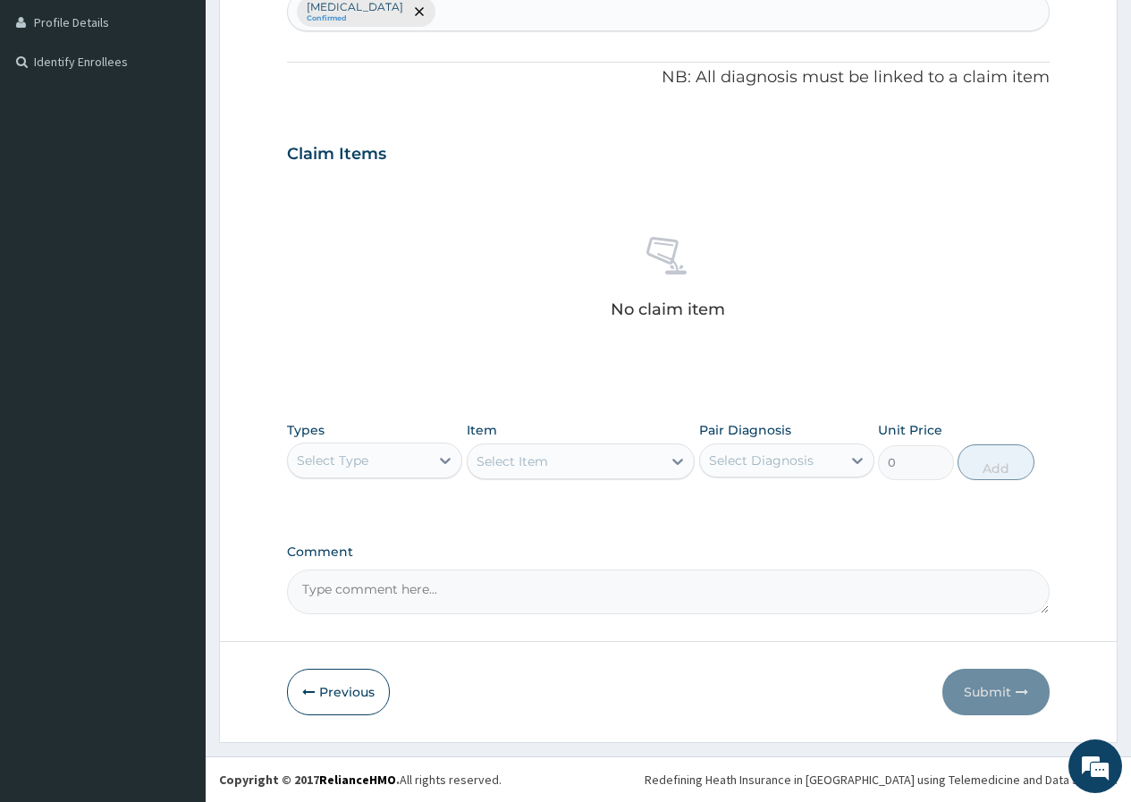
click at [425, 463] on div "Select Type" at bounding box center [358, 460] width 141 height 29
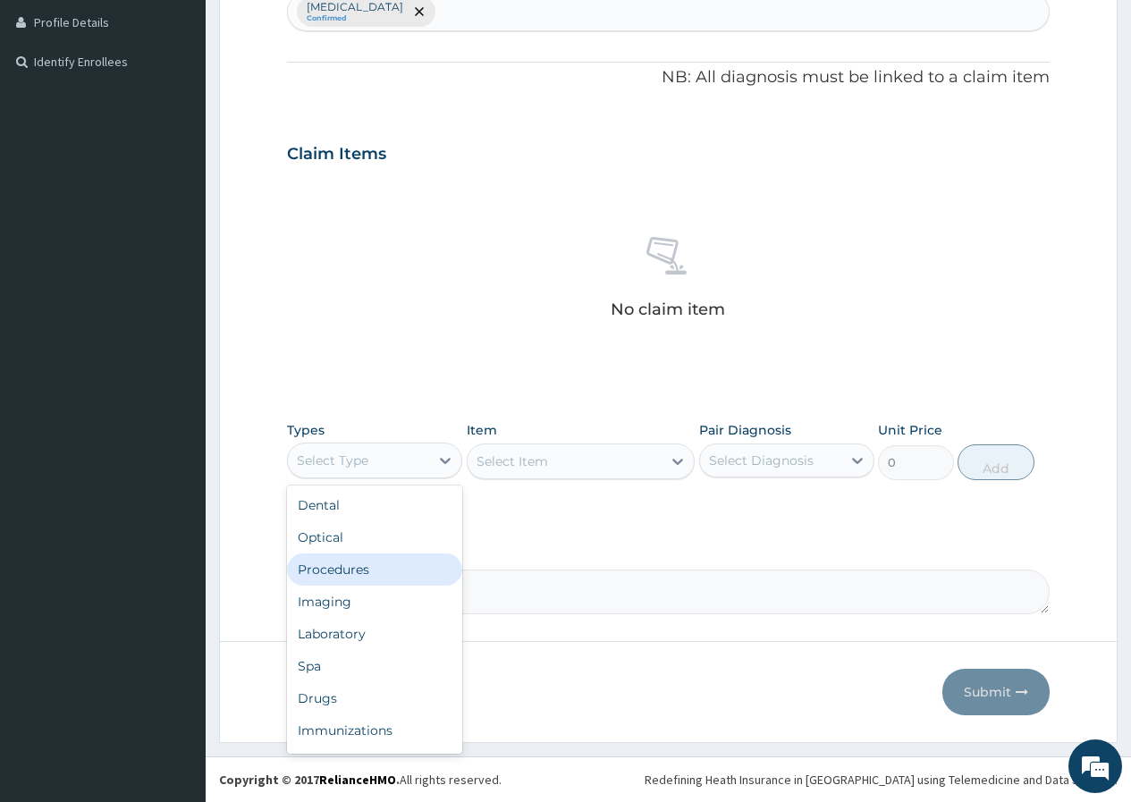
click at [392, 559] on div "Procedures" at bounding box center [374, 569] width 175 height 32
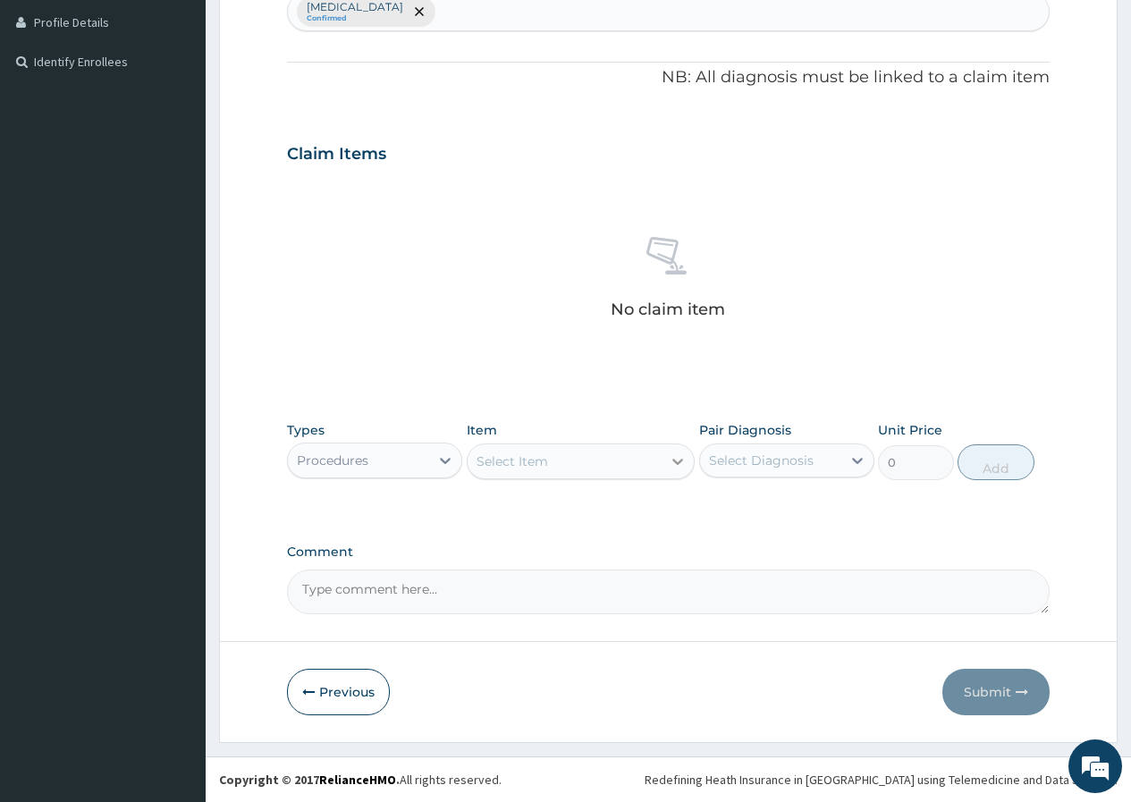
click at [683, 467] on icon at bounding box center [678, 461] width 18 height 18
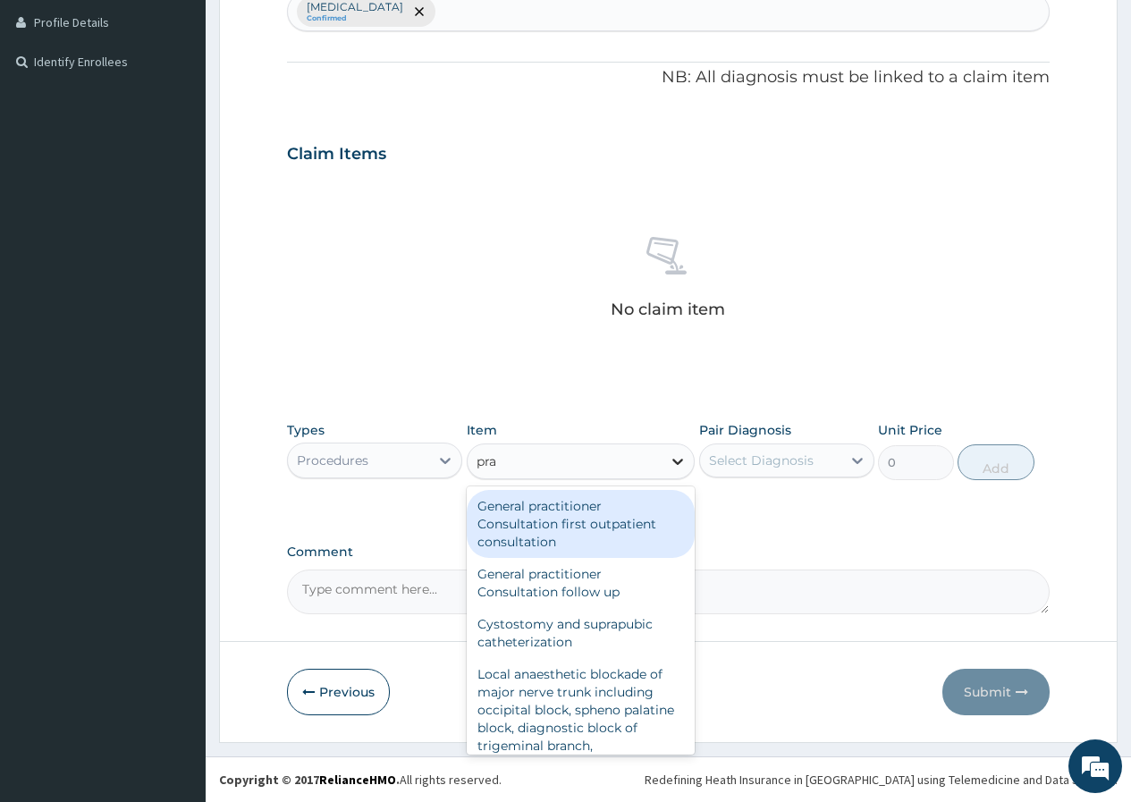
type input "prac"
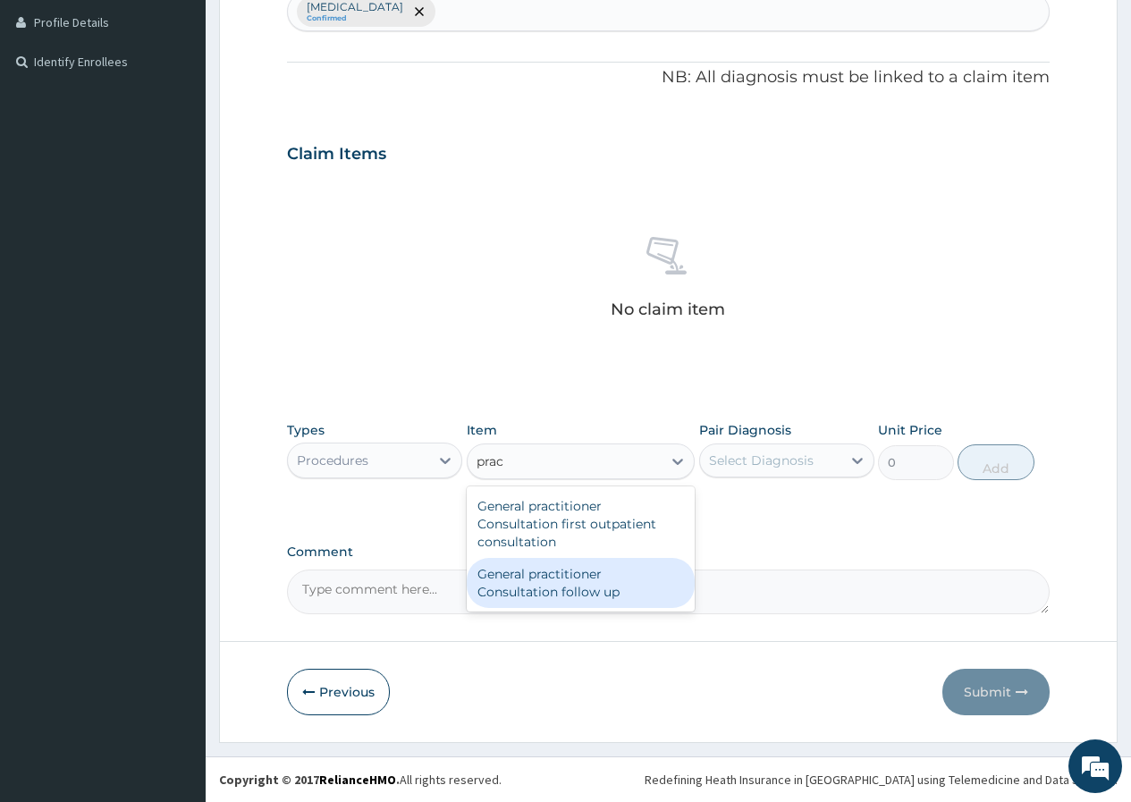
drag, startPoint x: 622, startPoint y: 578, endPoint x: 683, endPoint y: 527, distance: 79.3
click at [623, 578] on div "General practitioner Consultation follow up" at bounding box center [581, 583] width 229 height 50
type input "2365"
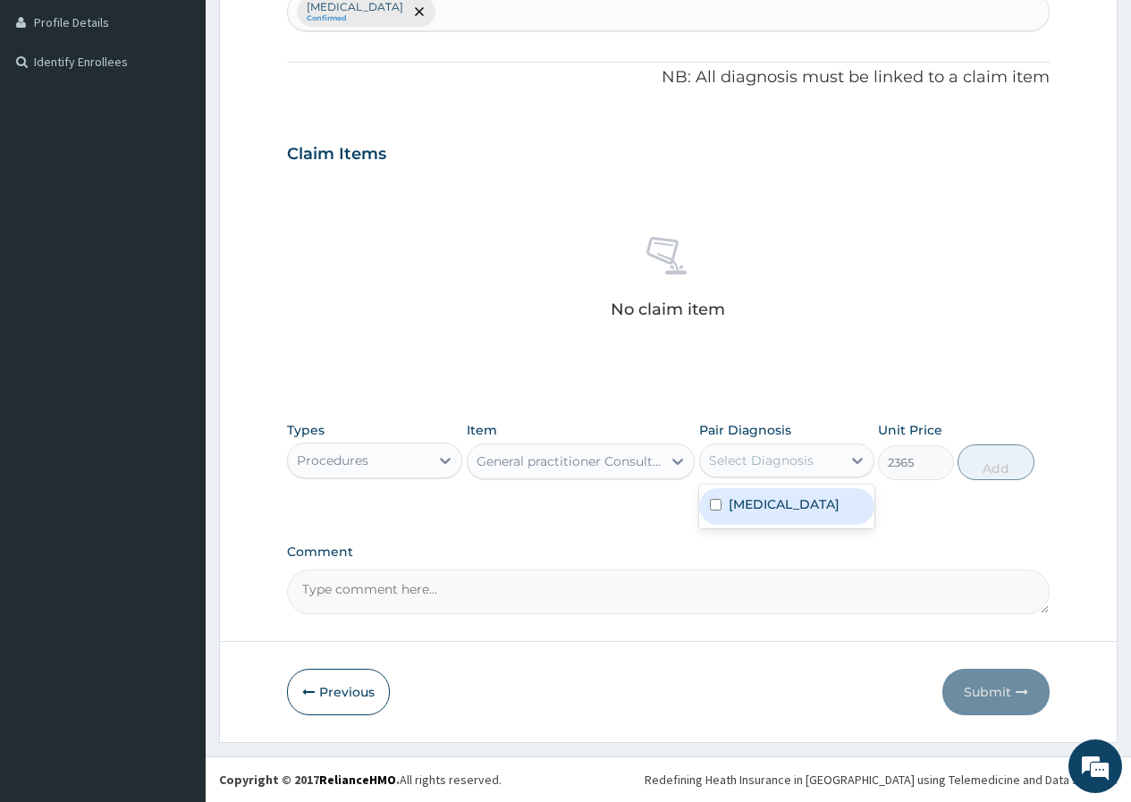
click at [750, 460] on div "Select Diagnosis" at bounding box center [761, 460] width 105 height 18
click at [755, 511] on label "[MEDICAL_DATA]" at bounding box center [784, 504] width 111 height 18
checkbox input "true"
click at [1004, 467] on button "Add" at bounding box center [995, 462] width 76 height 36
type input "0"
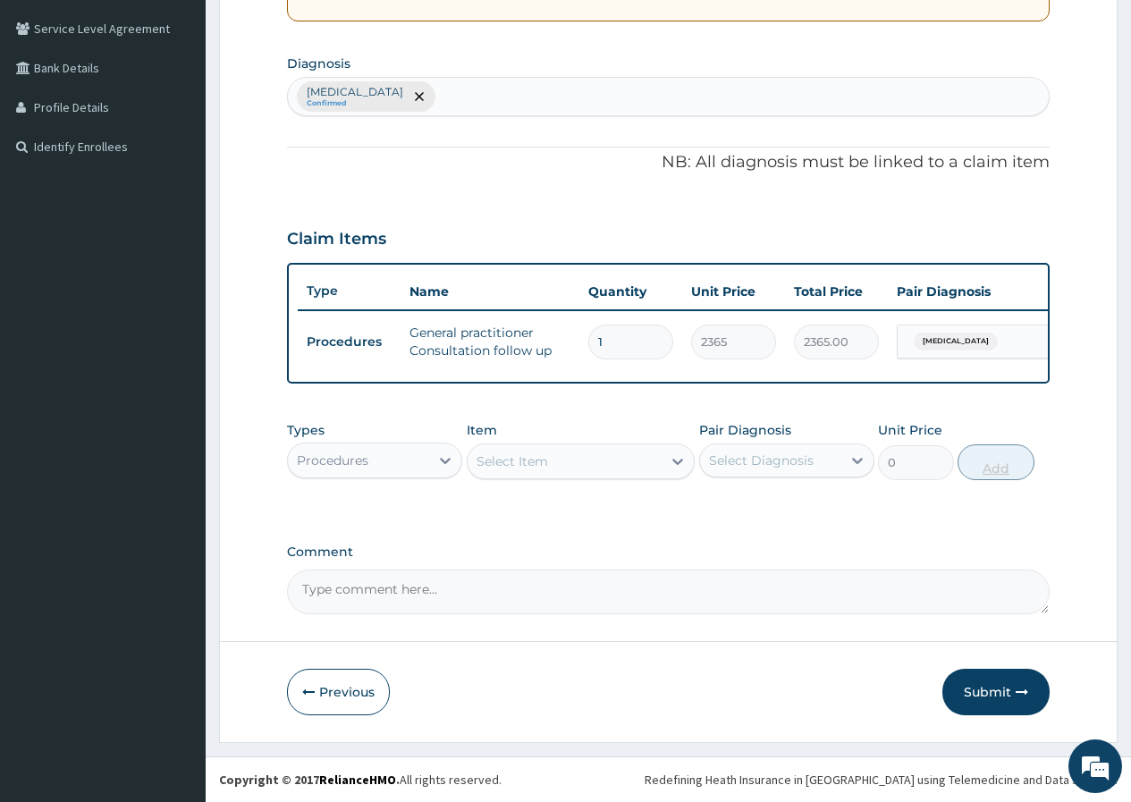
scroll to position [416, 0]
click at [433, 462] on div at bounding box center [445, 460] width 32 height 32
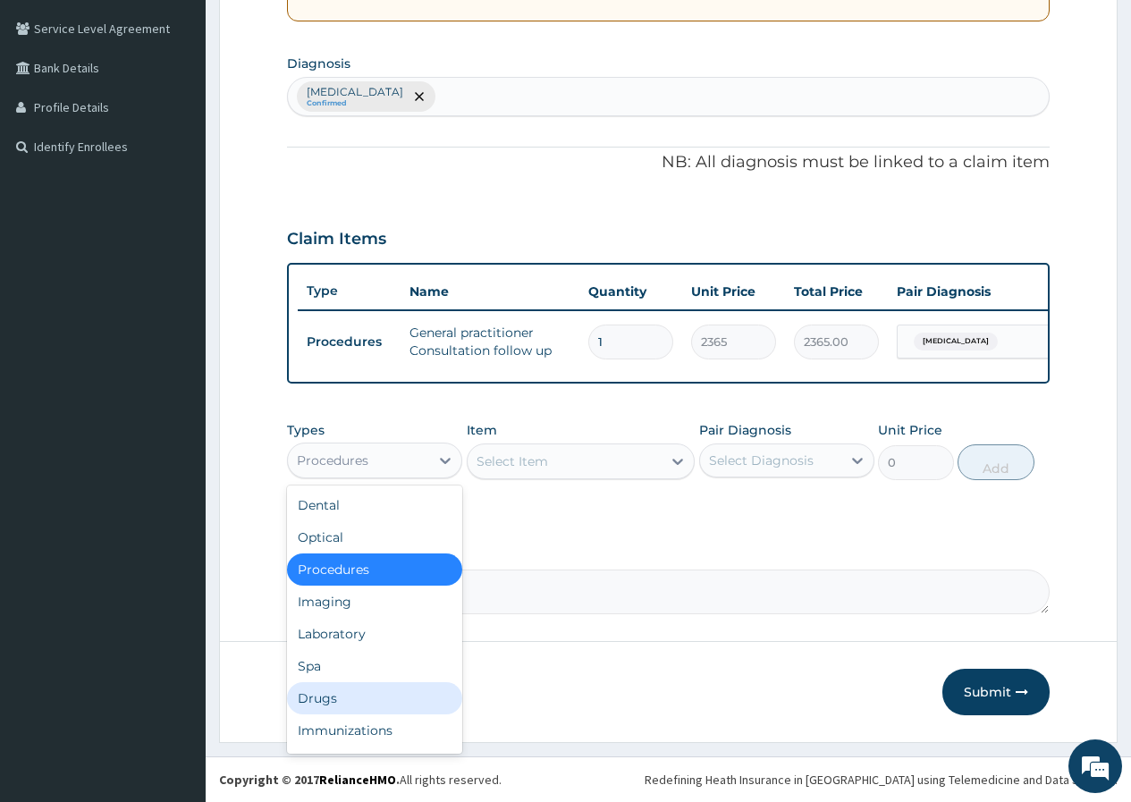
click at [312, 701] on div "Drugs" at bounding box center [374, 698] width 175 height 32
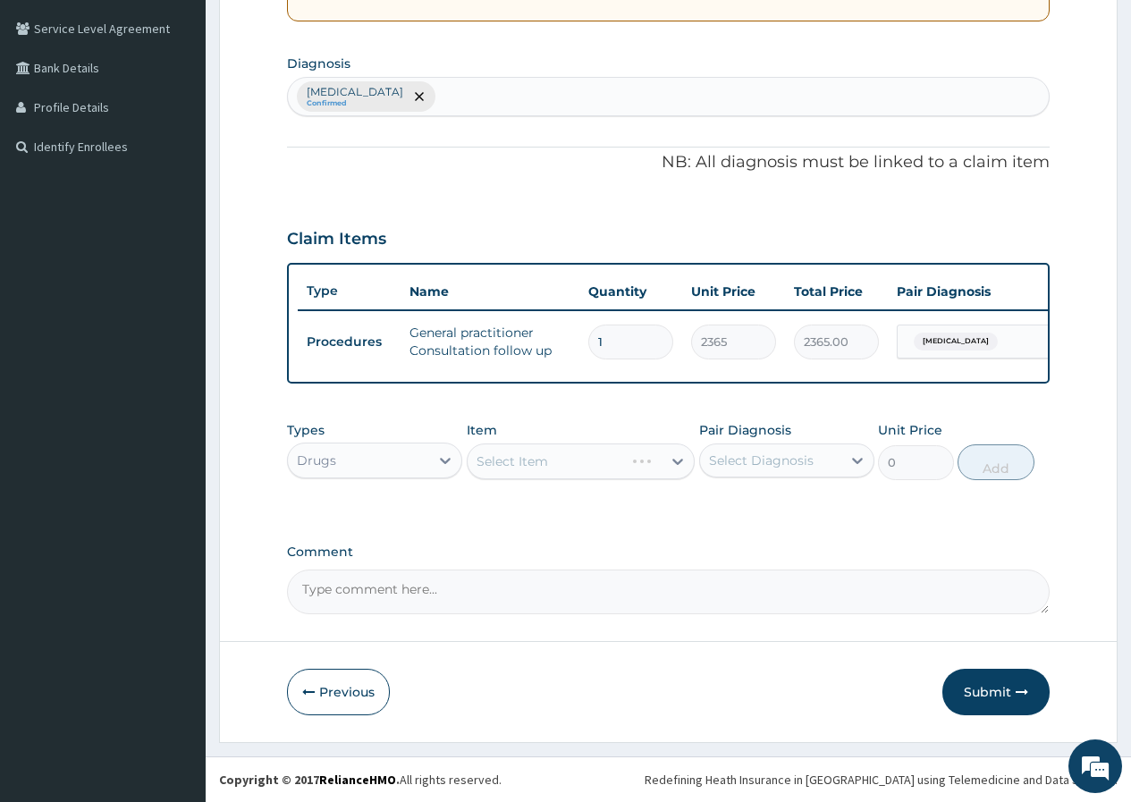
click at [602, 456] on div "Select Item" at bounding box center [581, 461] width 229 height 36
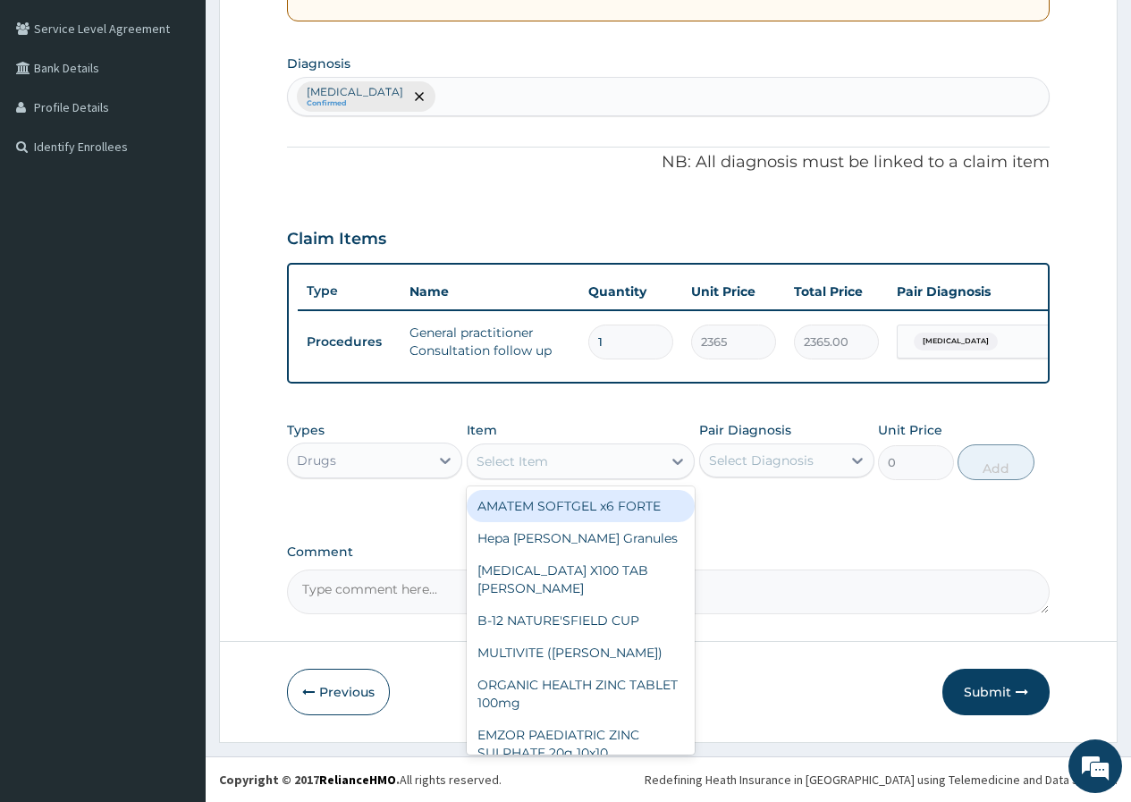
click at [602, 456] on div "Select Item" at bounding box center [565, 461] width 195 height 29
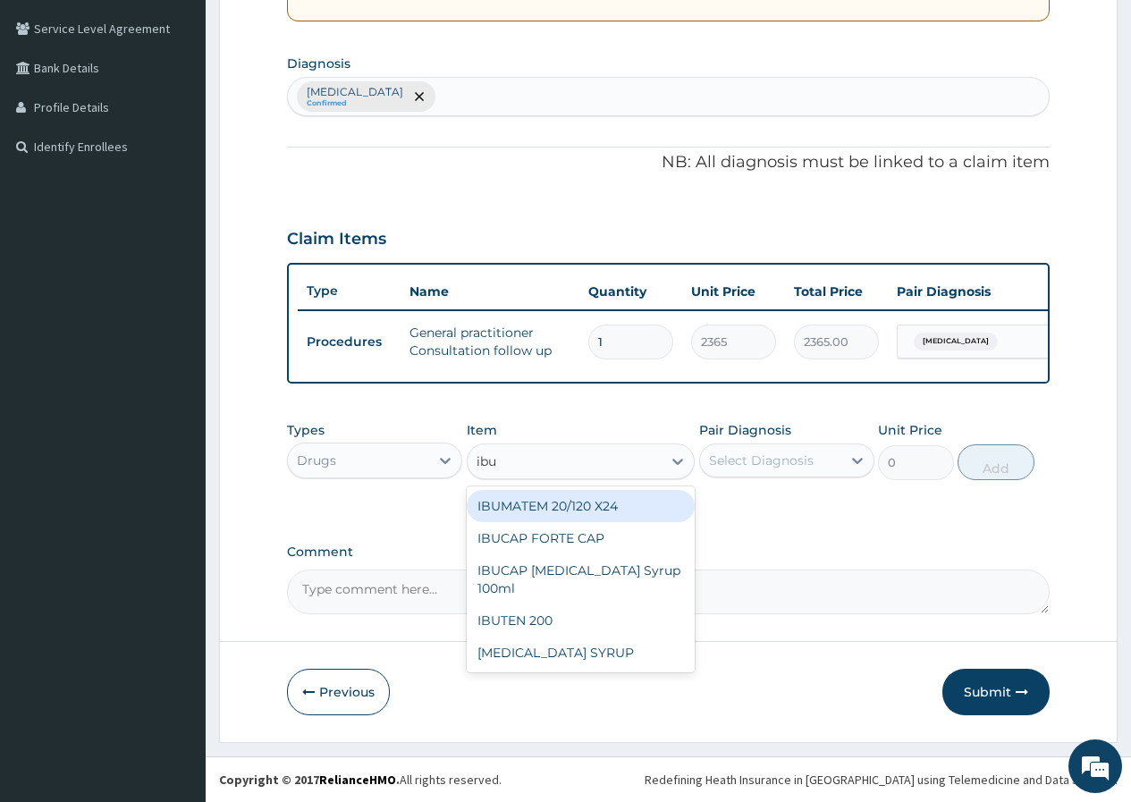
type input "ibup"
drag, startPoint x: 597, startPoint y: 500, endPoint x: 695, endPoint y: 493, distance: 98.5
click at [598, 501] on div "[MEDICAL_DATA] SYRUP" at bounding box center [581, 506] width 229 height 32
type input "1500"
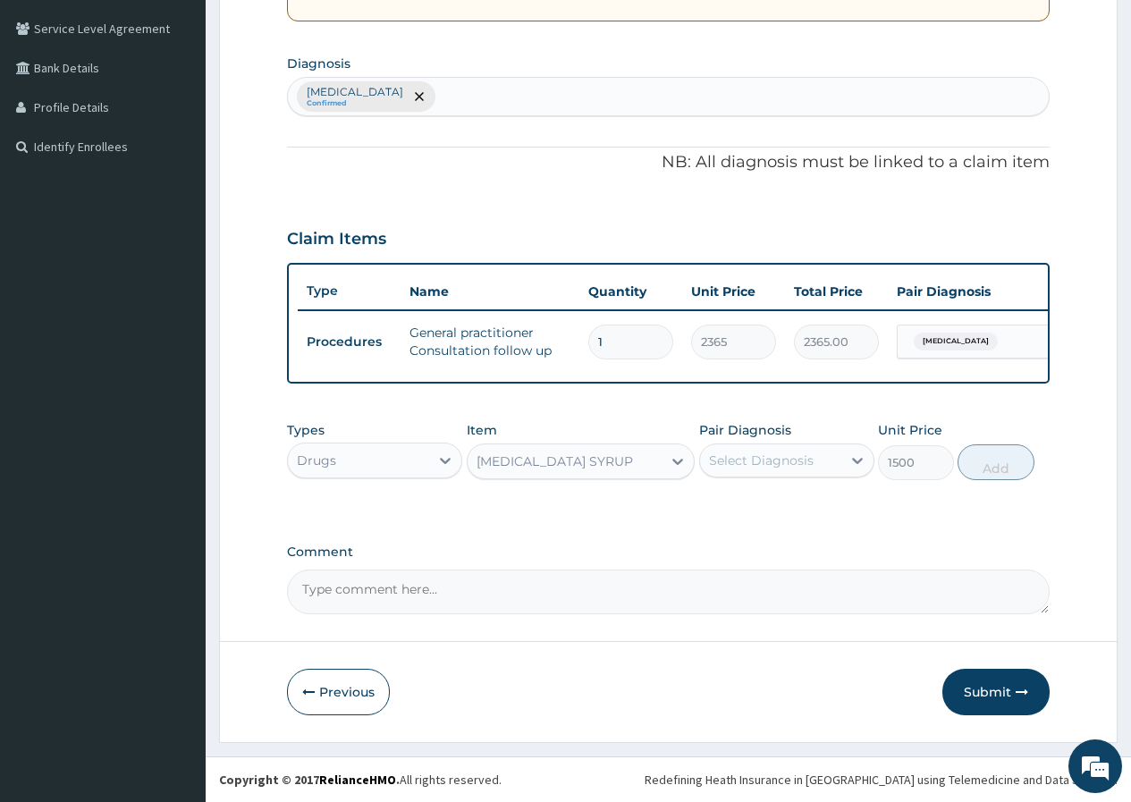
click at [753, 465] on div "Select Diagnosis" at bounding box center [761, 460] width 105 height 18
click at [769, 512] on label "[MEDICAL_DATA]" at bounding box center [784, 504] width 111 height 18
checkbox input "true"
click at [1012, 452] on button "Add" at bounding box center [995, 462] width 76 height 36
type input "0"
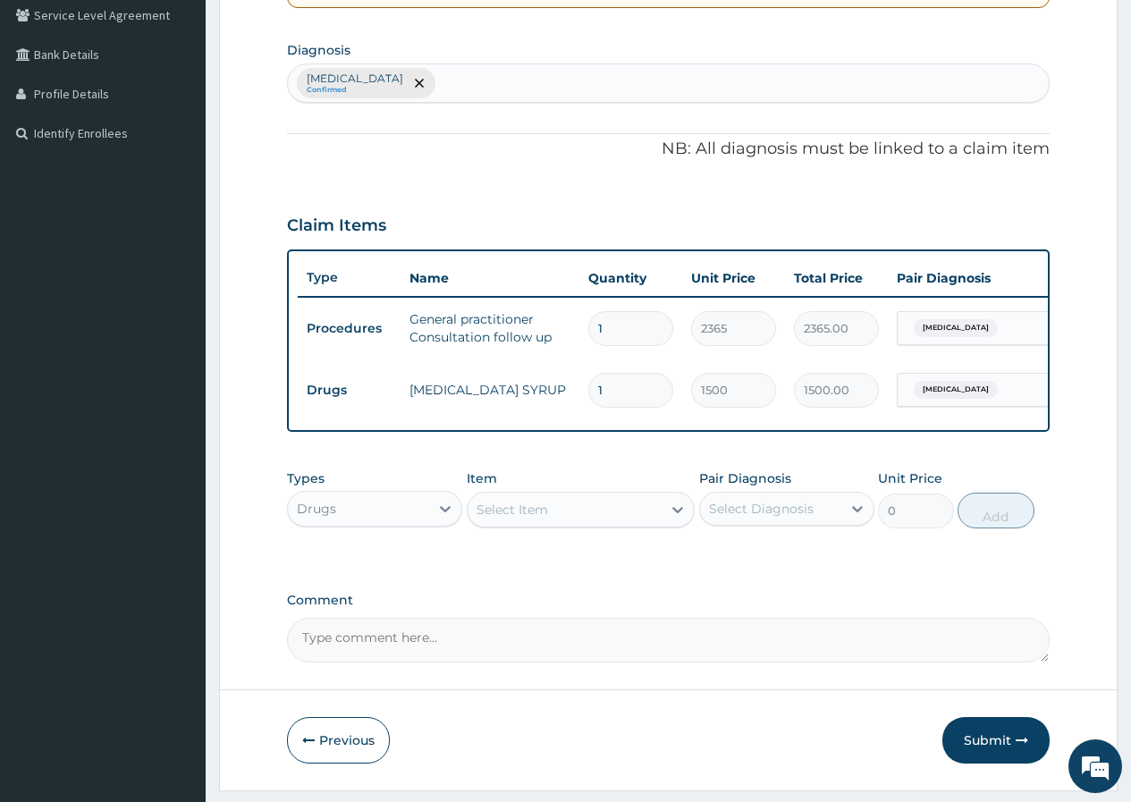
click at [505, 509] on div "Select Item" at bounding box center [565, 509] width 195 height 29
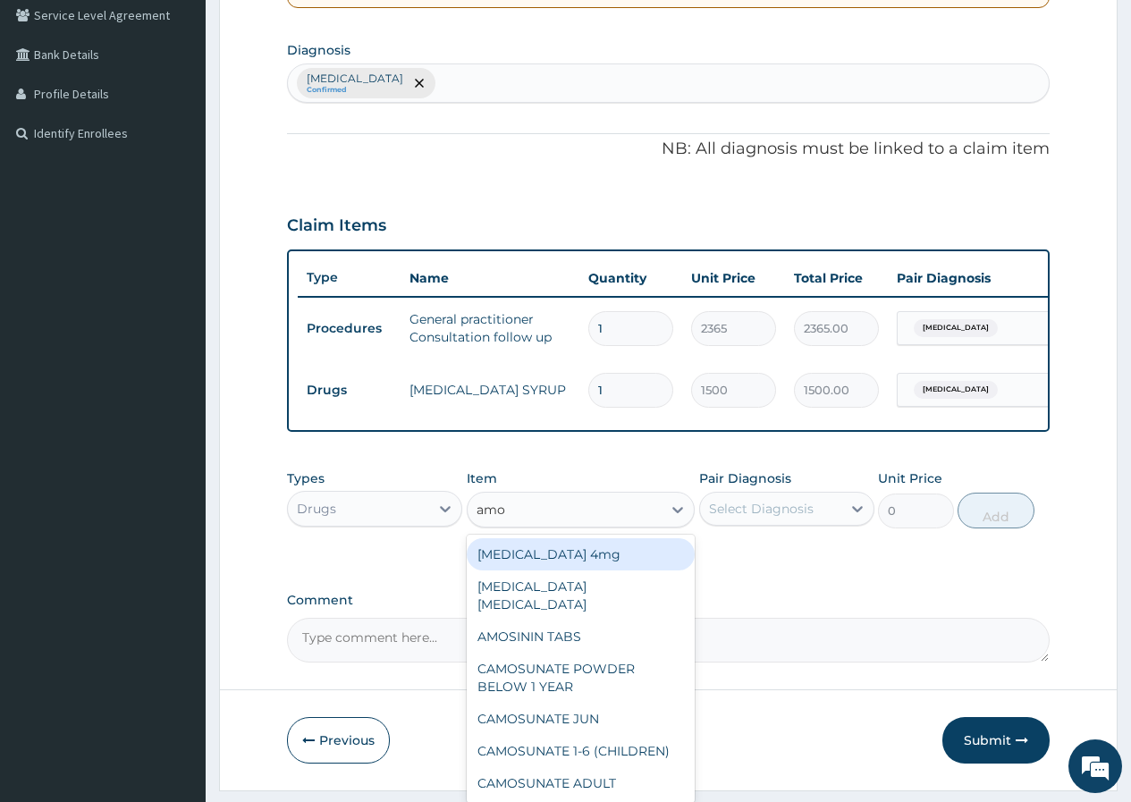
type input "amox"
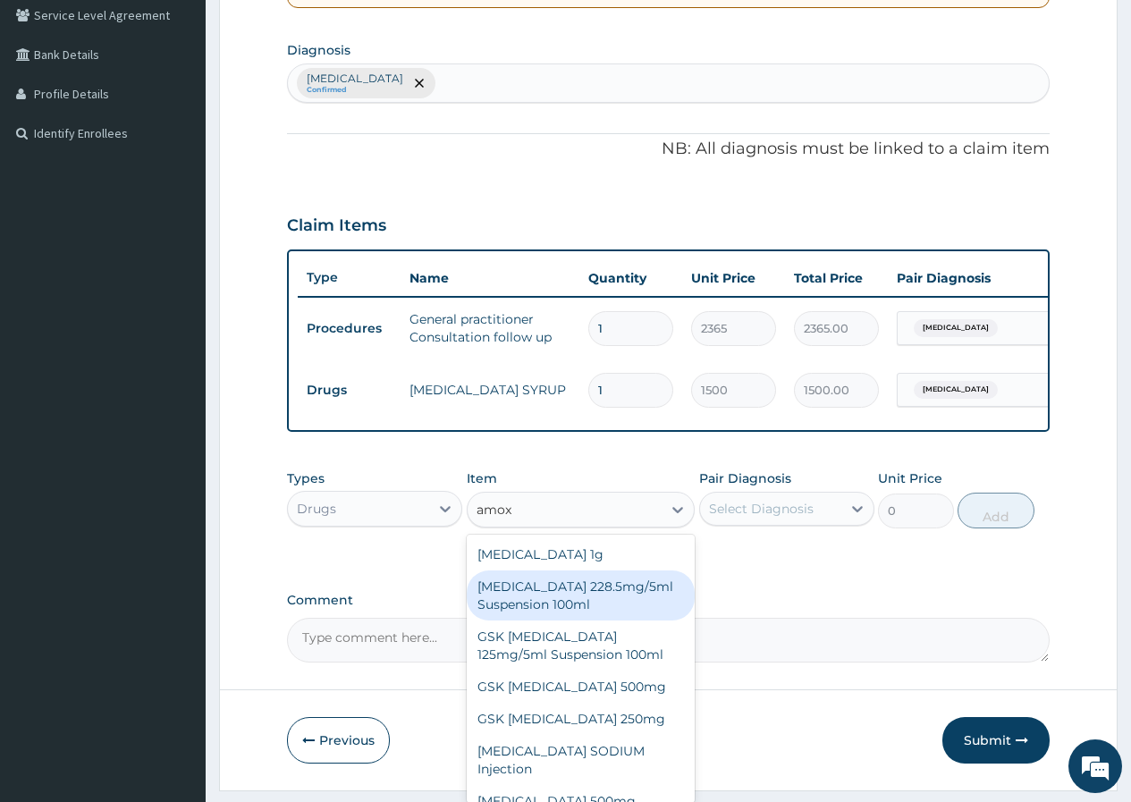
click at [527, 600] on div "[MEDICAL_DATA] 228.5mg/5ml Suspension 100ml" at bounding box center [581, 595] width 229 height 50
type input "4000"
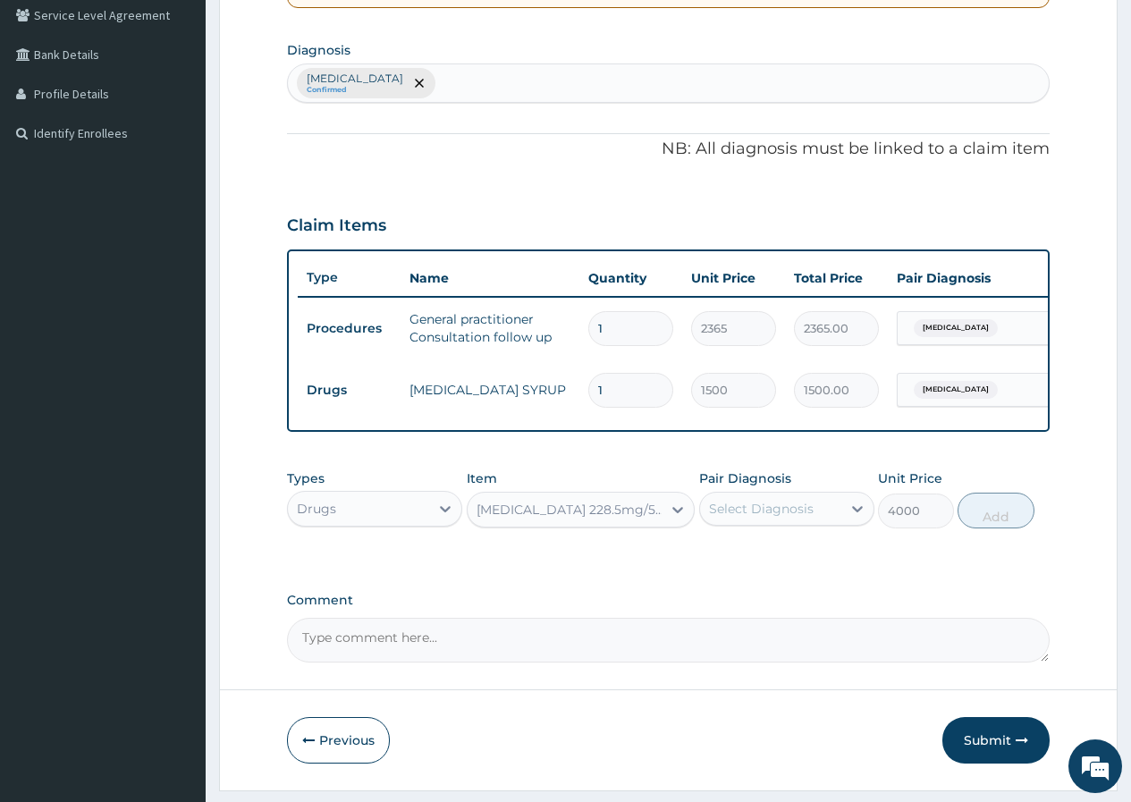
click at [621, 524] on div "[MEDICAL_DATA] 228.5mg/5ml Suspension 100ml" at bounding box center [565, 509] width 195 height 29
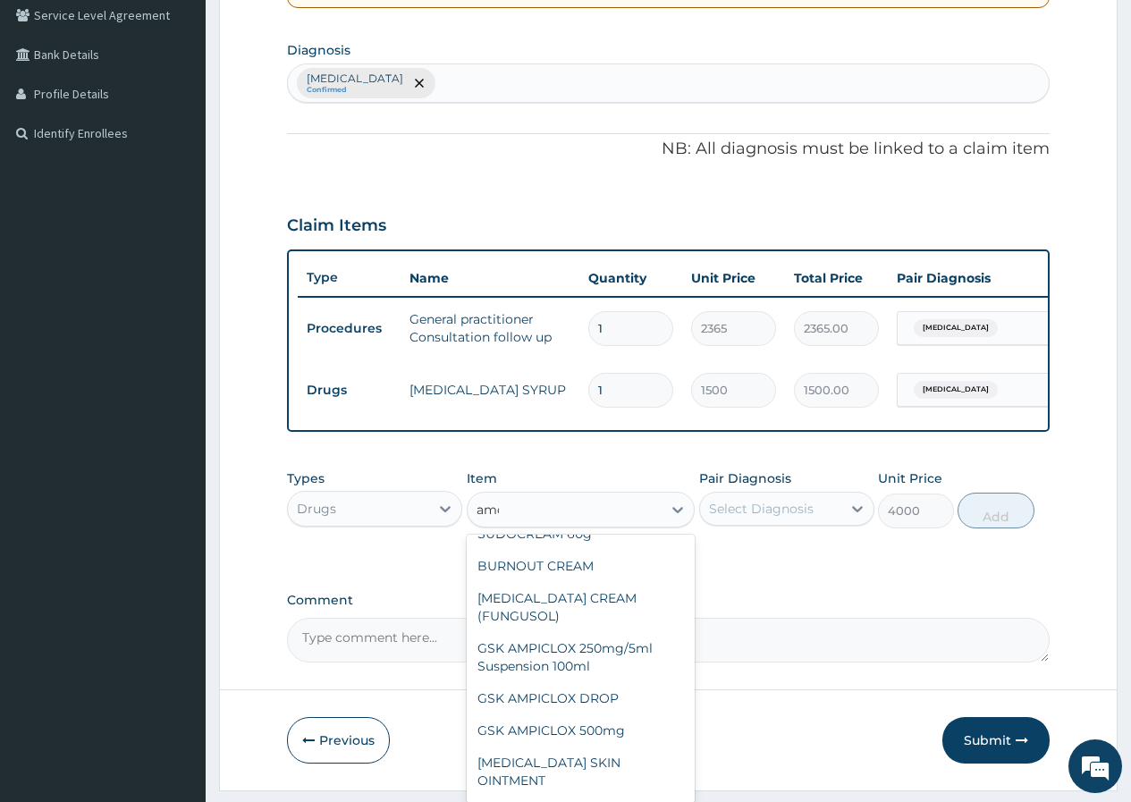
scroll to position [78, 0]
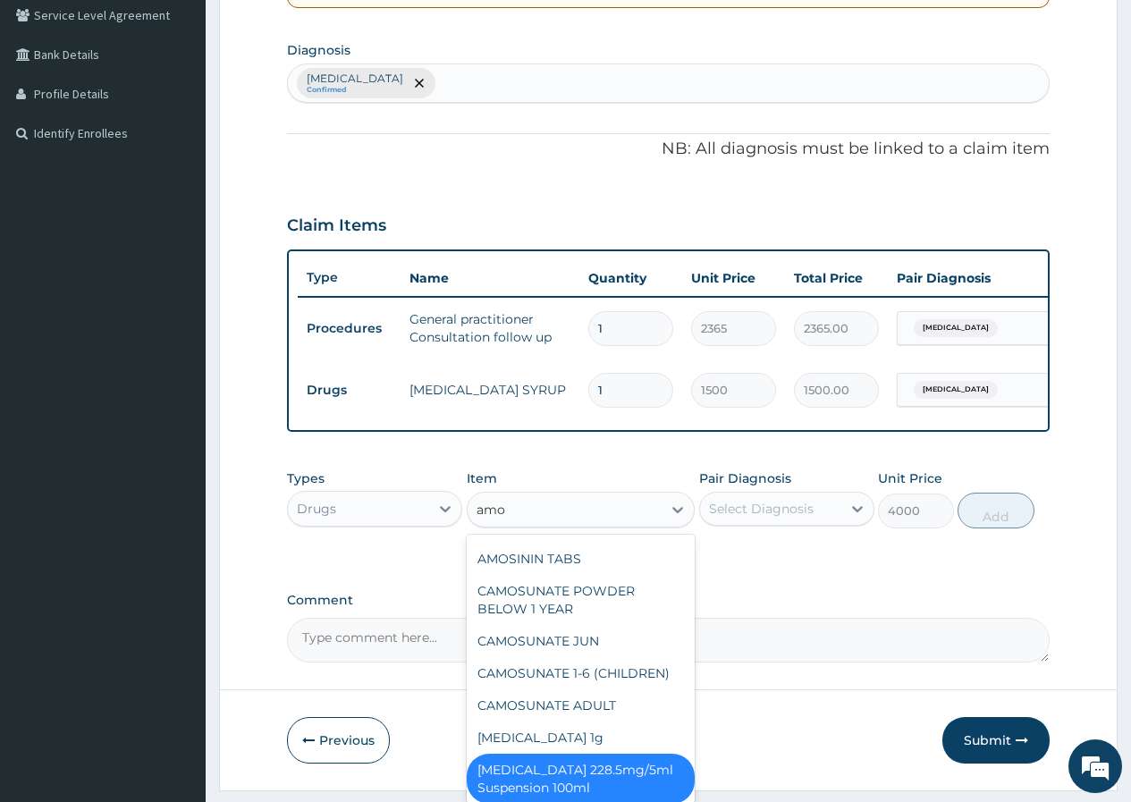
type input "amox"
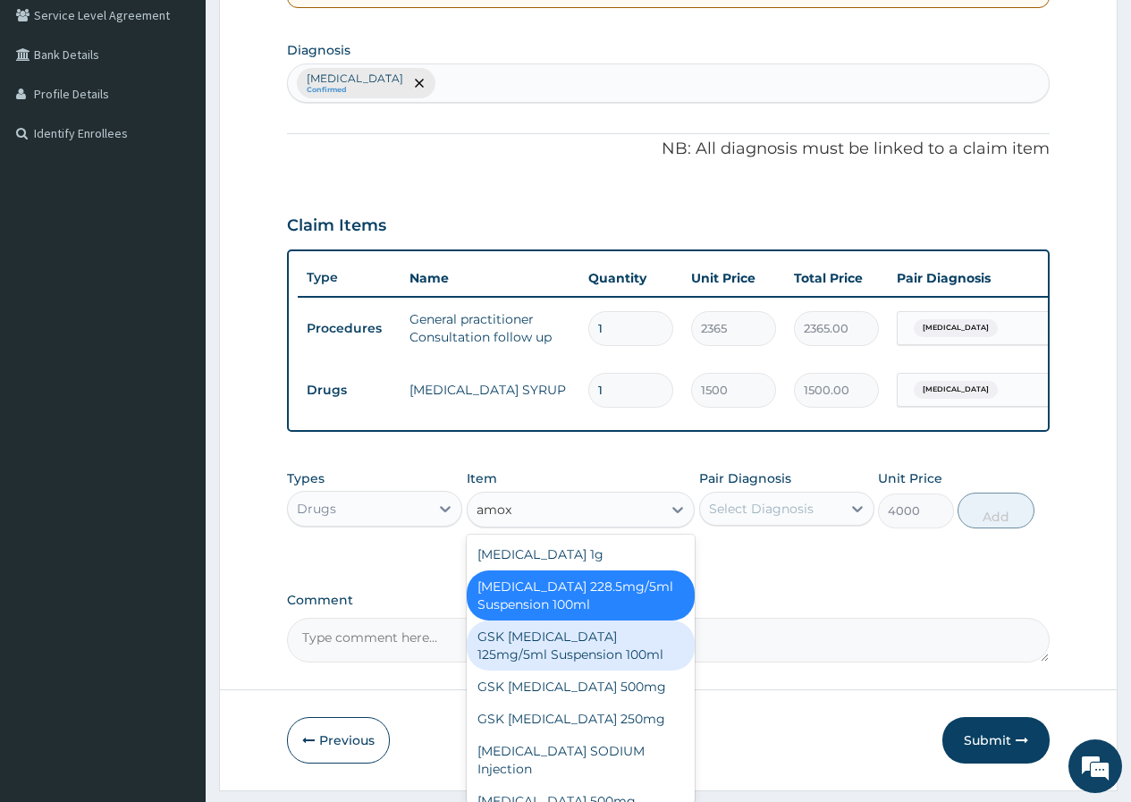
click at [543, 667] on div "GSK [MEDICAL_DATA] 125mg/5ml Suspension 100ml" at bounding box center [581, 645] width 229 height 50
type input "8868.75"
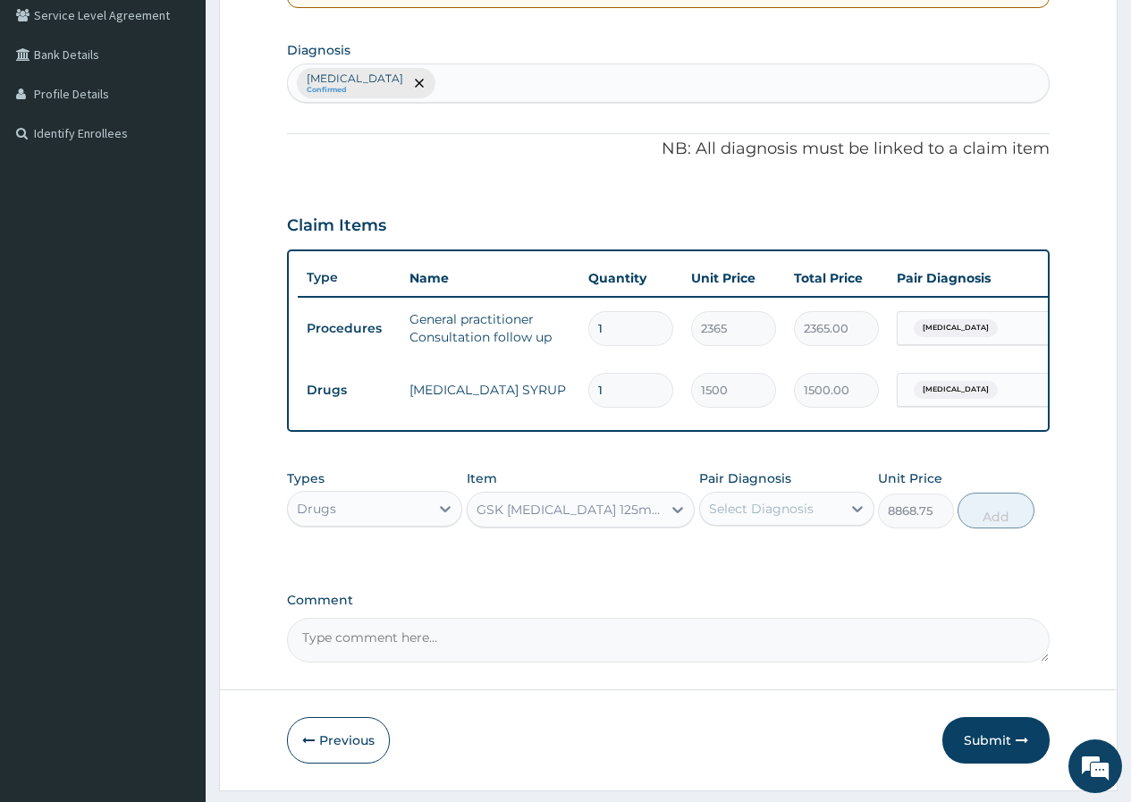
click at [758, 518] on div "Select Diagnosis" at bounding box center [761, 509] width 105 height 18
click at [801, 565] on div "[MEDICAL_DATA]" at bounding box center [786, 554] width 175 height 37
checkbox input "true"
click at [999, 528] on button "Add" at bounding box center [995, 511] width 76 height 36
type input "0"
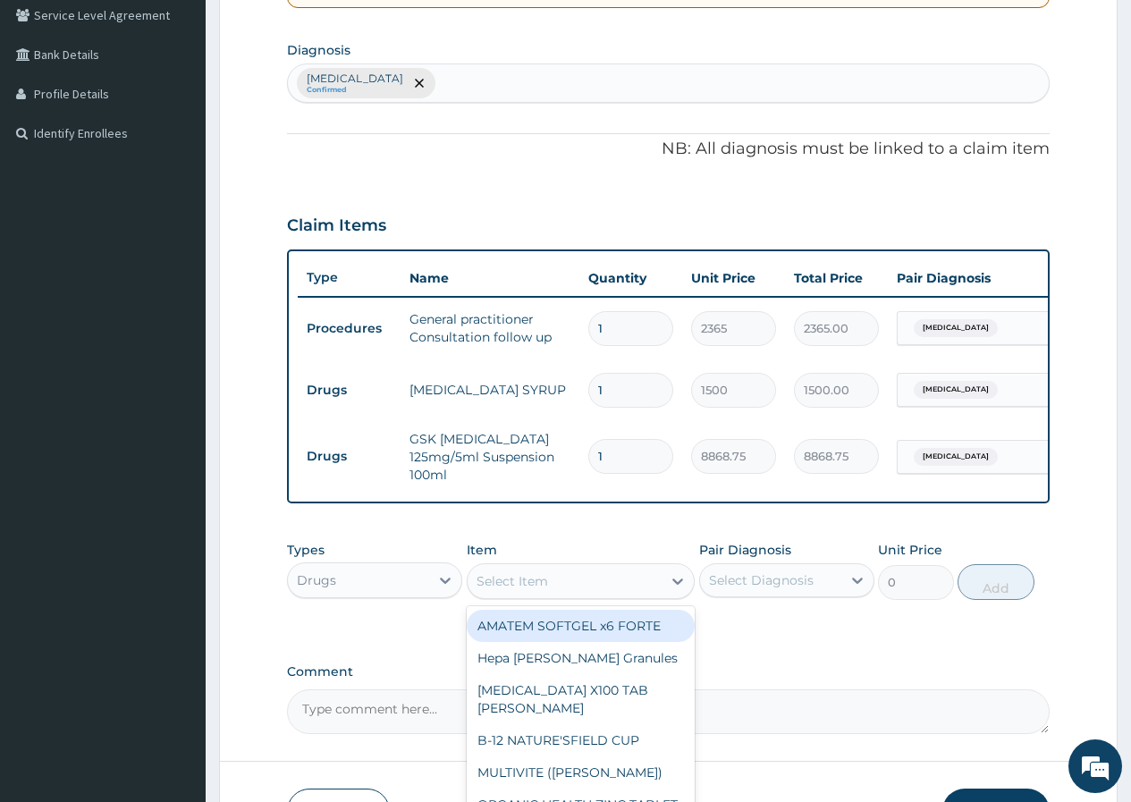
click at [545, 579] on div "Select Item" at bounding box center [512, 581] width 72 height 18
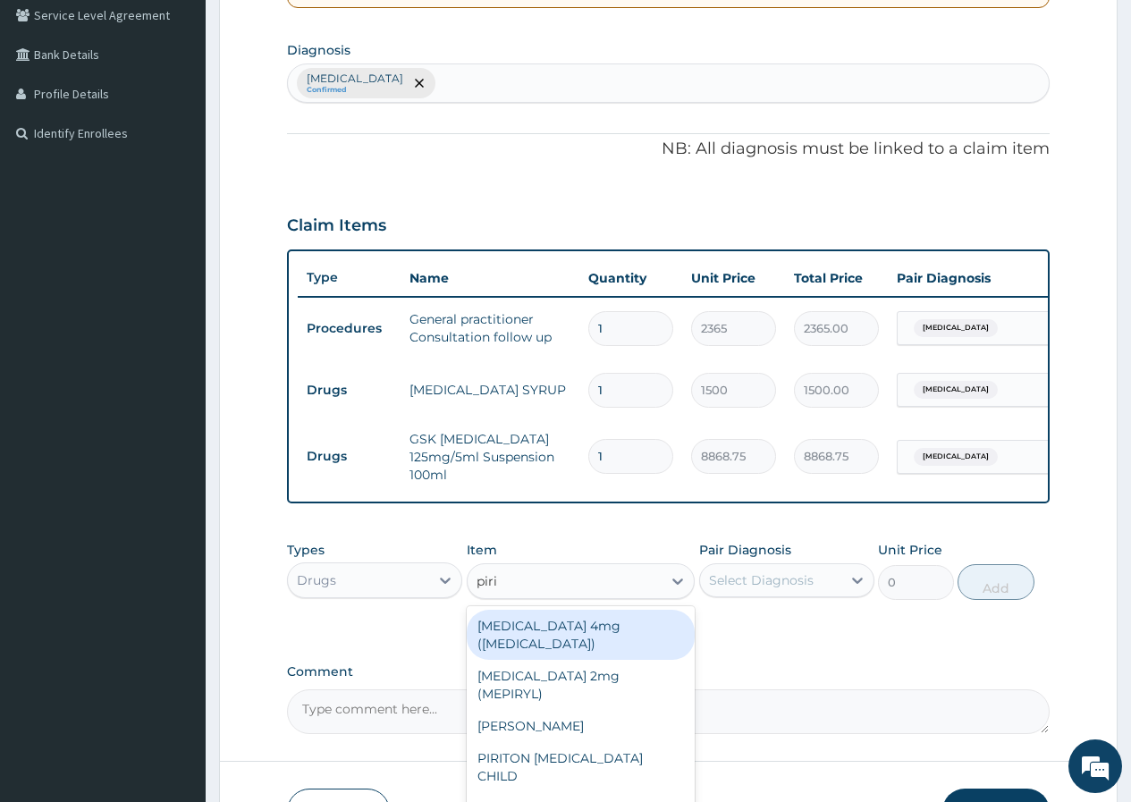
type input "pirit"
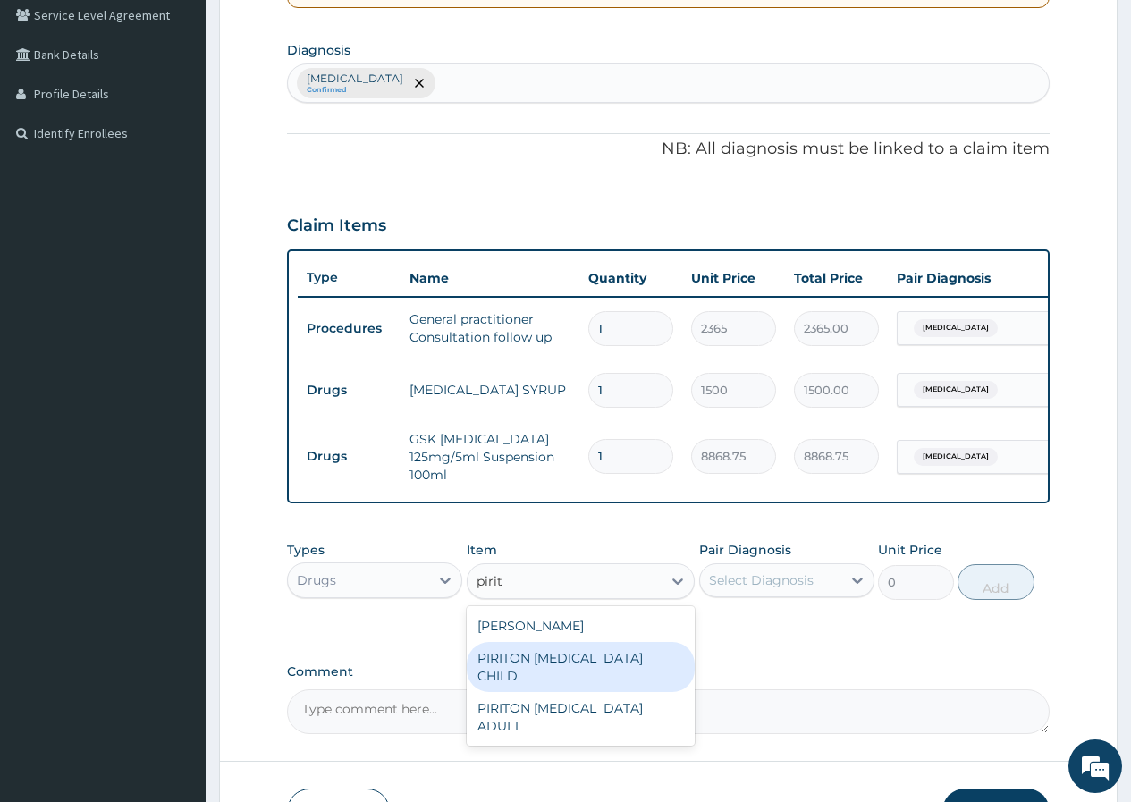
click at [548, 653] on div "PIRITON [MEDICAL_DATA] CHILD" at bounding box center [581, 667] width 229 height 50
type input "1182.5"
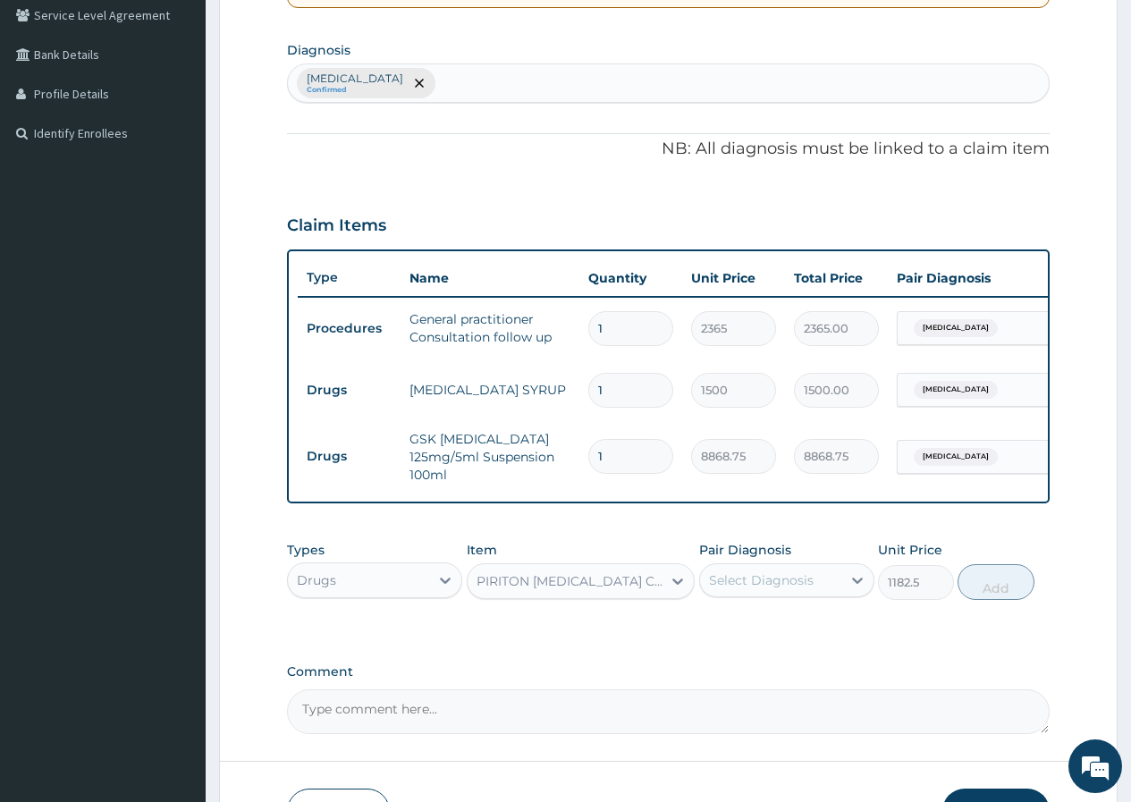
click at [744, 579] on div "Select Diagnosis" at bounding box center [761, 580] width 105 height 18
click at [751, 616] on div "Measles" at bounding box center [786, 626] width 175 height 37
checkbox input "true"
click at [977, 584] on button "Add" at bounding box center [995, 582] width 76 height 36
type input "0"
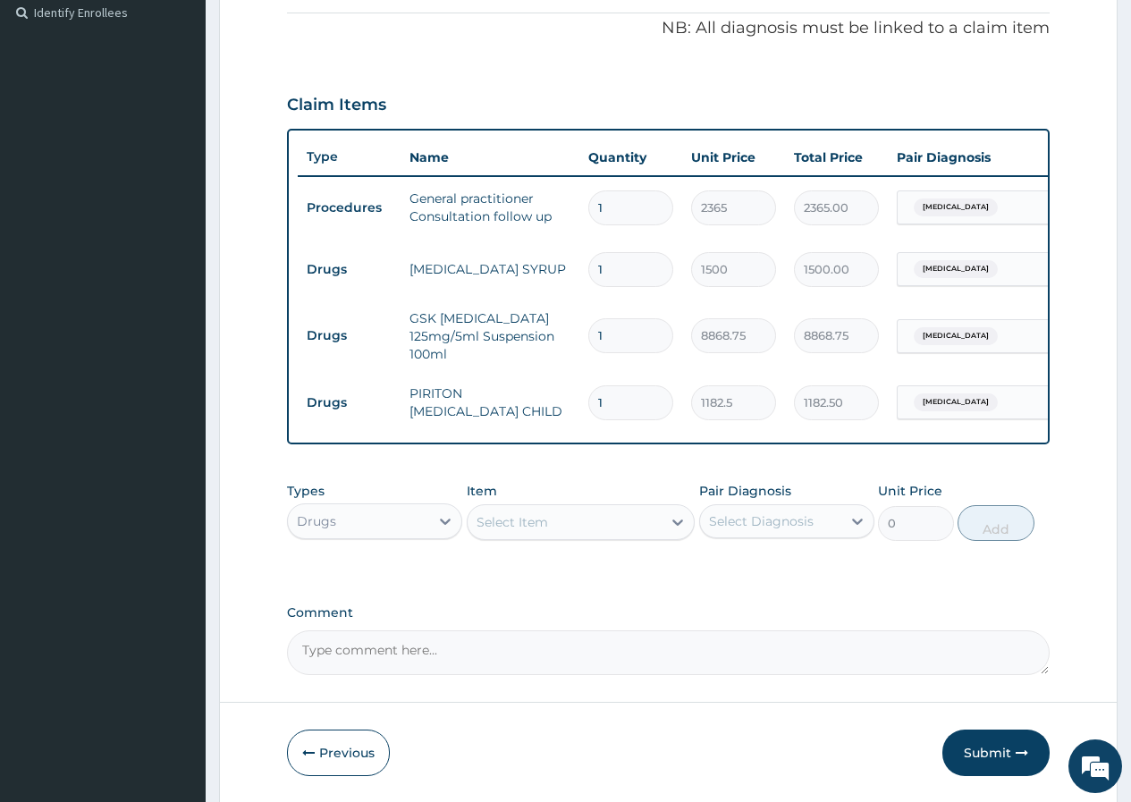
scroll to position [601, 0]
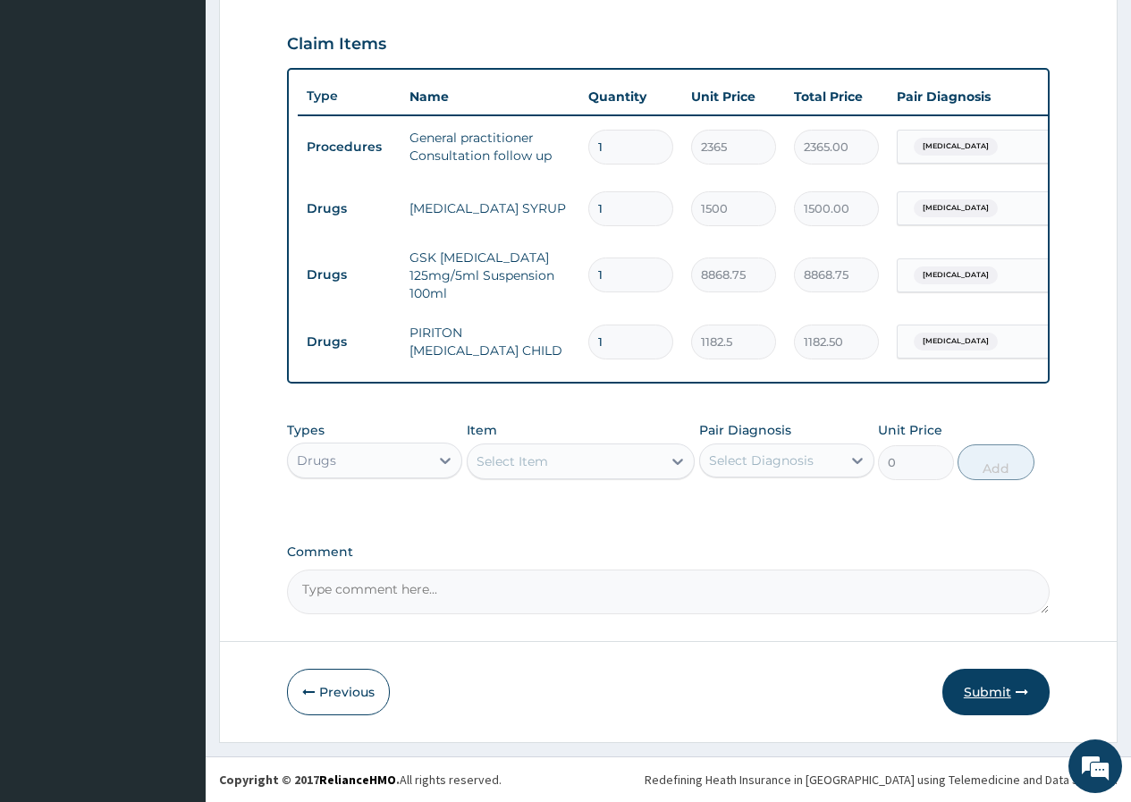
click at [977, 685] on button "Submit" at bounding box center [995, 692] width 107 height 46
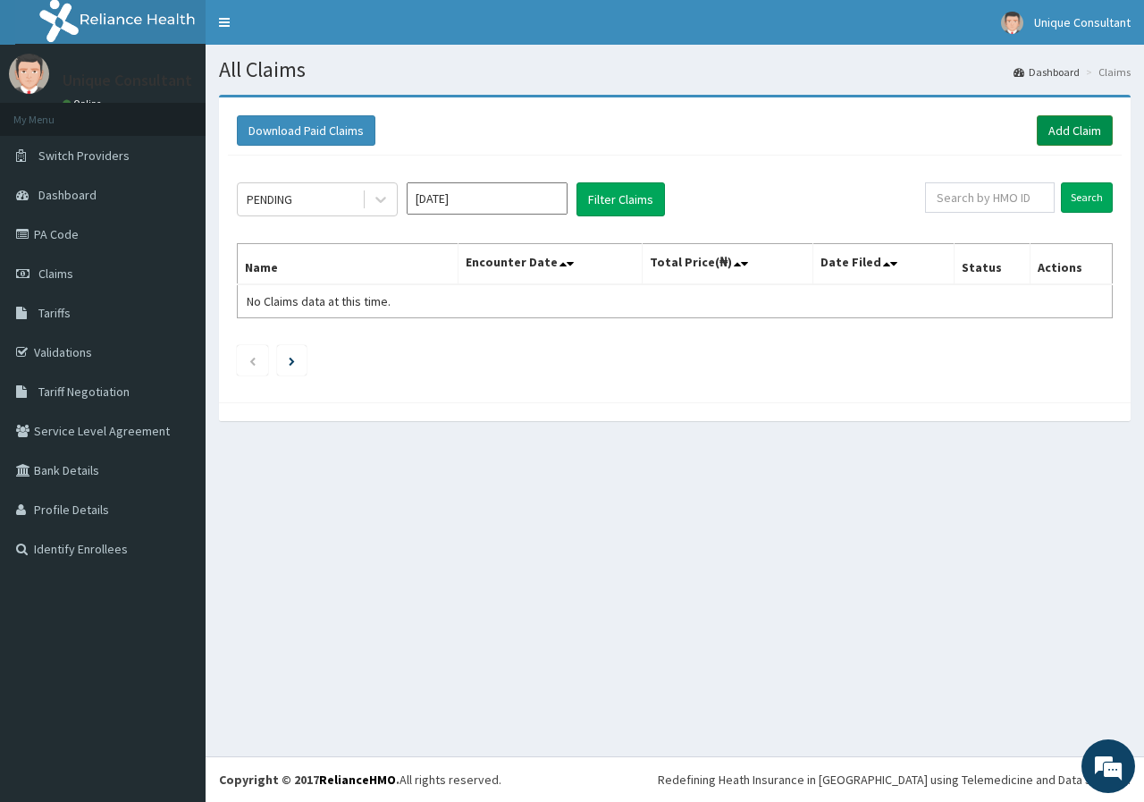
click at [1046, 139] on link "Add Claim" at bounding box center [1075, 130] width 76 height 30
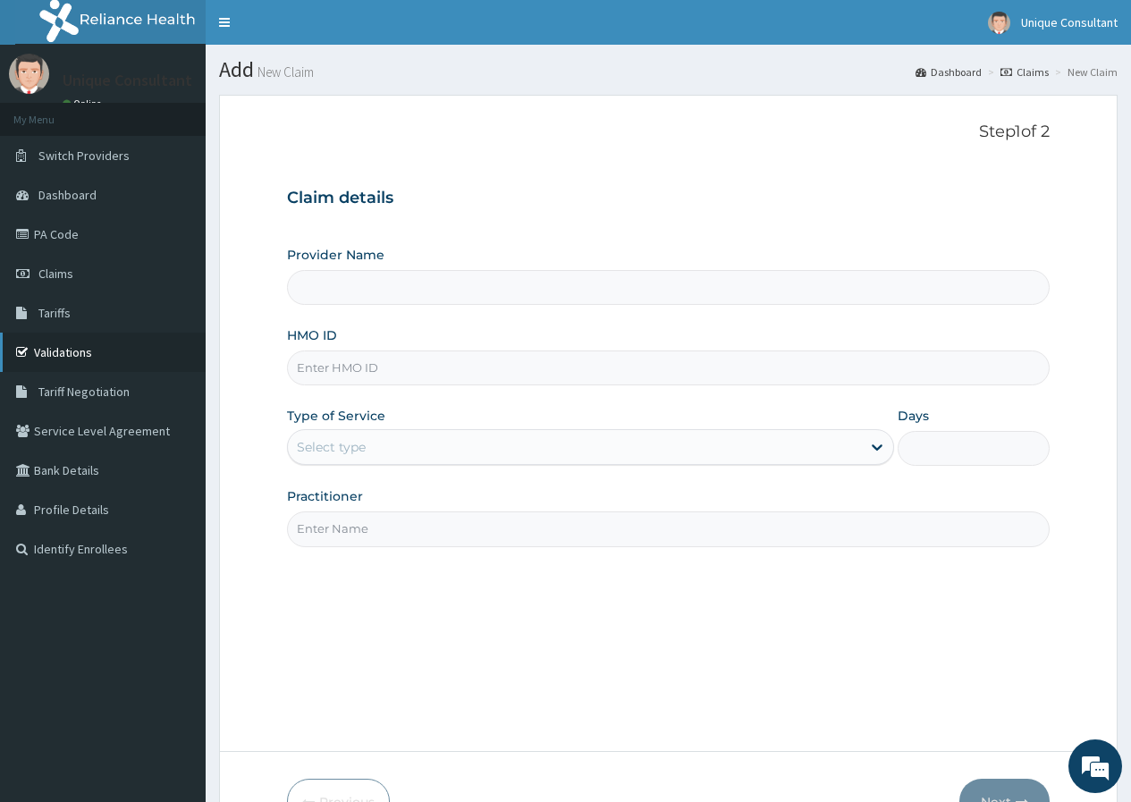
type input "Unique-Plus Multisystem Hospital"
click at [54, 350] on link "Validations" at bounding box center [103, 352] width 206 height 39
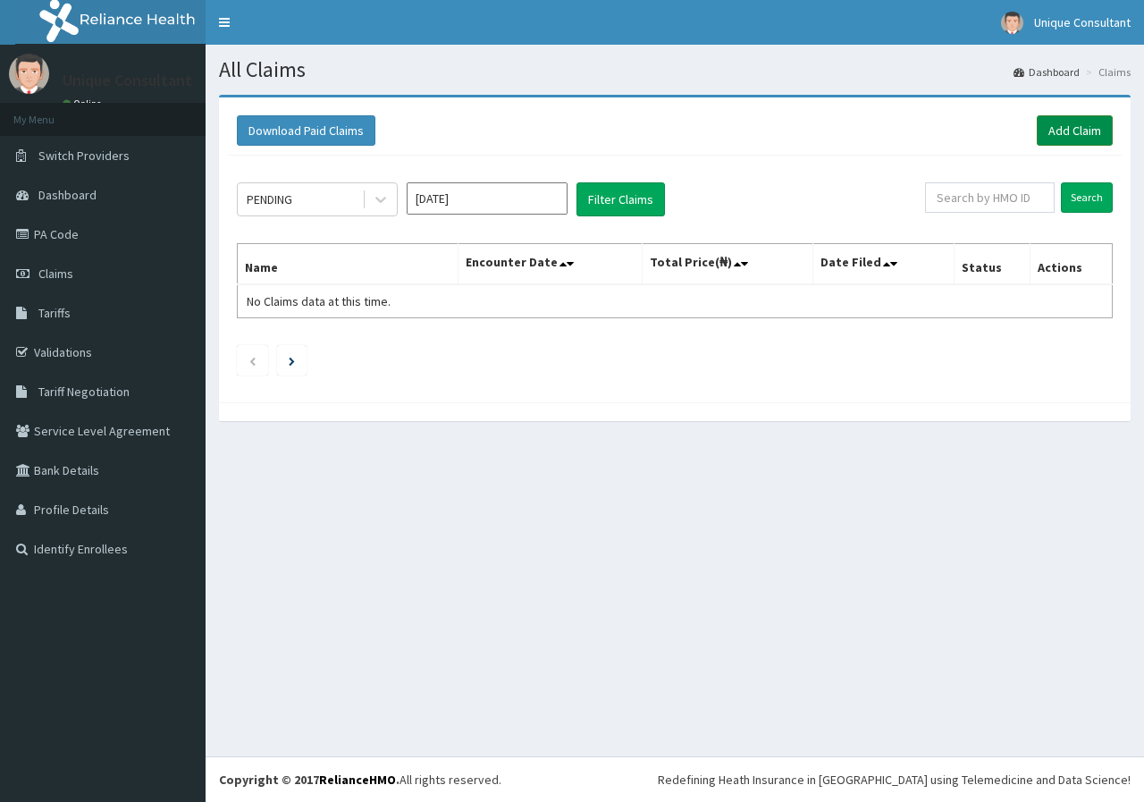
click at [1083, 120] on link "Add Claim" at bounding box center [1075, 130] width 76 height 30
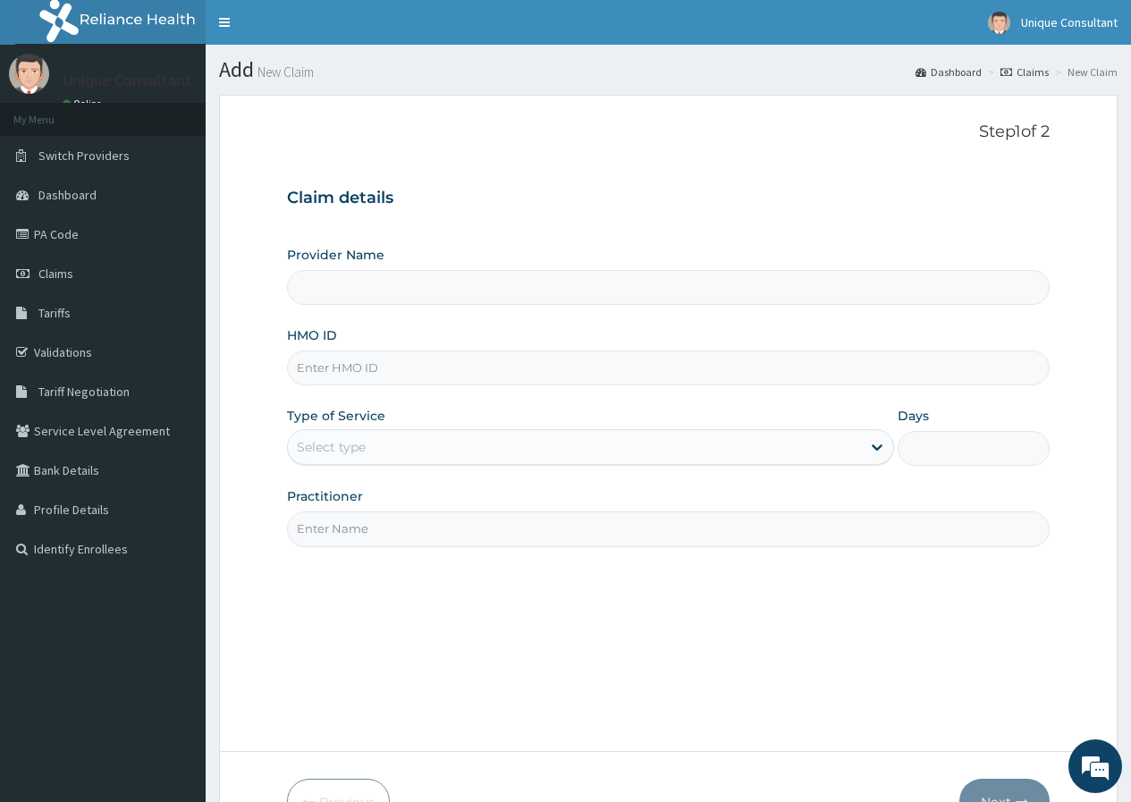
click at [441, 359] on input "HMO ID" at bounding box center [668, 367] width 762 height 35
type input "e"
type input "Unique-Plus Multisystem Hospital"
type input "eki/10023/c"
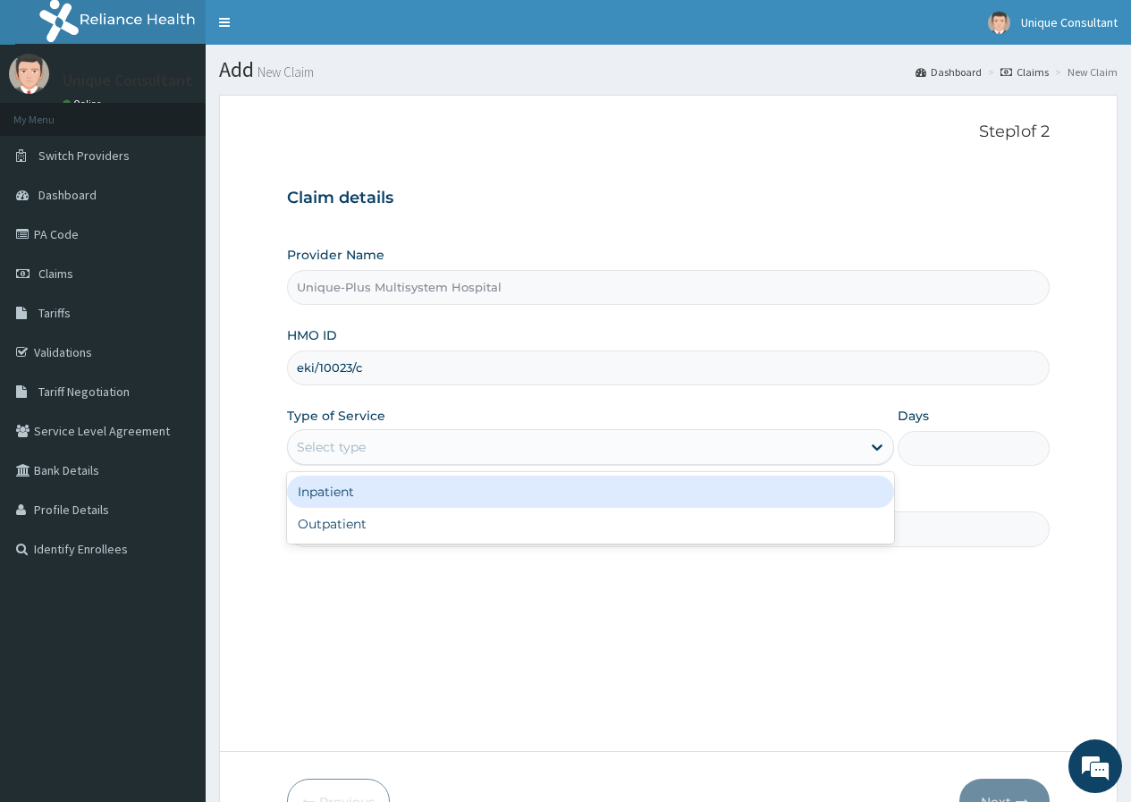
click at [470, 445] on div "Select type" at bounding box center [574, 447] width 573 height 29
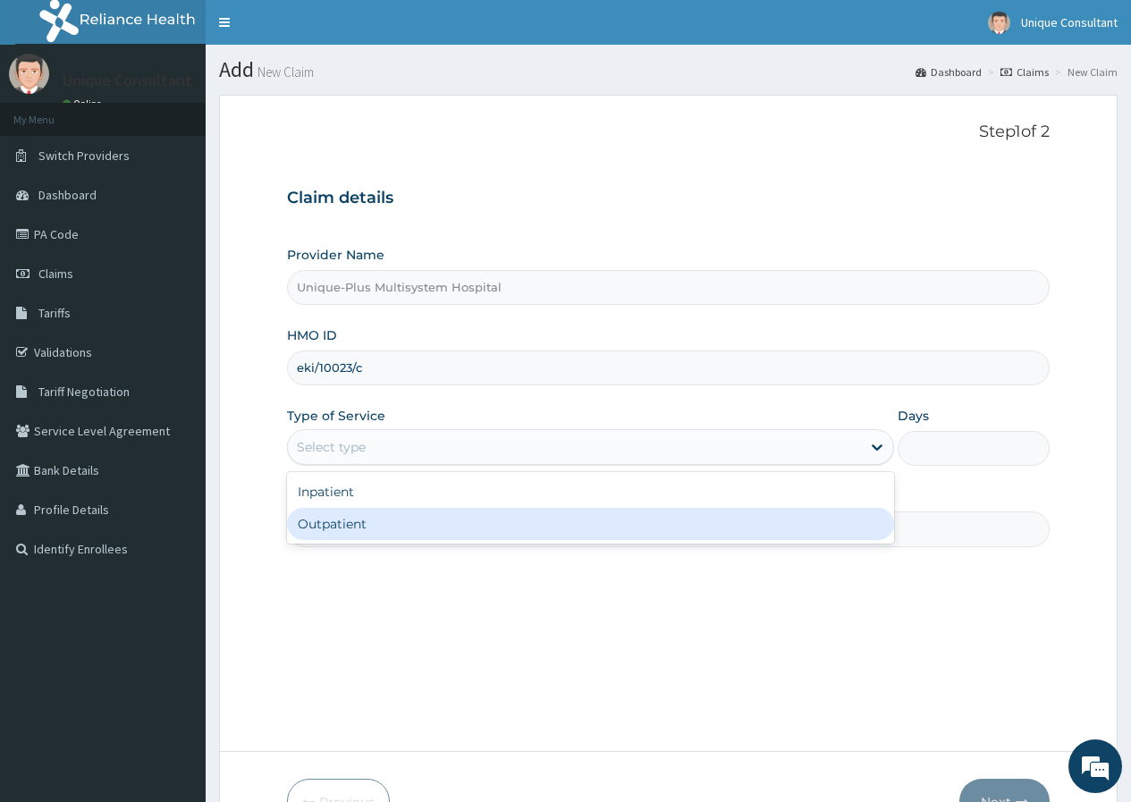
click at [422, 530] on div "Outpatient" at bounding box center [590, 524] width 607 height 32
type input "1"
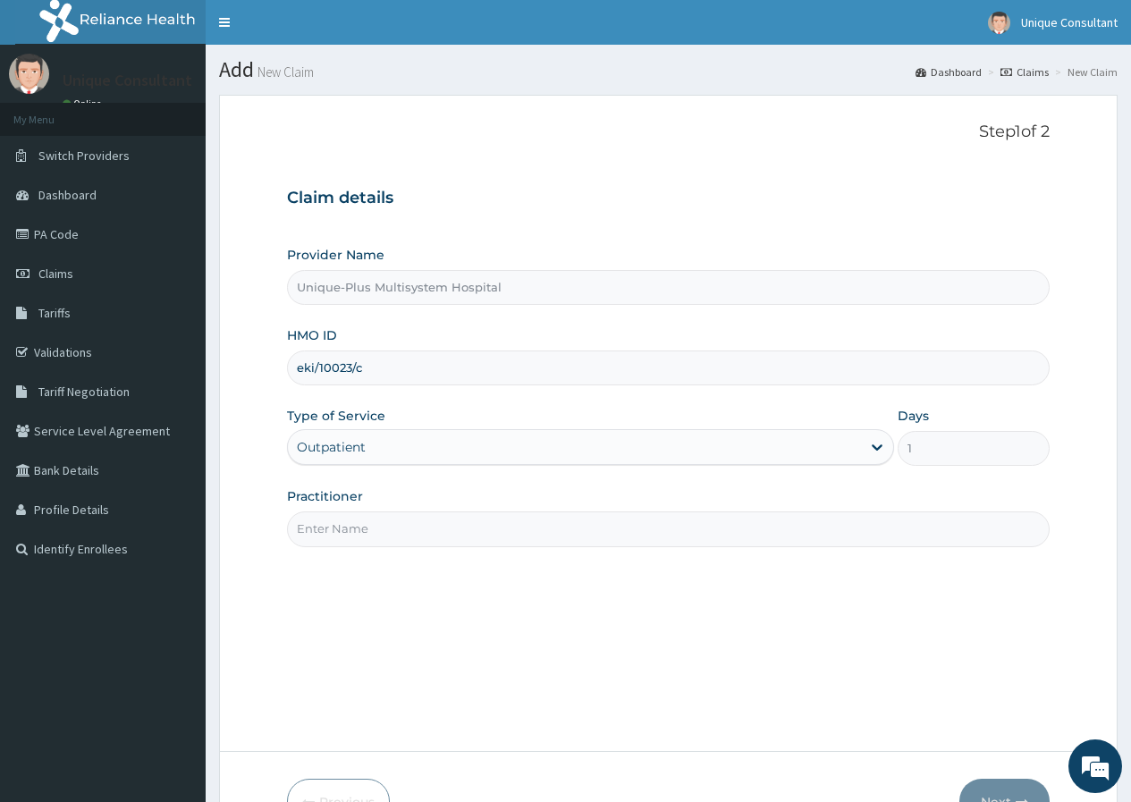
click at [423, 527] on input "Practitioner" at bounding box center [668, 528] width 762 height 35
type input "[PERSON_NAME]"
click at [981, 790] on button "Next" at bounding box center [1004, 802] width 90 height 46
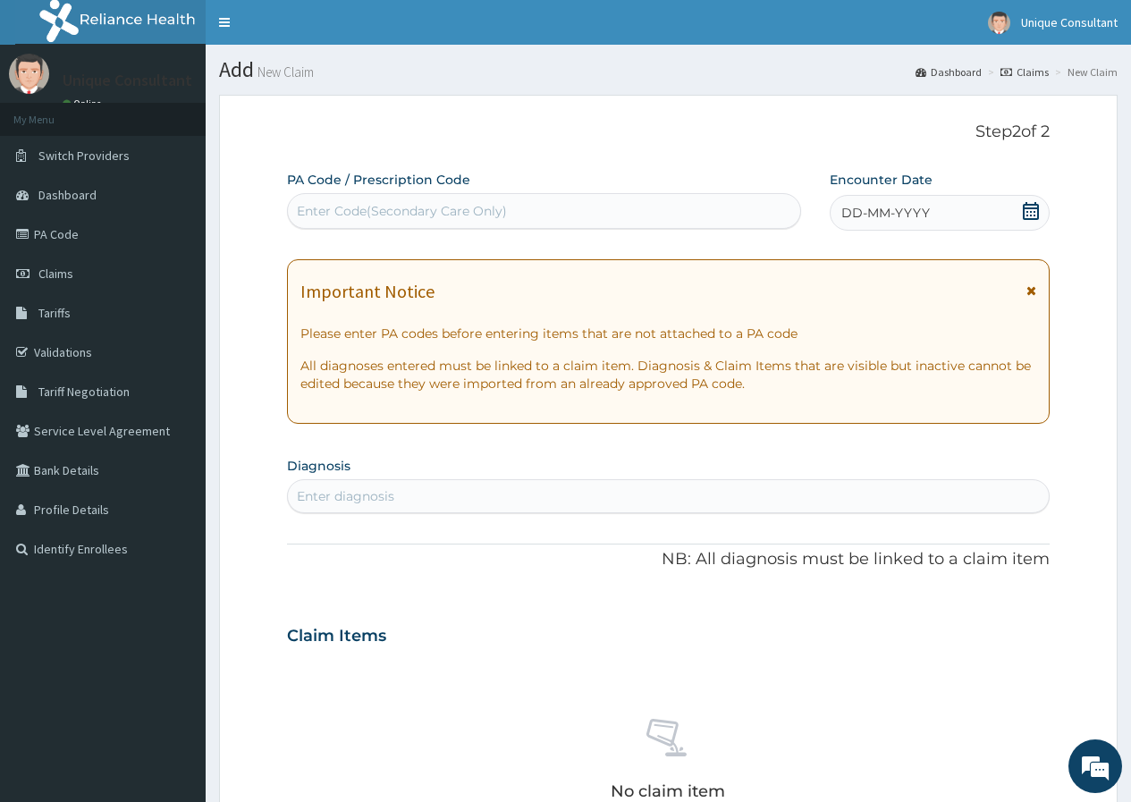
click at [1022, 207] on icon at bounding box center [1031, 211] width 18 height 18
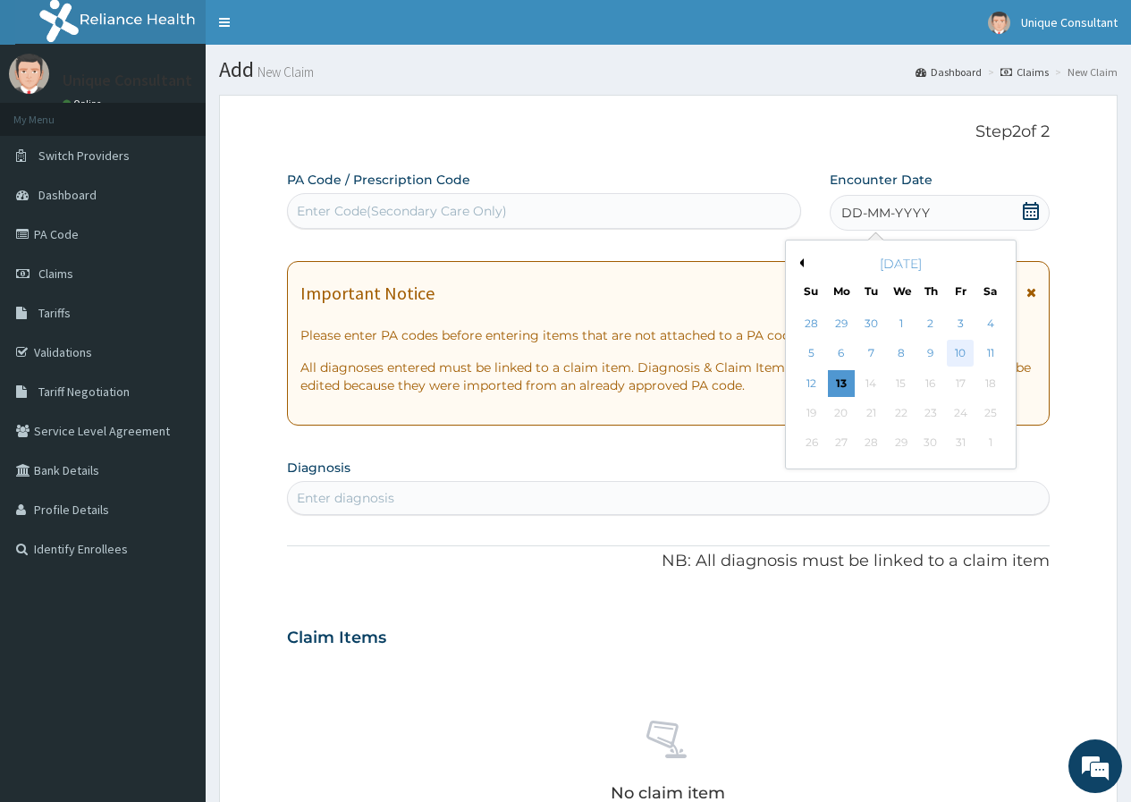
click at [953, 355] on div "10" at bounding box center [960, 354] width 27 height 27
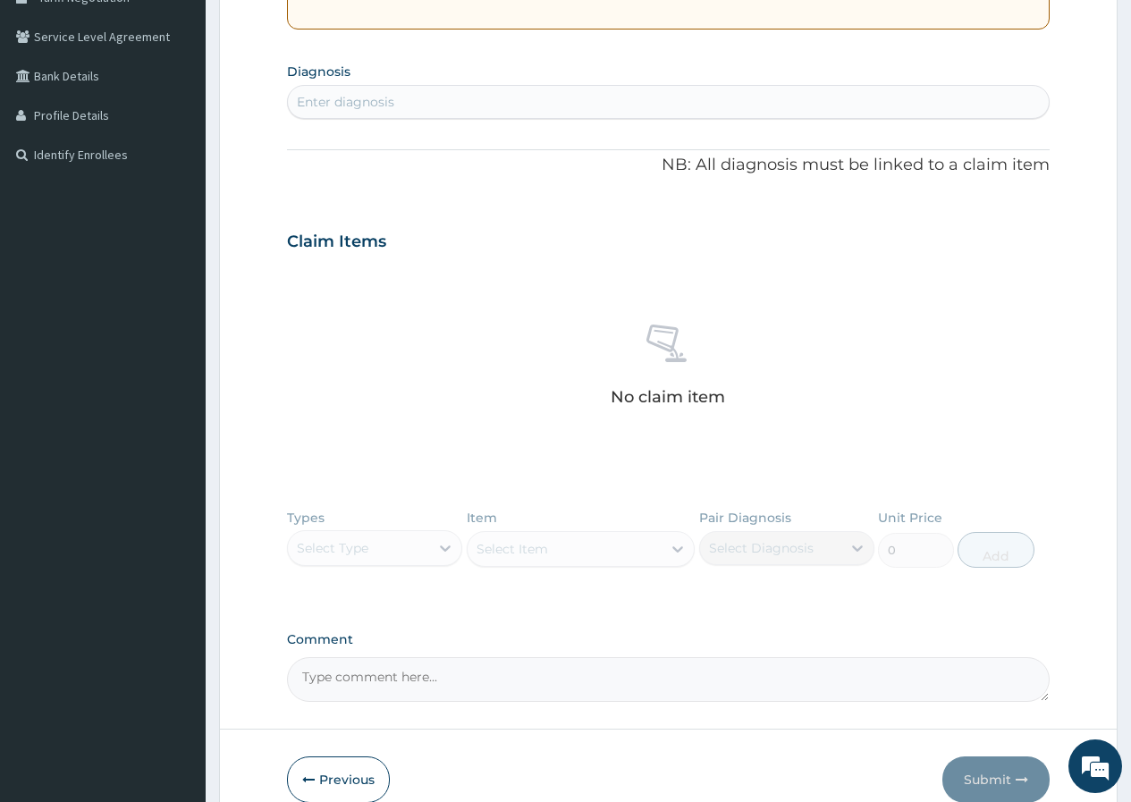
scroll to position [399, 0]
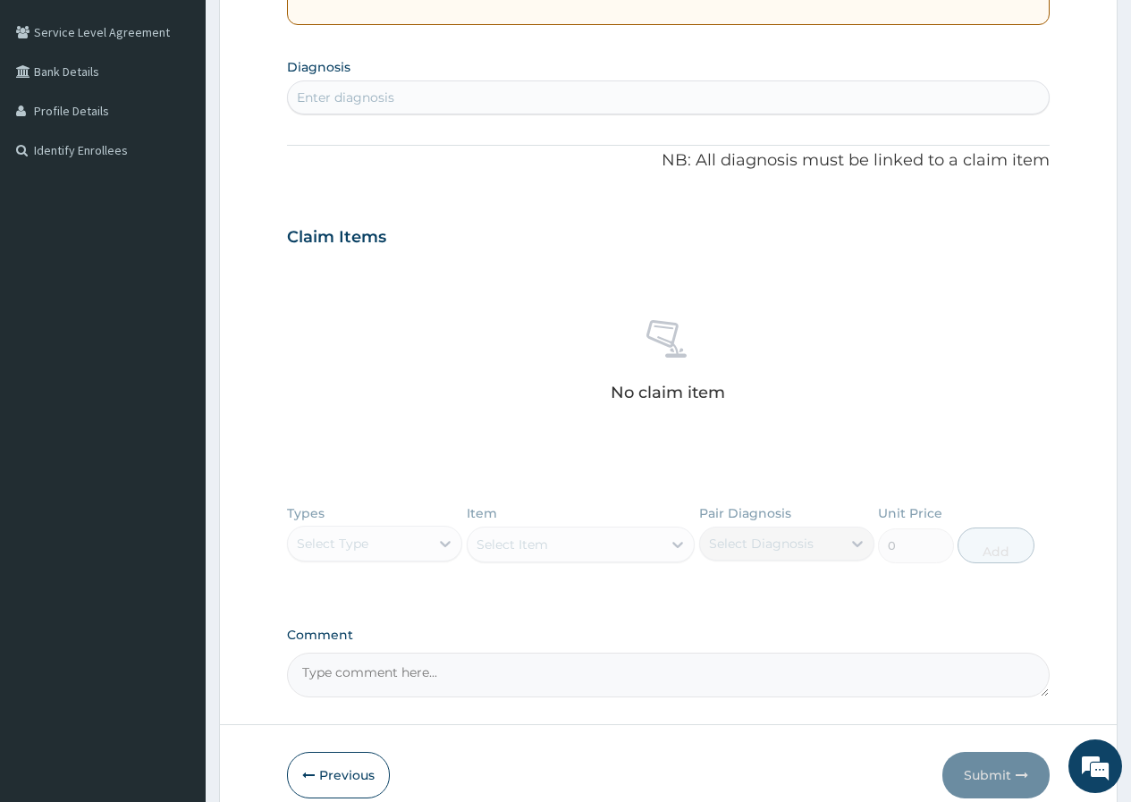
click at [408, 105] on div "Enter diagnosis" at bounding box center [668, 97] width 761 height 29
type input "[MEDICAL_DATA]"
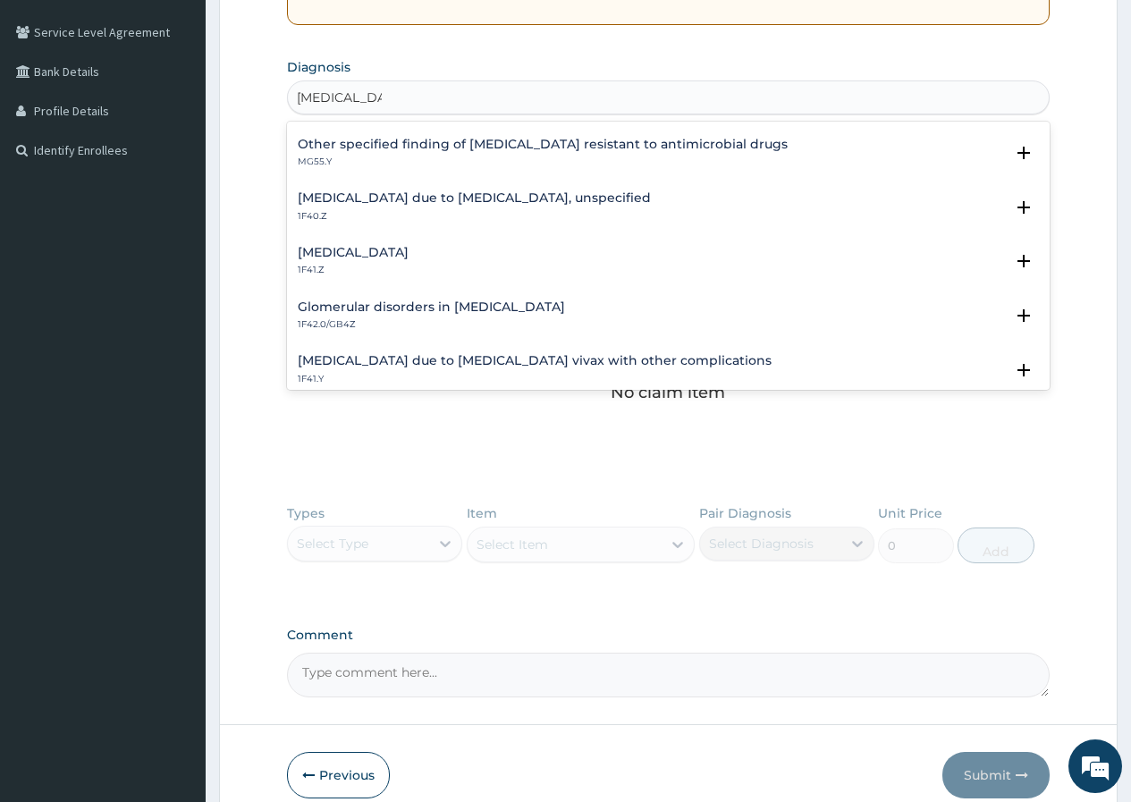
scroll to position [290, 0]
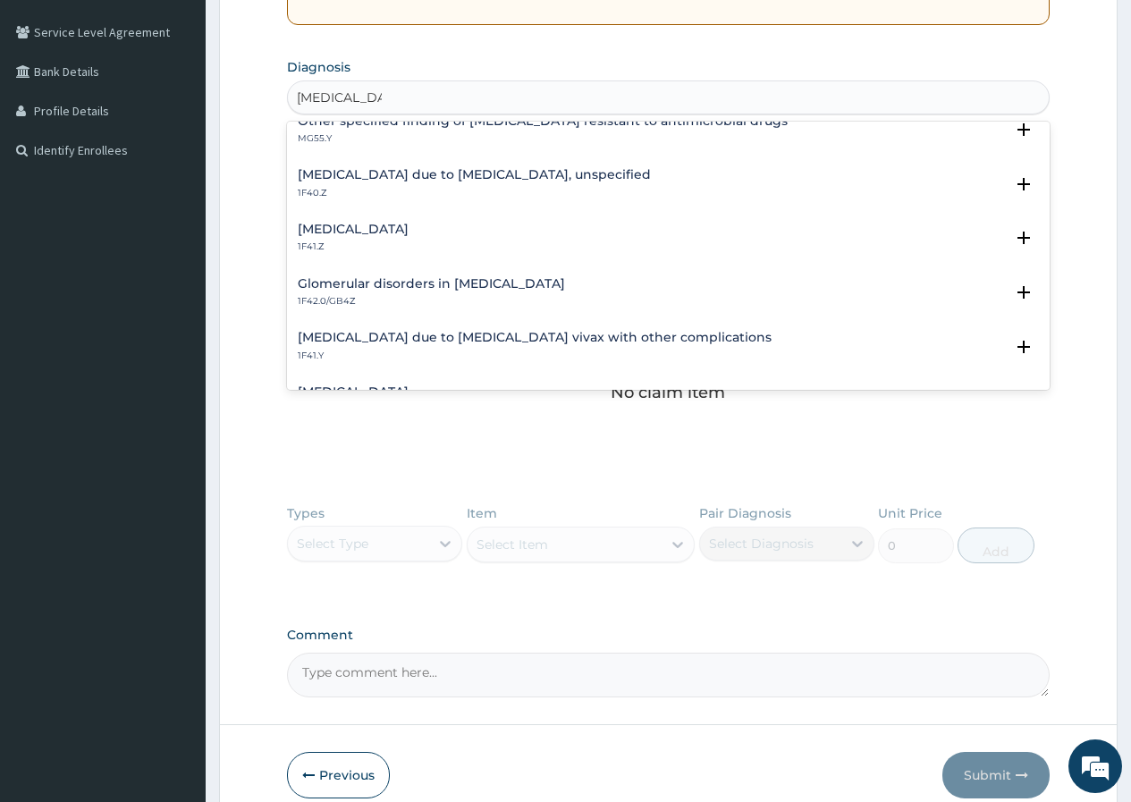
click at [472, 178] on h4 "[MEDICAL_DATA] due to [MEDICAL_DATA], unspecified" at bounding box center [474, 174] width 353 height 13
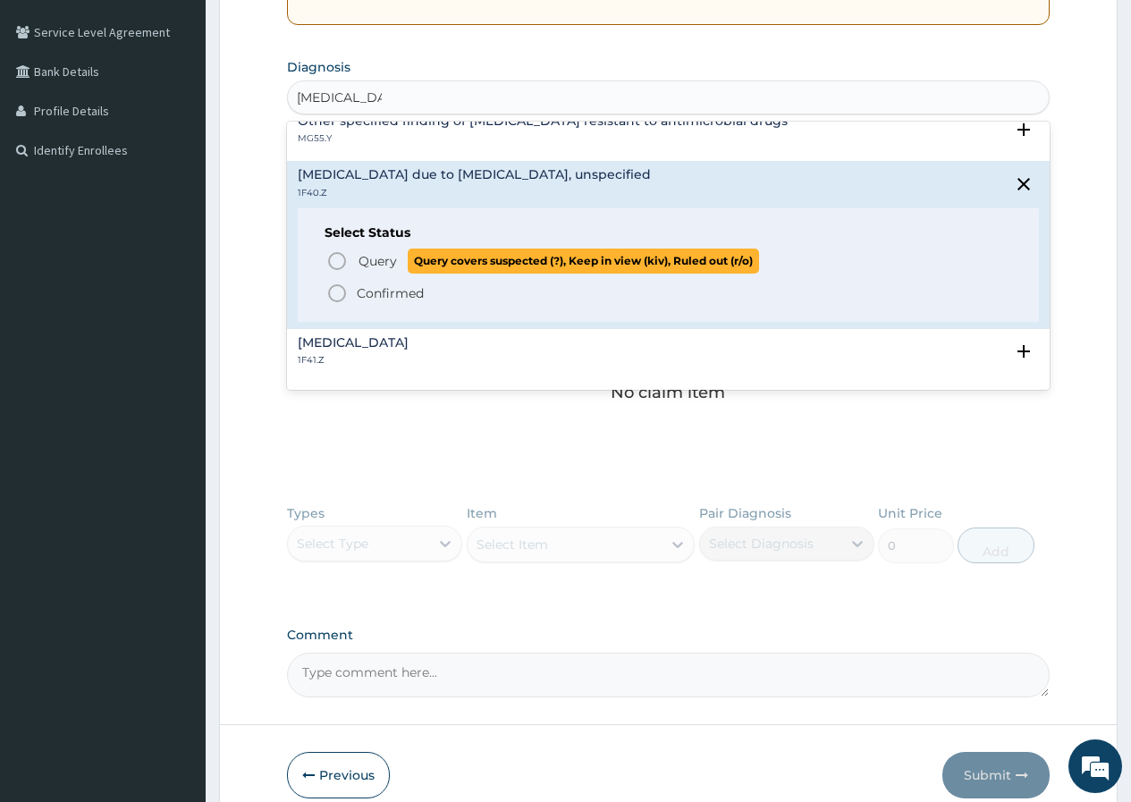
click at [367, 258] on span "Query" at bounding box center [377, 261] width 38 height 18
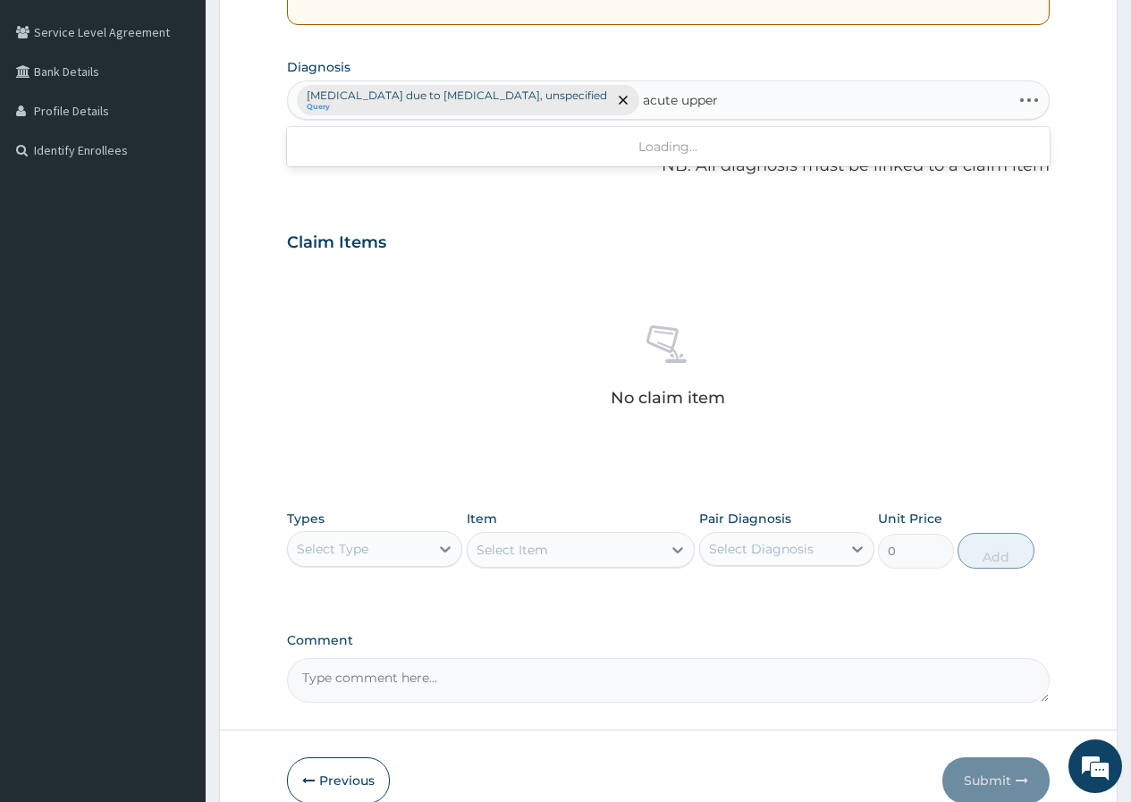
type input "acute upper"
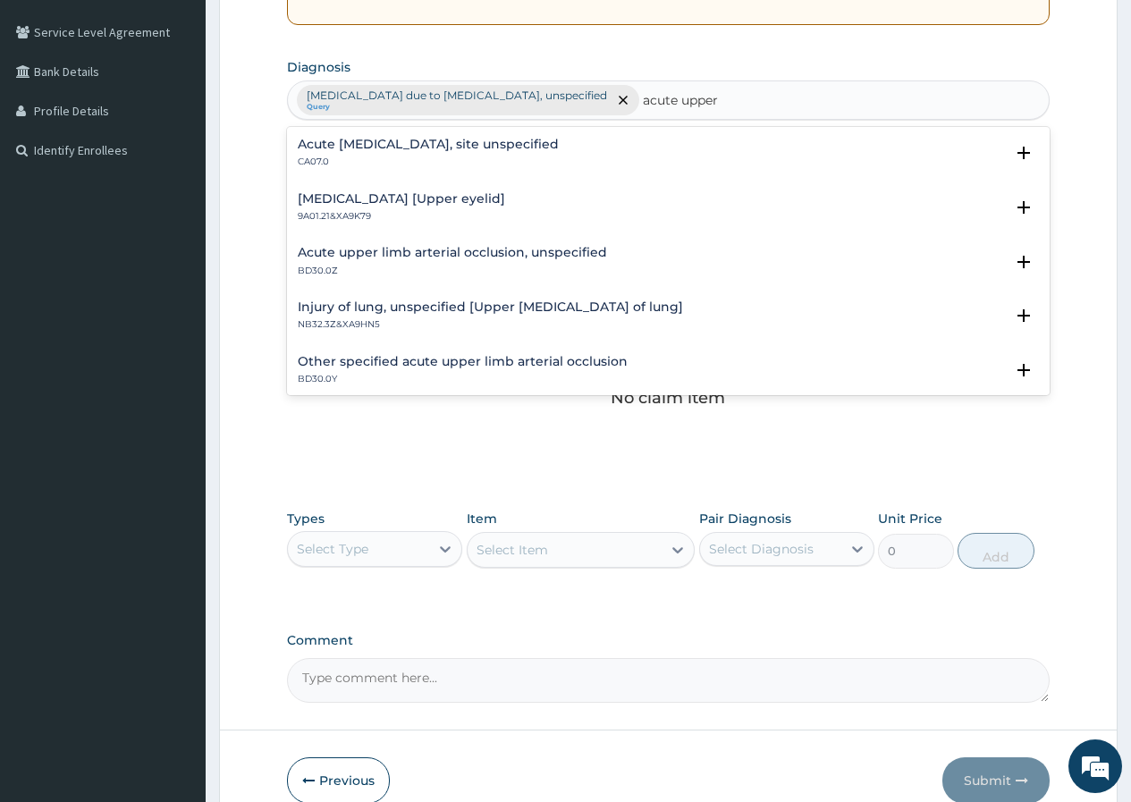
click at [452, 146] on h4 "Acute [MEDICAL_DATA], site unspecified" at bounding box center [428, 144] width 261 height 13
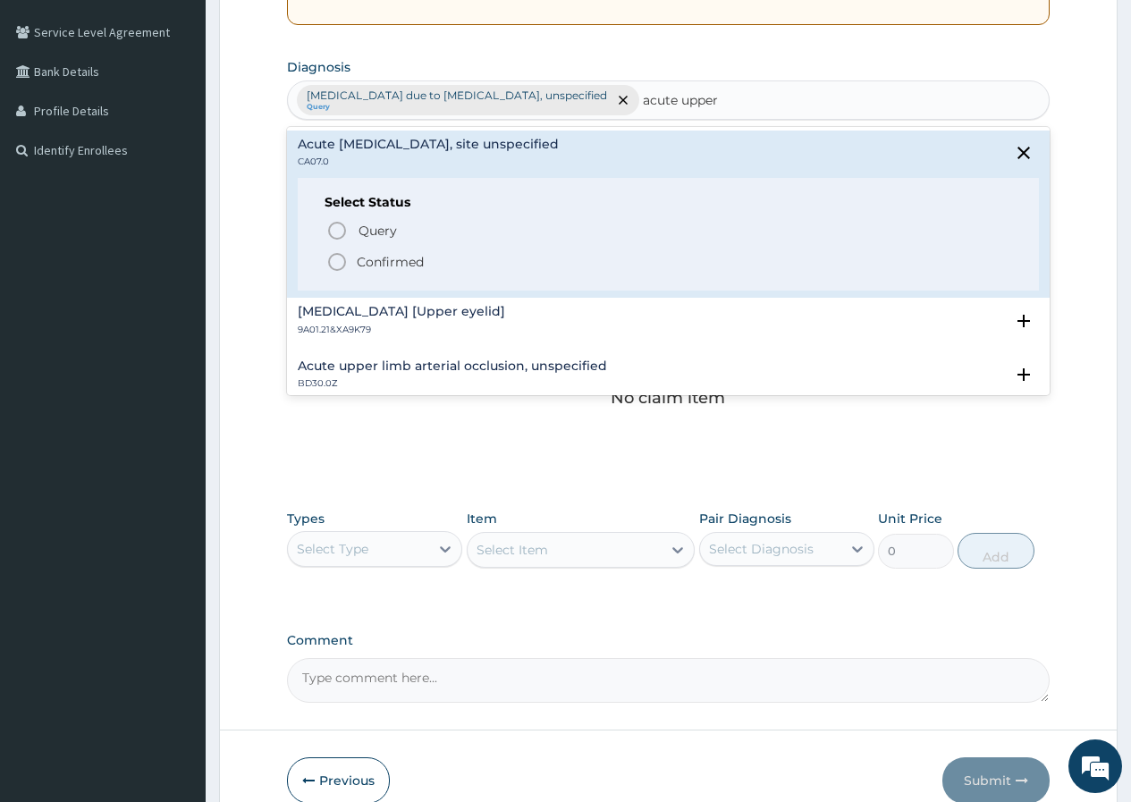
click at [399, 266] on p "Confirmed" at bounding box center [390, 262] width 67 height 18
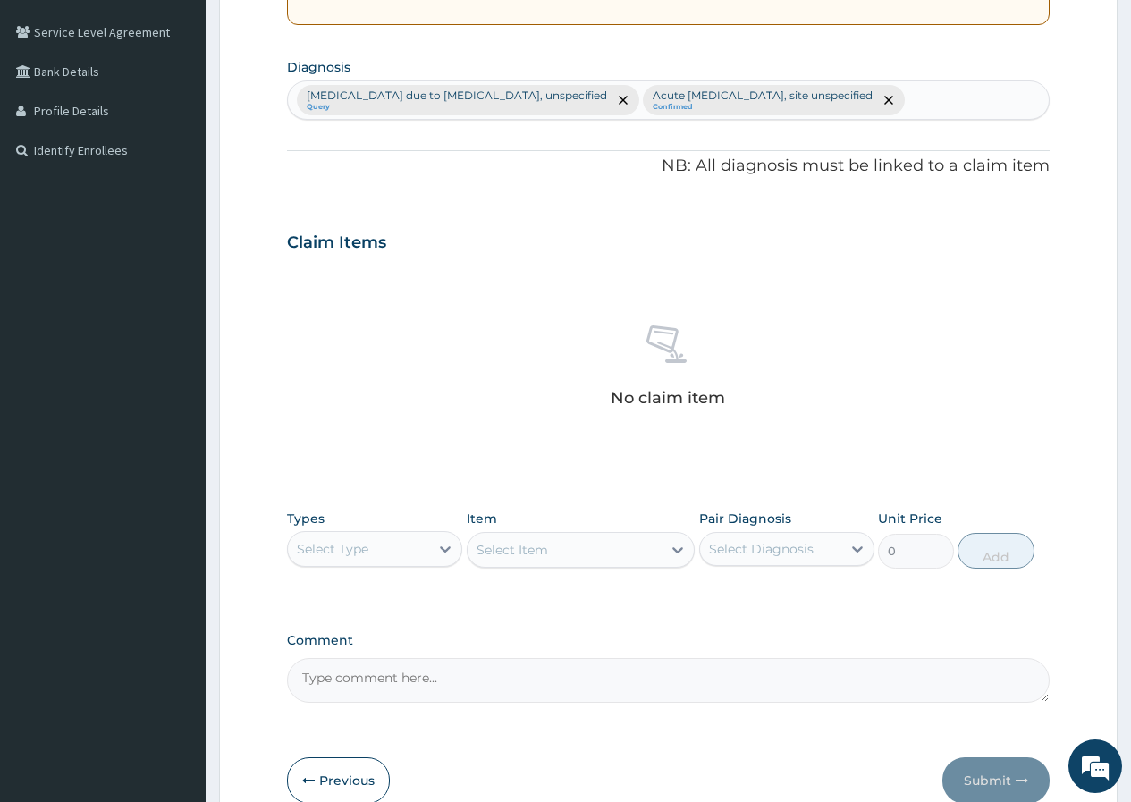
scroll to position [487, 0]
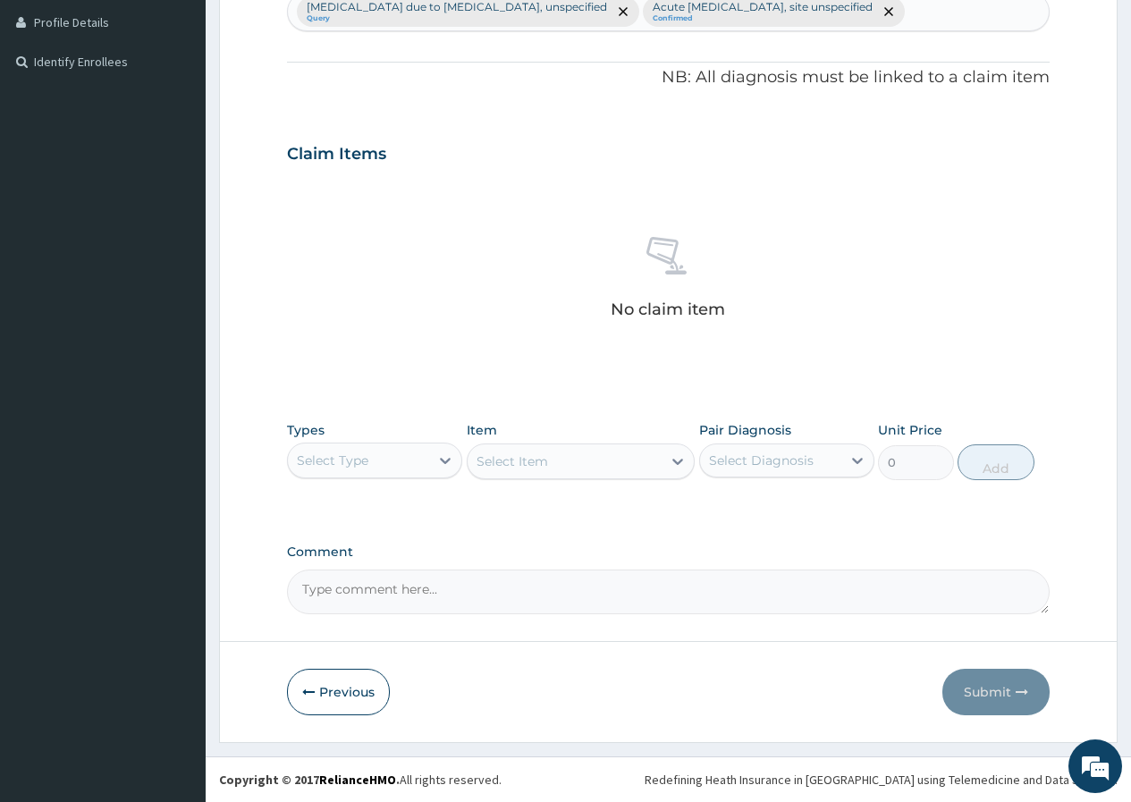
click at [420, 468] on div "Select Type" at bounding box center [358, 460] width 141 height 29
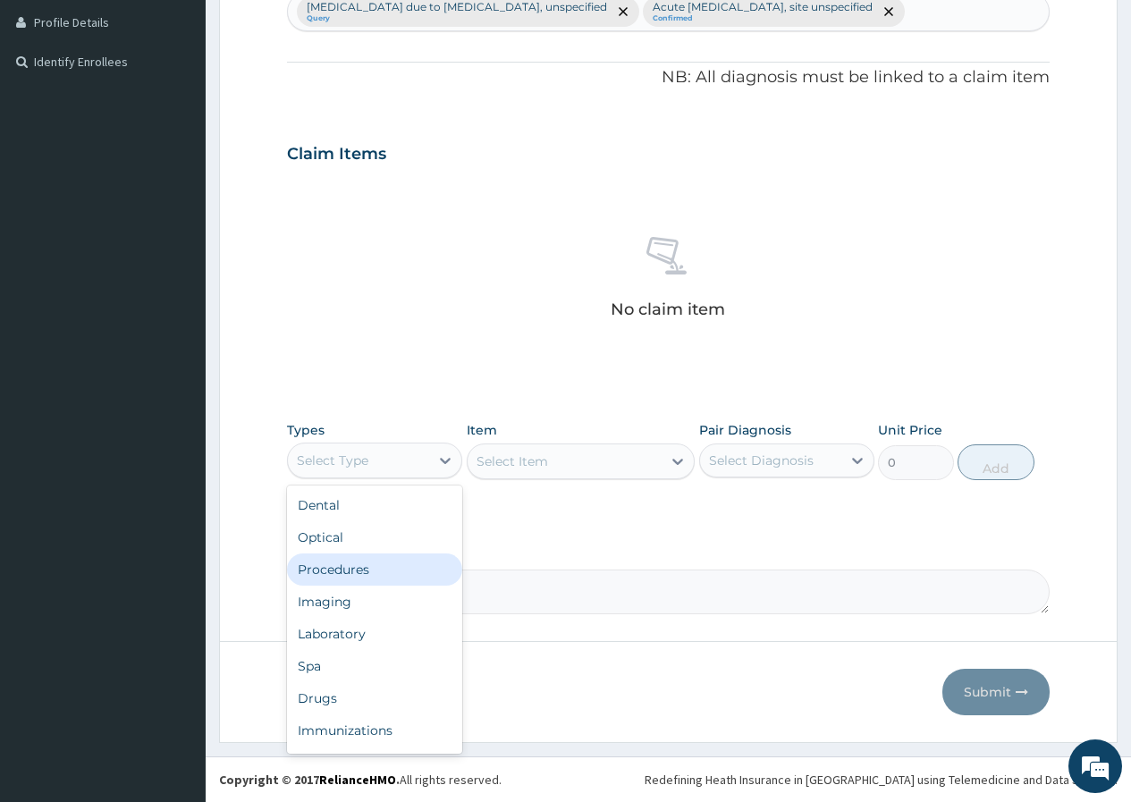
click at [418, 559] on div "Procedures" at bounding box center [374, 569] width 175 height 32
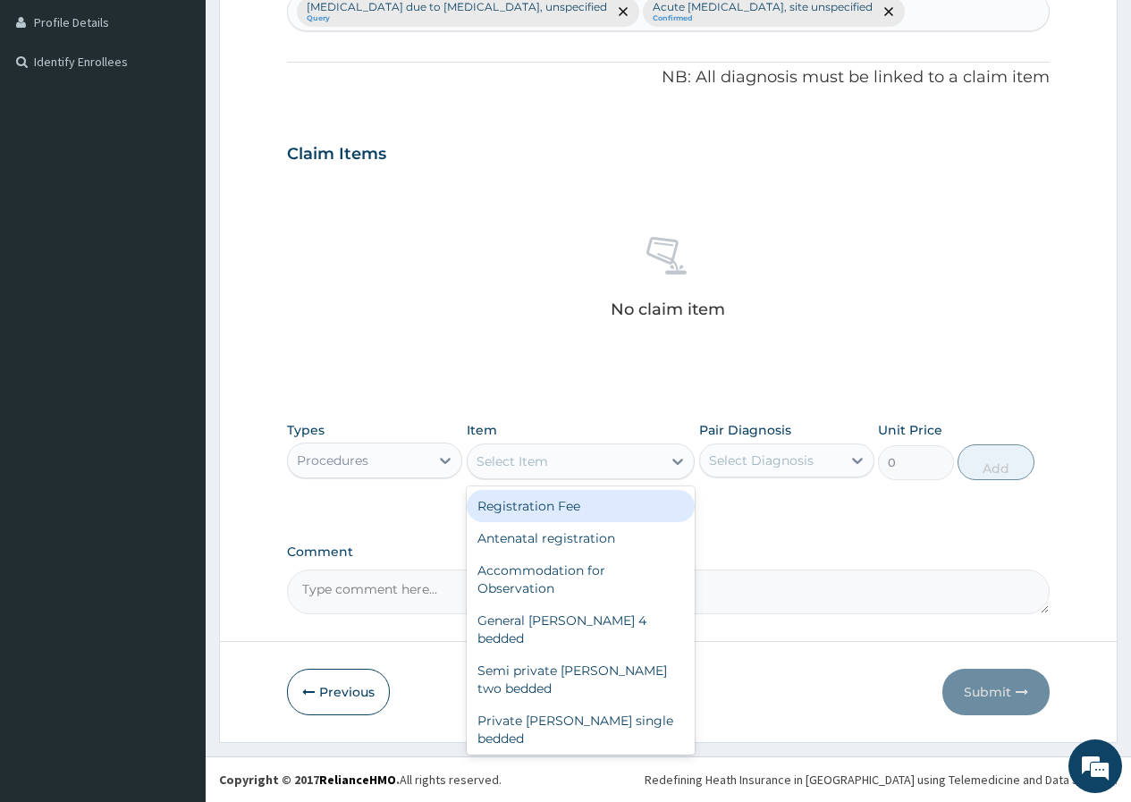
click at [542, 451] on div "Select Item" at bounding box center [565, 461] width 195 height 29
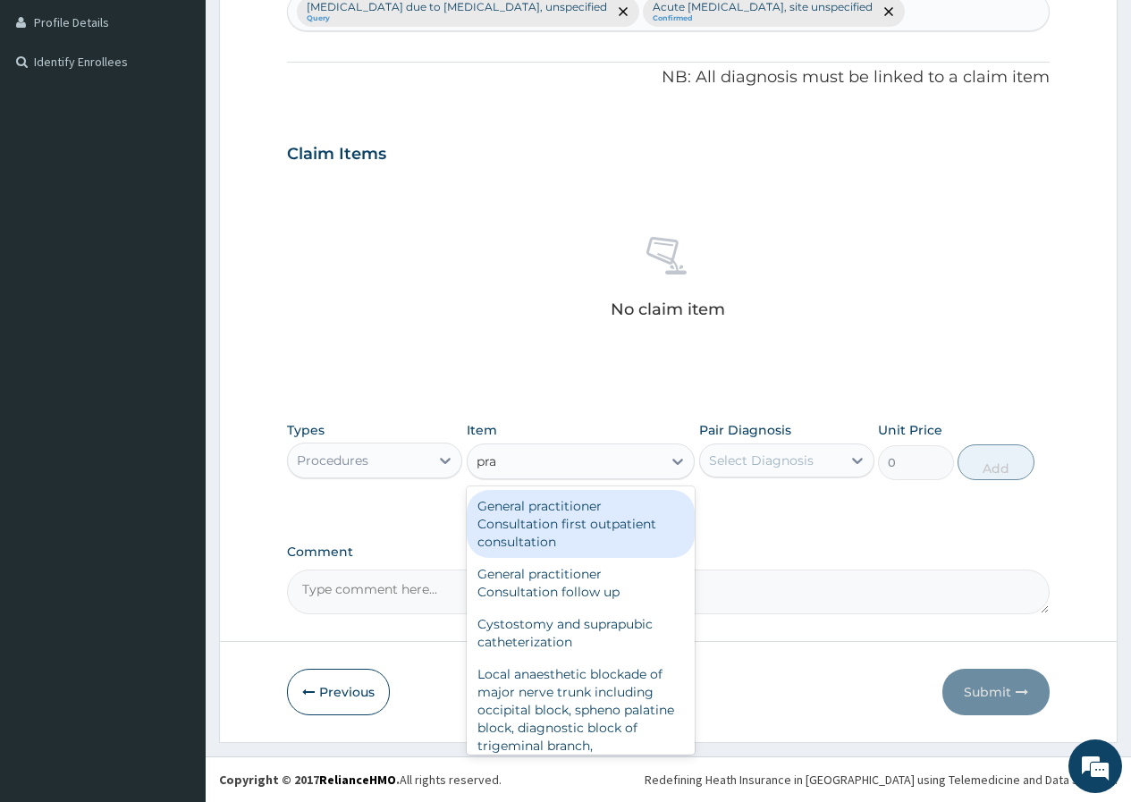
type input "prac"
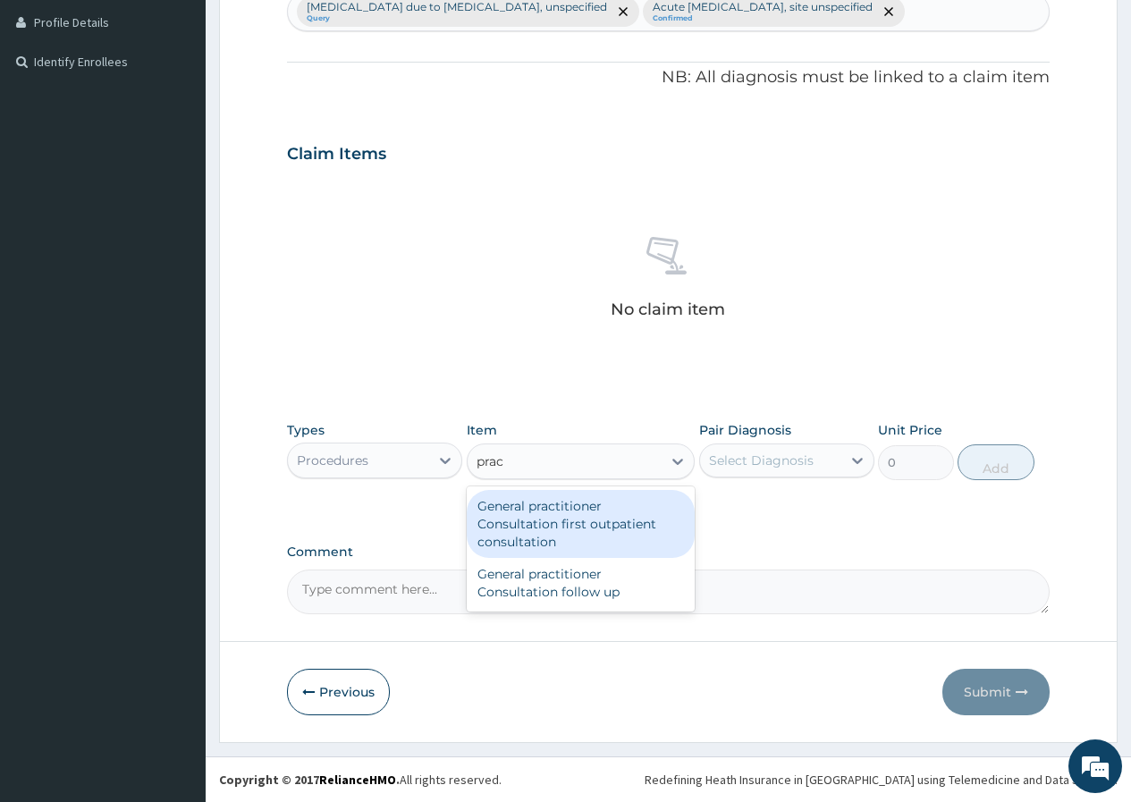
click at [588, 508] on div "General practitioner Consultation first outpatient consultation" at bounding box center [581, 524] width 229 height 68
type input "3547.5"
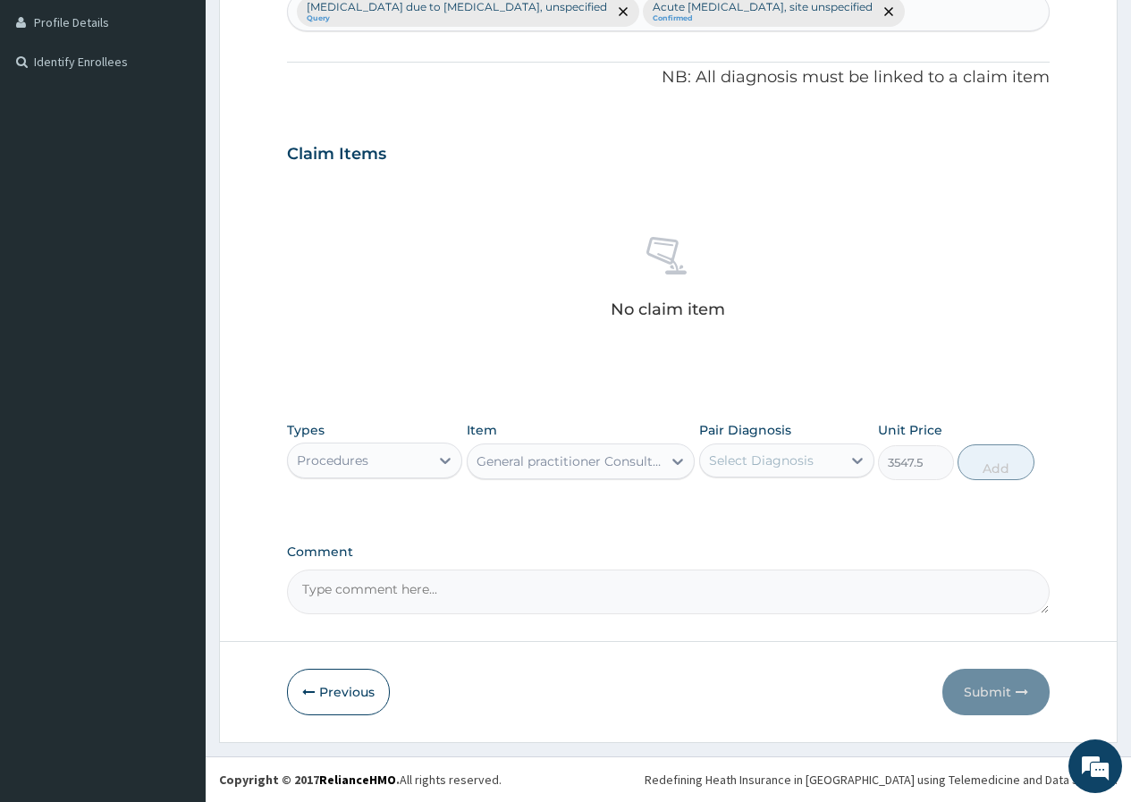
click at [733, 476] on div "Select Diagnosis" at bounding box center [786, 460] width 175 height 34
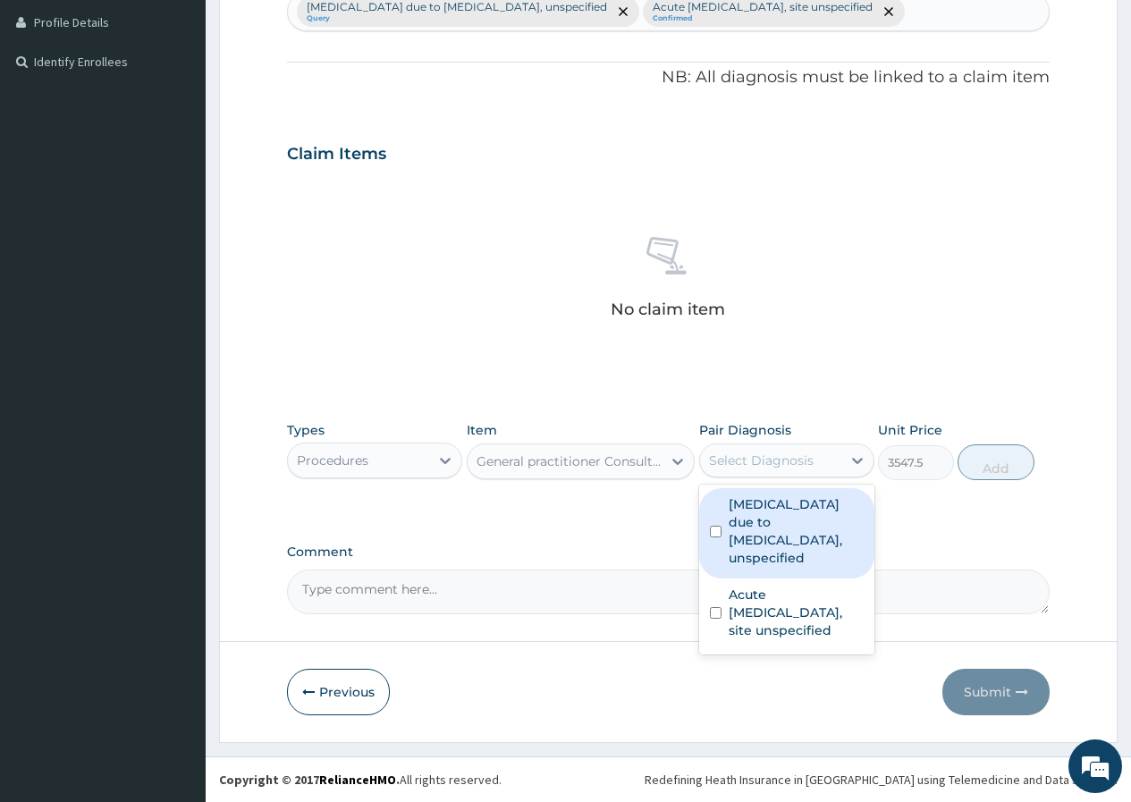
drag, startPoint x: 743, startPoint y: 504, endPoint x: 760, endPoint y: 560, distance: 58.0
click at [745, 516] on label "[MEDICAL_DATA] due to [MEDICAL_DATA], unspecified" at bounding box center [796, 531] width 135 height 72
checkbox input "true"
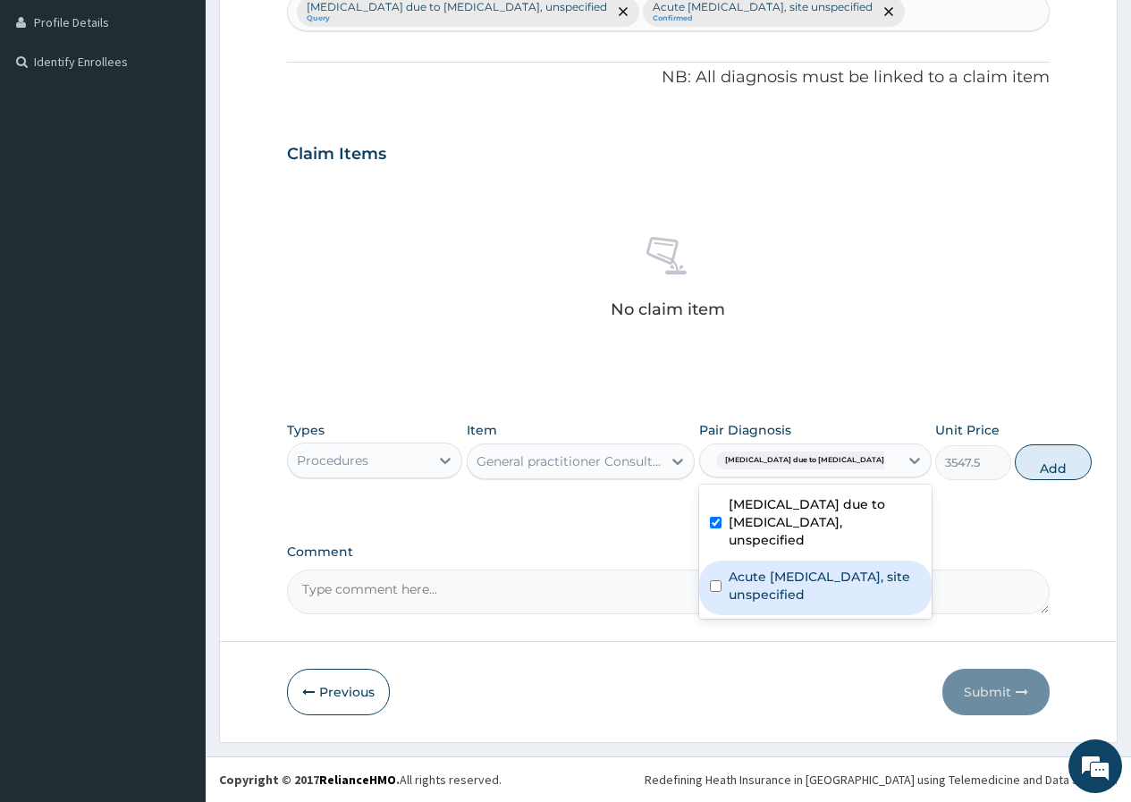
click at [767, 603] on label "Acute [MEDICAL_DATA], site unspecified" at bounding box center [825, 586] width 192 height 36
checkbox input "true"
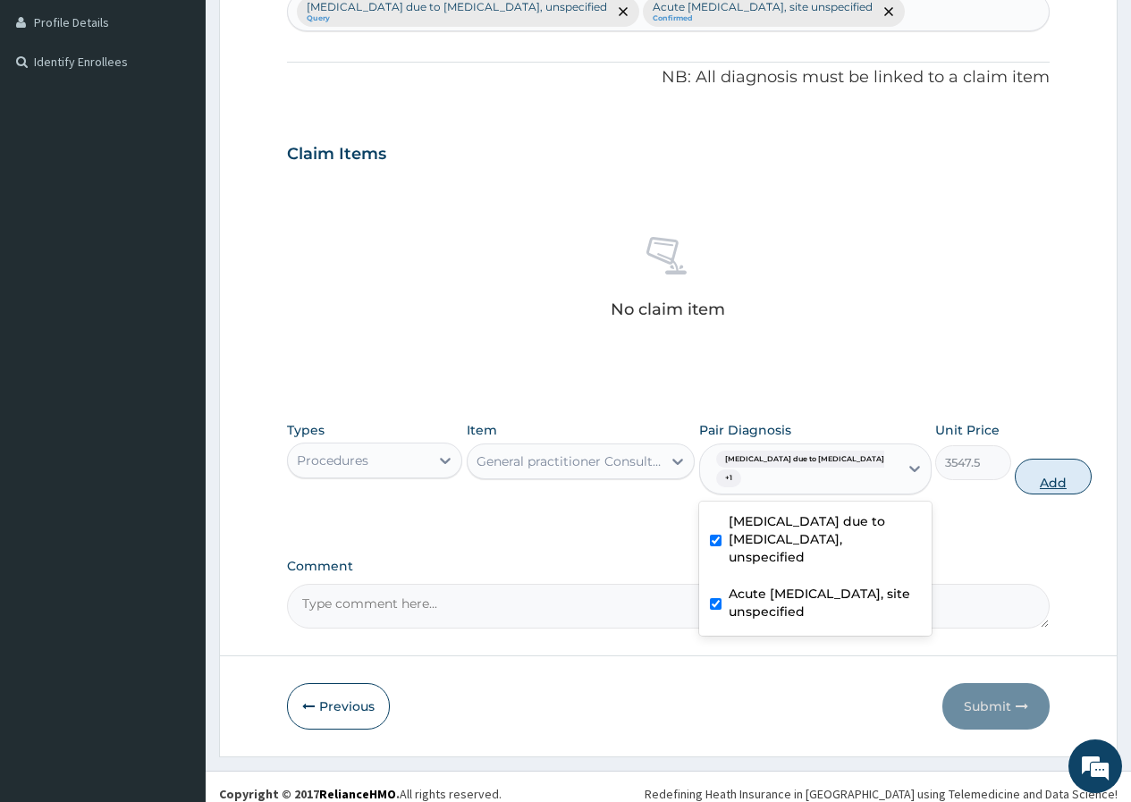
click at [1015, 479] on button "Add" at bounding box center [1053, 477] width 76 height 36
type input "0"
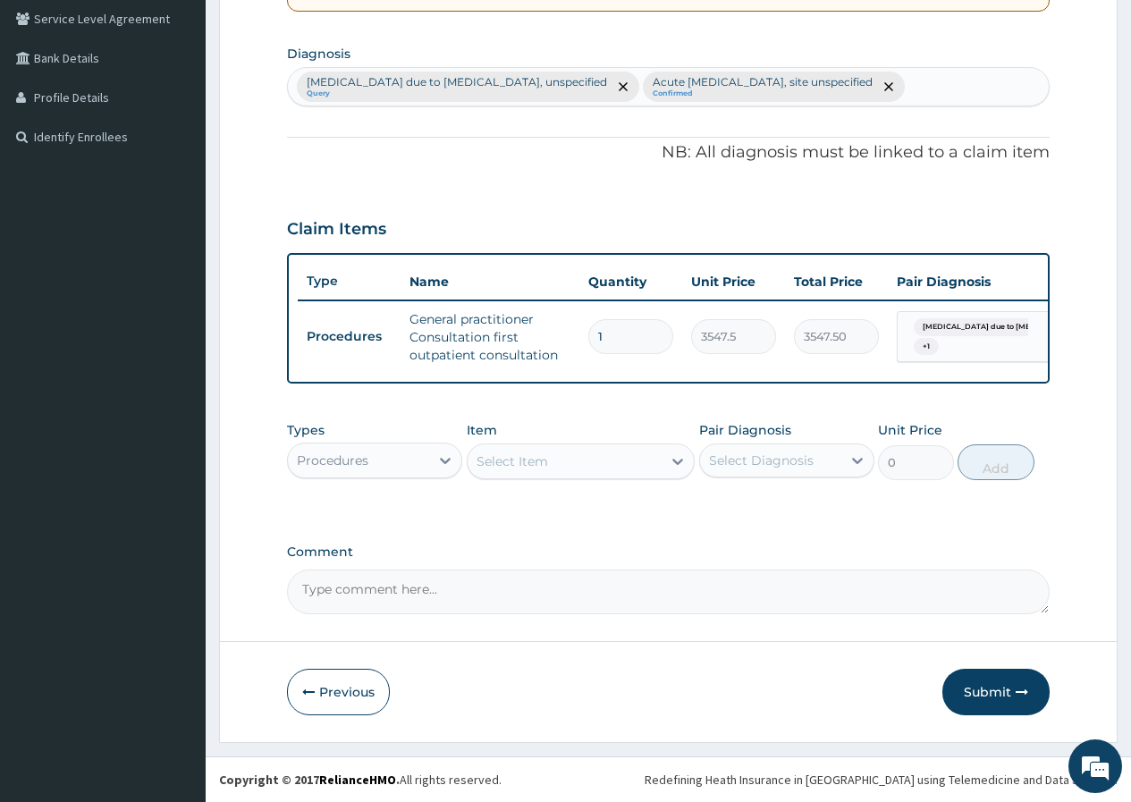
scroll to position [425, 0]
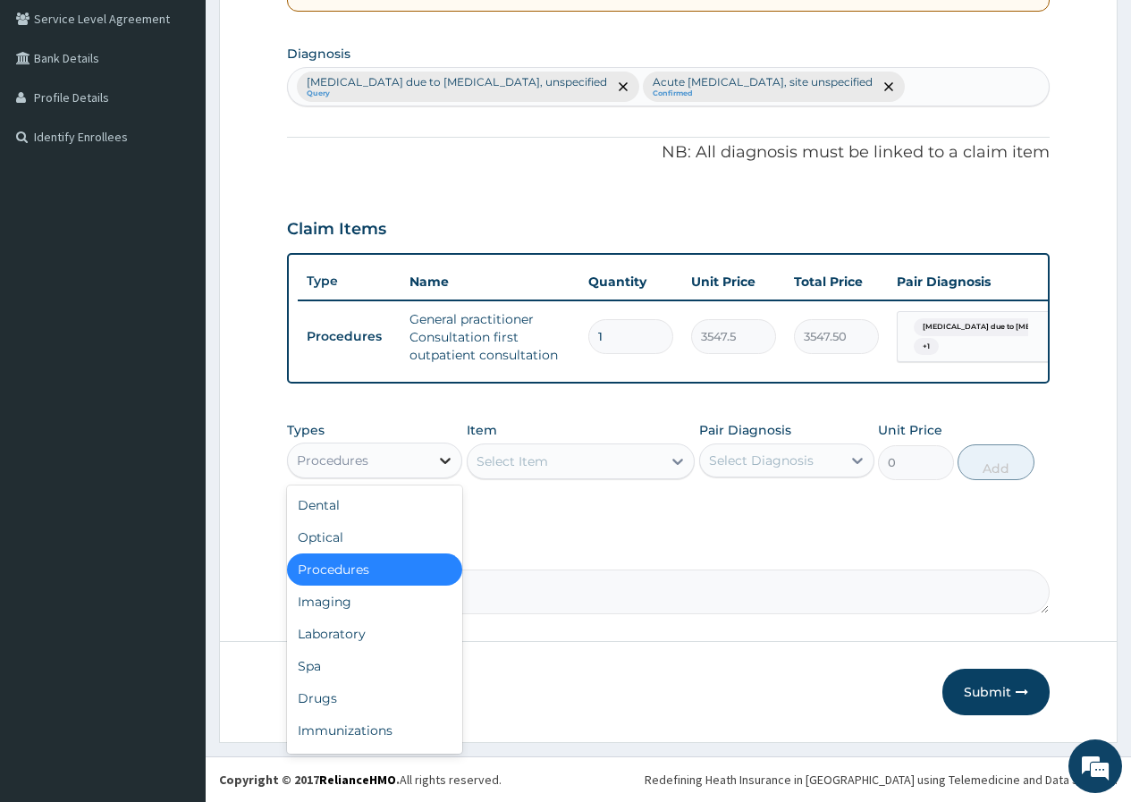
click at [442, 454] on icon at bounding box center [445, 460] width 18 height 18
drag, startPoint x: 344, startPoint y: 702, endPoint x: 344, endPoint y: 636, distance: 65.3
click at [344, 636] on div "Dental Optical Procedures Imaging Laboratory Spa Drugs Immunizations Others Gym" at bounding box center [374, 619] width 175 height 268
click at [344, 636] on div "Laboratory" at bounding box center [374, 634] width 175 height 32
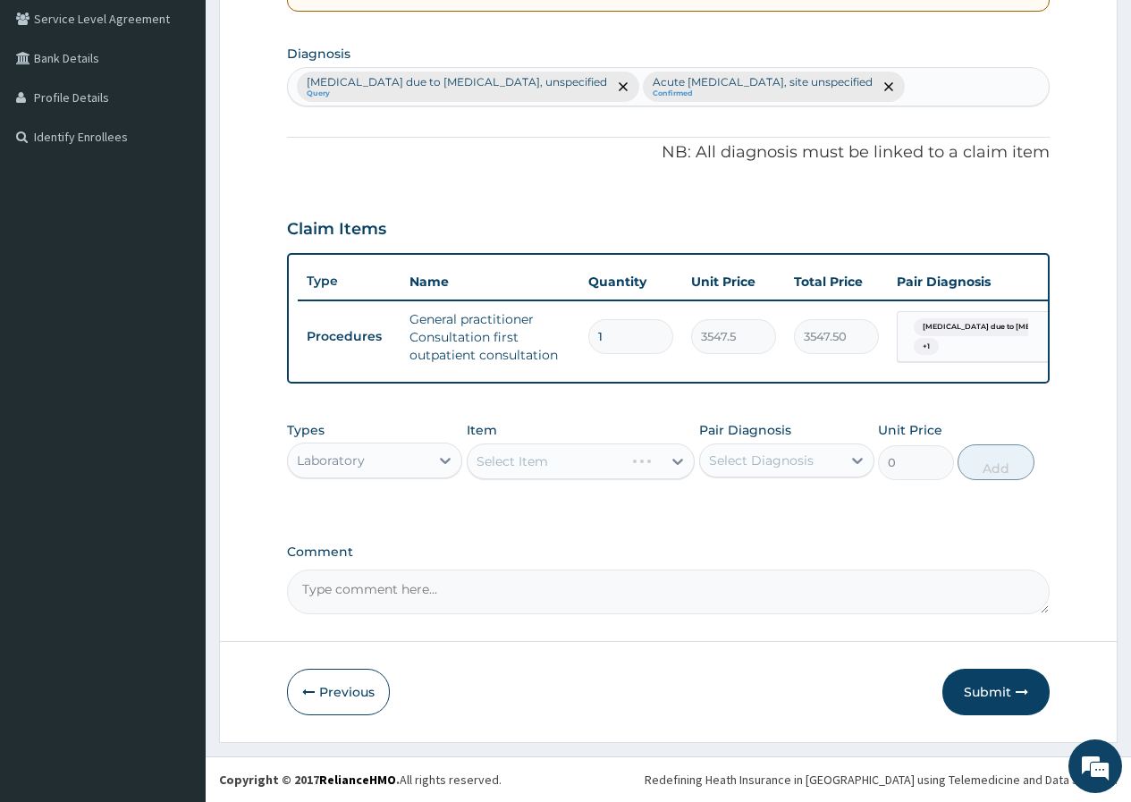
click at [569, 462] on div "Select Item" at bounding box center [581, 461] width 229 height 36
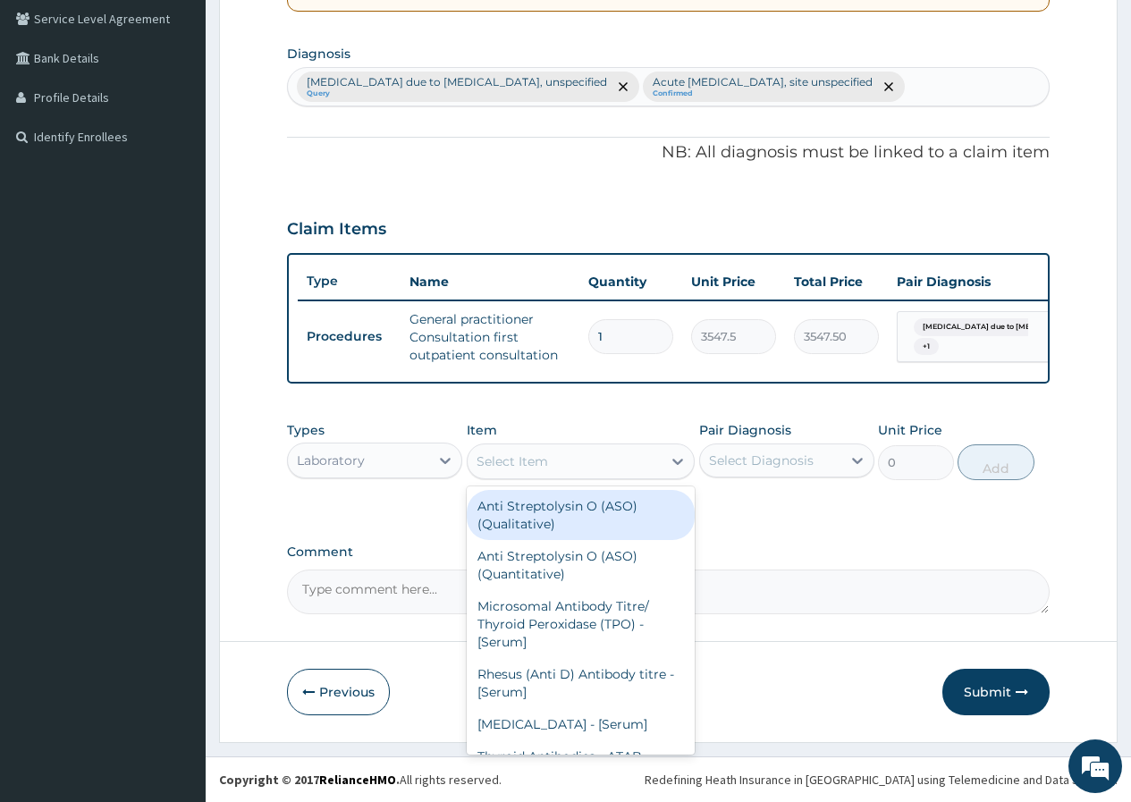
click at [569, 462] on div "Select Item" at bounding box center [565, 461] width 195 height 29
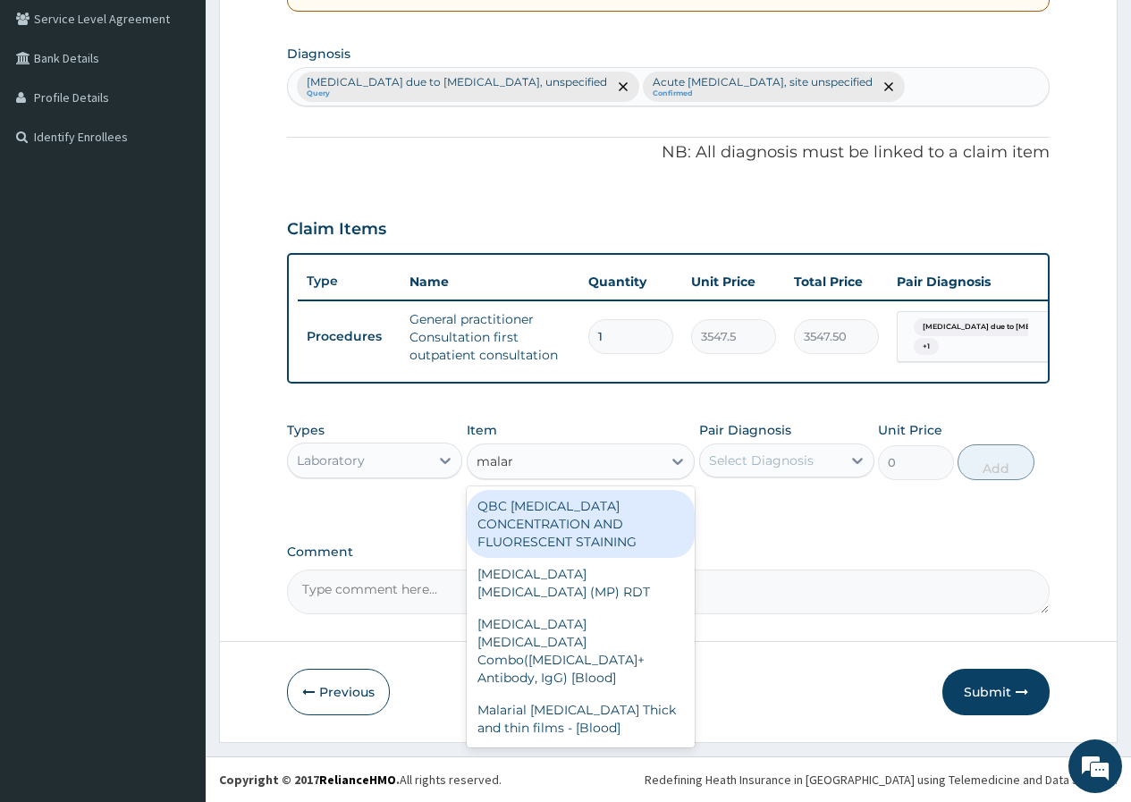
type input "malari"
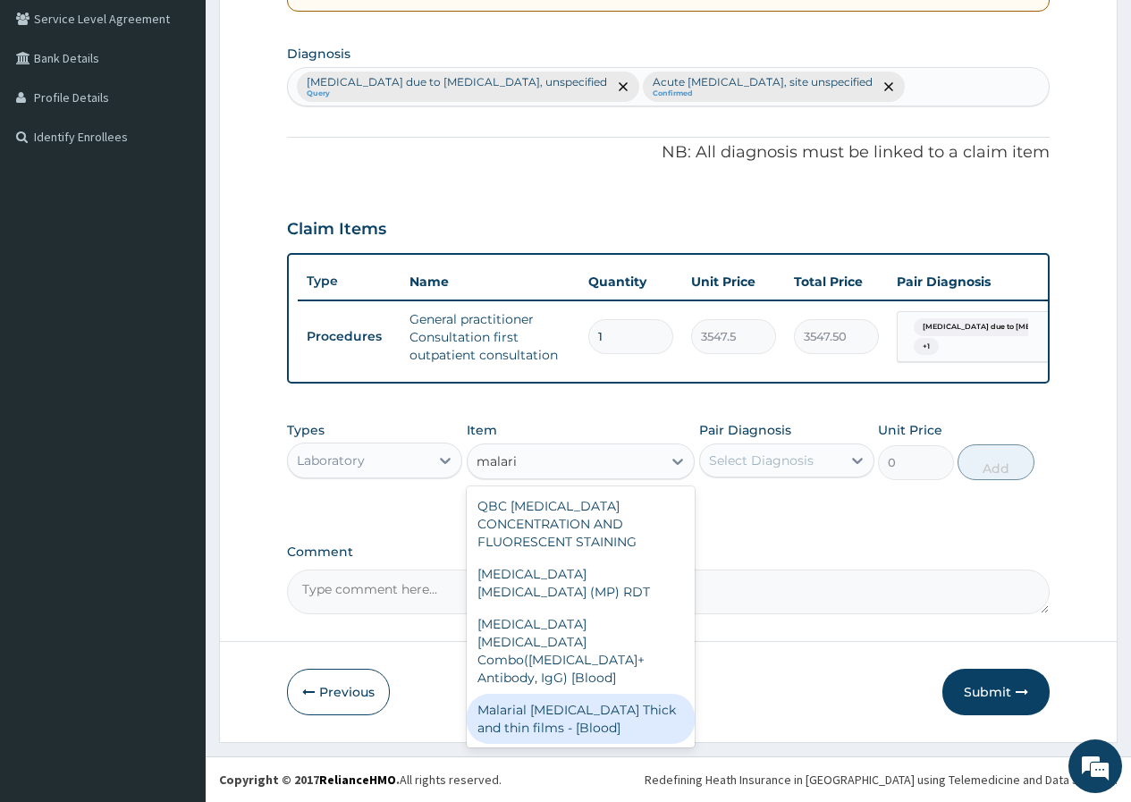
drag, startPoint x: 557, startPoint y: 650, endPoint x: 665, endPoint y: 565, distance: 137.5
click at [566, 694] on div "Malarial Parasite Thick and thin films - [Blood]" at bounding box center [581, 719] width 229 height 50
type input "2500"
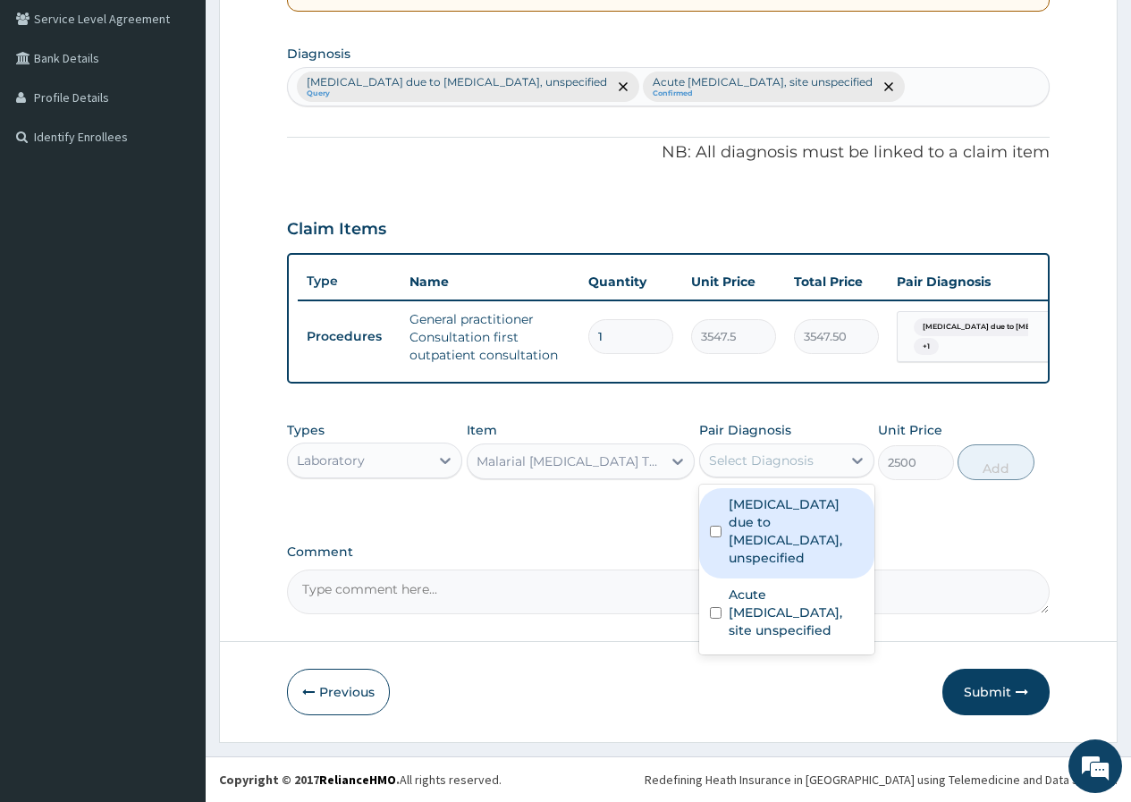
click at [749, 472] on div "Select Diagnosis" at bounding box center [770, 460] width 141 height 29
click at [750, 510] on label "[MEDICAL_DATA] due to [MEDICAL_DATA], unspecified" at bounding box center [796, 531] width 135 height 72
checkbox input "true"
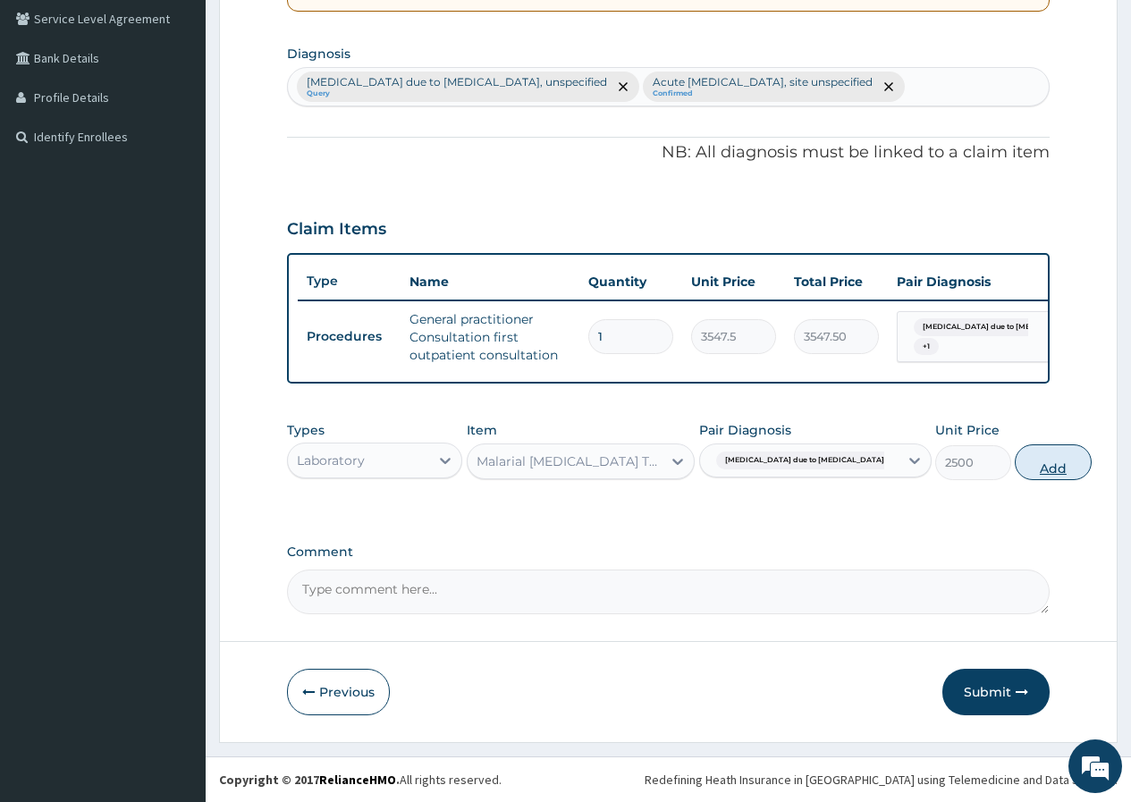
click at [1015, 471] on button "Add" at bounding box center [1053, 462] width 76 height 36
type input "0"
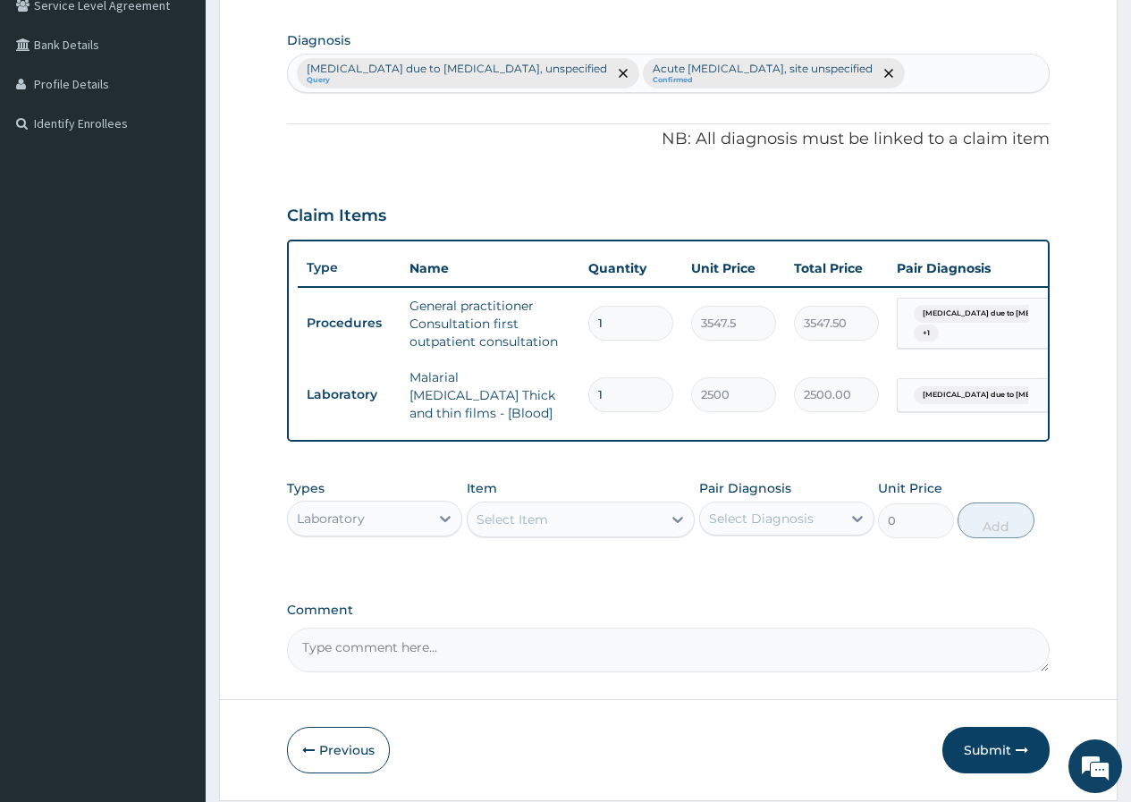
click at [386, 518] on div "Laboratory" at bounding box center [358, 518] width 141 height 29
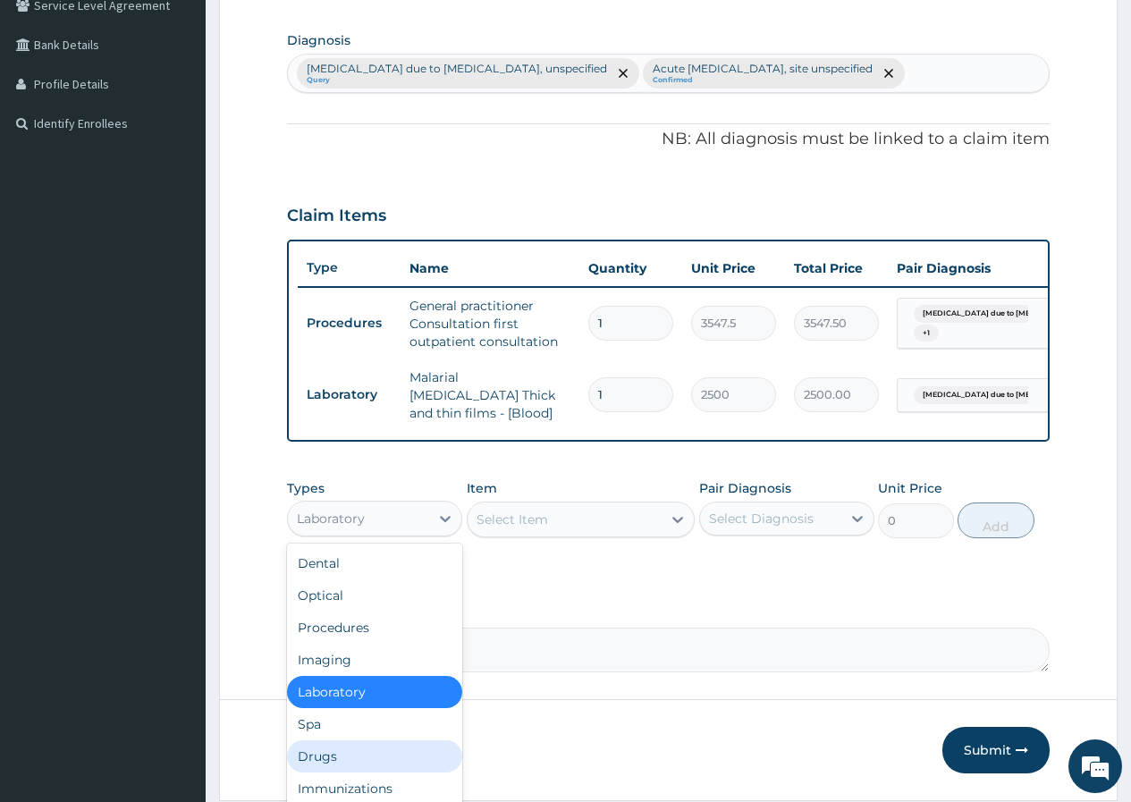
click at [294, 760] on div "Drugs" at bounding box center [374, 756] width 175 height 32
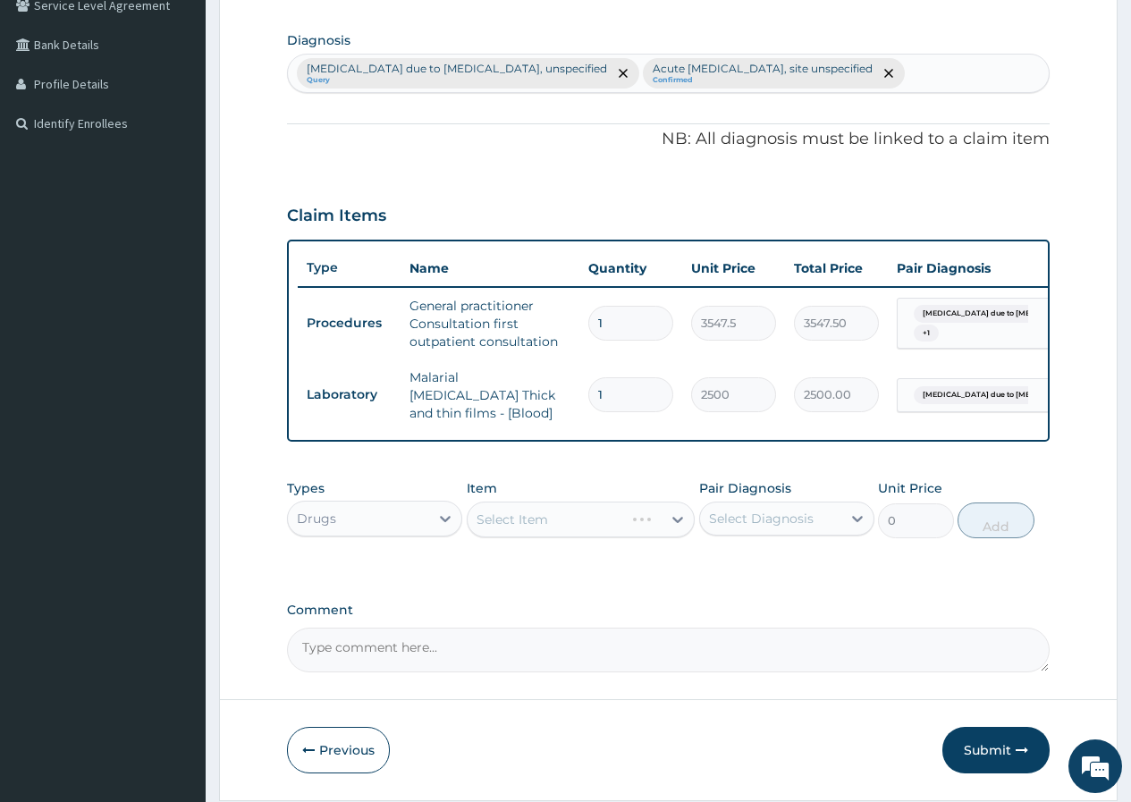
scroll to position [487, 0]
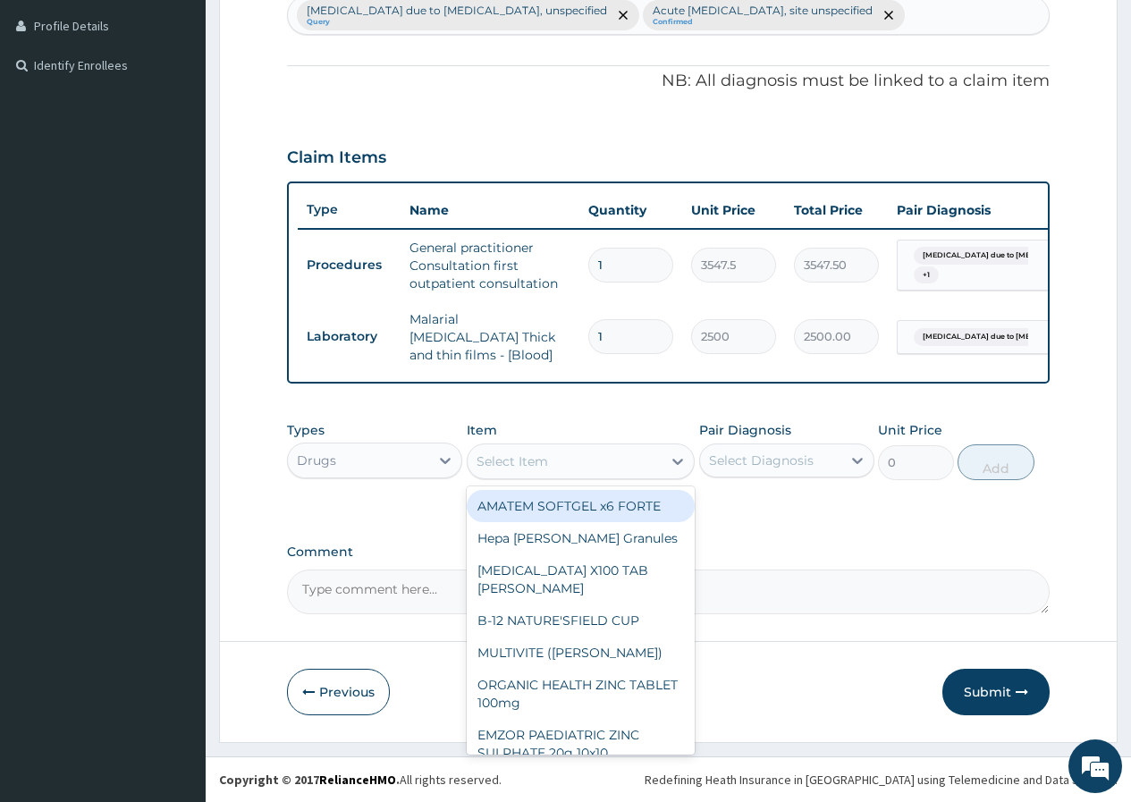
click at [638, 467] on div "Select Item" at bounding box center [565, 461] width 195 height 29
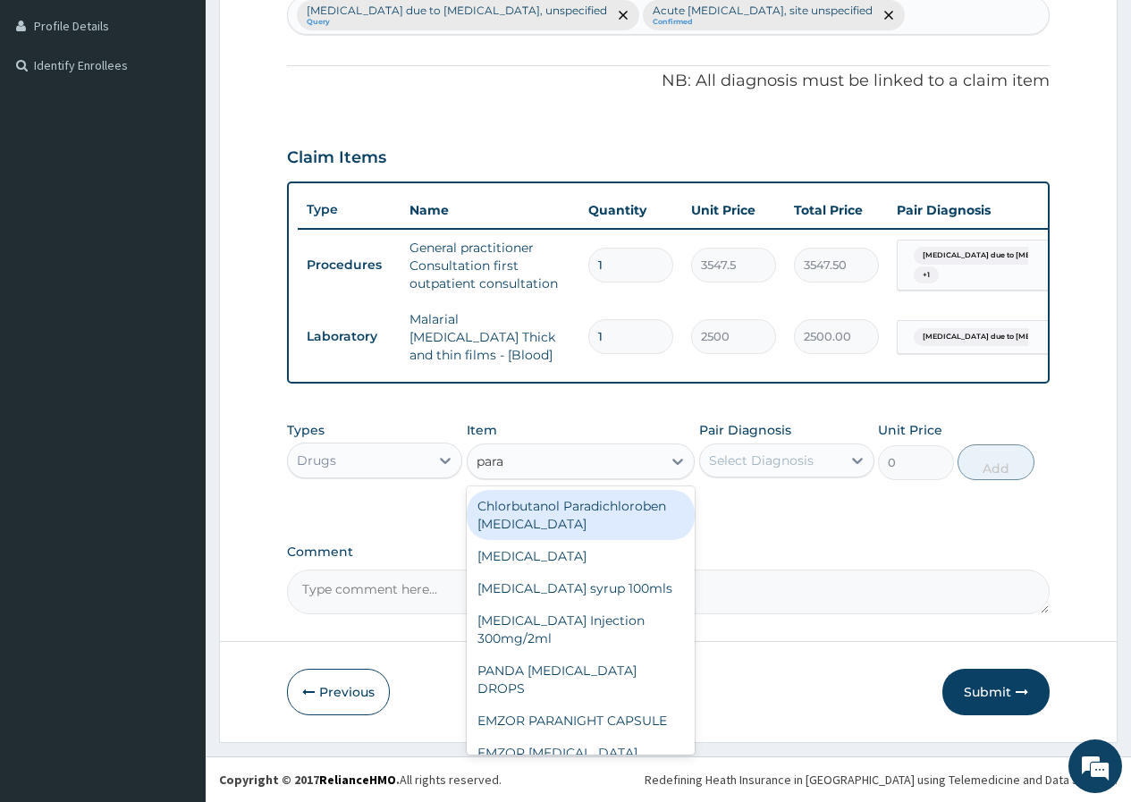
type input "parac"
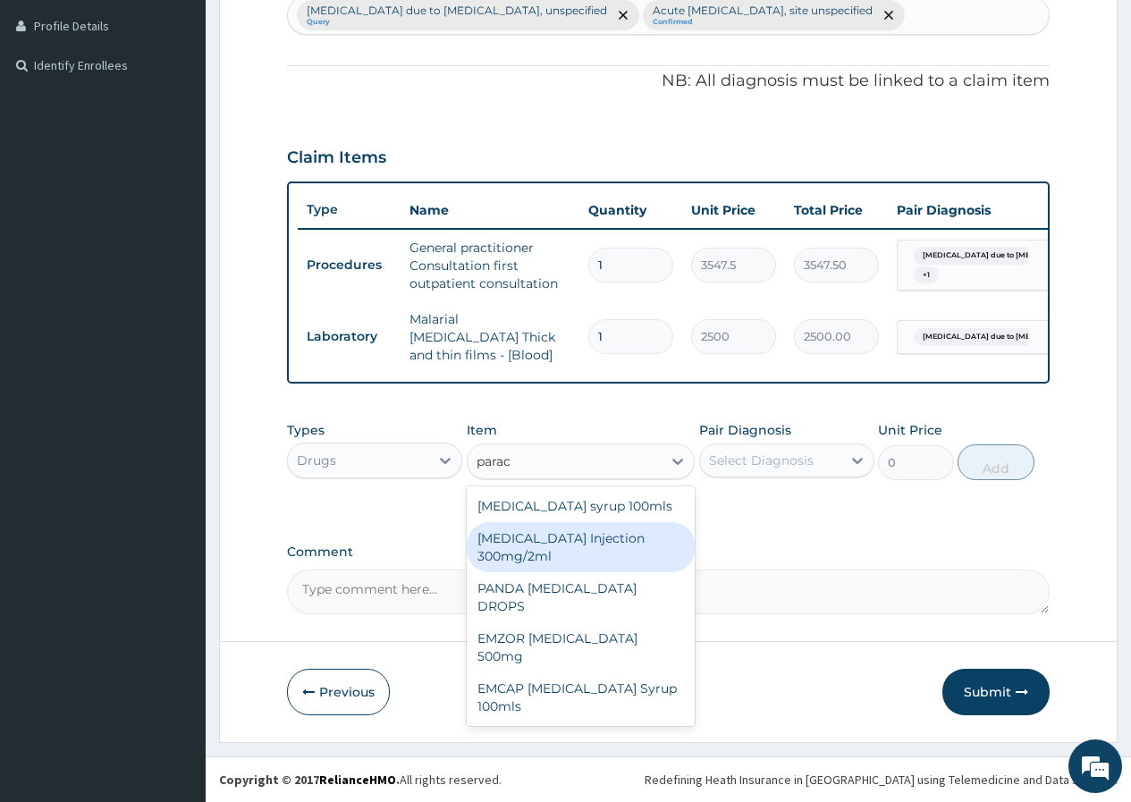
click at [615, 559] on div "[MEDICAL_DATA] Injection 300mg/2ml" at bounding box center [581, 547] width 229 height 50
type input "500"
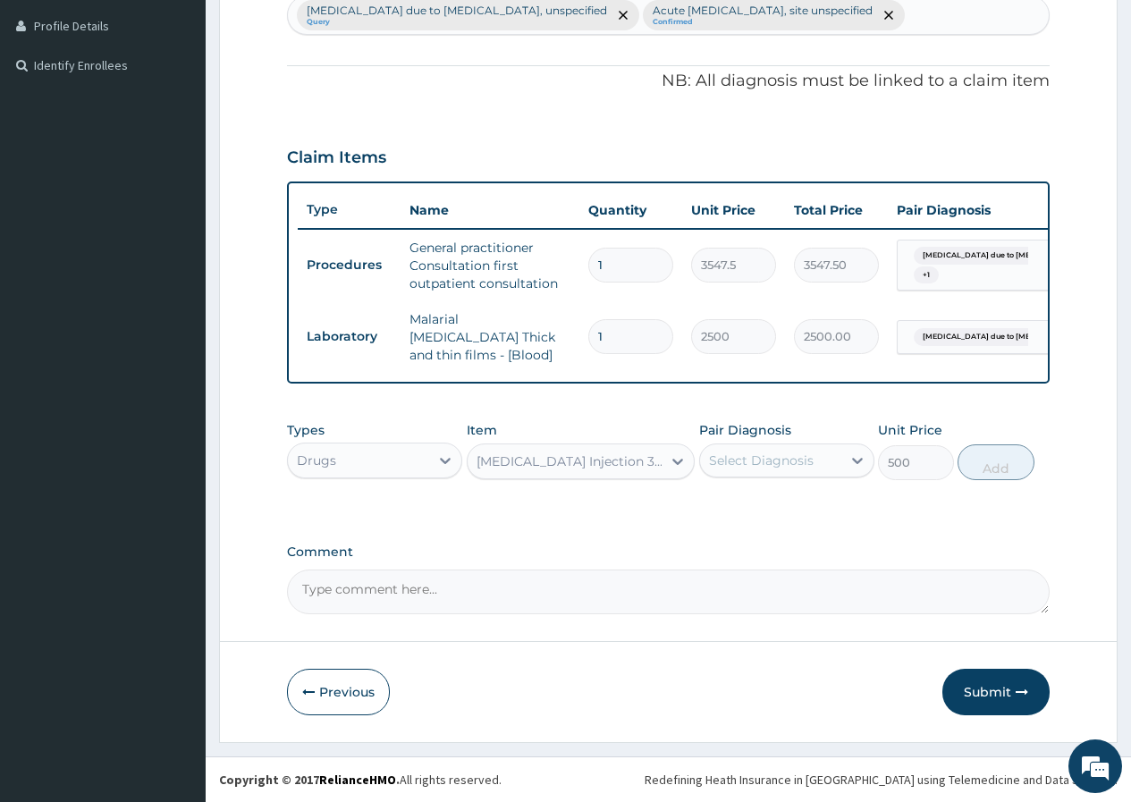
drag, startPoint x: 751, startPoint y: 463, endPoint x: 753, endPoint y: 479, distance: 16.2
click at [751, 466] on div "Select Diagnosis" at bounding box center [761, 460] width 105 height 18
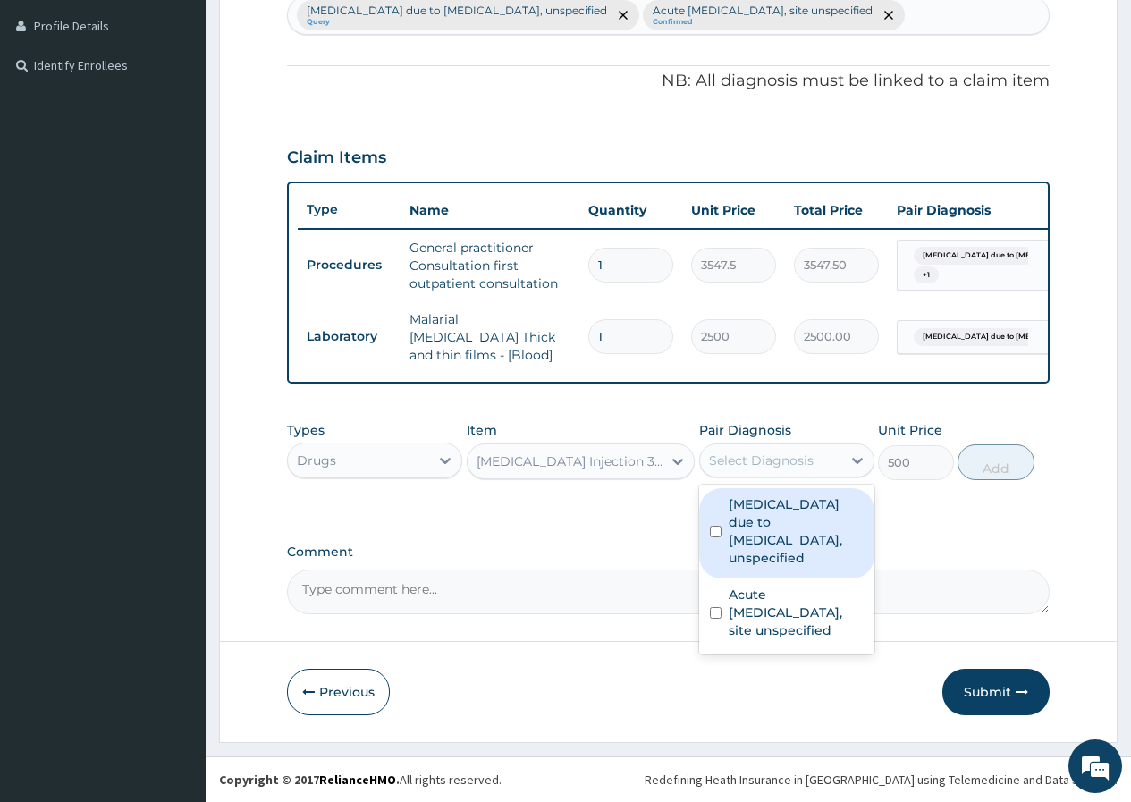
click at [757, 506] on label "[MEDICAL_DATA] due to [MEDICAL_DATA], unspecified" at bounding box center [796, 531] width 135 height 72
checkbox input "true"
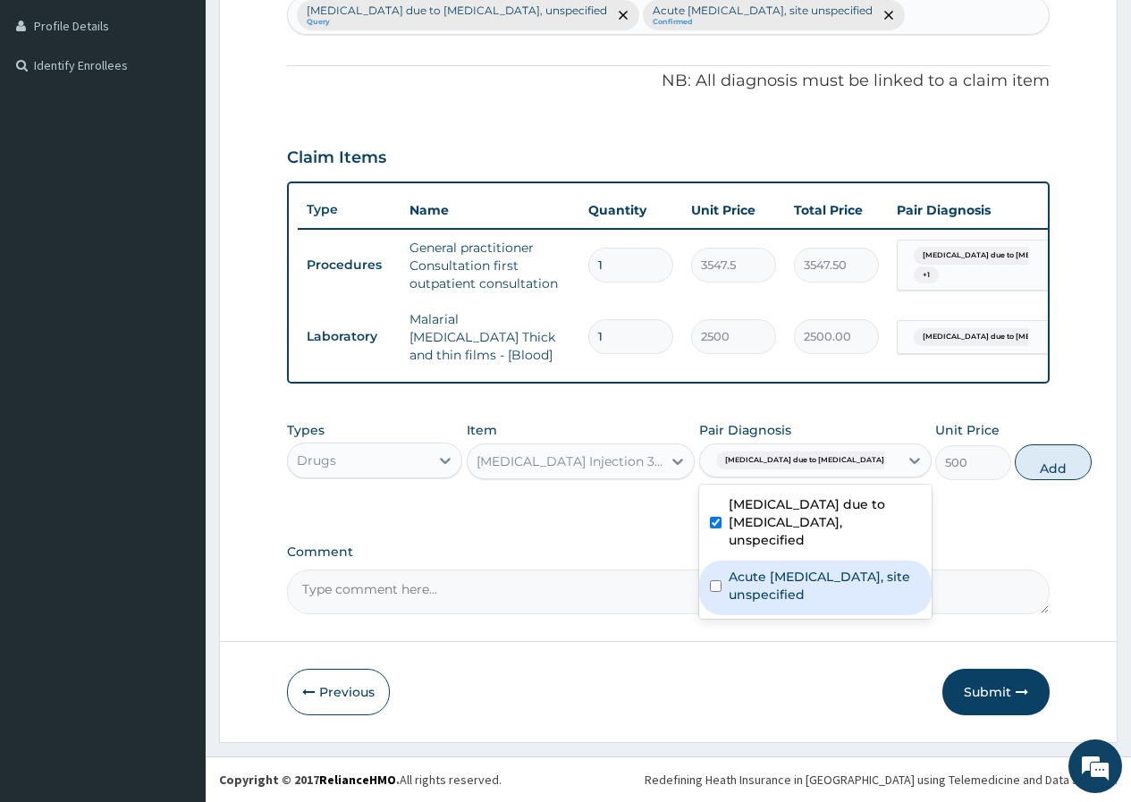
click at [765, 588] on label "Acute [MEDICAL_DATA], site unspecified" at bounding box center [825, 586] width 192 height 36
checkbox input "true"
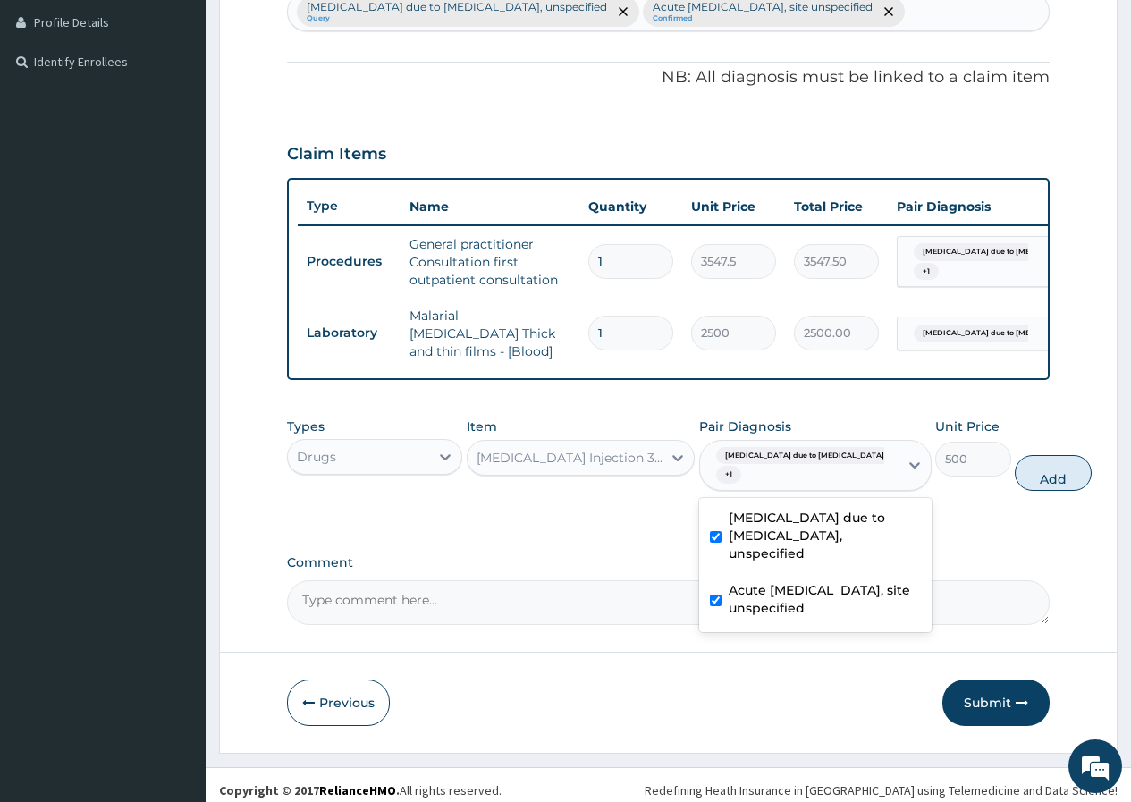
click at [1015, 484] on button "Add" at bounding box center [1053, 473] width 76 height 36
type input "0"
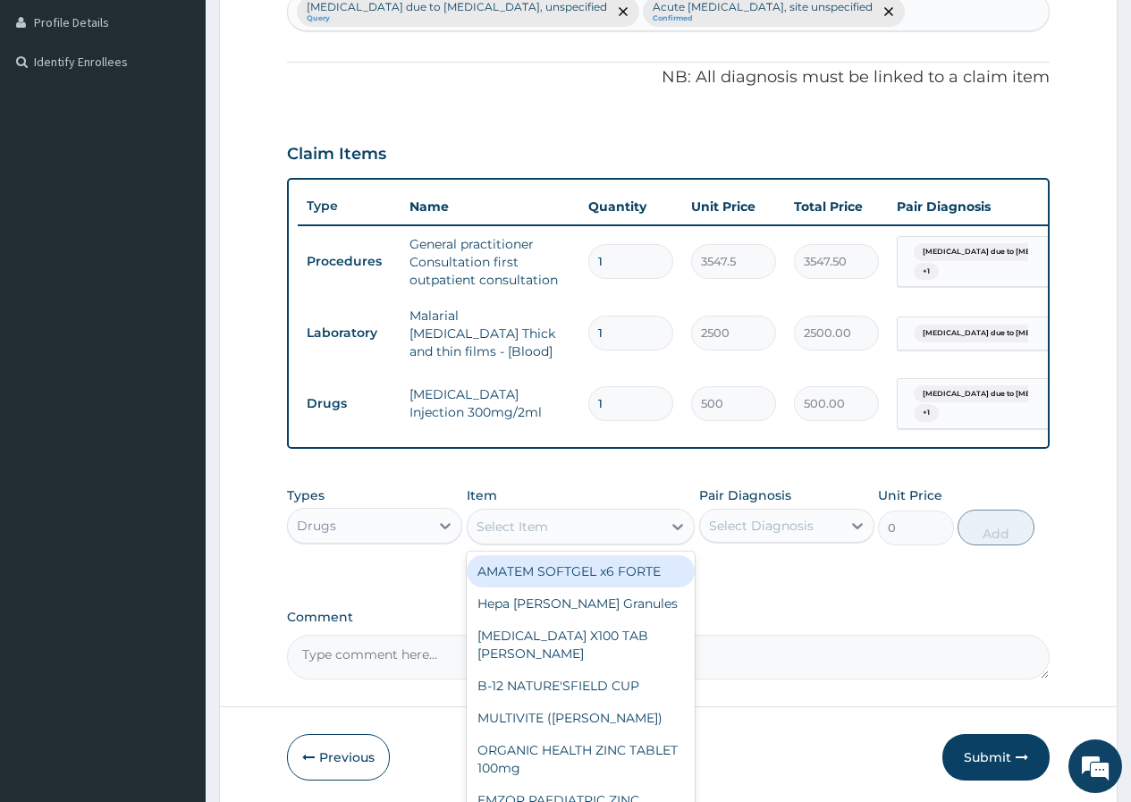
click at [609, 531] on div "Select Item" at bounding box center [565, 526] width 195 height 29
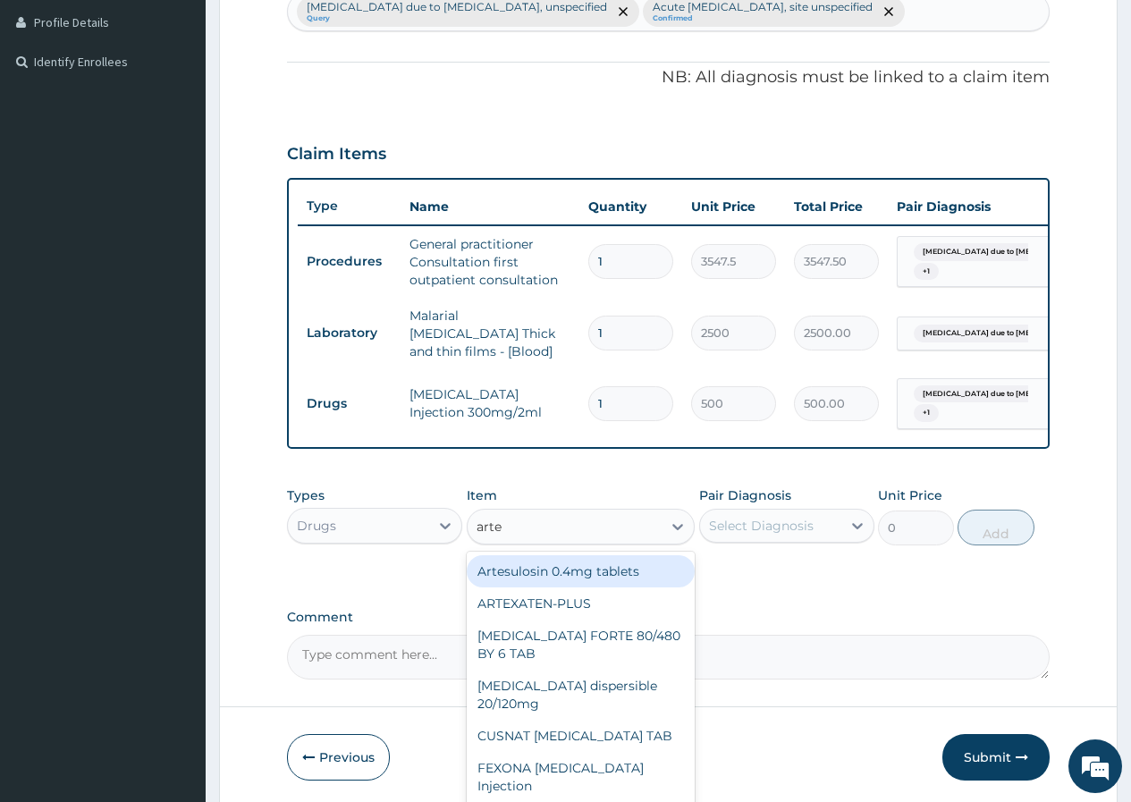
type input "artem"
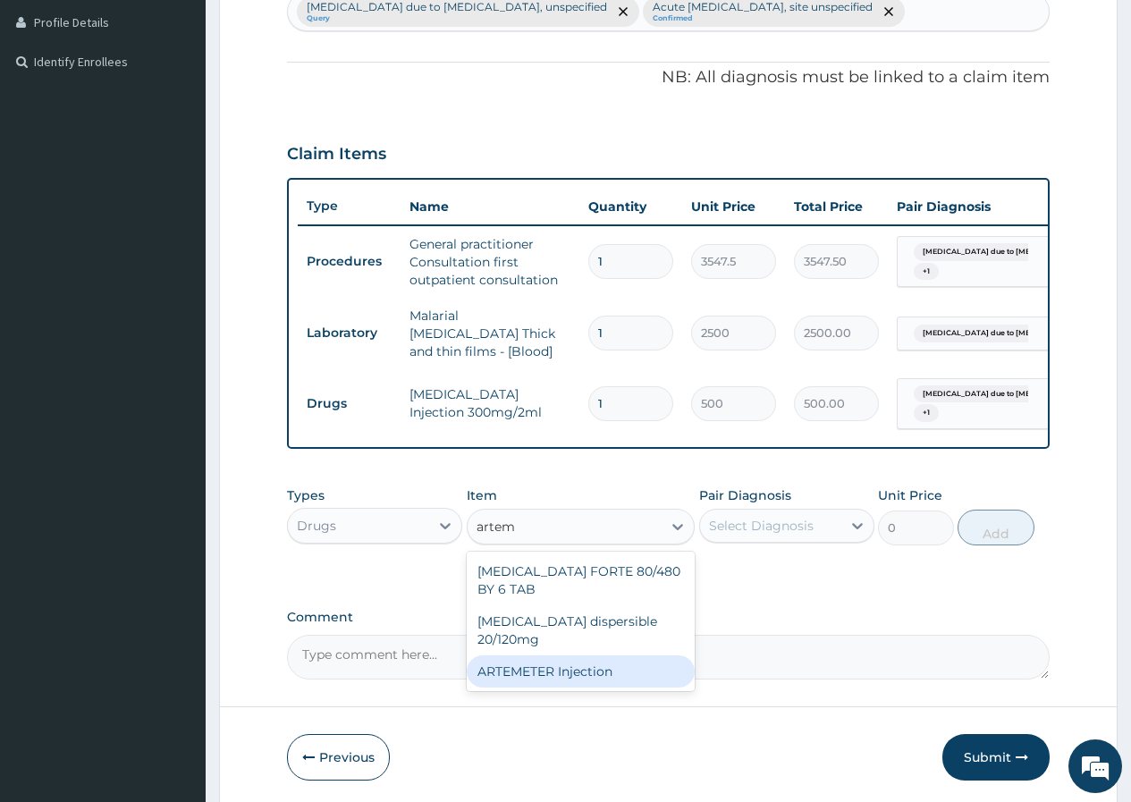
click at [650, 655] on div "ARTEMETER Injection" at bounding box center [581, 671] width 229 height 32
type input "2000"
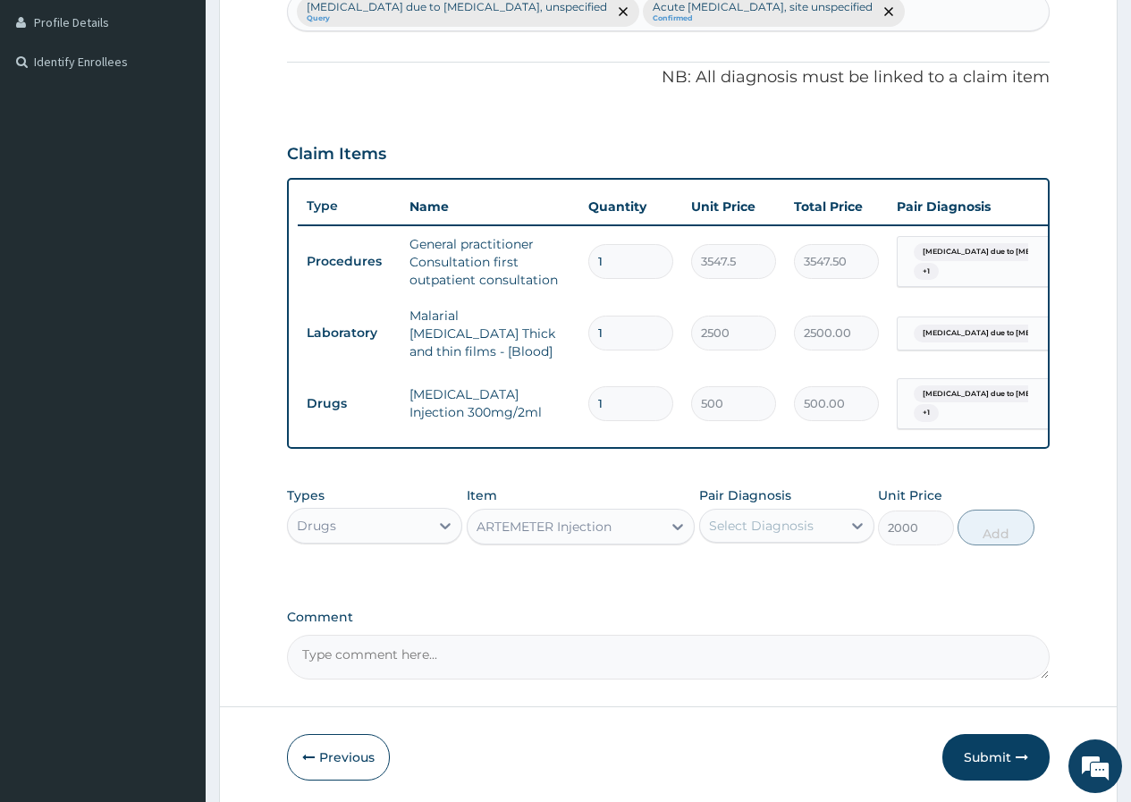
drag, startPoint x: 737, startPoint y: 527, endPoint x: 742, endPoint y: 545, distance: 19.5
click at [737, 534] on div "Select Diagnosis" at bounding box center [761, 526] width 105 height 18
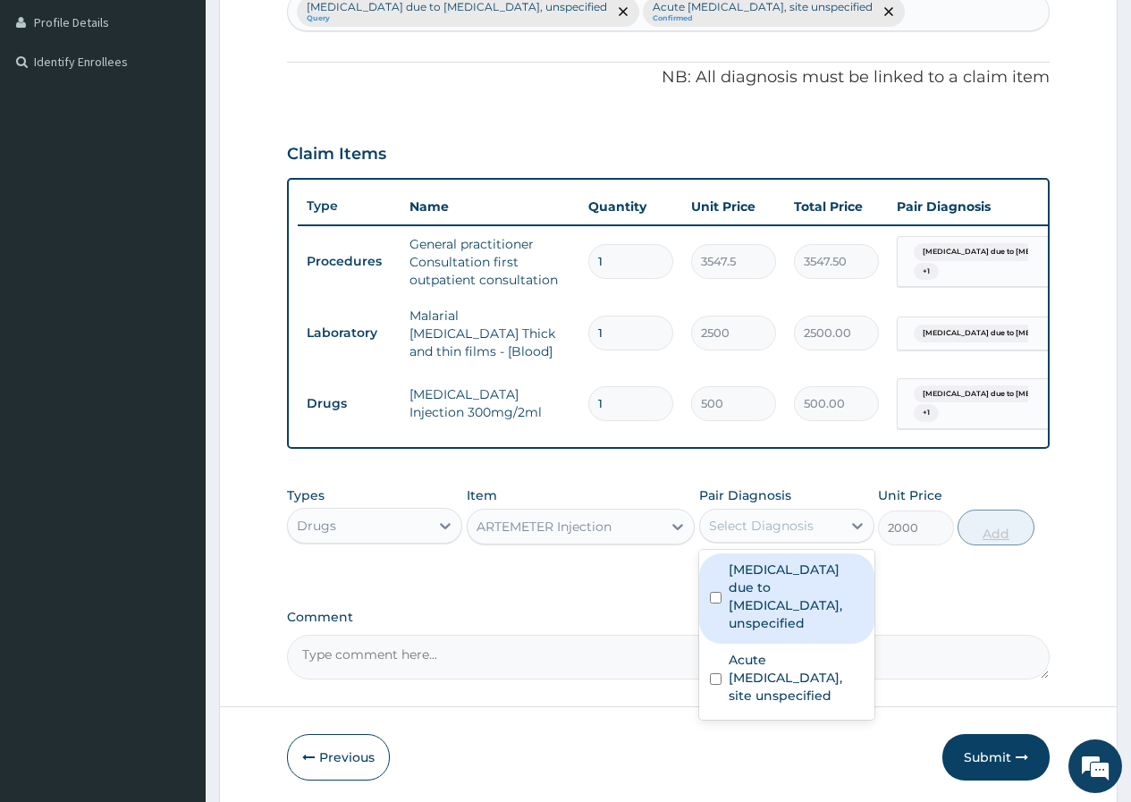
drag, startPoint x: 771, startPoint y: 582, endPoint x: 968, endPoint y: 538, distance: 201.5
click at [778, 582] on label "[MEDICAL_DATA] due to [MEDICAL_DATA], unspecified" at bounding box center [796, 596] width 135 height 72
checkbox input "true"
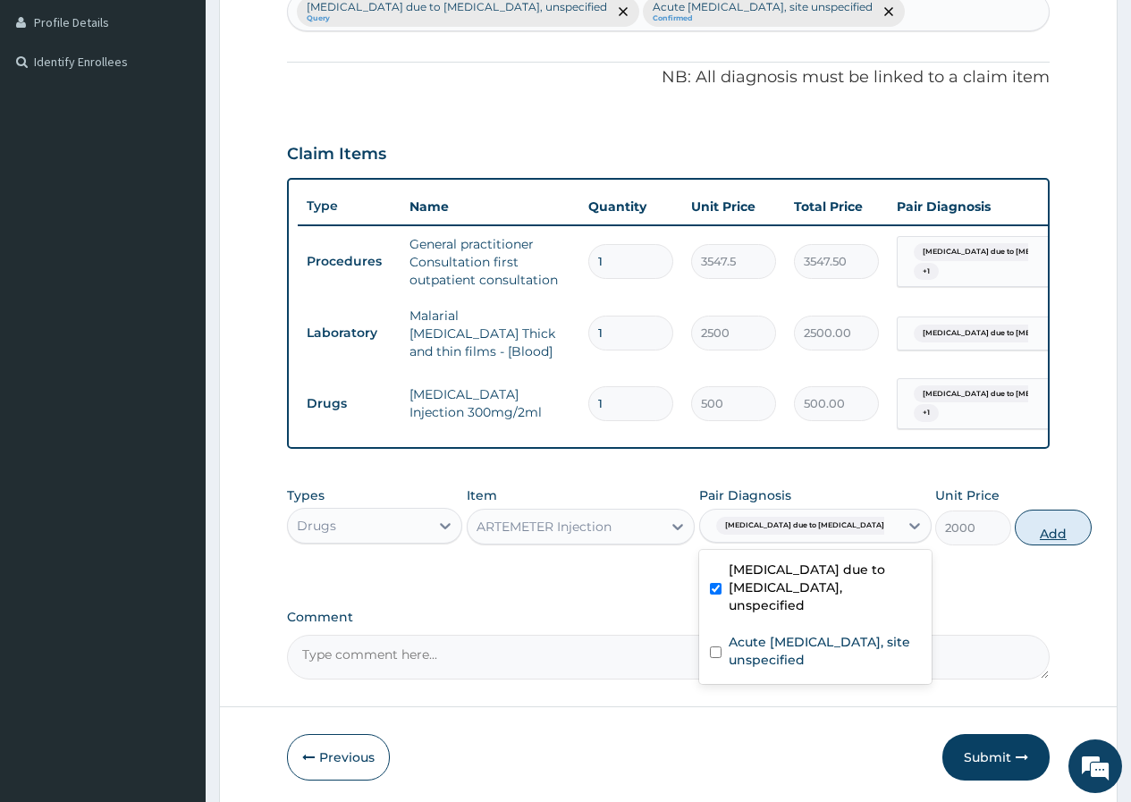
click at [1015, 533] on button "Add" at bounding box center [1053, 528] width 76 height 36
type input "0"
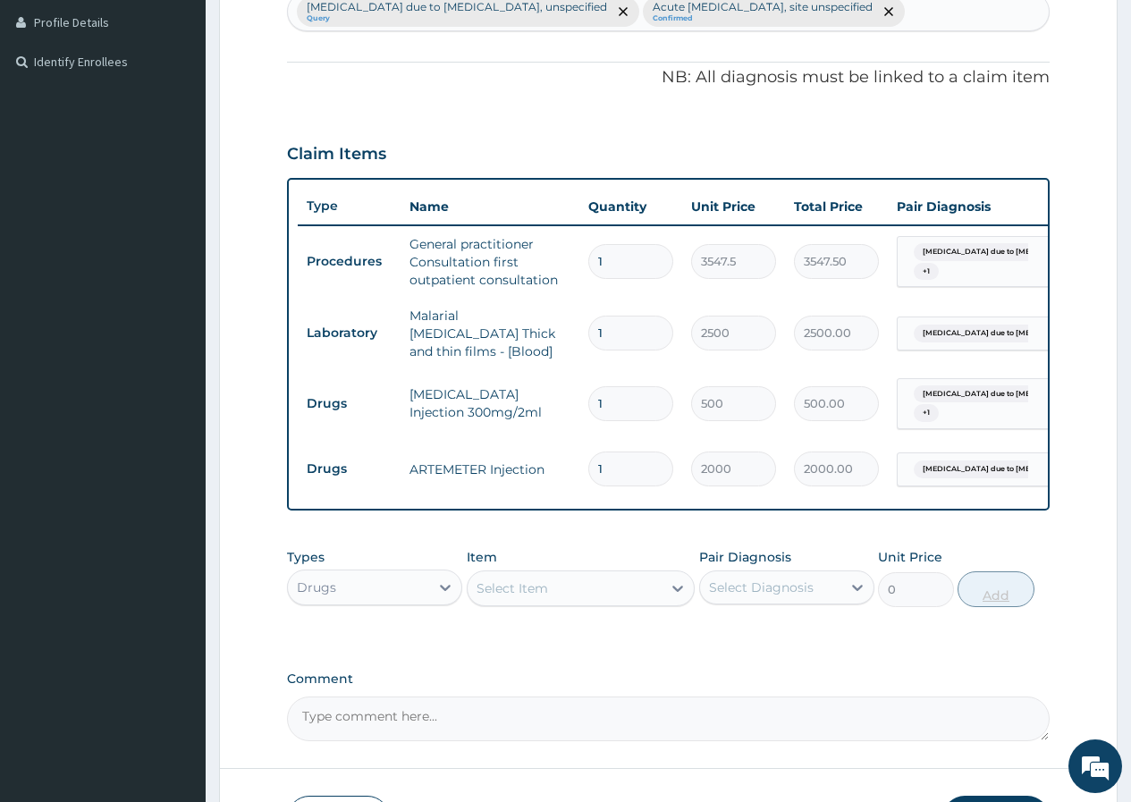
type input "2"
type input "4000.00"
type input "3"
type input "6000.00"
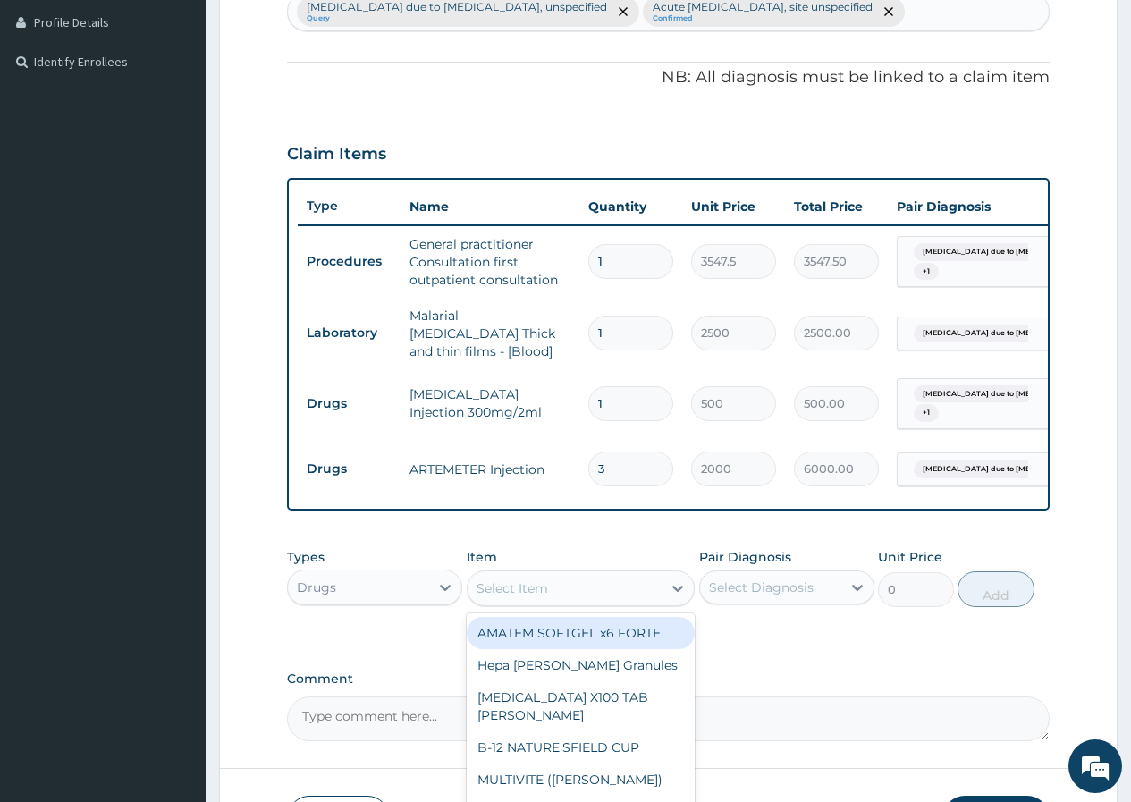
click at [573, 582] on div "Select Item" at bounding box center [565, 588] width 195 height 29
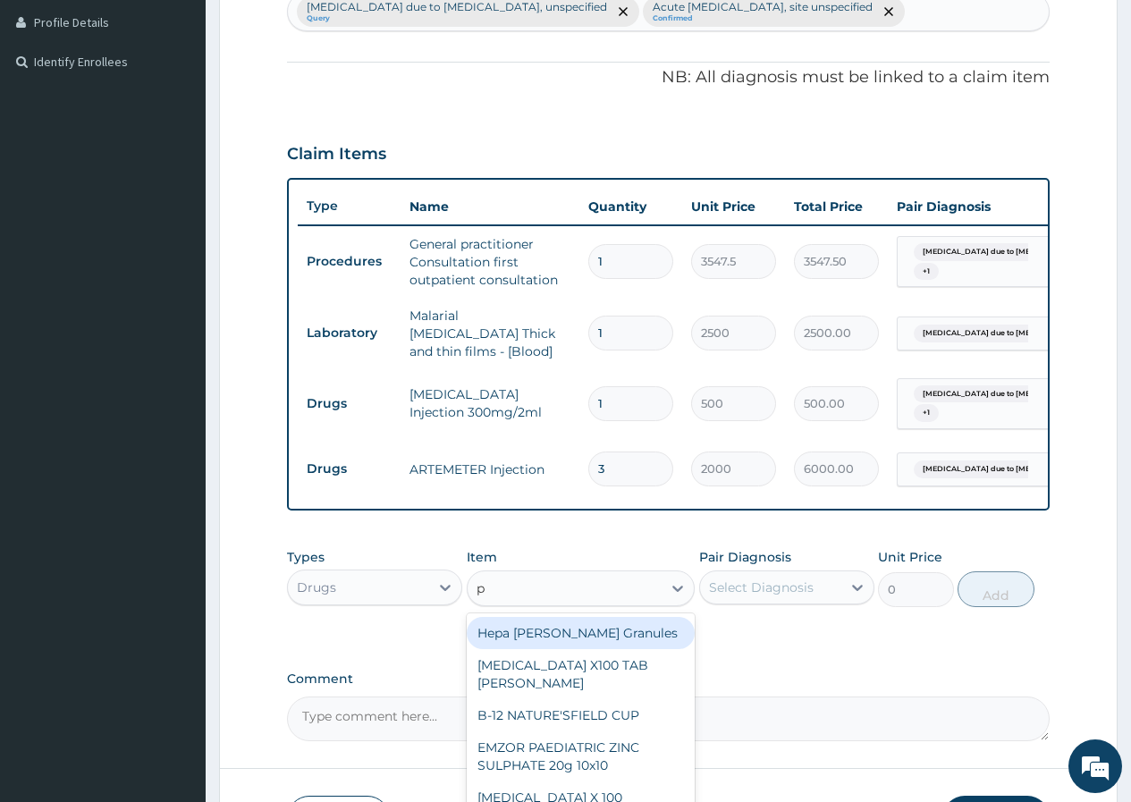
type input "p-"
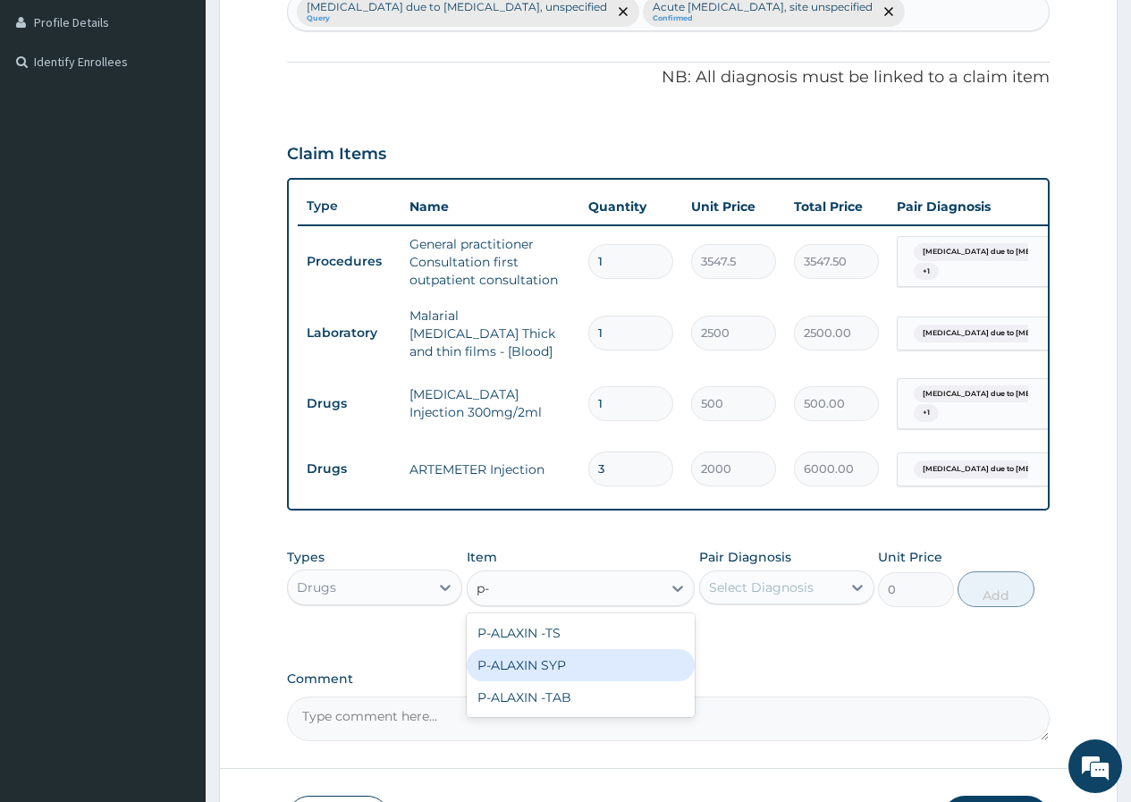
click at [569, 659] on div "P-ALAXIN SYP" at bounding box center [581, 665] width 229 height 32
type input "2128.5"
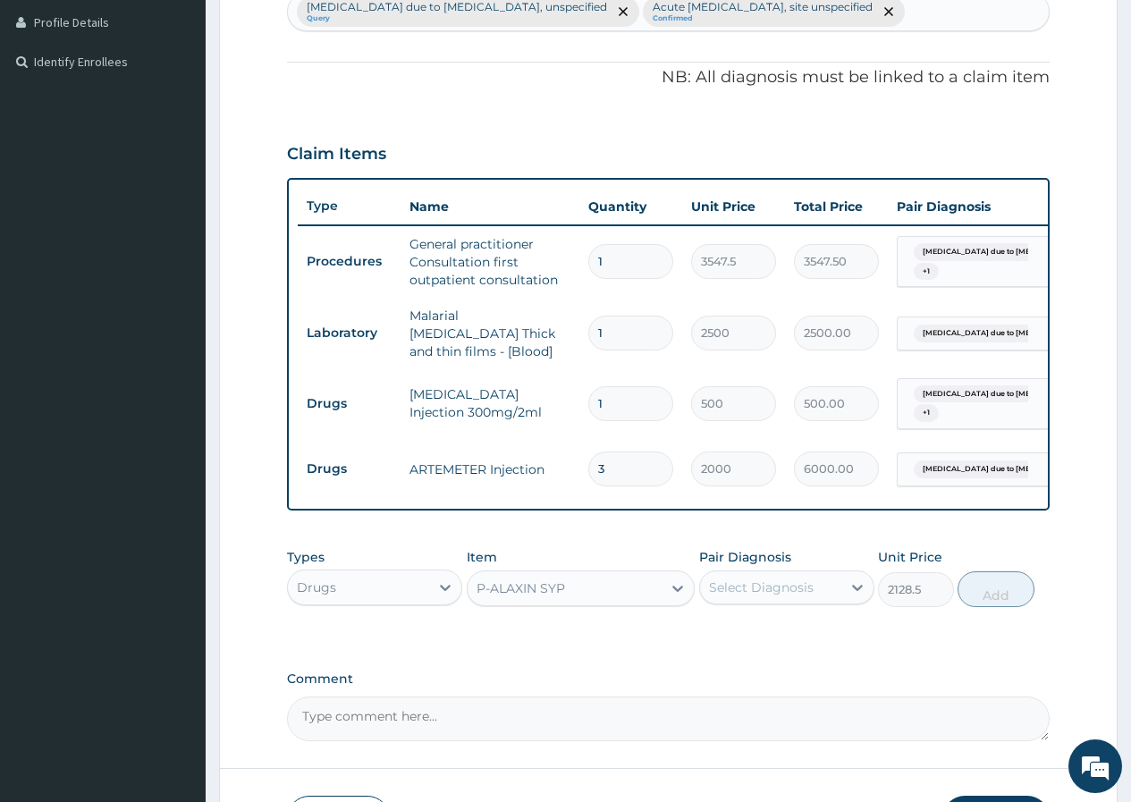
drag, startPoint x: 766, startPoint y: 573, endPoint x: 771, endPoint y: 613, distance: 40.6
click at [767, 583] on div "Pair Diagnosis Select Diagnosis" at bounding box center [786, 577] width 175 height 59
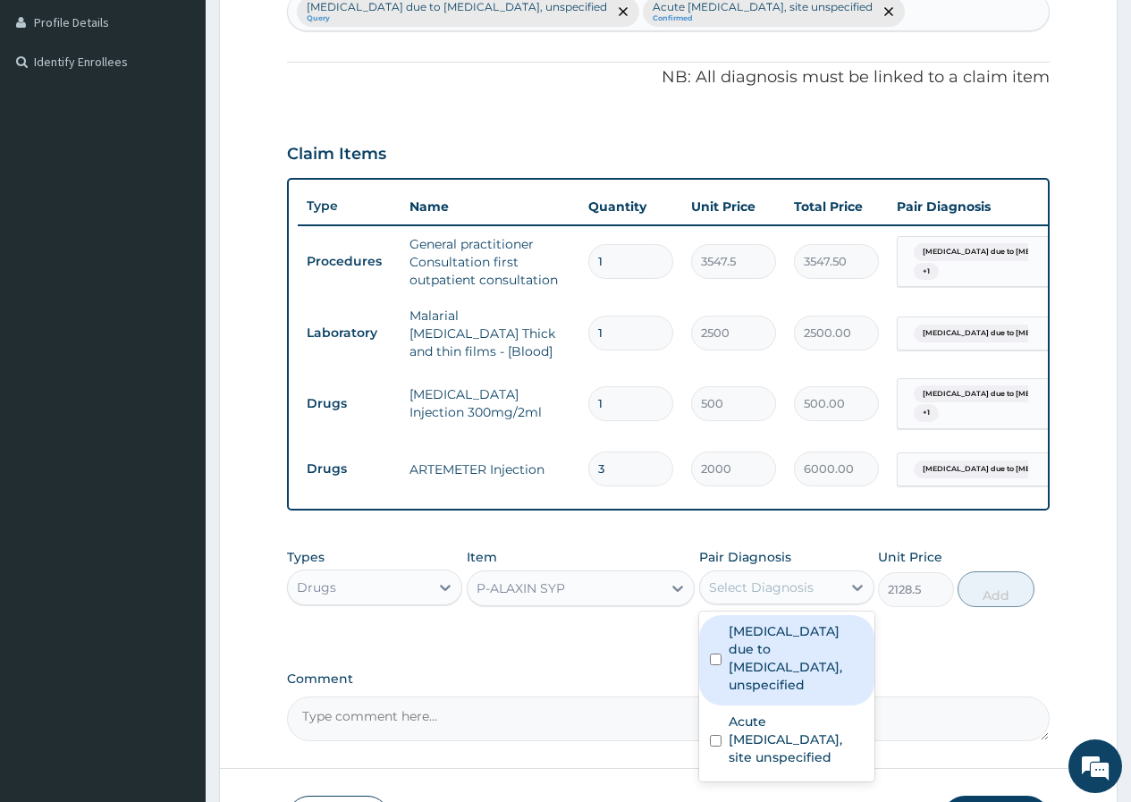
click at [776, 596] on div "Select Diagnosis" at bounding box center [761, 587] width 105 height 18
drag, startPoint x: 788, startPoint y: 644, endPoint x: 884, endPoint y: 633, distance: 97.1
click at [792, 644] on label "[MEDICAL_DATA] due to [MEDICAL_DATA], unspecified" at bounding box center [796, 658] width 135 height 72
checkbox input "true"
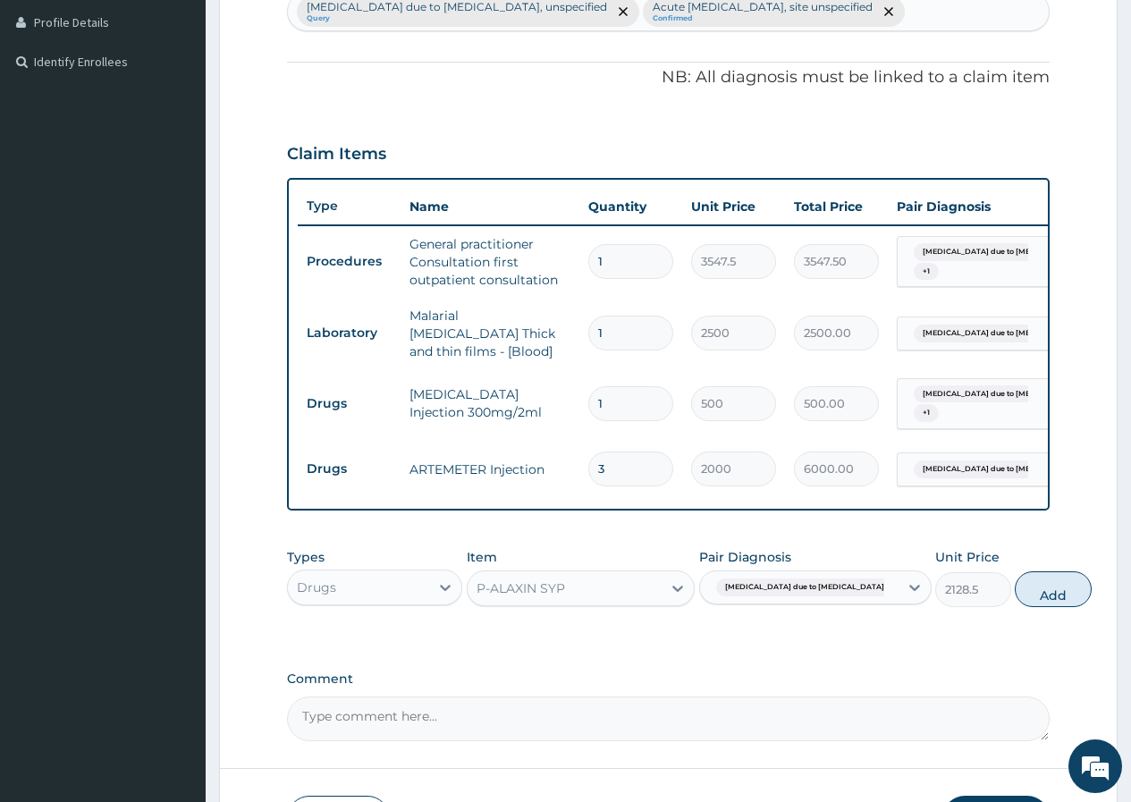
drag, startPoint x: 977, startPoint y: 598, endPoint x: 1143, endPoint y: 493, distance: 196.9
click at [1015, 598] on button "Add" at bounding box center [1053, 589] width 76 height 36
type input "0"
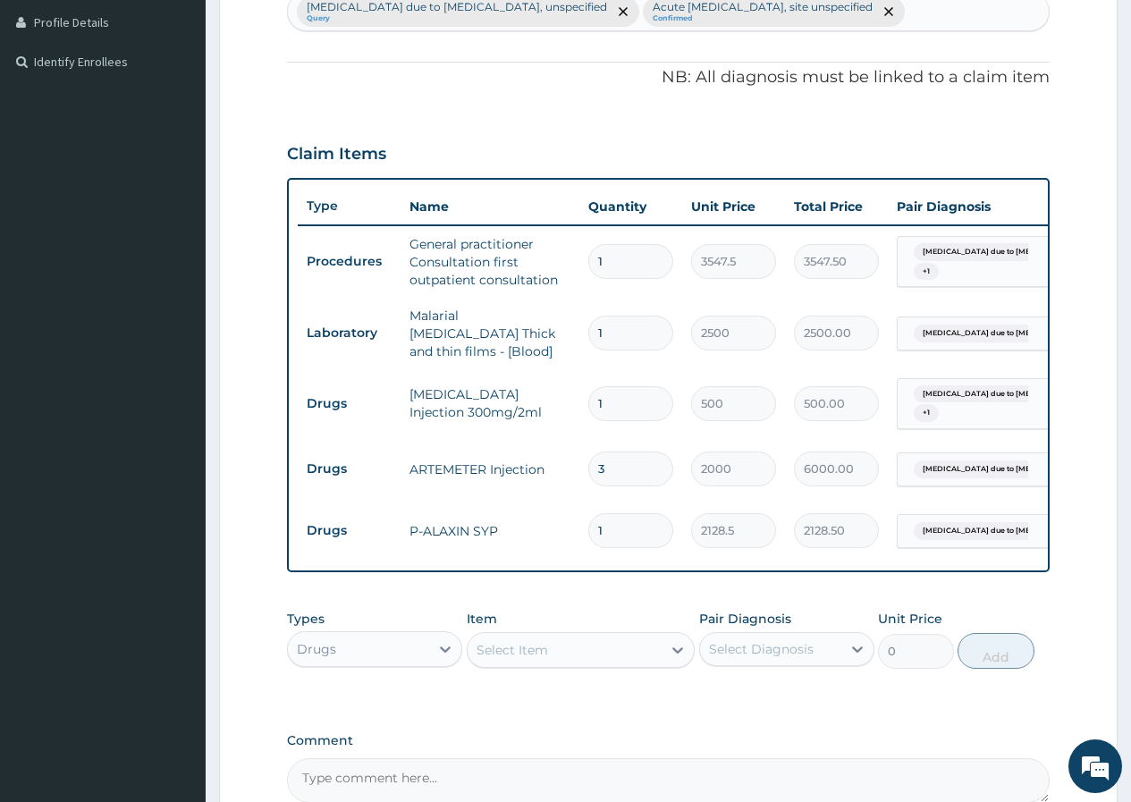
scroll to position [679, 0]
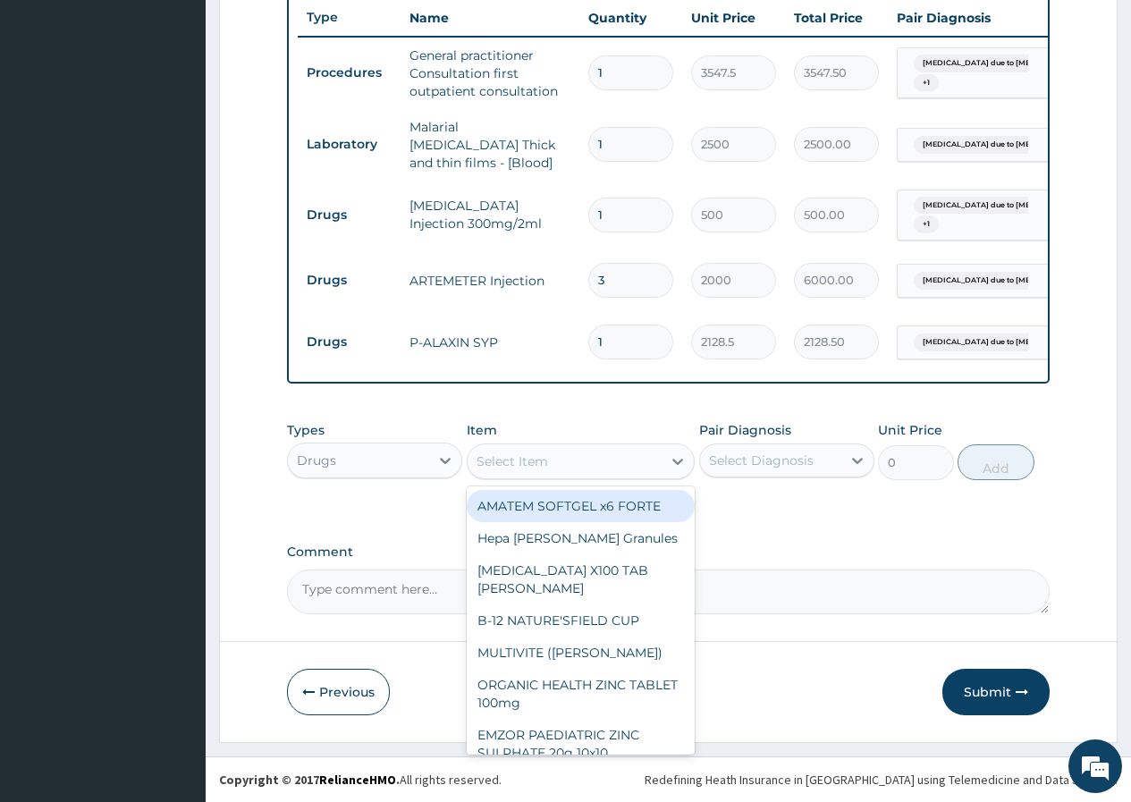
click at [564, 468] on div "Select Item" at bounding box center [565, 461] width 195 height 29
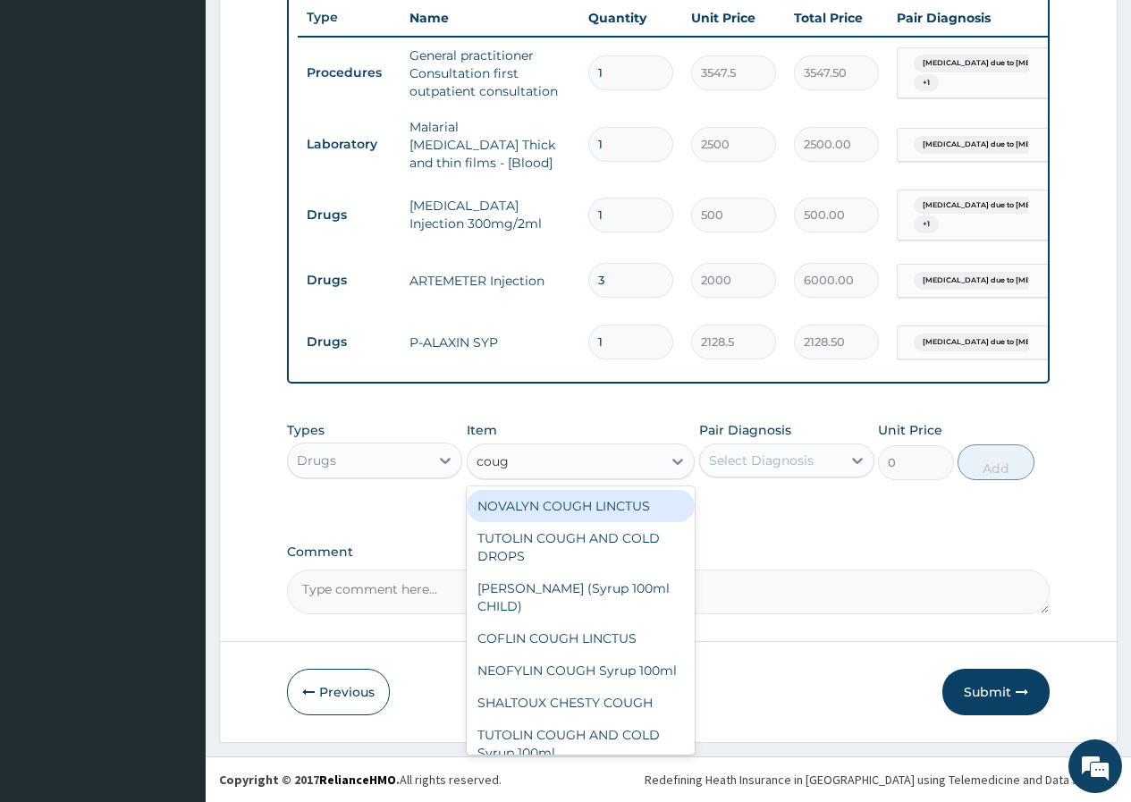
type input "cough"
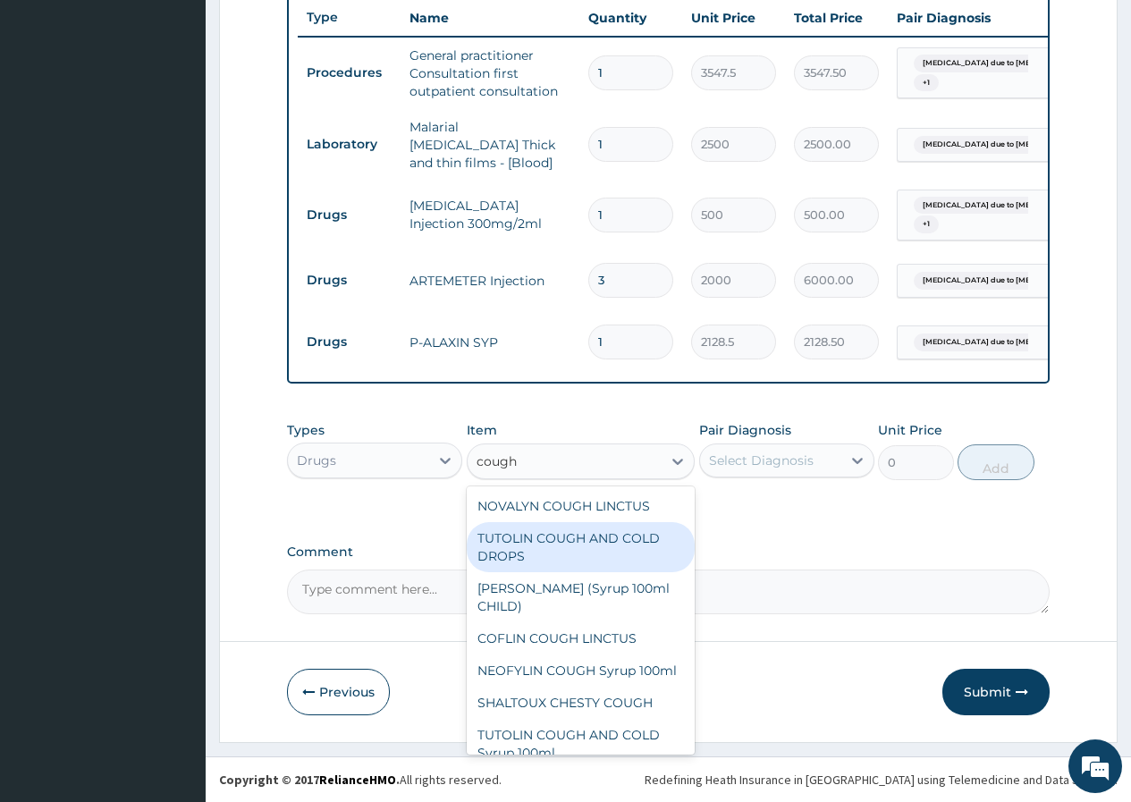
click at [586, 537] on div "TUTOLIN COUGH AND COLD DROPS" at bounding box center [581, 547] width 229 height 50
type input "1478.125"
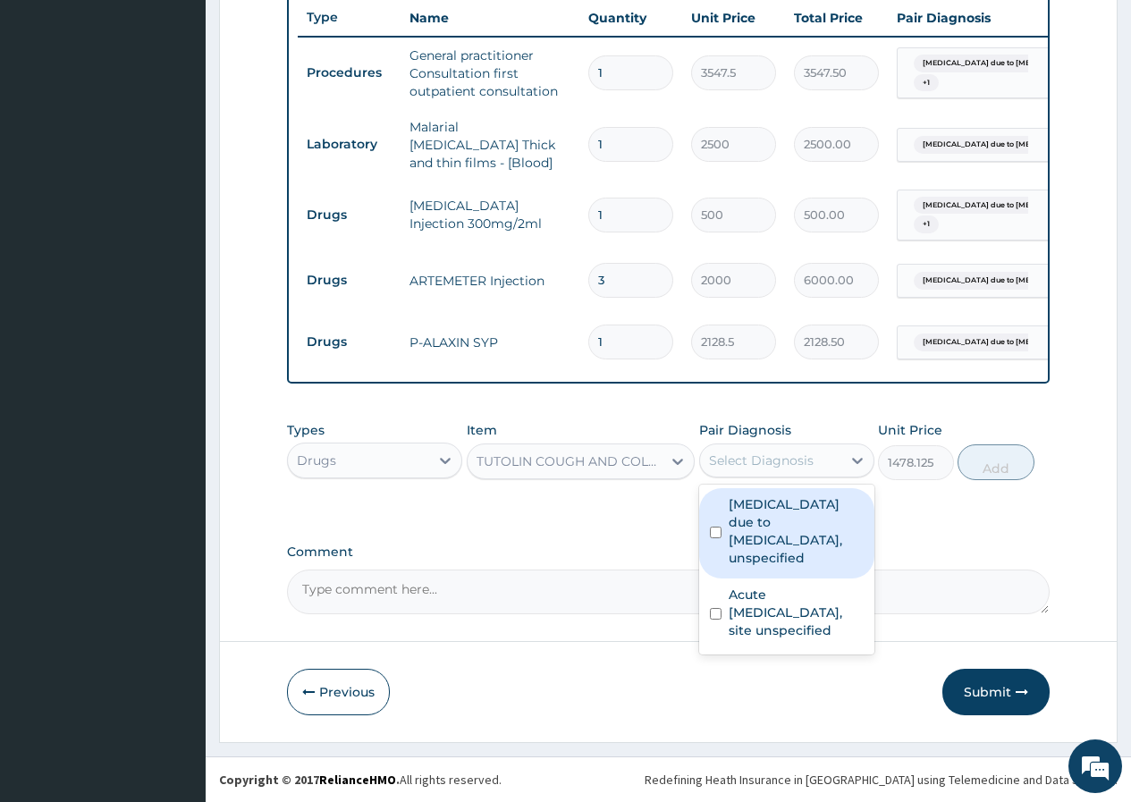
drag, startPoint x: 718, startPoint y: 458, endPoint x: 736, endPoint y: 499, distance: 44.8
click at [721, 465] on div "Select Diagnosis" at bounding box center [761, 460] width 105 height 18
click at [738, 510] on label "Malaria due to Plasmodium falciparum, unspecified" at bounding box center [796, 531] width 135 height 72
checkbox input "true"
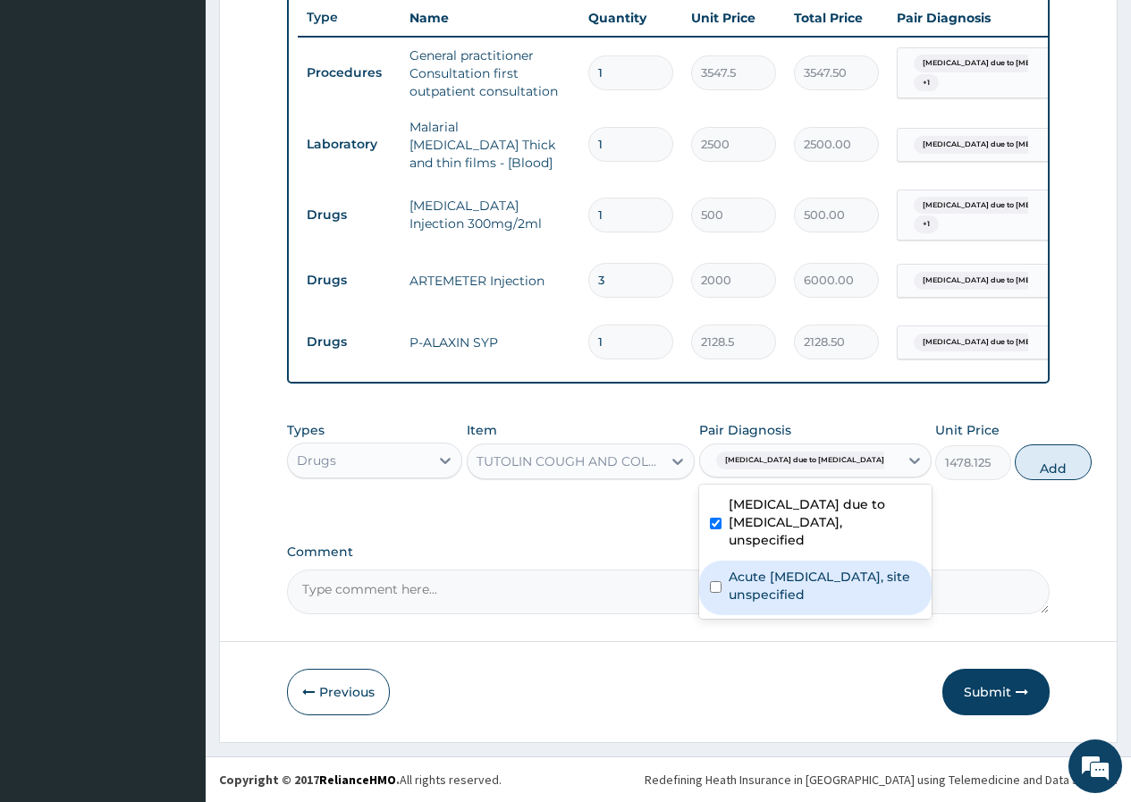
click at [748, 597] on label "Acute upper respiratory infection, site unspecified" at bounding box center [825, 586] width 192 height 36
checkbox input "true"
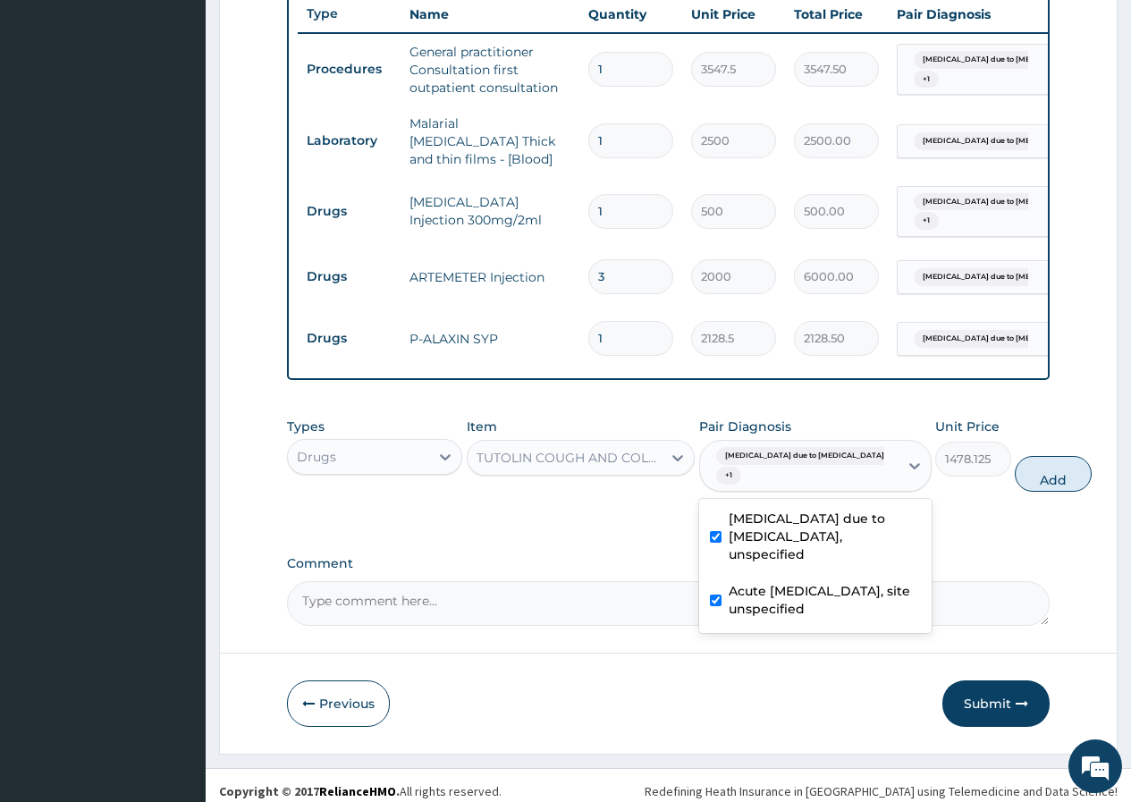
click at [753, 538] on label "Malaria due to Plasmodium falciparum, unspecified" at bounding box center [825, 537] width 192 height 54
checkbox input "false"
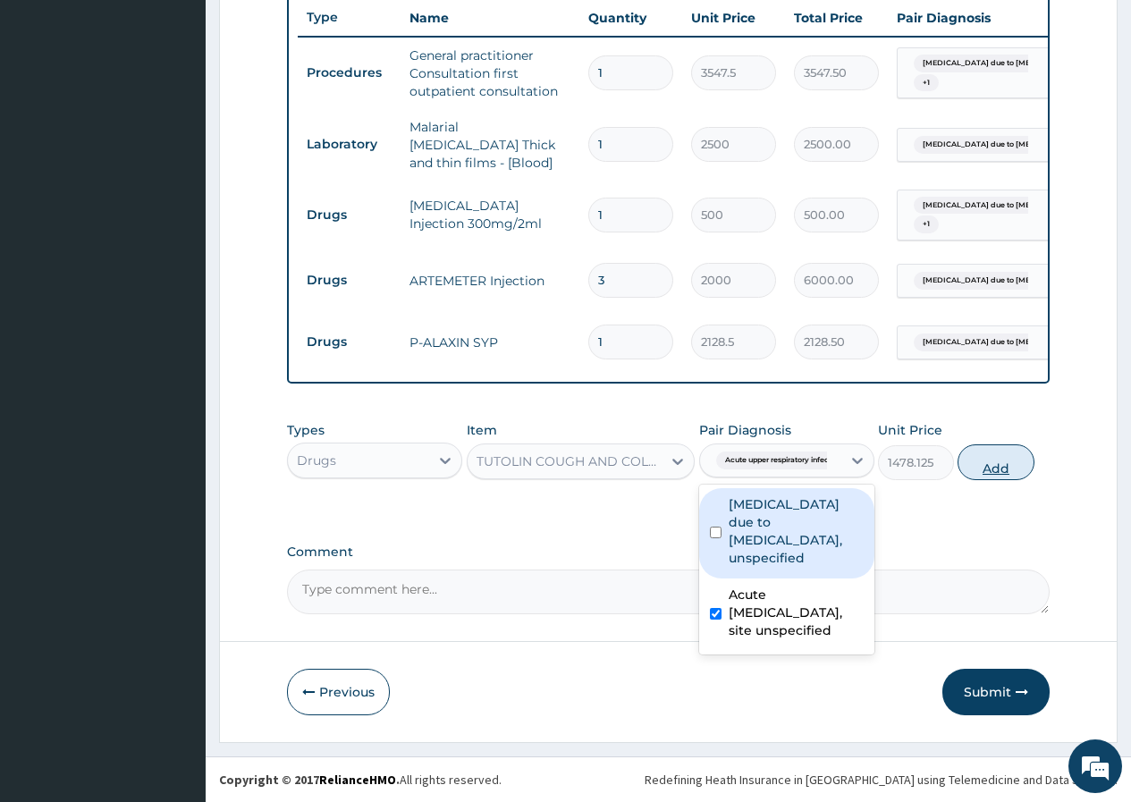
click at [967, 468] on button "Add" at bounding box center [995, 462] width 76 height 36
type input "0"
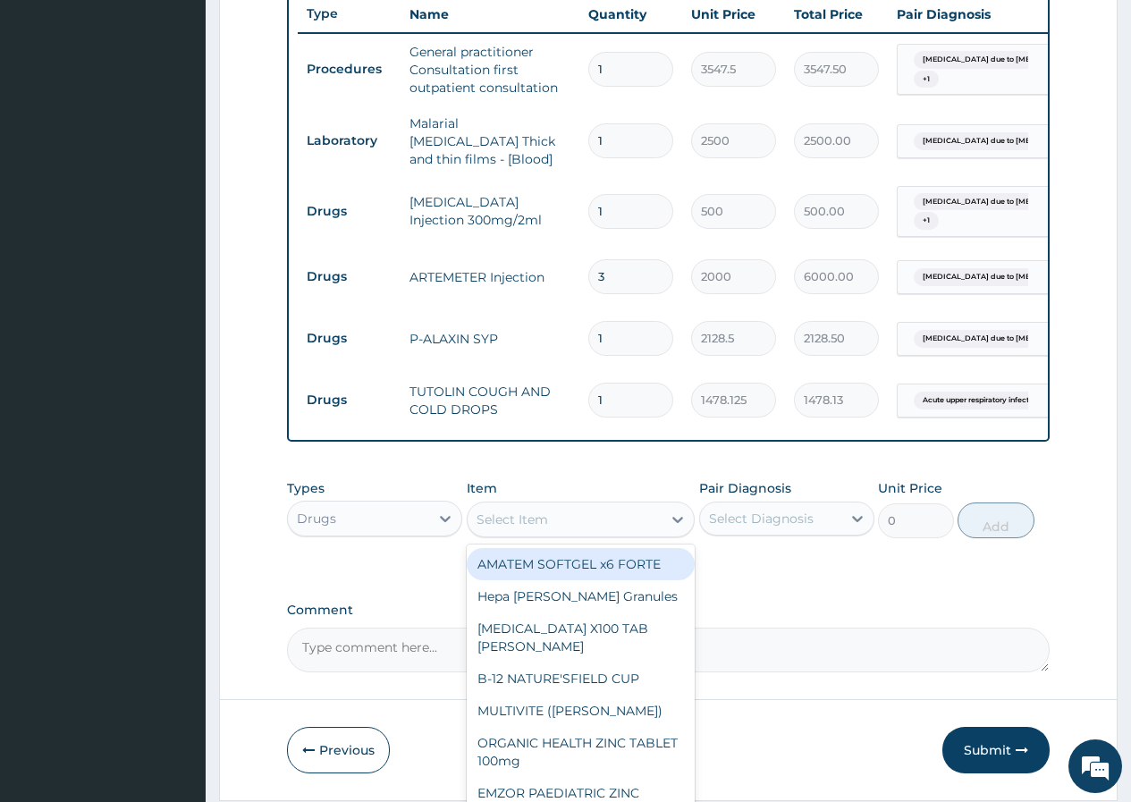
click at [558, 534] on div "Select Item" at bounding box center [565, 519] width 195 height 29
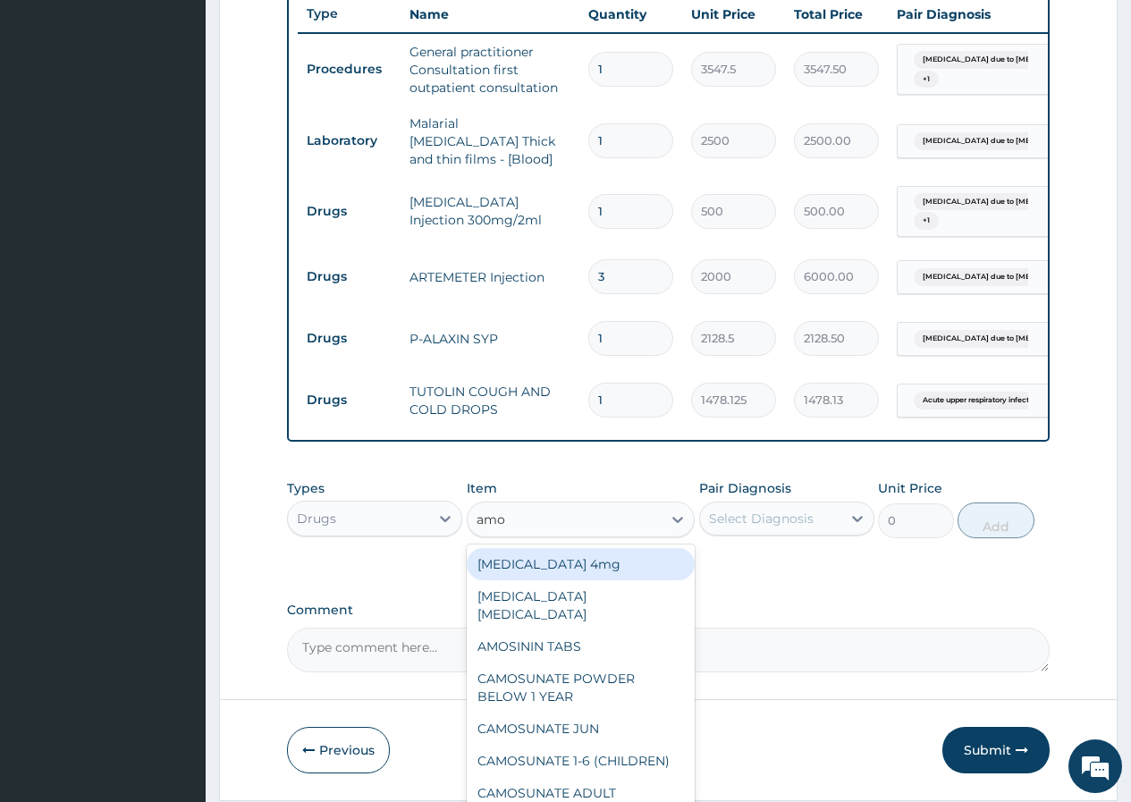
type input "amox"
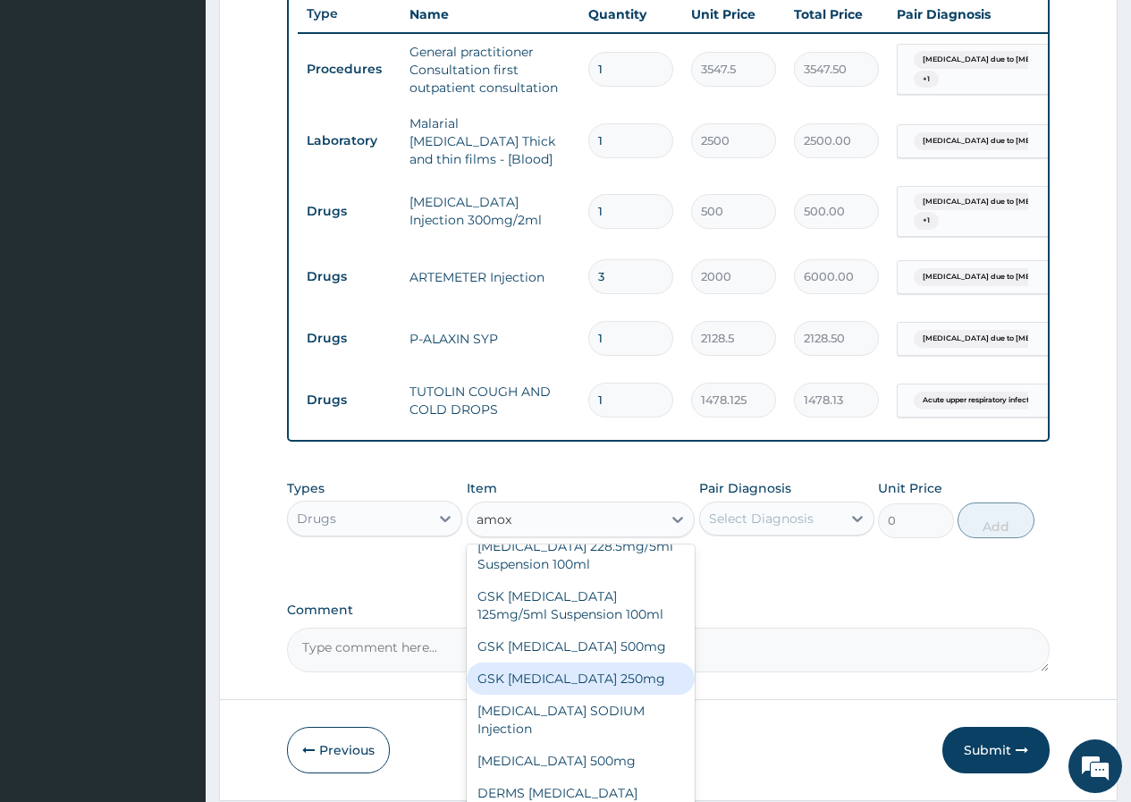
scroll to position [741, 0]
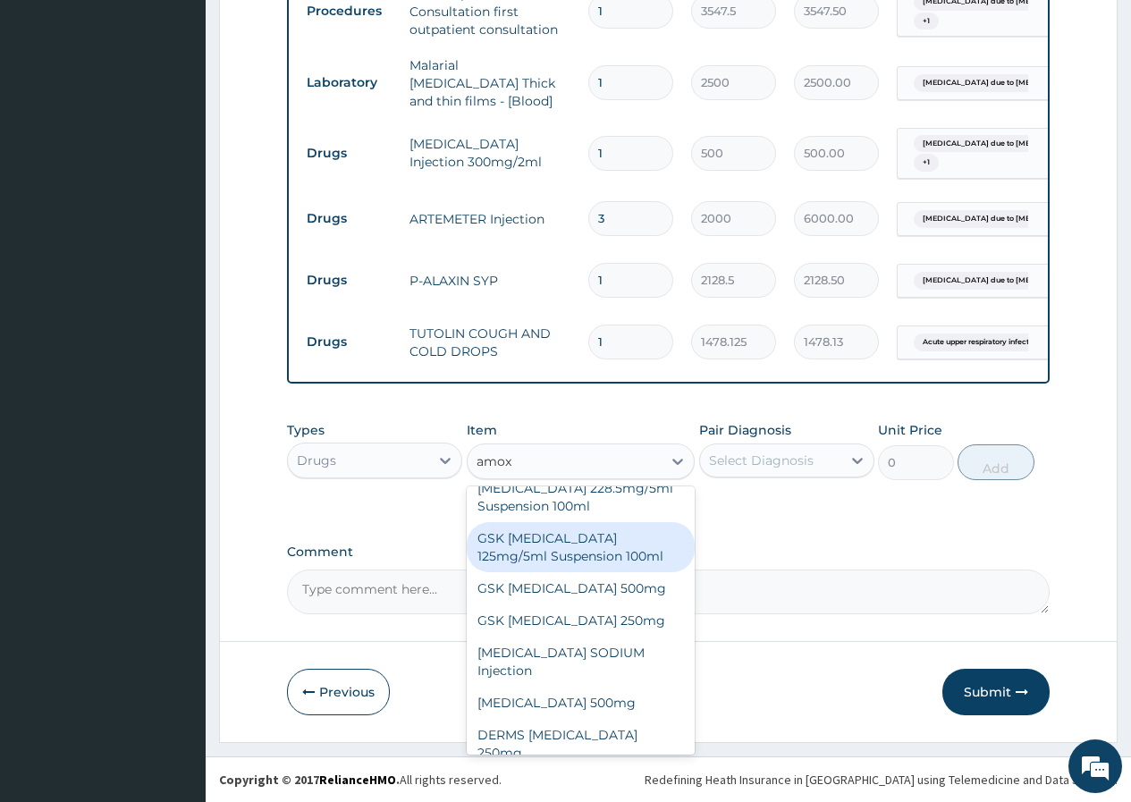
click at [532, 562] on div "GSK AMOXIL 125mg/5ml Suspension 100ml" at bounding box center [581, 547] width 229 height 50
type input "8868.75"
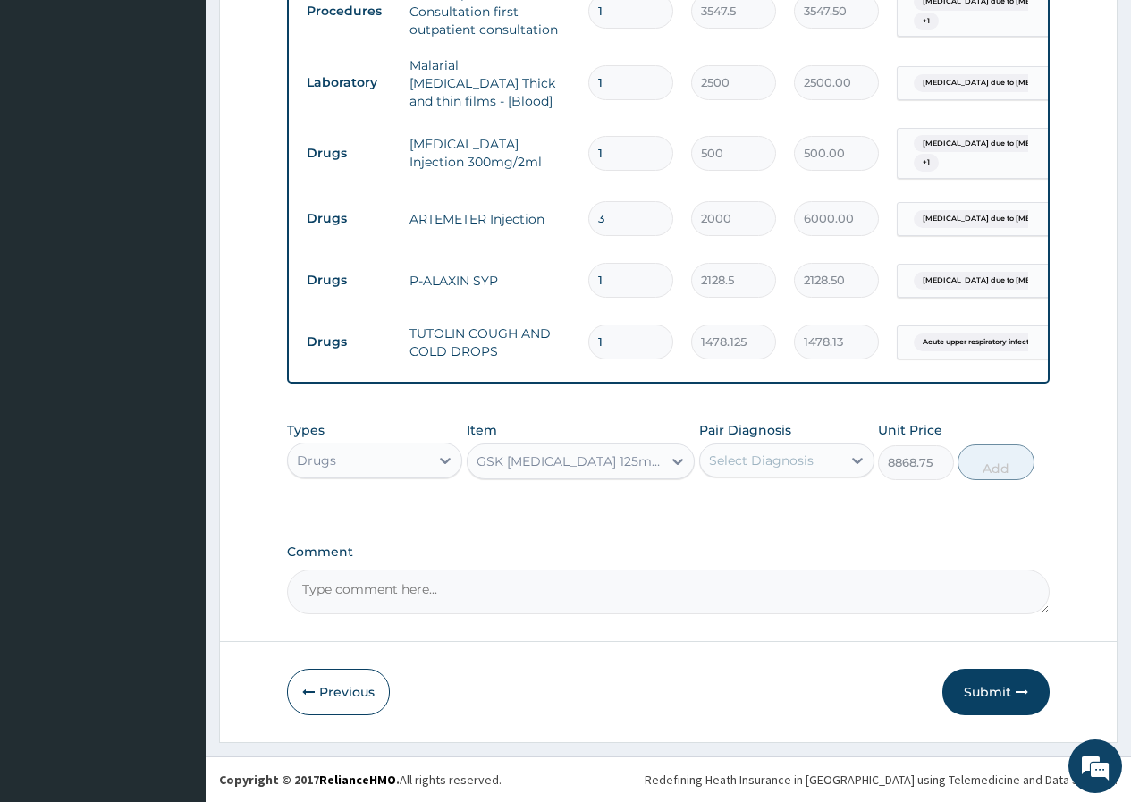
click at [805, 459] on div "Select Diagnosis" at bounding box center [761, 460] width 105 height 18
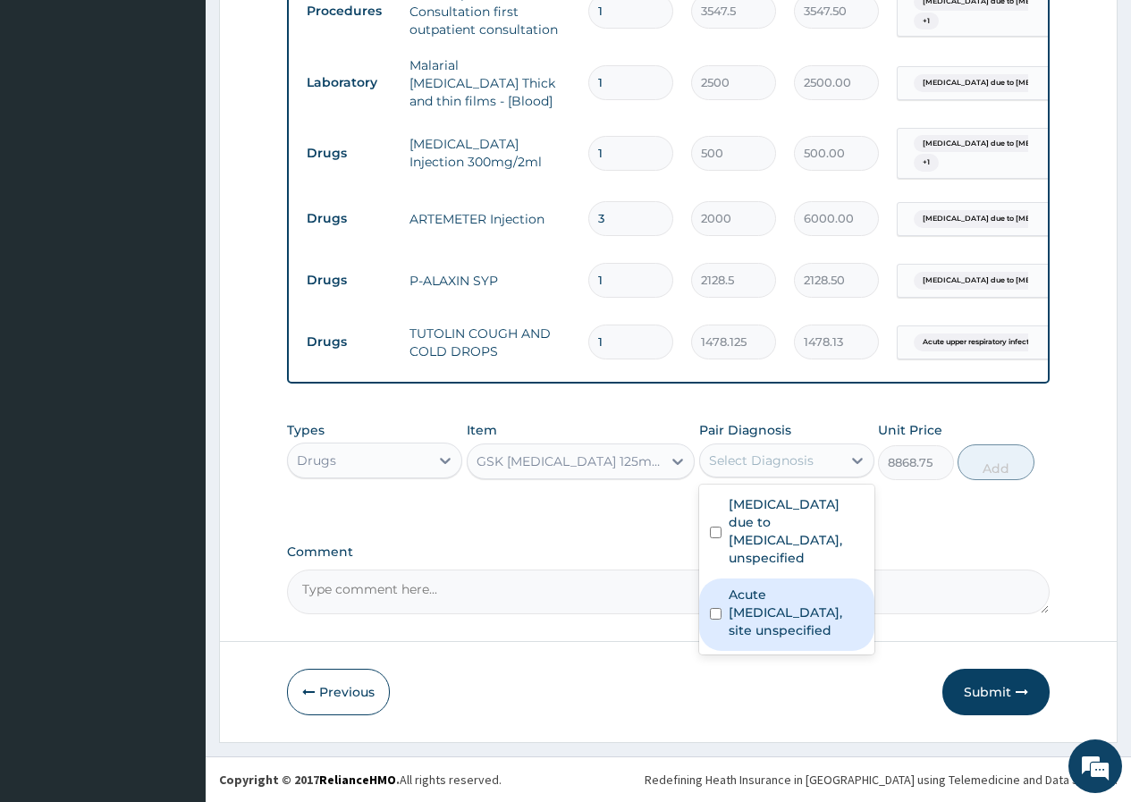
drag, startPoint x: 805, startPoint y: 594, endPoint x: 893, endPoint y: 551, distance: 97.9
click at [807, 595] on label "Acute upper respiratory infection, site unspecified" at bounding box center [796, 613] width 135 height 54
checkbox input "true"
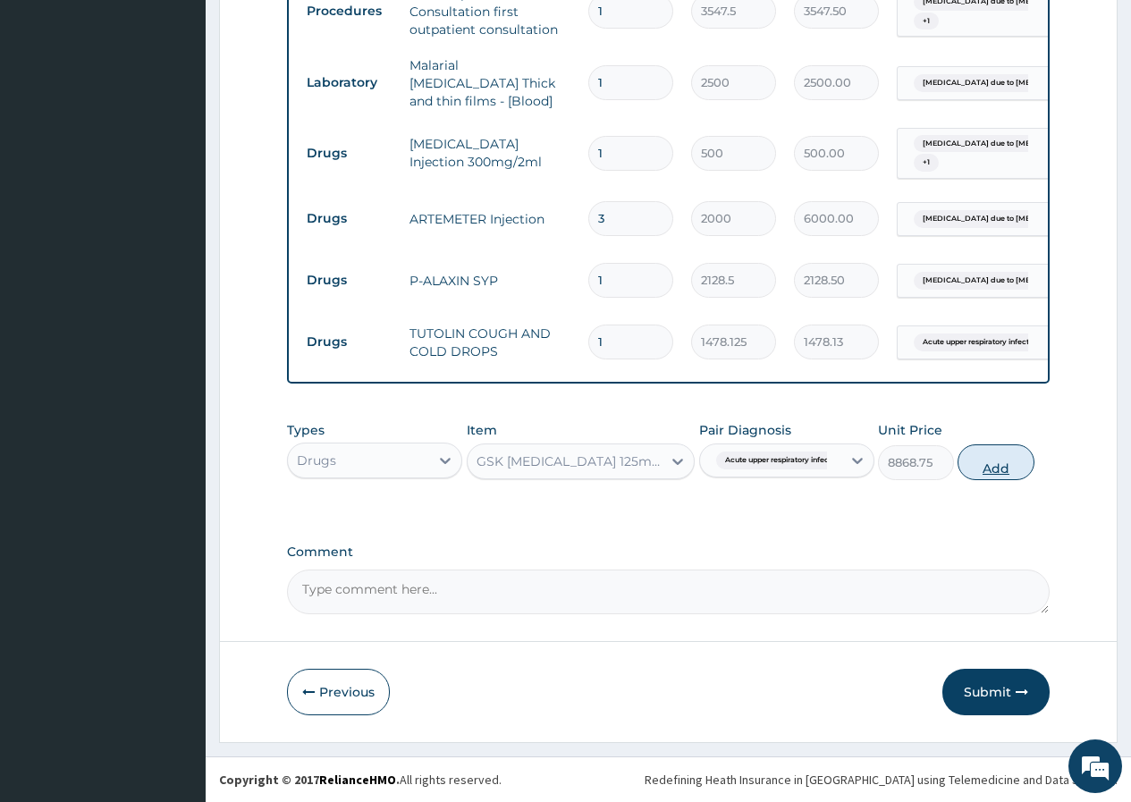
click at [1012, 467] on button "Add" at bounding box center [995, 462] width 76 height 36
type input "0"
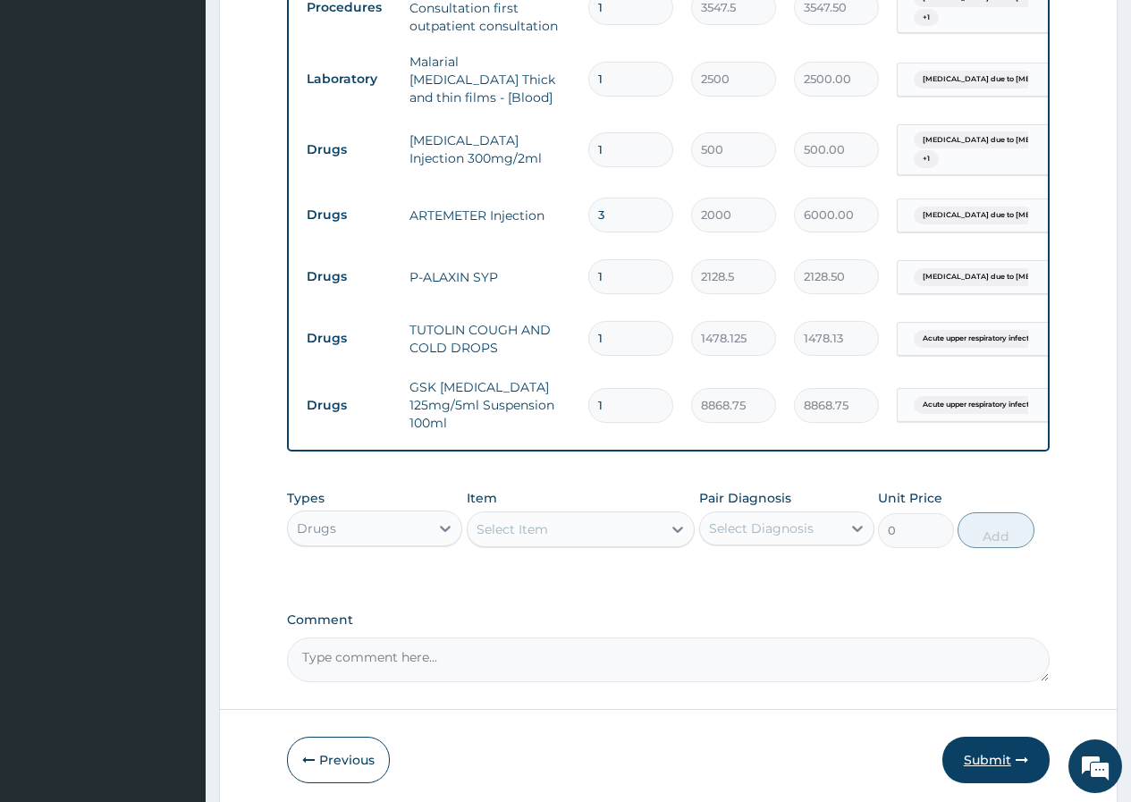
click at [1002, 741] on button "Submit" at bounding box center [995, 760] width 107 height 46
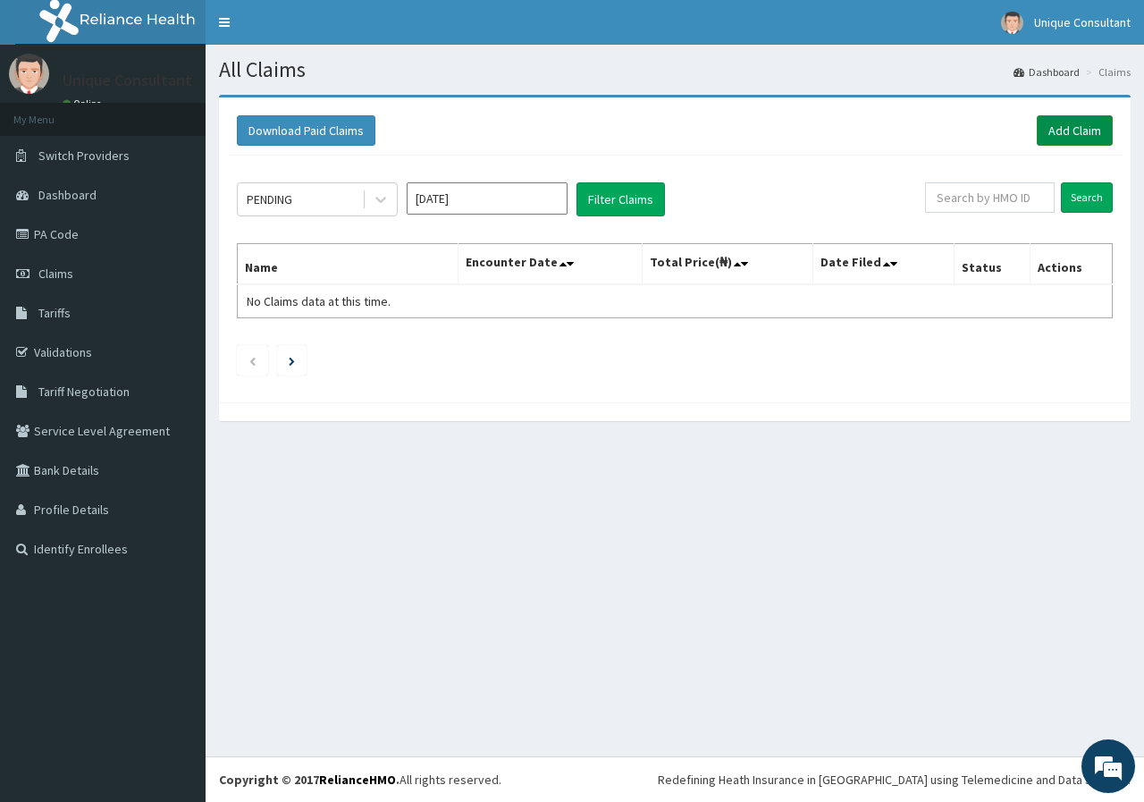
click at [1049, 127] on link "Add Claim" at bounding box center [1075, 130] width 76 height 30
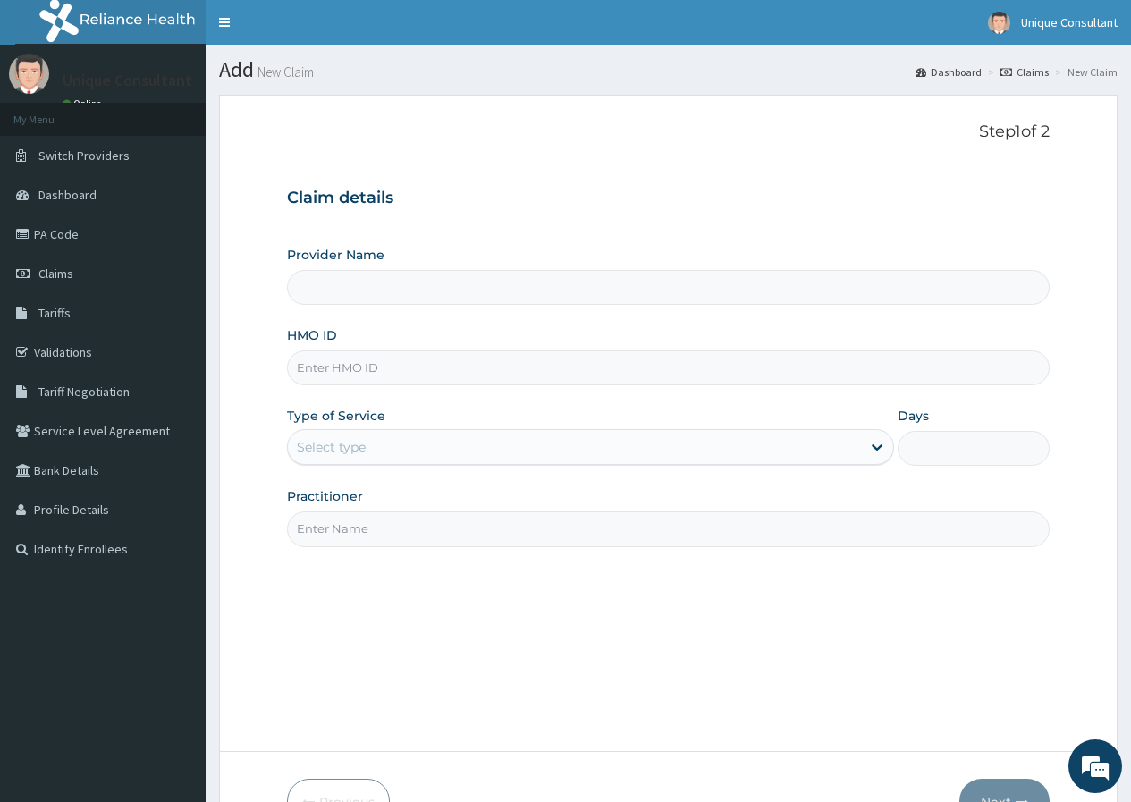
click at [447, 360] on input "HMO ID" at bounding box center [668, 367] width 762 height 35
type input "eki/"
type input "Unique-Plus Multisystem Hospital"
type input "eki/10023/d"
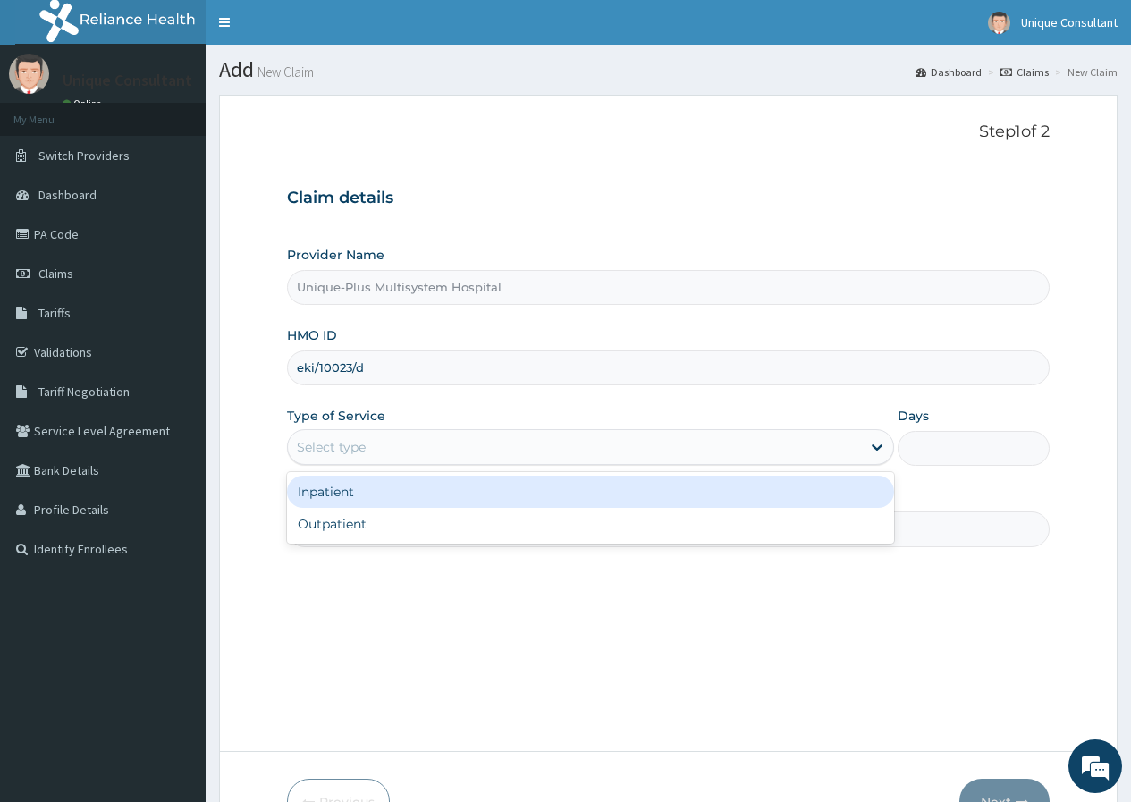
drag, startPoint x: 384, startPoint y: 450, endPoint x: 379, endPoint y: 508, distance: 58.4
click at [383, 452] on div "Select type" at bounding box center [574, 447] width 573 height 29
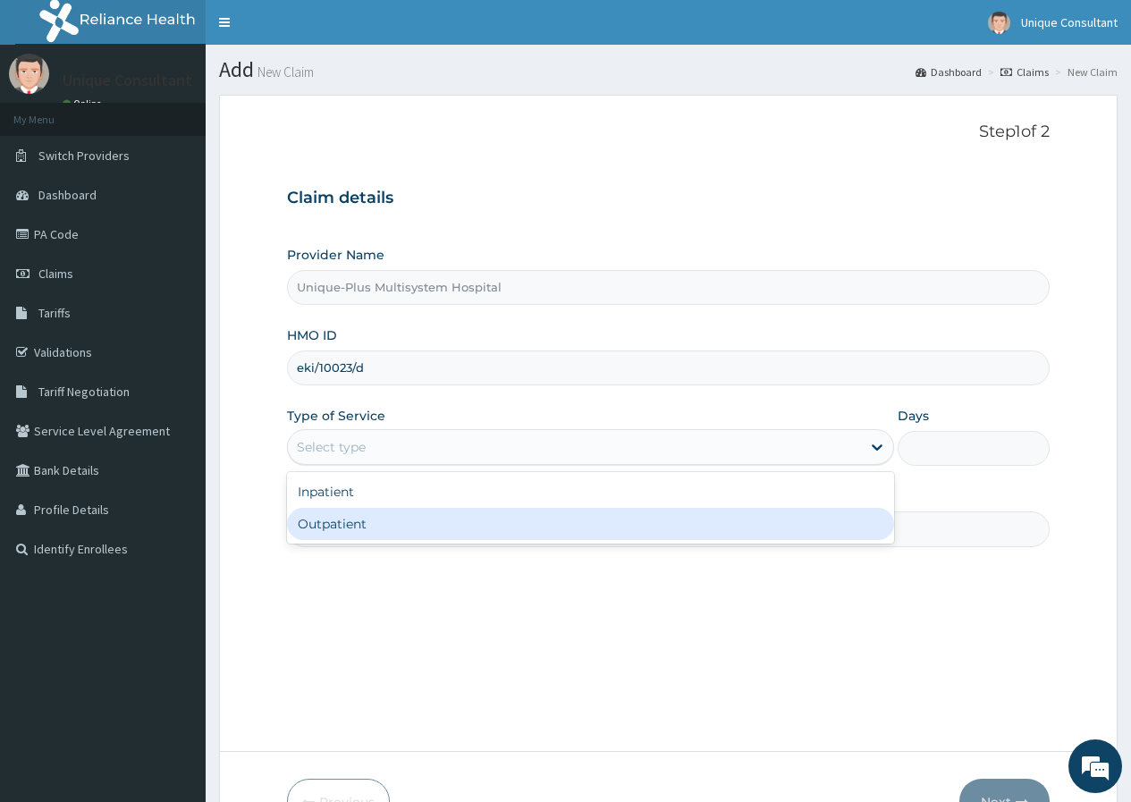
click at [379, 509] on div "Outpatient" at bounding box center [590, 524] width 607 height 32
type input "1"
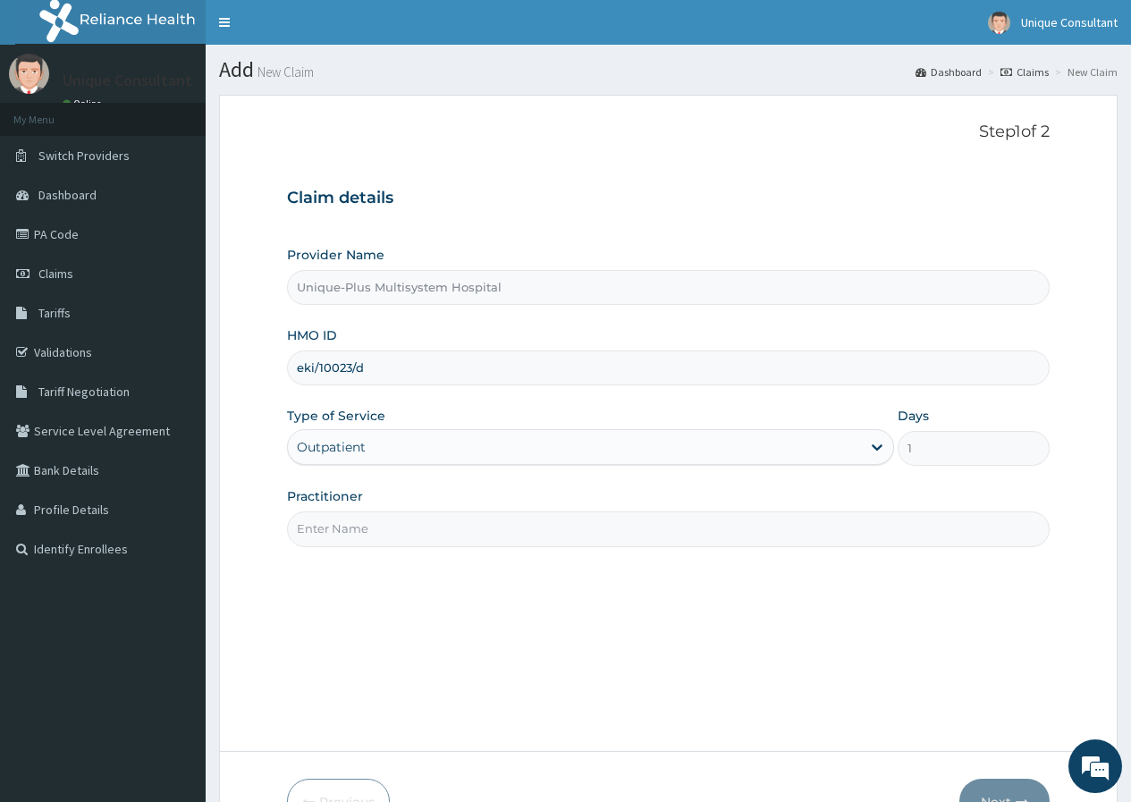
click at [379, 515] on input "Practitioner" at bounding box center [668, 528] width 762 height 35
type input "[PERSON_NAME]"
click at [991, 787] on button "Next" at bounding box center [1004, 802] width 90 height 46
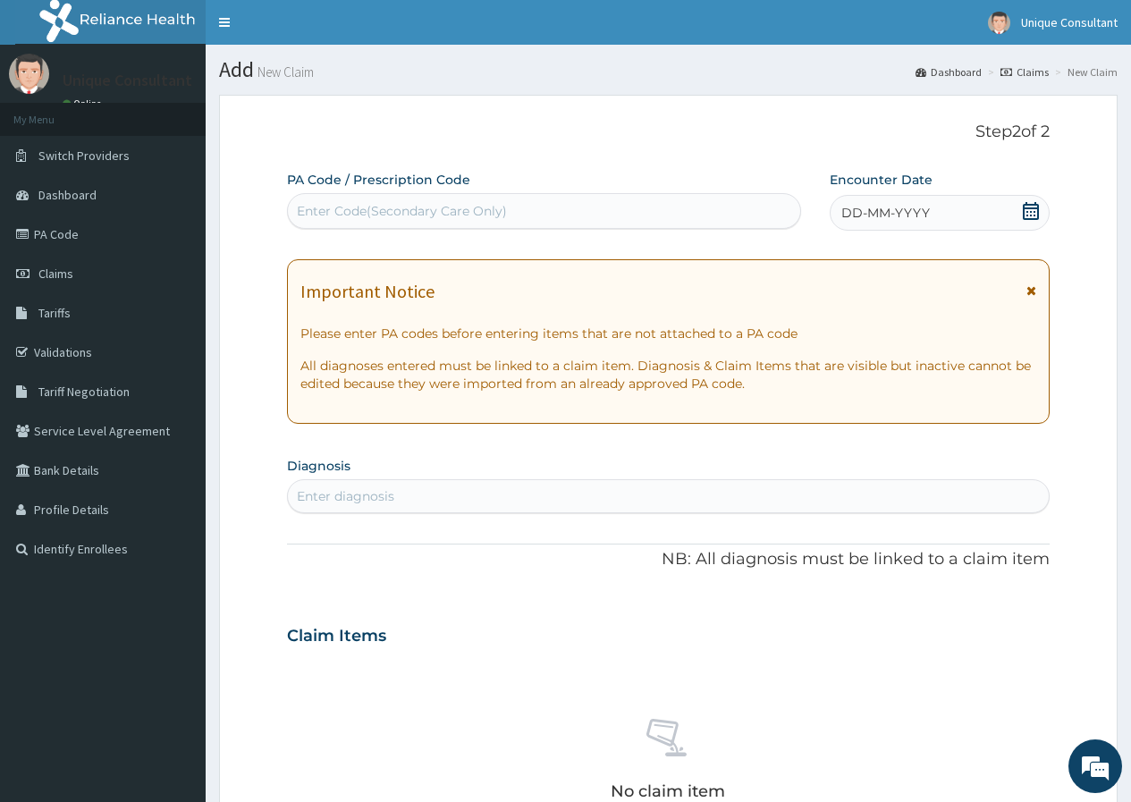
click at [1006, 211] on div "DD-MM-YYYY" at bounding box center [940, 213] width 220 height 36
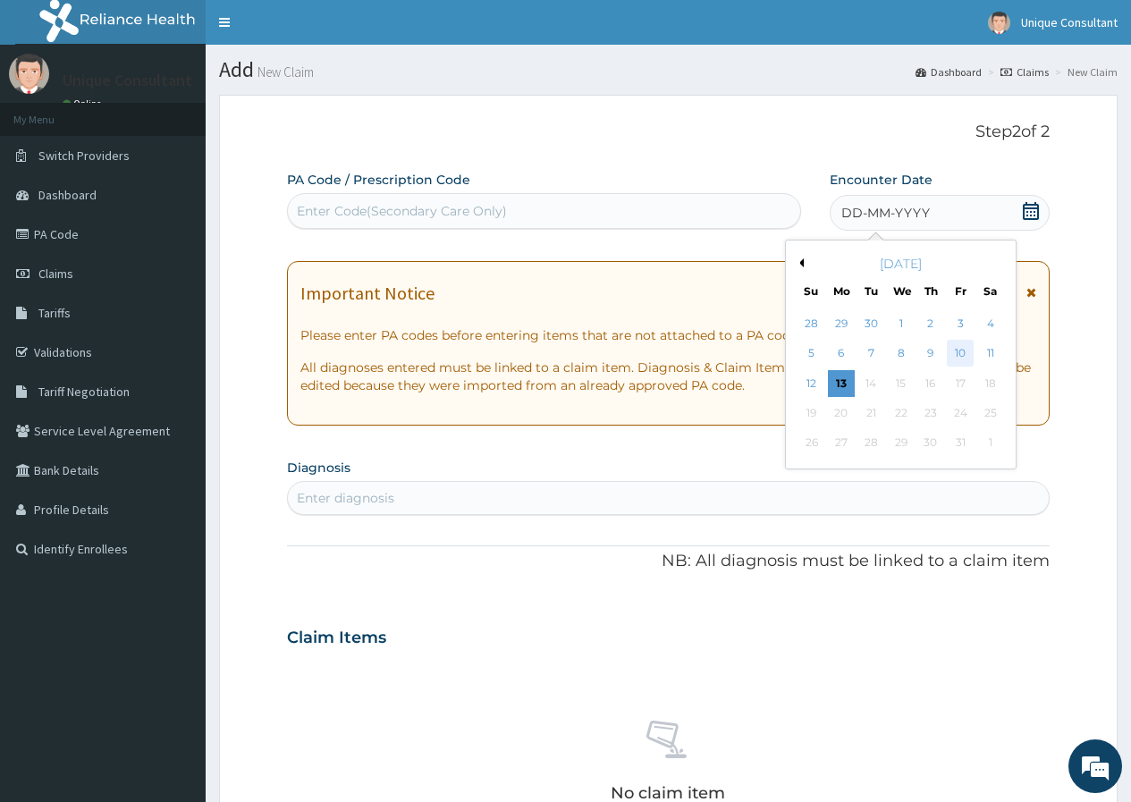
click at [971, 353] on div "10" at bounding box center [960, 354] width 27 height 27
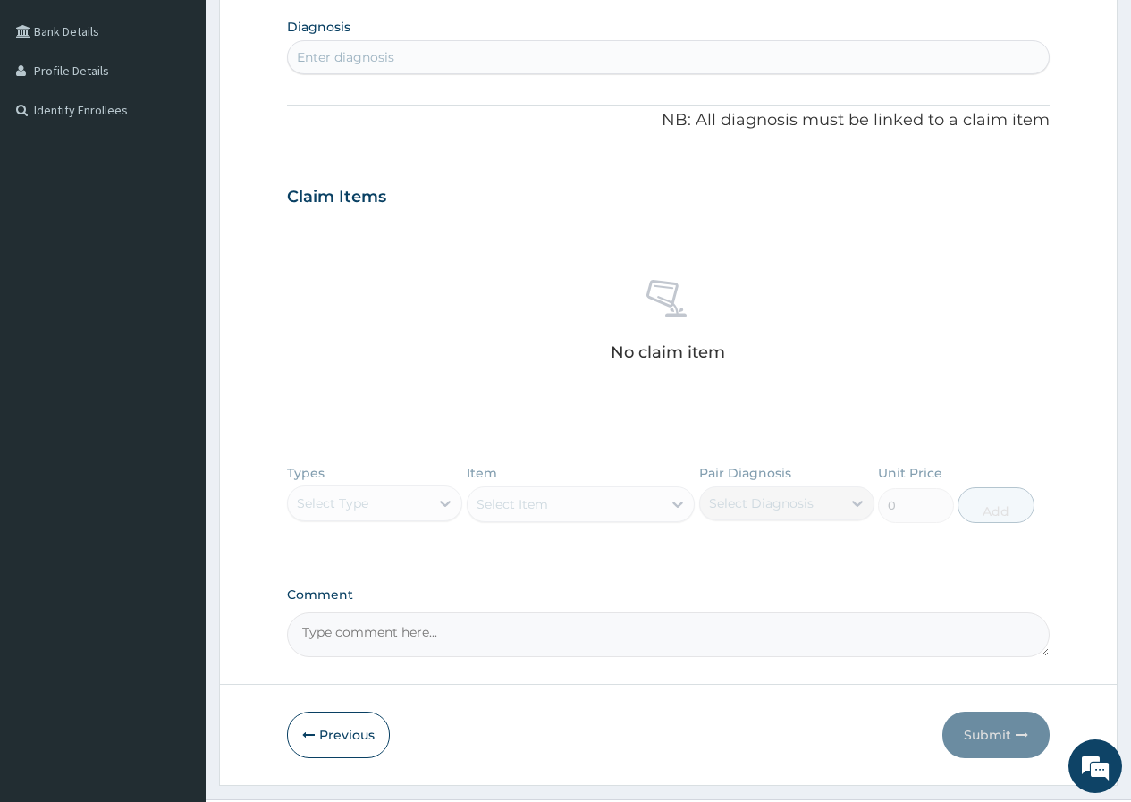
scroll to position [476, 0]
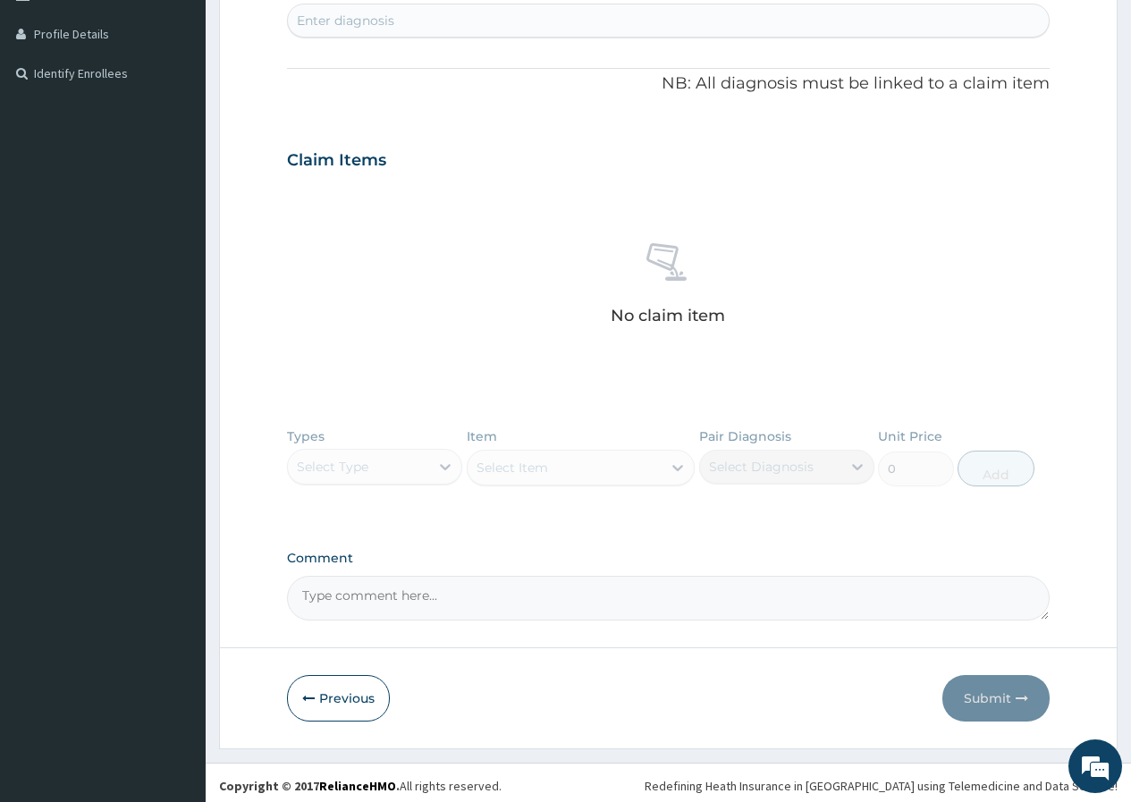
click at [409, 22] on div "Enter diagnosis" at bounding box center [668, 20] width 761 height 29
type input "[MEDICAL_DATA]"
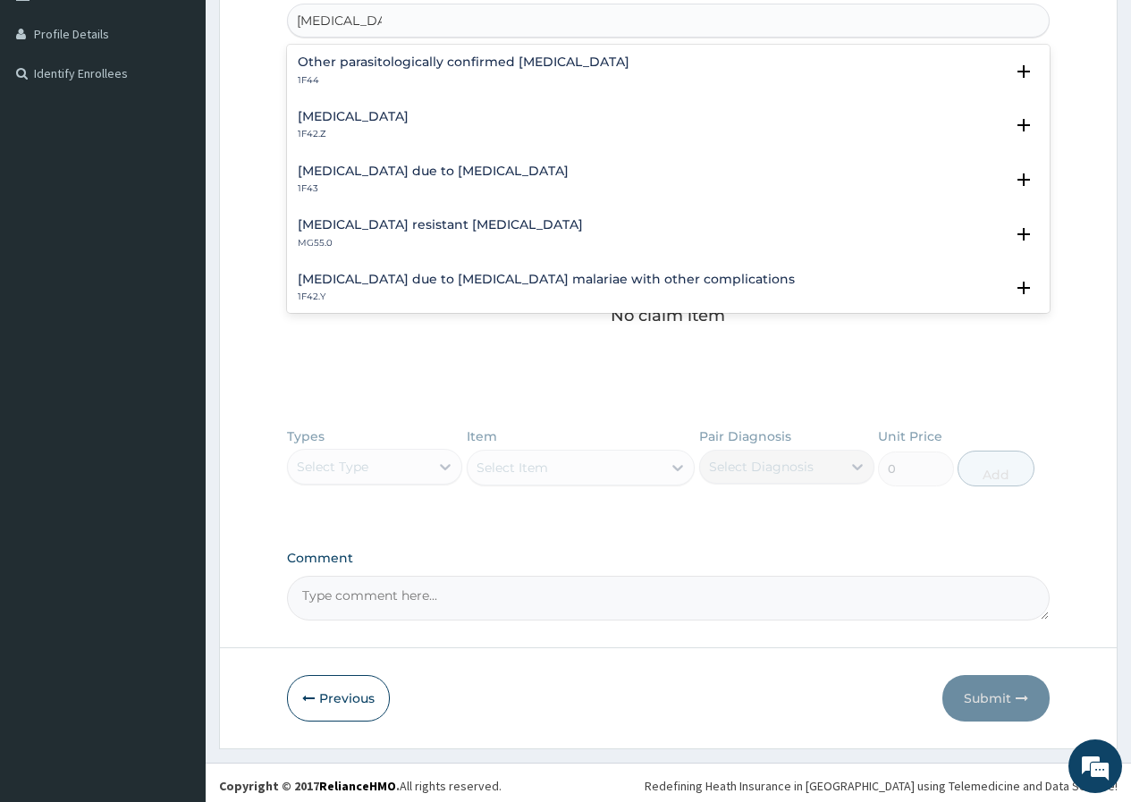
click at [409, 119] on h4 "[MEDICAL_DATA]" at bounding box center [353, 116] width 111 height 13
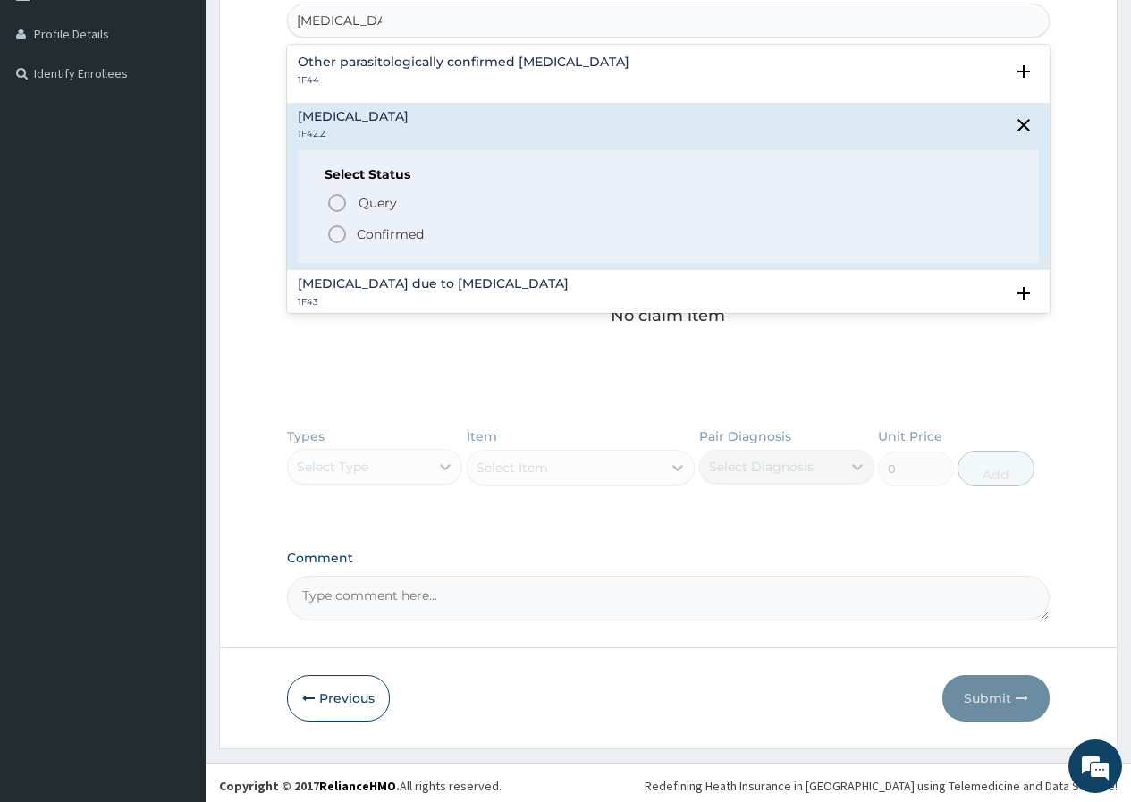
click at [409, 230] on p "Confirmed" at bounding box center [390, 234] width 67 height 18
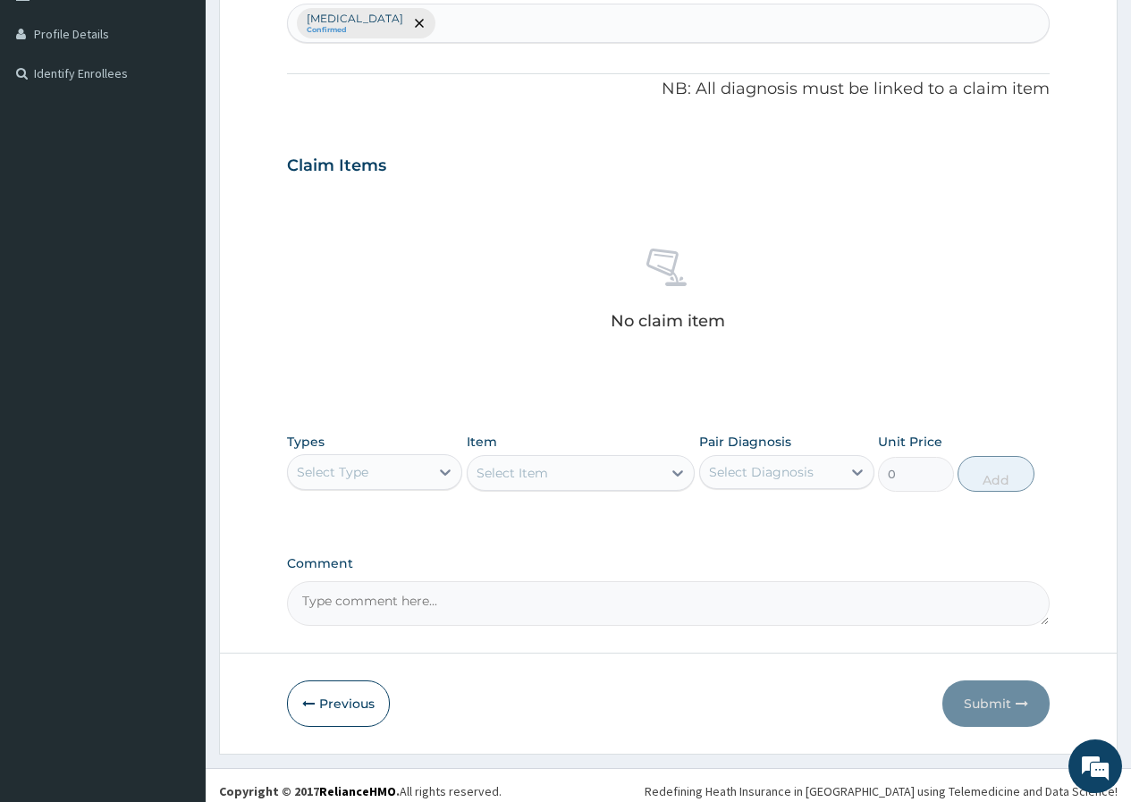
scroll to position [487, 0]
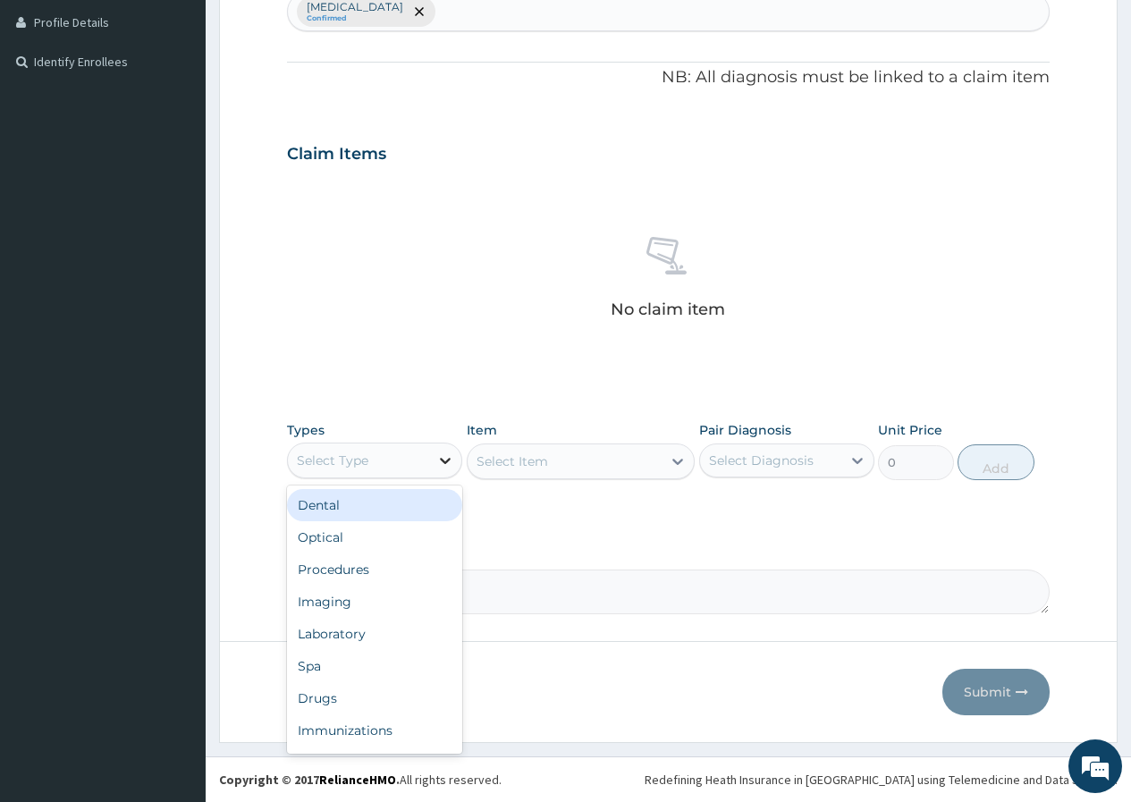
drag, startPoint x: 433, startPoint y: 460, endPoint x: 381, endPoint y: 520, distance: 79.2
click at [432, 461] on div at bounding box center [445, 460] width 32 height 32
click at [351, 569] on div "Procedures" at bounding box center [374, 569] width 175 height 32
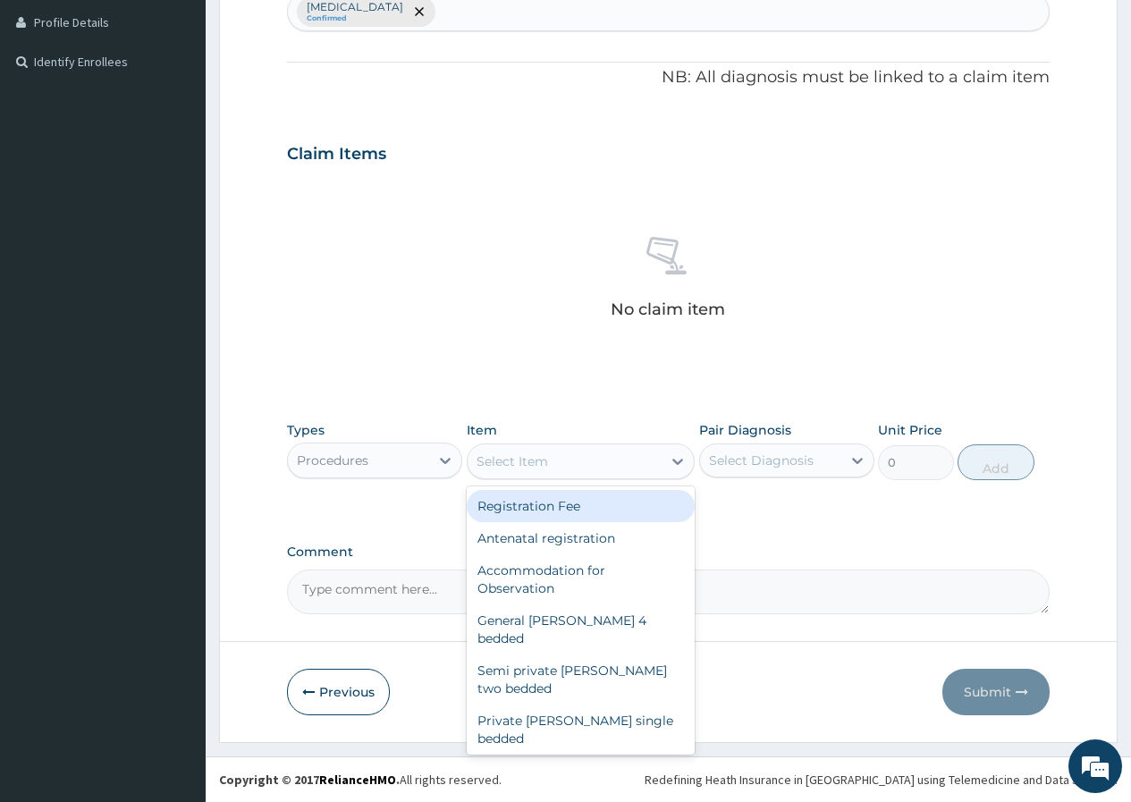
click at [571, 459] on div "Select Item" at bounding box center [565, 461] width 195 height 29
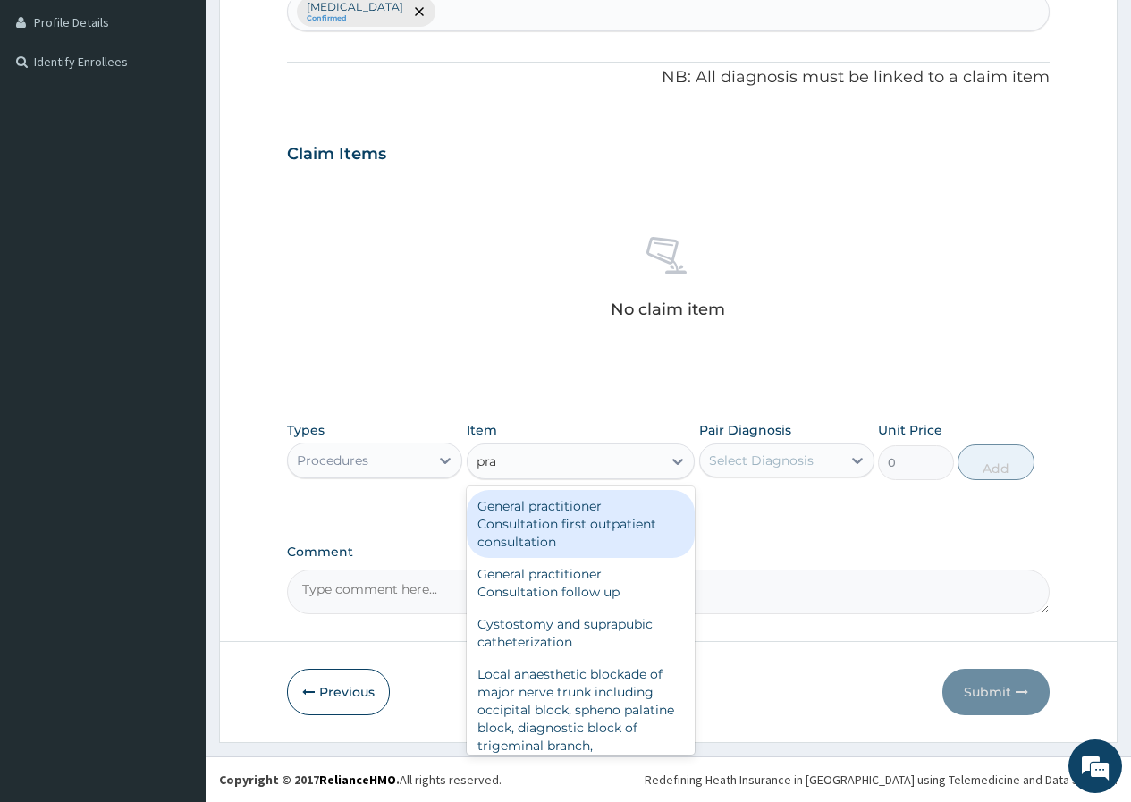
type input "prac"
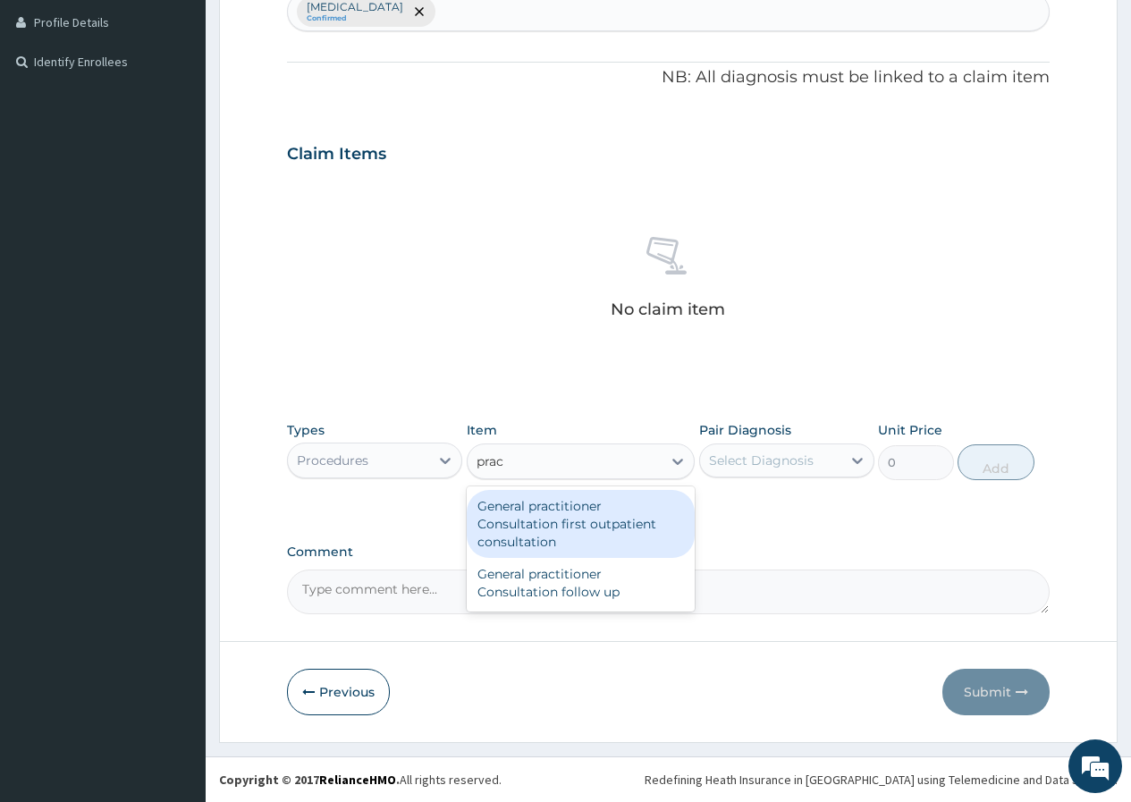
click at [567, 515] on div "General practitioner Consultation first outpatient consultation" at bounding box center [581, 524] width 229 height 68
type input "3547.5"
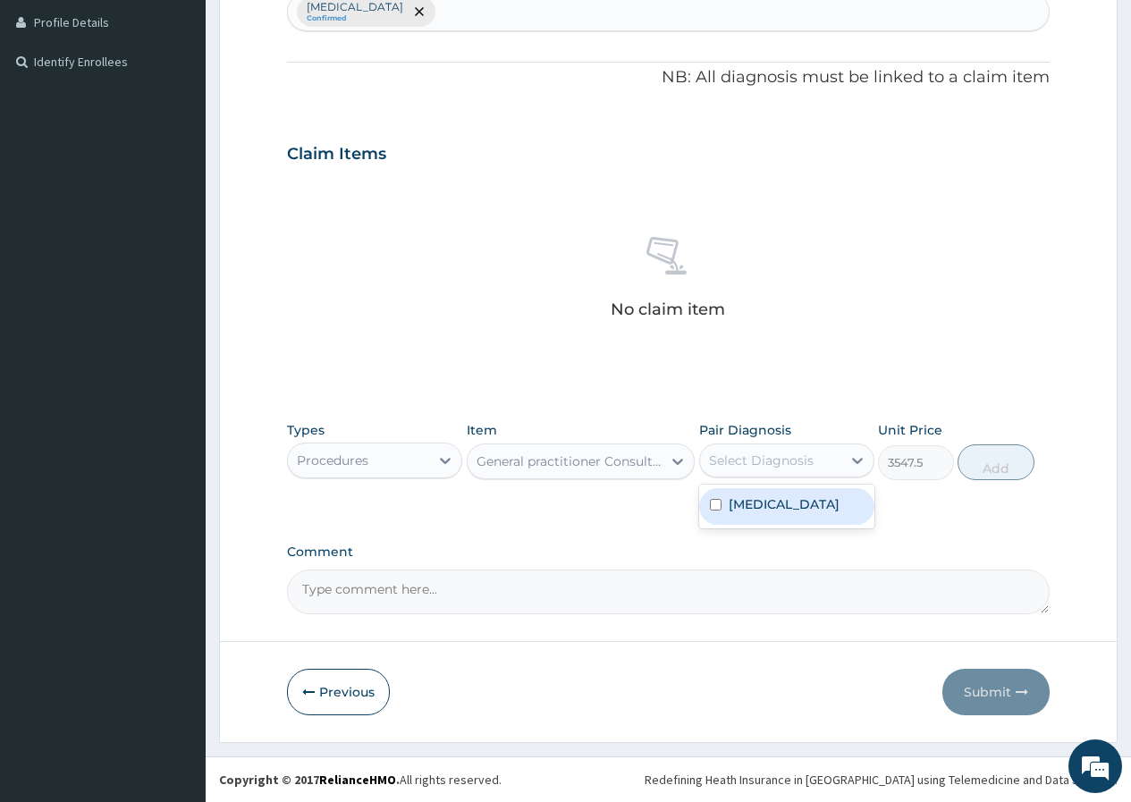
click at [800, 465] on div "Select Diagnosis" at bounding box center [761, 460] width 105 height 18
click at [800, 511] on label "[MEDICAL_DATA]" at bounding box center [784, 504] width 111 height 18
checkbox input "true"
click at [984, 463] on button "Add" at bounding box center [995, 462] width 76 height 36
type input "0"
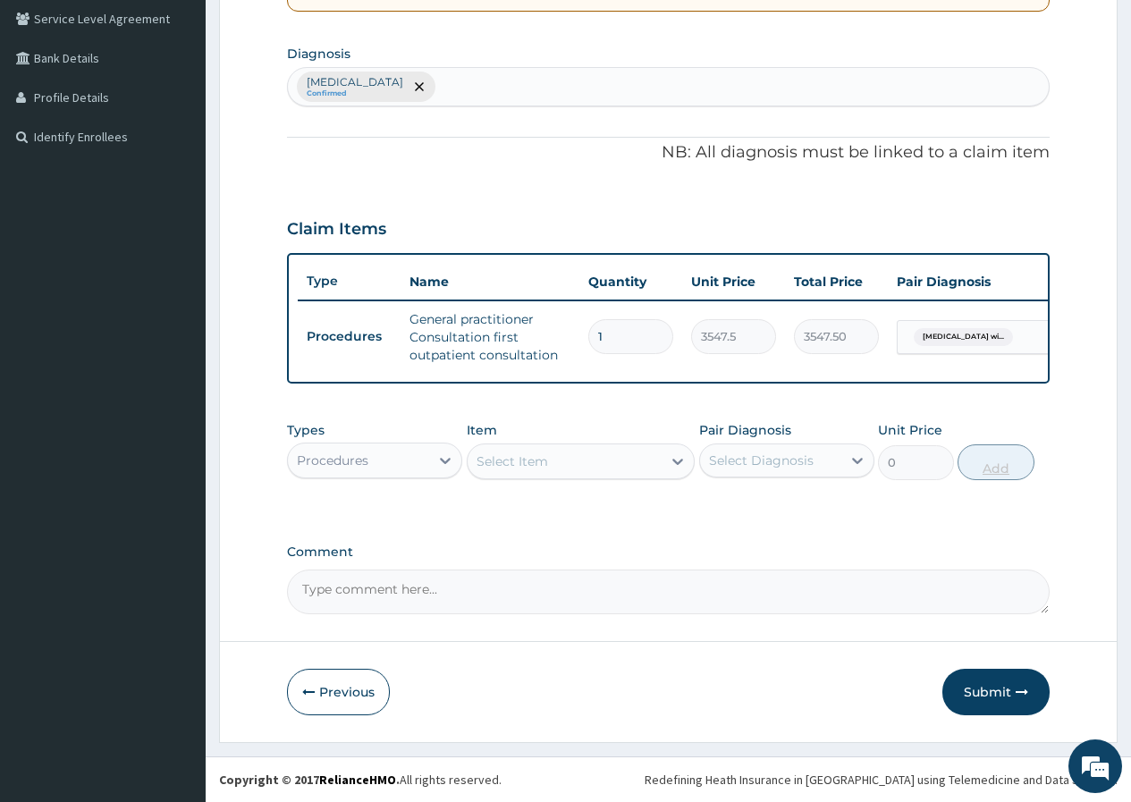
scroll to position [425, 0]
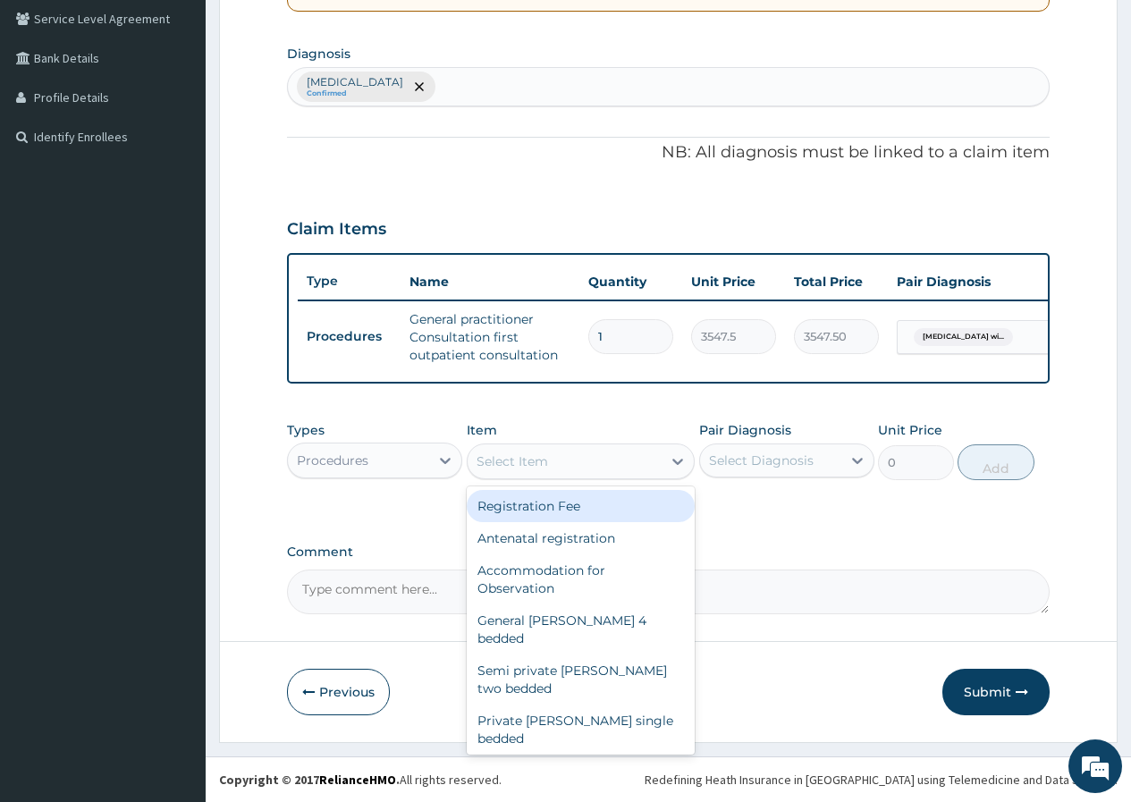
click at [631, 468] on div "Select Item" at bounding box center [565, 461] width 195 height 29
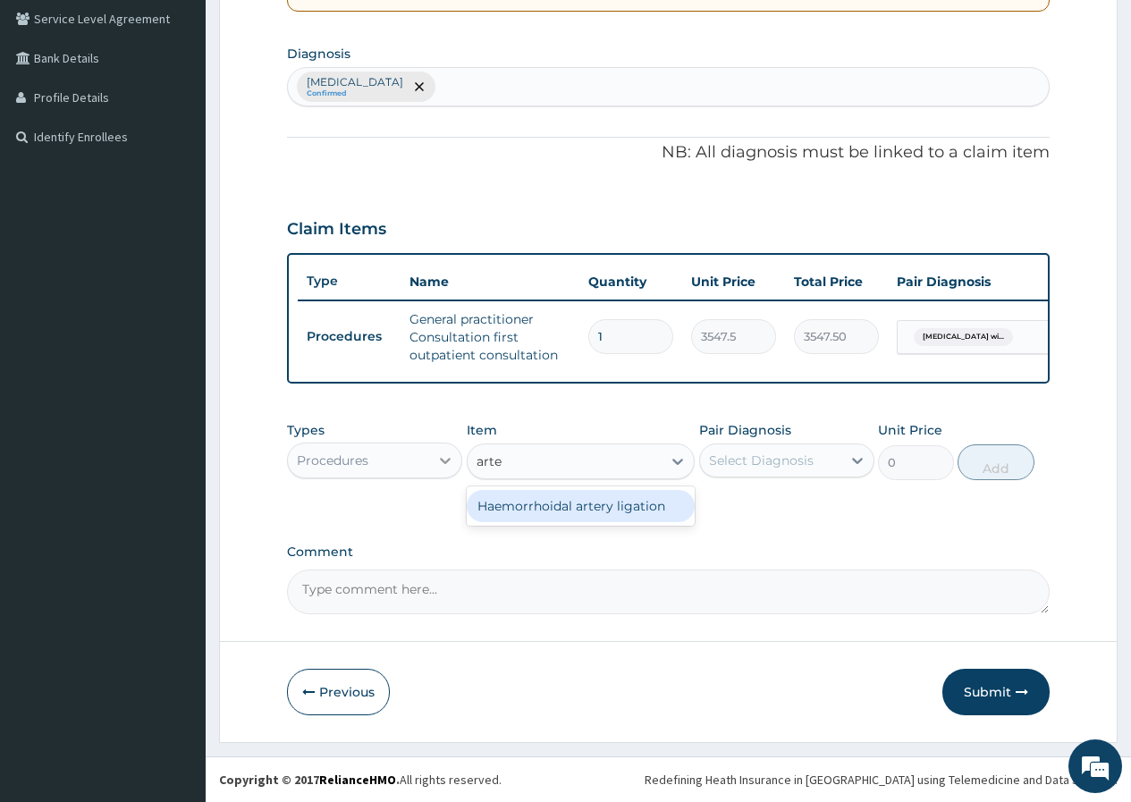
type input "arte"
click at [433, 444] on div at bounding box center [445, 460] width 32 height 32
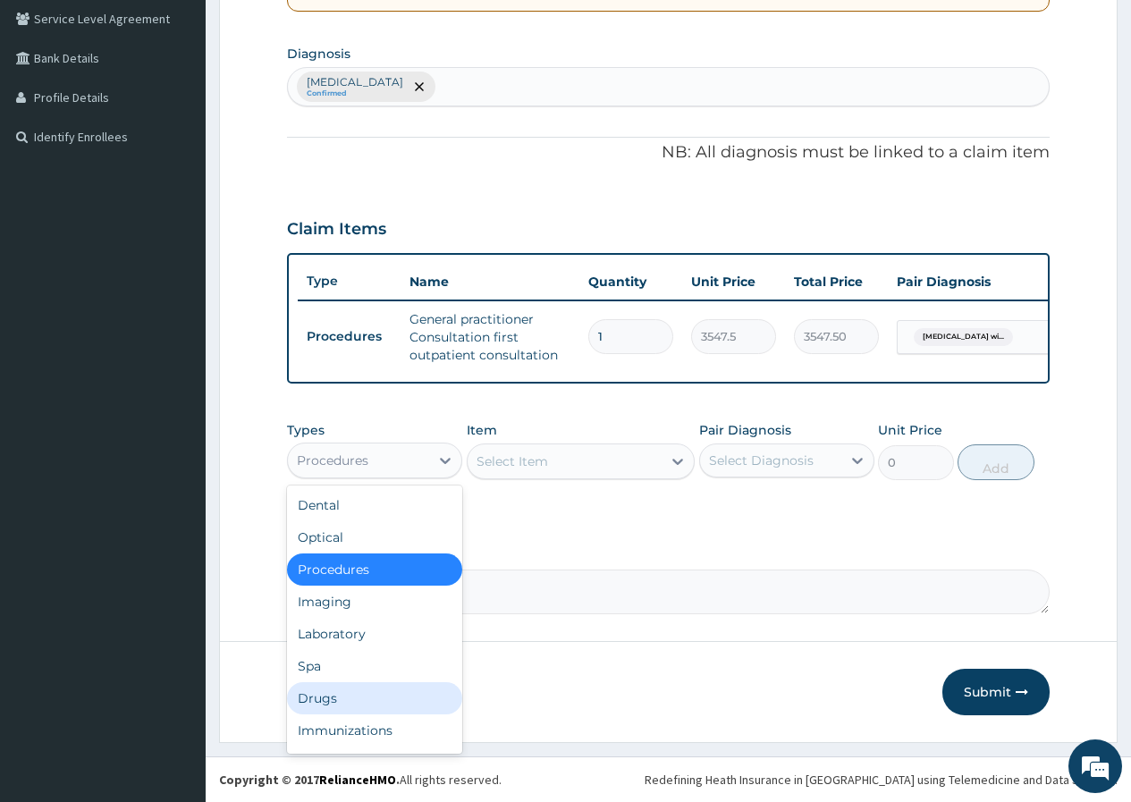
click at [351, 684] on div "Drugs" at bounding box center [374, 698] width 175 height 32
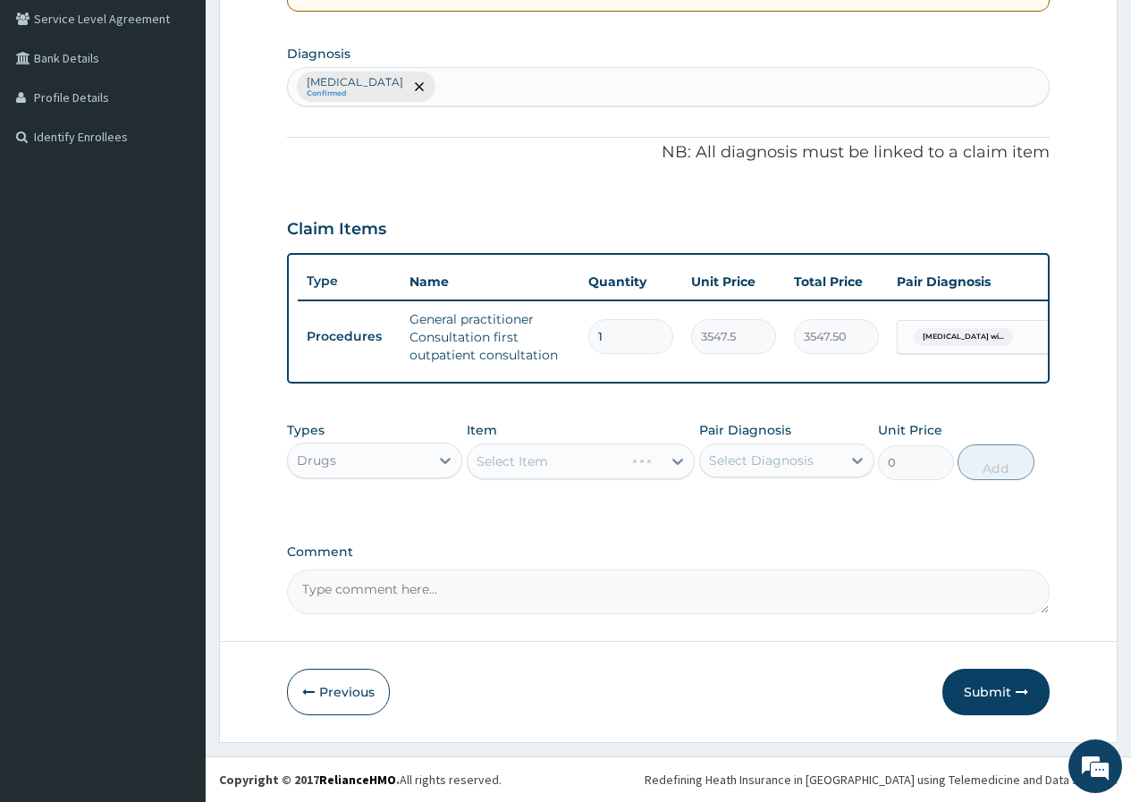
click at [541, 455] on div "Select Item" at bounding box center [581, 461] width 229 height 36
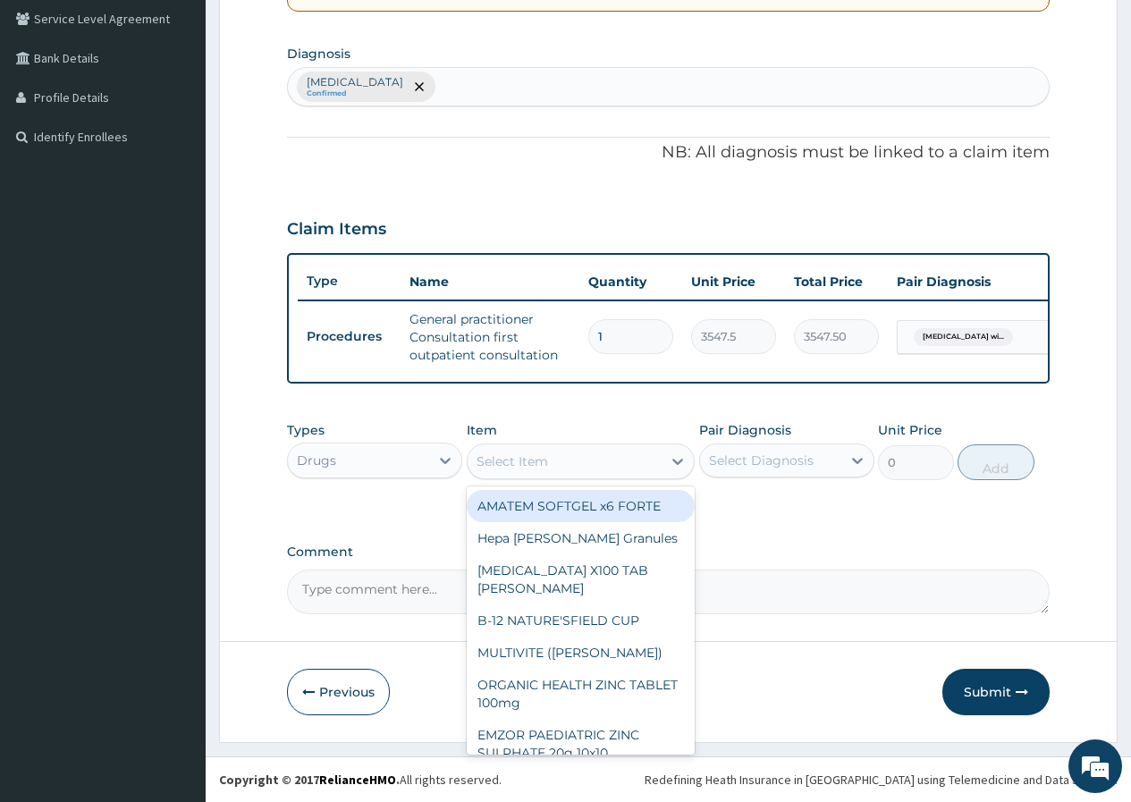
click at [541, 455] on div "Select Item" at bounding box center [512, 461] width 72 height 18
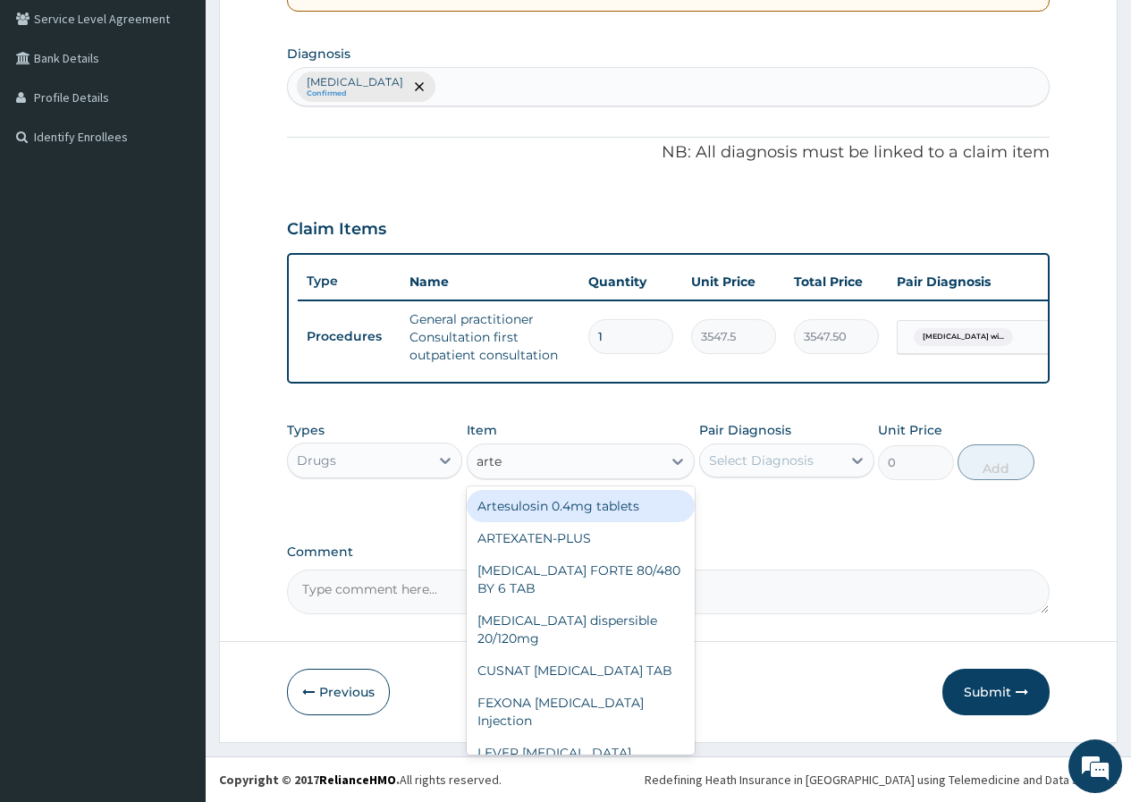
type input "artem"
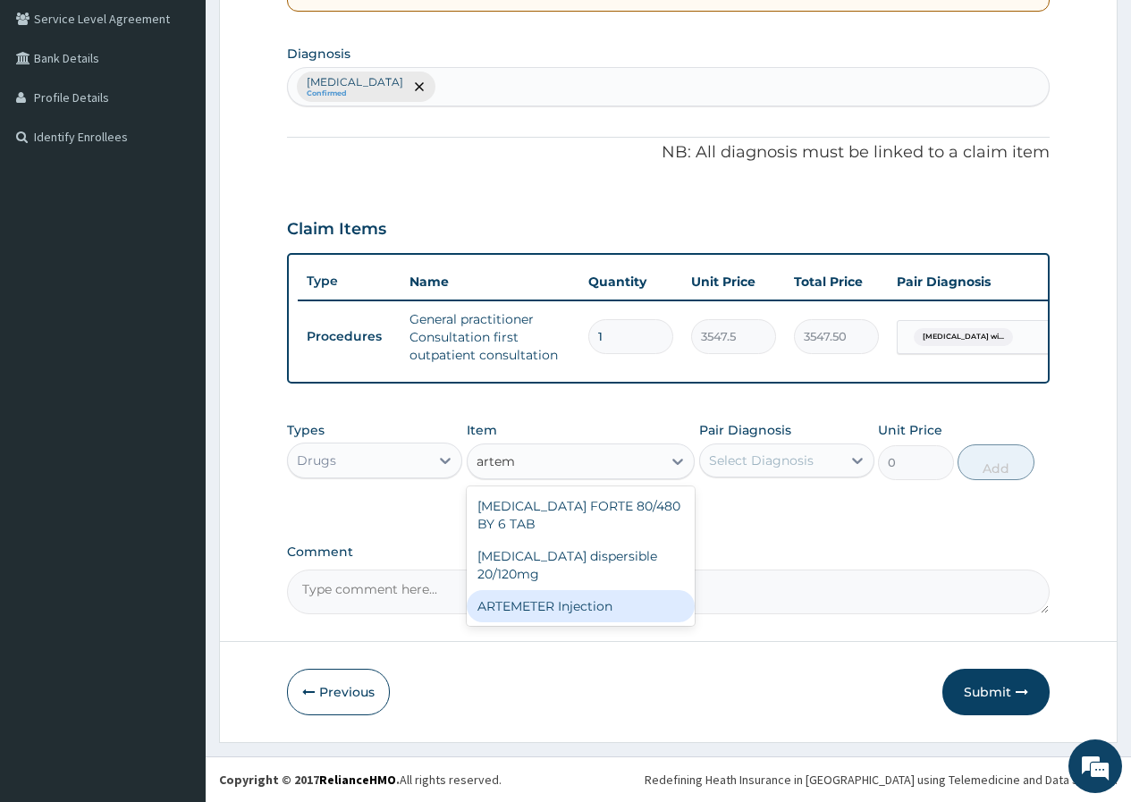
click at [569, 590] on div "ARTEMETER Injection" at bounding box center [581, 606] width 229 height 32
type input "2000"
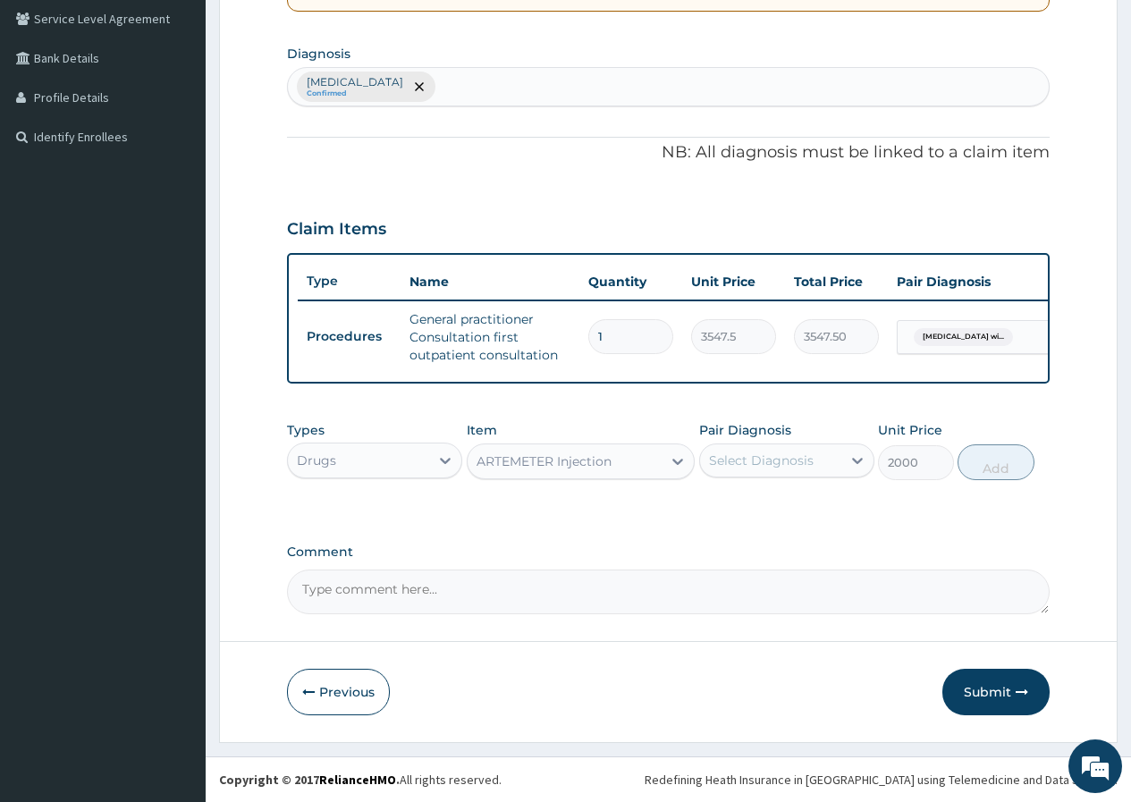
click at [737, 459] on div "Select Diagnosis" at bounding box center [761, 460] width 105 height 18
click at [738, 511] on label "[MEDICAL_DATA]" at bounding box center [784, 504] width 111 height 18
checkbox input "true"
click at [983, 466] on button "Add" at bounding box center [995, 462] width 76 height 36
type input "0"
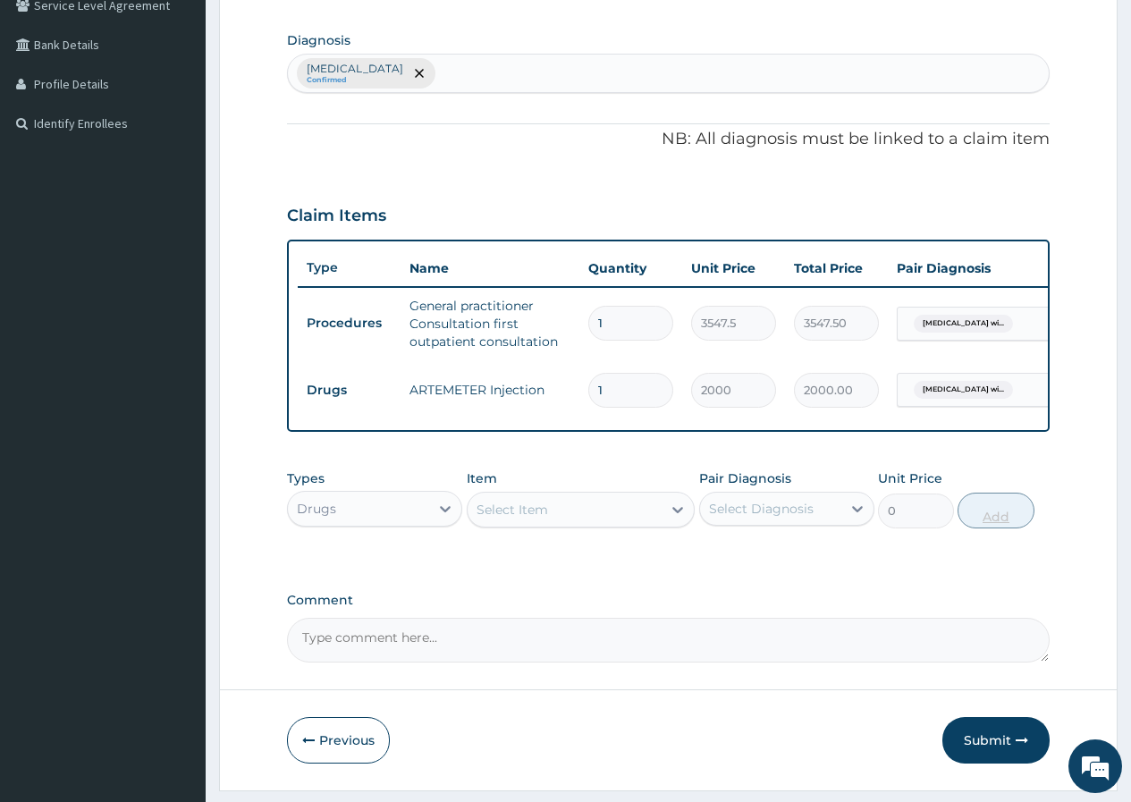
type input "2"
type input "4000.00"
type input "3"
type input "6000.00"
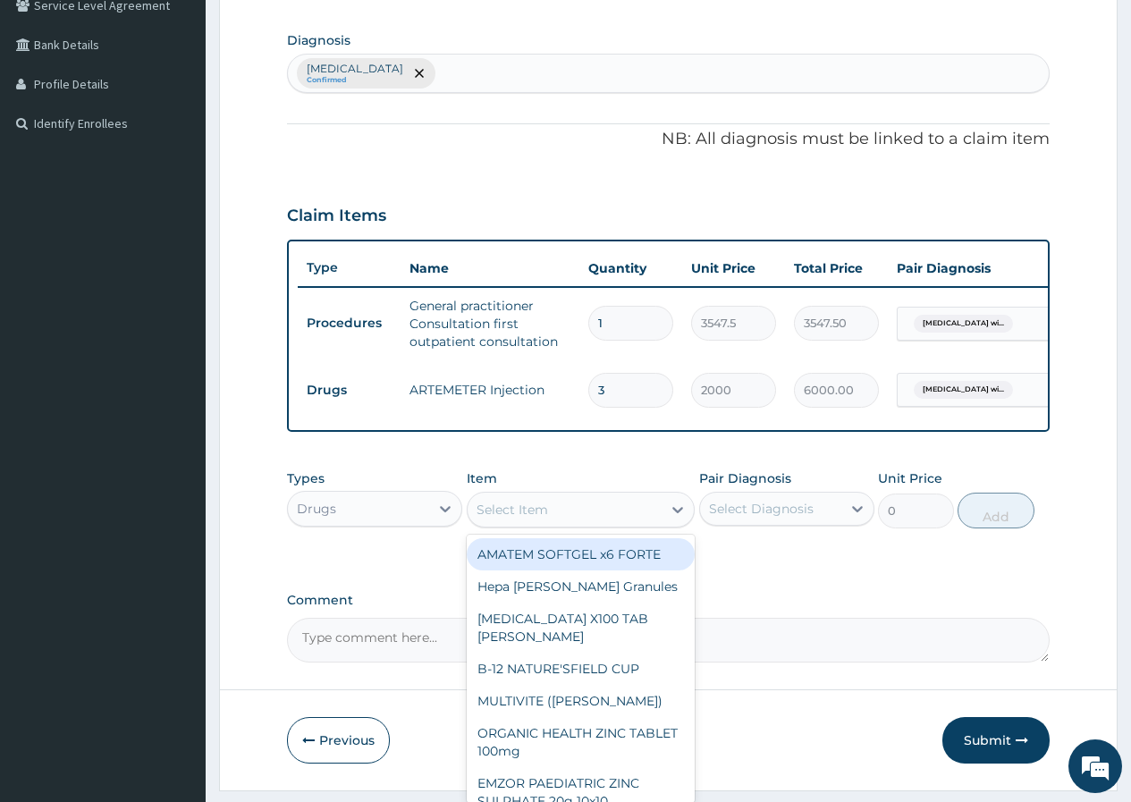
click at [578, 524] on div "Select Item" at bounding box center [565, 509] width 195 height 29
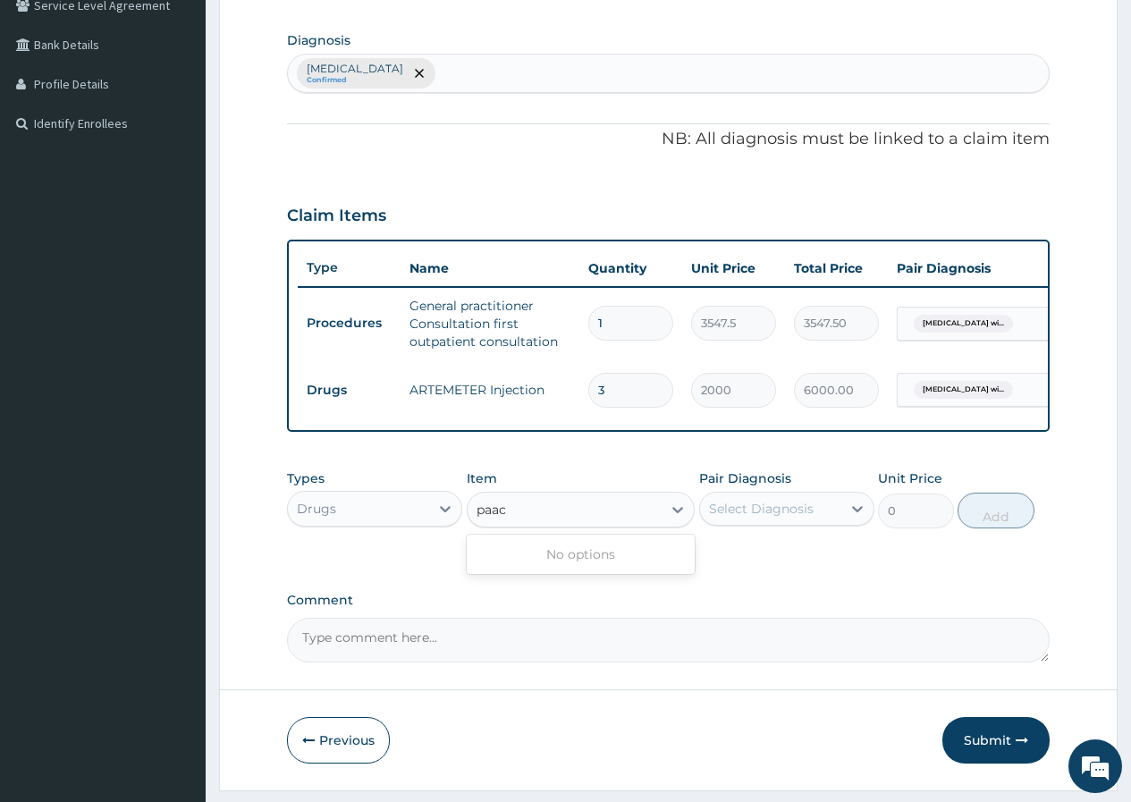
type input "parac"
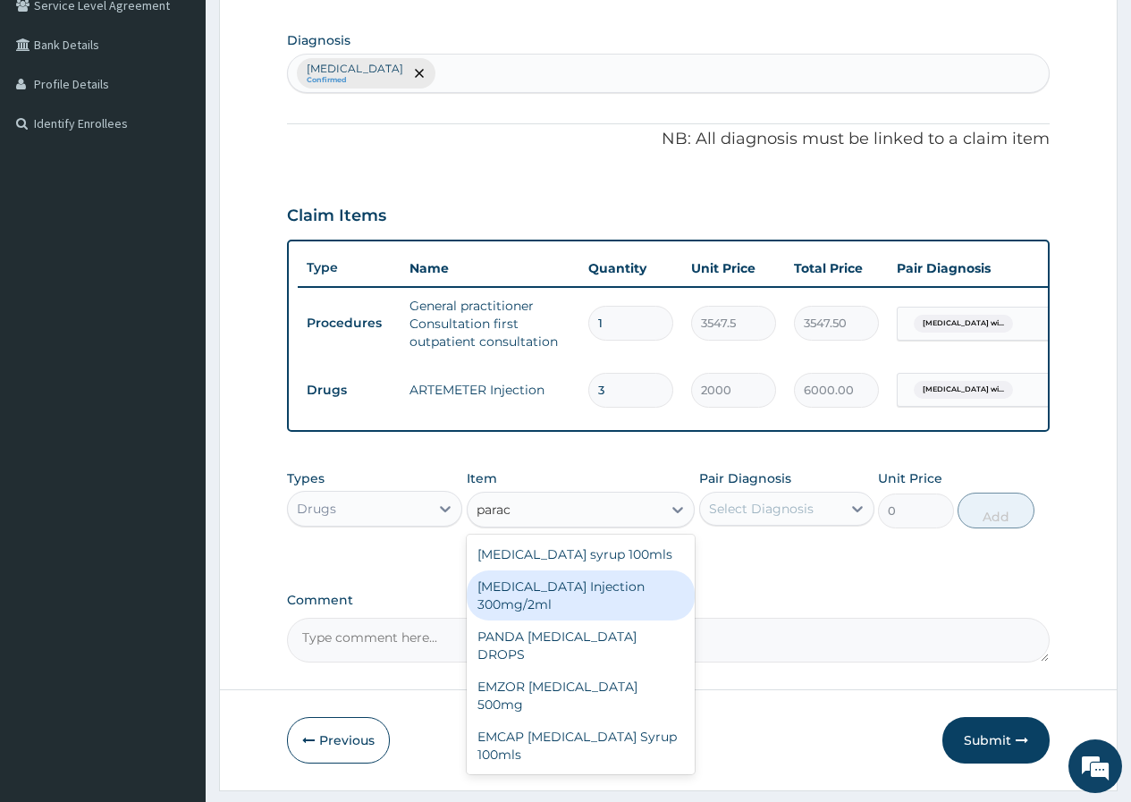
click at [633, 611] on div "[MEDICAL_DATA] Injection 300mg/2ml" at bounding box center [581, 595] width 229 height 50
type input "500"
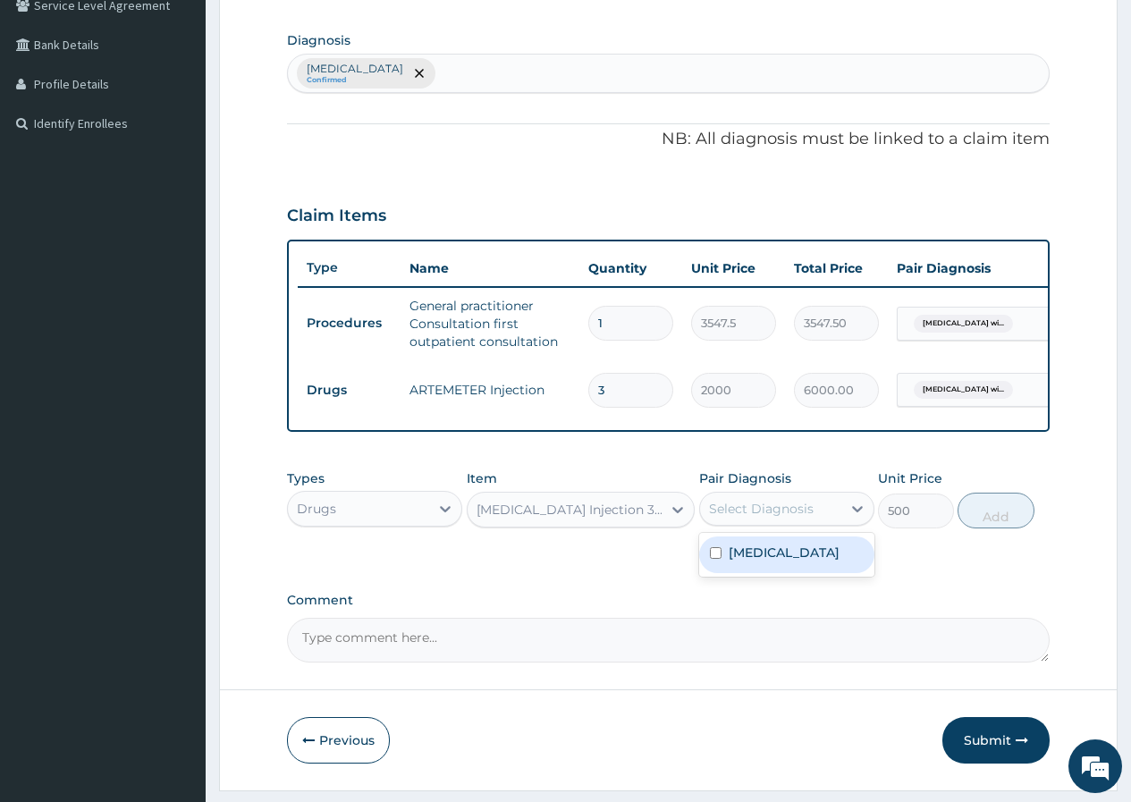
click at [743, 518] on div "Select Diagnosis" at bounding box center [761, 509] width 105 height 18
drag, startPoint x: 757, startPoint y: 567, endPoint x: 770, endPoint y: 568, distance: 12.5
click at [760, 561] on label "[MEDICAL_DATA]" at bounding box center [784, 552] width 111 height 18
checkbox input "true"
click at [993, 527] on button "Add" at bounding box center [995, 511] width 76 height 36
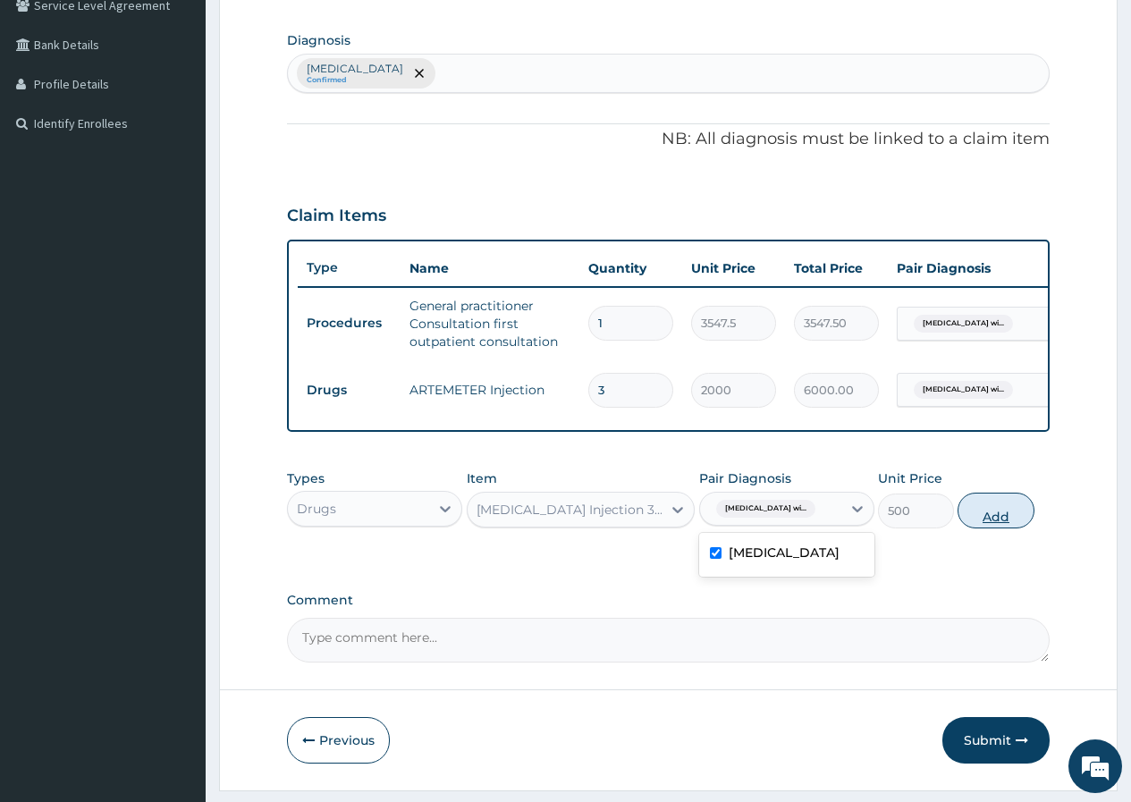
type input "0"
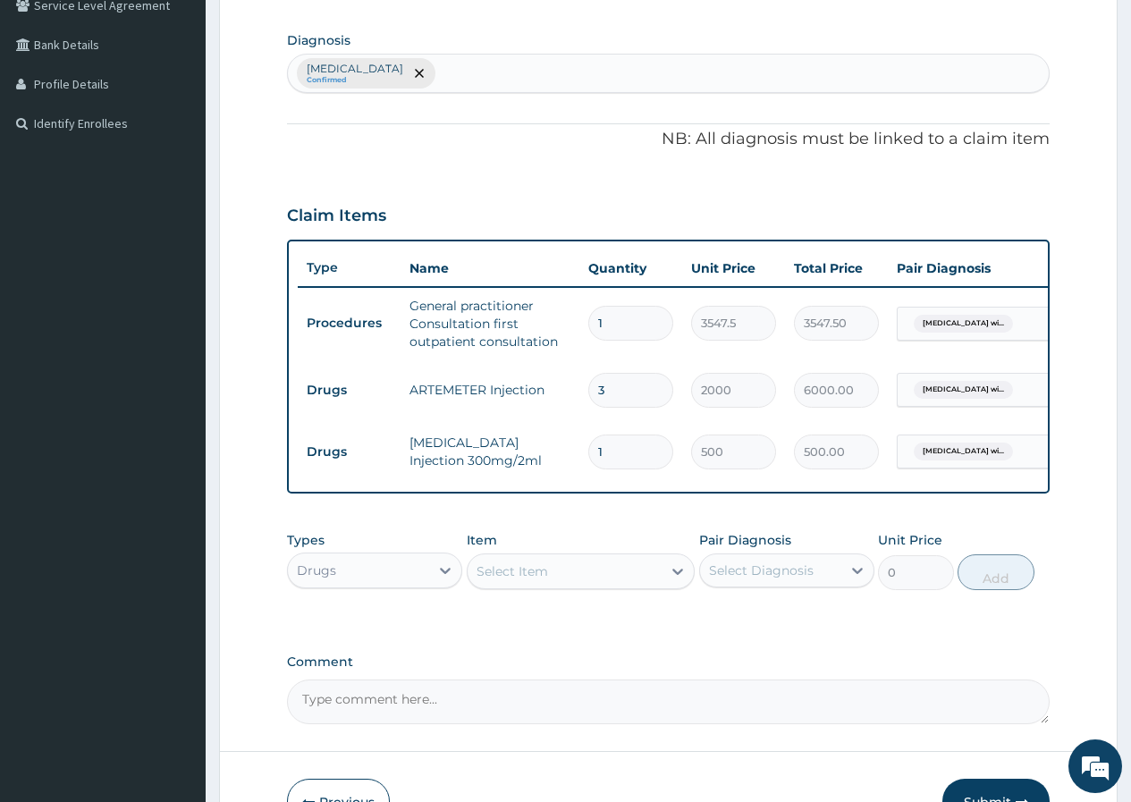
click at [644, 78] on div "[MEDICAL_DATA] Confirmed" at bounding box center [668, 74] width 761 height 38
type input "acute upper"
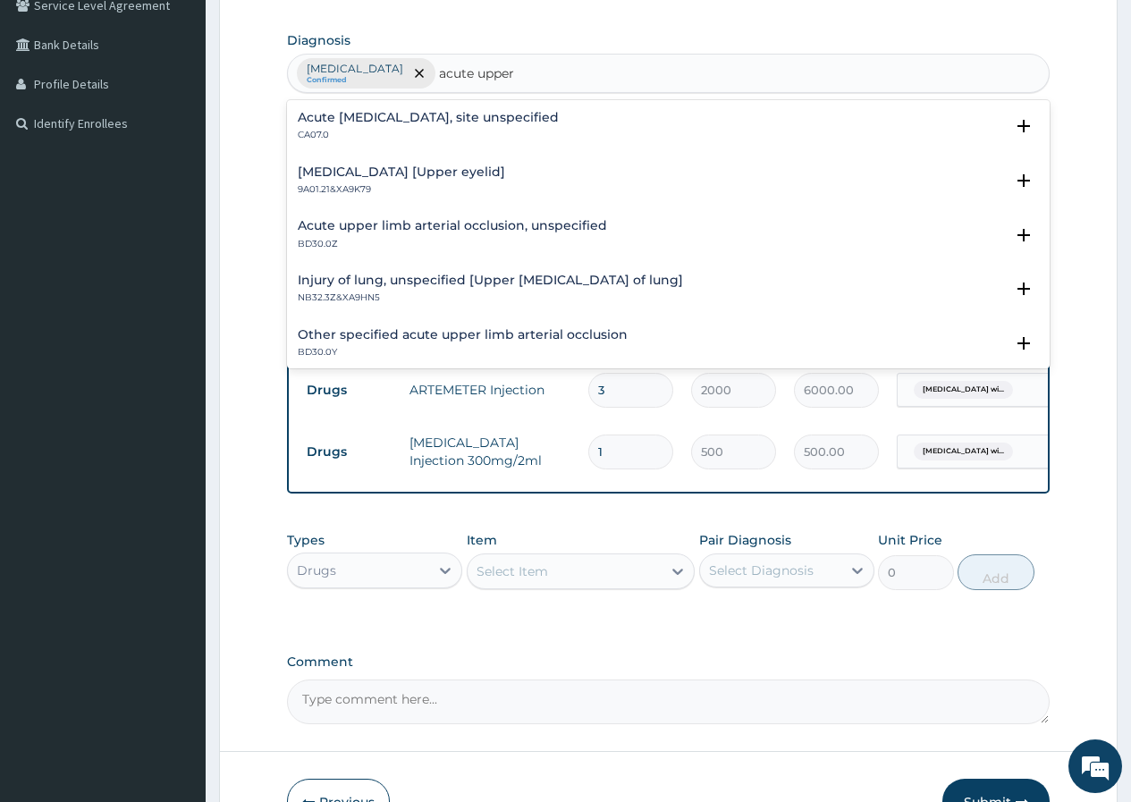
click at [548, 123] on h4 "Acute [MEDICAL_DATA], site unspecified" at bounding box center [428, 117] width 261 height 13
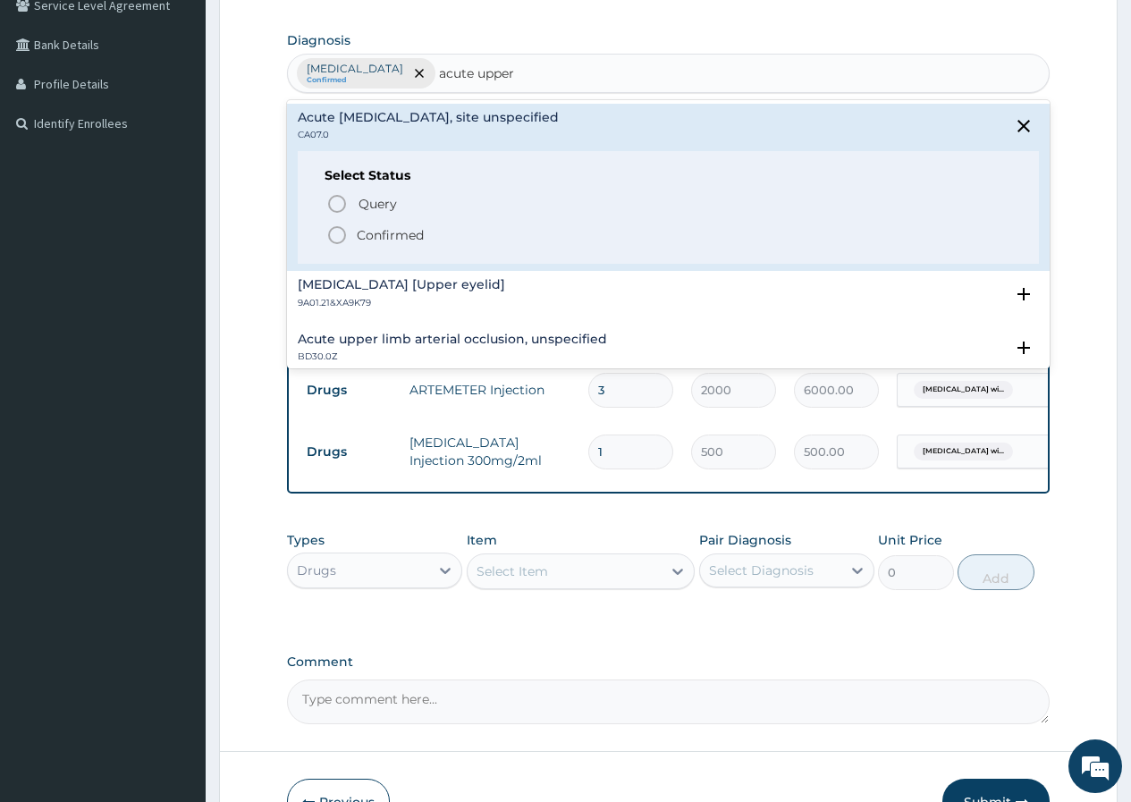
drag, startPoint x: 410, startPoint y: 234, endPoint x: 412, endPoint y: 247, distance: 12.6
click at [409, 235] on p "Confirmed" at bounding box center [390, 235] width 67 height 18
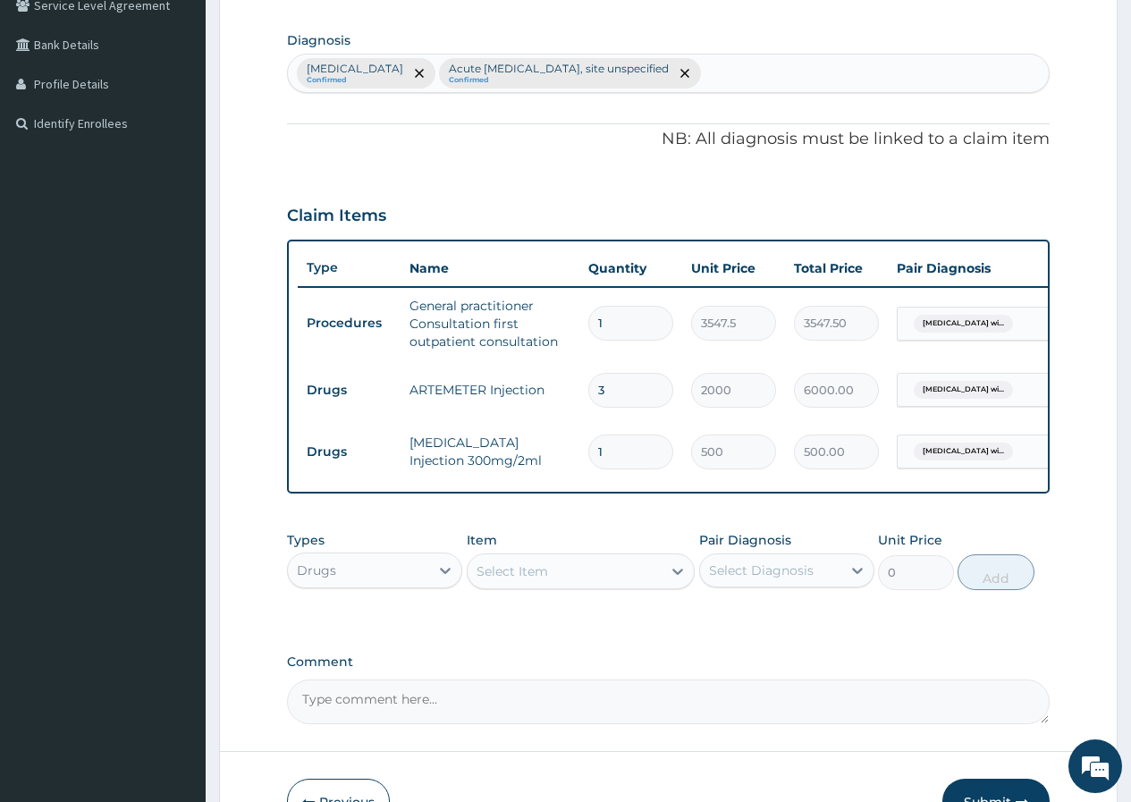
click at [602, 583] on div "Select Item" at bounding box center [565, 571] width 195 height 29
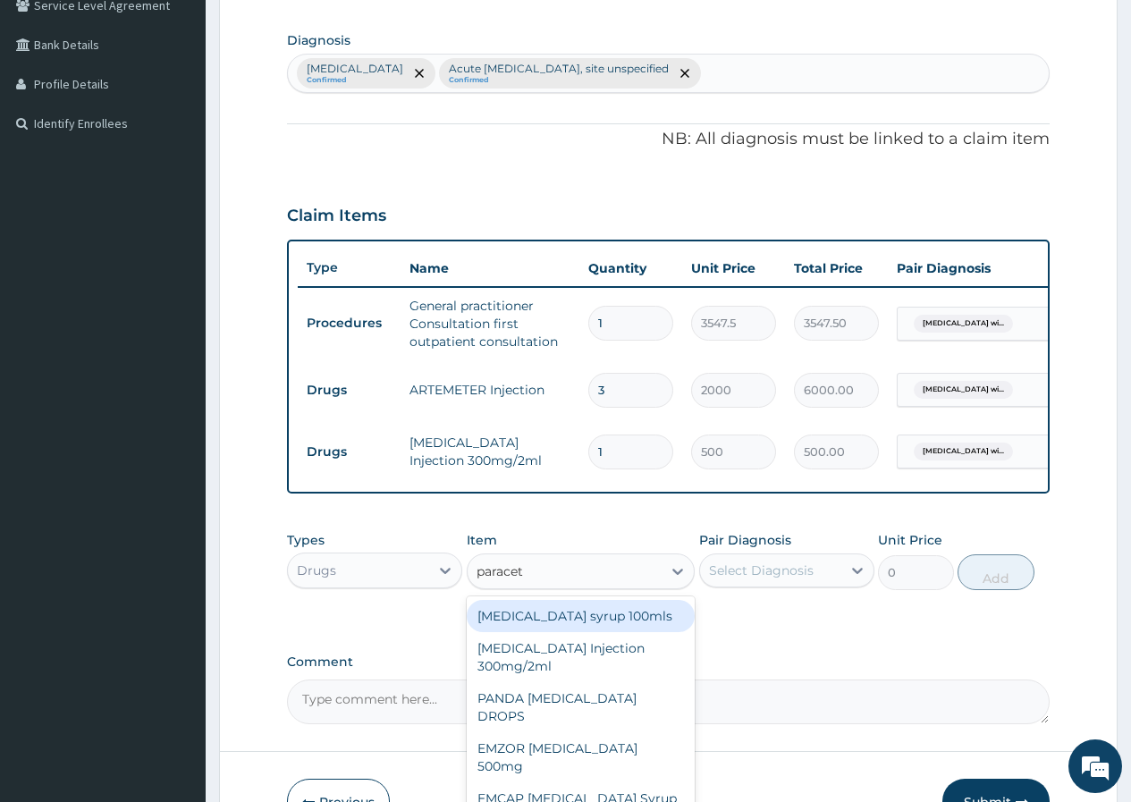
type input "paraceta"
click at [577, 782] on div "EMCAP [MEDICAL_DATA] Syrup 100mls" at bounding box center [581, 807] width 229 height 50
type input "591.25"
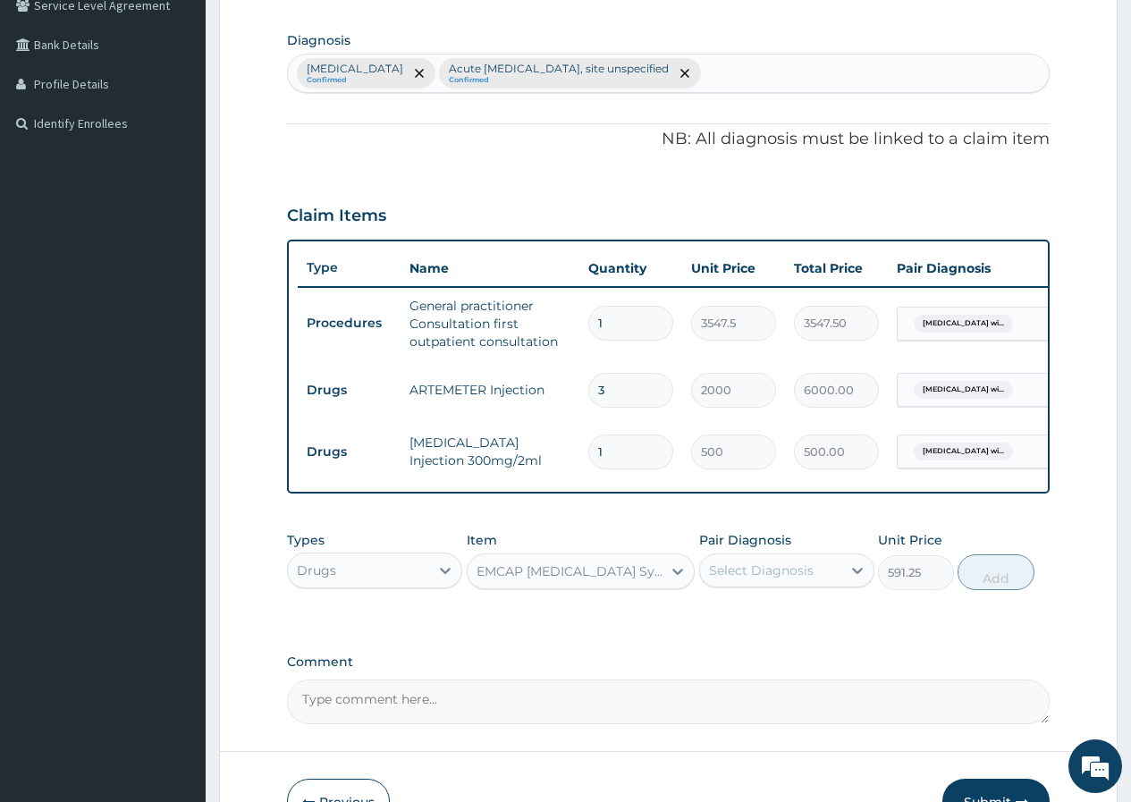
click at [755, 579] on div "Select Diagnosis" at bounding box center [761, 570] width 105 height 18
click at [758, 623] on label "[MEDICAL_DATA]" at bounding box center [784, 614] width 111 height 18
checkbox input "true"
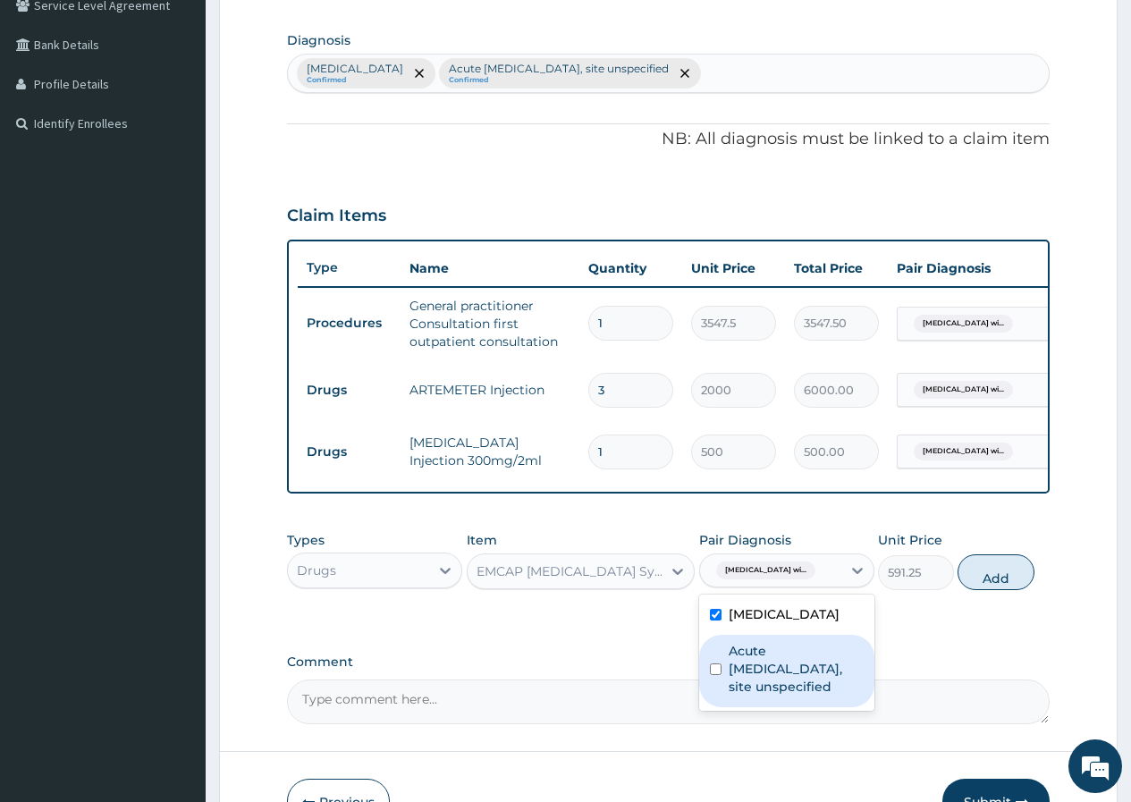
click at [771, 695] on label "Acute [MEDICAL_DATA], site unspecified" at bounding box center [796, 669] width 135 height 54
checkbox input "true"
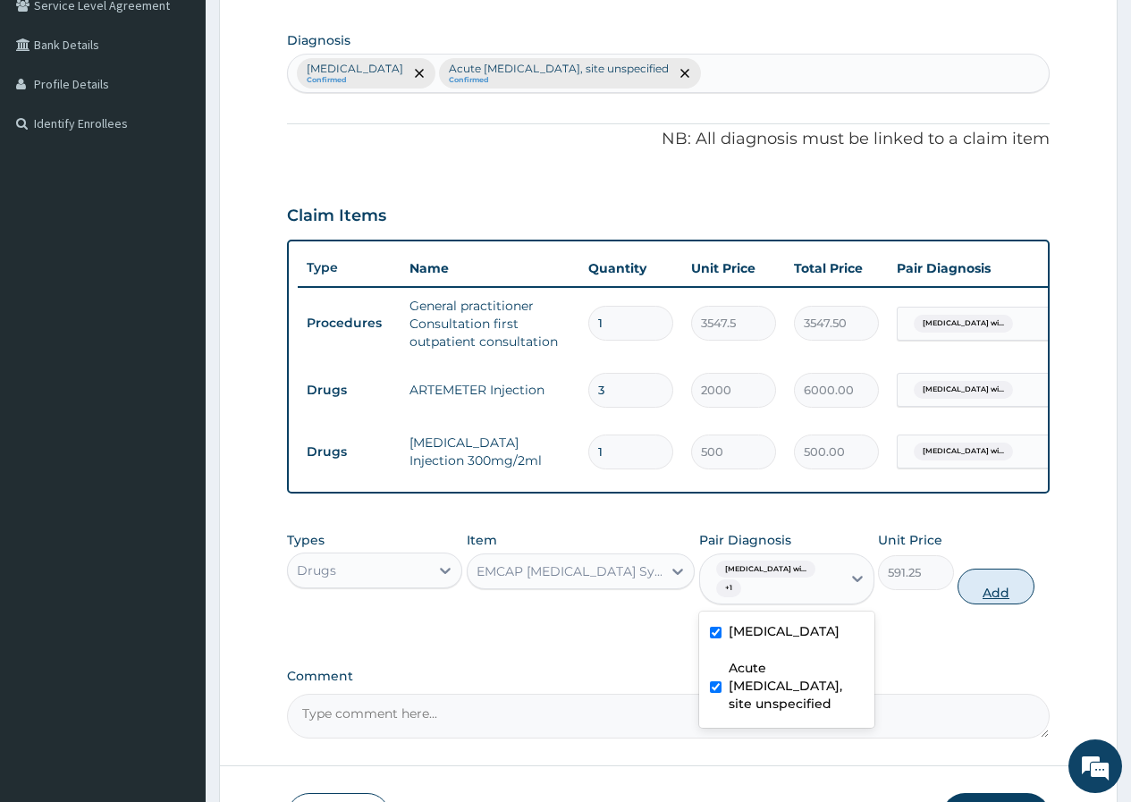
click at [996, 604] on button "Add" at bounding box center [995, 587] width 76 height 36
type input "0"
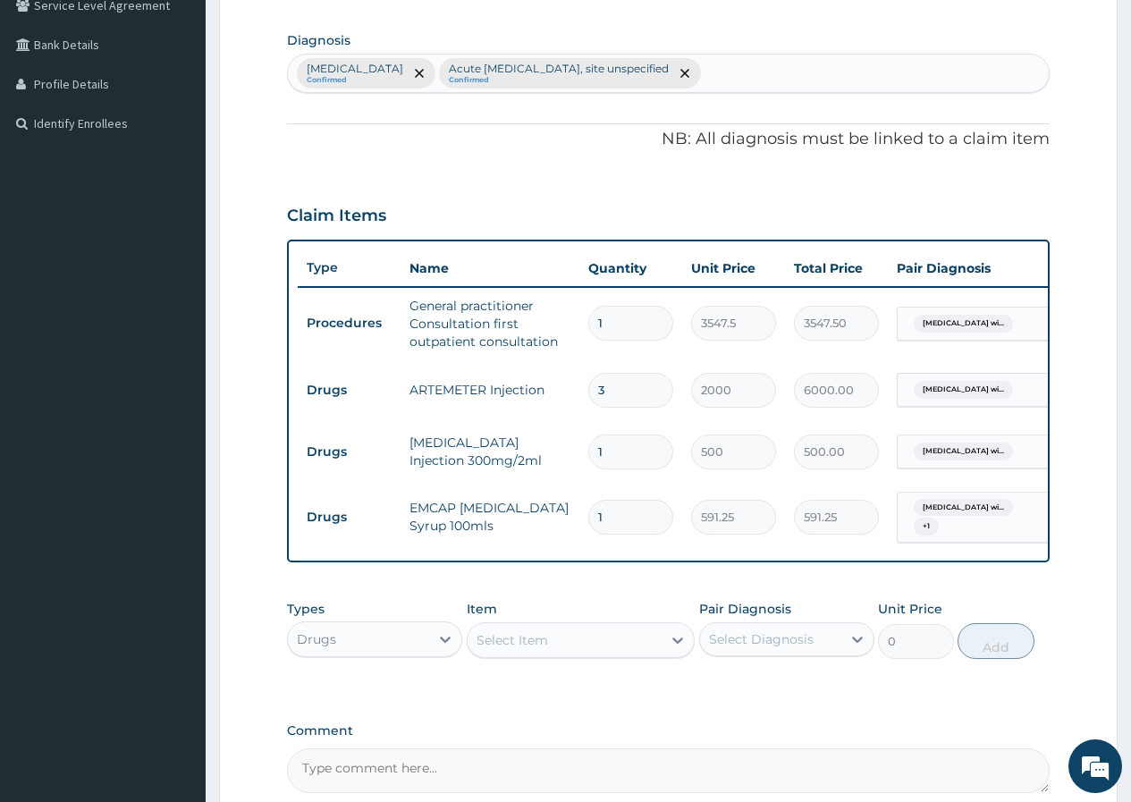
scroll to position [618, 0]
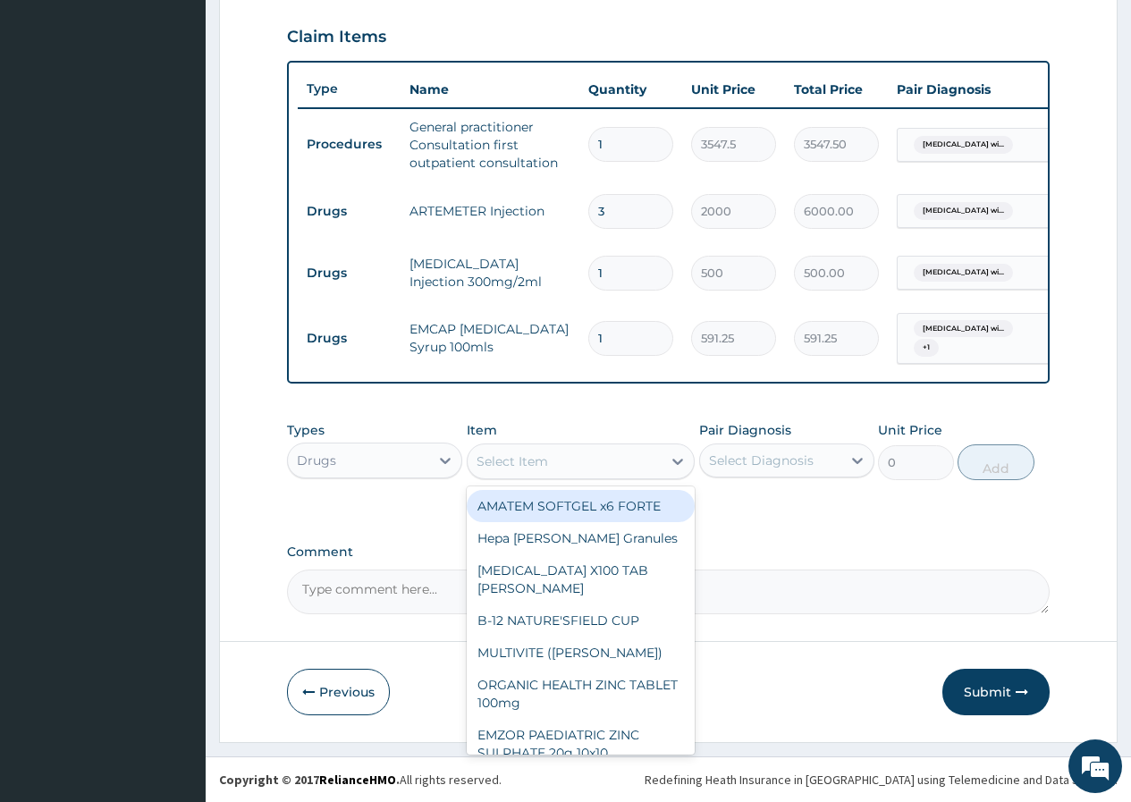
click at [623, 468] on div "Select Item" at bounding box center [565, 461] width 195 height 29
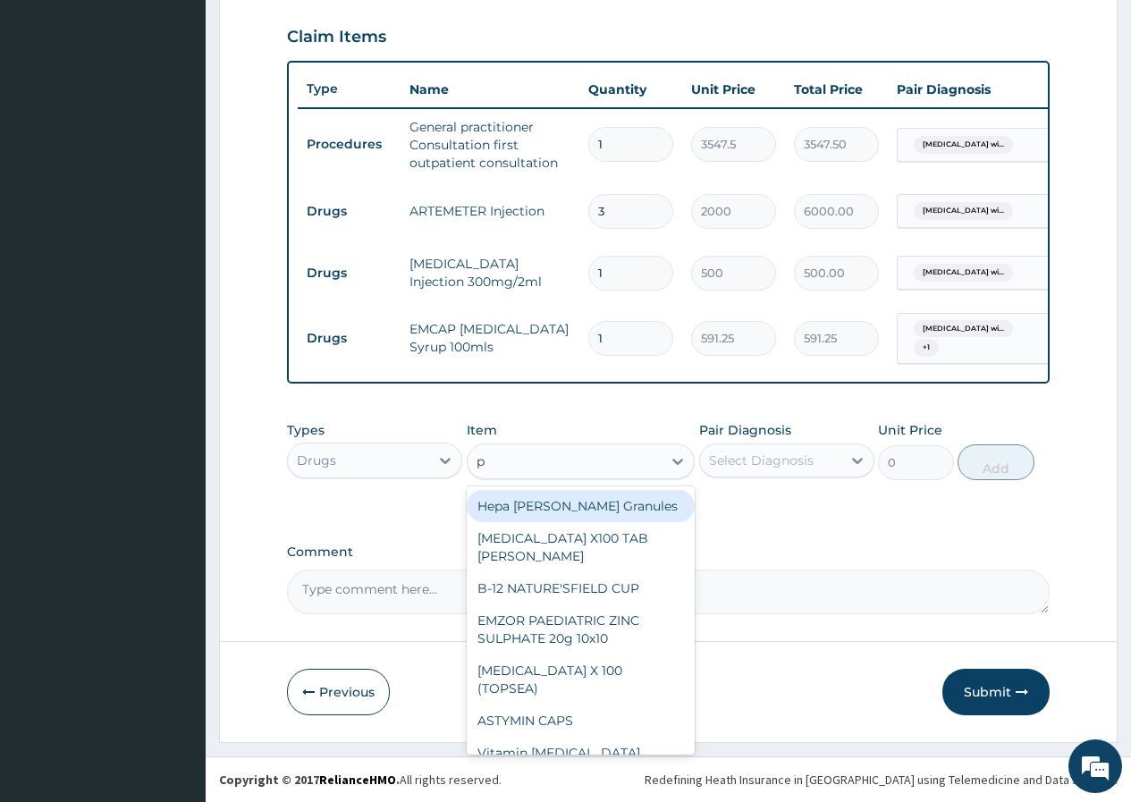
type input "p-"
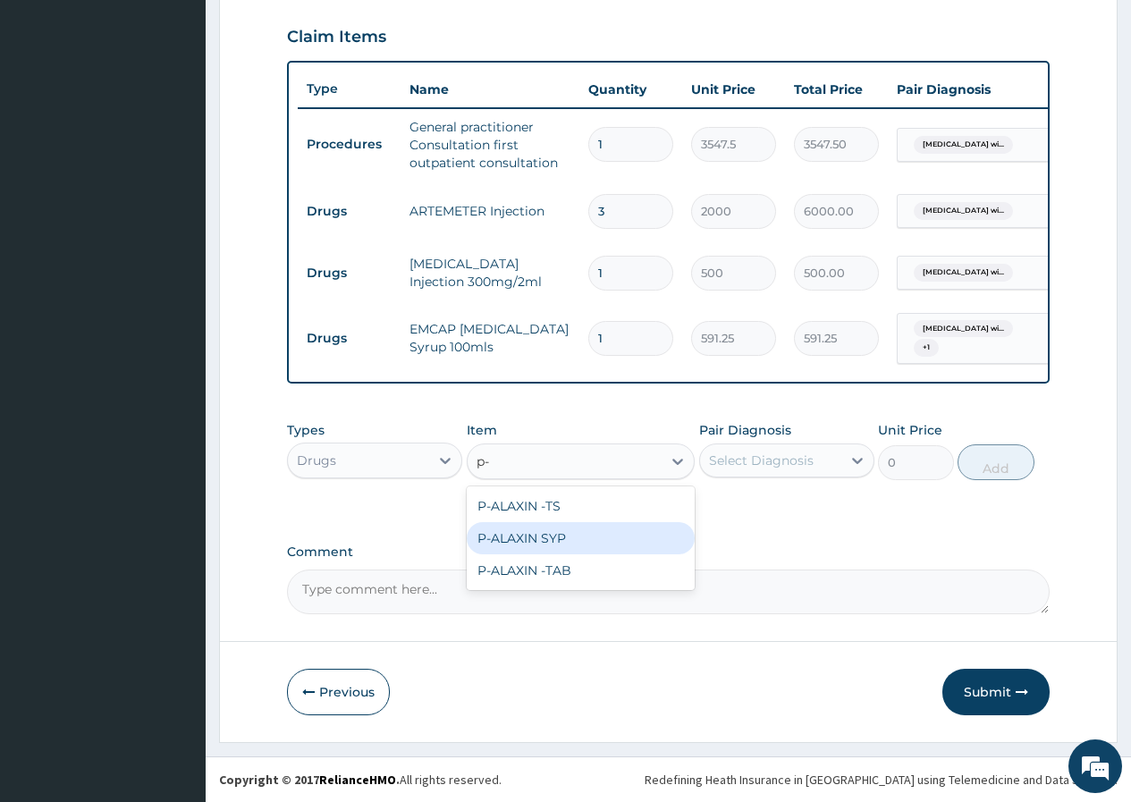
click at [604, 536] on div "P-ALAXIN SYP" at bounding box center [581, 538] width 229 height 32
type input "2128.5"
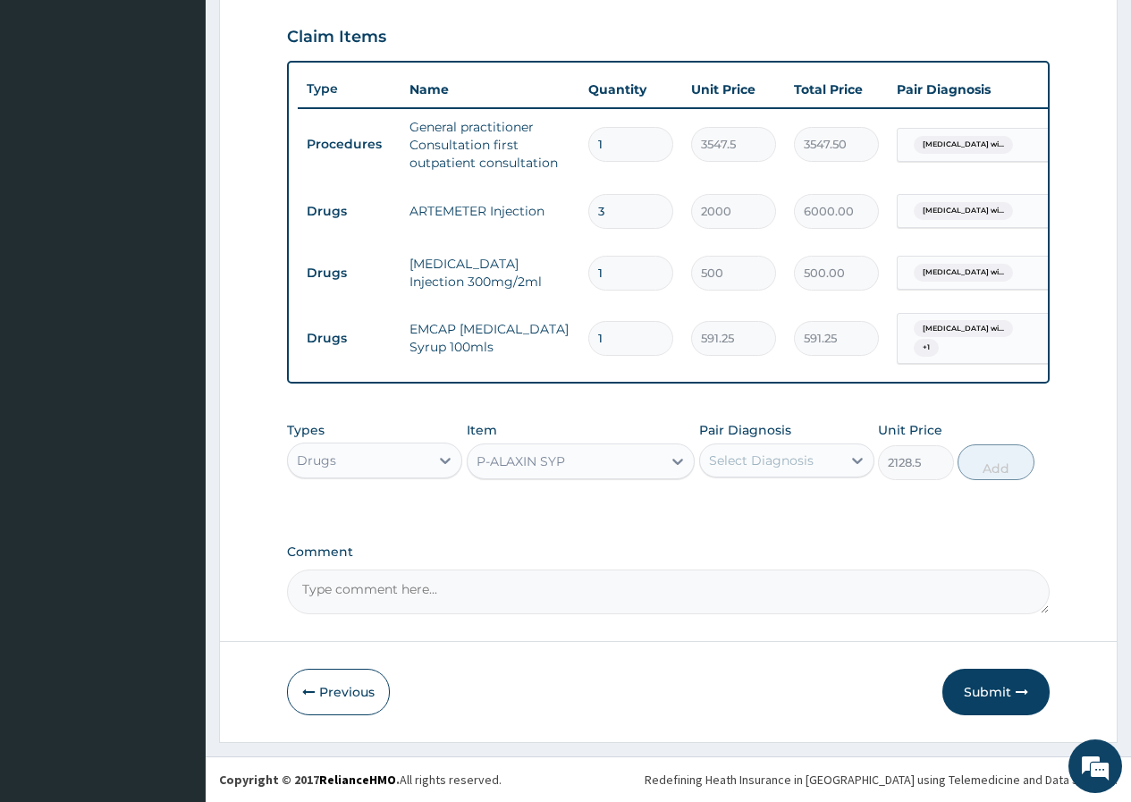
click at [829, 449] on div "Select Diagnosis" at bounding box center [770, 460] width 141 height 29
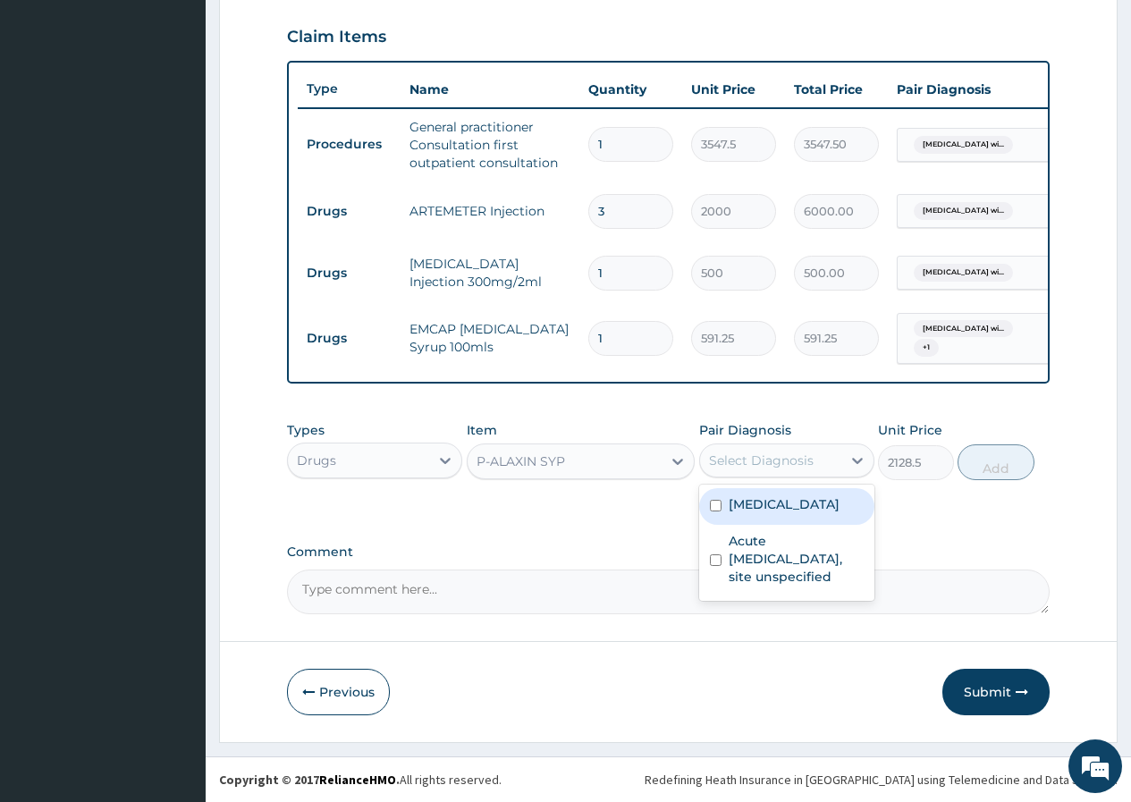
click at [816, 513] on label "[MEDICAL_DATA]" at bounding box center [784, 504] width 111 height 18
checkbox input "true"
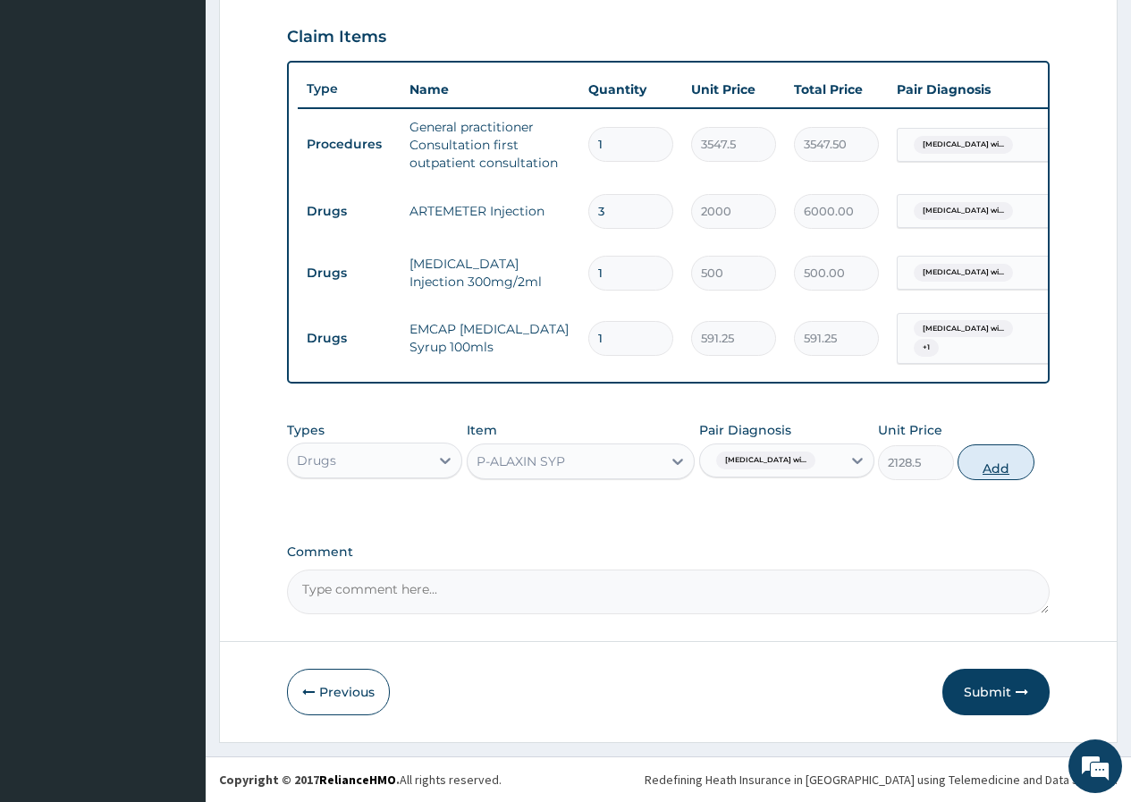
click at [1012, 475] on button "Add" at bounding box center [995, 462] width 76 height 36
type input "0"
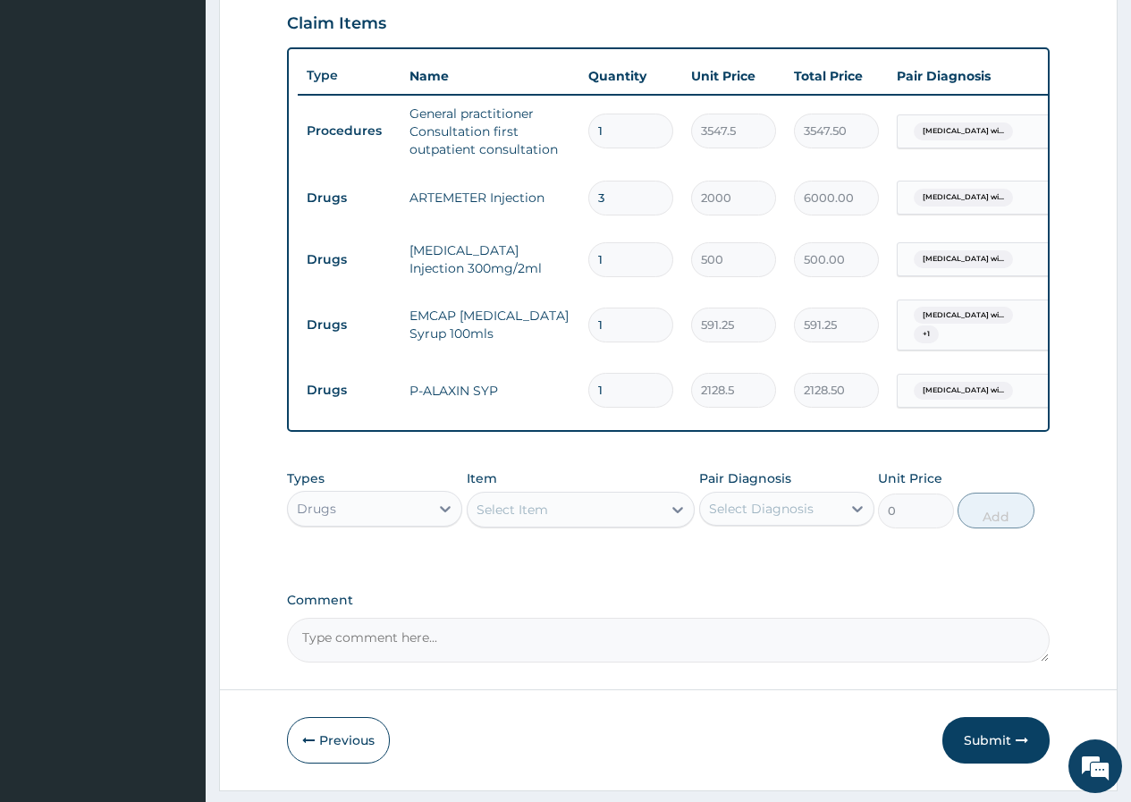
click at [528, 518] on div "Select Item" at bounding box center [512, 510] width 72 height 18
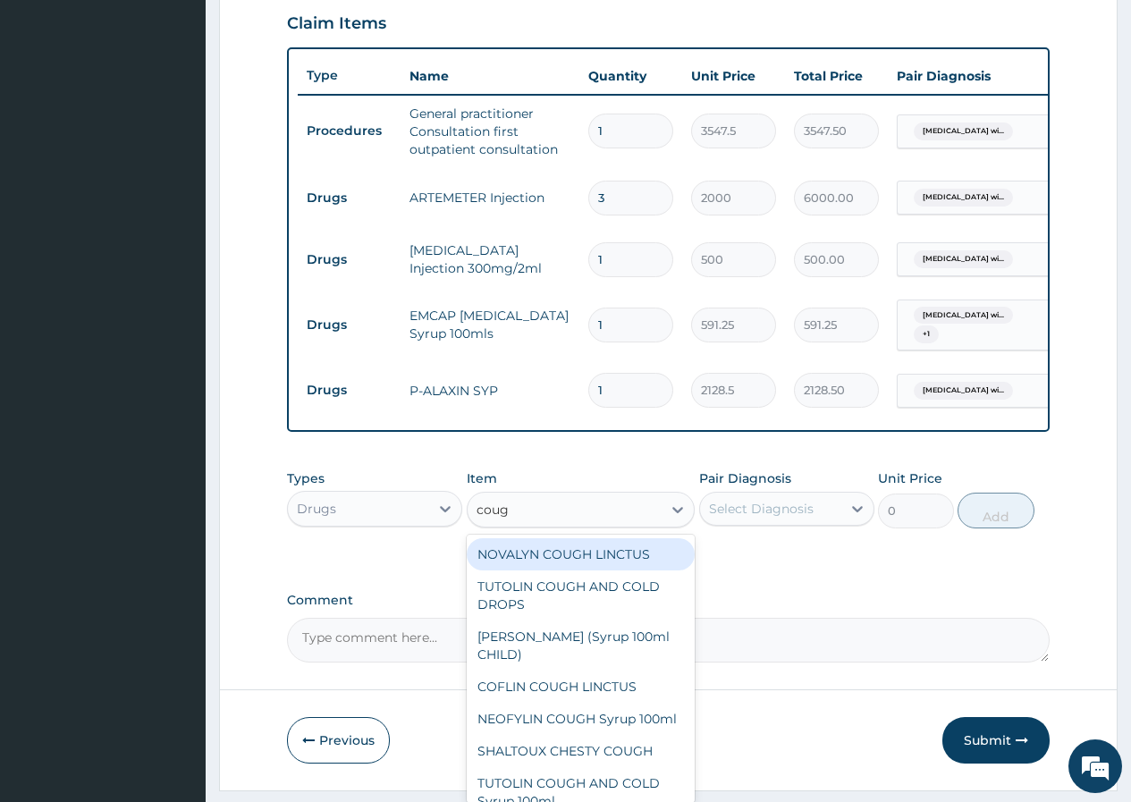
type input "cough"
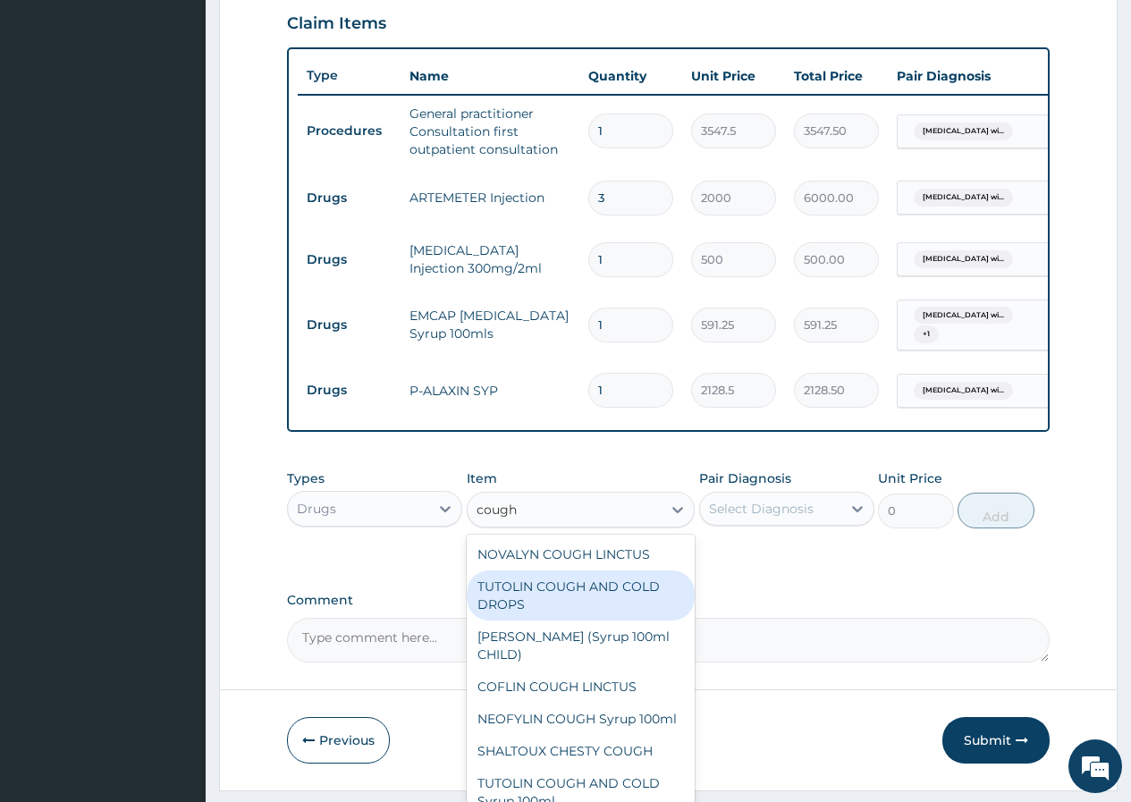
drag, startPoint x: 534, startPoint y: 606, endPoint x: 724, endPoint y: 549, distance: 198.8
click at [543, 604] on div "TUTOLIN COUGH AND COLD DROPS" at bounding box center [581, 595] width 229 height 50
type input "1478.125"
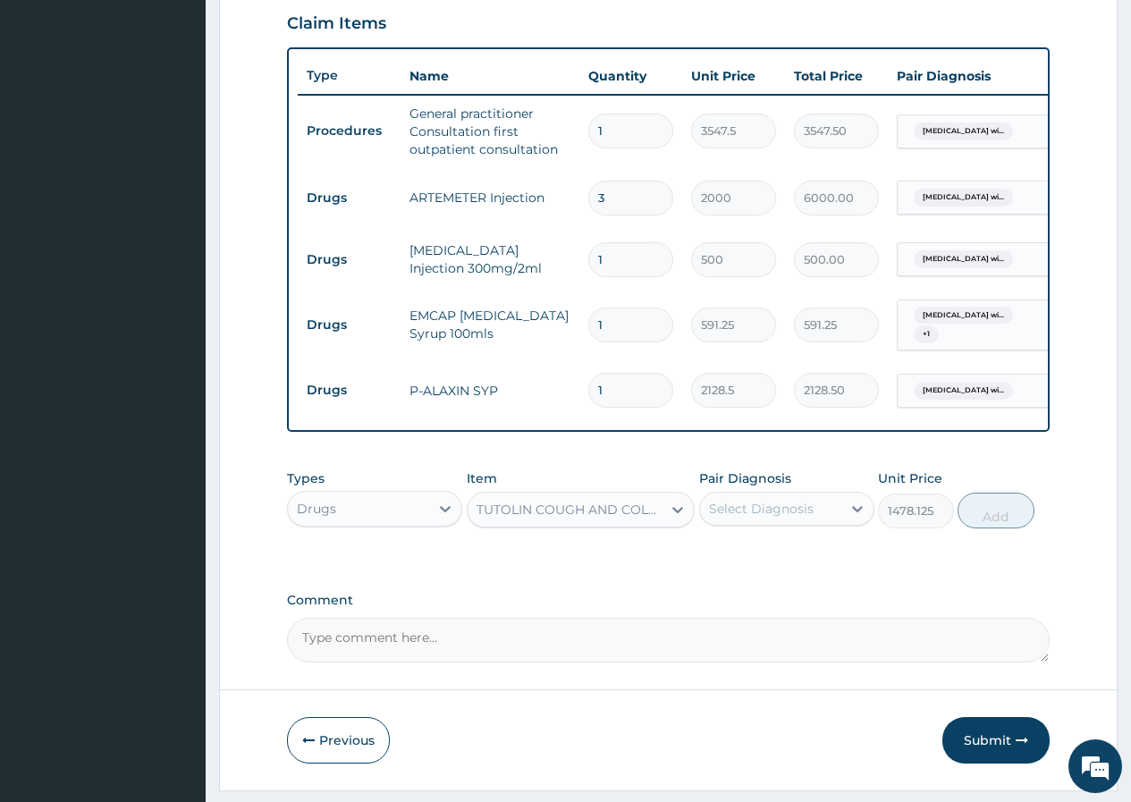
drag, startPoint x: 745, startPoint y: 510, endPoint x: 756, endPoint y: 531, distance: 24.4
click at [746, 512] on div "Select Diagnosis" at bounding box center [770, 508] width 141 height 29
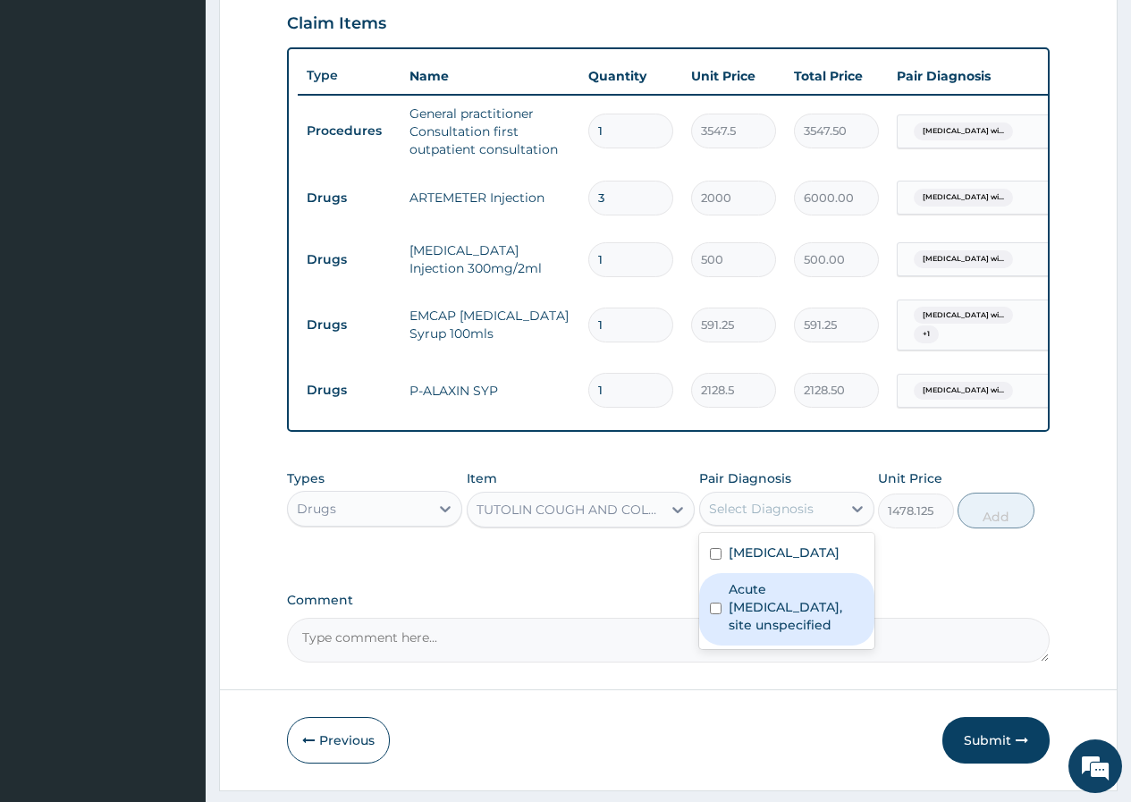
drag, startPoint x: 809, startPoint y: 682, endPoint x: 986, endPoint y: 603, distance: 193.7
click at [826, 634] on label "Acute [MEDICAL_DATA], site unspecified" at bounding box center [796, 607] width 135 height 54
checkbox input "true"
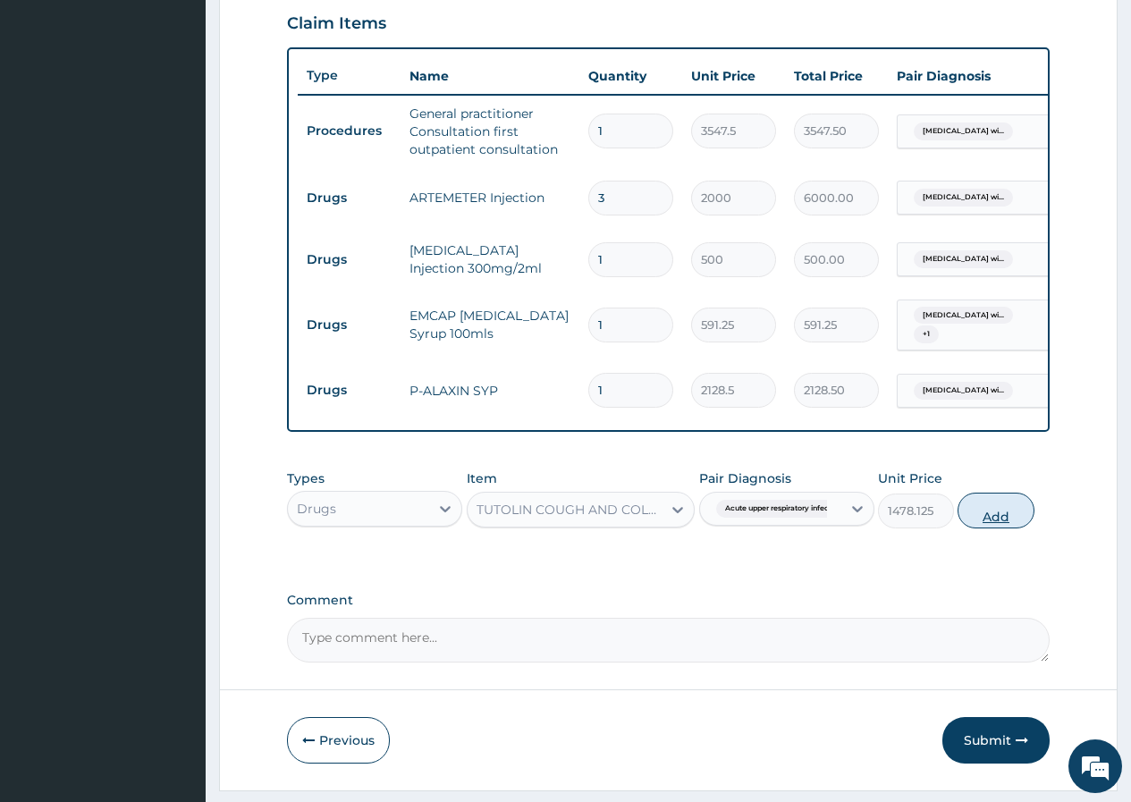
drag, startPoint x: 981, startPoint y: 521, endPoint x: 989, endPoint y: 593, distance: 71.9
click at [981, 525] on button "Add" at bounding box center [995, 511] width 76 height 36
type input "0"
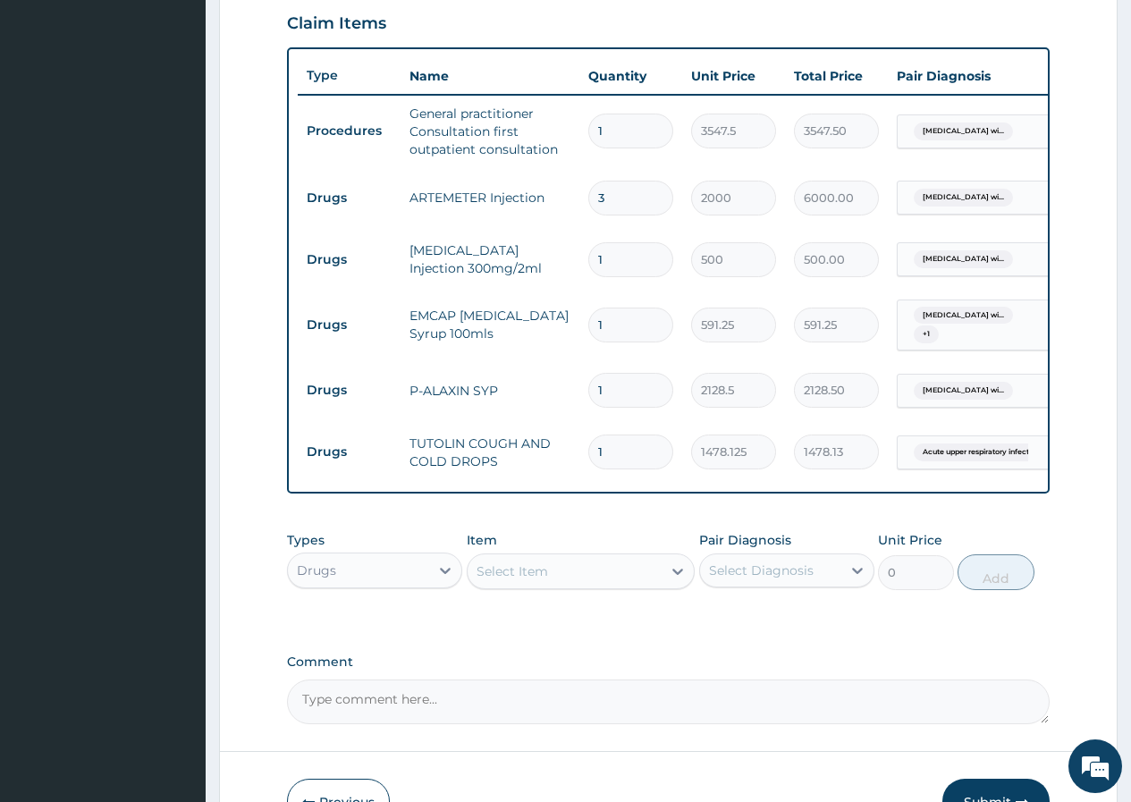
click at [990, 797] on button "Submit" at bounding box center [995, 802] width 107 height 46
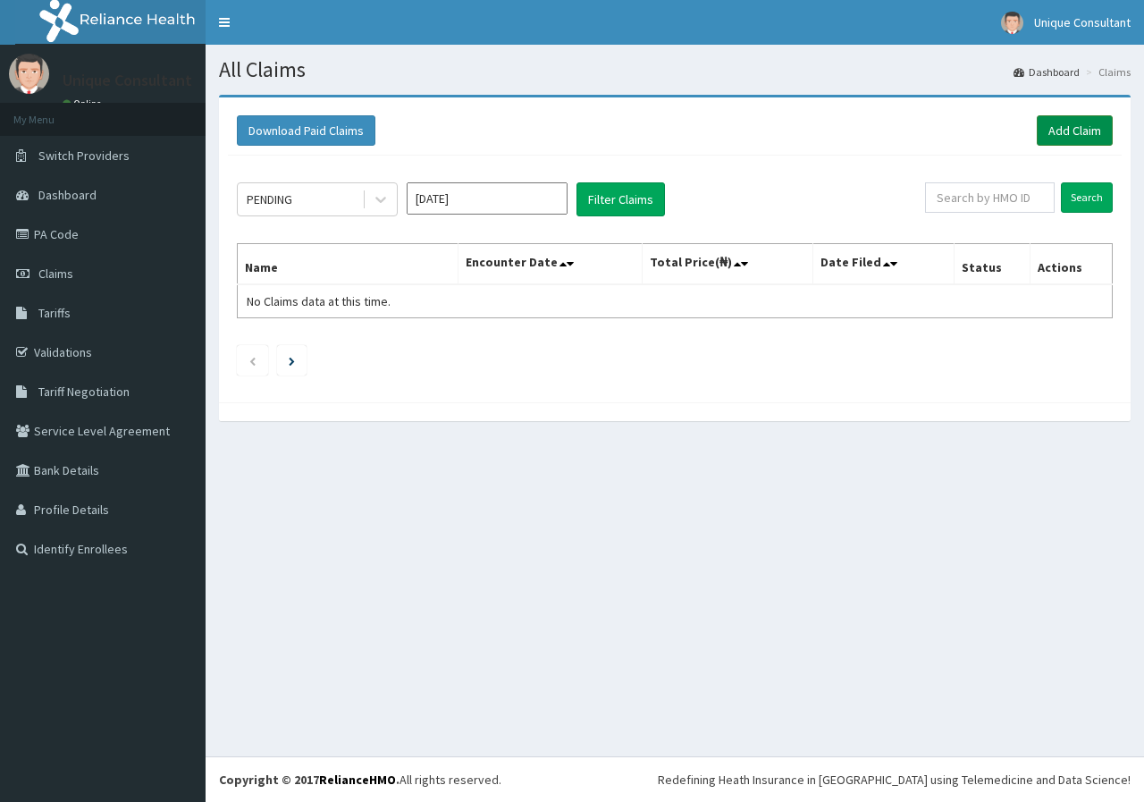
click at [1077, 134] on link "Add Claim" at bounding box center [1075, 130] width 76 height 30
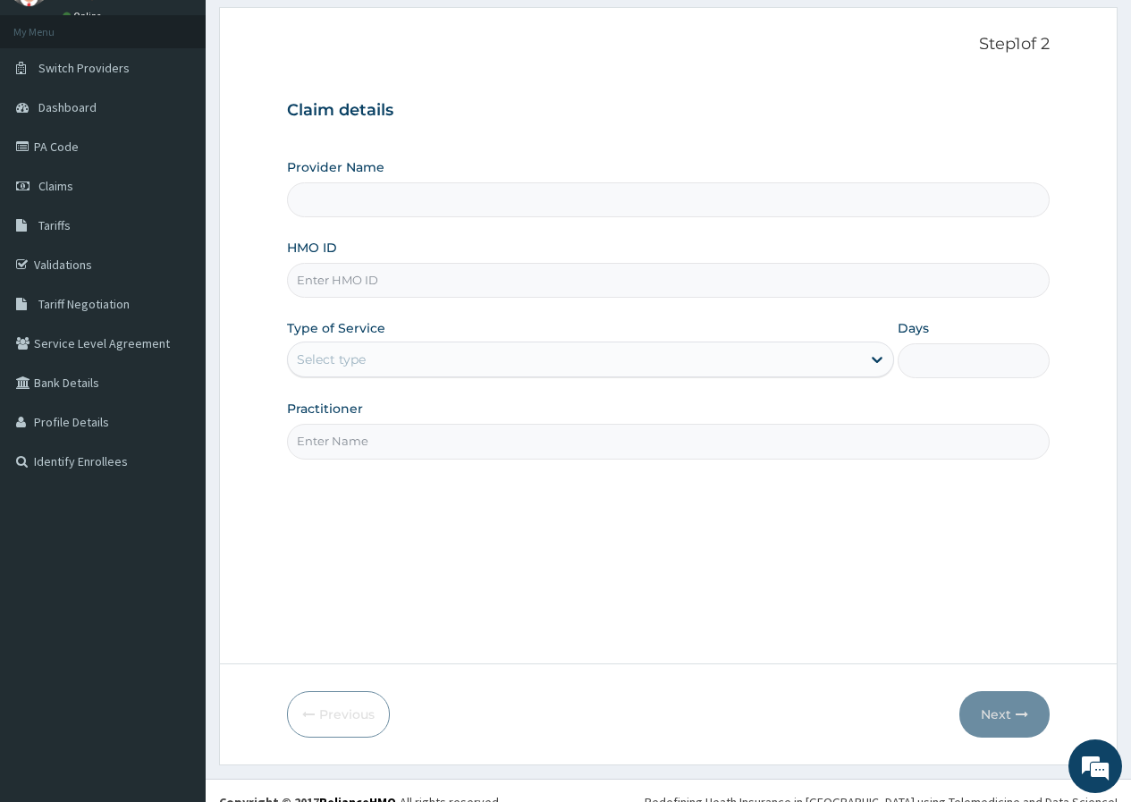
scroll to position [110, 0]
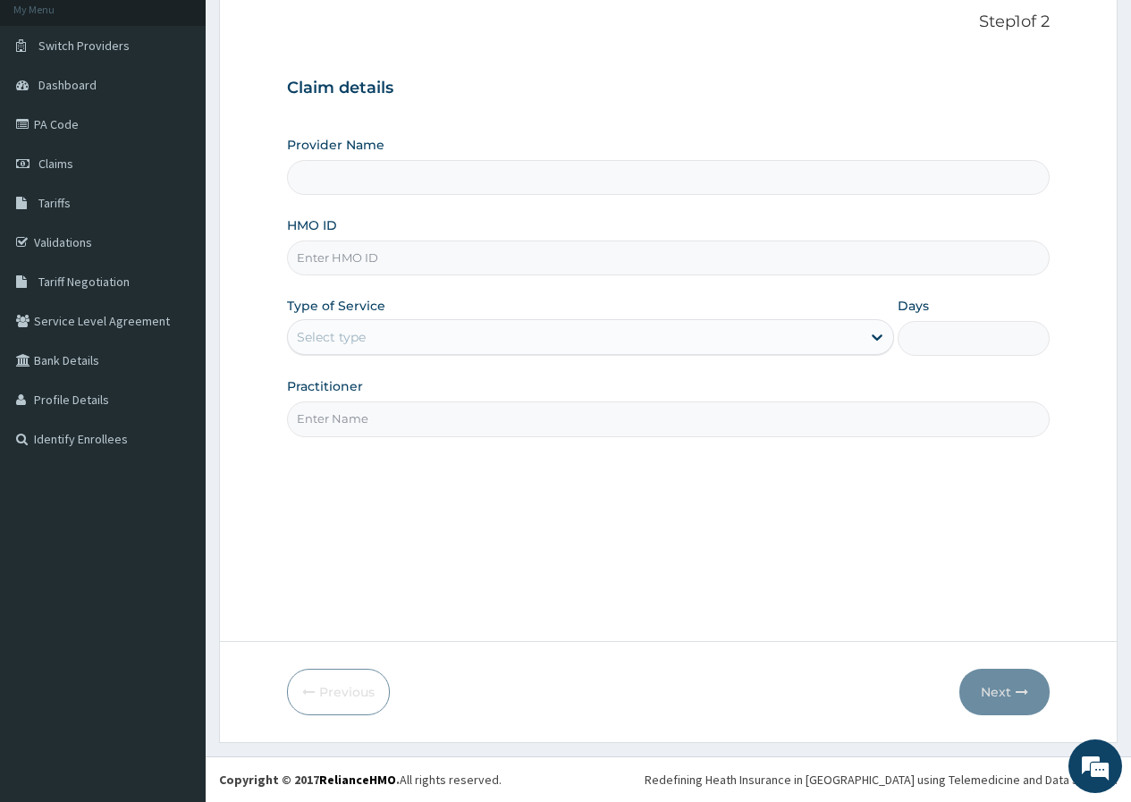
click at [405, 269] on input "HMO ID" at bounding box center [668, 257] width 762 height 35
type input "Unique-Plus Multisystem Hospital"
type input "eki/10023/b"
click at [434, 333] on div "Select type" at bounding box center [574, 337] width 573 height 29
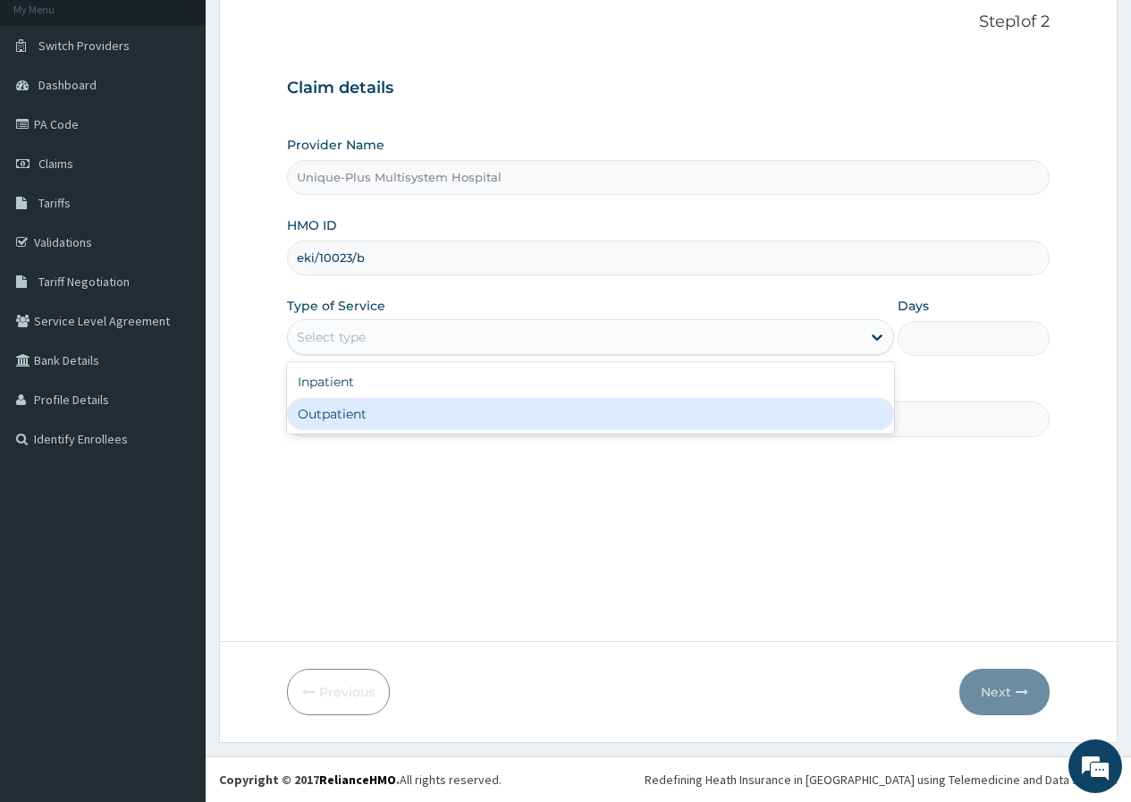
click at [423, 423] on div "Outpatient" at bounding box center [590, 414] width 607 height 32
type input "1"
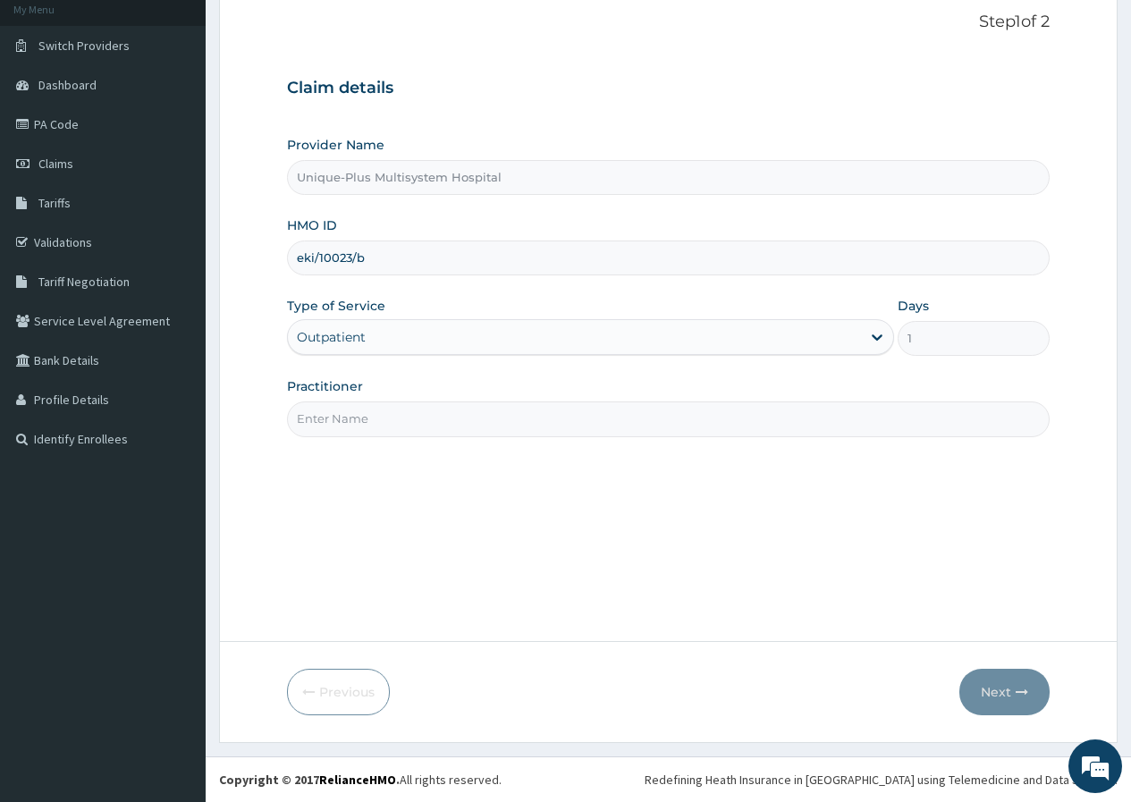
click at [425, 415] on input "Practitioner" at bounding box center [668, 418] width 762 height 35
type input "d"
type input "Dr. Orire"
click at [1003, 696] on button "Next" at bounding box center [1004, 692] width 90 height 46
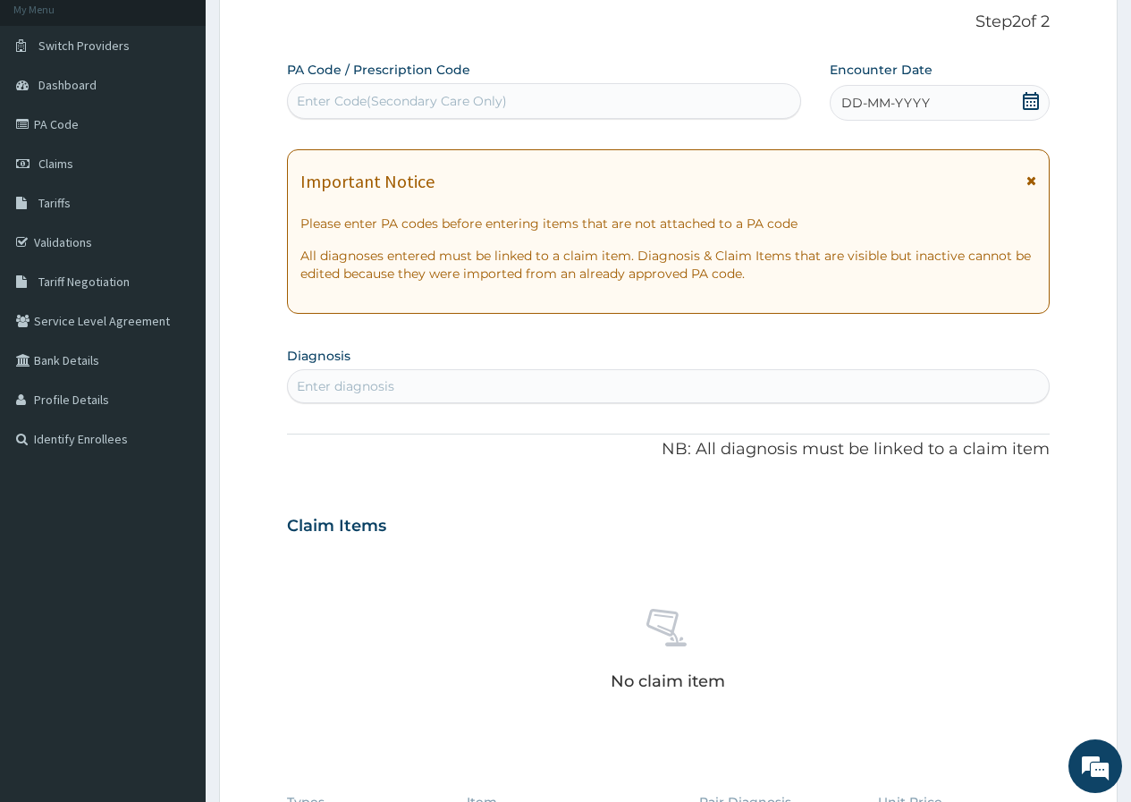
click at [1008, 97] on div "DD-MM-YYYY" at bounding box center [940, 103] width 220 height 36
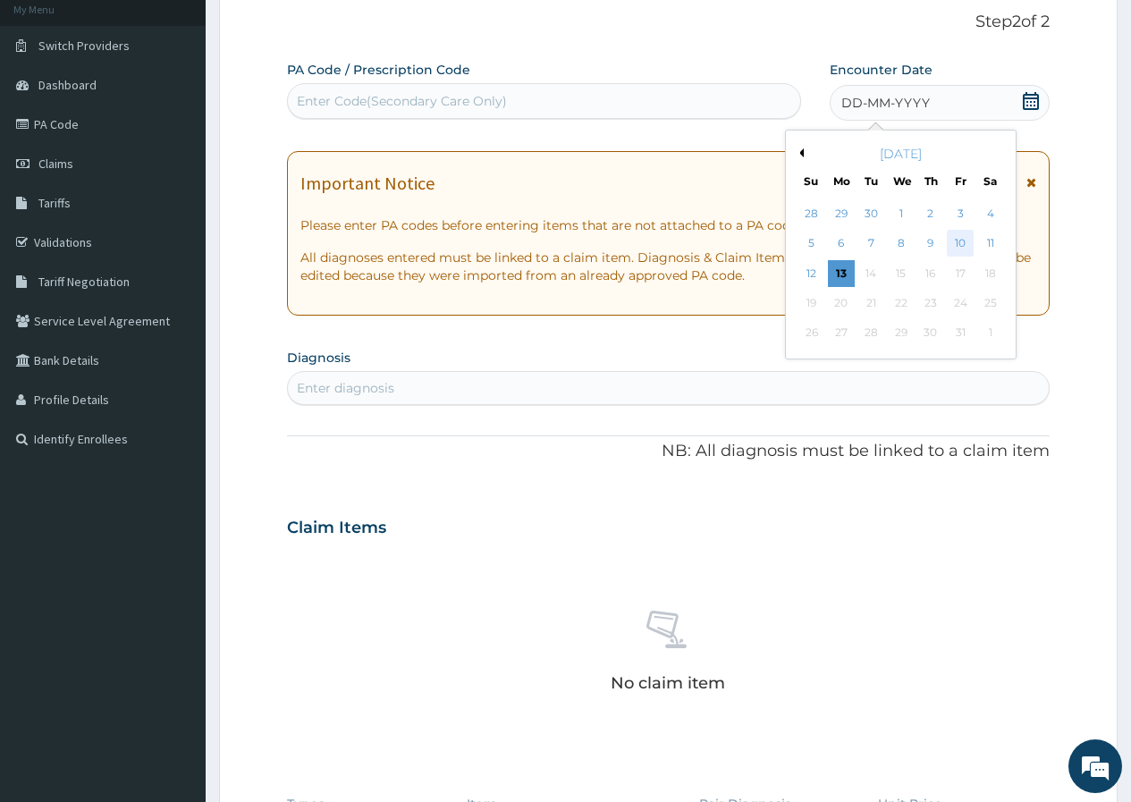
click at [962, 240] on div "10" at bounding box center [960, 244] width 27 height 27
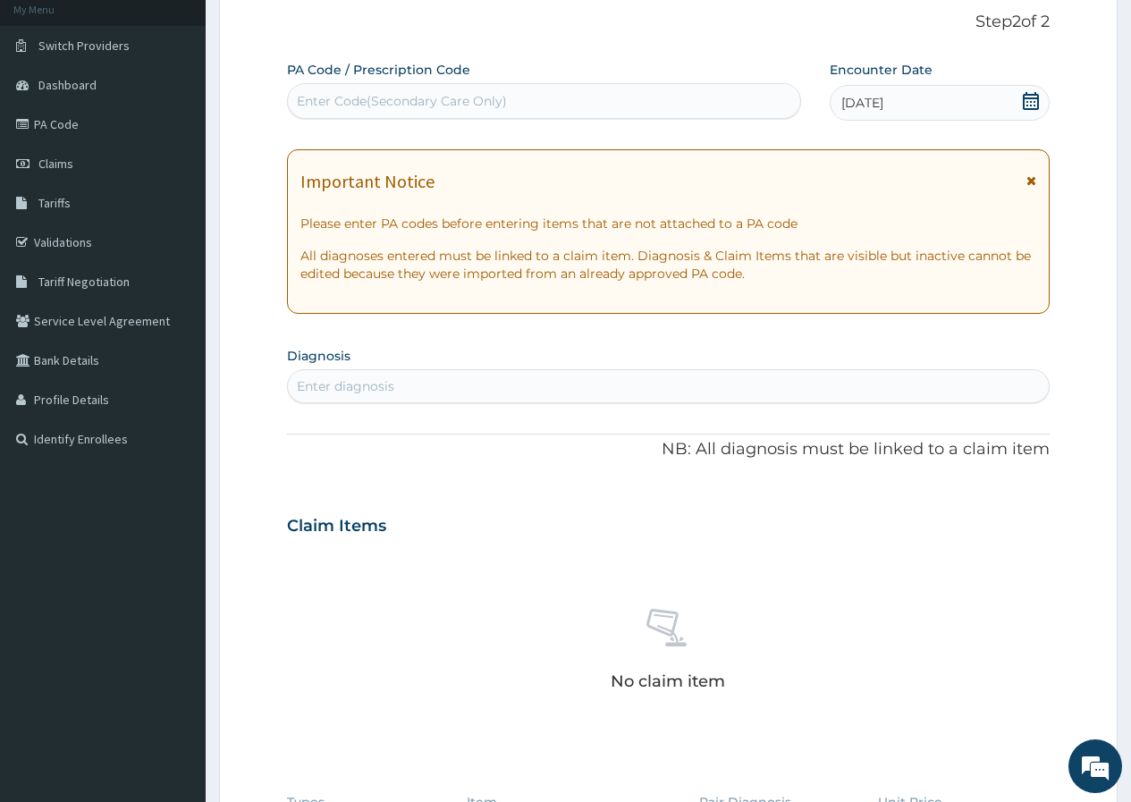
click at [576, 388] on div "Enter diagnosis" at bounding box center [668, 386] width 761 height 29
type input "plasmodium"
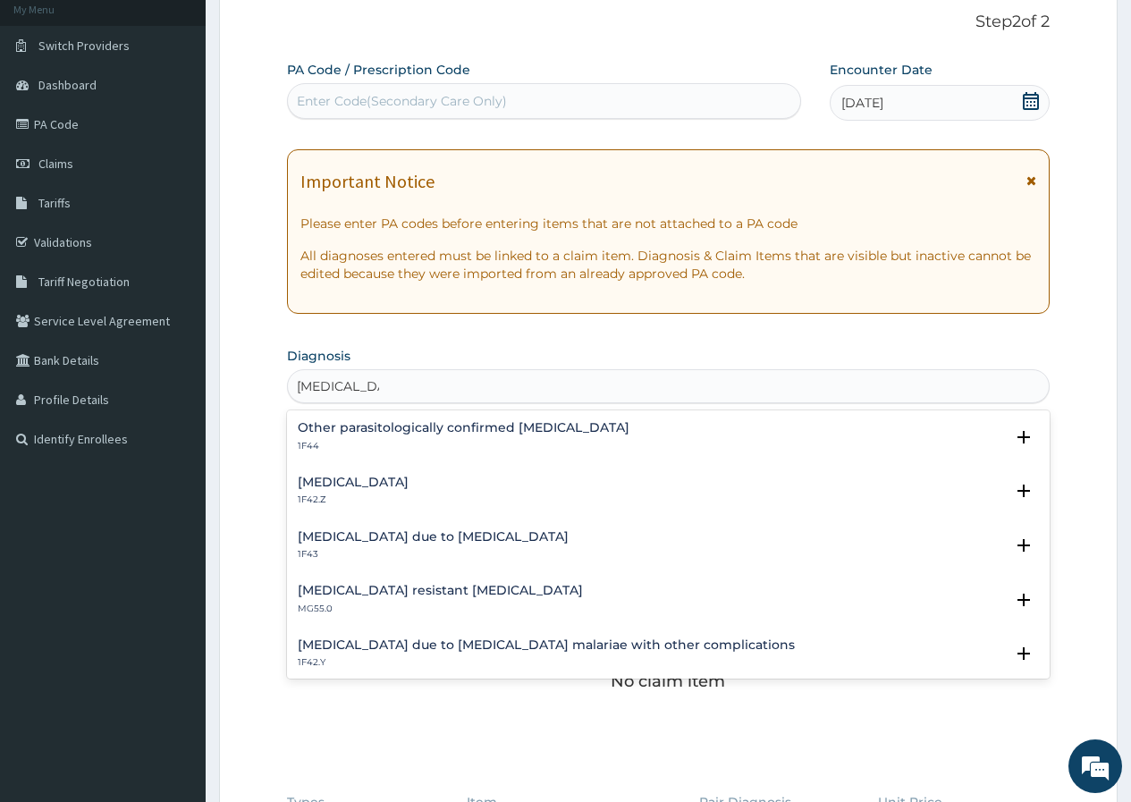
click at [409, 488] on h4 "Plasmodium malariae malaria without complication" at bounding box center [353, 482] width 111 height 13
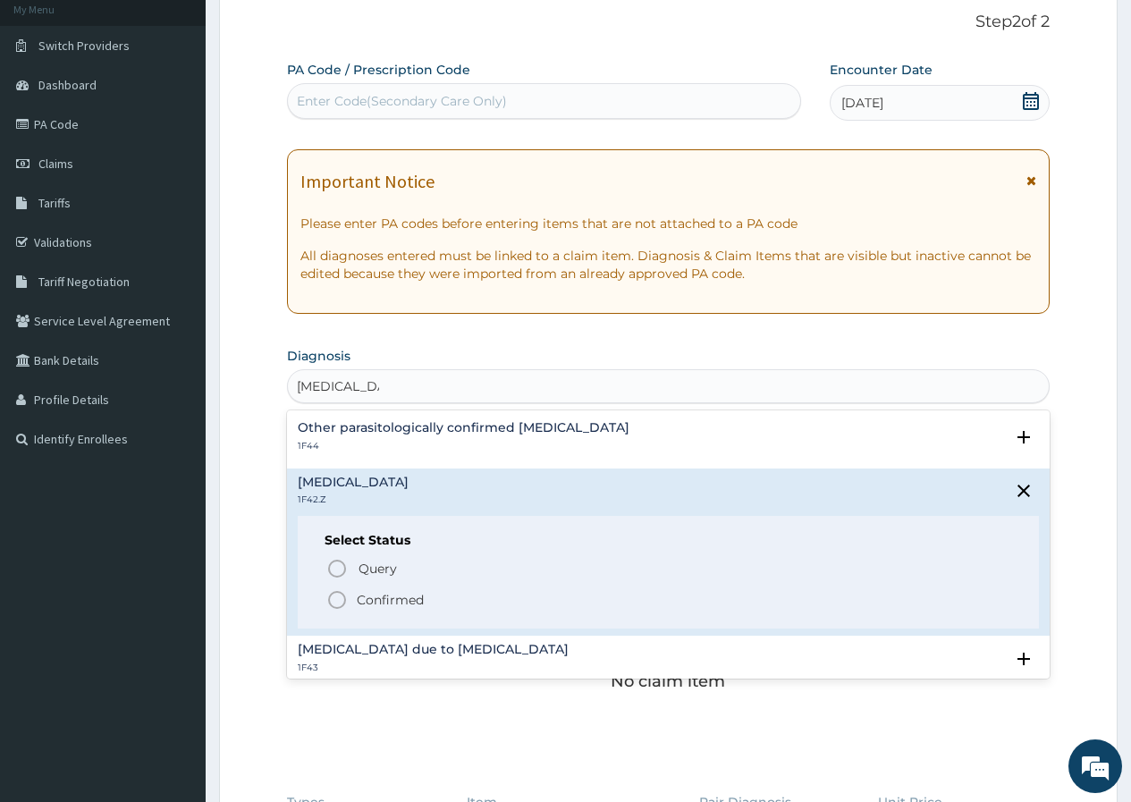
click at [398, 594] on p "Confirmed" at bounding box center [390, 600] width 67 height 18
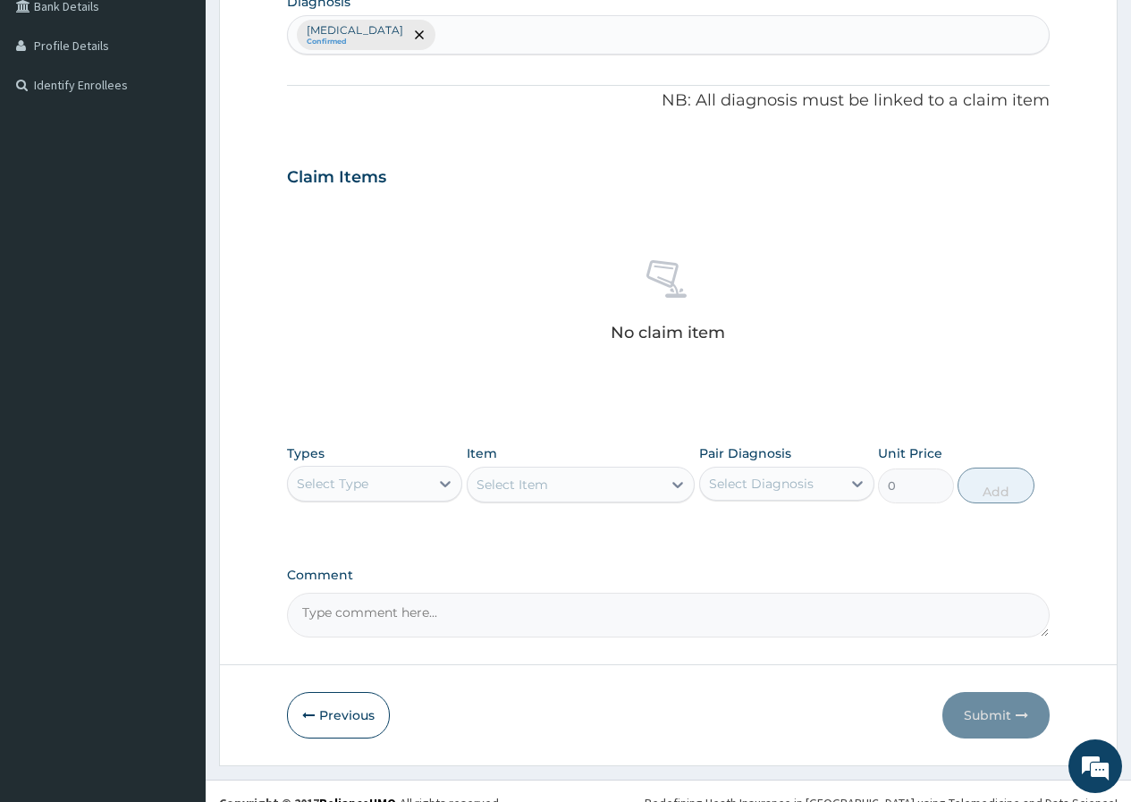
scroll to position [468, 0]
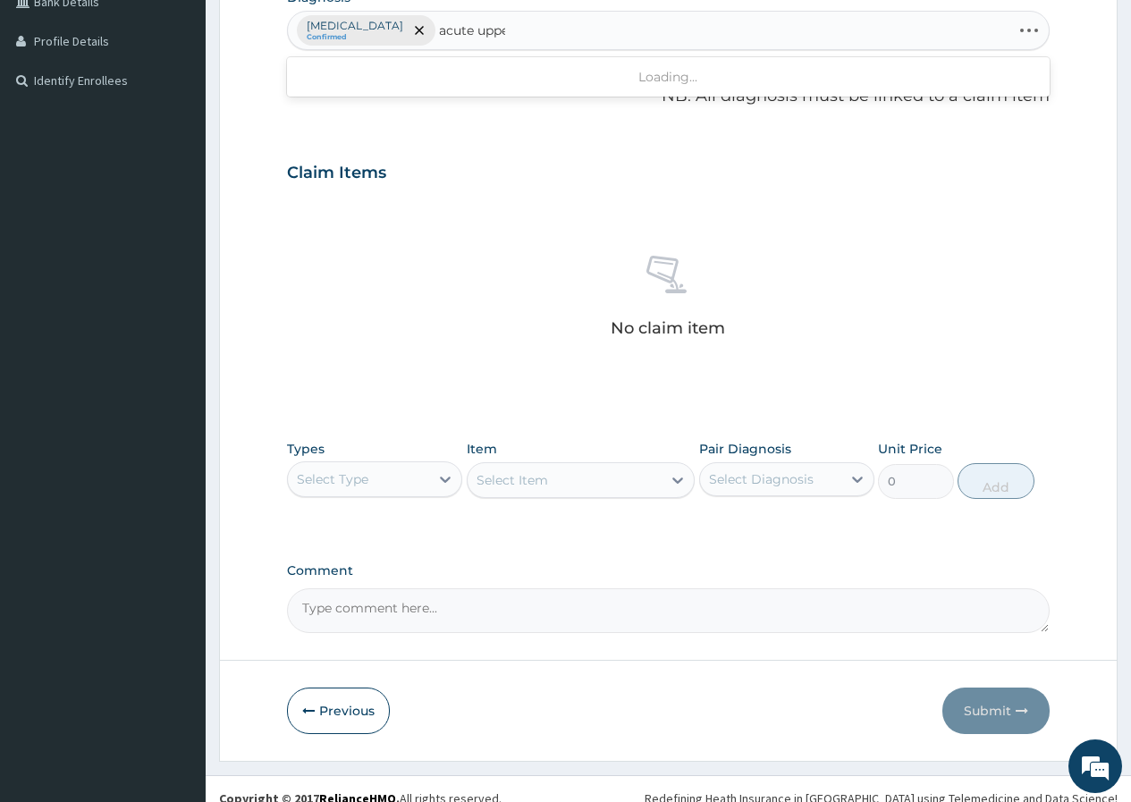
type input "acute upper"
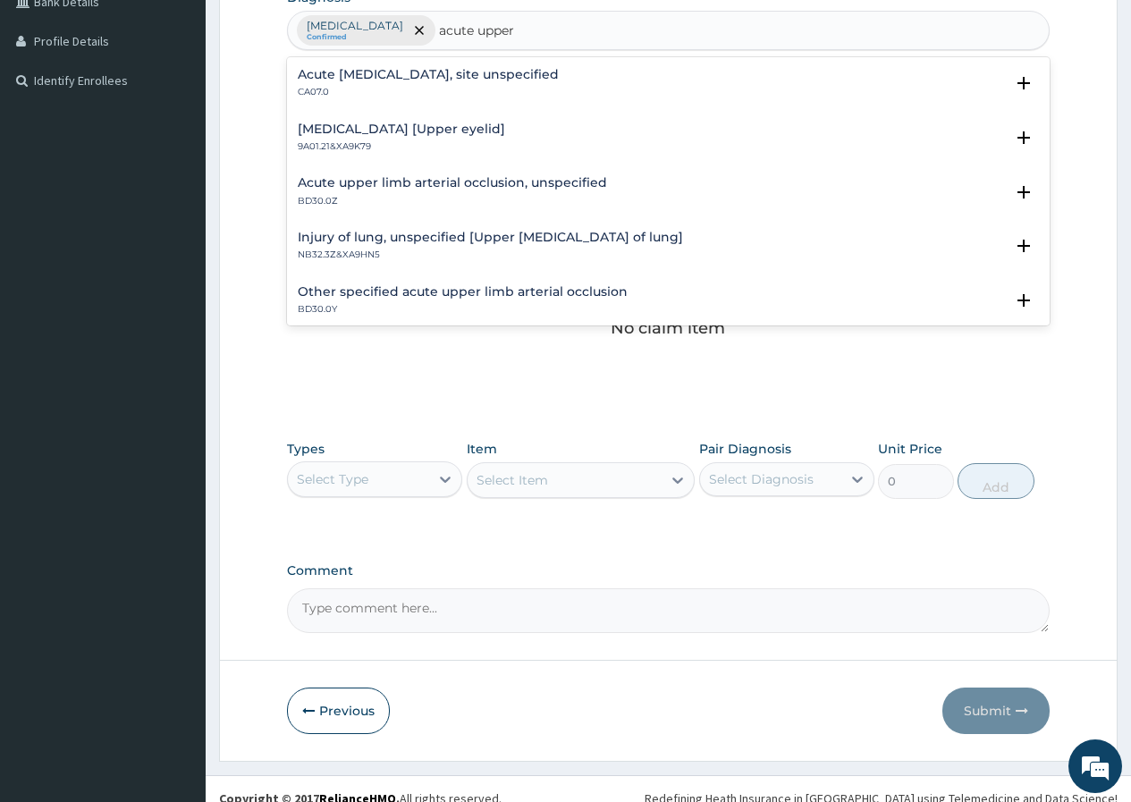
click at [346, 69] on h4 "Acute upper respiratory infection, site unspecified" at bounding box center [428, 74] width 261 height 13
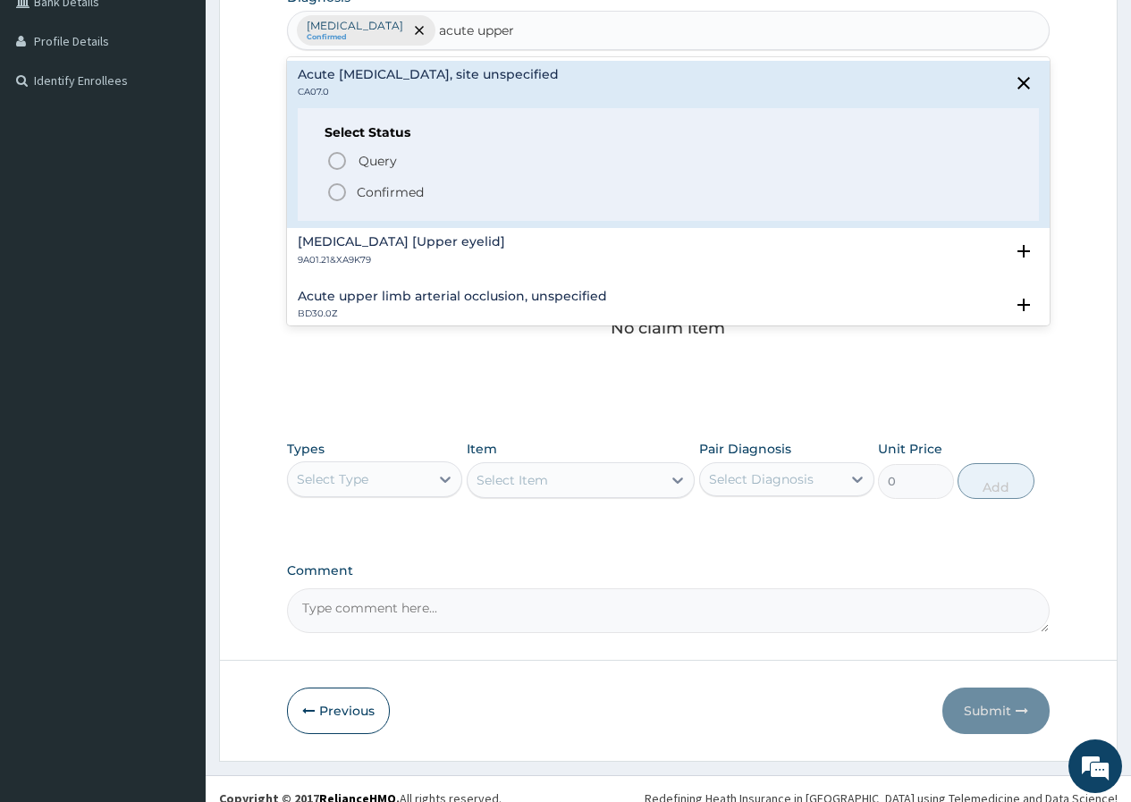
click at [405, 173] on div "Query Query covers suspected (?), Keep in view (kiv), Ruled out (r/o) Confirmed" at bounding box center [667, 175] width 687 height 55
click at [402, 191] on p "Confirmed" at bounding box center [390, 192] width 67 height 18
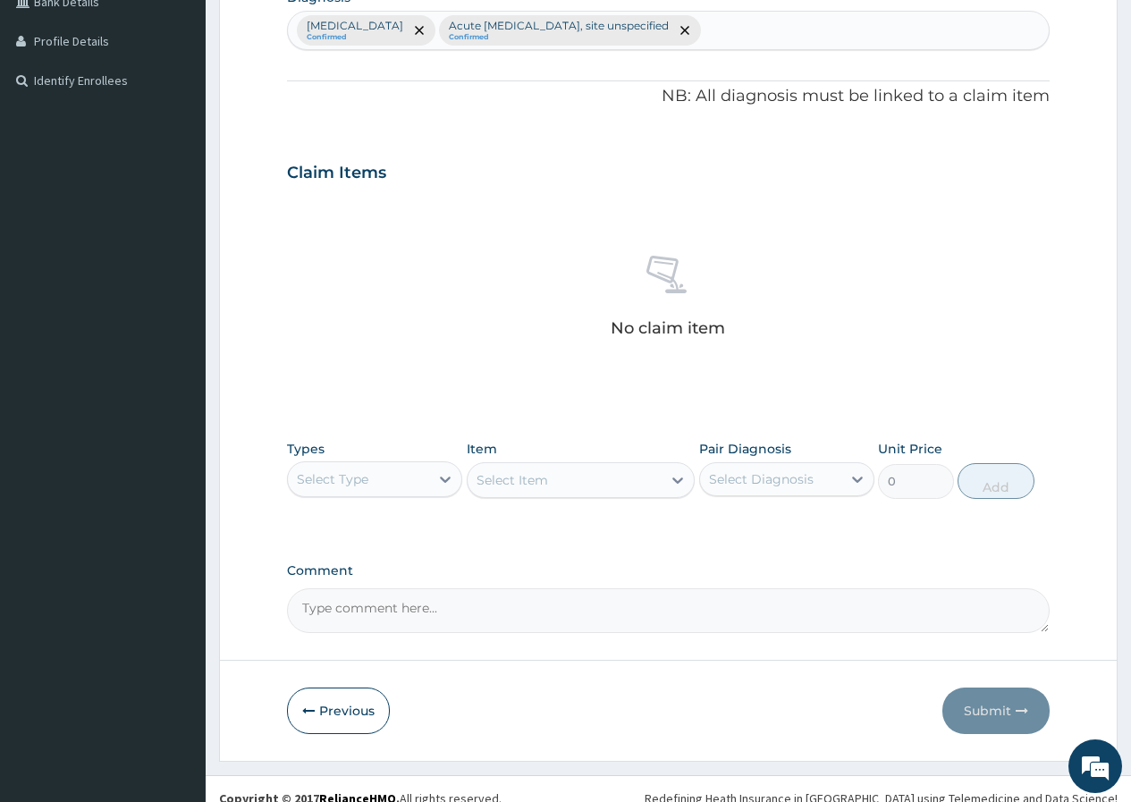
scroll to position [487, 0]
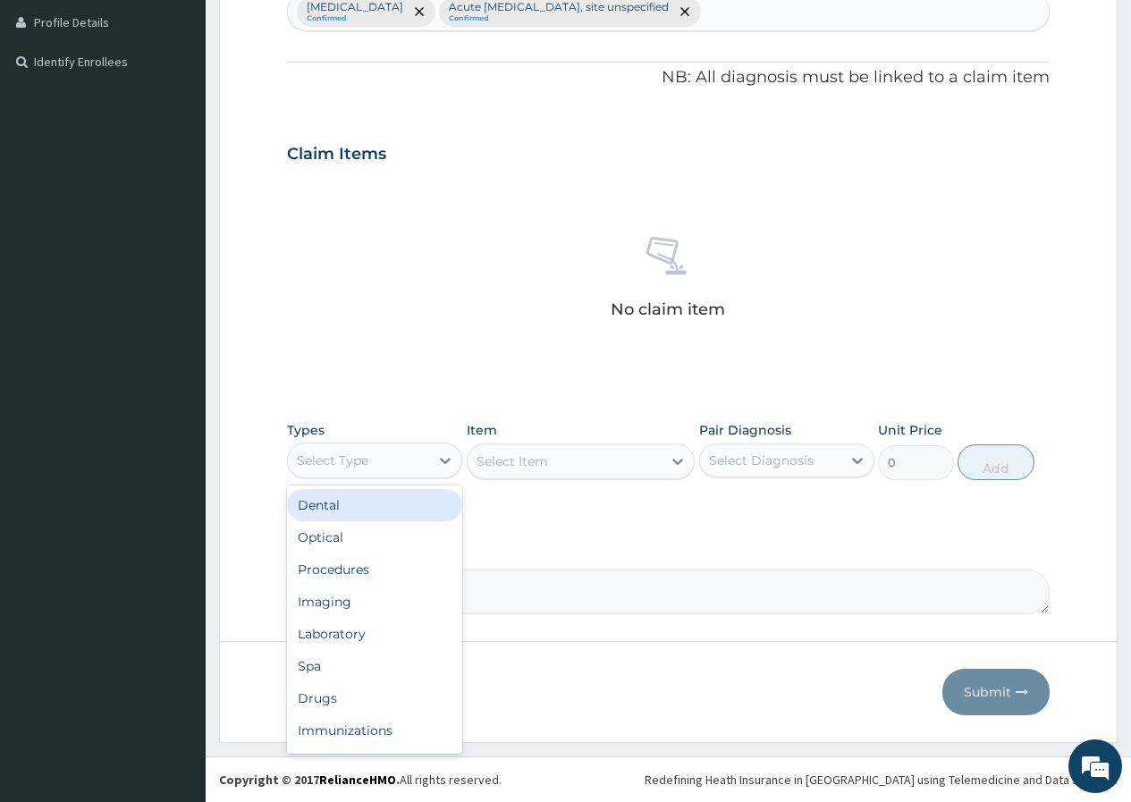
click at [399, 459] on div "Select Type" at bounding box center [358, 460] width 141 height 29
click at [392, 569] on div "Procedures" at bounding box center [374, 569] width 175 height 32
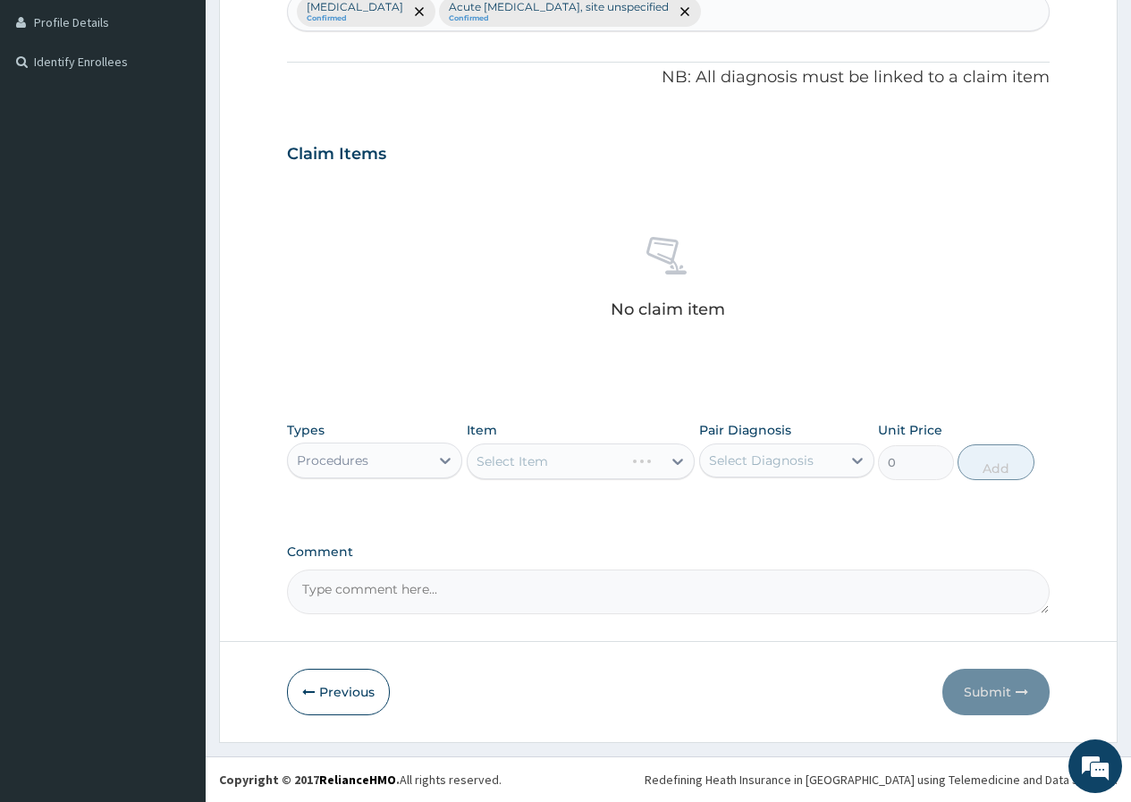
click at [618, 460] on div "Select Item" at bounding box center [581, 461] width 229 height 36
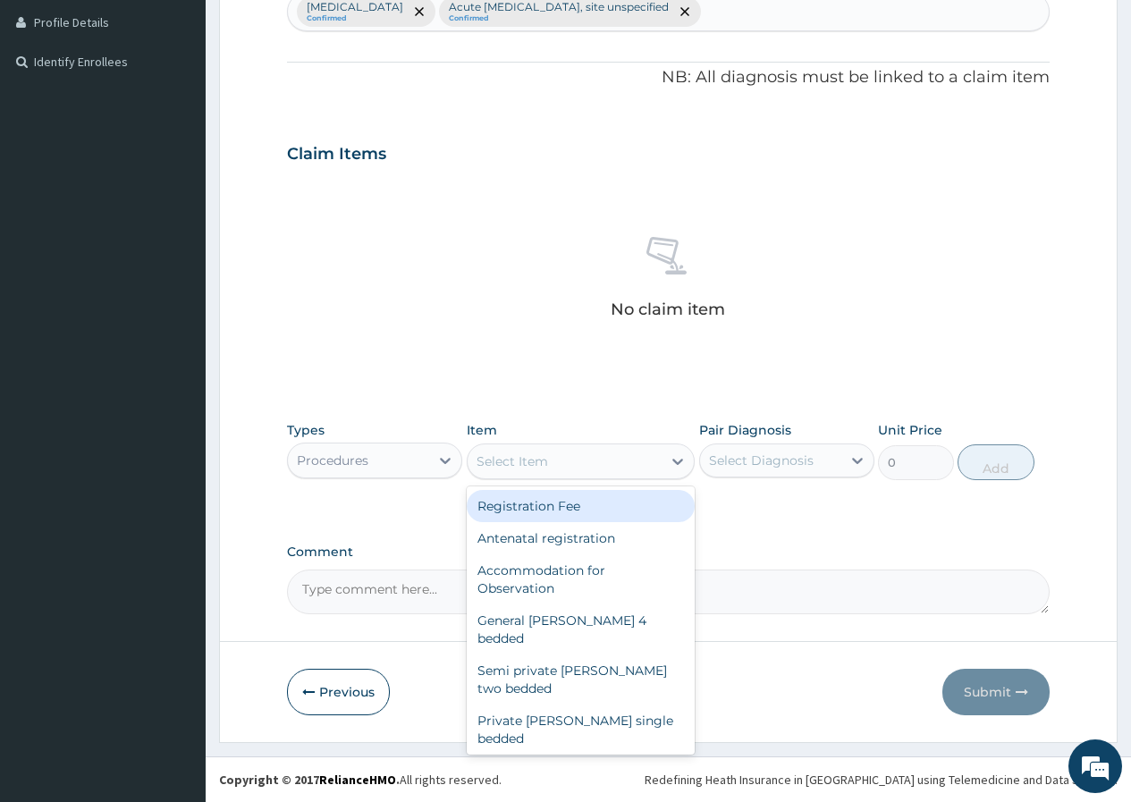
click at [618, 460] on div "Select Item" at bounding box center [565, 461] width 195 height 29
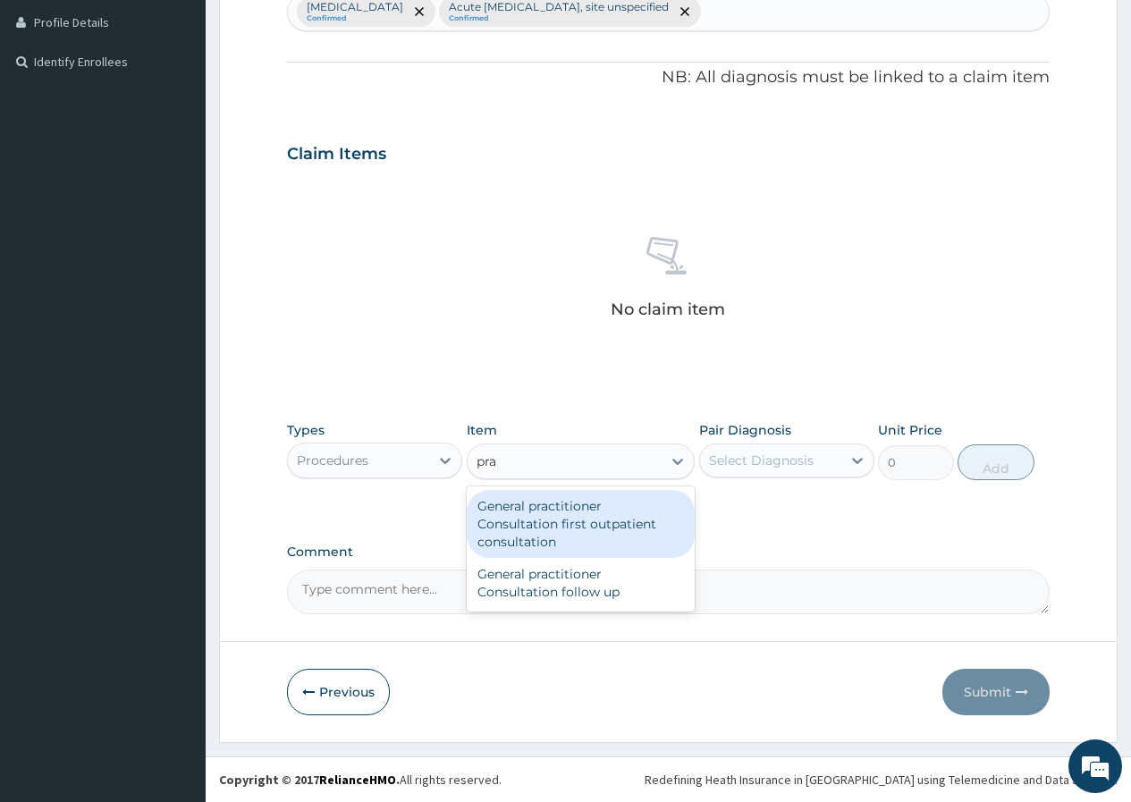
type input "prac"
click at [668, 515] on div "General practitioner Consultation first outpatient consultation" at bounding box center [581, 524] width 229 height 68
type input "3547.5"
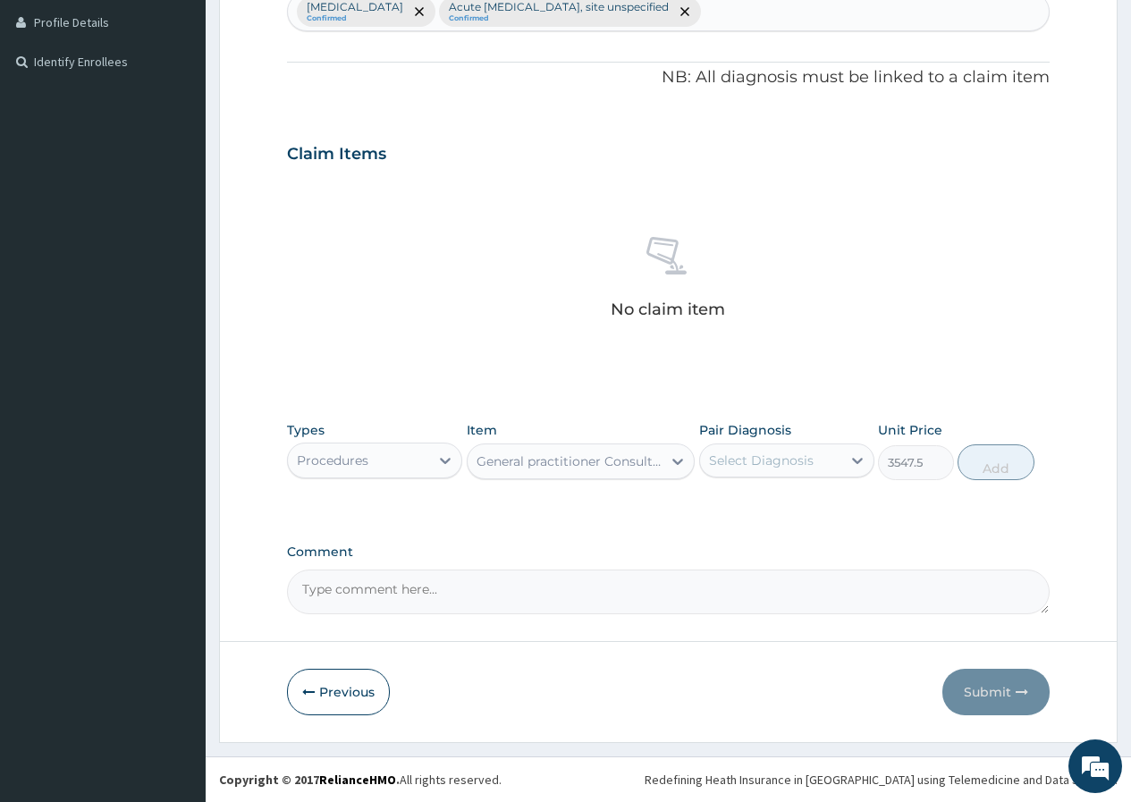
click at [740, 457] on div "Select Diagnosis" at bounding box center [761, 460] width 105 height 18
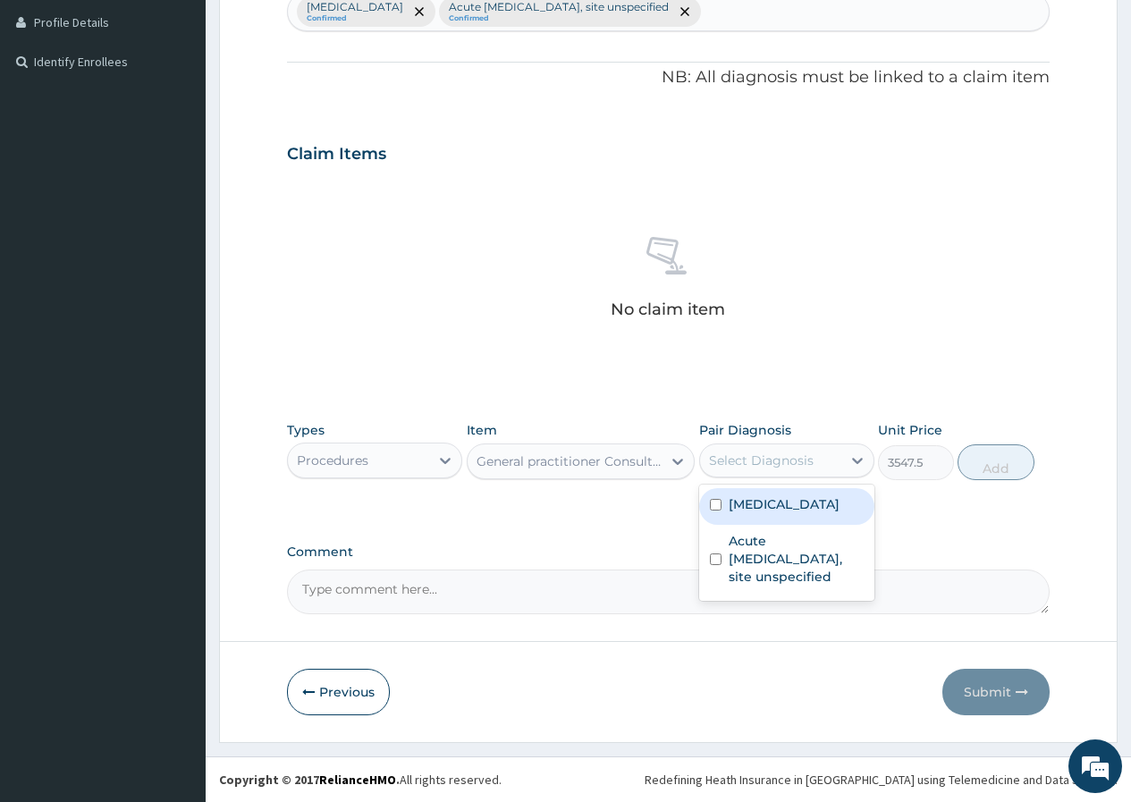
click at [753, 513] on label "Plasmodium malariae malaria without complication" at bounding box center [784, 504] width 111 height 18
checkbox input "true"
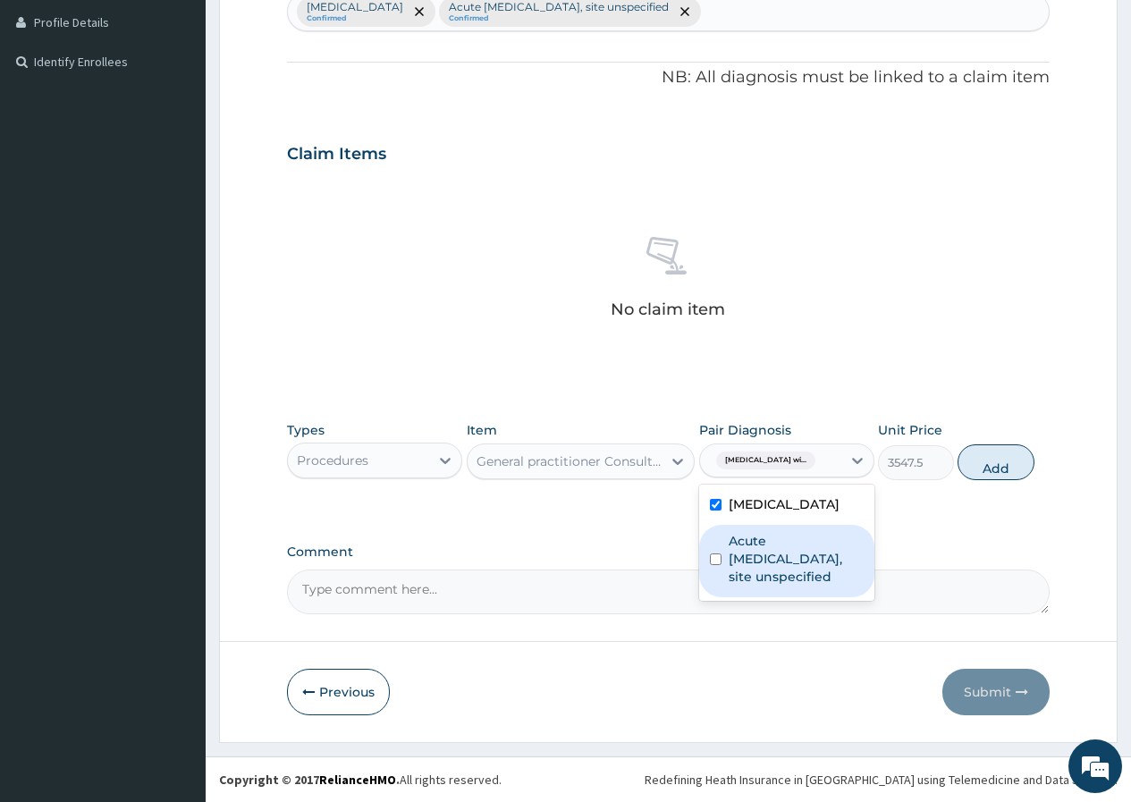
click at [795, 586] on label "Acute upper respiratory infection, site unspecified" at bounding box center [796, 559] width 135 height 54
checkbox input "true"
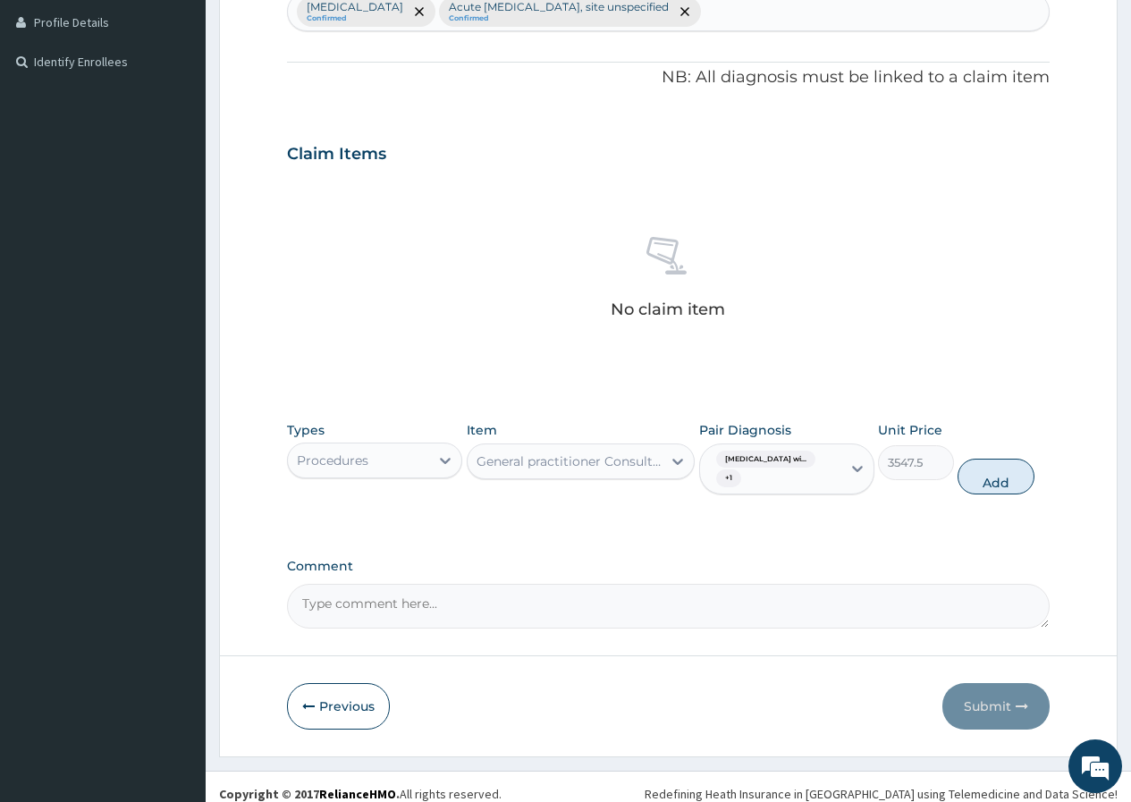
drag, startPoint x: 983, startPoint y: 474, endPoint x: 1119, endPoint y: 445, distance: 138.9
click at [987, 473] on button "Add" at bounding box center [995, 477] width 76 height 36
type input "0"
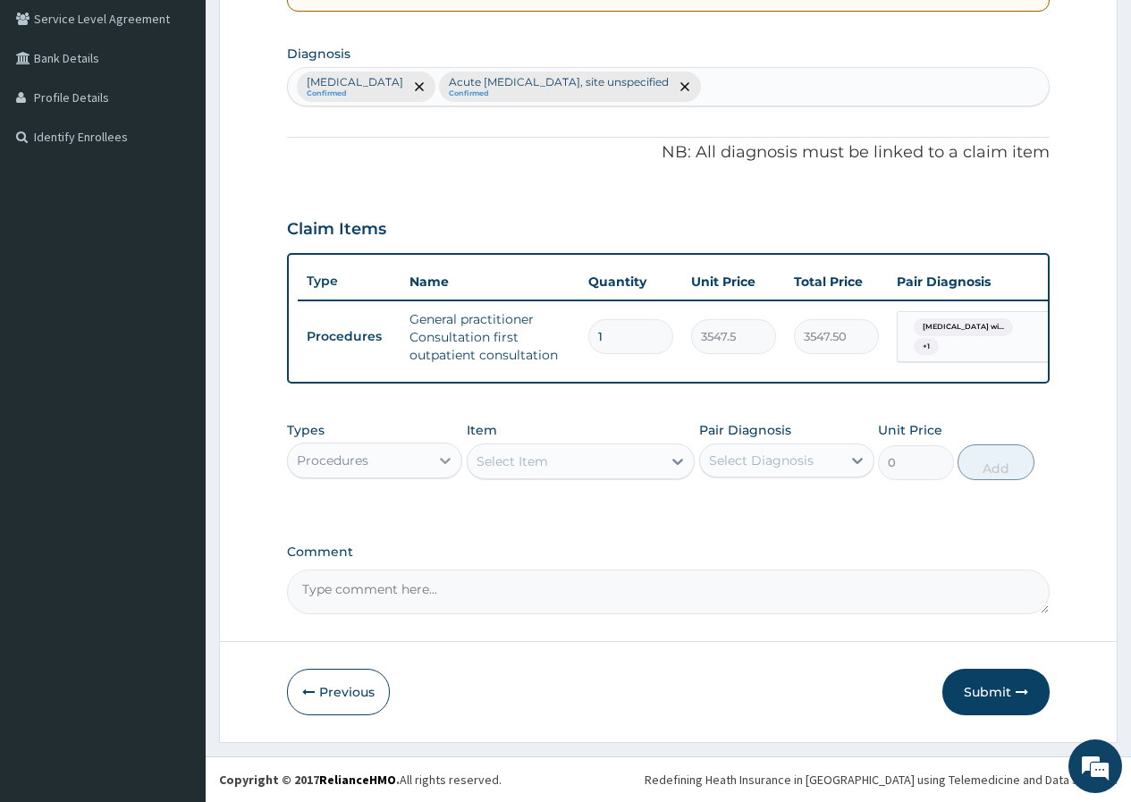
click at [459, 473] on div at bounding box center [445, 460] width 32 height 32
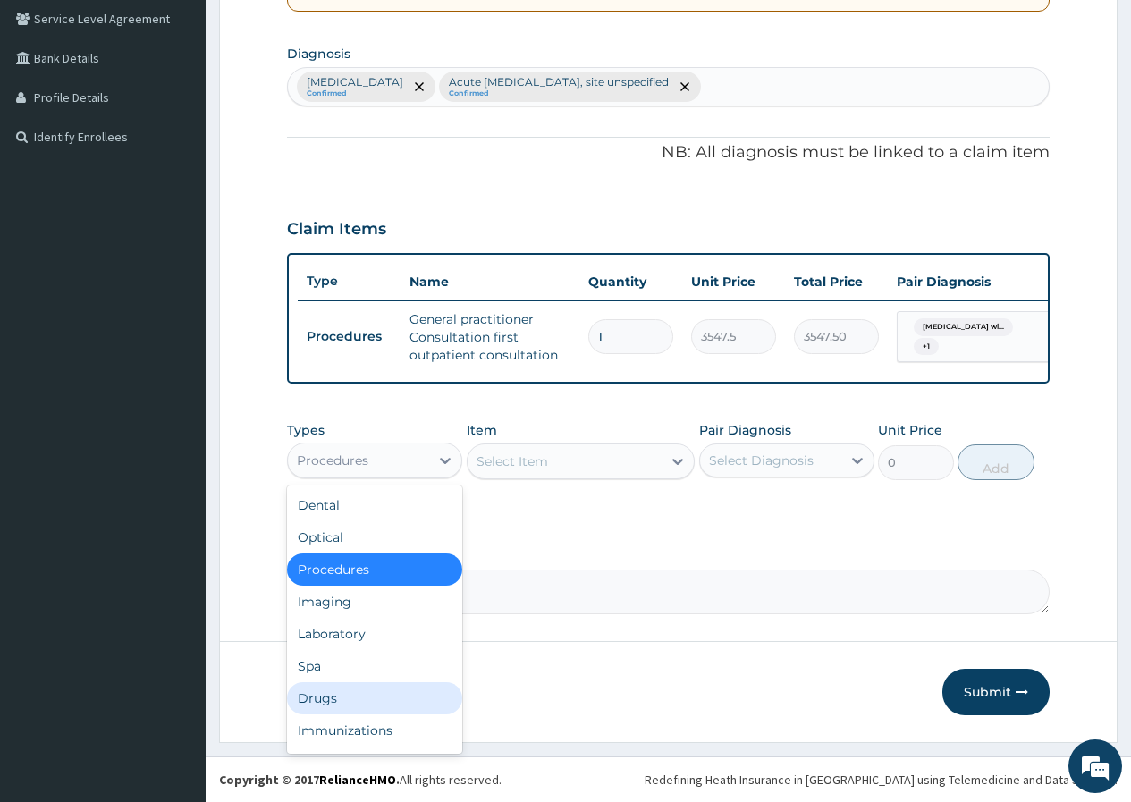
click at [370, 695] on div "Drugs" at bounding box center [374, 698] width 175 height 32
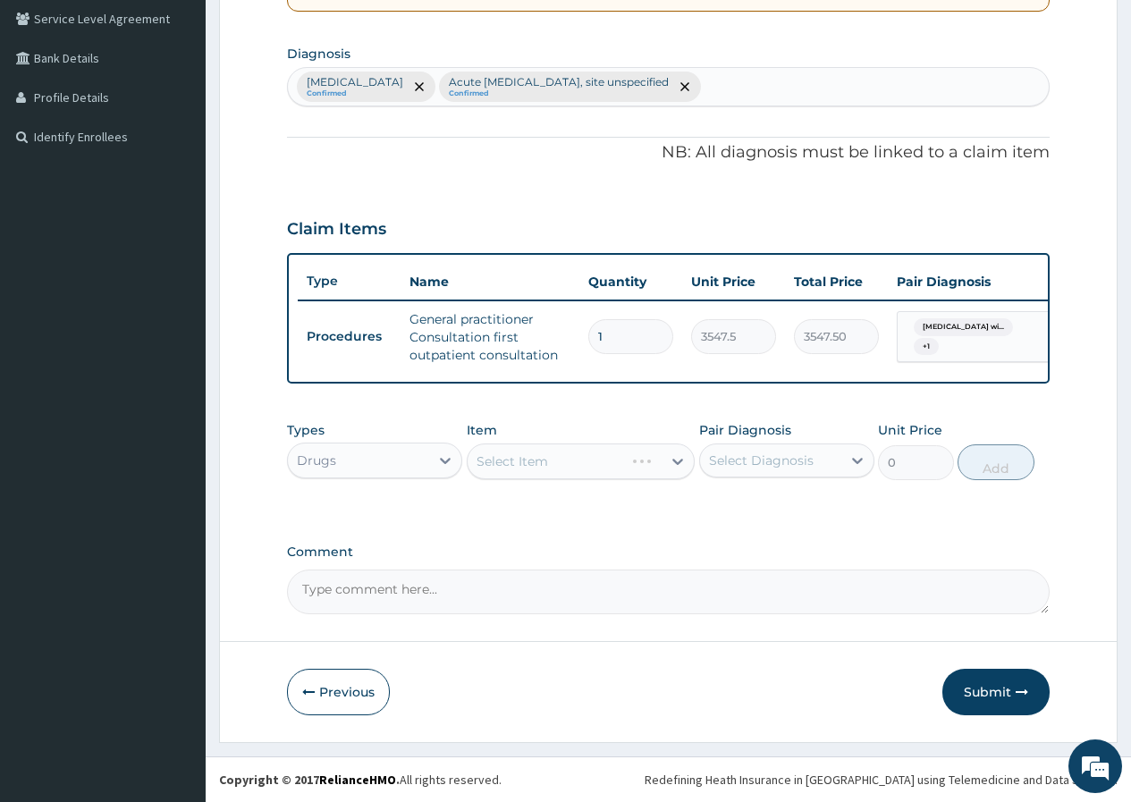
click at [611, 471] on div "Select Item" at bounding box center [581, 461] width 229 height 36
click at [610, 461] on div "Select Item" at bounding box center [581, 461] width 229 height 36
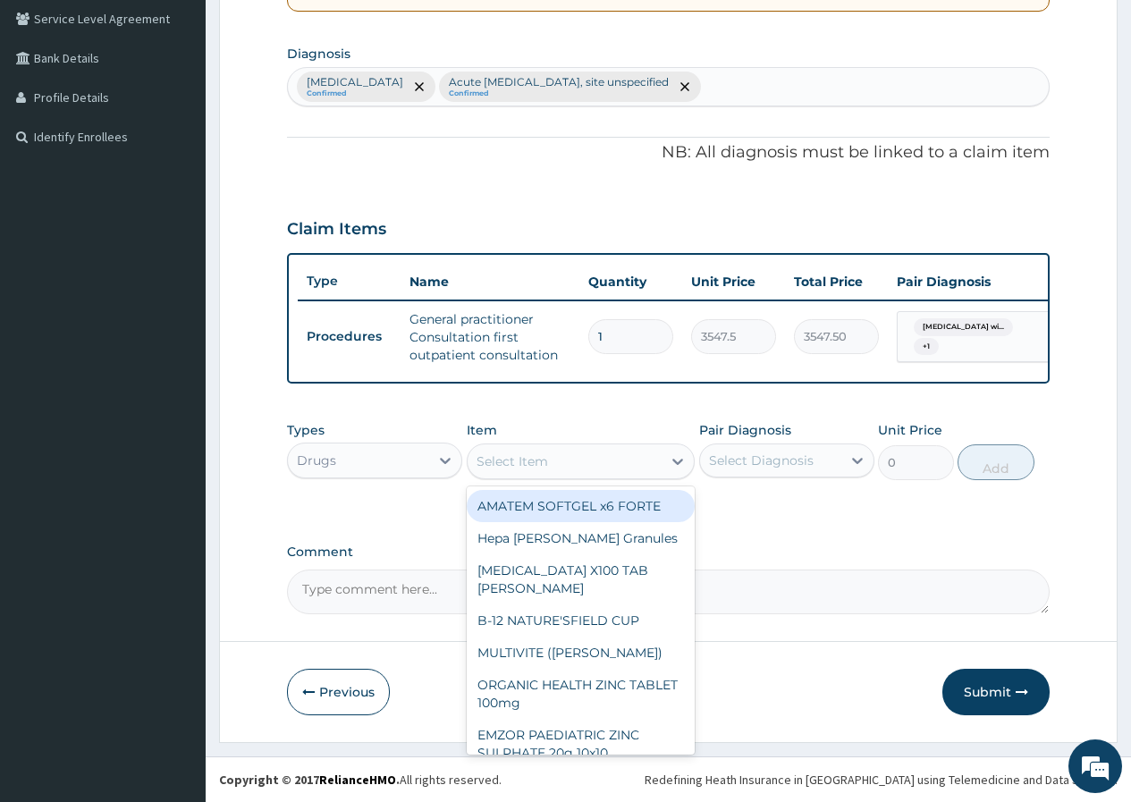
click at [650, 463] on div "Select Item" at bounding box center [565, 461] width 195 height 29
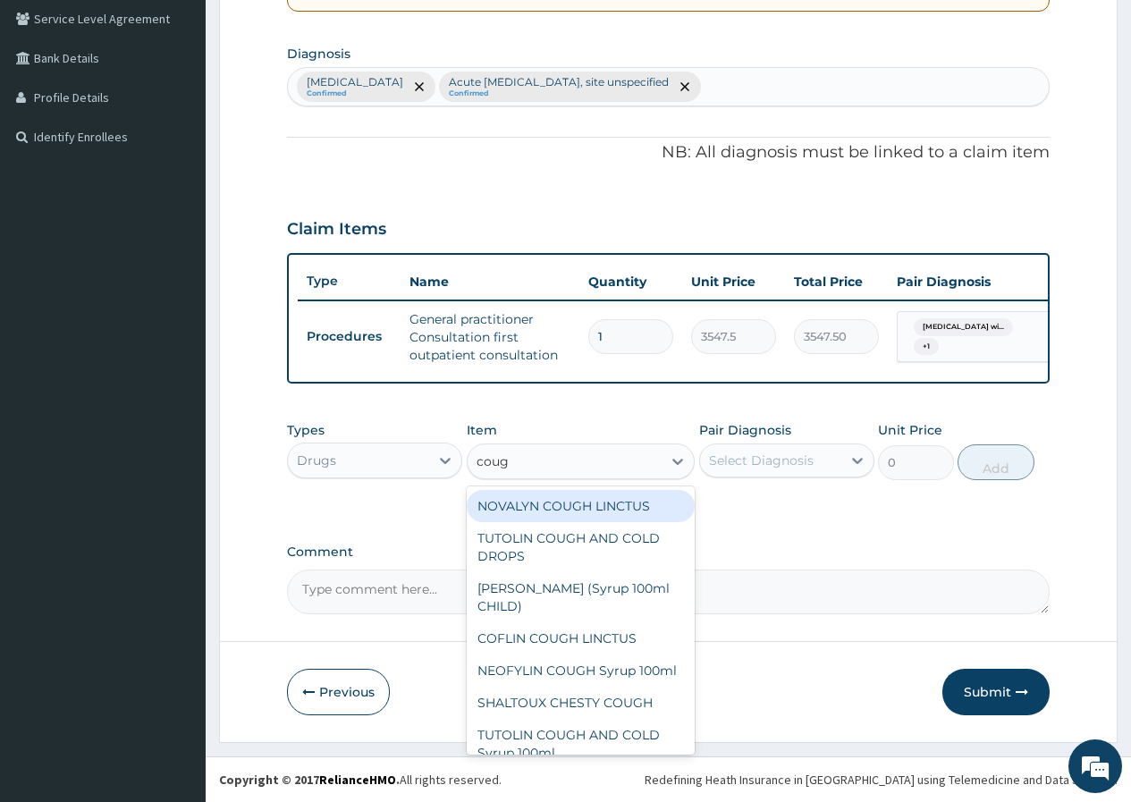
type input "cough"
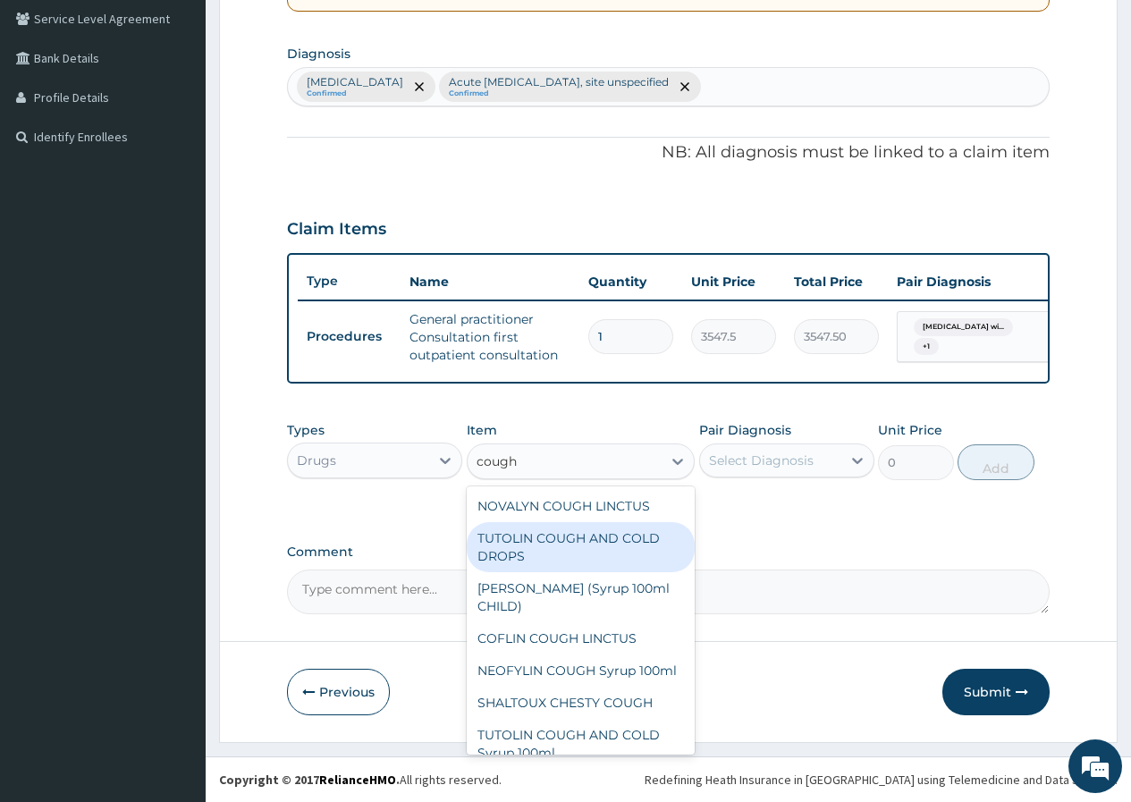
click at [627, 535] on div "TUTOLIN COUGH AND COLD DROPS" at bounding box center [581, 547] width 229 height 50
type input "1478.125"
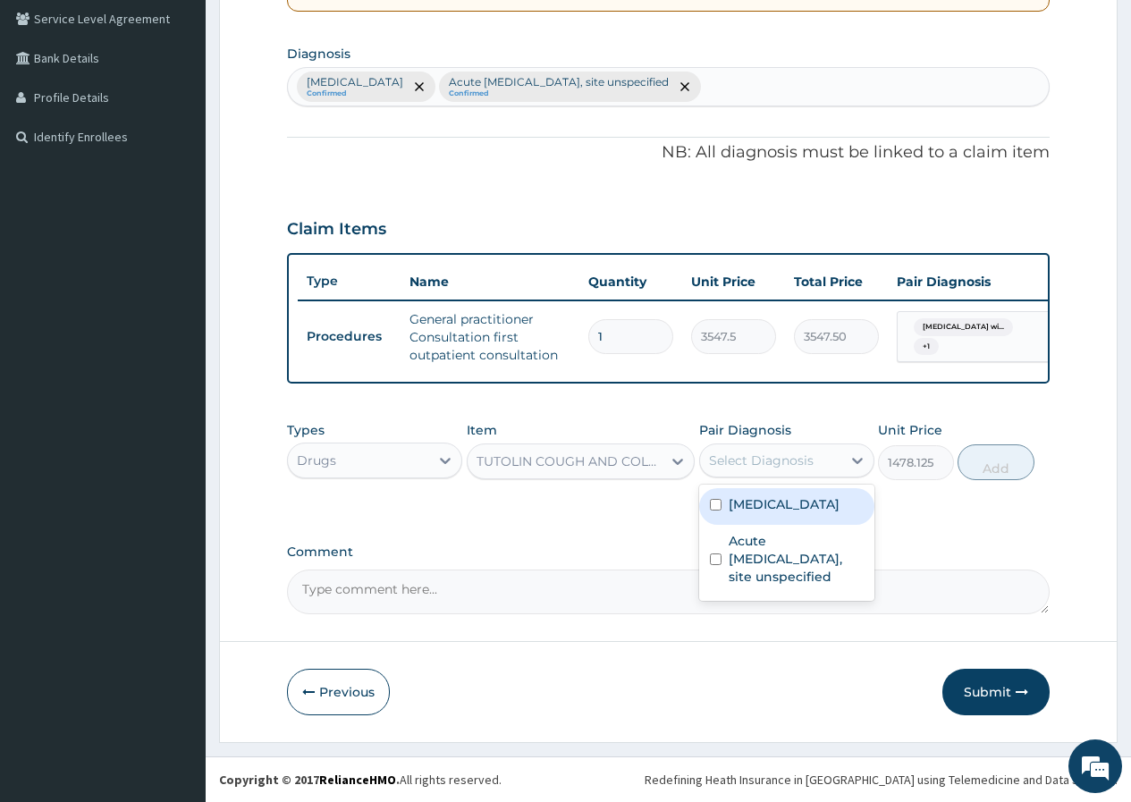
click at [762, 463] on div "Select Diagnosis" at bounding box center [761, 460] width 105 height 18
click at [764, 513] on label "Plasmodium malariae malaria without complication" at bounding box center [784, 504] width 111 height 18
checkbox input "true"
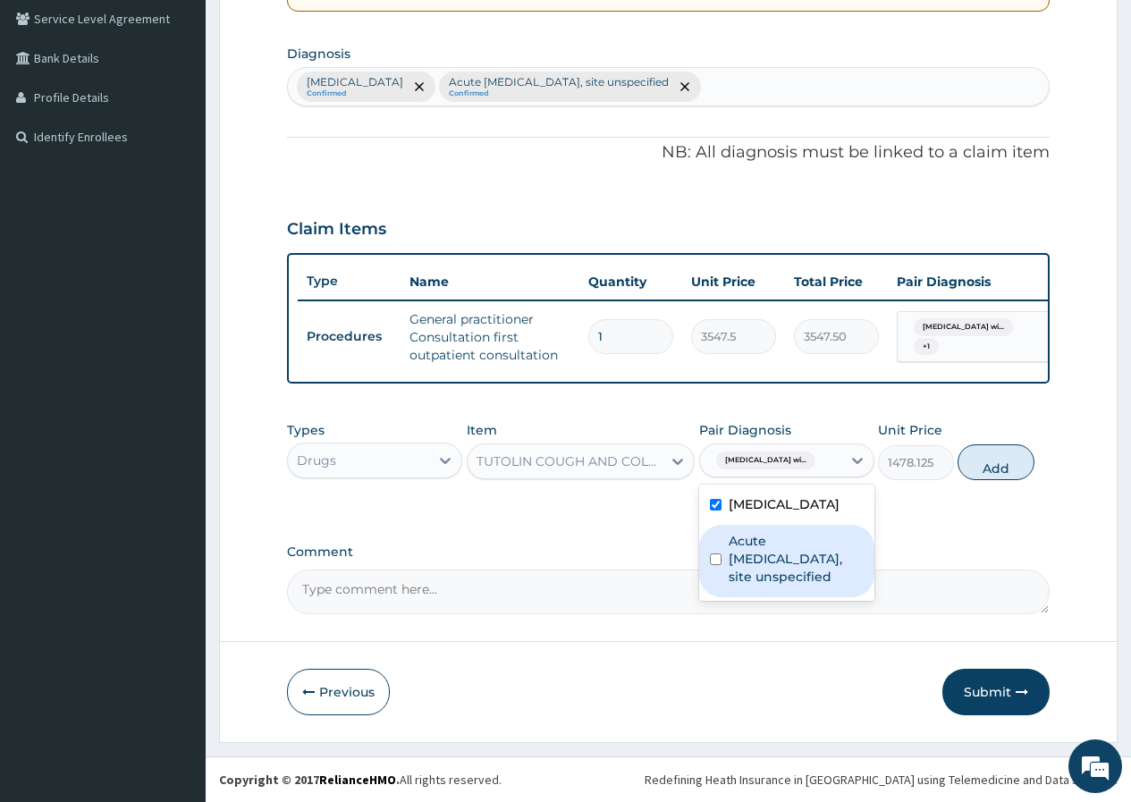
click at [764, 586] on label "Acute upper respiratory infection, site unspecified" at bounding box center [796, 559] width 135 height 54
checkbox input "true"
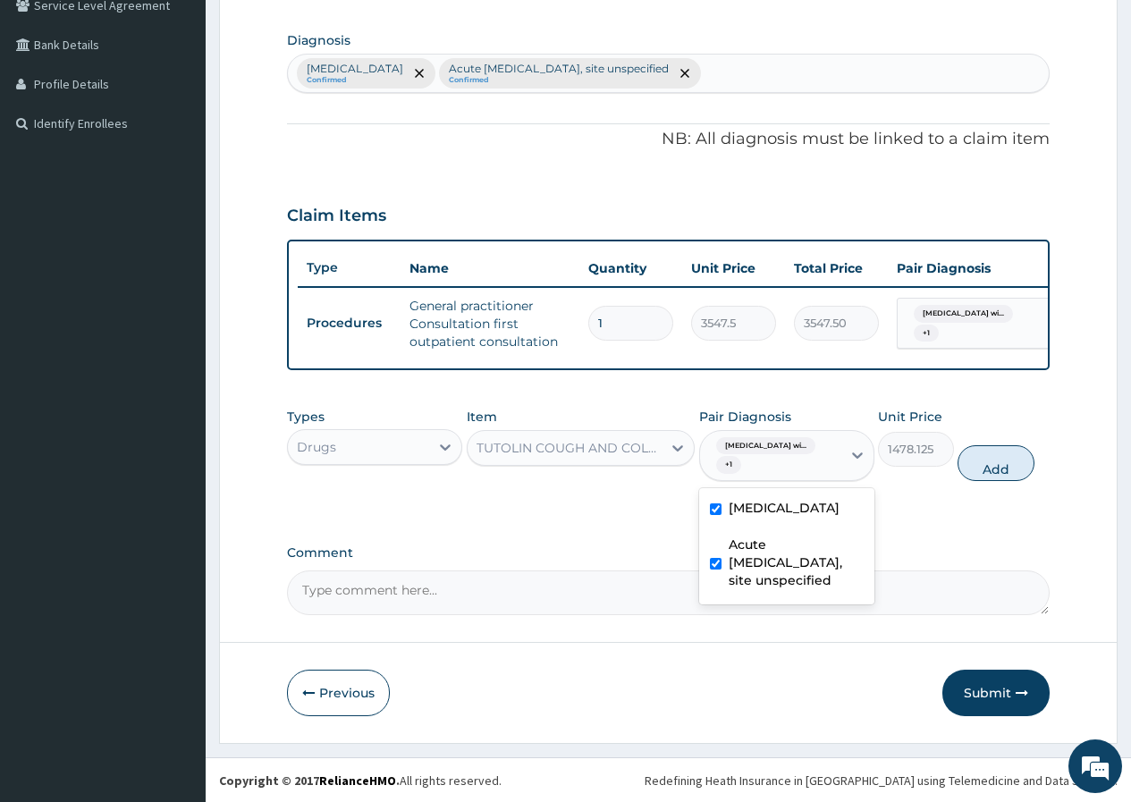
click at [751, 517] on label "Plasmodium malariae malaria without complication" at bounding box center [784, 508] width 111 height 18
checkbox input "false"
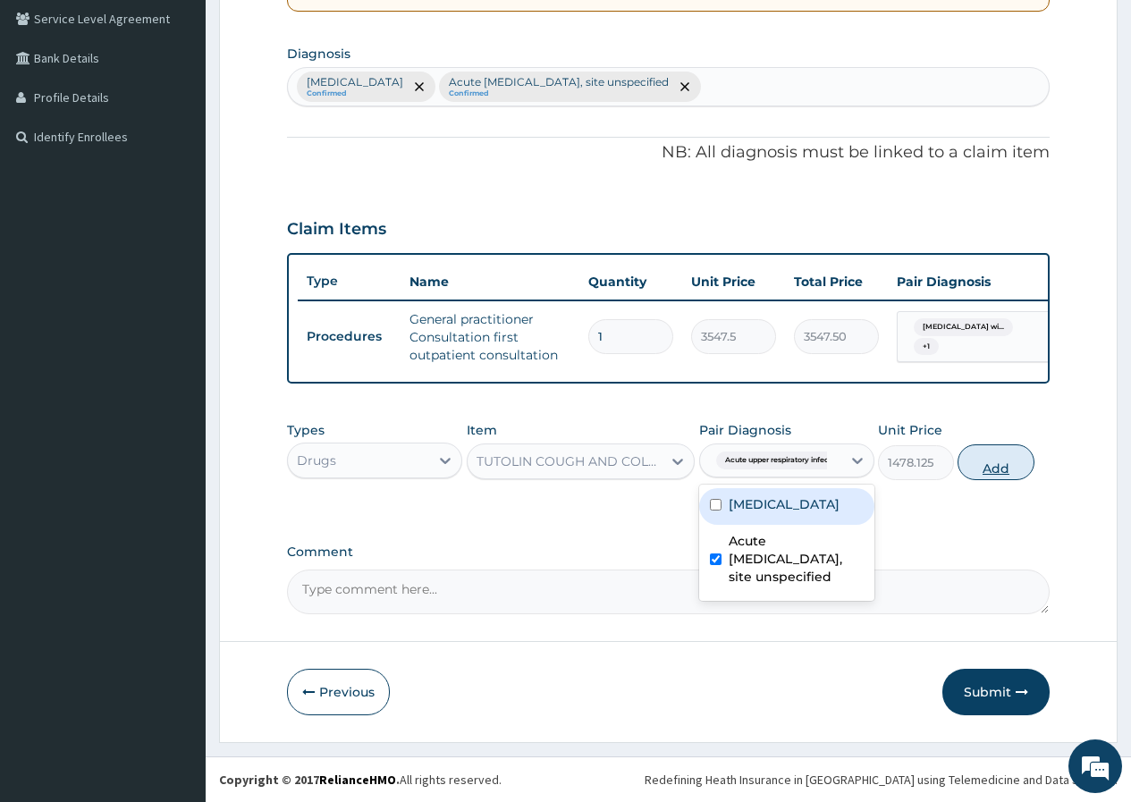
click at [967, 472] on button "Add" at bounding box center [995, 462] width 76 height 36
type input "0"
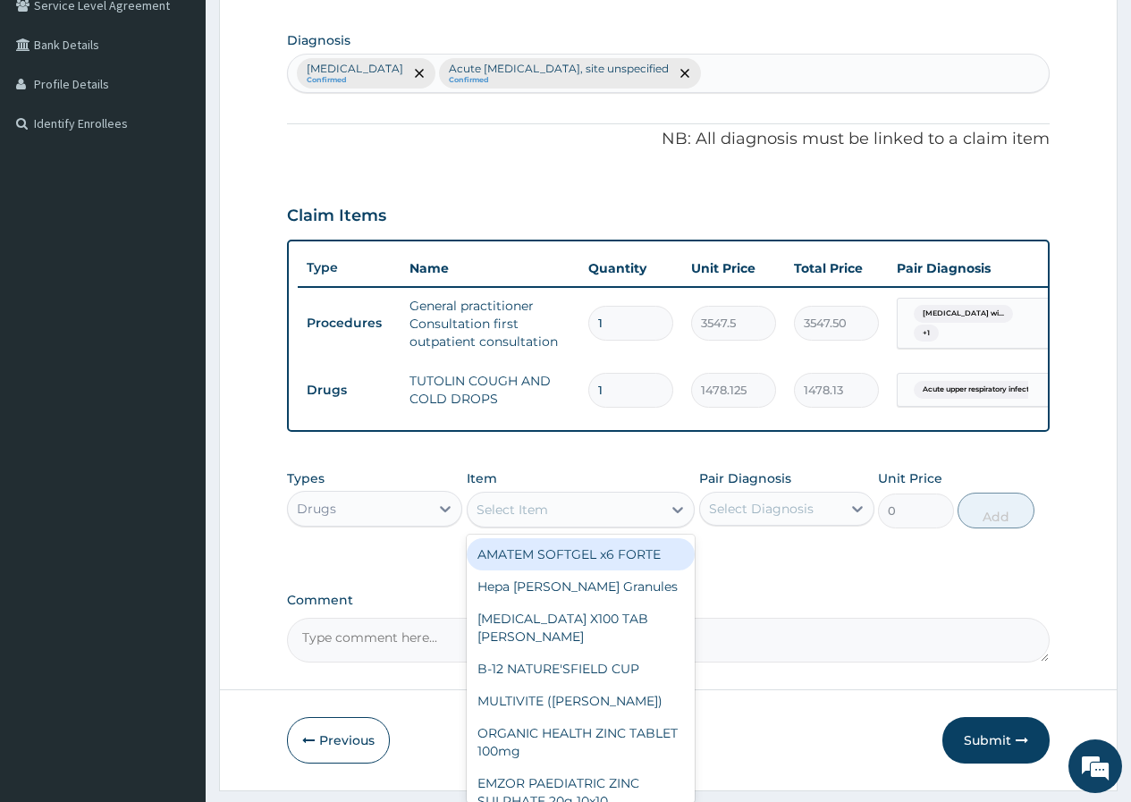
click at [629, 523] on div "Select Item" at bounding box center [565, 509] width 195 height 29
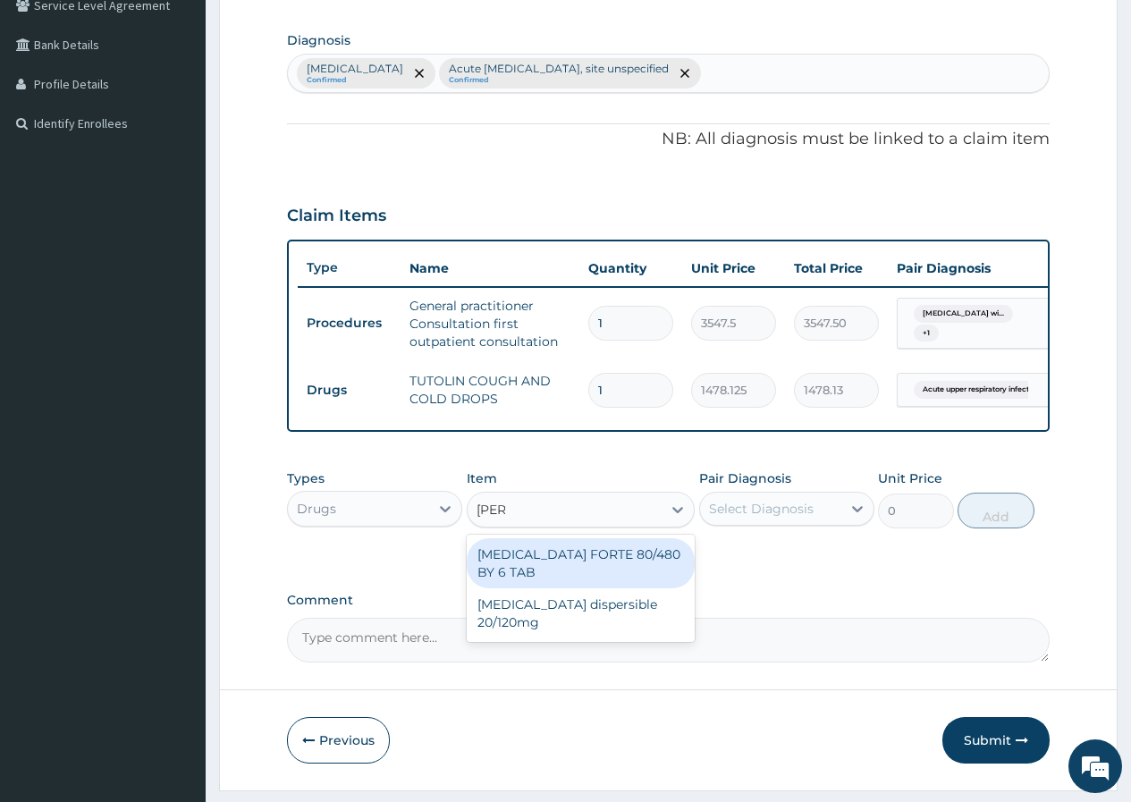
type input "coart"
click at [623, 580] on div "COARTEM FORTE 80/480 BY 6 TAB" at bounding box center [581, 563] width 229 height 50
type input "449.35"
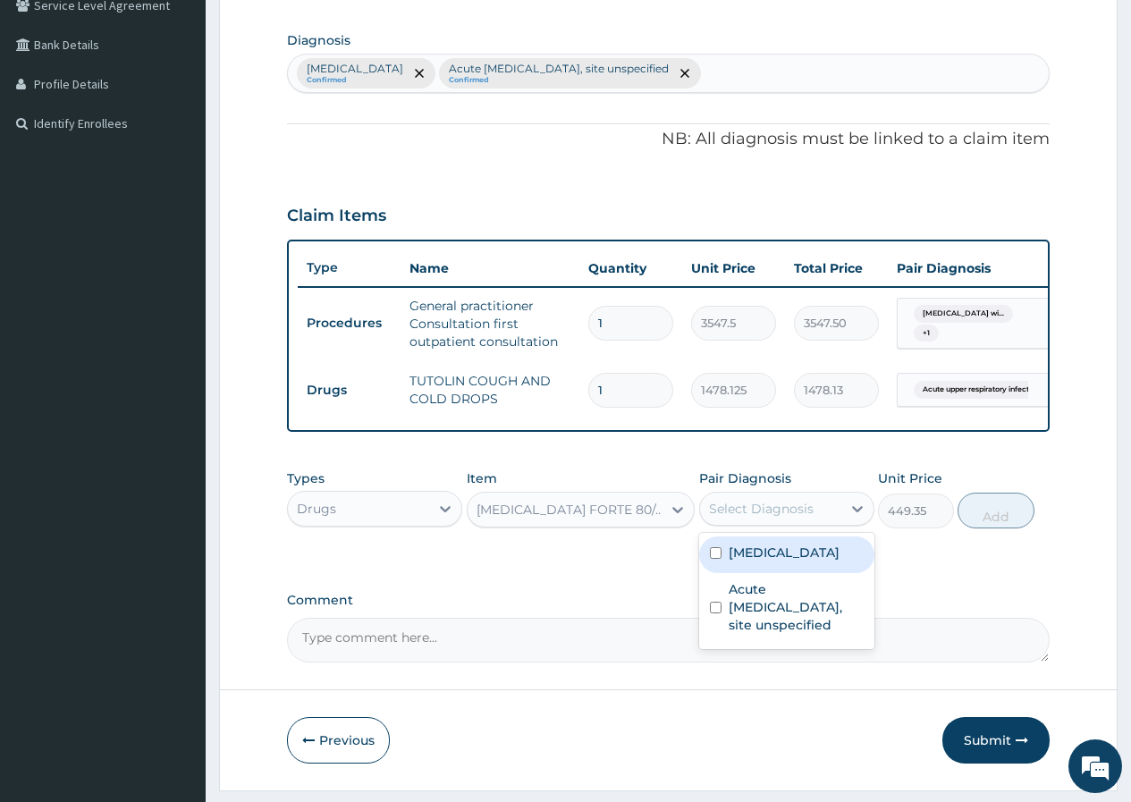
click at [737, 518] on div "Select Diagnosis" at bounding box center [761, 509] width 105 height 18
drag, startPoint x: 769, startPoint y: 598, endPoint x: 948, endPoint y: 577, distance: 180.0
click at [770, 561] on label "Plasmodium malariae malaria without complication" at bounding box center [784, 552] width 111 height 18
checkbox input "true"
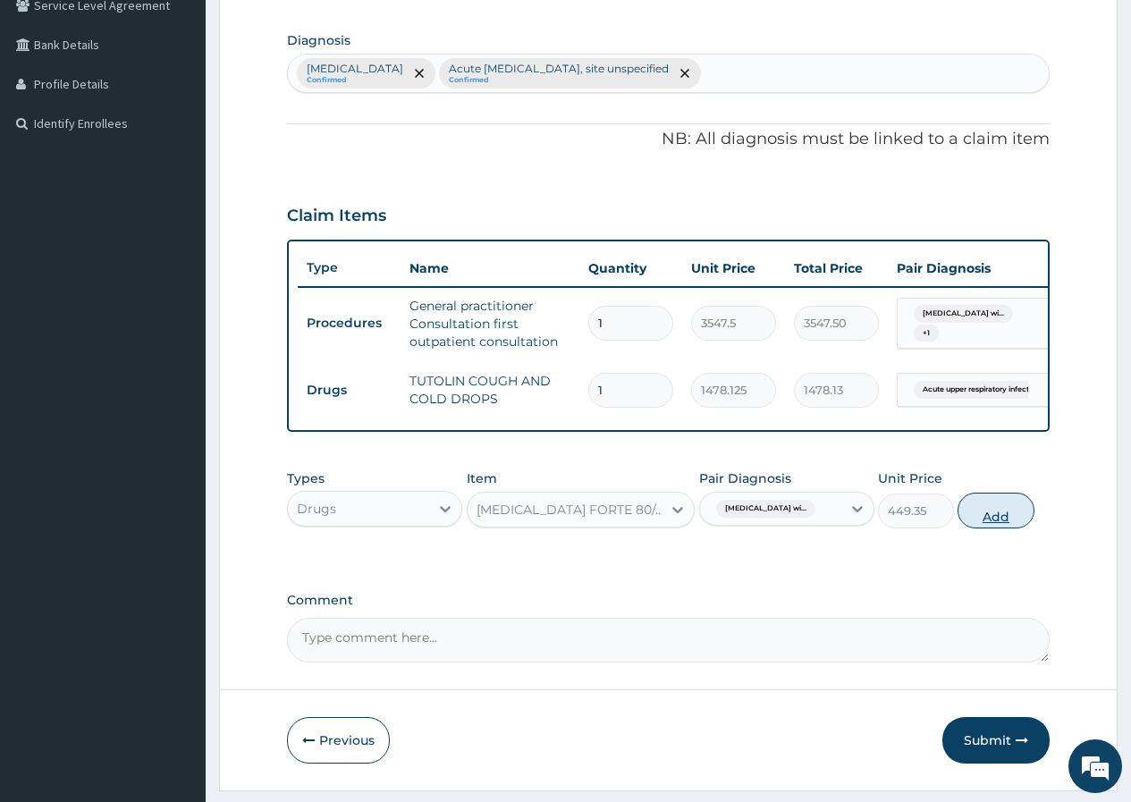
click at [987, 527] on button "Add" at bounding box center [995, 511] width 76 height 36
type input "0"
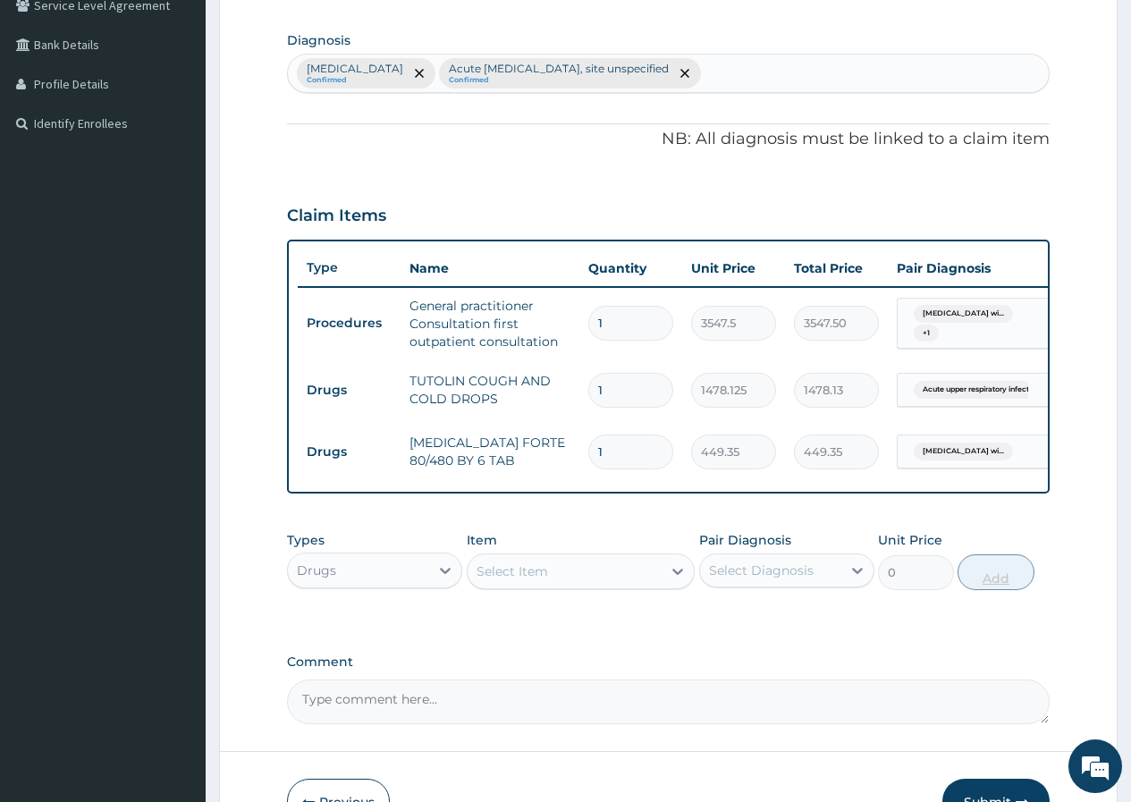
type input "2"
type input "898.70"
type input "3"
type input "1348.05"
type input "4"
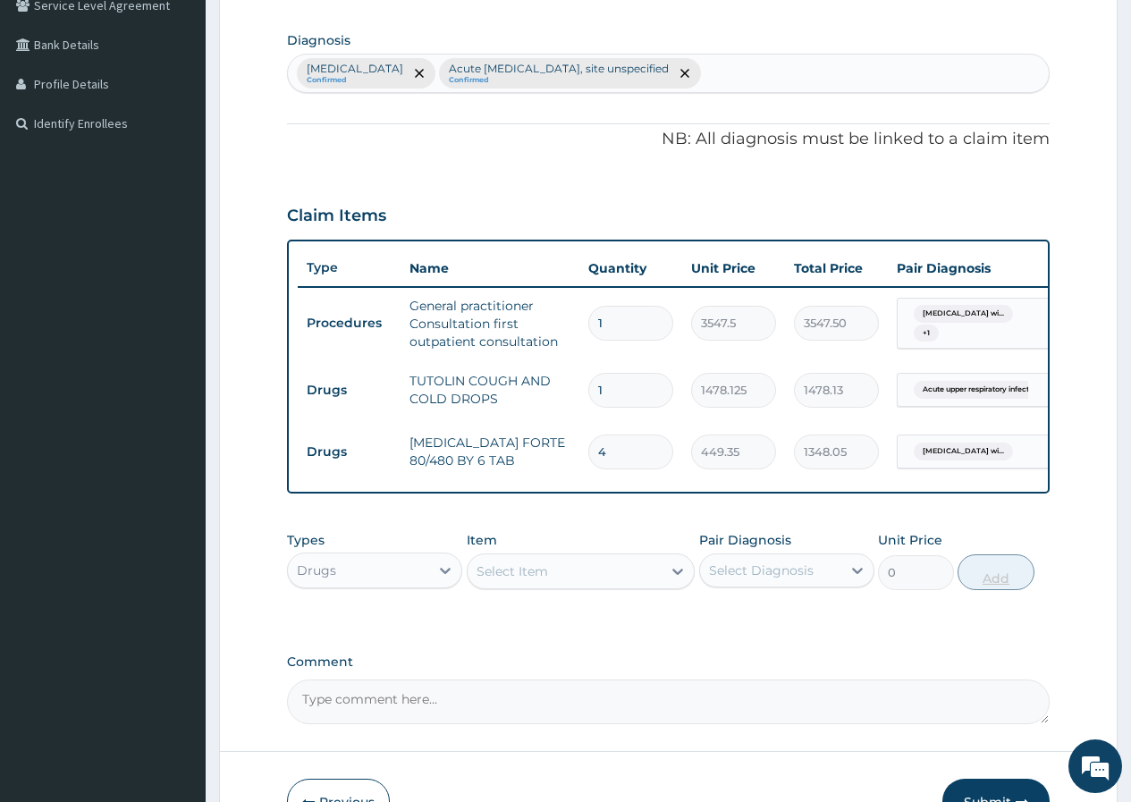
type input "1797.40"
type input "5"
type input "2246.75"
type input "6"
type input "2696.10"
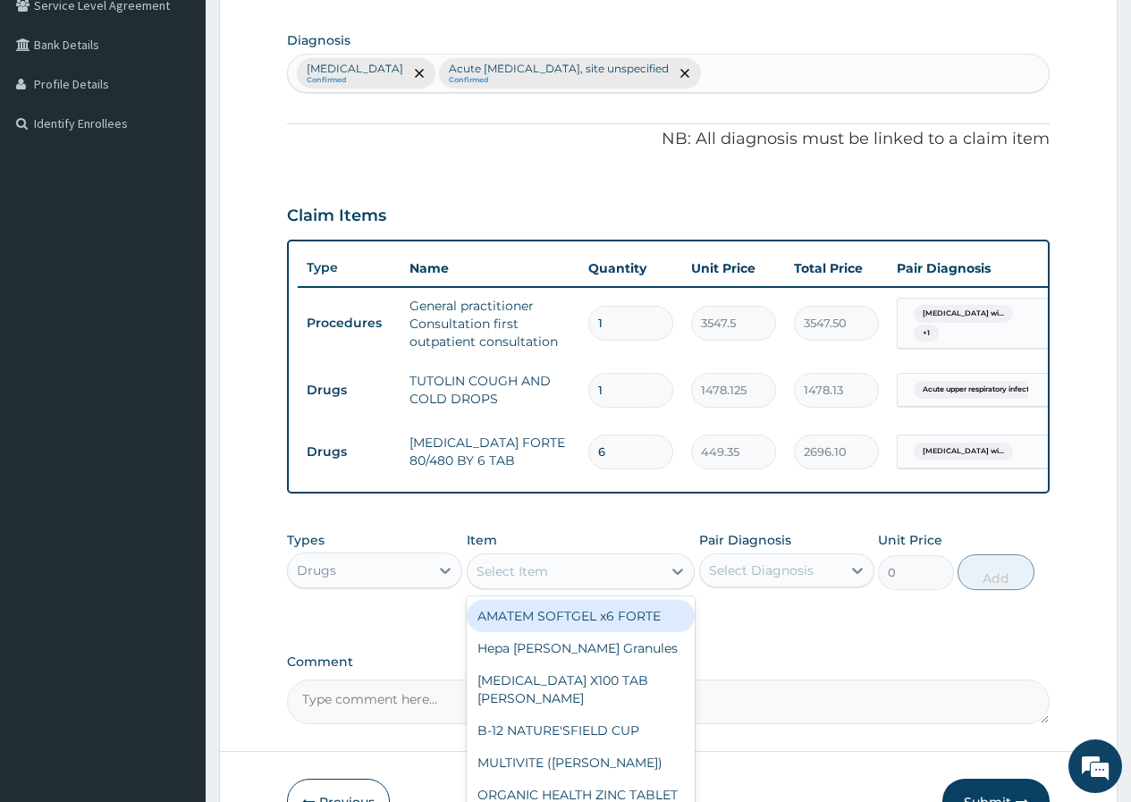
click at [620, 586] on div "Select Item" at bounding box center [565, 571] width 195 height 29
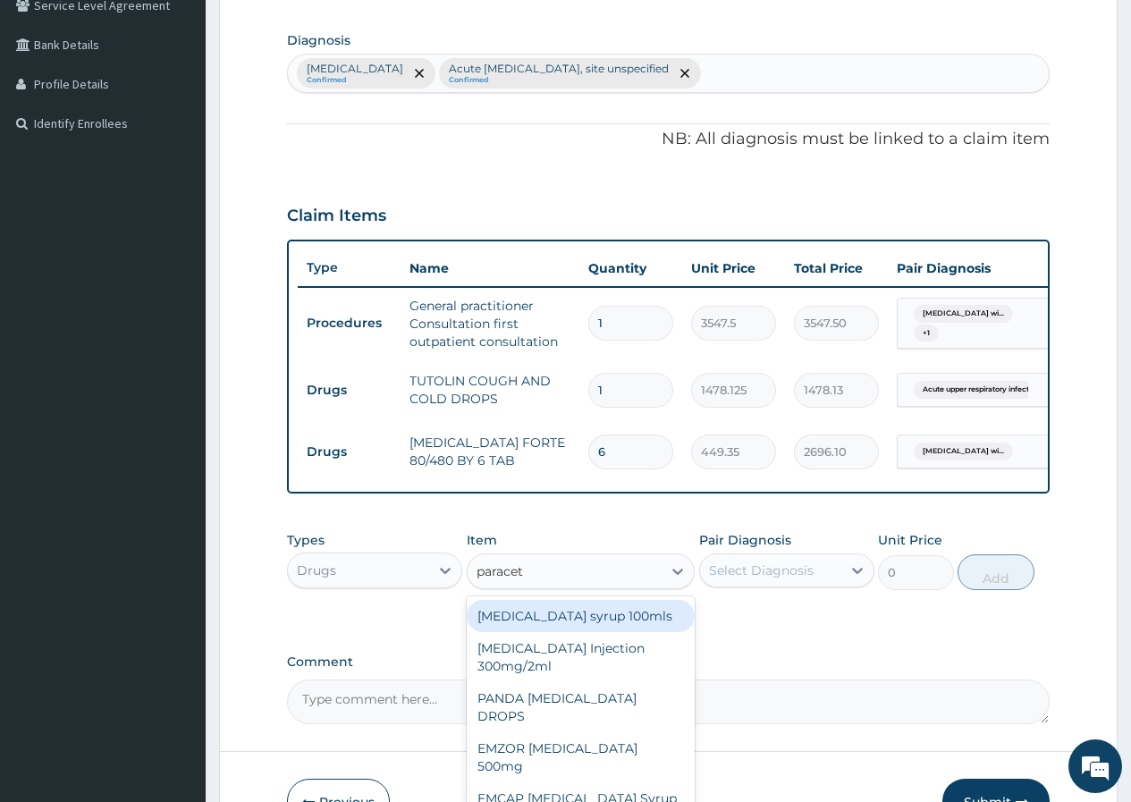
type input "paraceta"
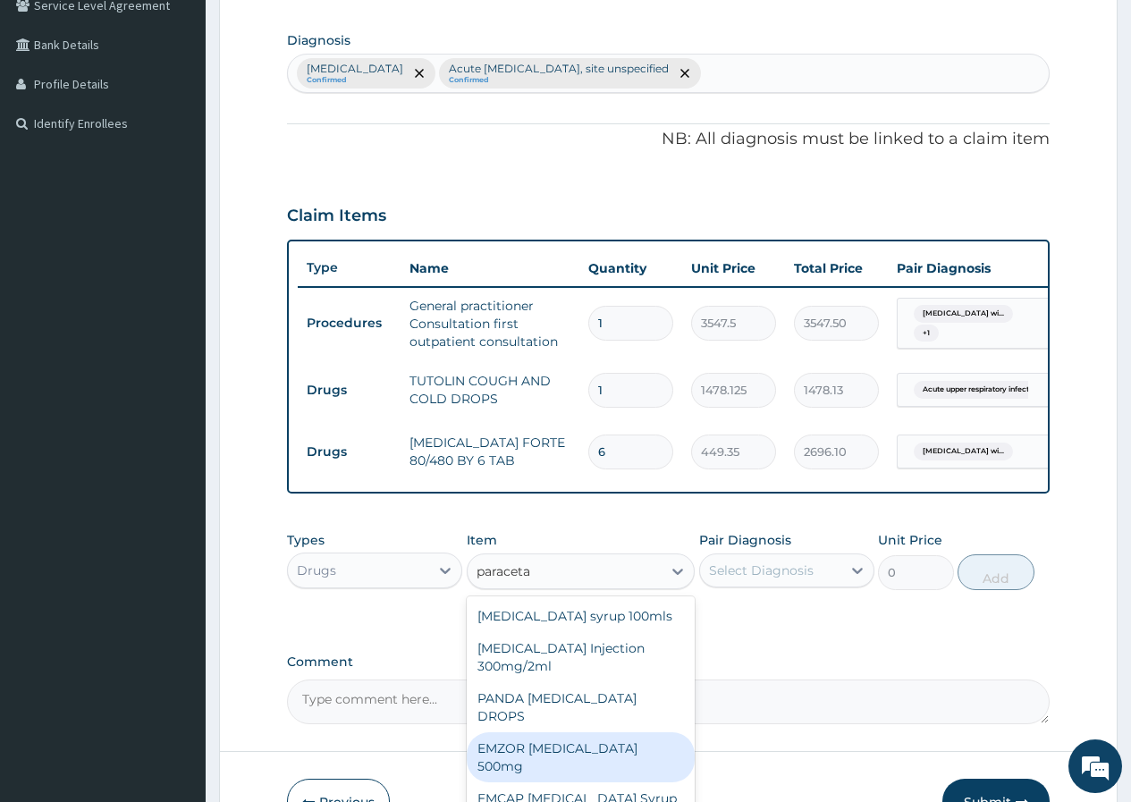
click at [656, 742] on div "EMZOR PARACETAMOL 500mg" at bounding box center [581, 757] width 229 height 50
type input "23.65"
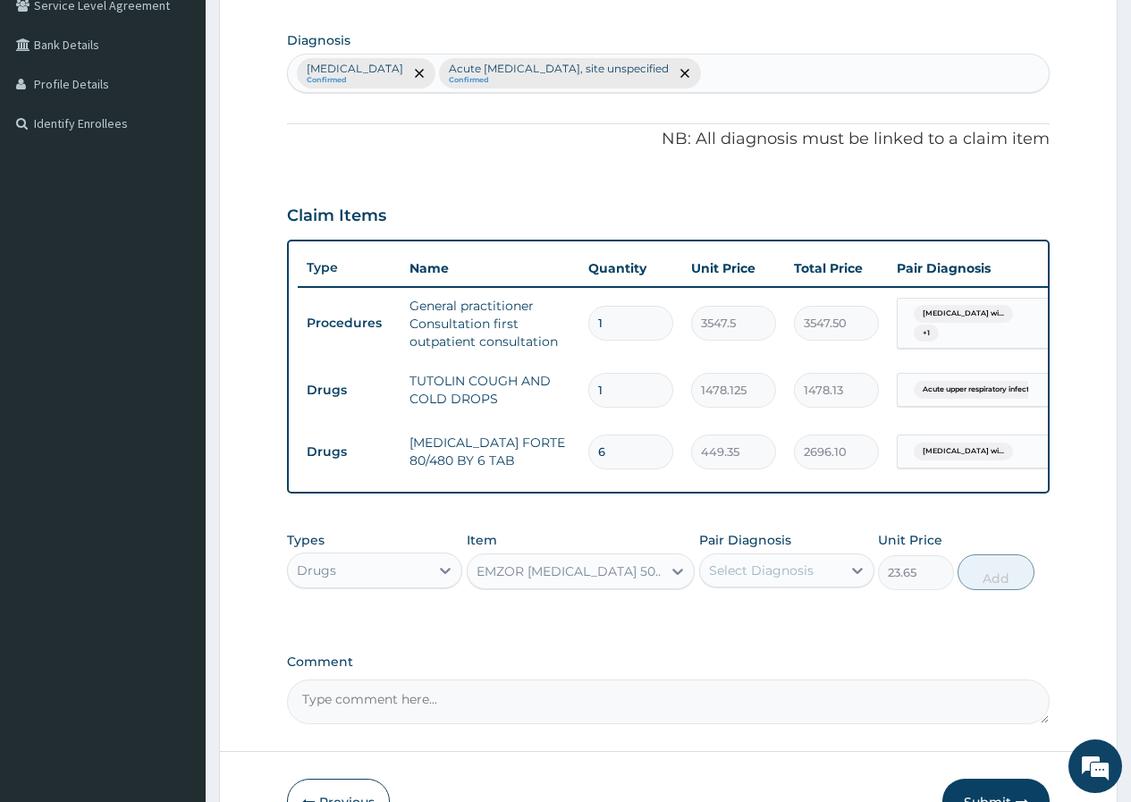
drag, startPoint x: 732, startPoint y: 586, endPoint x: 733, endPoint y: 595, distance: 9.0
click at [732, 579] on div "Select Diagnosis" at bounding box center [761, 570] width 105 height 18
drag, startPoint x: 748, startPoint y: 648, endPoint x: 764, endPoint y: 707, distance: 61.2
click at [751, 623] on label "Plasmodium malariae malaria without complication" at bounding box center [784, 614] width 111 height 18
checkbox input "true"
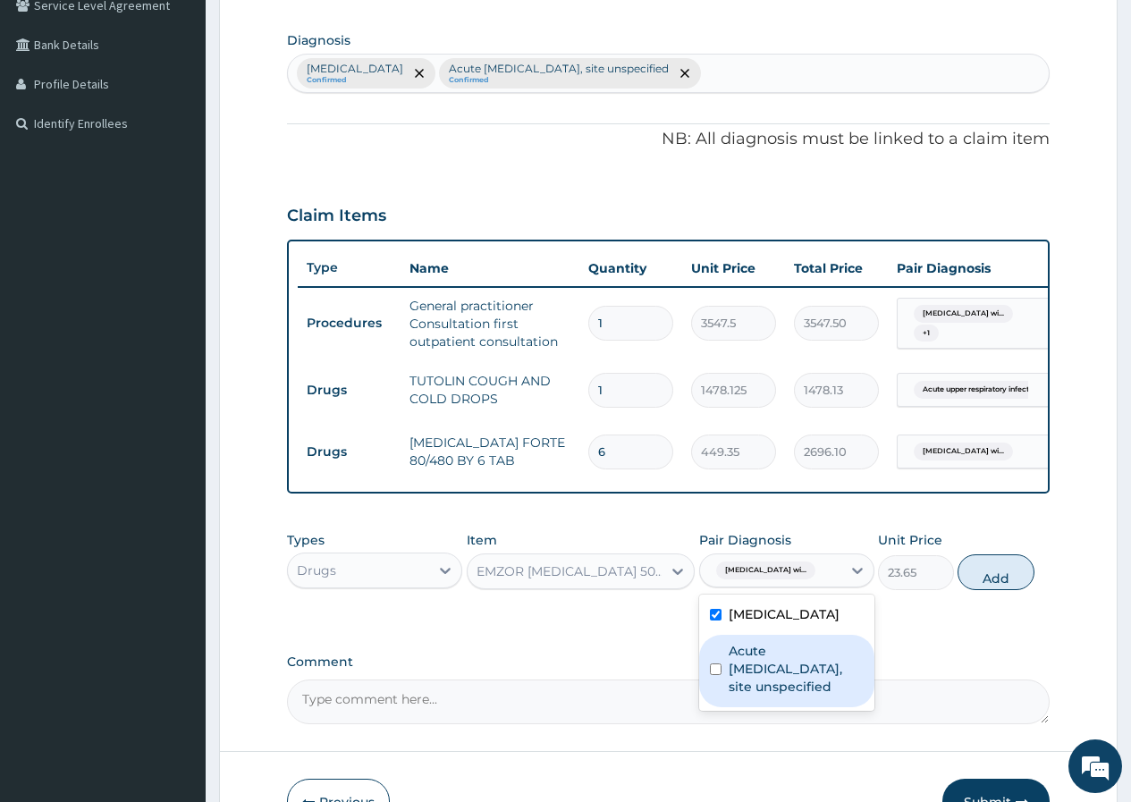
click at [765, 695] on label "Acute upper respiratory infection, site unspecified" at bounding box center [796, 669] width 135 height 54
checkbox input "true"
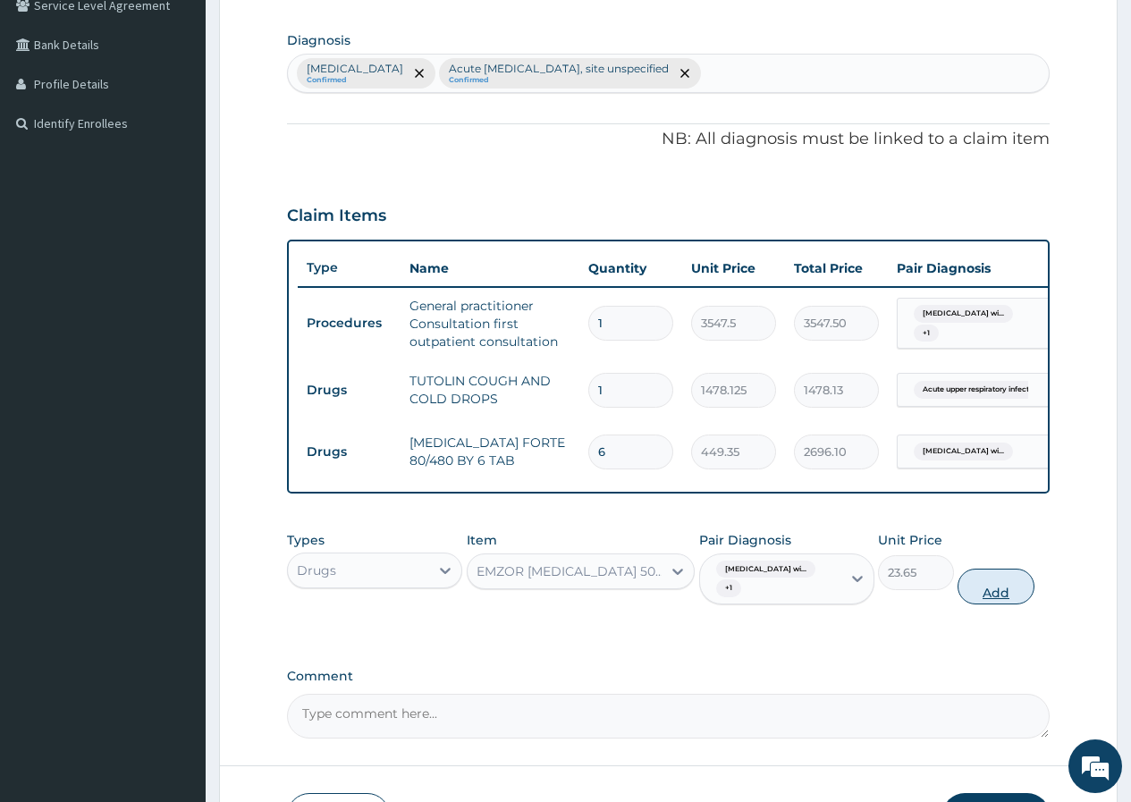
click at [987, 589] on button "Add" at bounding box center [995, 587] width 76 height 36
type input "0"
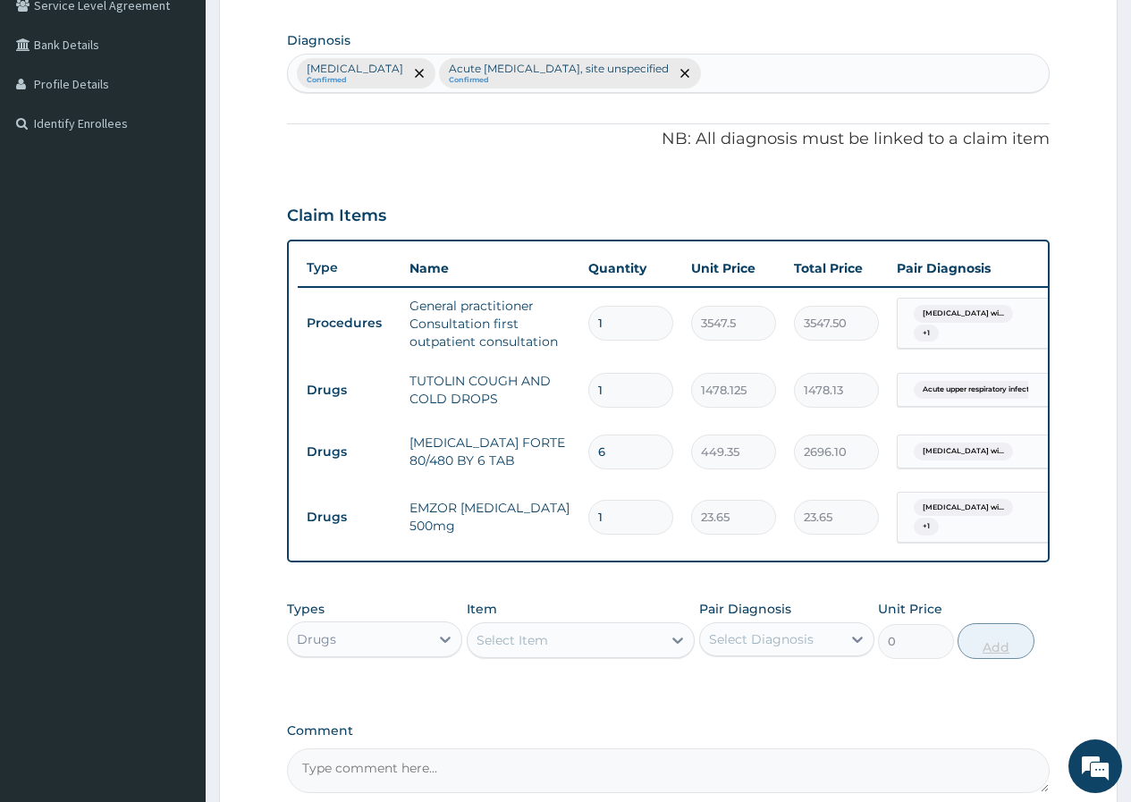
type input "18"
type input "425.70"
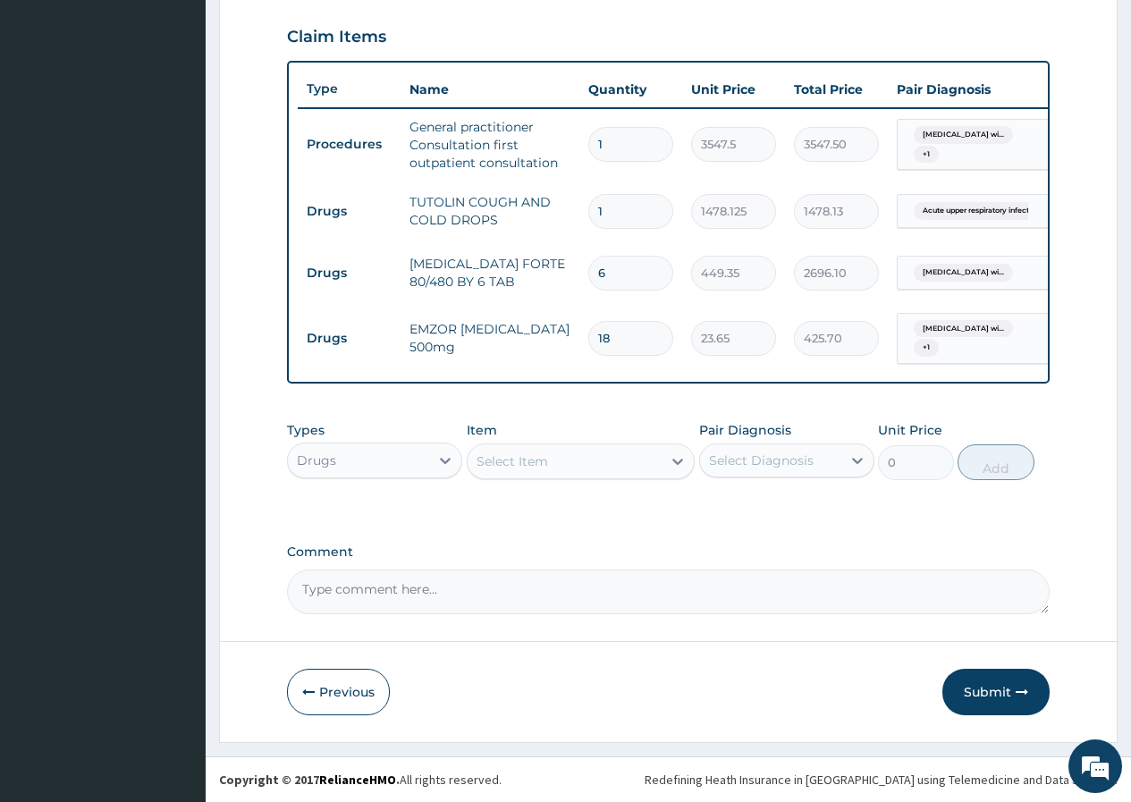
type input "18"
click at [574, 470] on div "Select Item" at bounding box center [565, 461] width 195 height 29
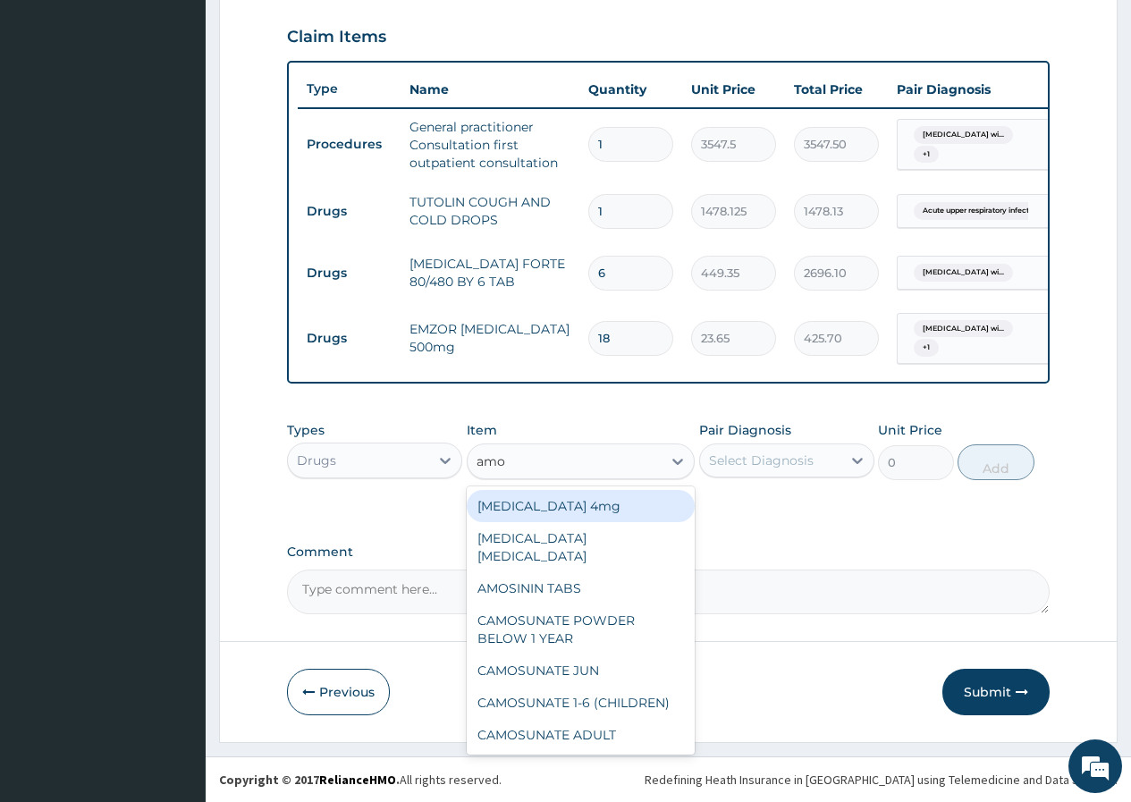
type input "amox"
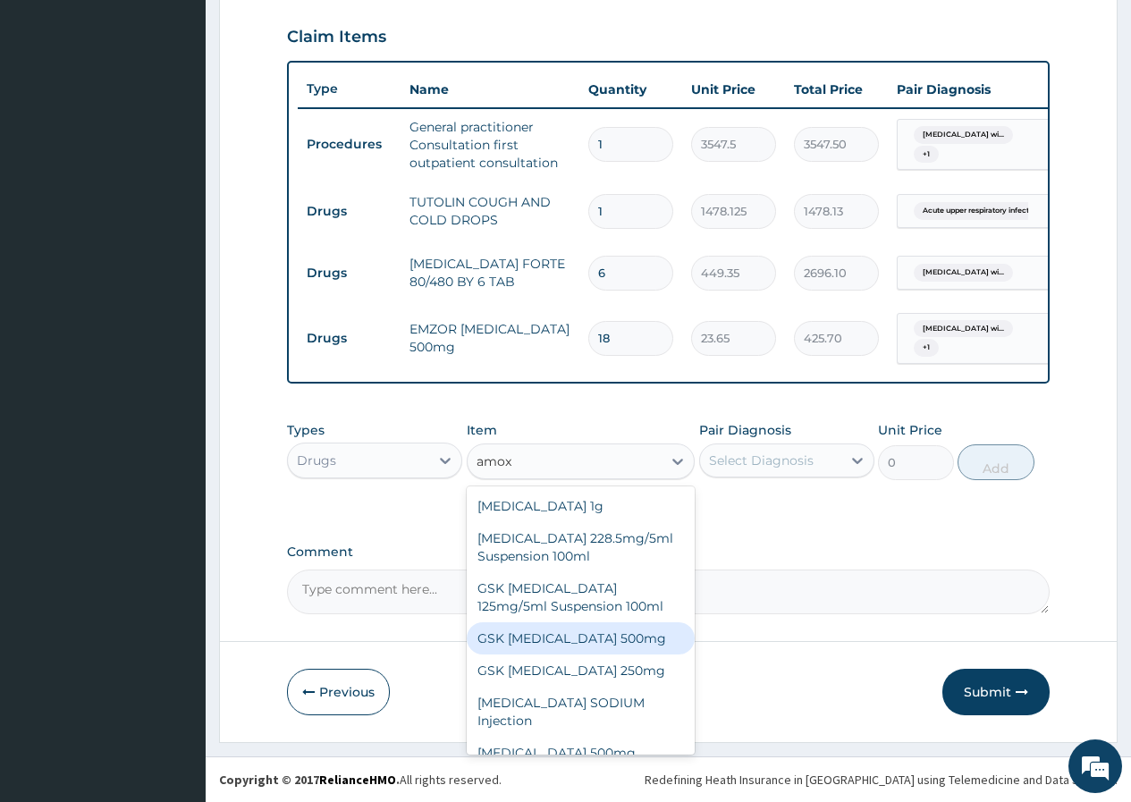
click at [563, 636] on div "GSK AMOXIL 500mg" at bounding box center [581, 638] width 229 height 32
type input "150"
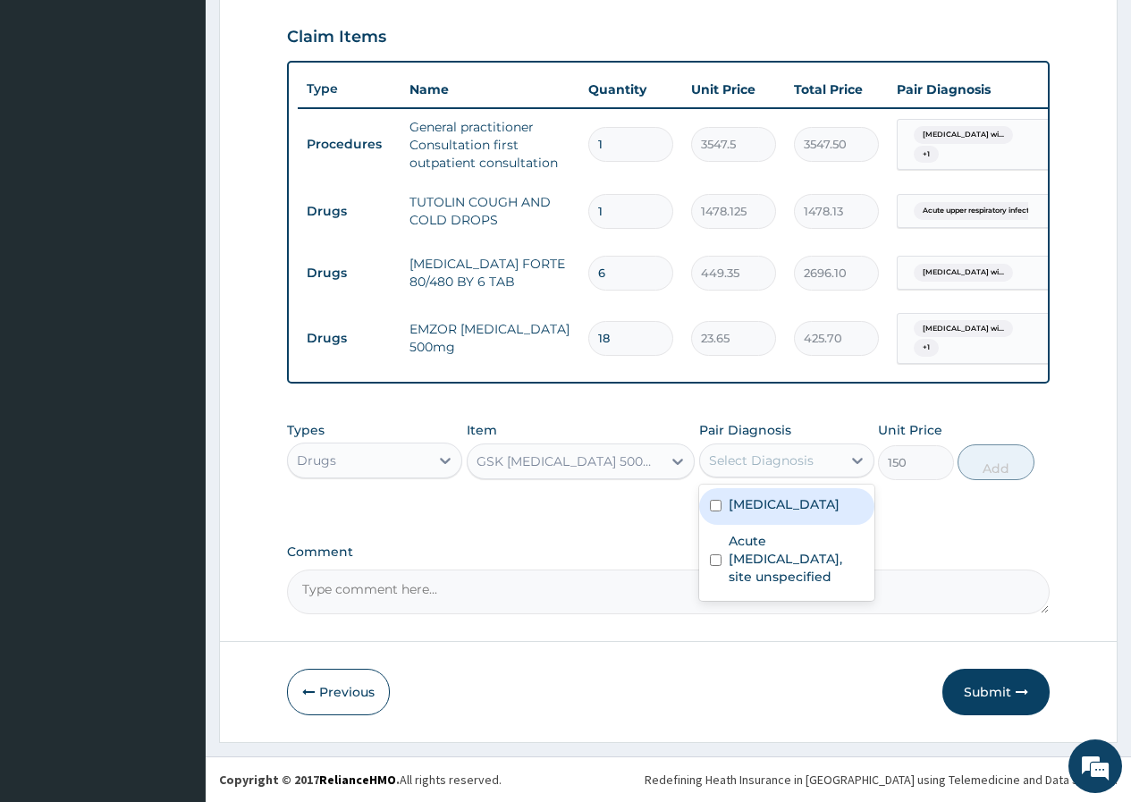
click at [748, 467] on div "Select Diagnosis" at bounding box center [761, 460] width 105 height 18
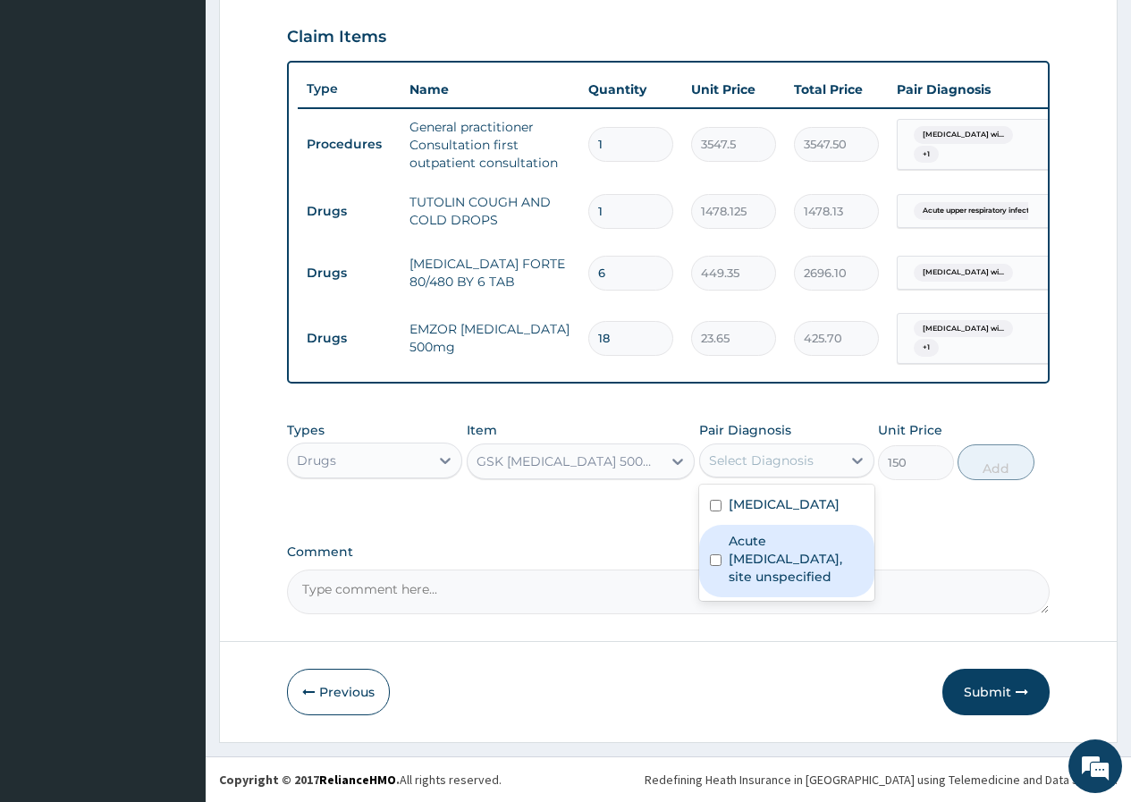
click at [774, 581] on div "Acute upper respiratory infection, site unspecified" at bounding box center [786, 561] width 175 height 72
checkbox input "true"
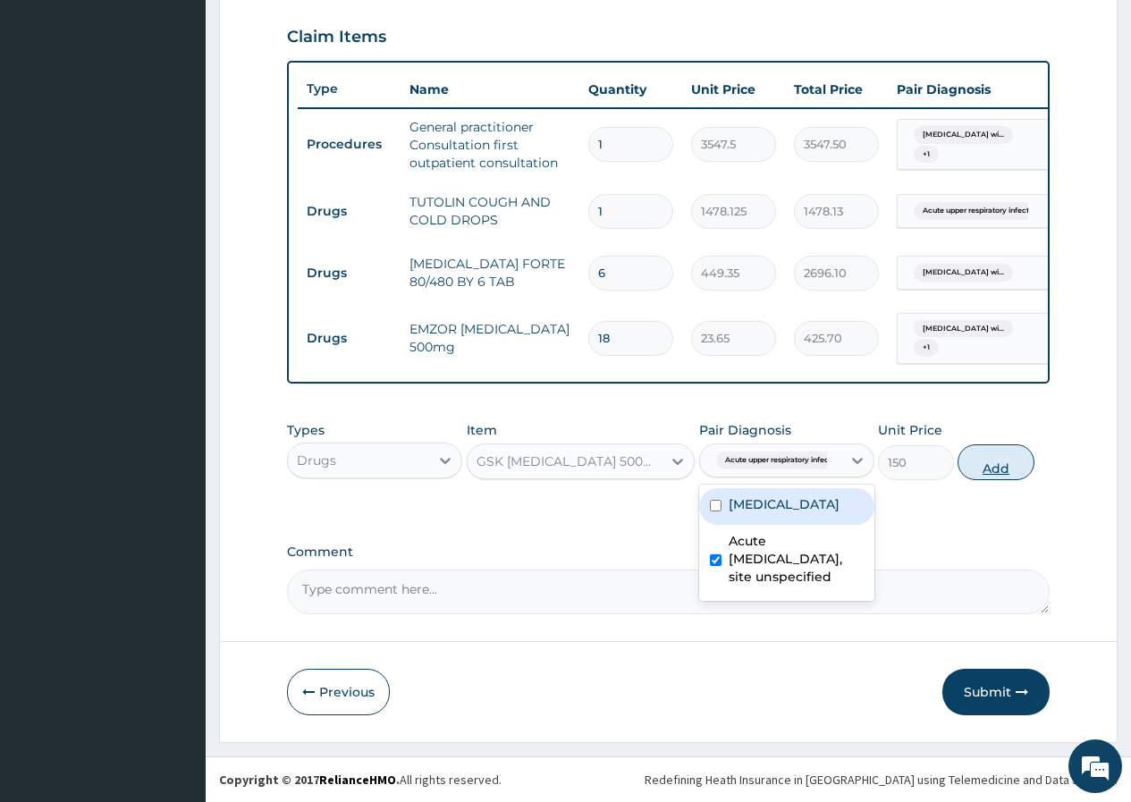
click at [1005, 475] on button "Add" at bounding box center [995, 462] width 76 height 36
type input "0"
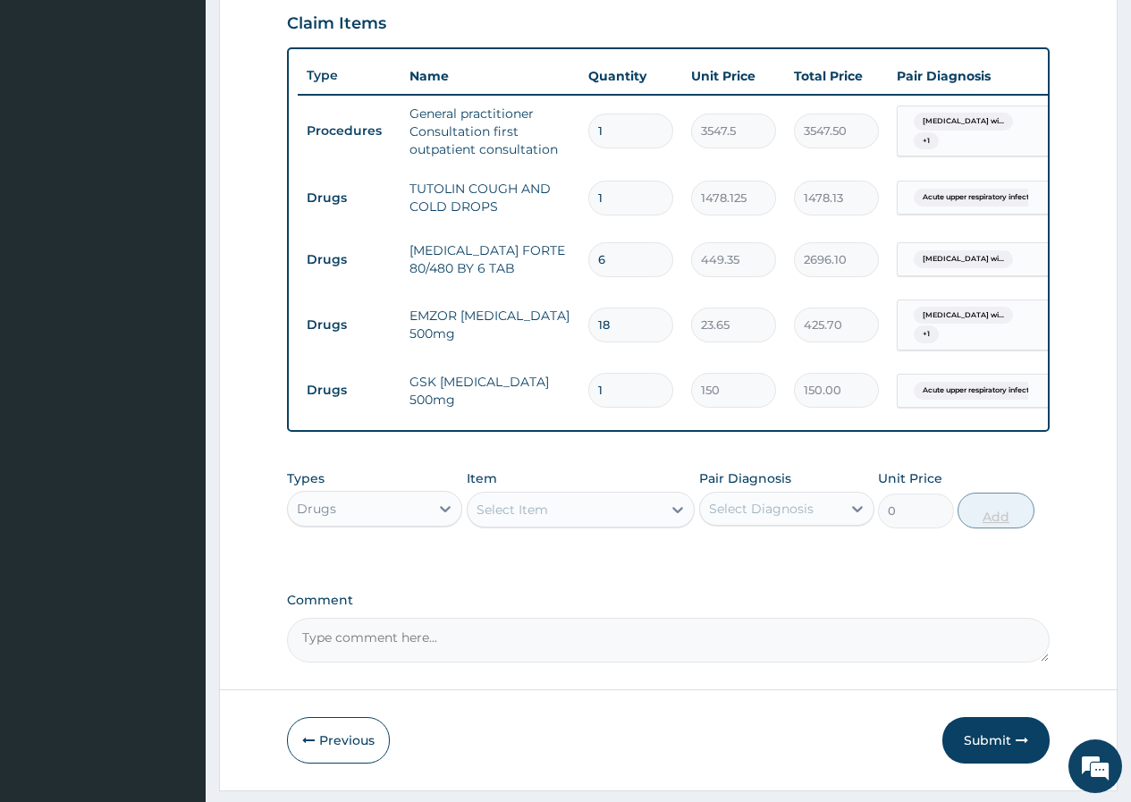
type input "15"
type input "2250.00"
type input "15"
click at [987, 757] on button "Submit" at bounding box center [995, 740] width 107 height 46
